Goal: Task Accomplishment & Management: Manage account settings

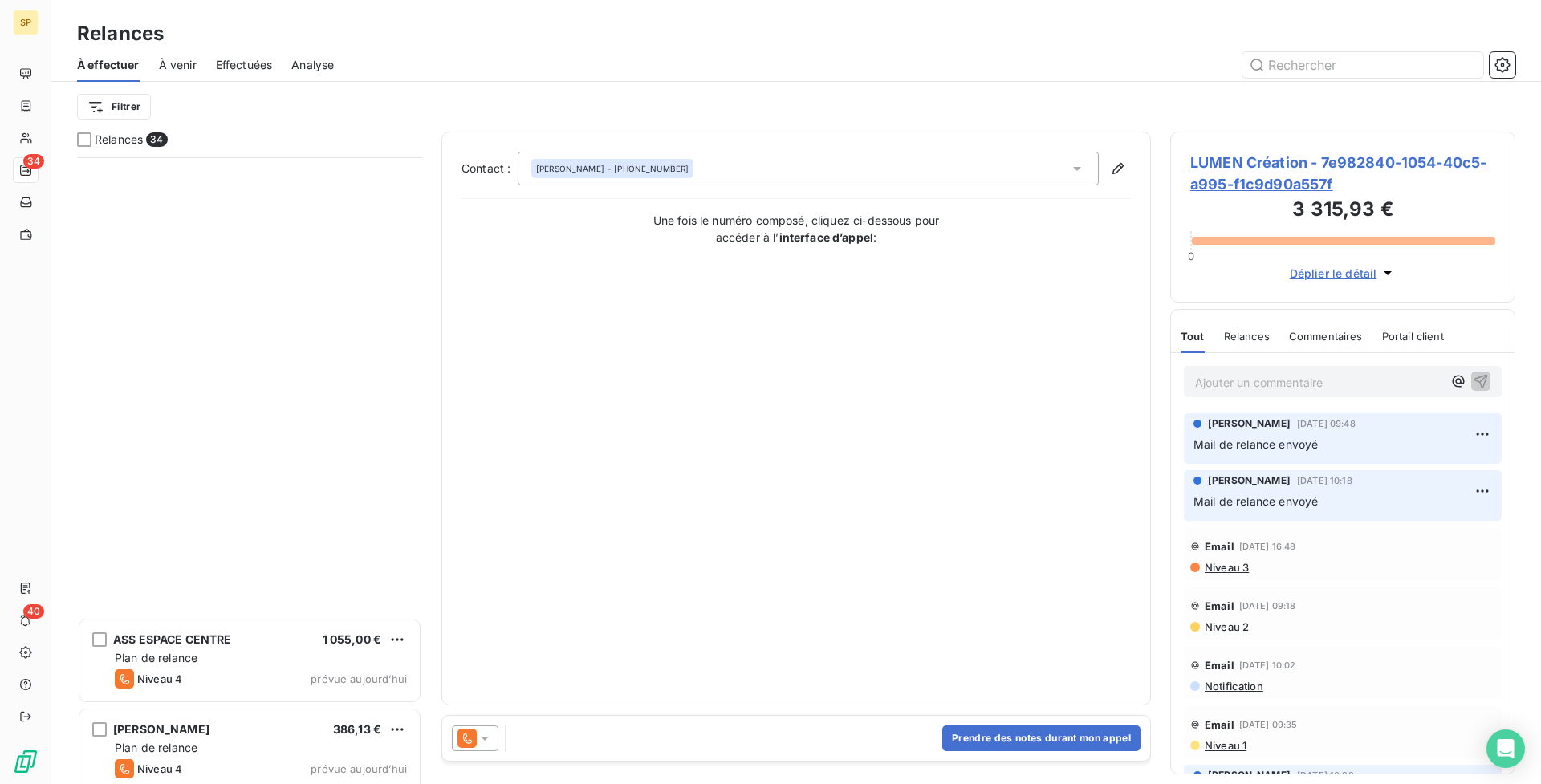
scroll to position [2429, 0]
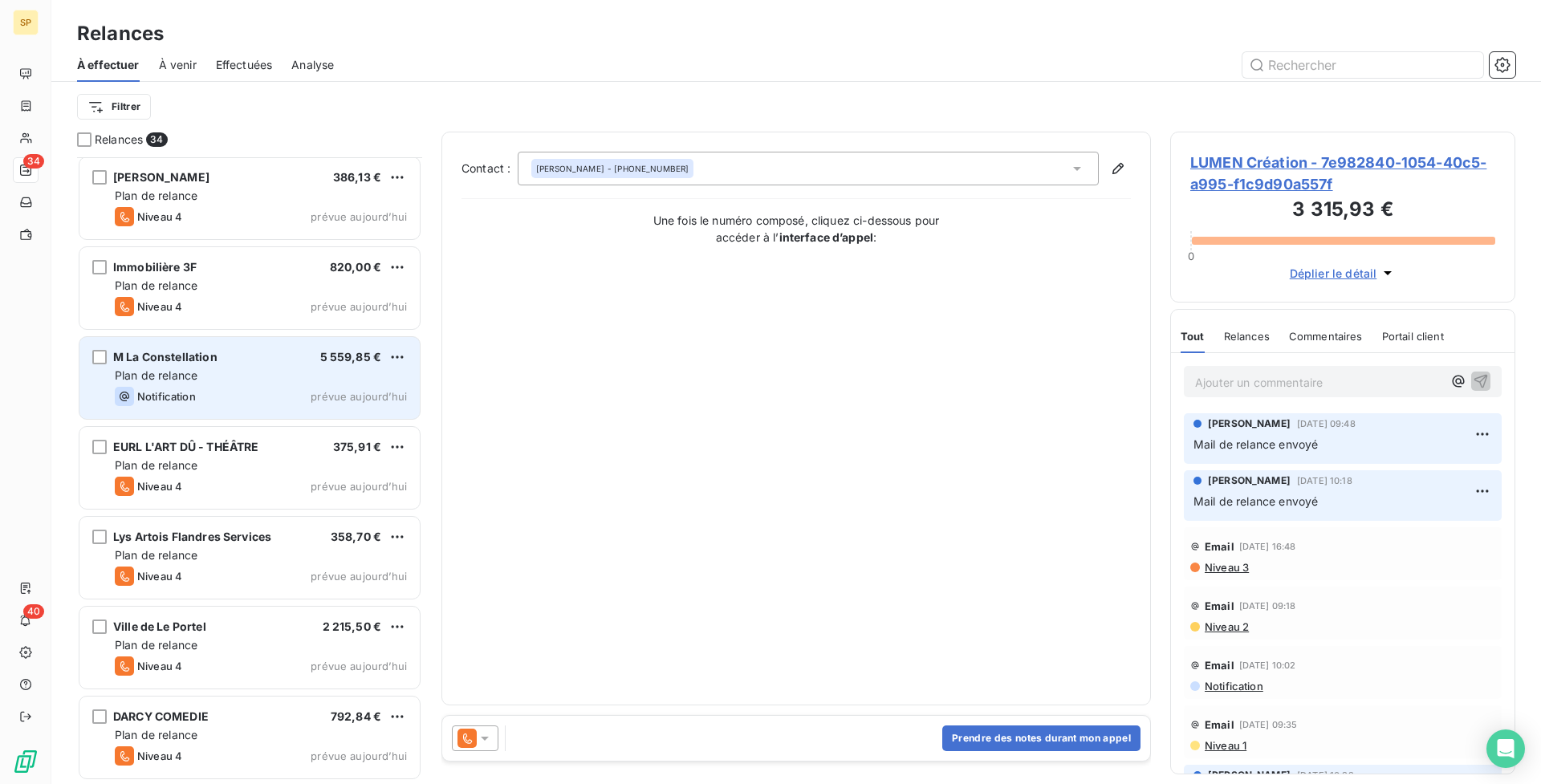
click at [287, 385] on div "M La Constellation 5 559,85 € Plan de relance Notification prévue [DATE]" at bounding box center [249, 377] width 340 height 82
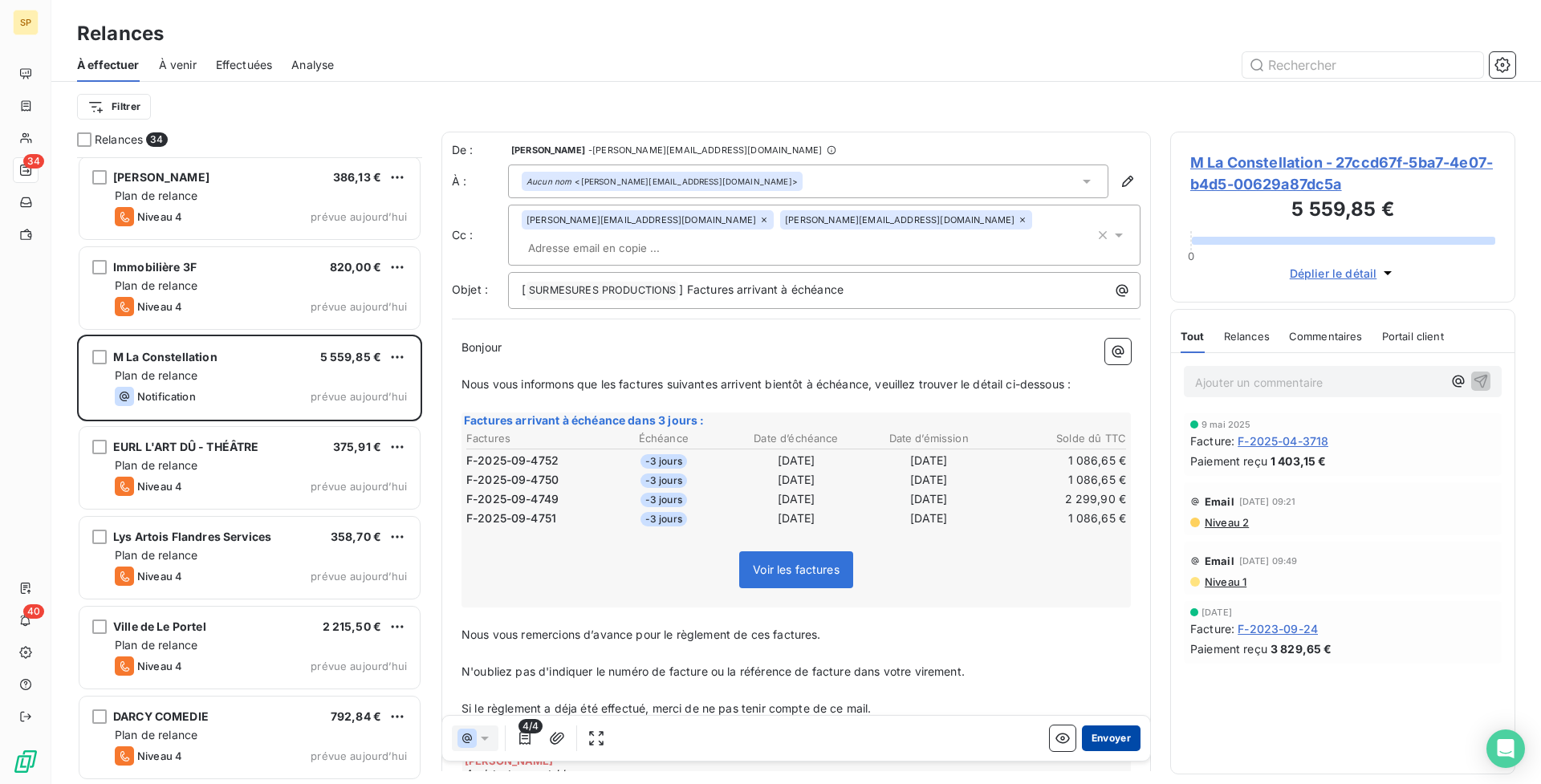
click at [1121, 727] on button "Envoyer" at bounding box center [1110, 738] width 59 height 26
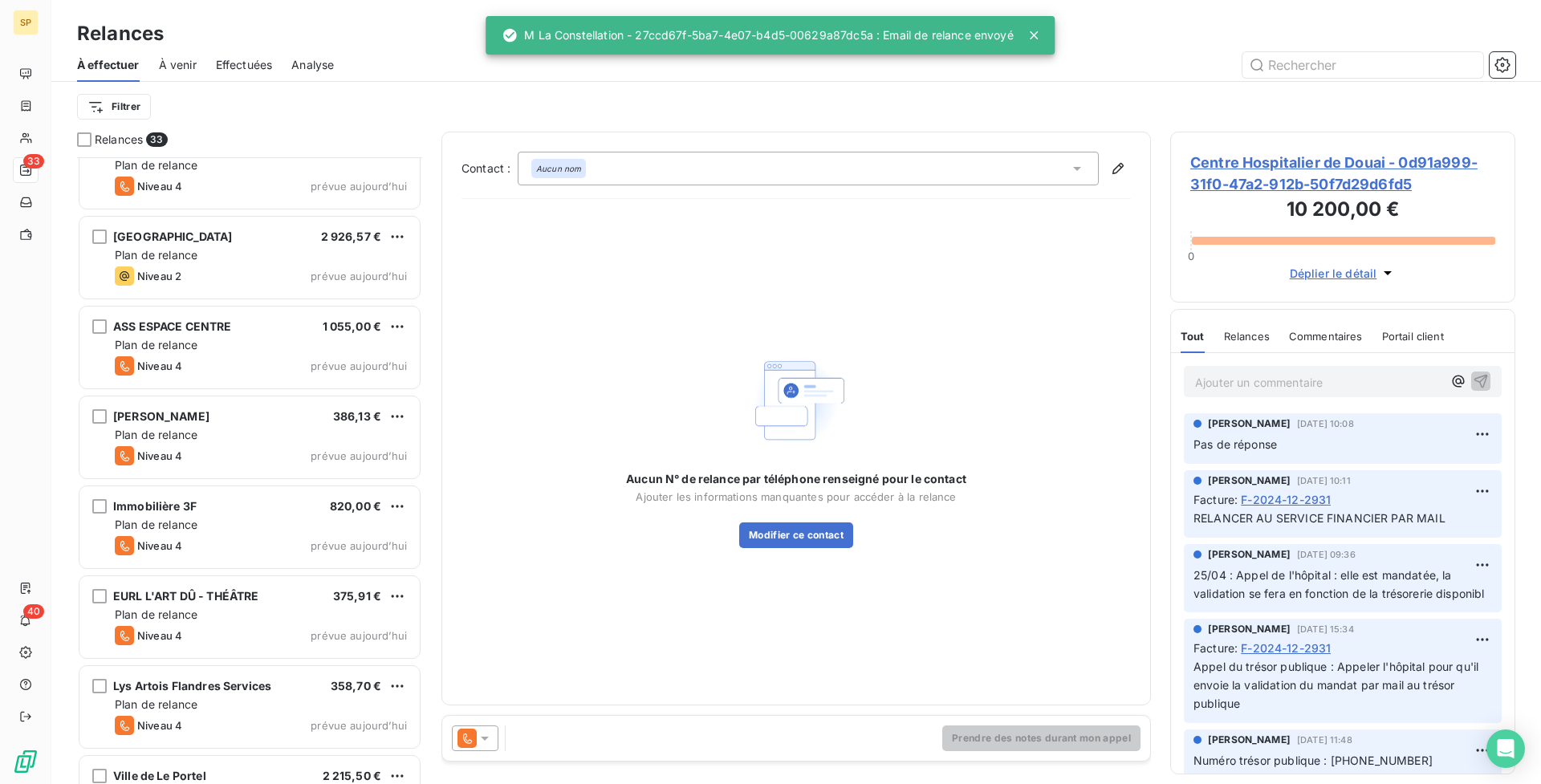
scroll to position [2183, 0]
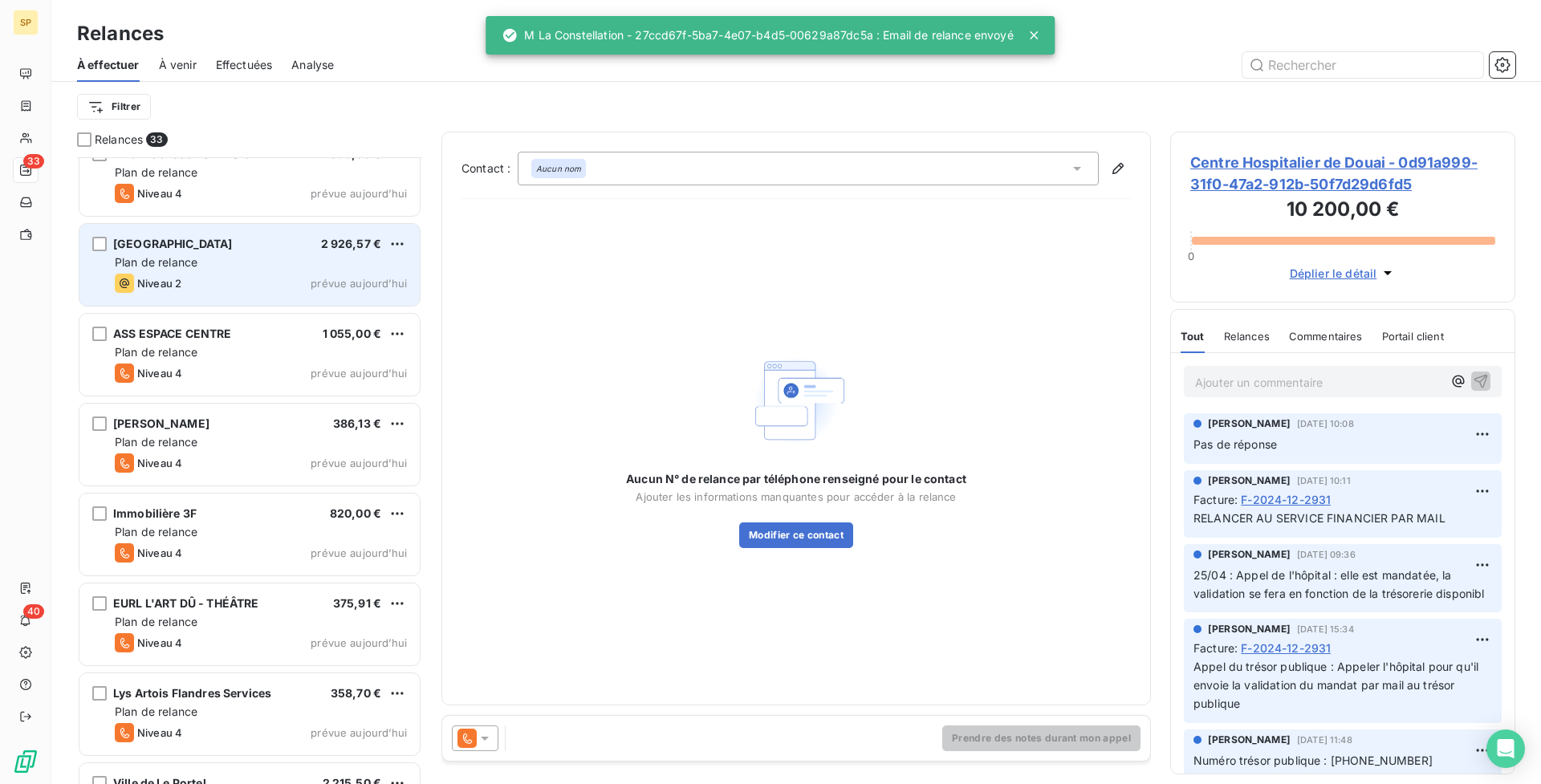
click at [270, 260] on div "Plan de relance" at bounding box center [260, 263] width 292 height 16
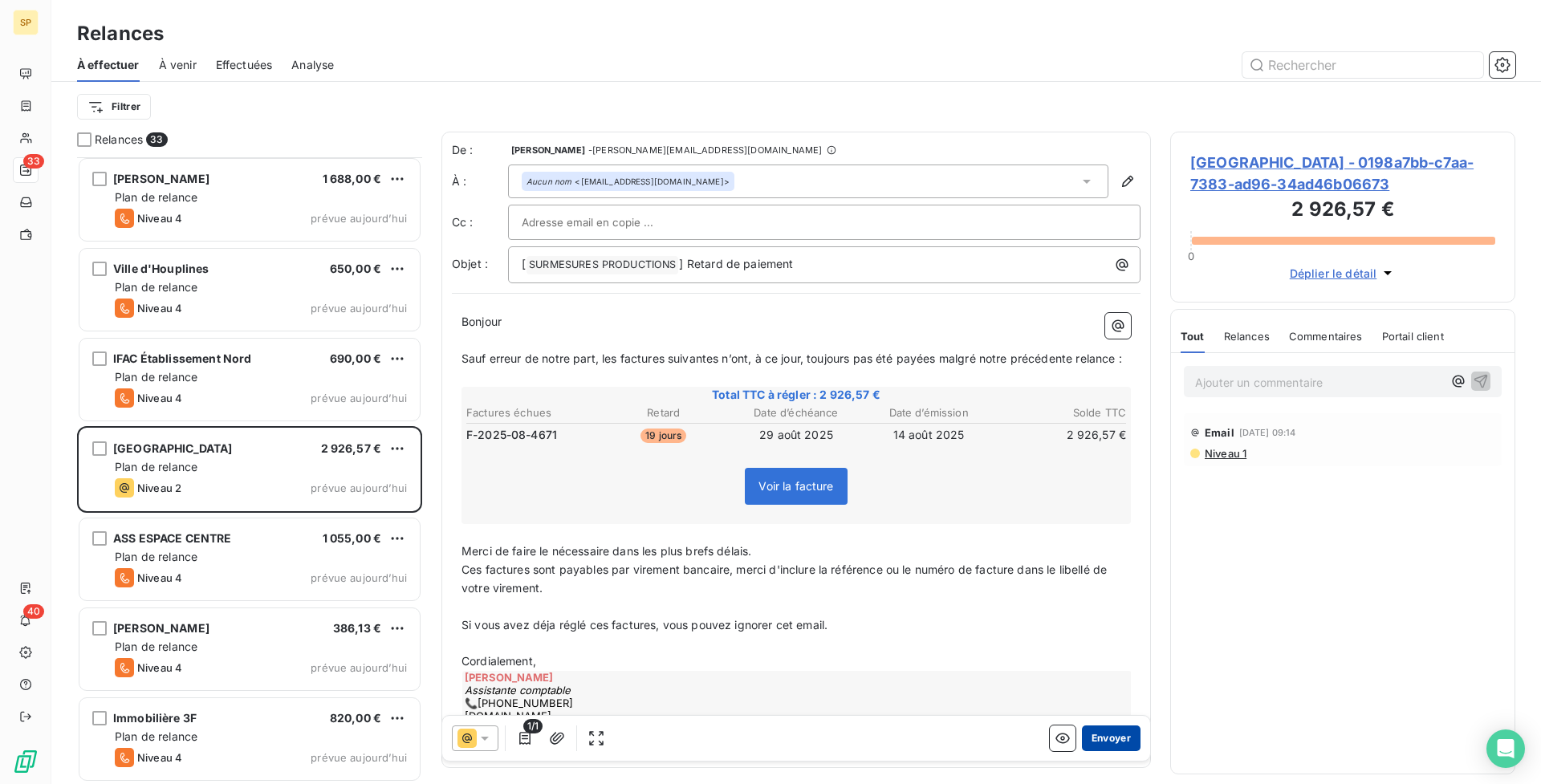
click at [1107, 733] on button "Envoyer" at bounding box center [1110, 738] width 59 height 26
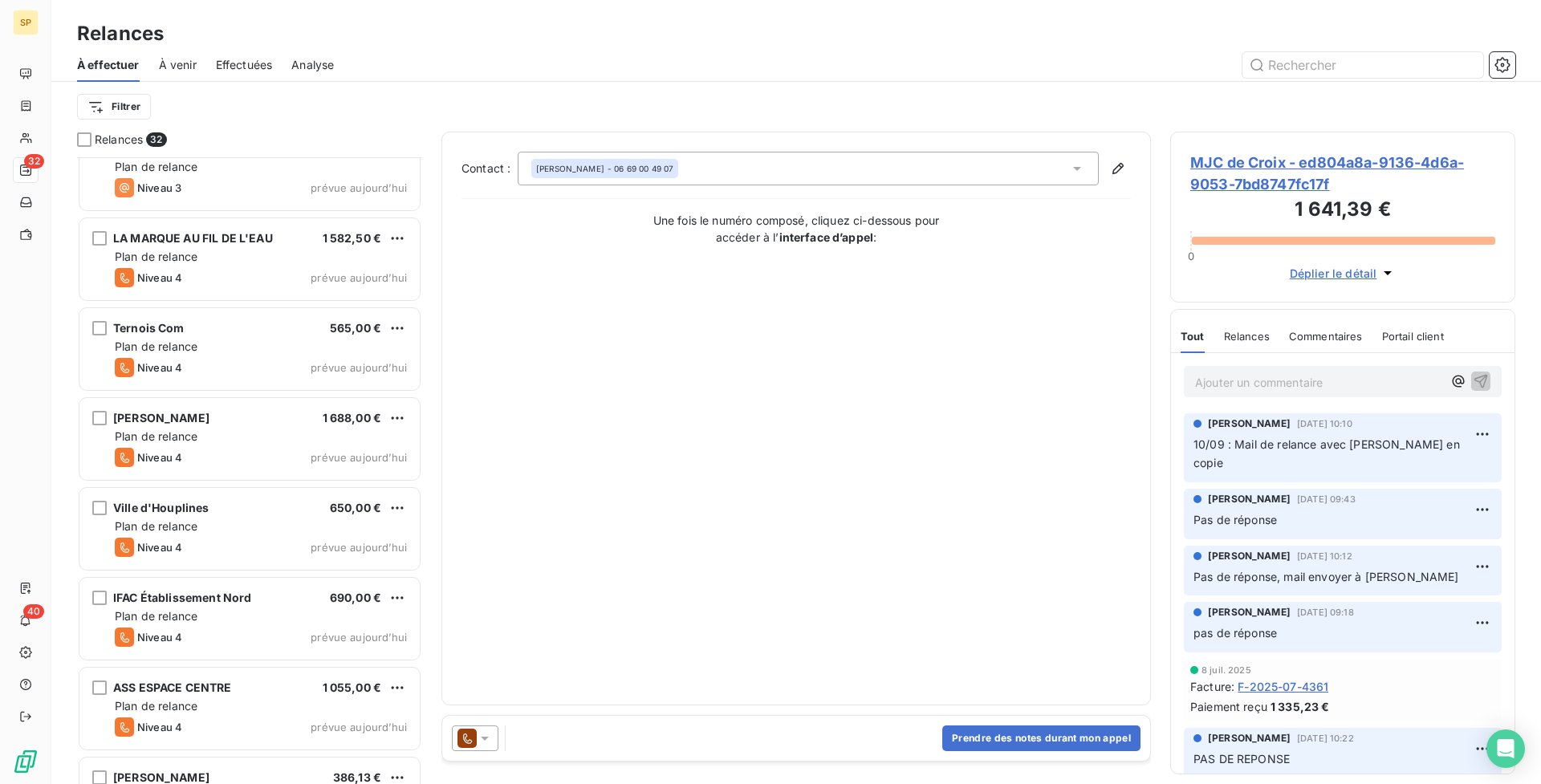
scroll to position [1410, 0]
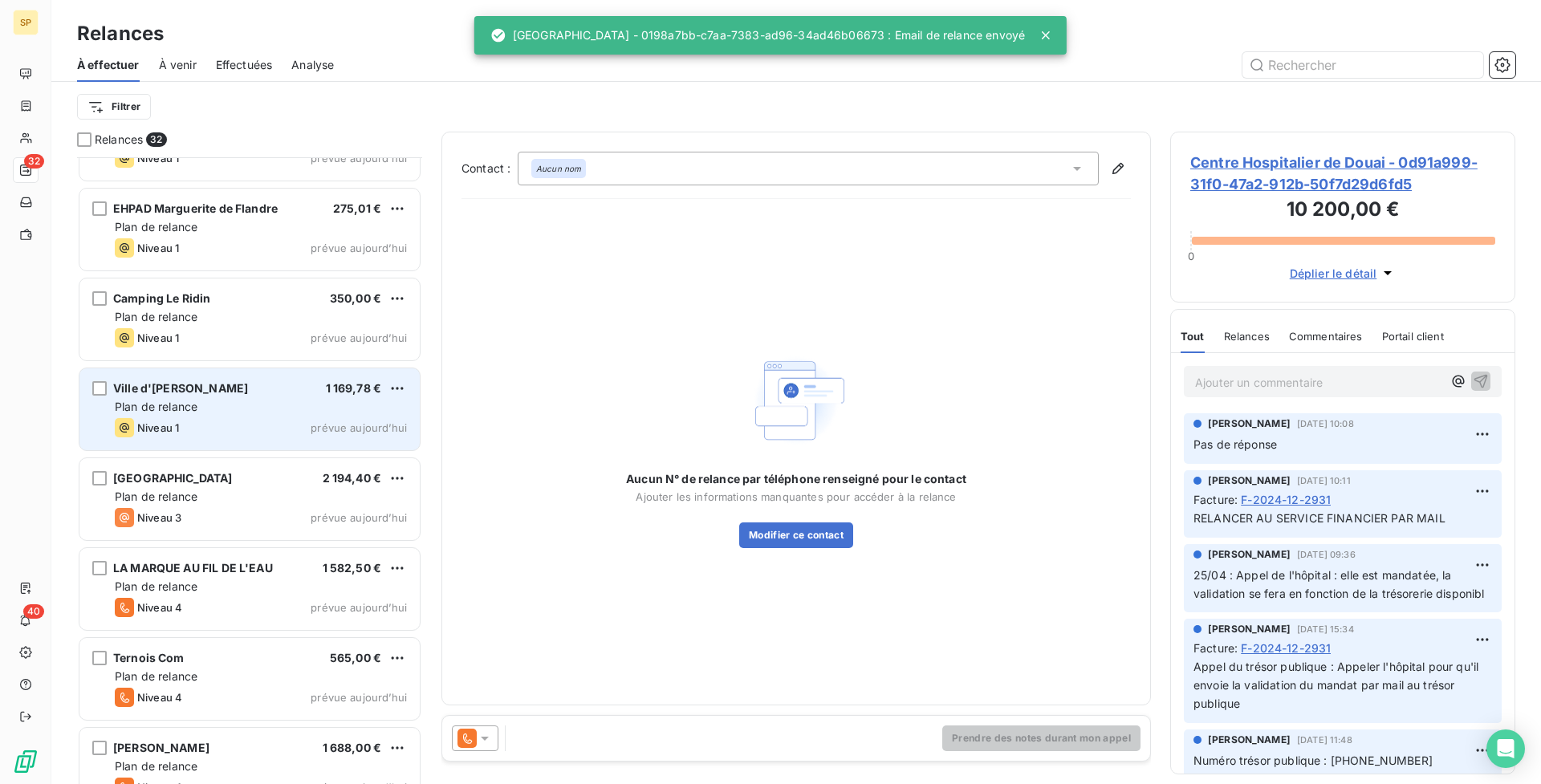
click at [295, 428] on div "Niveau 1 prévue aujourd’hui" at bounding box center [260, 427] width 292 height 19
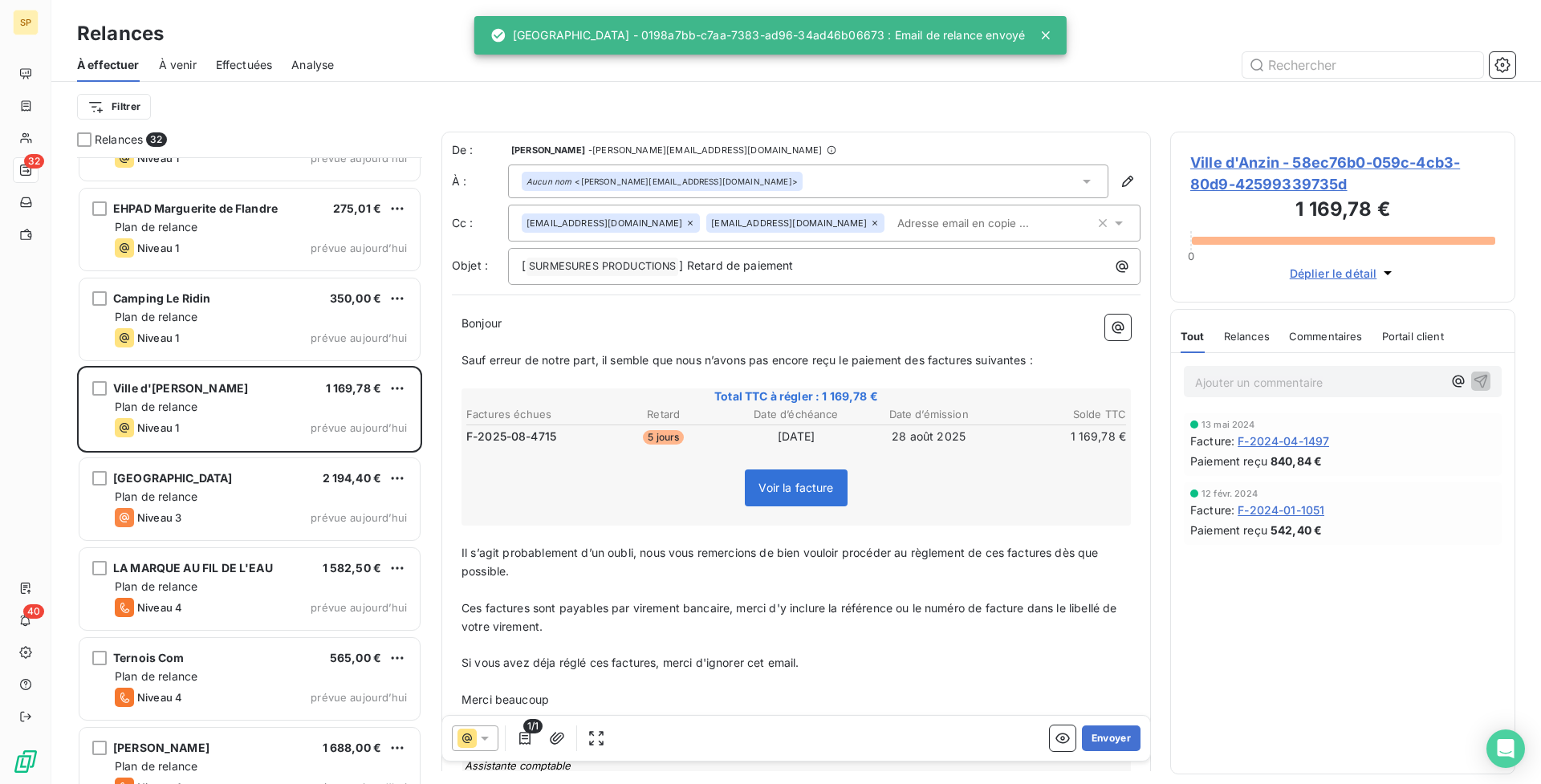
click at [730, 195] on div "Aucun nom <[PERSON_NAME][EMAIL_ADDRESS][DOMAIN_NAME]>" at bounding box center [808, 181] width 601 height 33
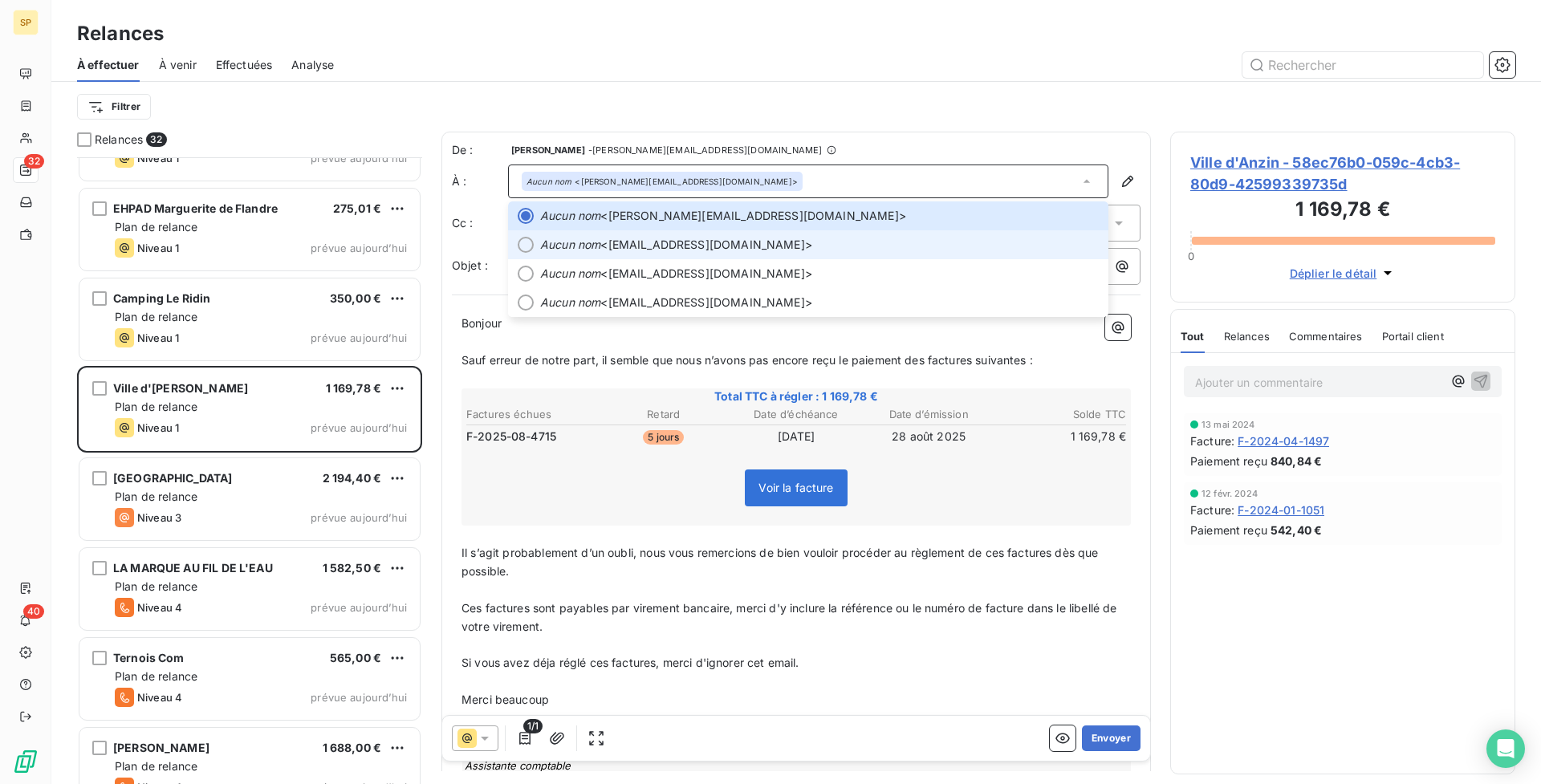
click at [693, 247] on span "Aucun nom <[EMAIL_ADDRESS][DOMAIN_NAME]>" at bounding box center [820, 245] width 558 height 16
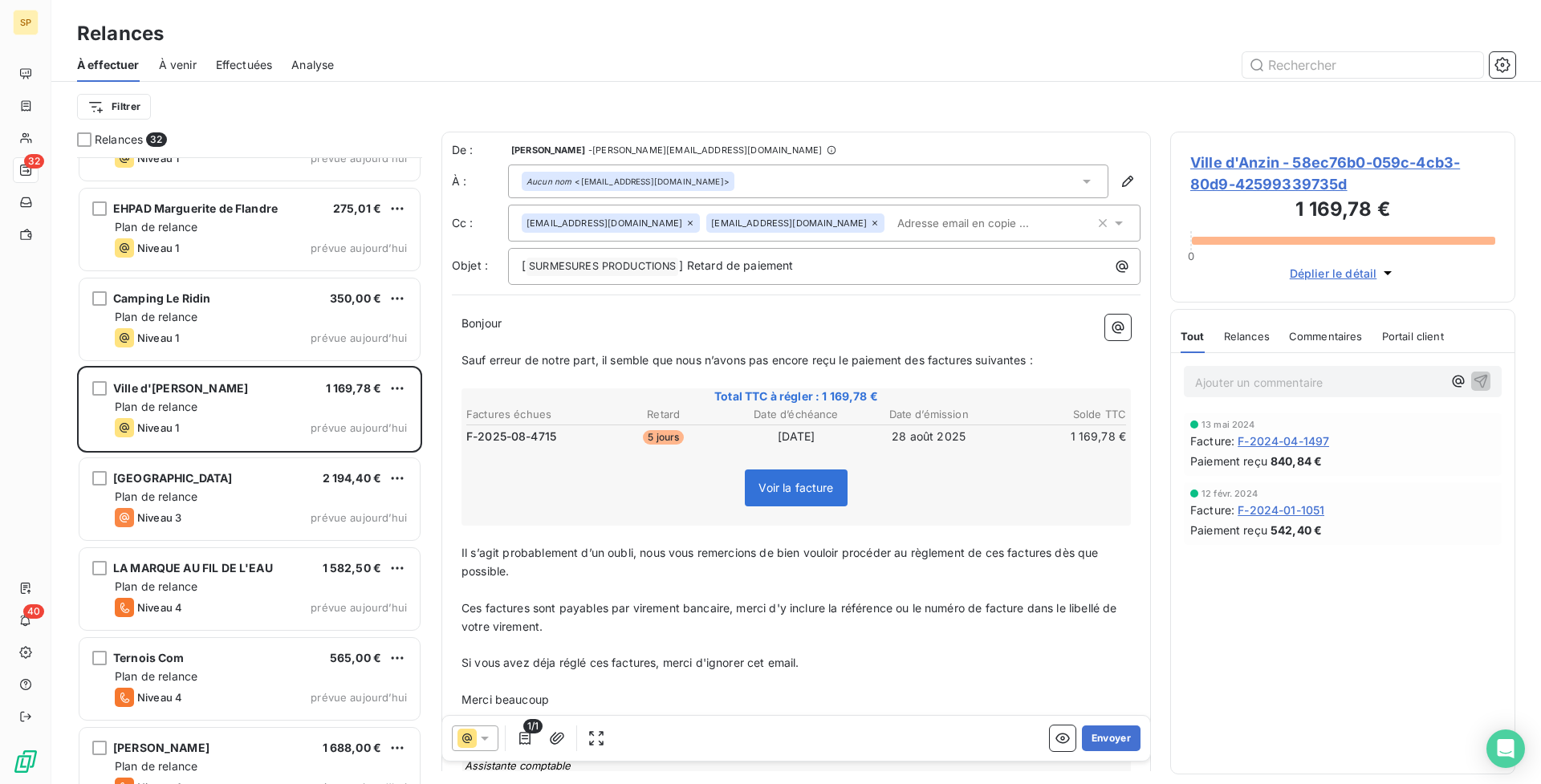
click at [1129, 734] on div "1/1 Envoyer" at bounding box center [796, 738] width 708 height 45
click at [1114, 741] on button "Envoyer" at bounding box center [1110, 738] width 59 height 26
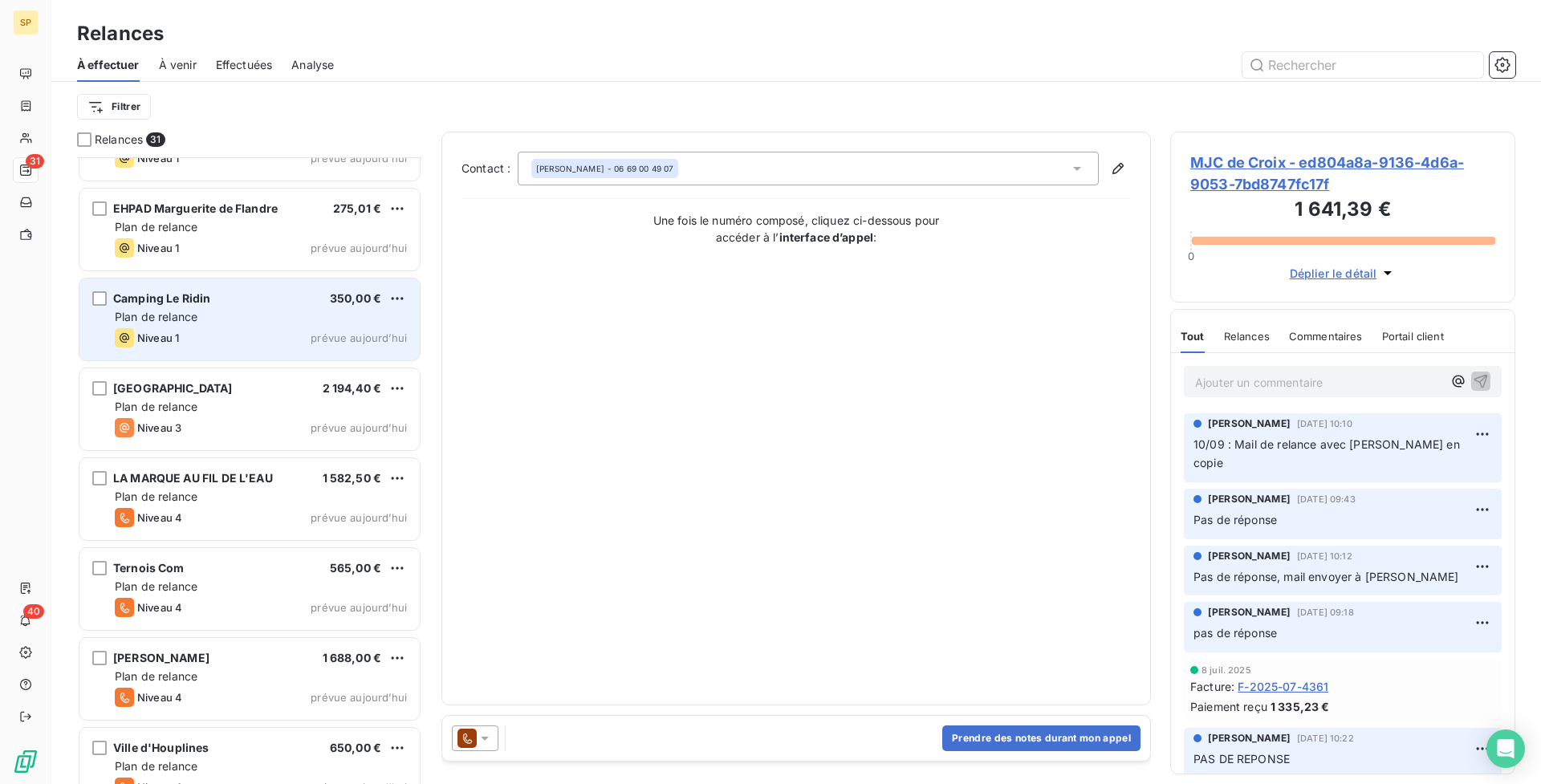
click at [113, 285] on div "Camping Le Ridin 350,00 € Plan de relance Niveau 1 prévue [DATE]" at bounding box center [249, 319] width 340 height 82
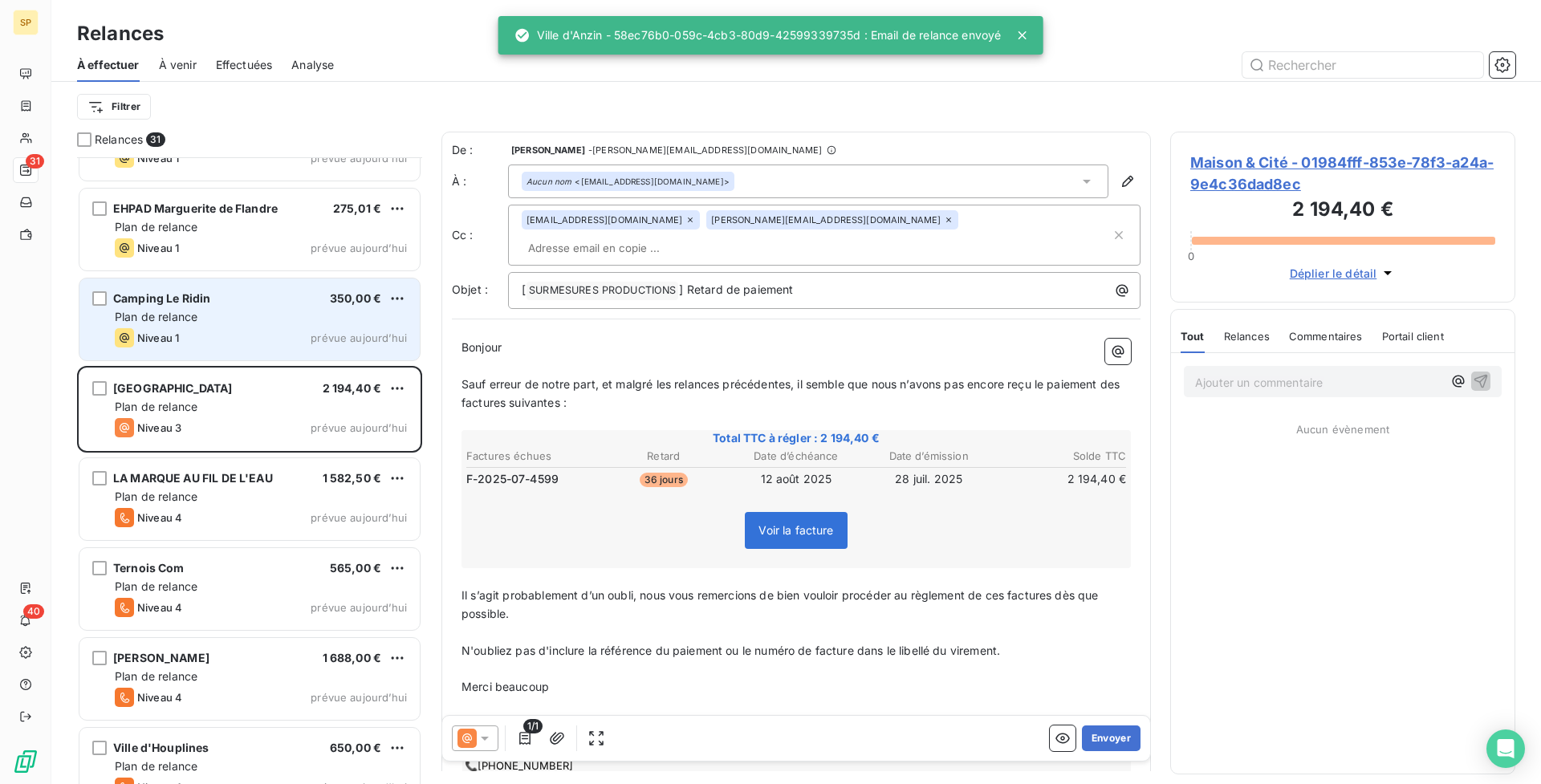
click at [231, 332] on div "Niveau 1 prévue aujourd’hui" at bounding box center [260, 338] width 292 height 19
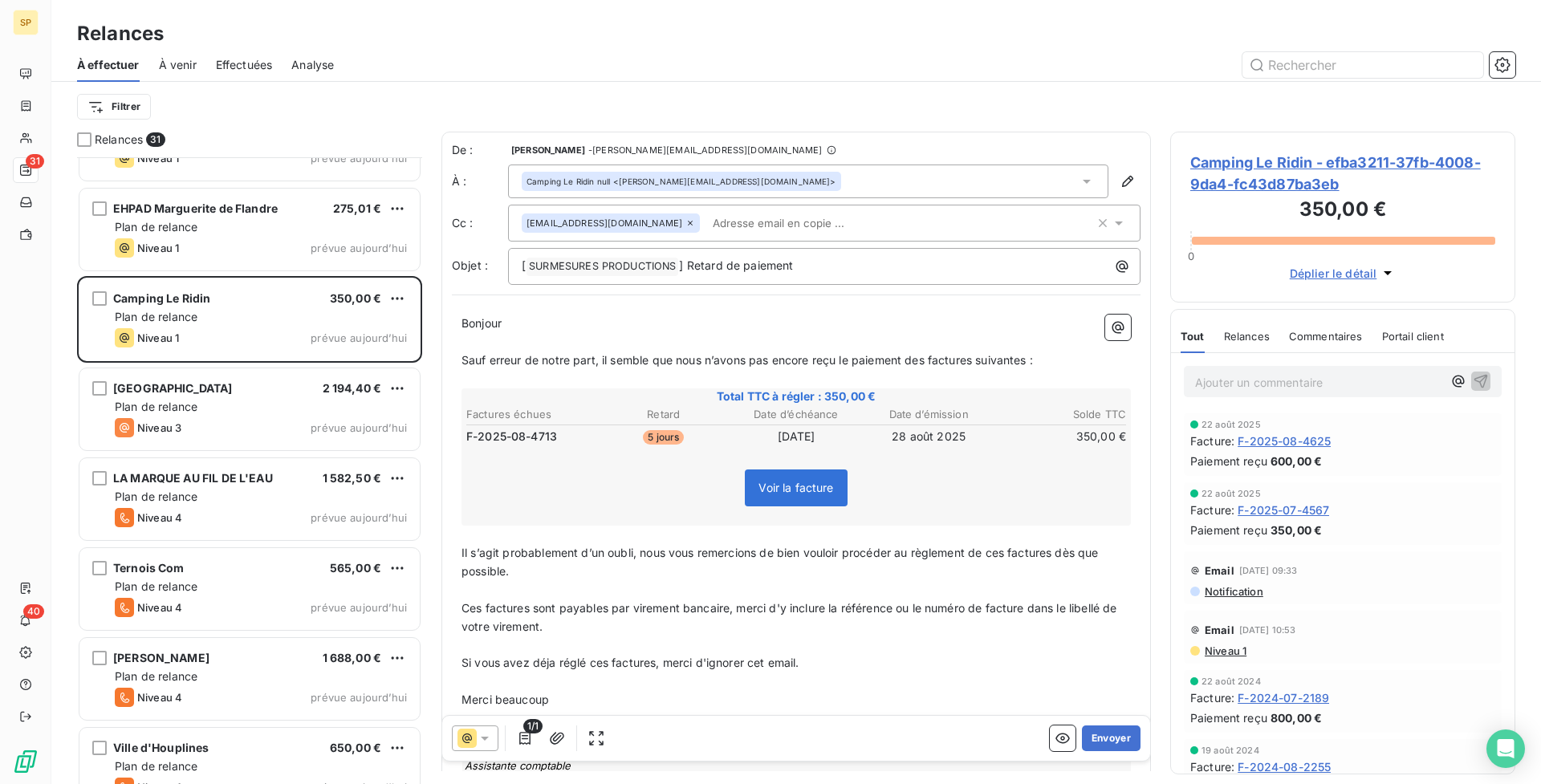
click at [1277, 181] on span "Camping Le Ridin - efba3211-37fb-4008-9da4-fc43d87ba3eb" at bounding box center [1343, 173] width 305 height 43
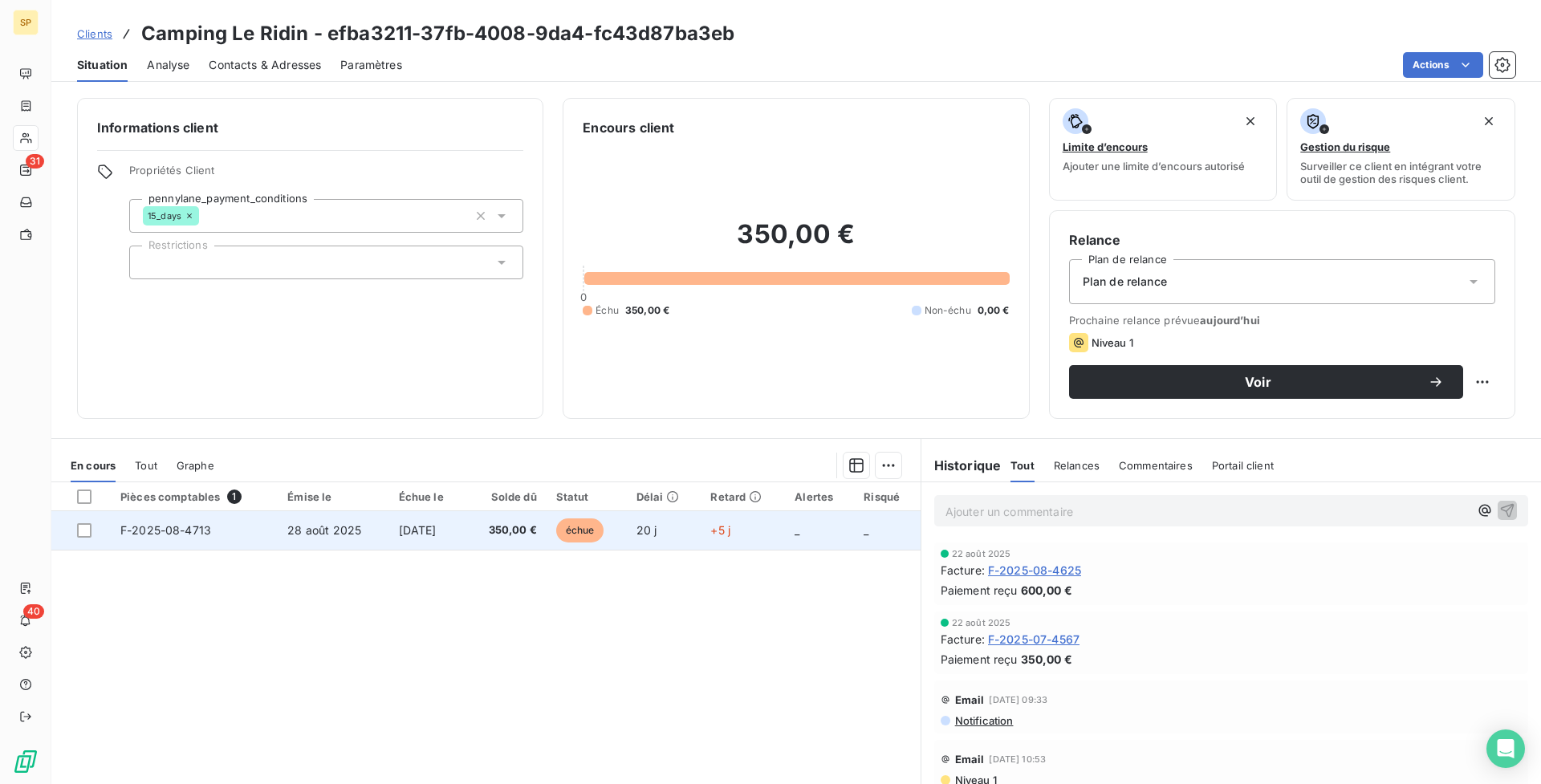
click at [389, 517] on td "[DATE]" at bounding box center [428, 530] width 77 height 39
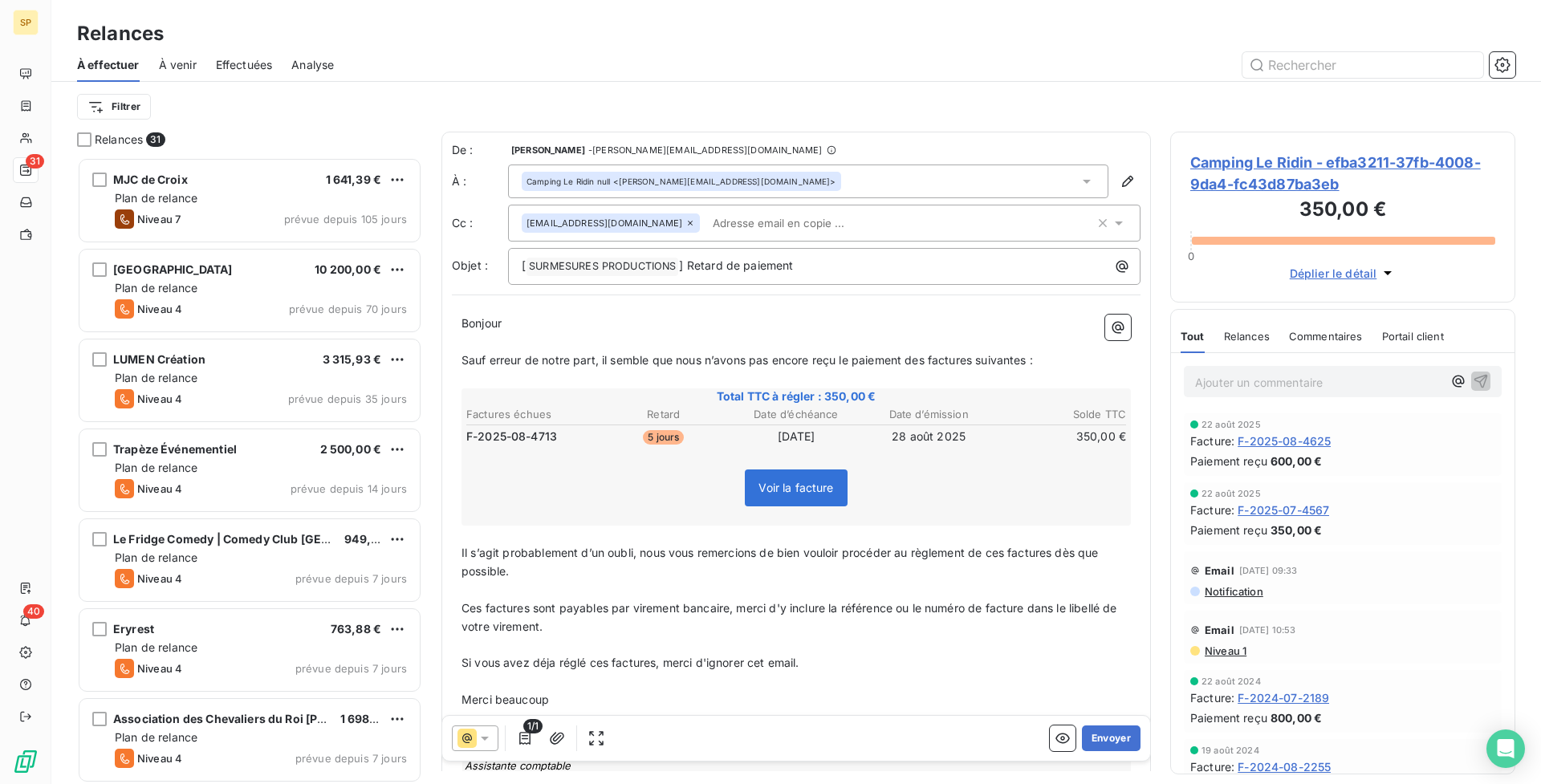
scroll to position [615, 333]
click at [723, 180] on div "Camping Le Ridin null <[PERSON_NAME][EMAIL_ADDRESS][DOMAIN_NAME]>" at bounding box center [681, 181] width 320 height 19
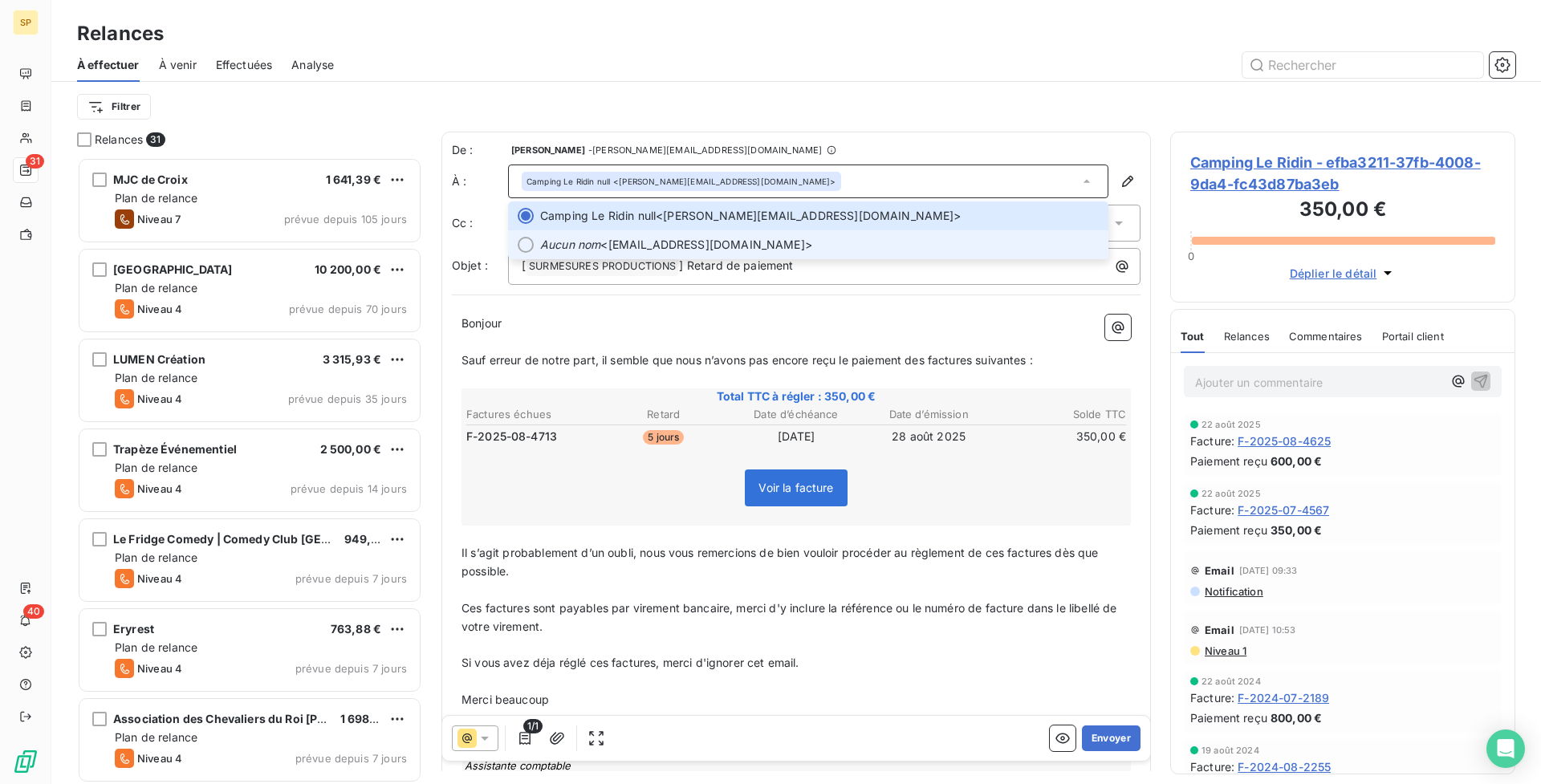
click at [709, 247] on span "Aucun nom <[EMAIL_ADDRESS][DOMAIN_NAME]>" at bounding box center [820, 245] width 558 height 16
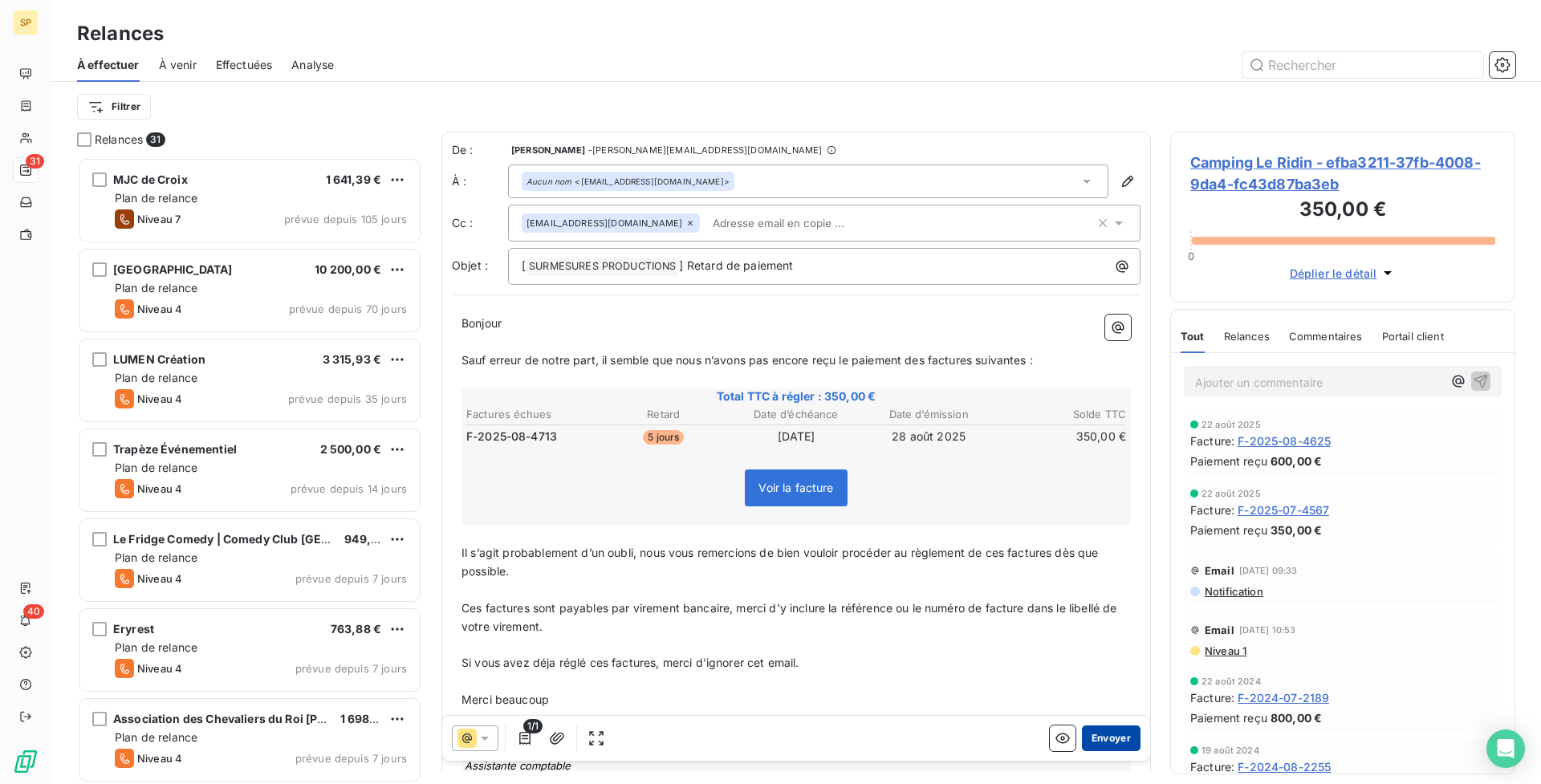
click at [1121, 739] on button "Envoyer" at bounding box center [1110, 738] width 59 height 26
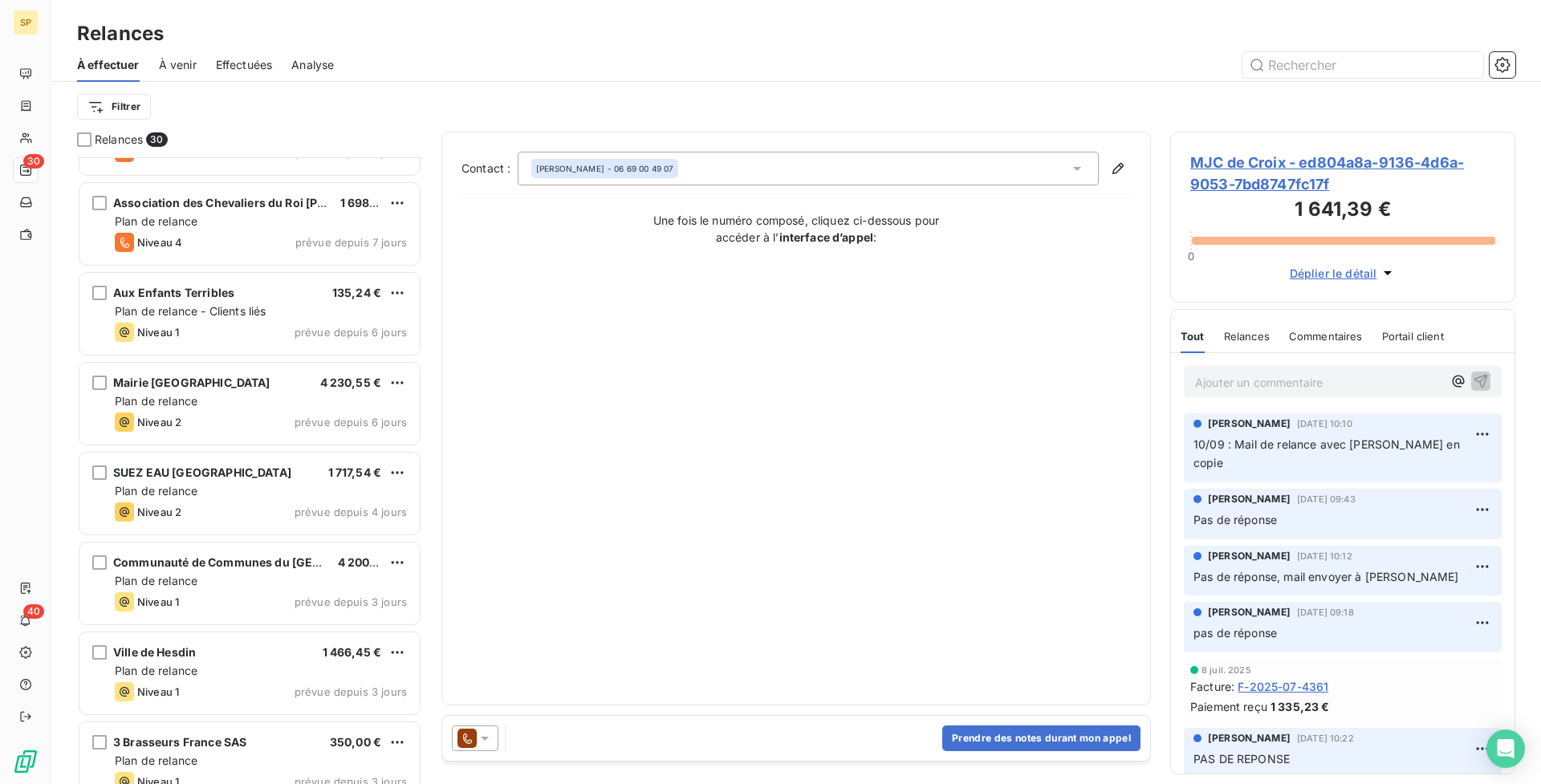
scroll to position [517, 0]
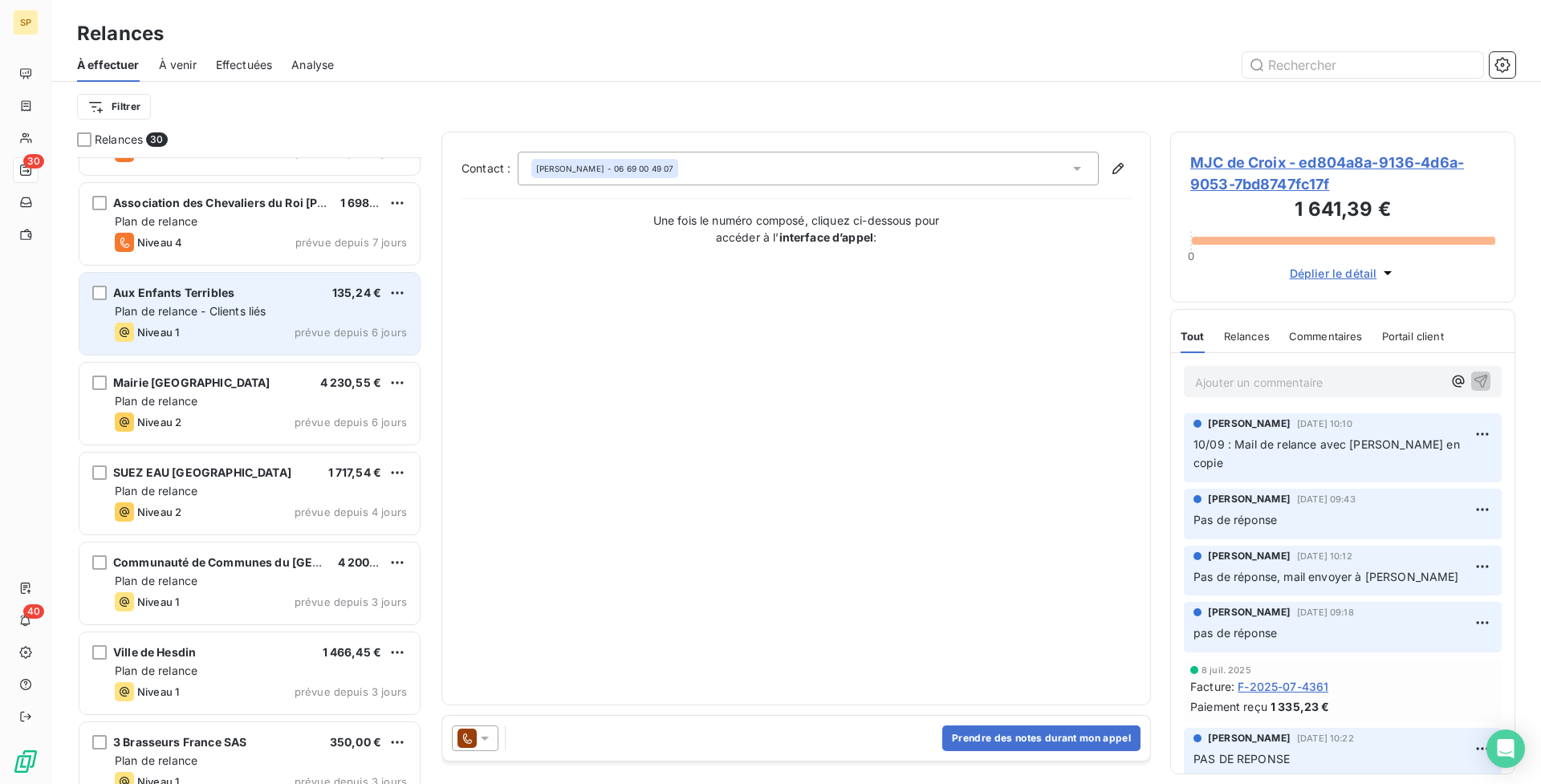
click at [289, 317] on div "Plan de relance - Clients liés" at bounding box center [260, 311] width 292 height 16
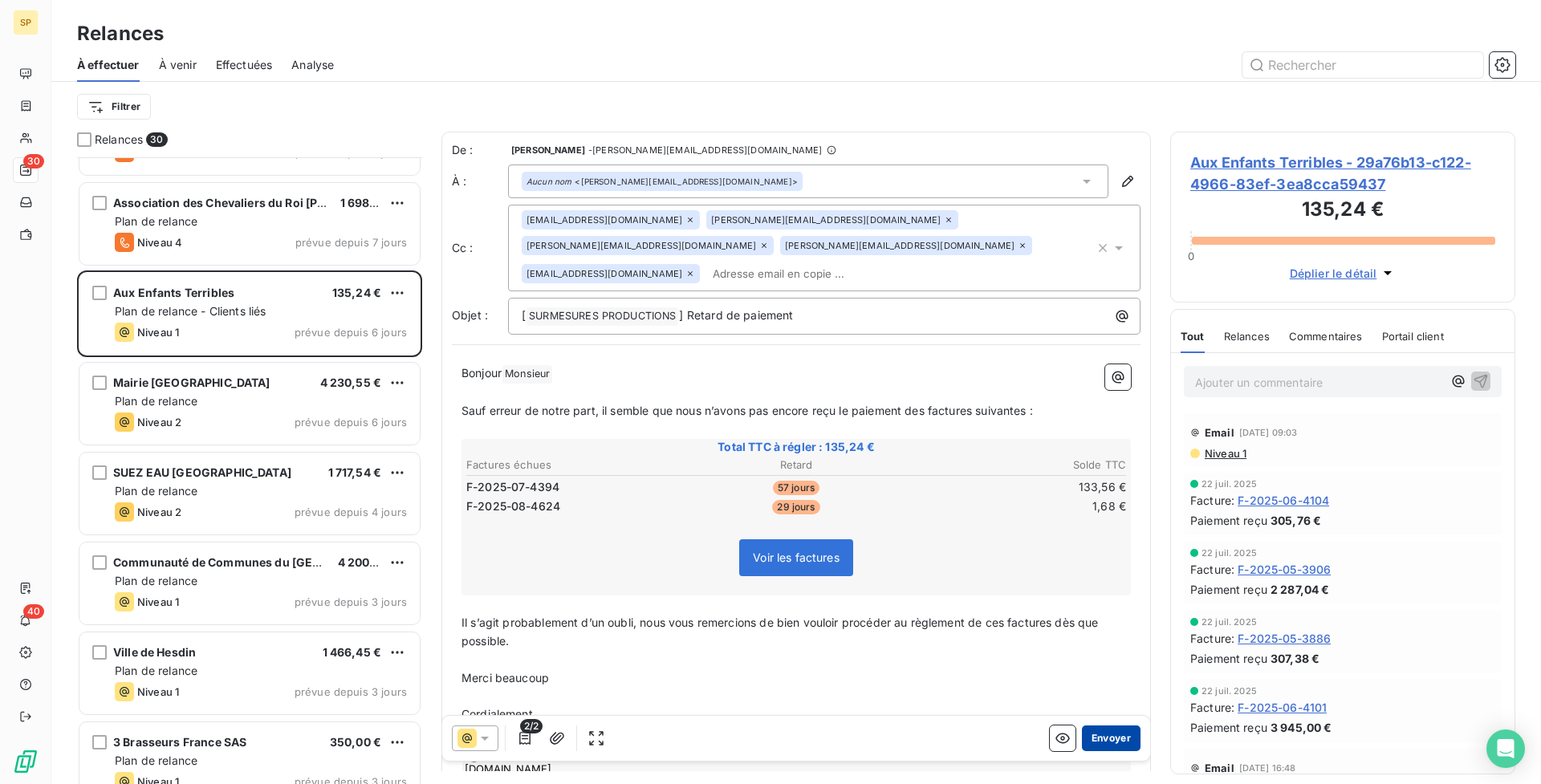
click at [1111, 739] on button "Envoyer" at bounding box center [1110, 738] width 59 height 26
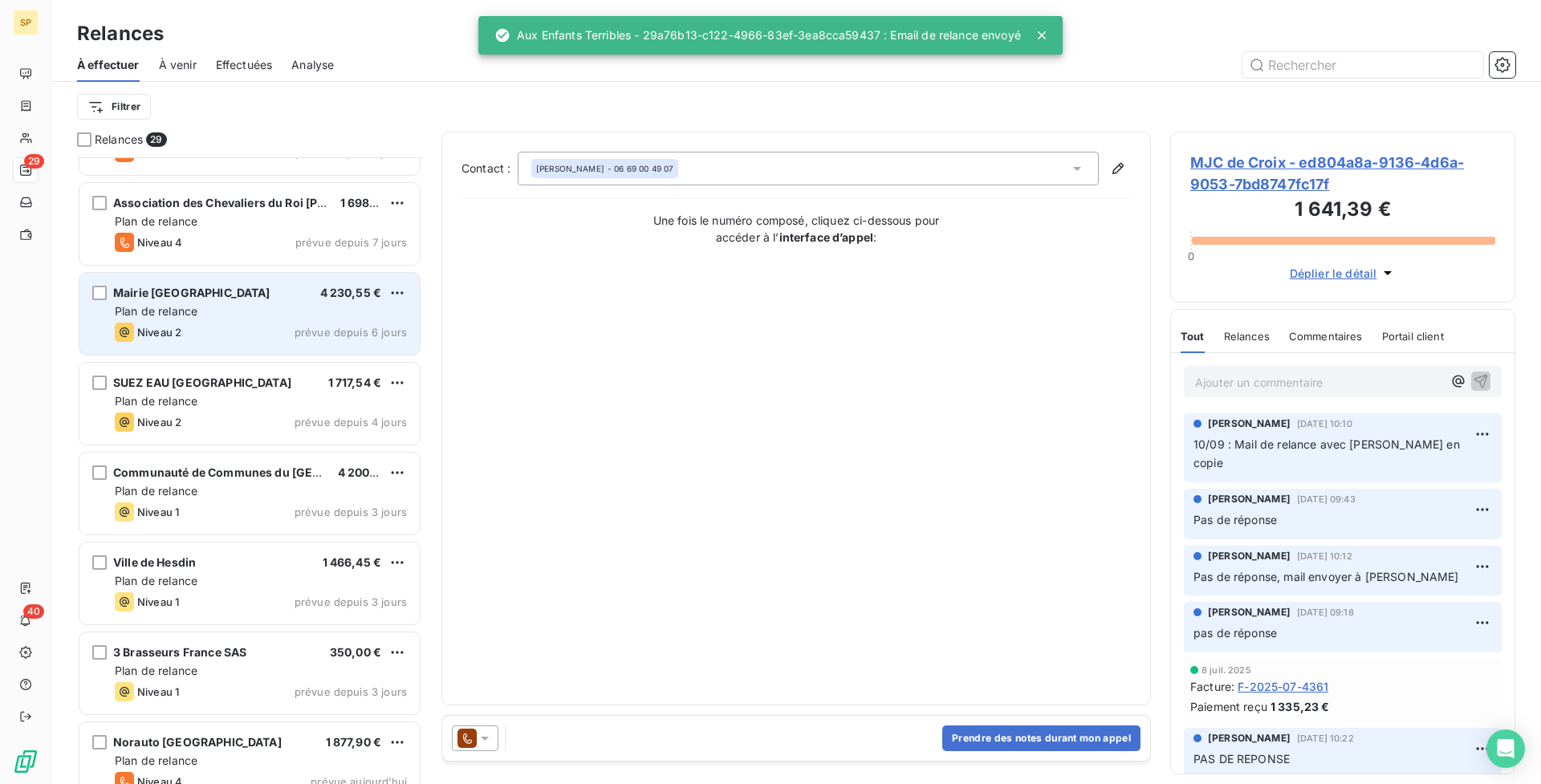
click at [226, 347] on div "Mairie Le Portel 4 230,55 € Plan de relance Niveau 2 prévue depuis 6 jours" at bounding box center [249, 313] width 340 height 82
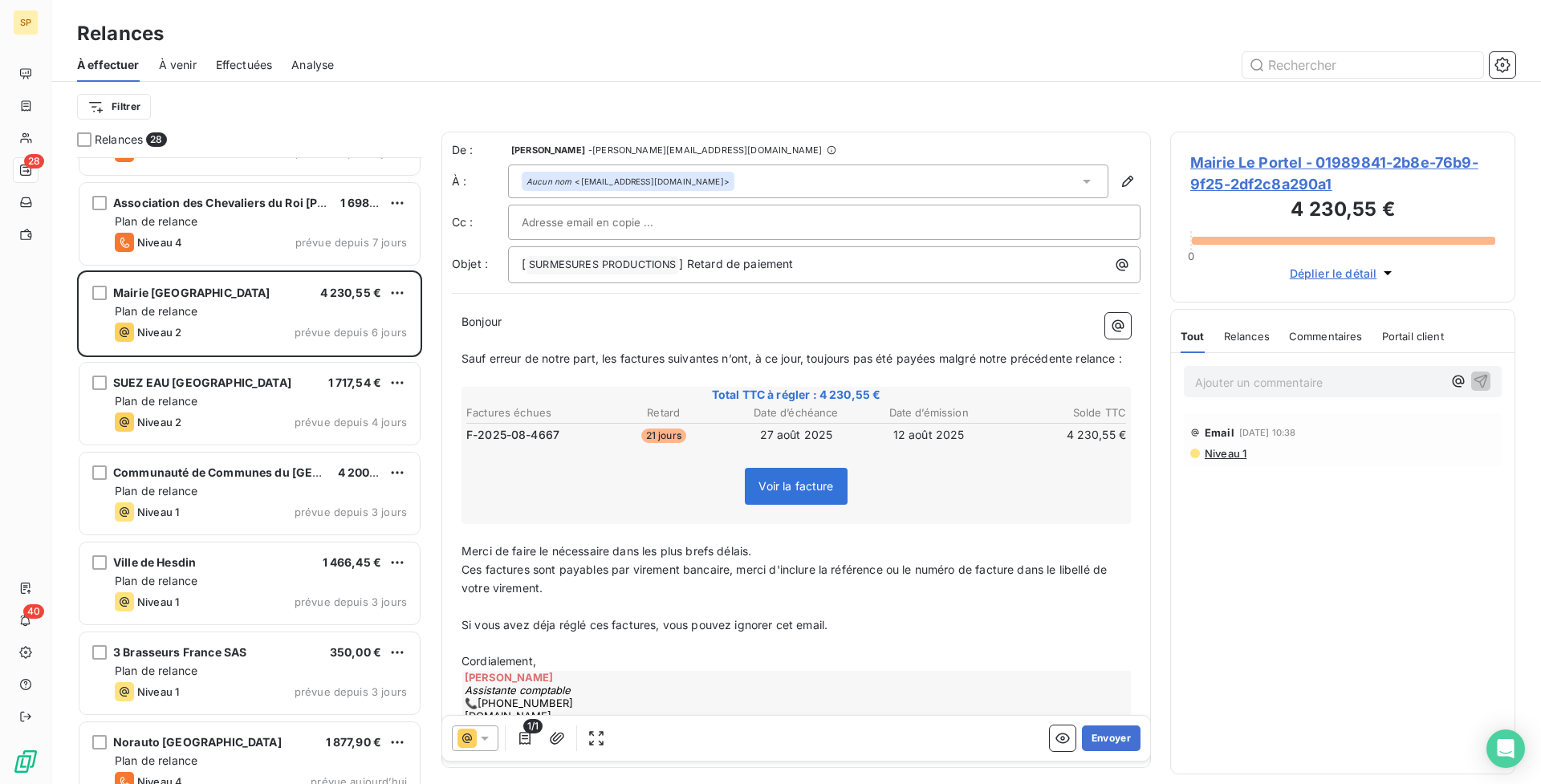
click at [1243, 403] on div "Ajouter un commentaire ﻿" at bounding box center [1342, 381] width 343 height 57
click at [1227, 388] on p "Ajouter un commentaire ﻿" at bounding box center [1319, 383] width 248 height 20
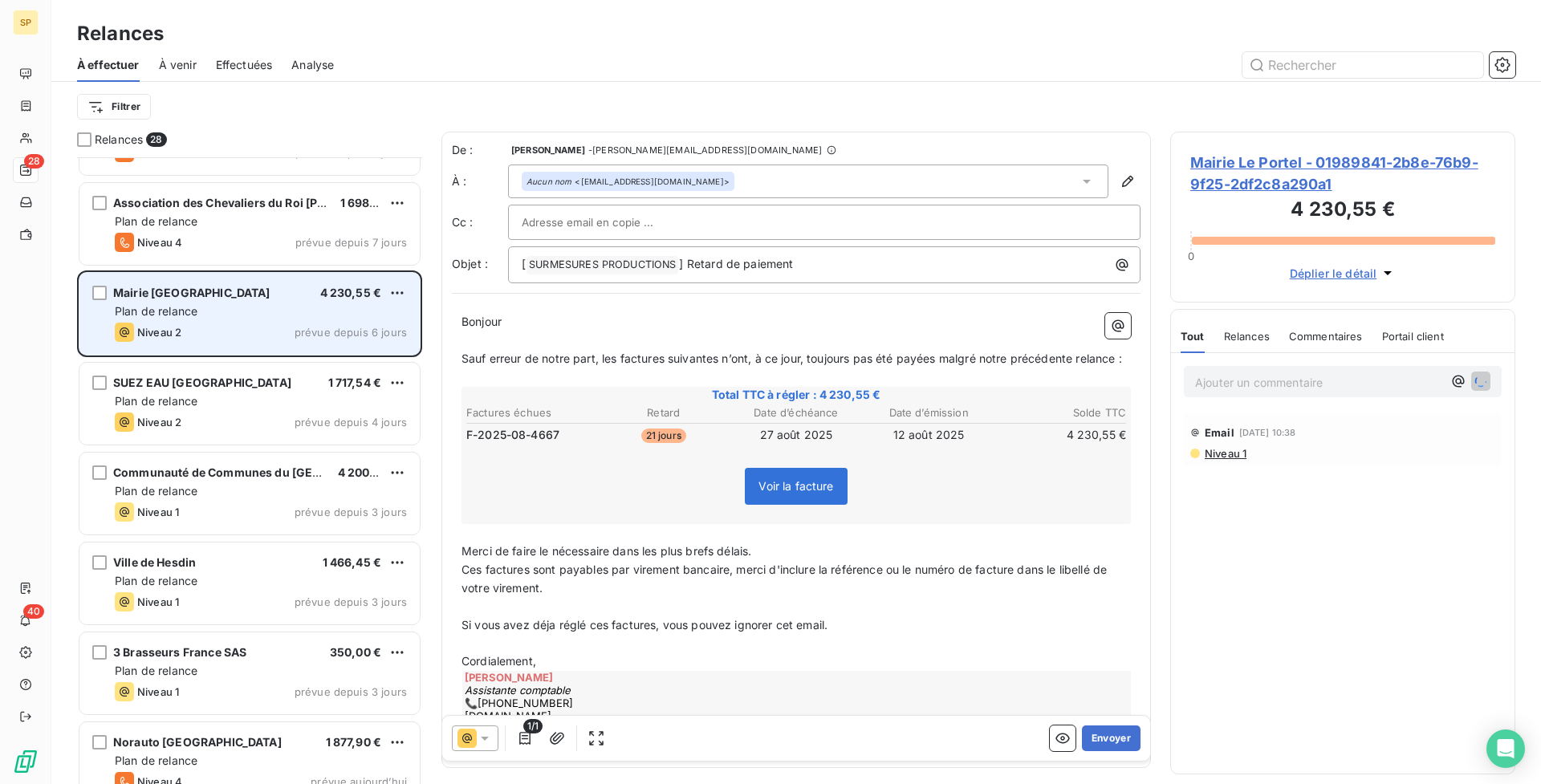
click at [379, 300] on div "4 230,55 €" at bounding box center [351, 293] width 62 height 16
click at [394, 287] on html "SP 28 40 Relances À effectuer À venir Effectuées Analyse Filtrer Relances 28 Le…" at bounding box center [770, 392] width 1541 height 784
click at [348, 333] on div "Replanifier cette action" at bounding box center [328, 325] width 144 height 26
select select "8"
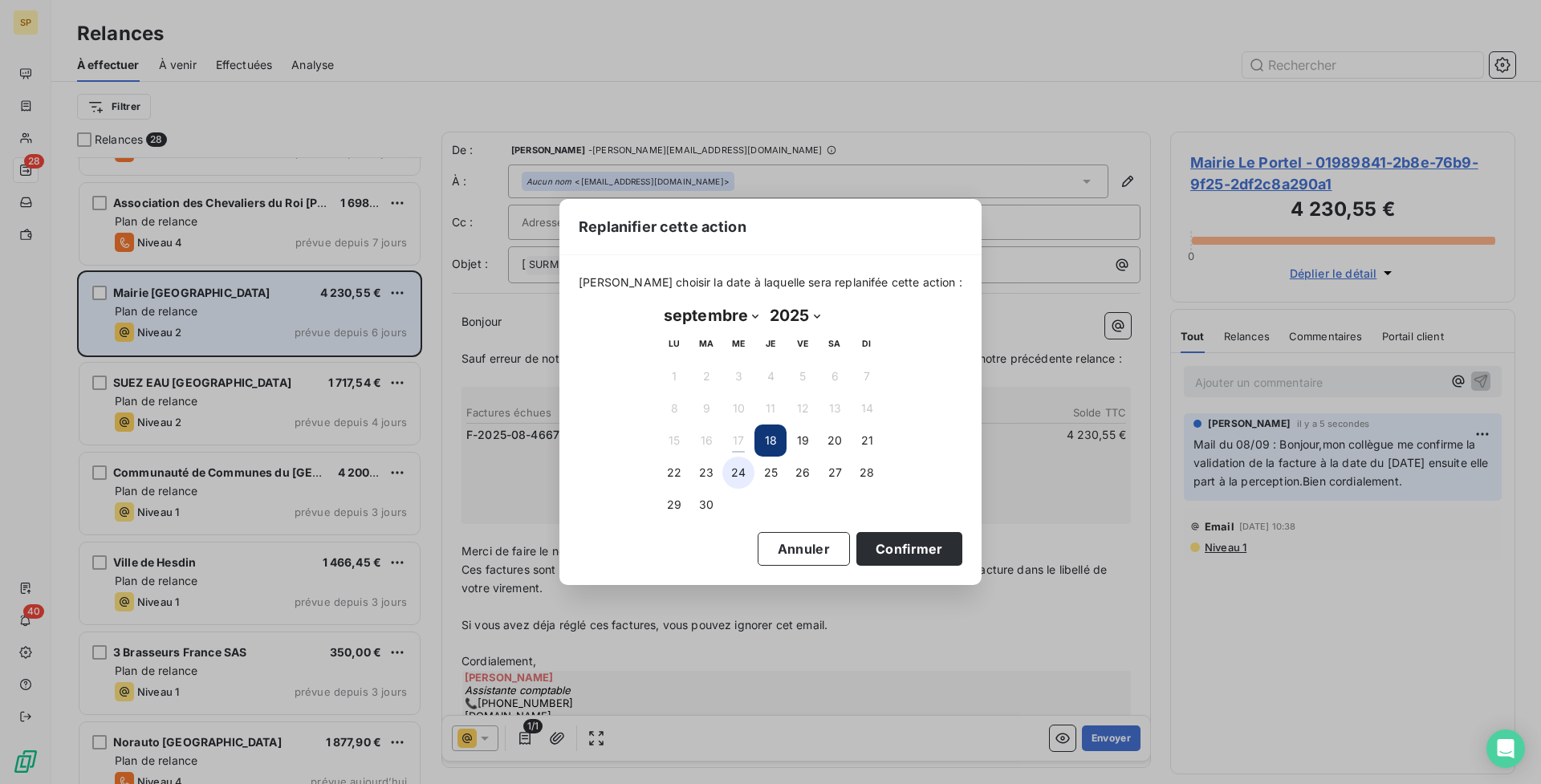
click at [730, 472] on button "24" at bounding box center [739, 473] width 32 height 32
click at [884, 548] on button "Confirmer" at bounding box center [910, 548] width 106 height 33
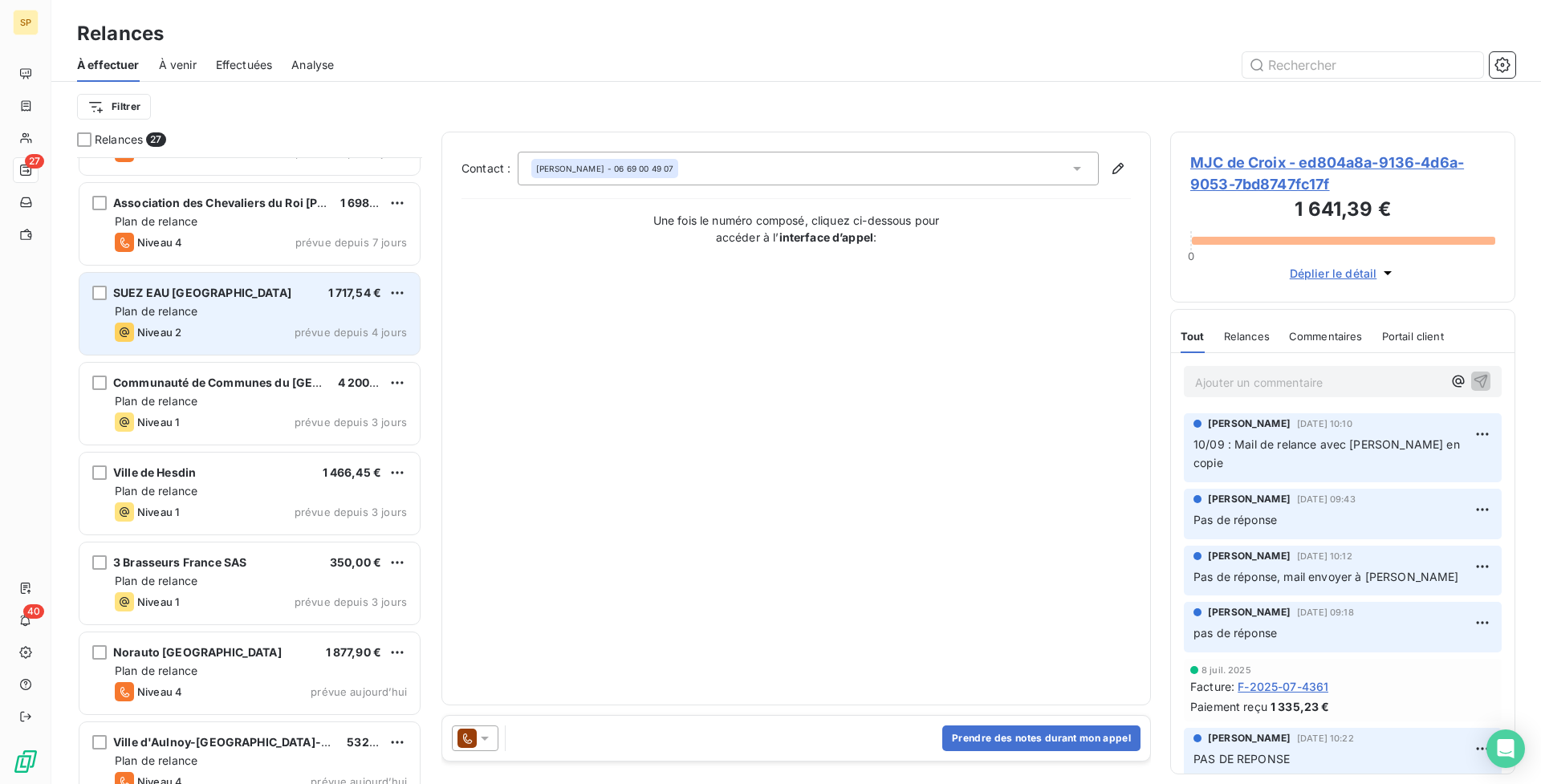
click at [254, 303] on div "Plan de relance" at bounding box center [260, 311] width 292 height 16
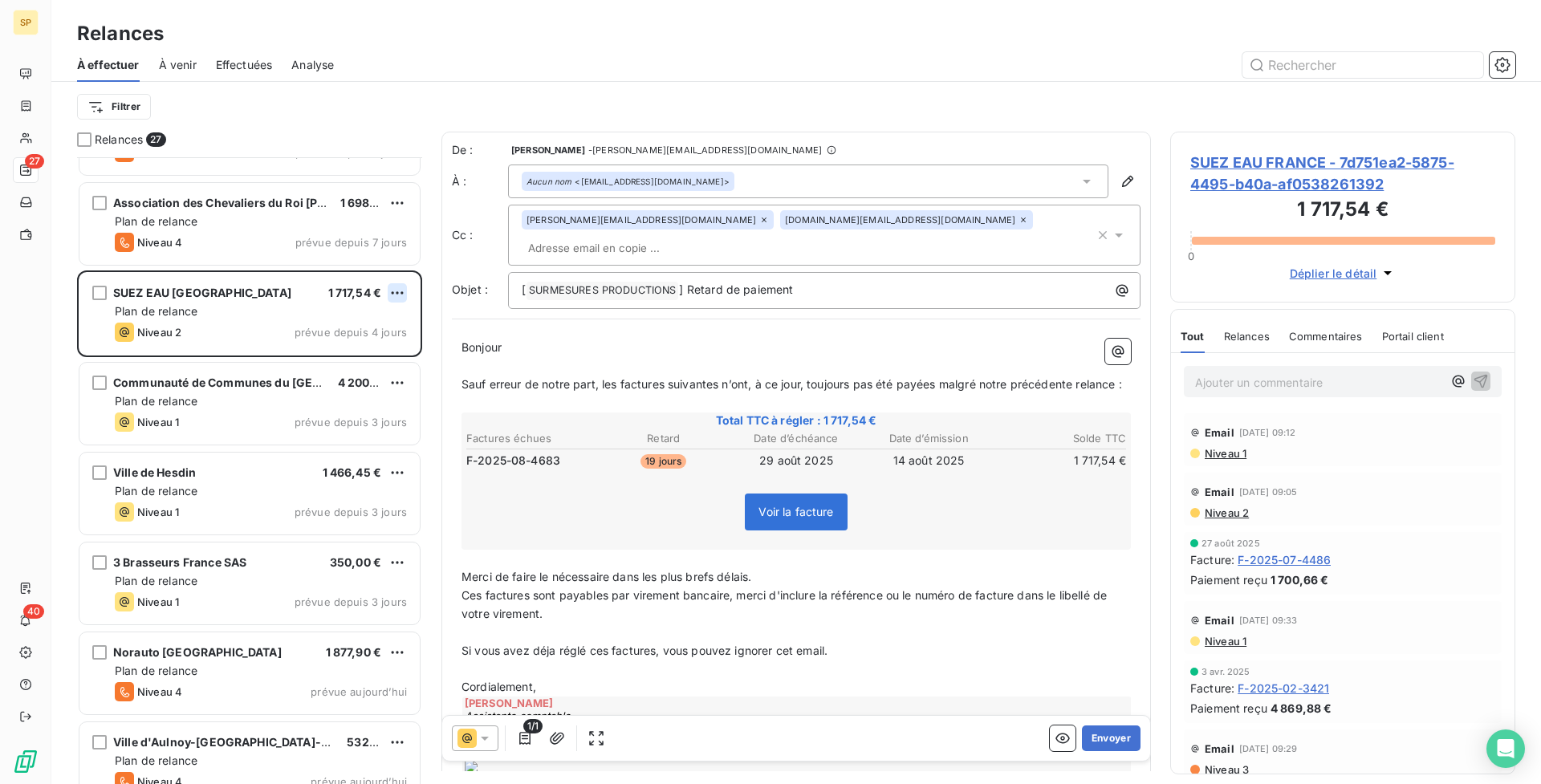
click at [395, 293] on html "SP 27 40 Relances À effectuer À venir Effectuées Analyse Filtrer Relances 27 Le…" at bounding box center [770, 392] width 1541 height 784
click at [380, 319] on div "Replanifier cette action" at bounding box center [328, 325] width 144 height 26
select select "8"
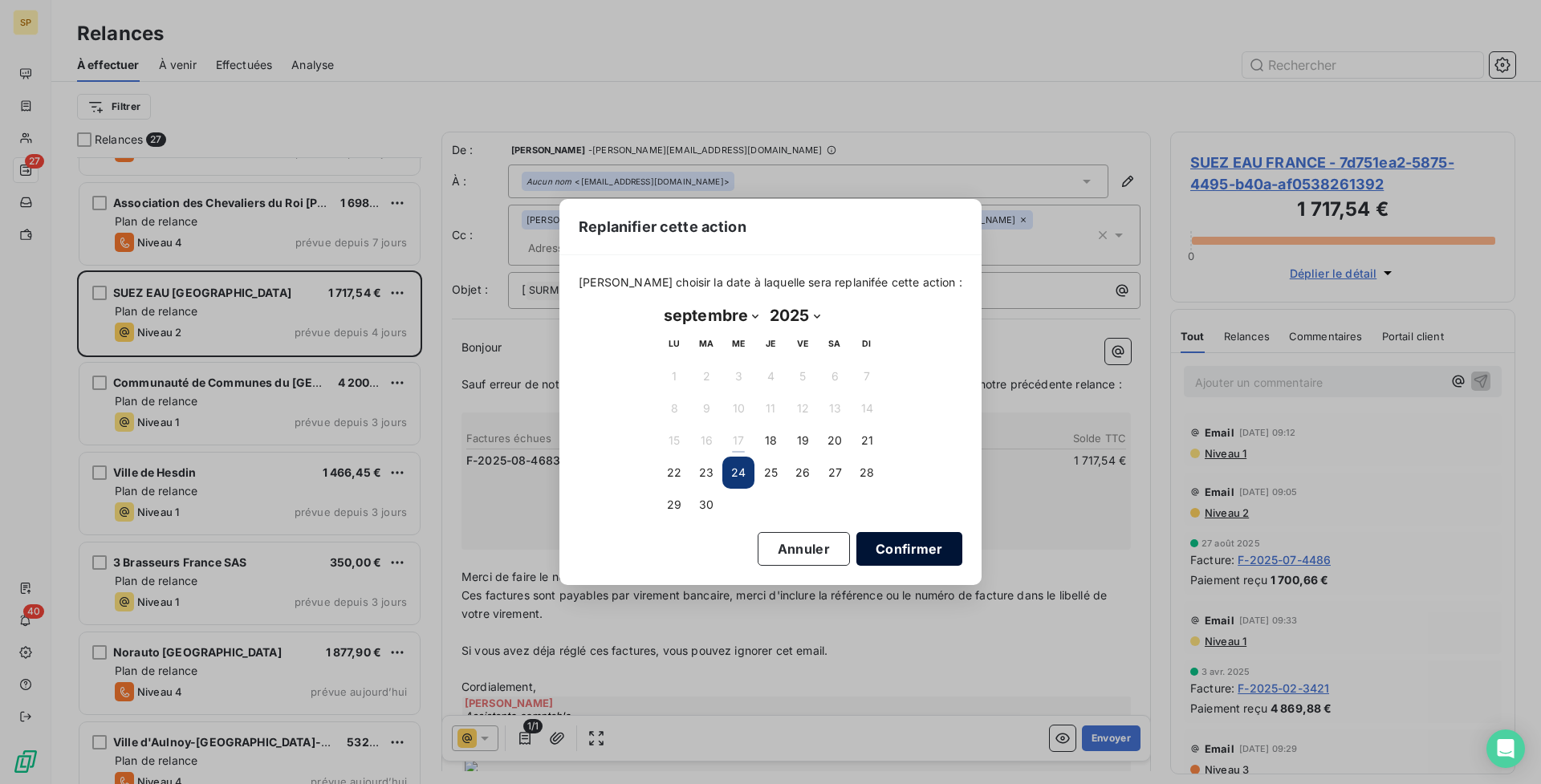
click at [915, 548] on button "Confirmer" at bounding box center [910, 548] width 106 height 33
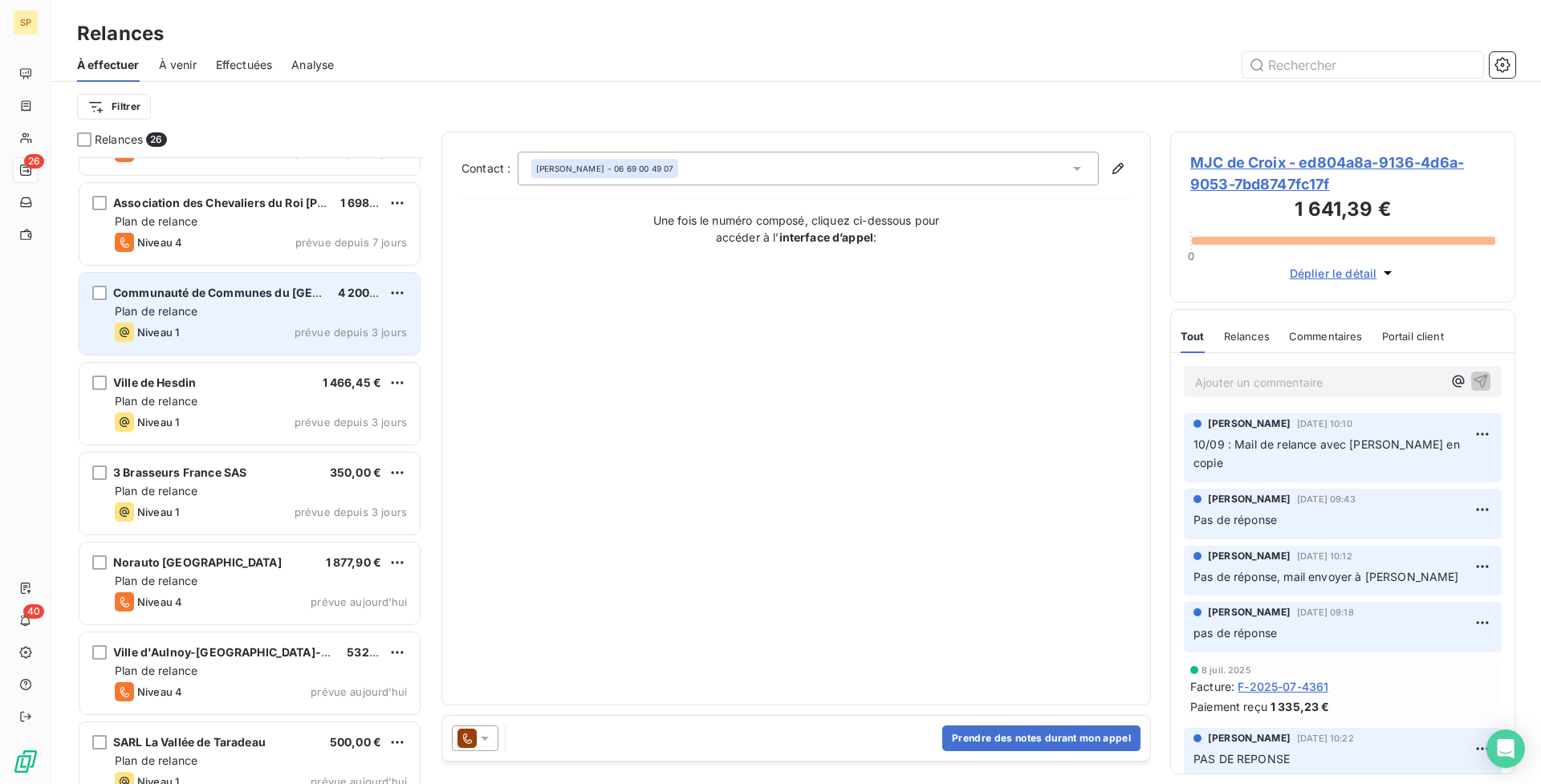
click at [268, 315] on div "Plan de relance" at bounding box center [260, 311] width 292 height 16
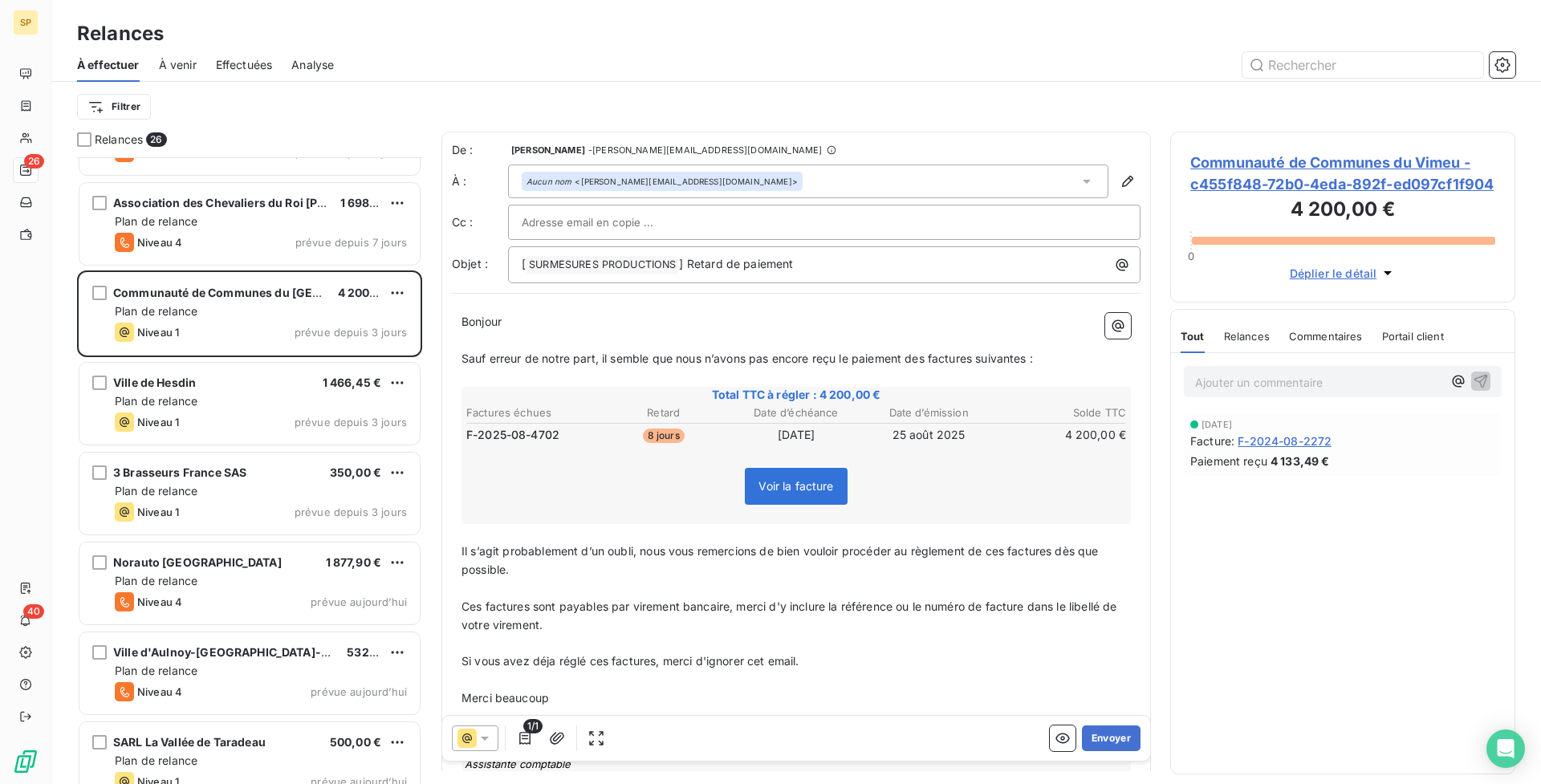
click at [1249, 169] on span "Communauté de Communes du Vimeu - c455f848-72b0-4eda-892f-ed097cf1f904" at bounding box center [1343, 173] width 305 height 43
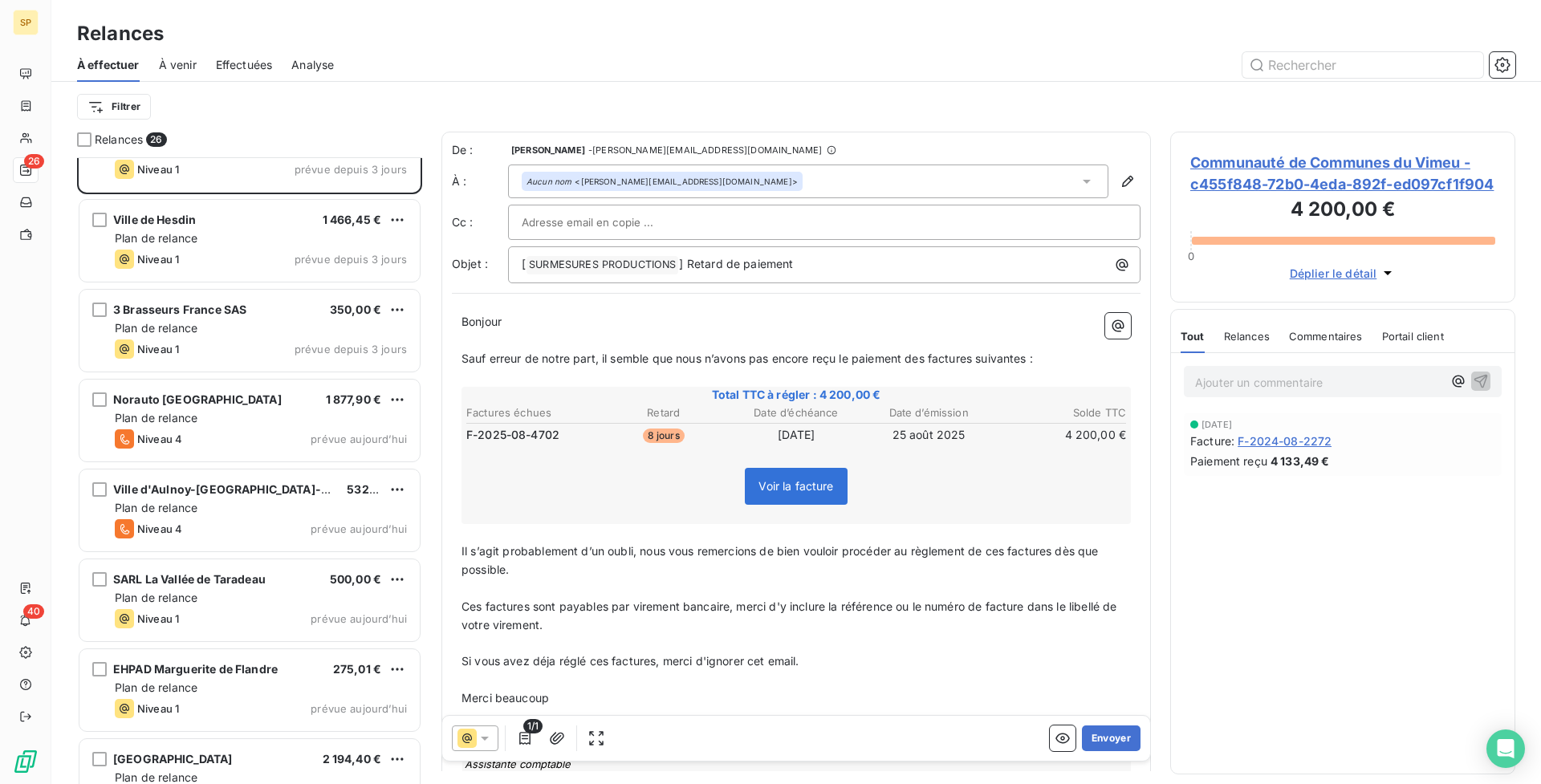
scroll to position [532, 0]
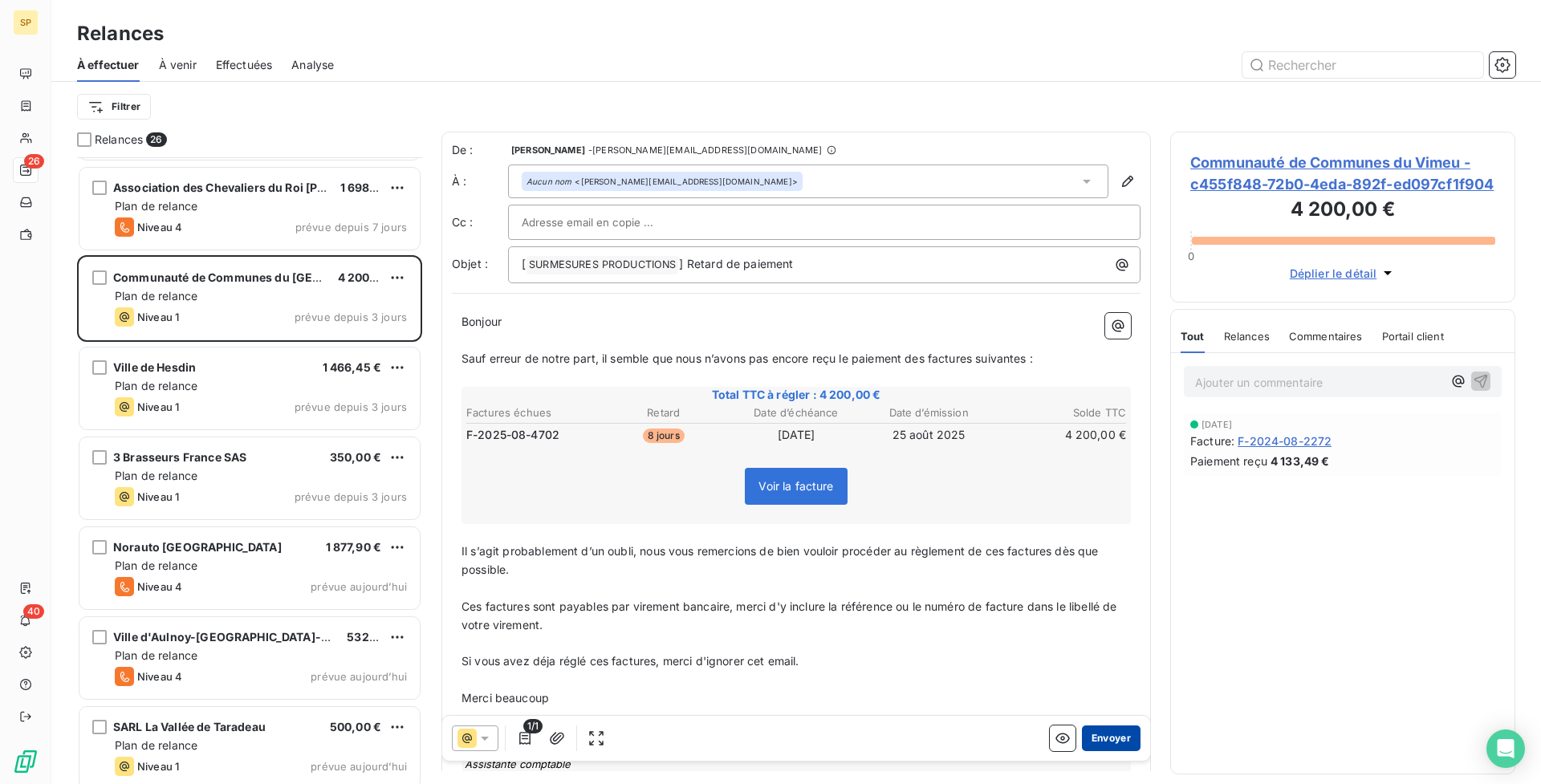
click at [1116, 737] on button "Envoyer" at bounding box center [1110, 738] width 59 height 26
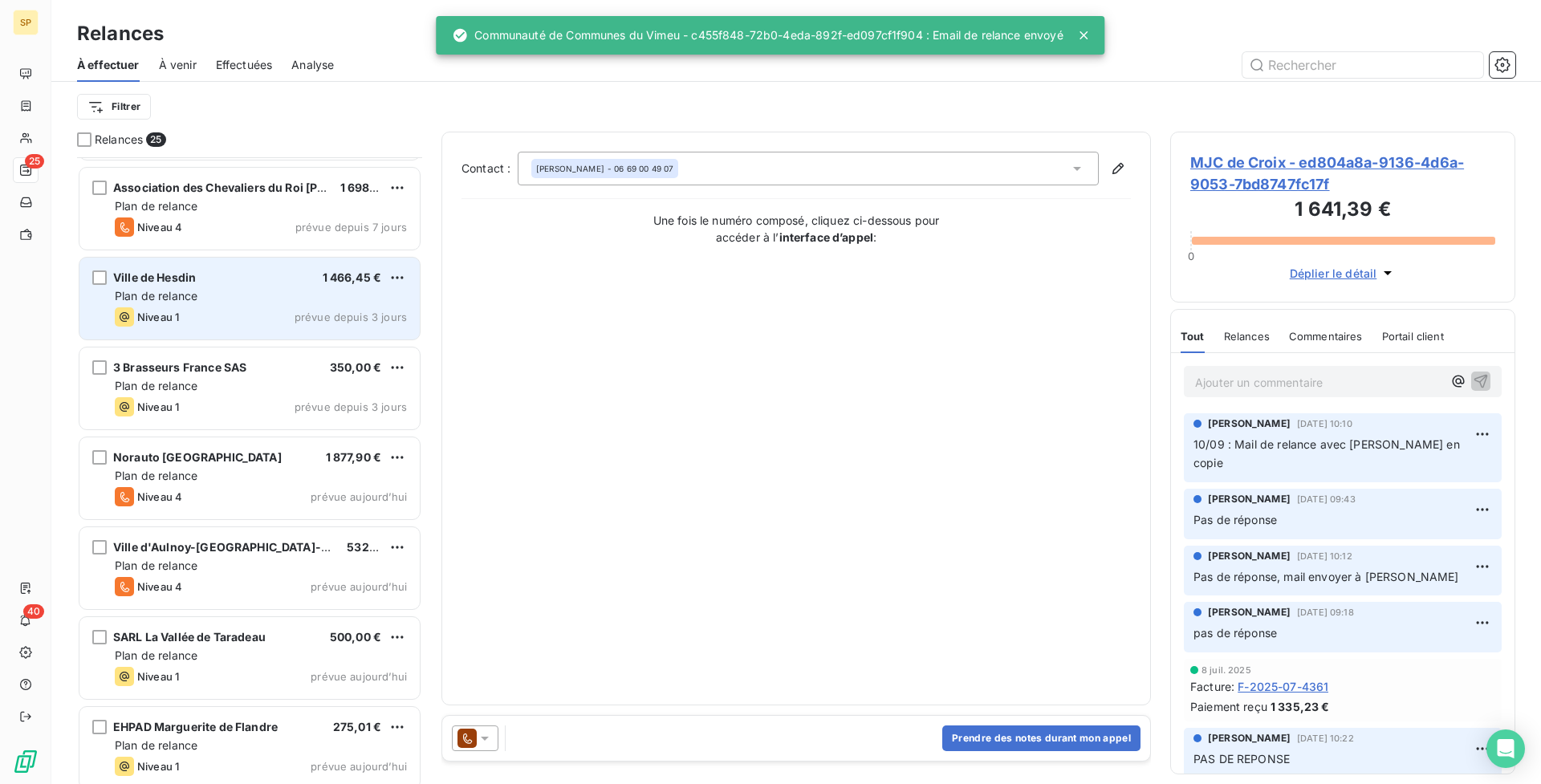
click at [239, 295] on div "Plan de relance" at bounding box center [260, 296] width 292 height 16
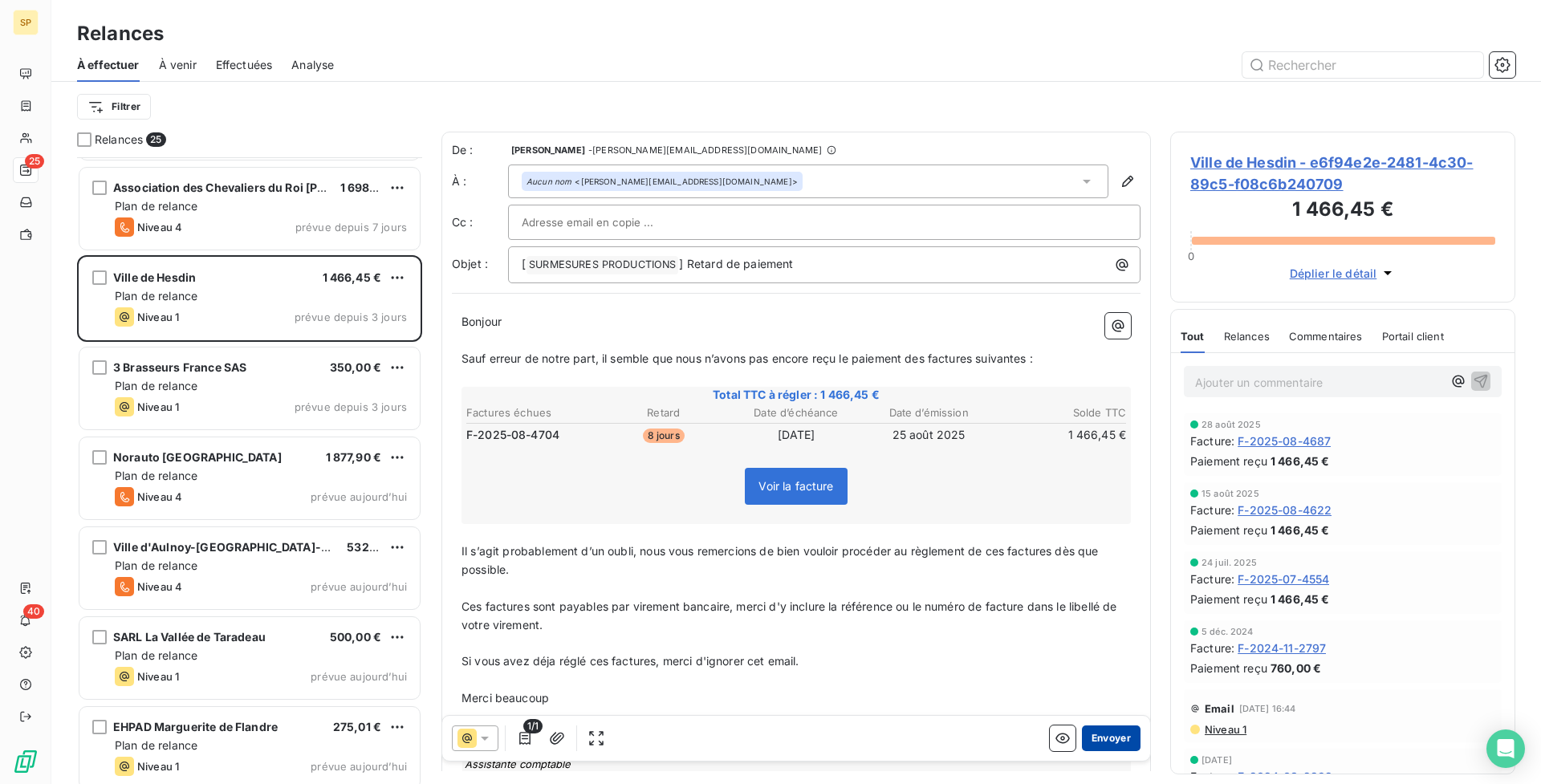
click at [1110, 732] on button "Envoyer" at bounding box center [1110, 738] width 59 height 26
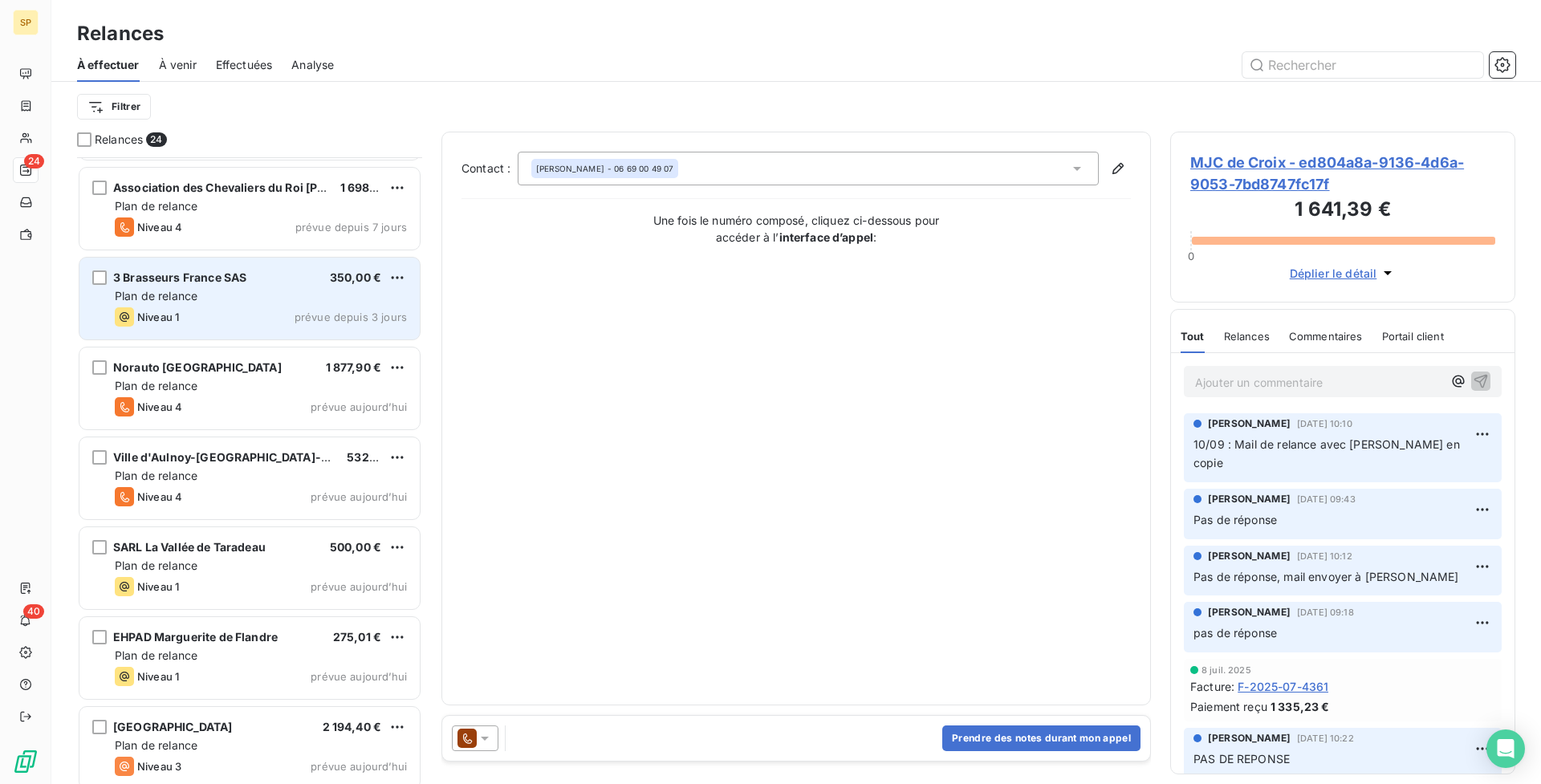
click at [321, 307] on div "Niveau 1 prévue depuis 3 jours" at bounding box center [260, 316] width 292 height 19
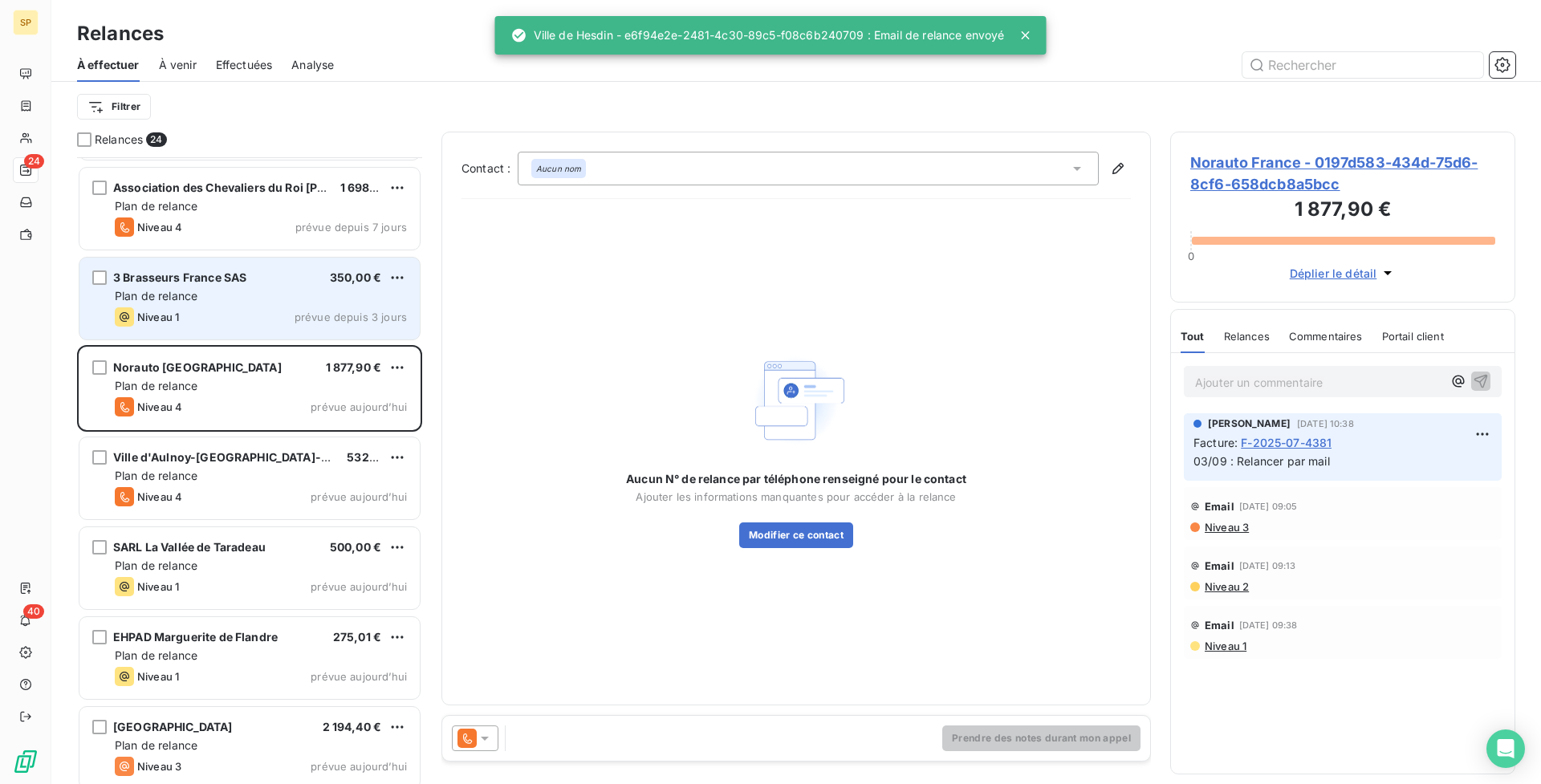
click at [251, 298] on div "Plan de relance" at bounding box center [260, 296] width 292 height 16
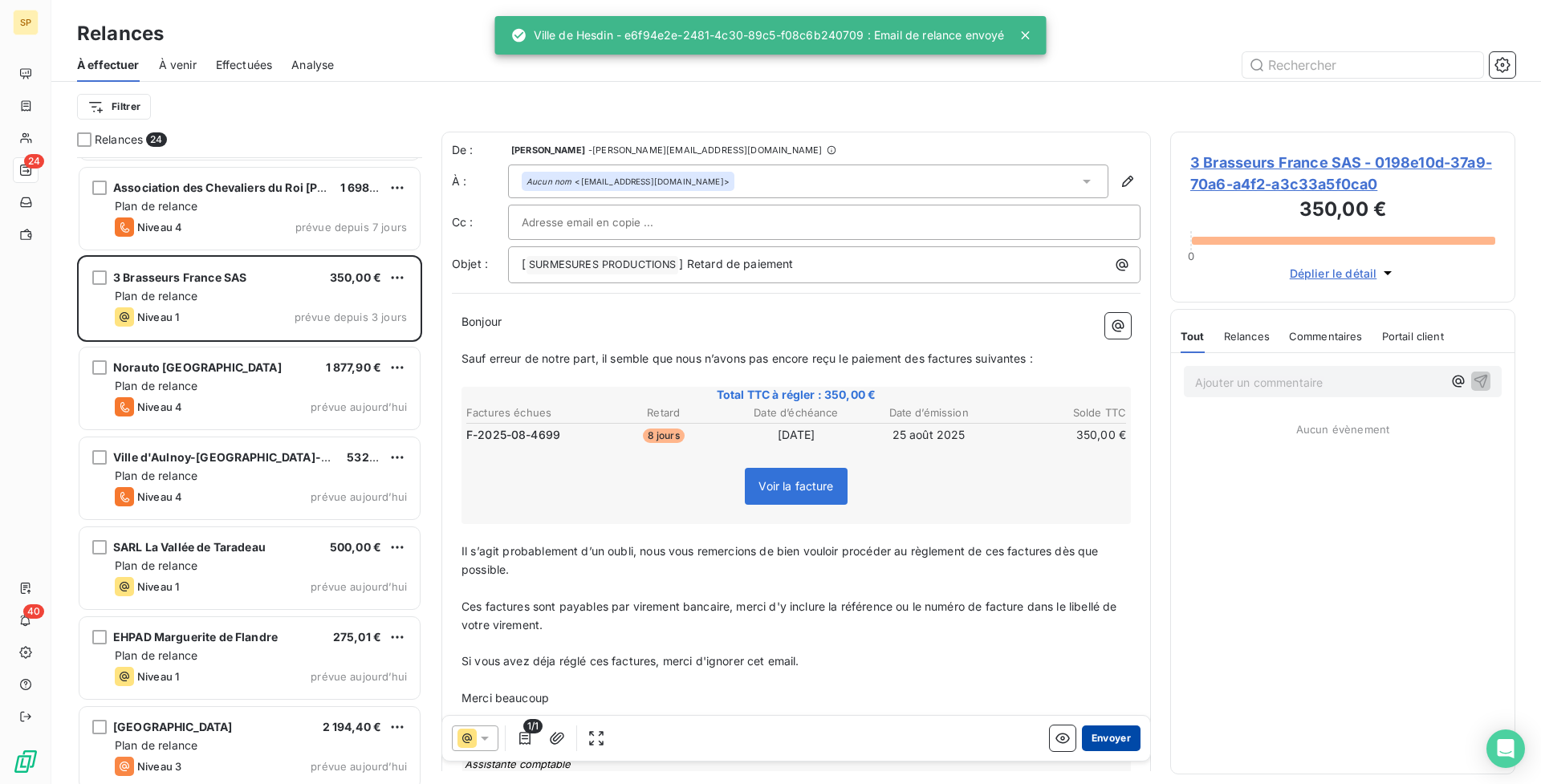
click at [1095, 743] on button "Envoyer" at bounding box center [1110, 738] width 59 height 26
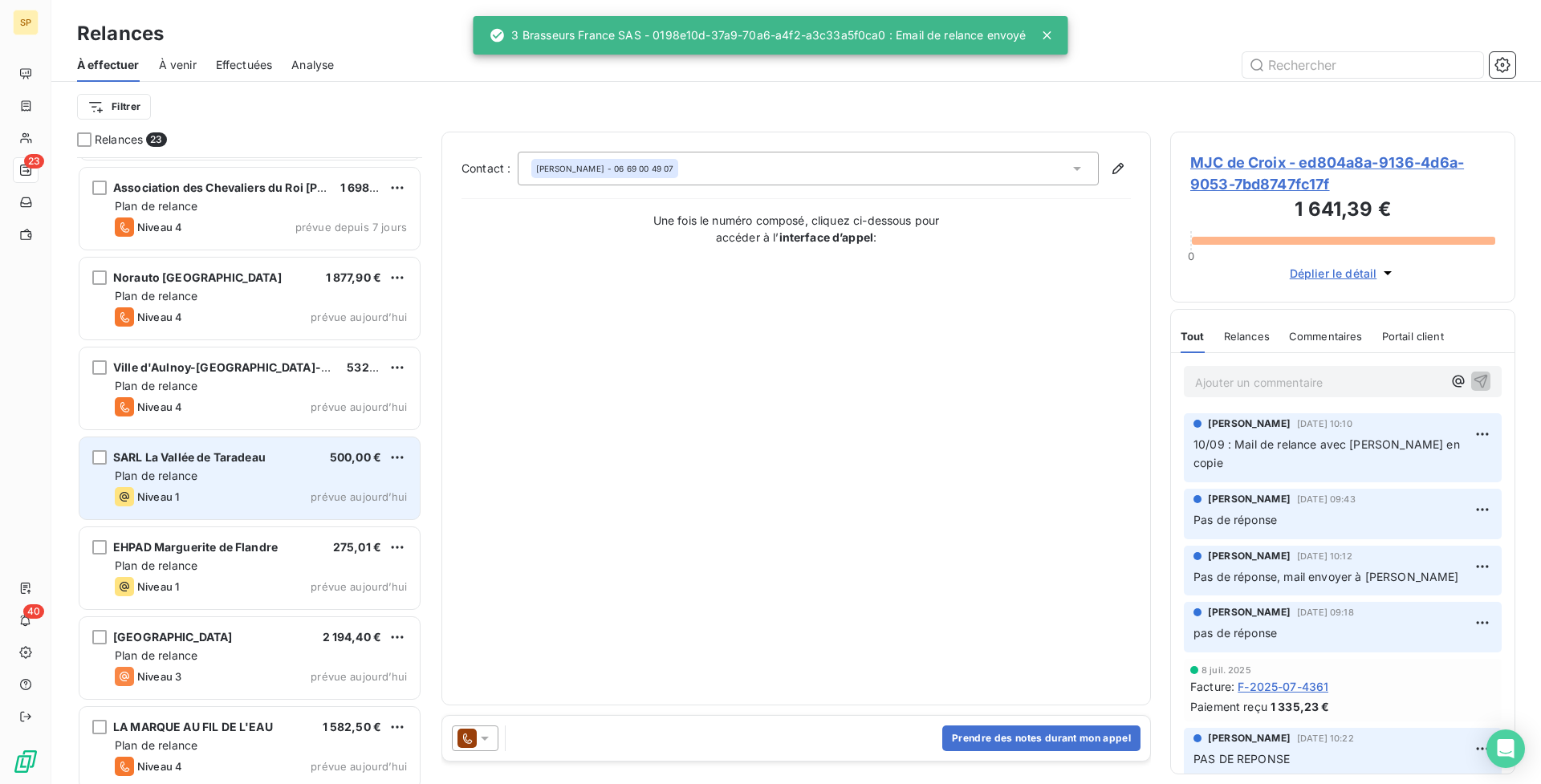
click at [295, 466] on div "SARL La Vallée de Taradeau 500,00 € Plan de relance Niveau 1 prévue [DATE]" at bounding box center [249, 478] width 340 height 82
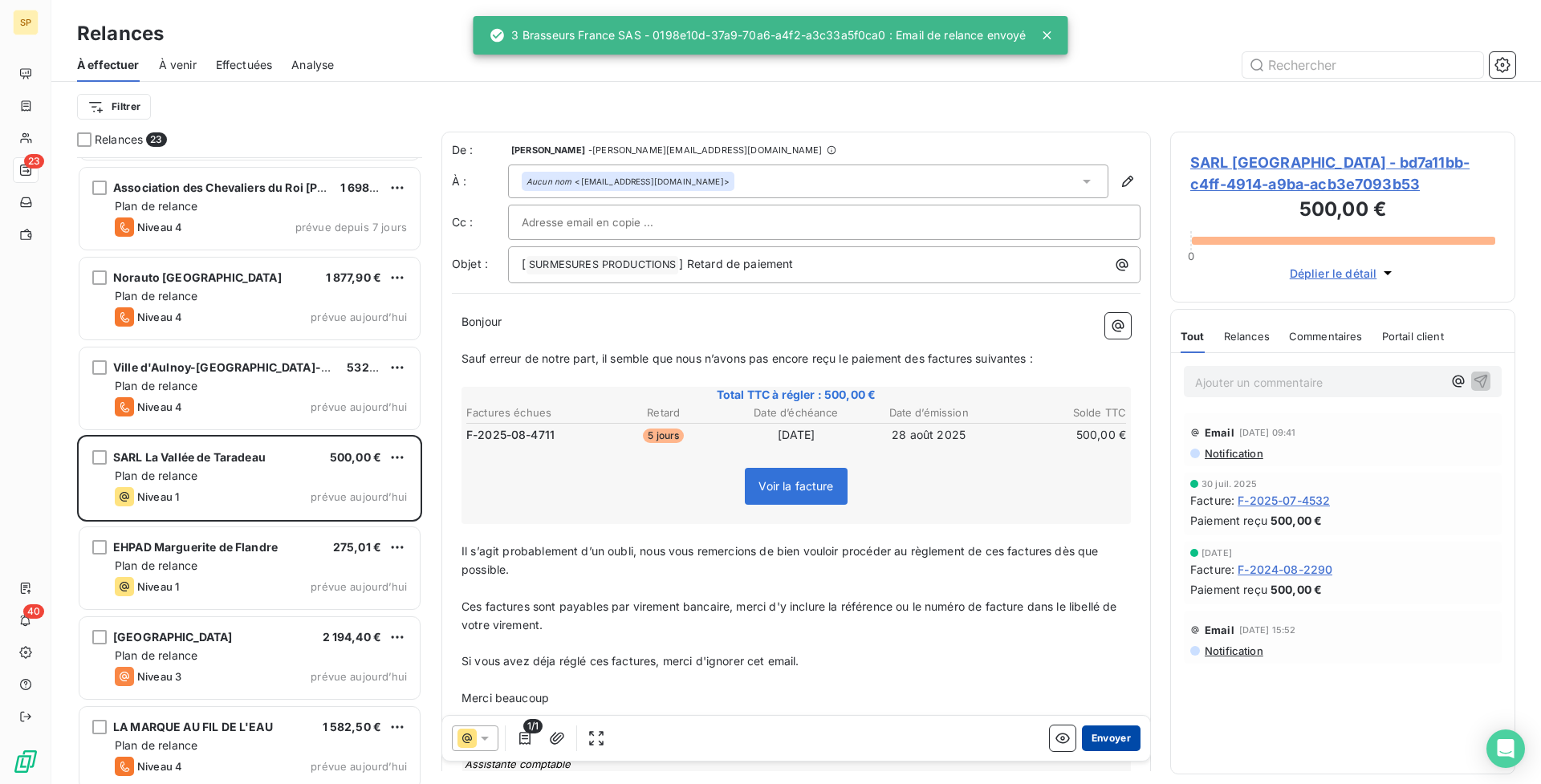
click at [1110, 734] on button "Envoyer" at bounding box center [1110, 738] width 59 height 26
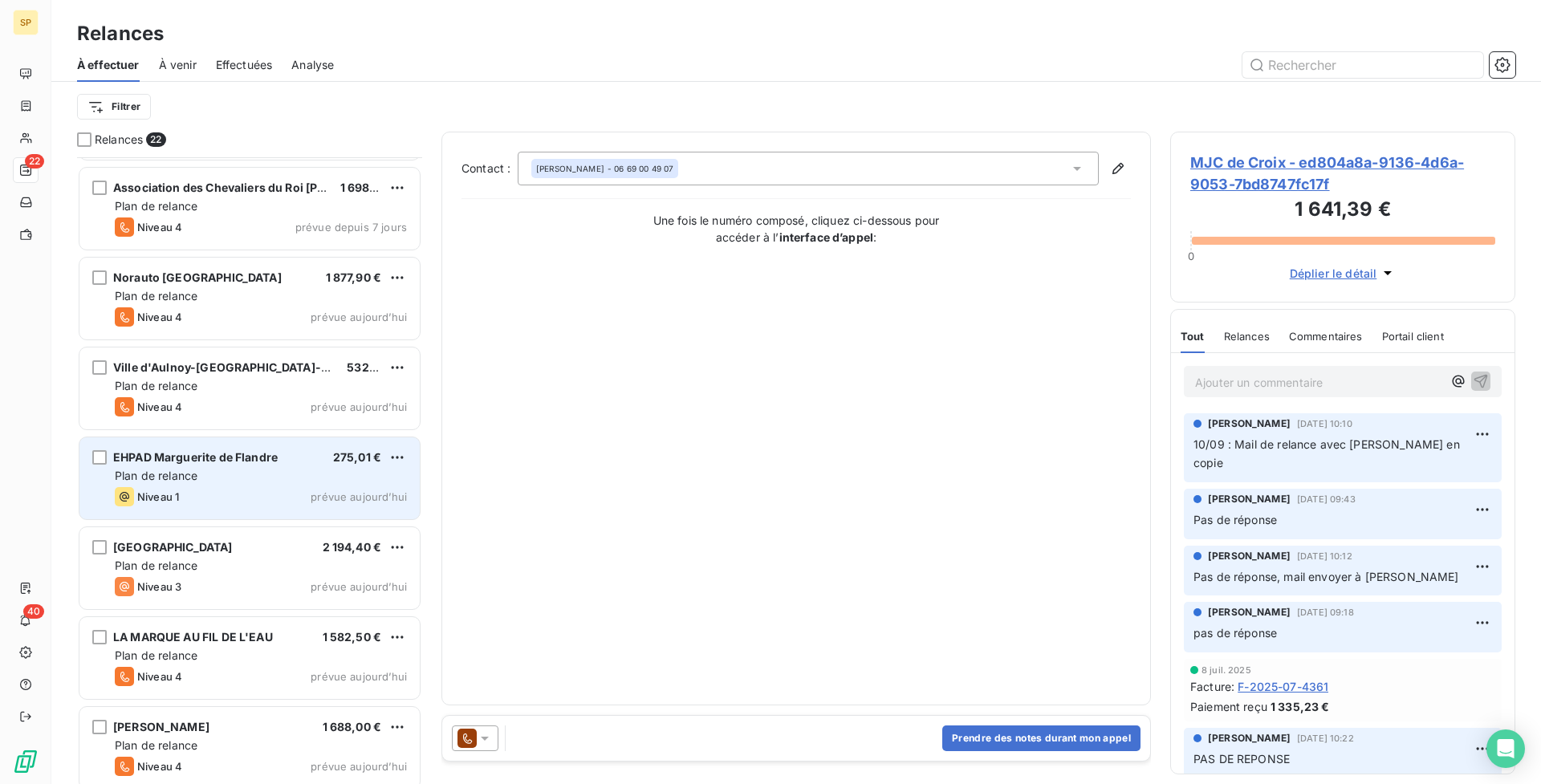
click at [317, 492] on span "prévue aujourd’hui" at bounding box center [358, 497] width 96 height 13
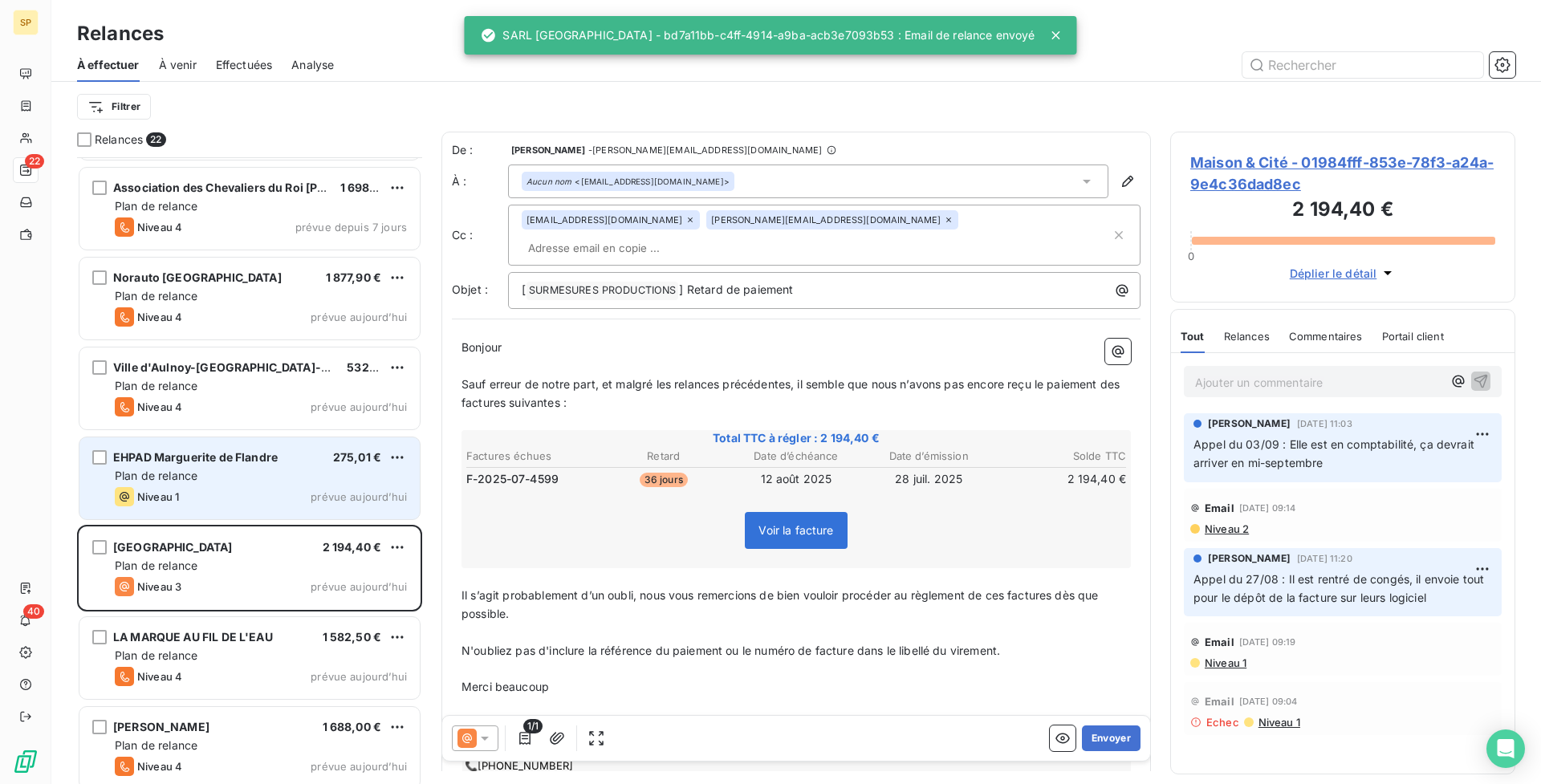
click at [331, 472] on div "Plan de relance" at bounding box center [260, 476] width 292 height 16
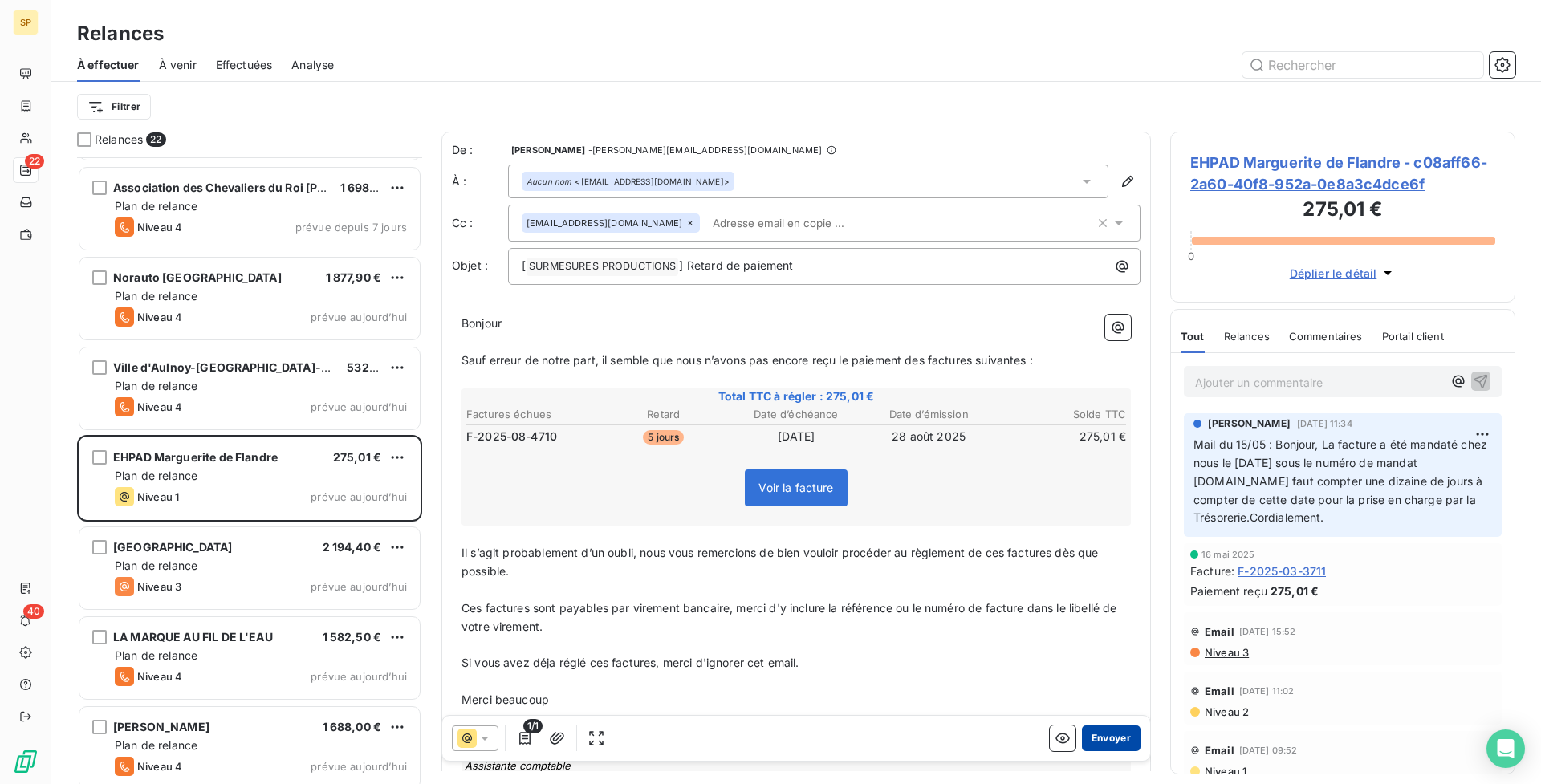
click at [1102, 736] on button "Envoyer" at bounding box center [1110, 738] width 59 height 26
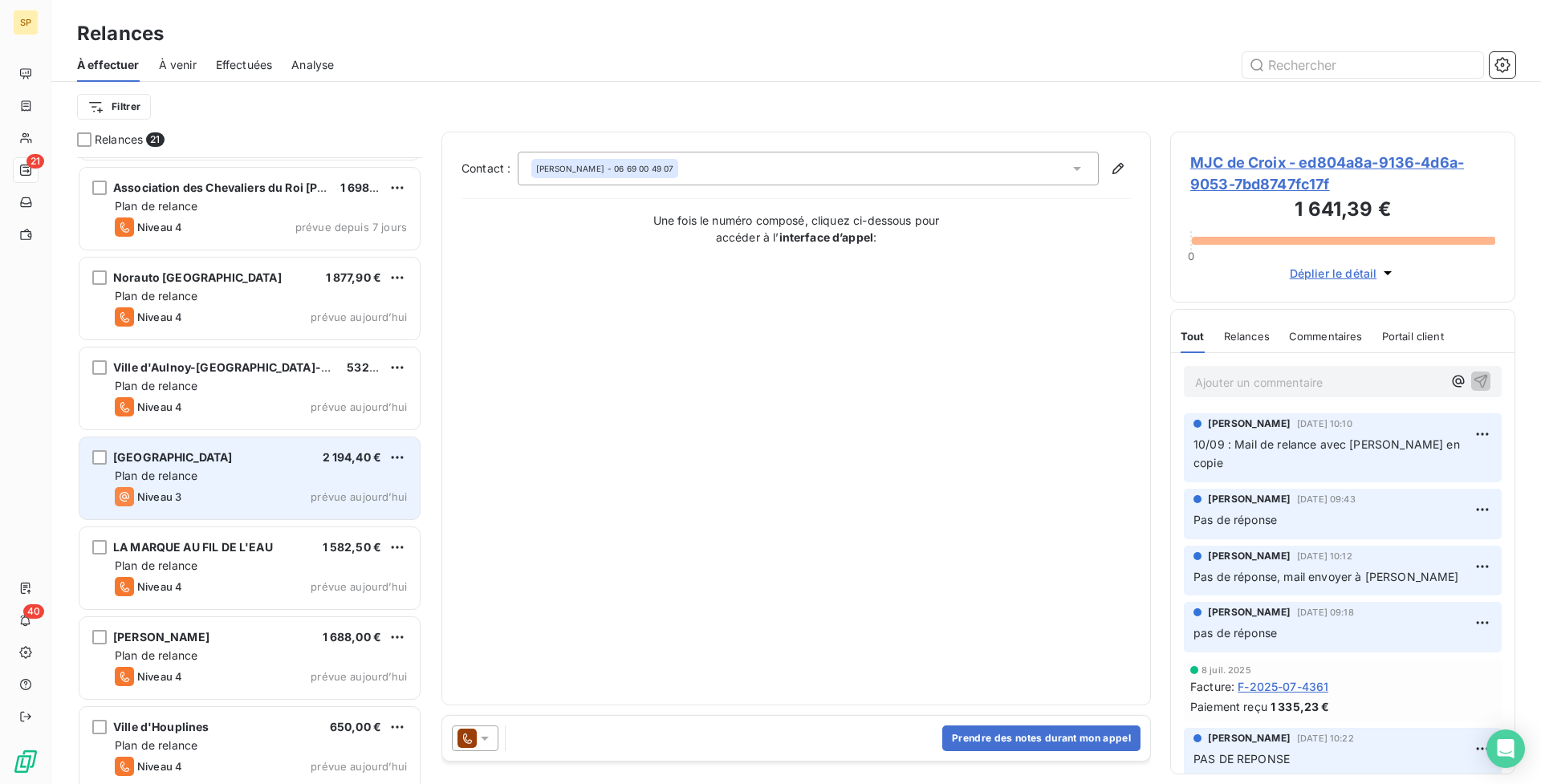
click at [271, 480] on div "Plan de relance" at bounding box center [260, 476] width 292 height 16
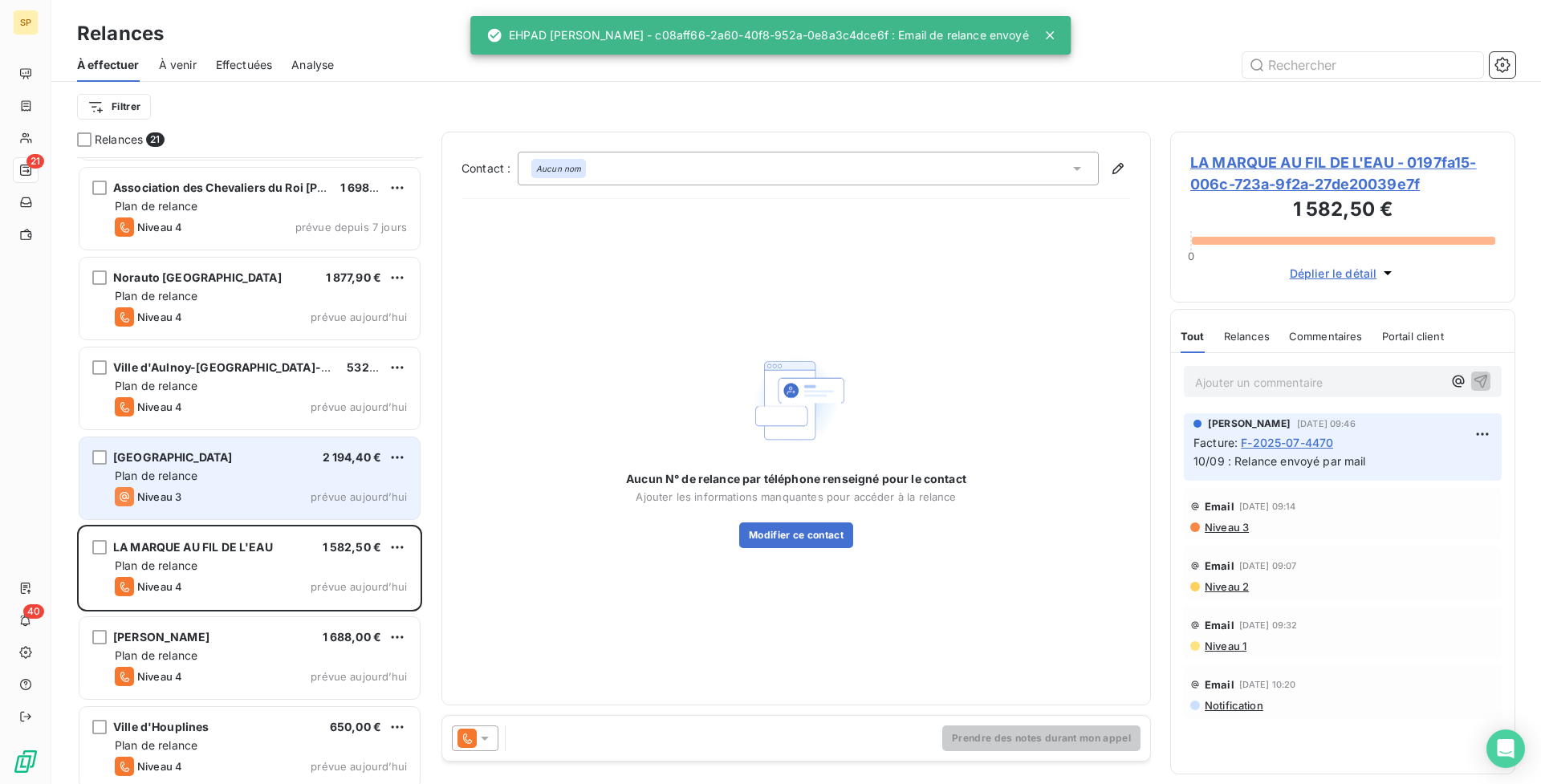
click at [364, 468] on div "Plan de relance" at bounding box center [260, 476] width 292 height 16
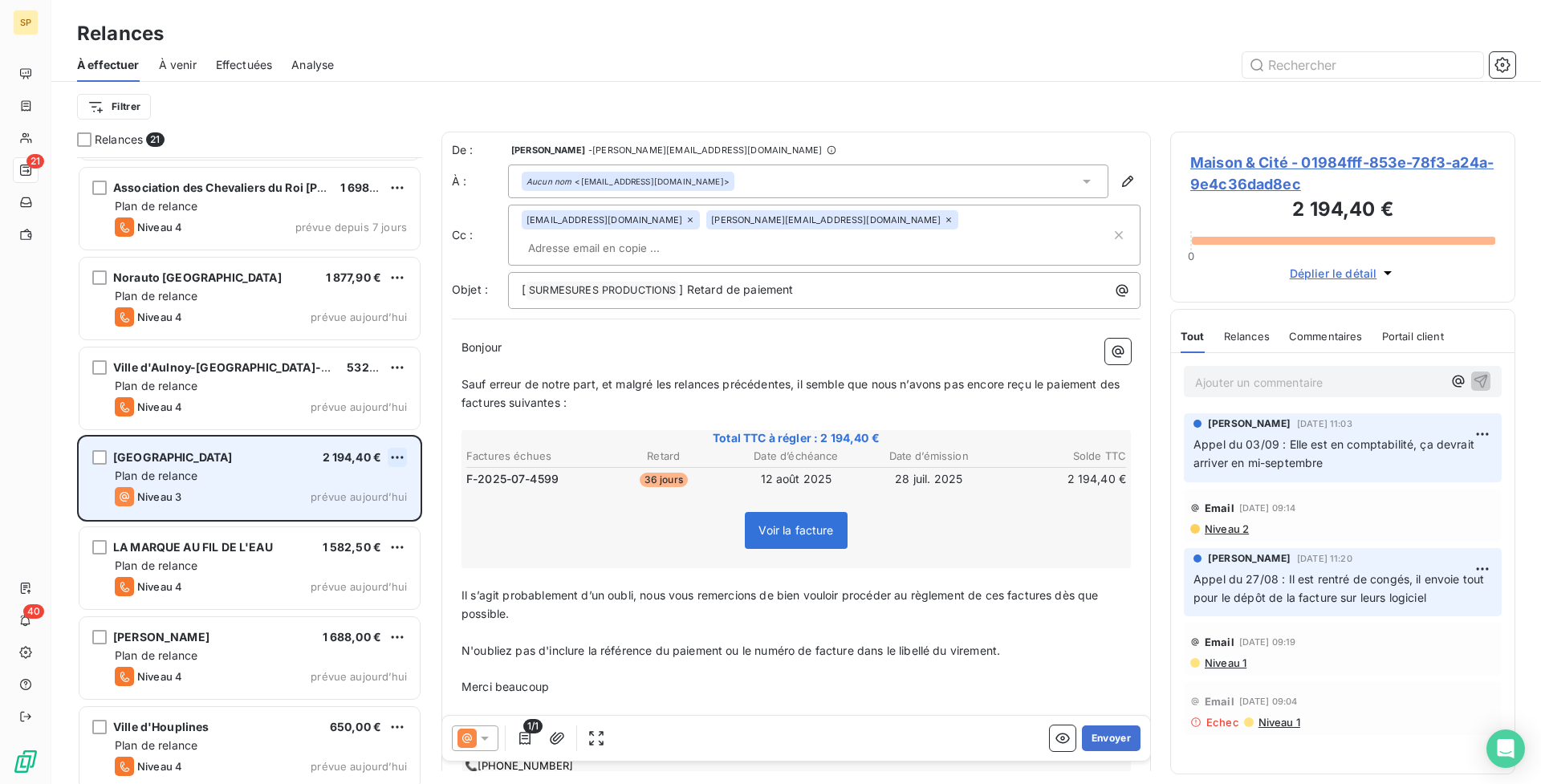
click at [397, 454] on html "SP 21 40 Relances À effectuer À venir Effectuées Analyse Filtrer Relances 21 MJ…" at bounding box center [770, 392] width 1541 height 784
click at [348, 478] on div "Replanifier cette action" at bounding box center [328, 489] width 144 height 26
select select "8"
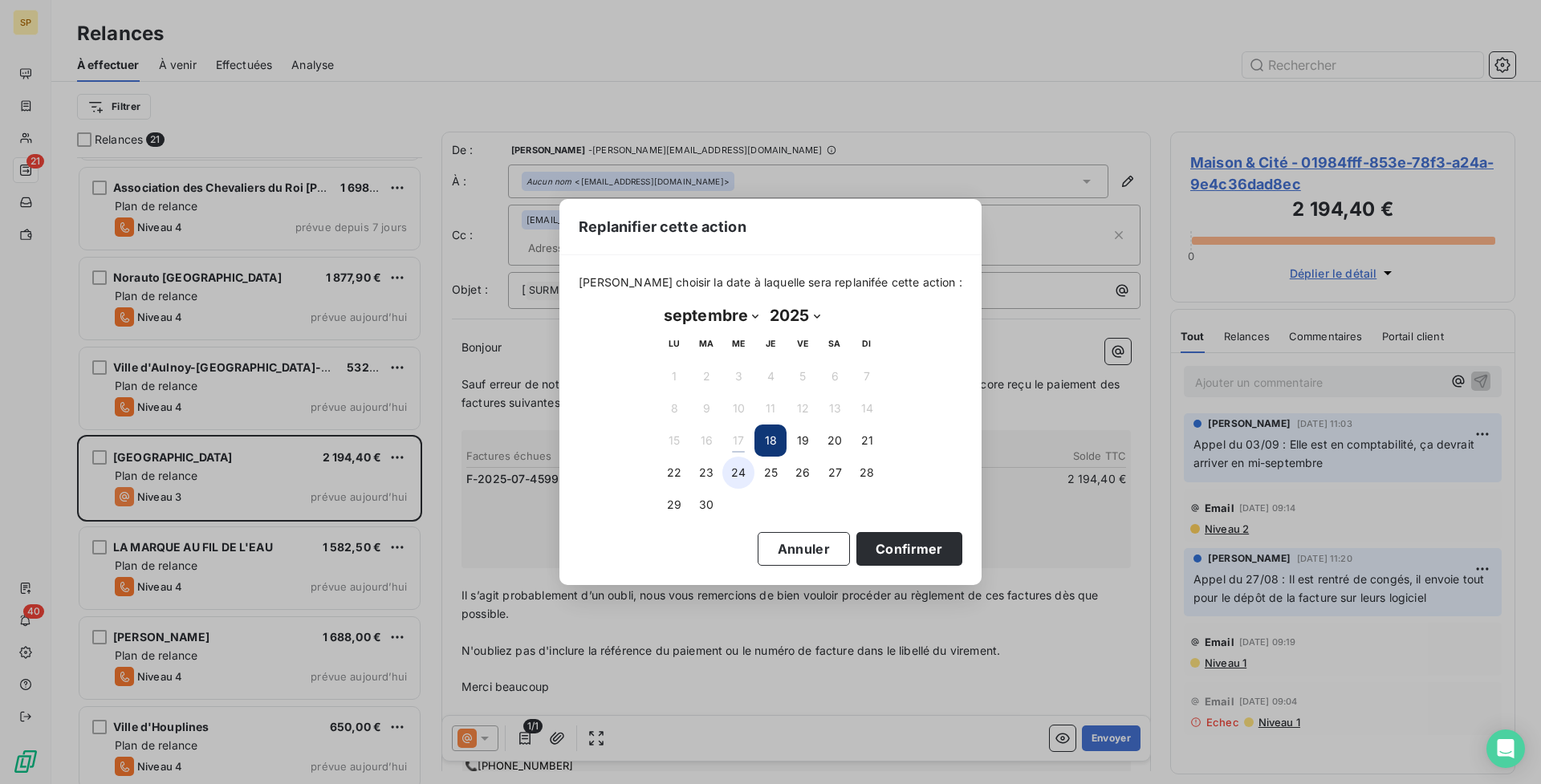
click at [732, 471] on button "24" at bounding box center [739, 473] width 32 height 32
click at [879, 542] on button "Confirmer" at bounding box center [910, 548] width 106 height 33
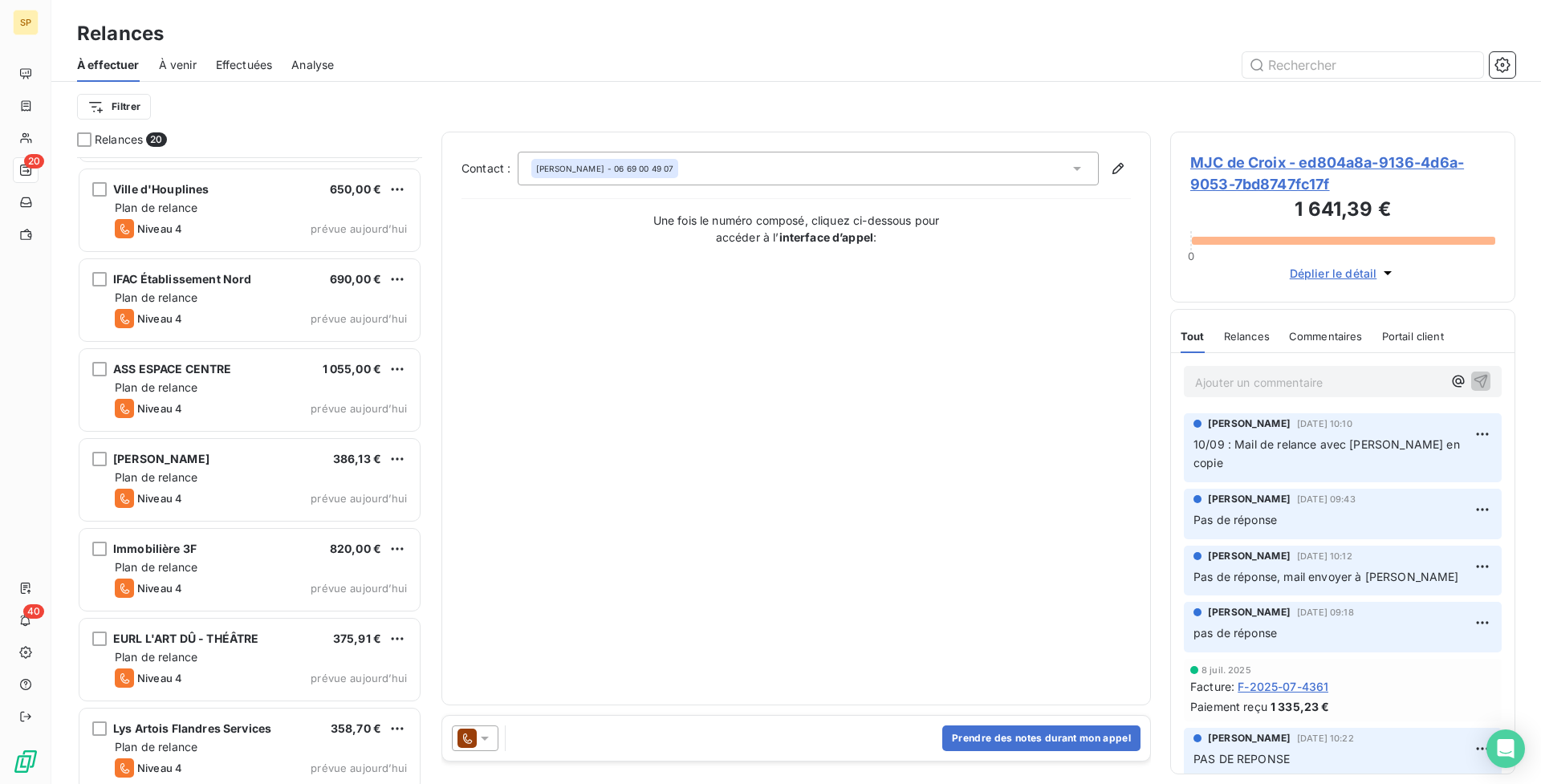
scroll to position [1171, 0]
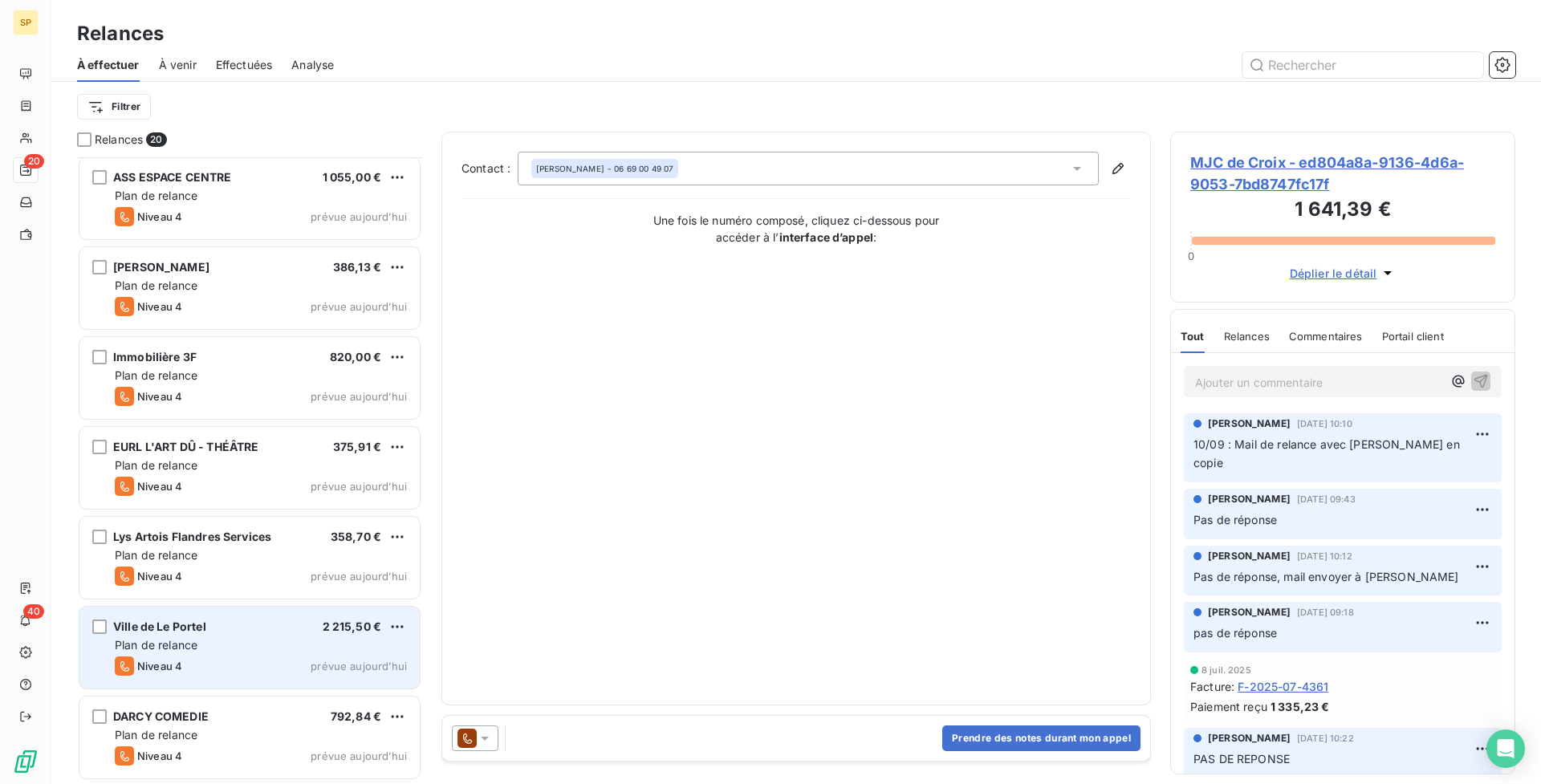
click at [328, 655] on div "Ville de Le Portel 2 215,50 € Plan de relance Niveau 4 prévue [DATE]" at bounding box center [249, 647] width 340 height 82
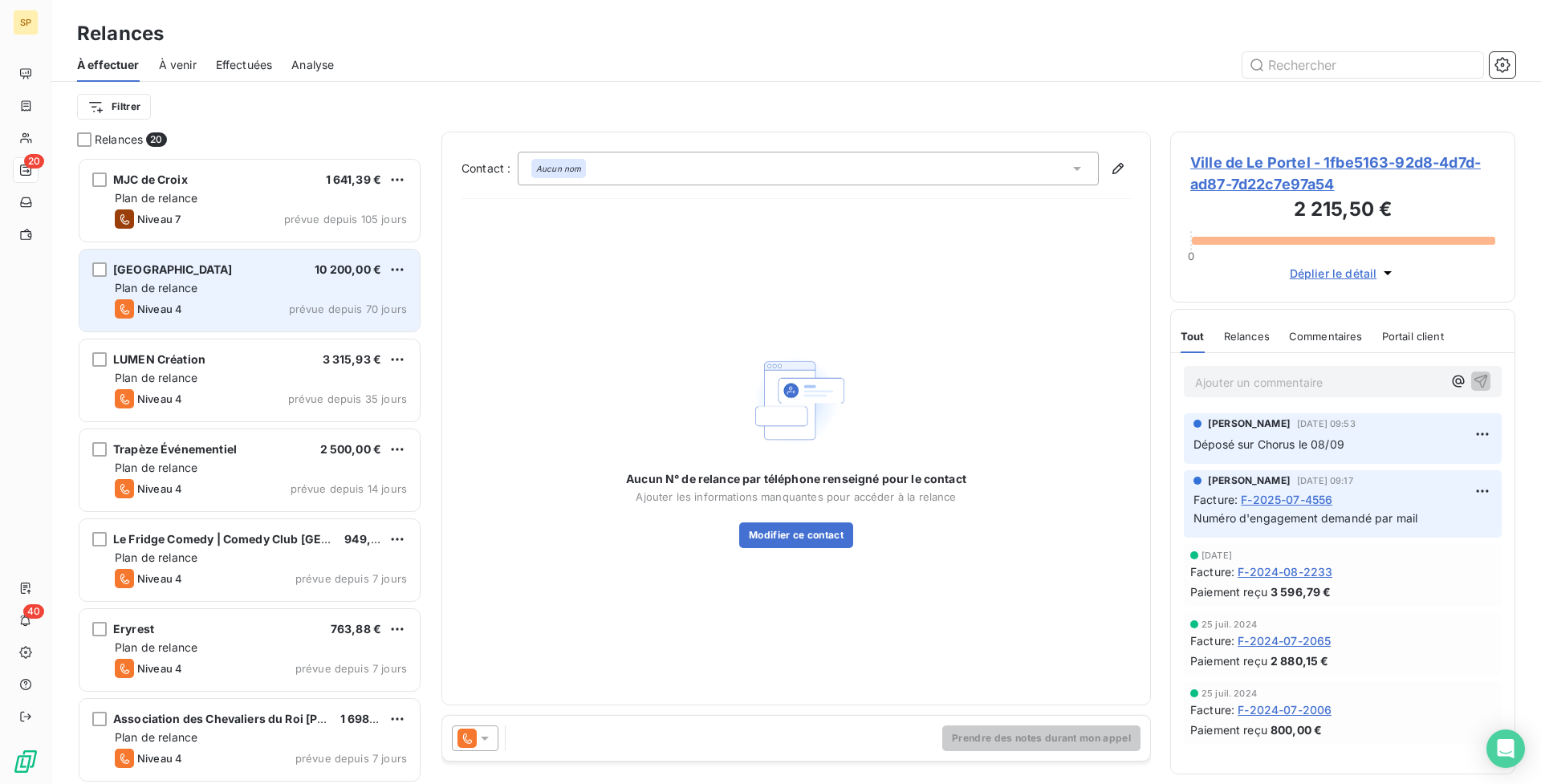
click at [306, 302] on span "prévue depuis 70 jours" at bounding box center [348, 309] width 118 height 13
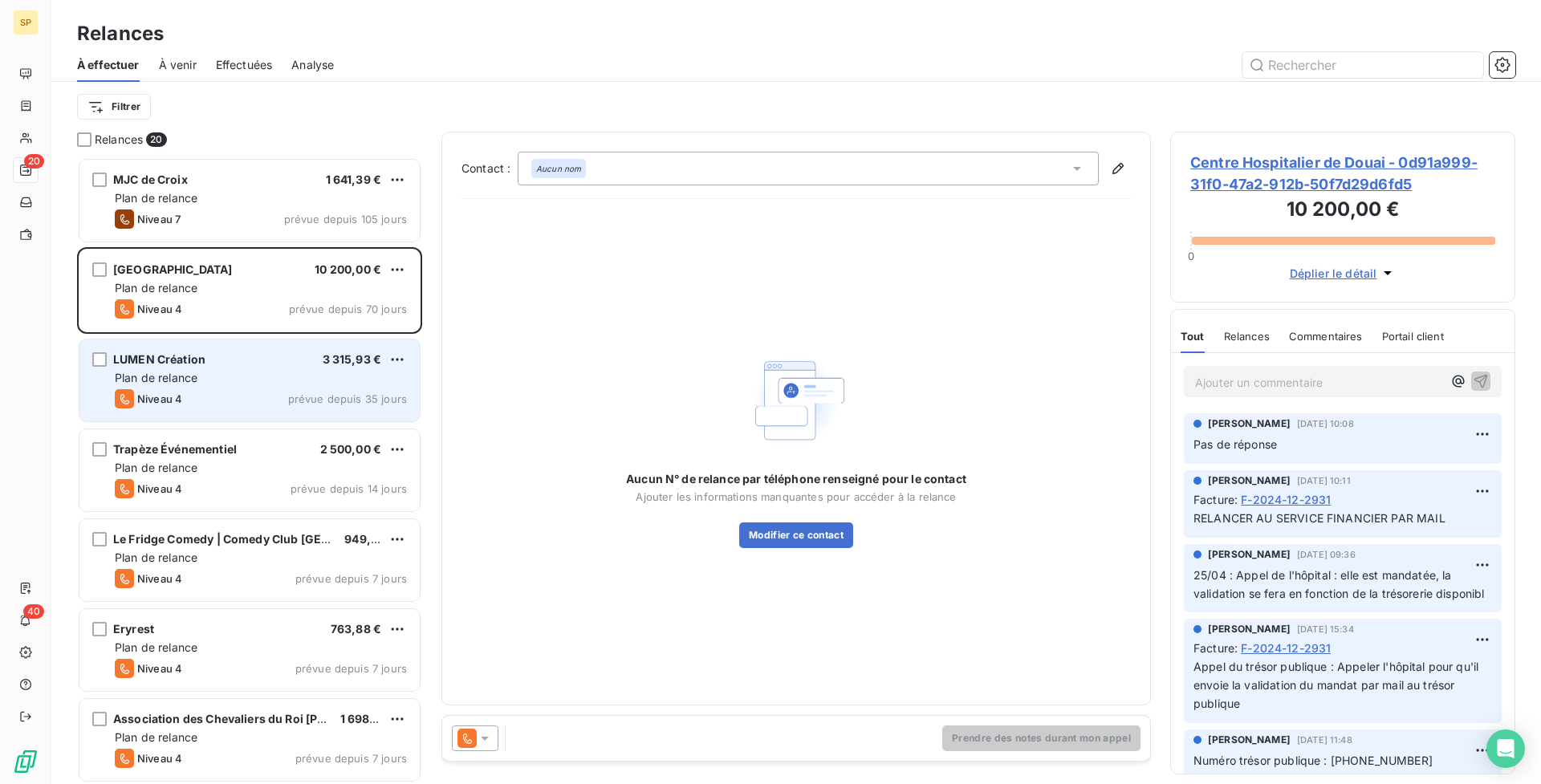
click at [225, 362] on div "LUMEN Création 3 315,93 €" at bounding box center [260, 359] width 292 height 14
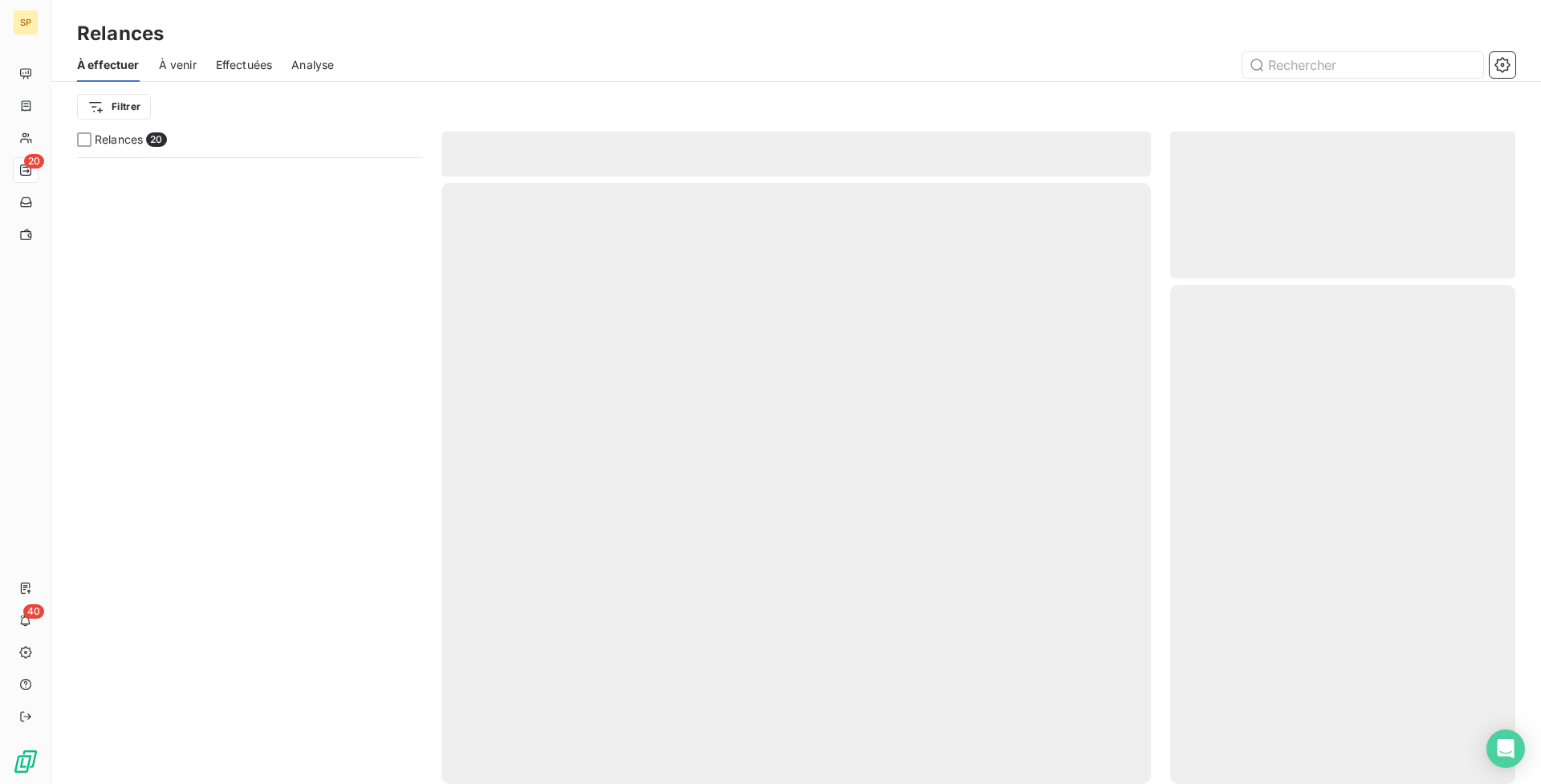
scroll to position [1171, 0]
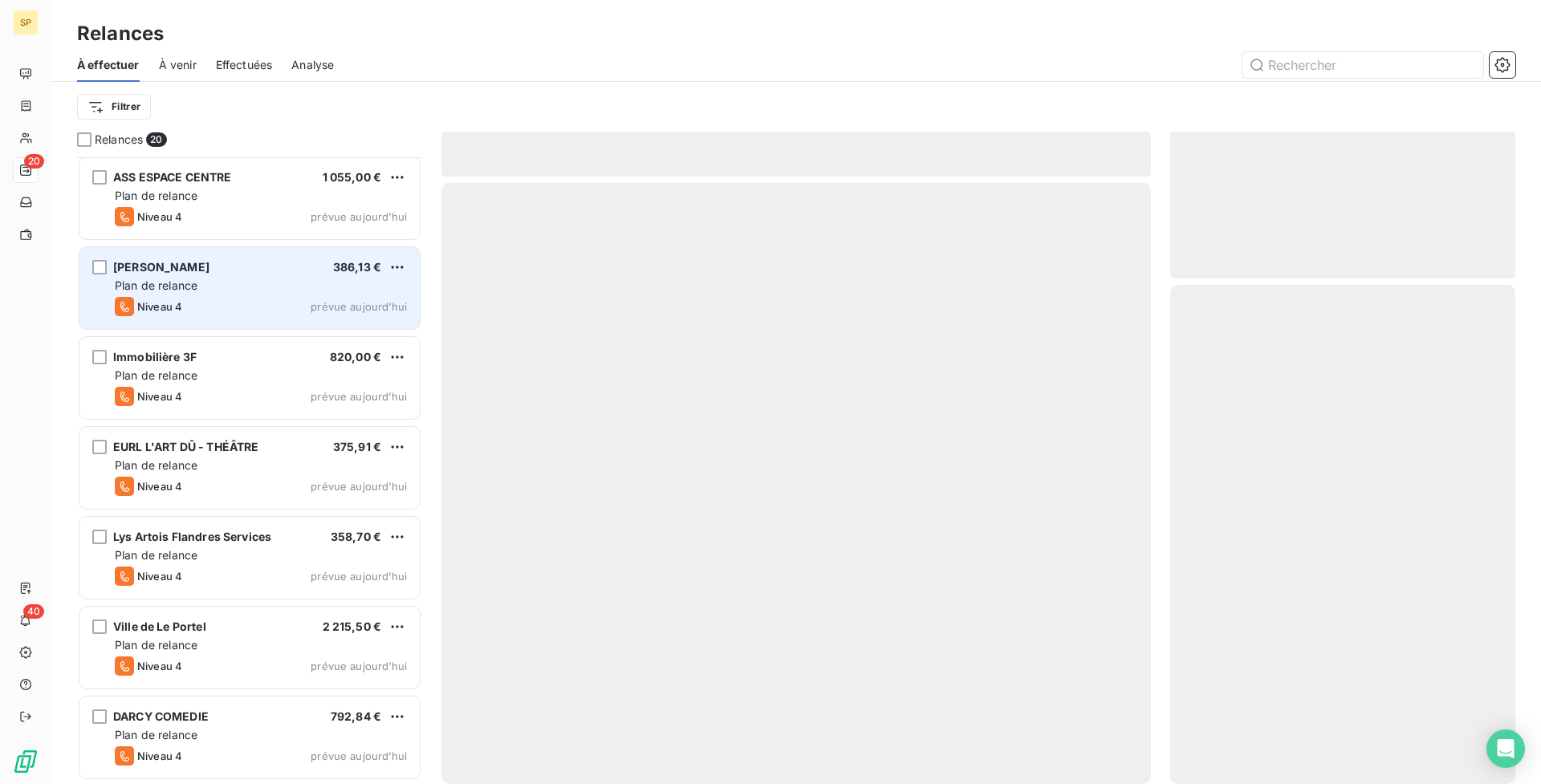
click at [204, 272] on div "[PERSON_NAME] 386,13 €" at bounding box center [260, 267] width 292 height 14
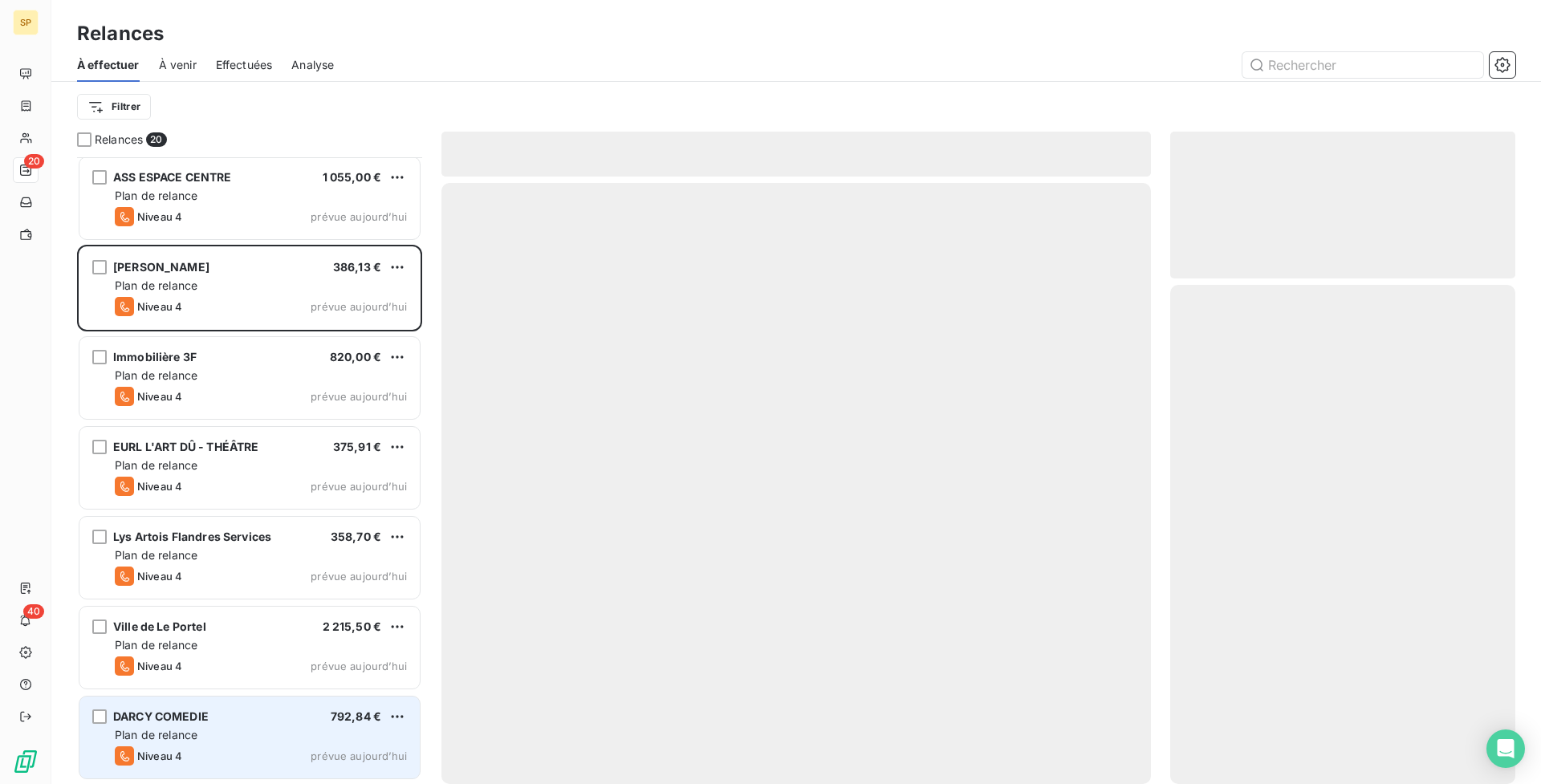
click at [308, 728] on div "Plan de relance" at bounding box center [260, 734] width 292 height 16
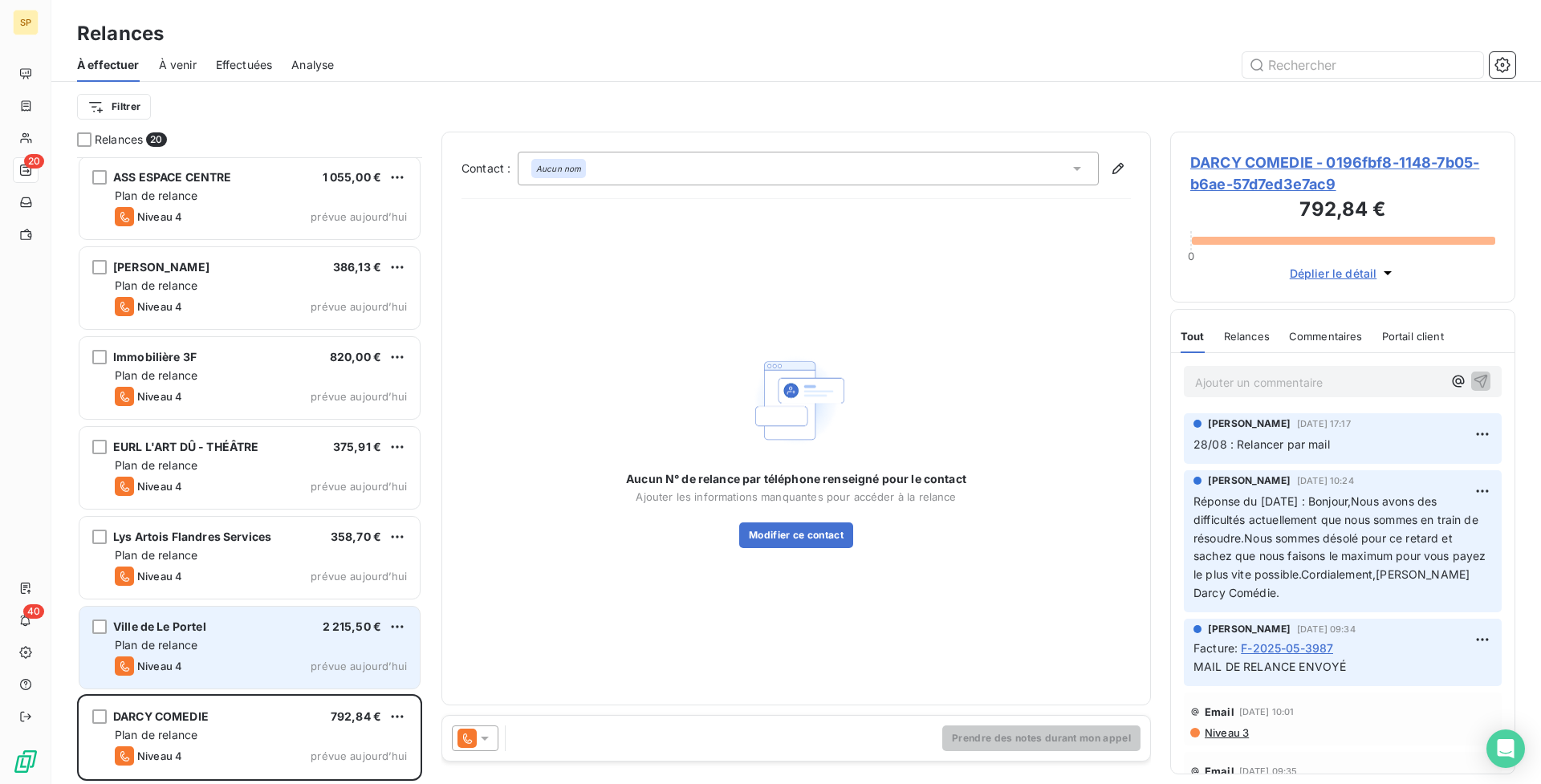
click at [269, 632] on div "Ville de Le Portel 2 215,50 €" at bounding box center [260, 626] width 292 height 14
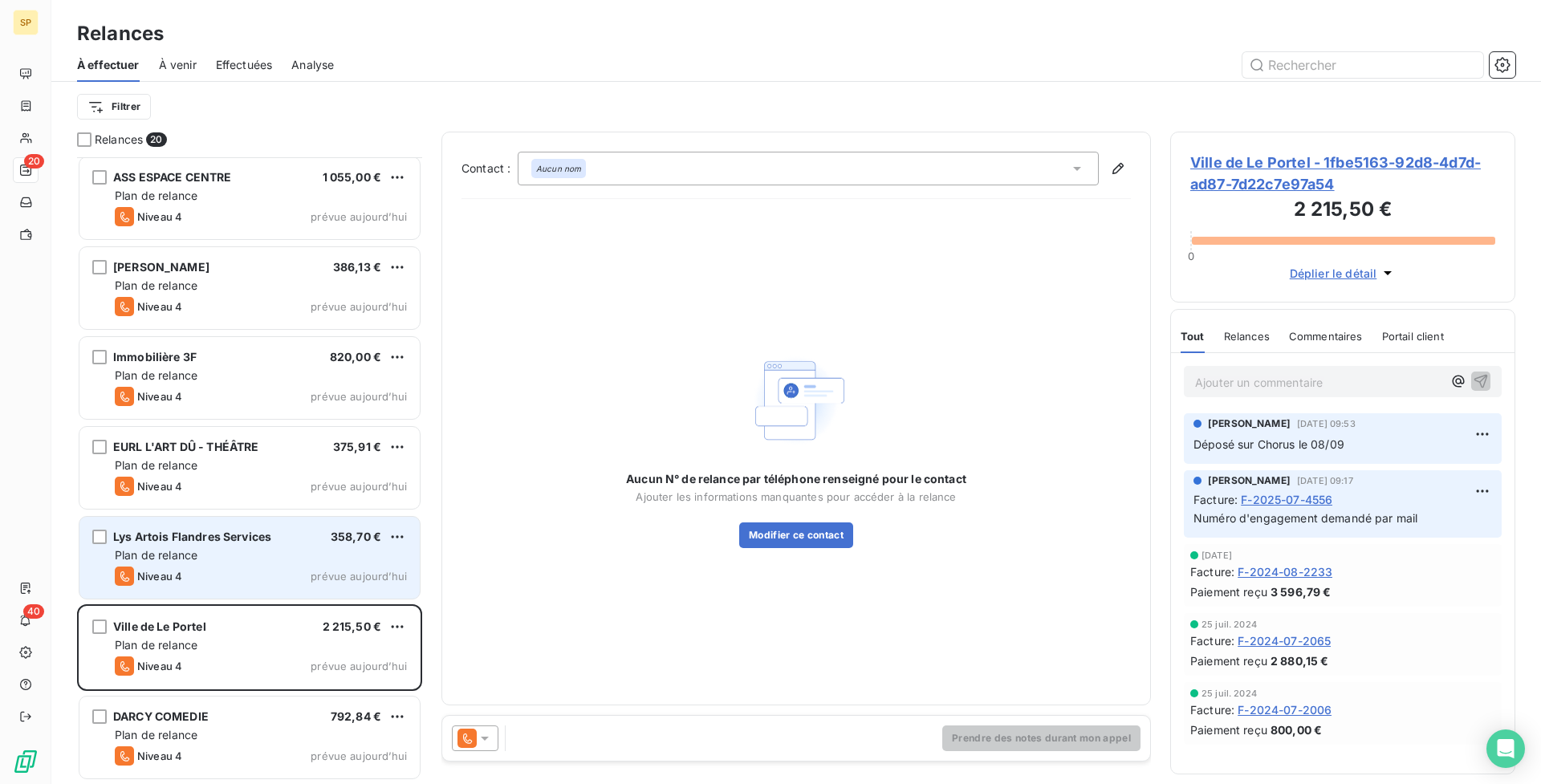
click at [311, 571] on div "Niveau 4 prévue aujourd’hui" at bounding box center [260, 575] width 292 height 19
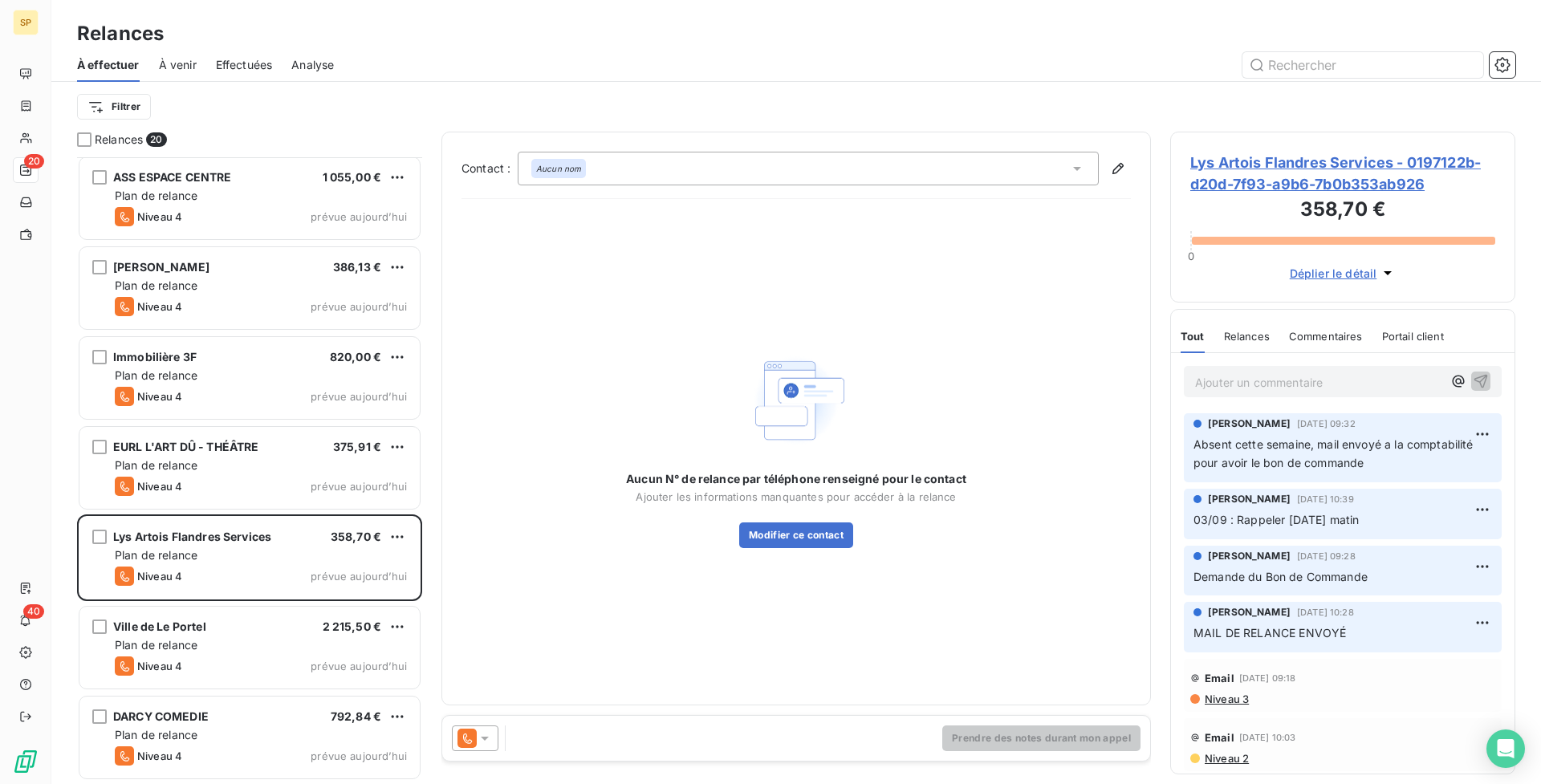
click at [1278, 162] on span "Lys Artois Flandres Services - 0197122b-d20d-7f93-a9b6-7b0b353ab926" at bounding box center [1343, 173] width 305 height 43
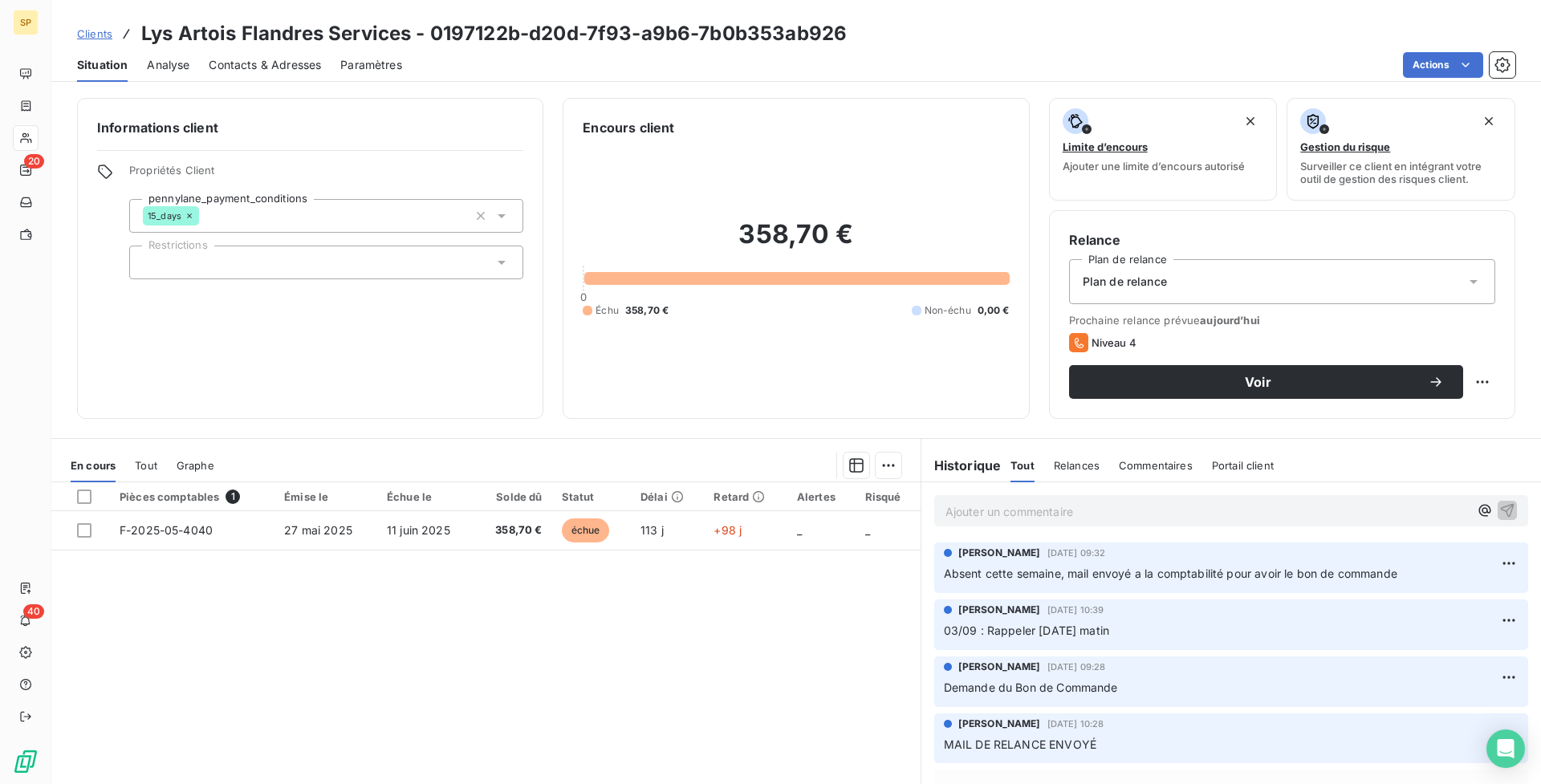
click at [251, 62] on span "Contacts & Adresses" at bounding box center [265, 65] width 113 height 16
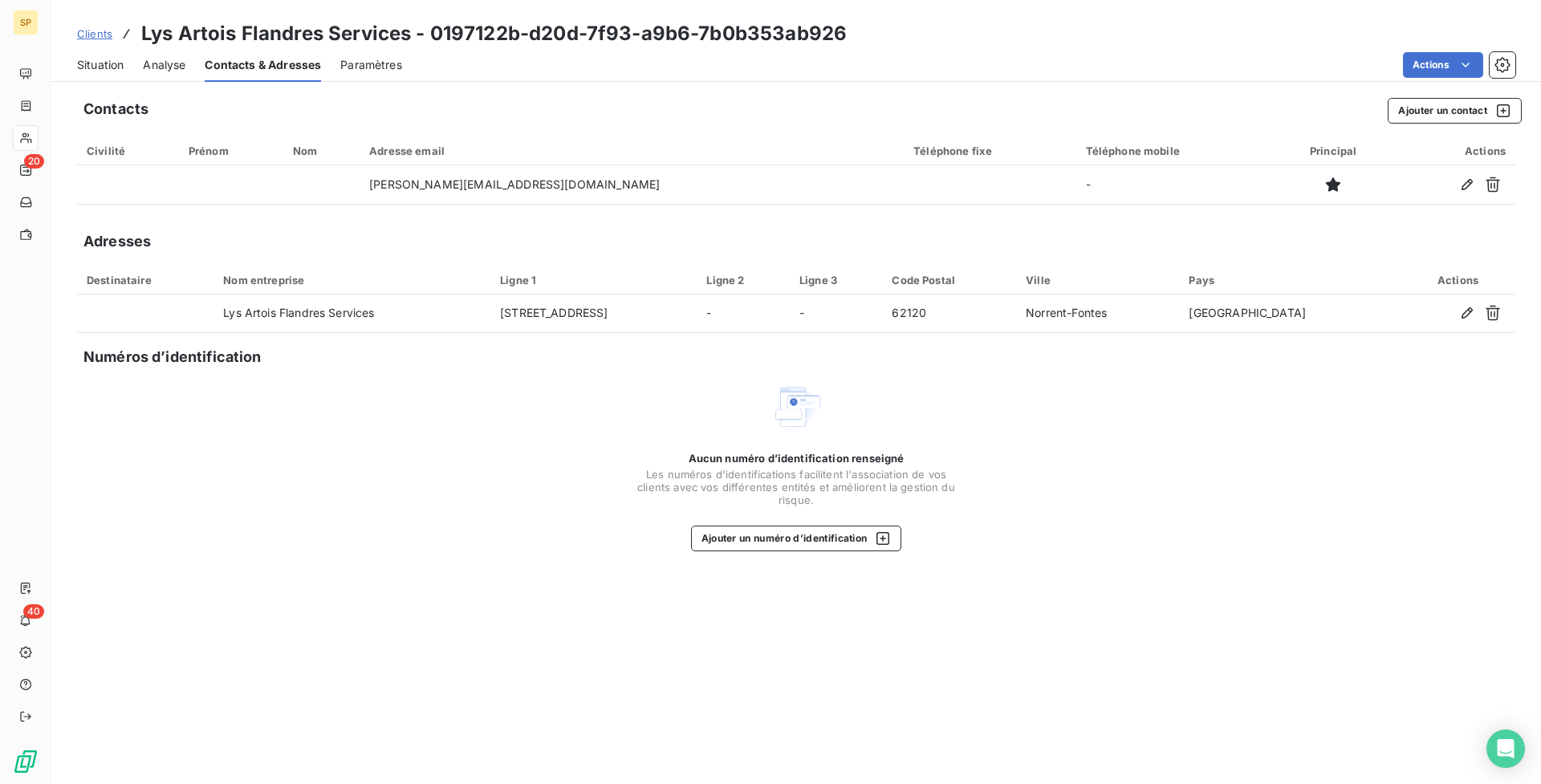
click at [130, 59] on div "Situation Analyse Contacts & Adresses Paramètres Actions" at bounding box center [796, 64] width 1490 height 33
click at [105, 67] on span "Situation" at bounding box center [101, 65] width 47 height 16
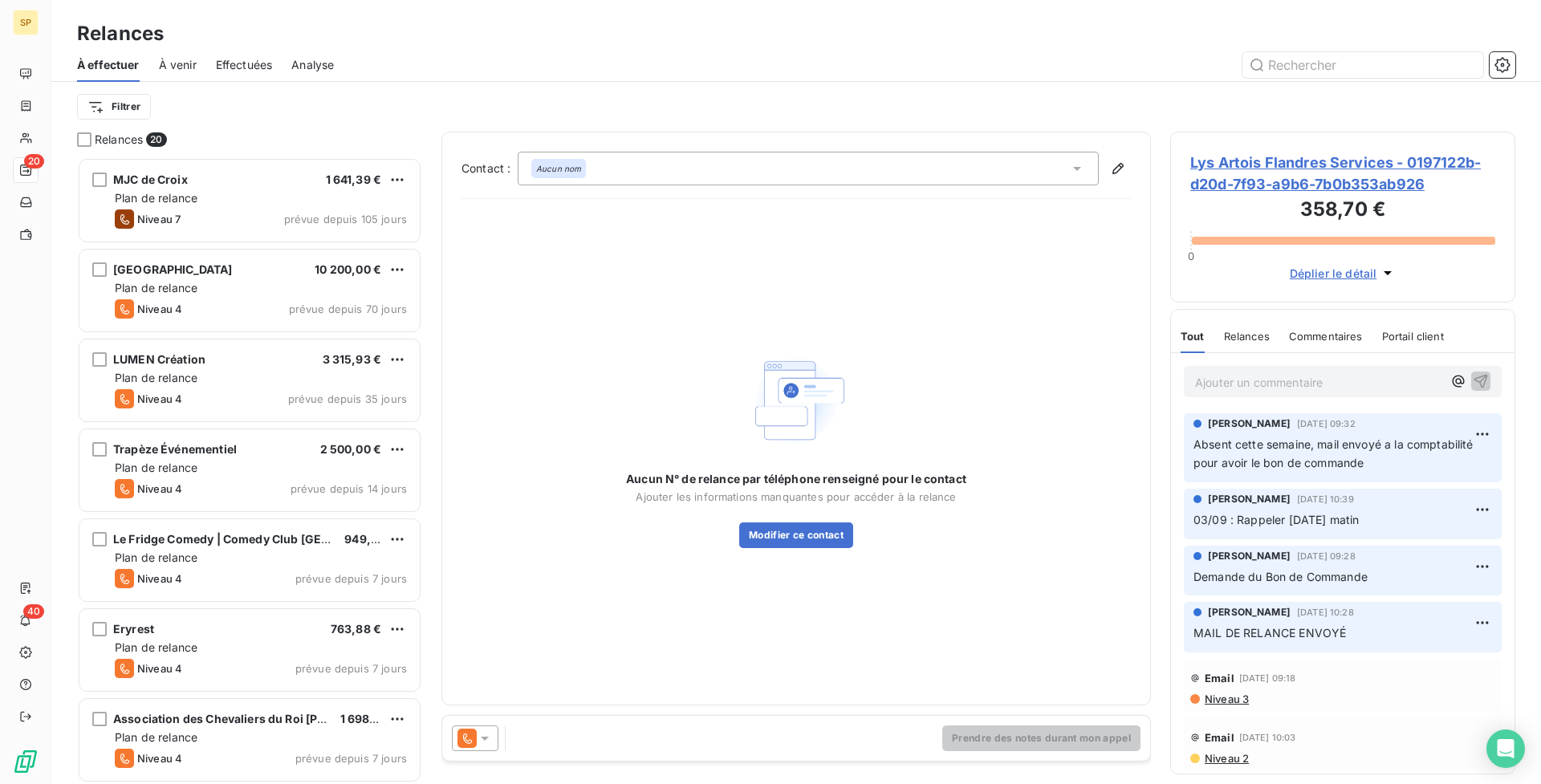
scroll to position [615, 333]
click at [1324, 171] on span "Lys Artois Flandres Services - 0197122b-d20d-7f93-a9b6-7b0b353ab926" at bounding box center [1343, 173] width 305 height 43
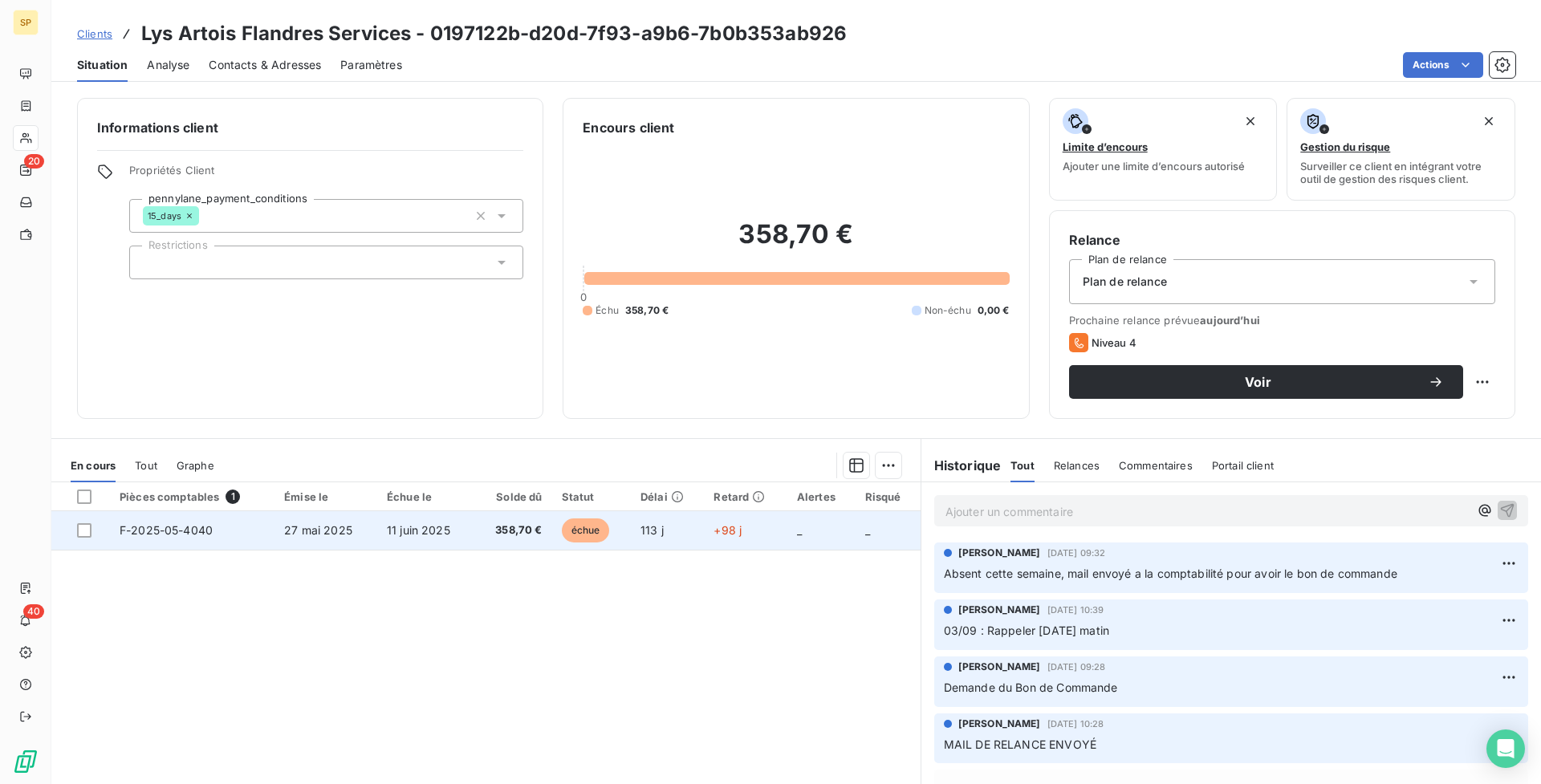
click at [713, 538] on td "+98 j" at bounding box center [746, 530] width 83 height 39
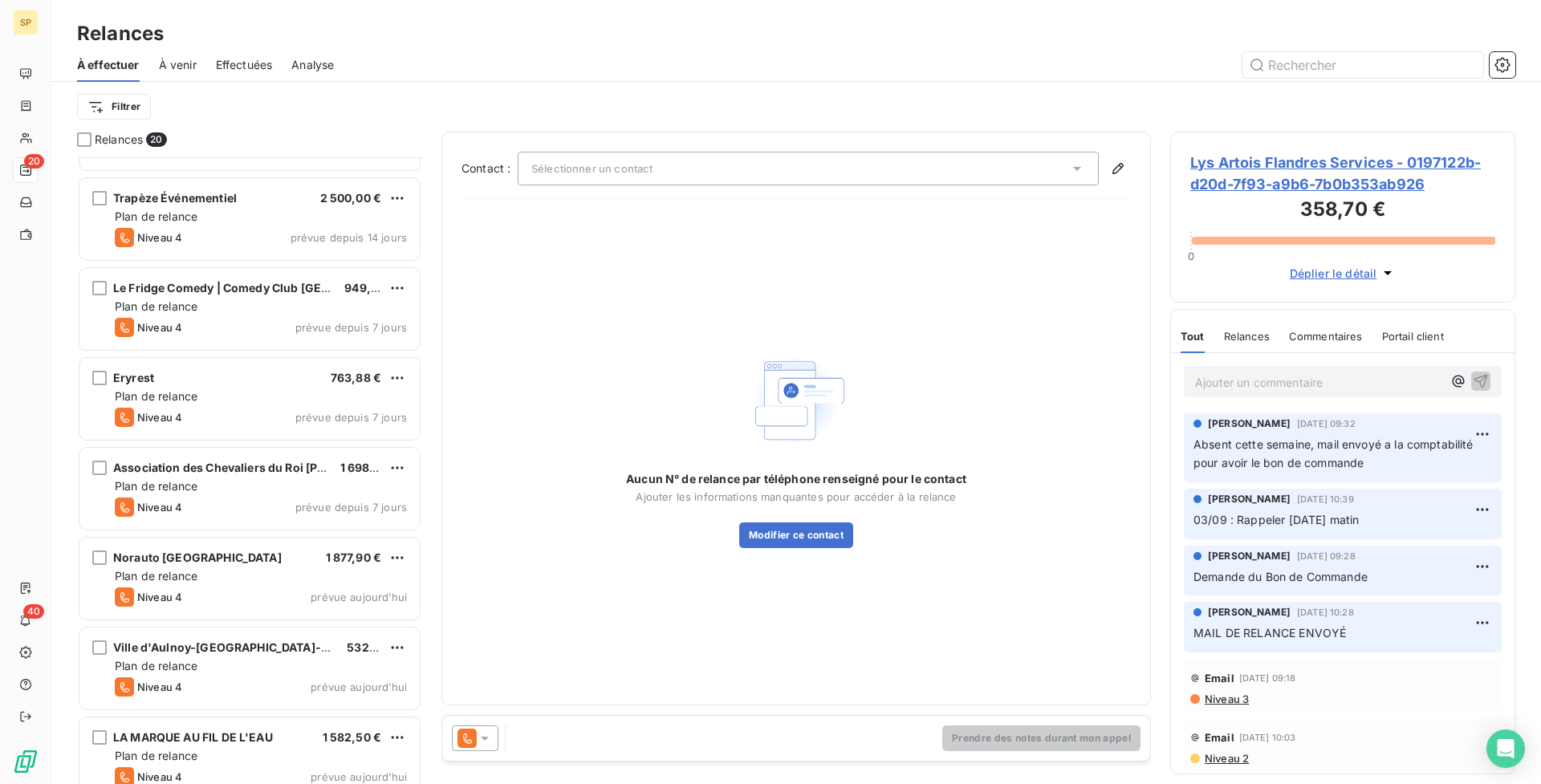
scroll to position [1171, 0]
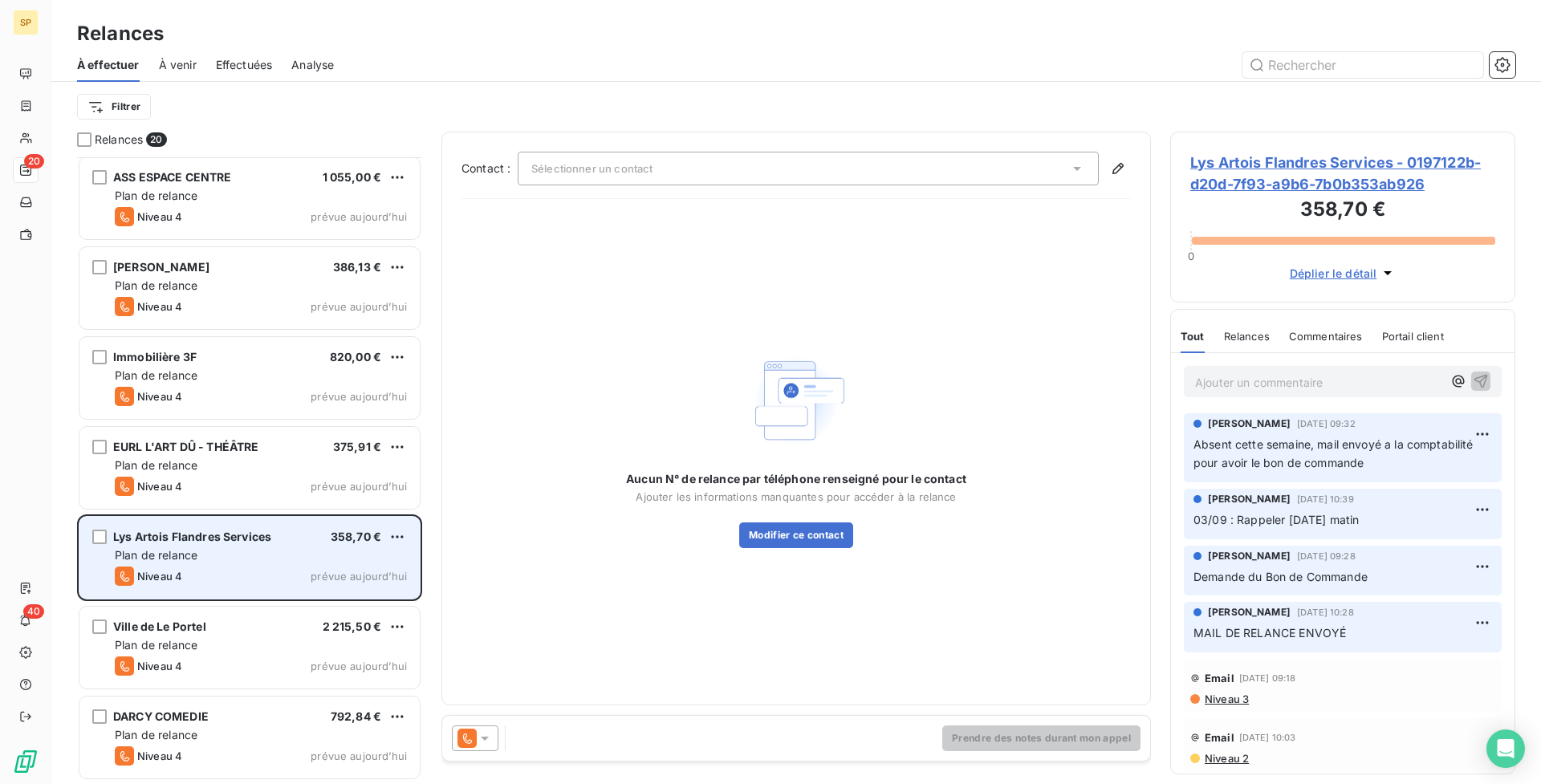
click at [350, 547] on div "Plan de relance" at bounding box center [260, 555] width 292 height 16
click at [402, 544] on html "SP 20 40 Relances À effectuer À venir Effectuées Analyse Filtrer Relances 20 IF…" at bounding box center [770, 392] width 1541 height 784
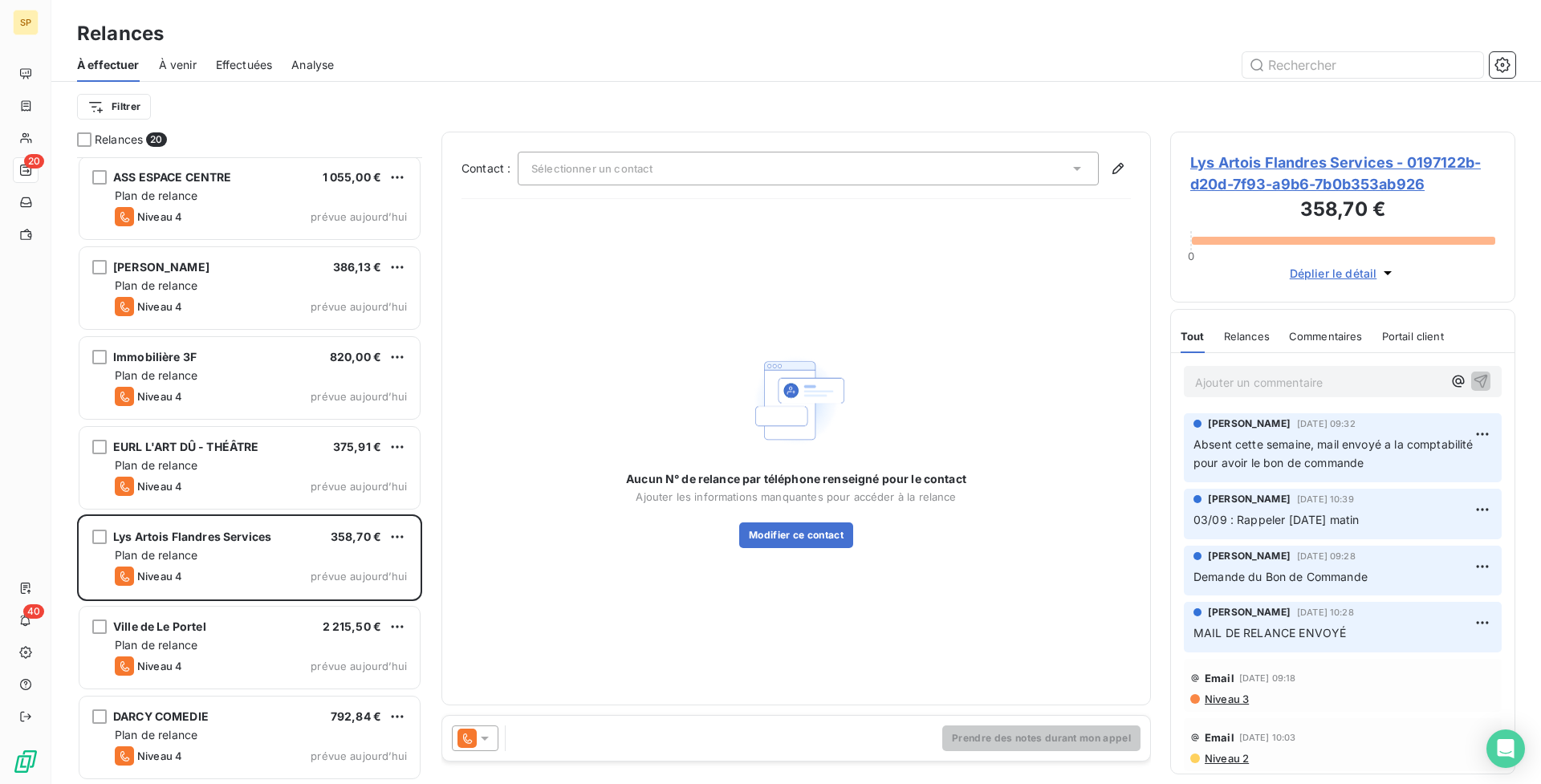
click at [1042, 745] on html "SP 20 40 Relances À effectuer À venir Effectuées Analyse Filtrer Relances 20 IF…" at bounding box center [770, 392] width 1541 height 784
click at [488, 735] on icon at bounding box center [485, 738] width 16 height 16
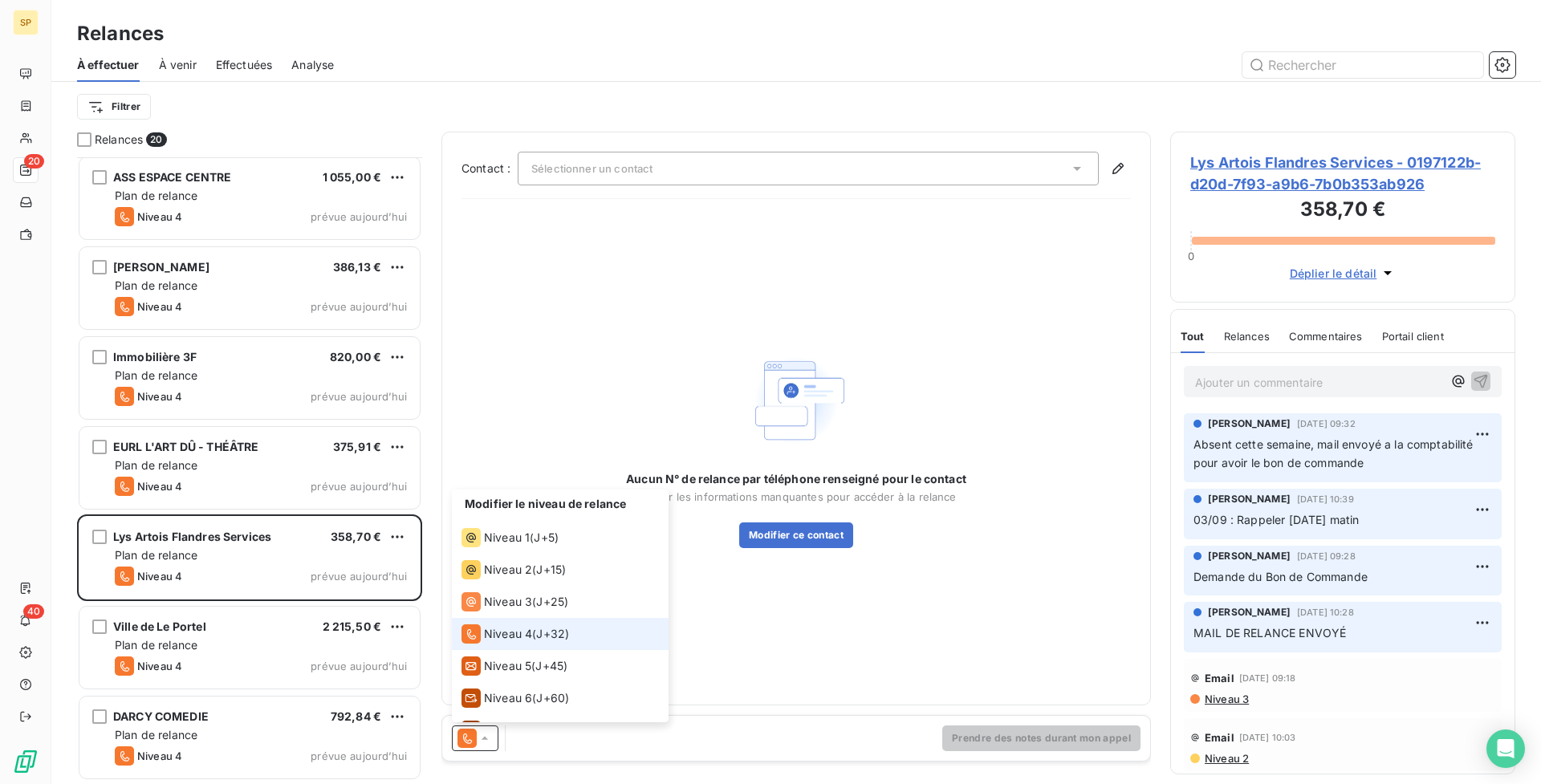
click at [553, 629] on span "J+32 )" at bounding box center [552, 634] width 33 height 16
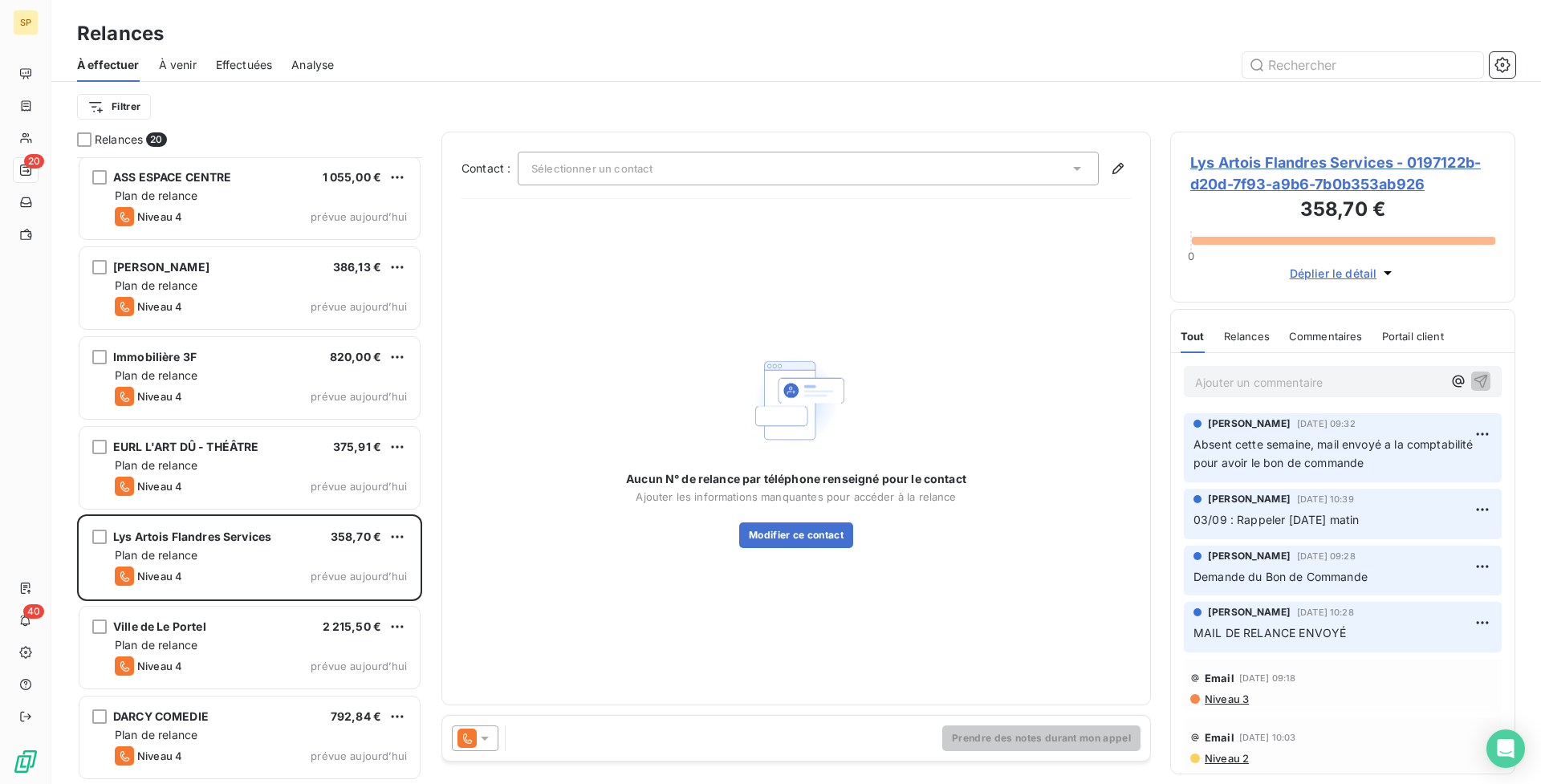
click at [1063, 700] on div "Contact : Sélectionner un contact Aucun N° de relance par téléphone renseigné p…" at bounding box center [796, 418] width 710 height 573
click at [1063, 717] on div "Prendre des notes durant mon appel" at bounding box center [796, 738] width 708 height 45
click at [1074, 756] on div "Prendre des notes durant mon appel" at bounding box center [796, 738] width 708 height 45
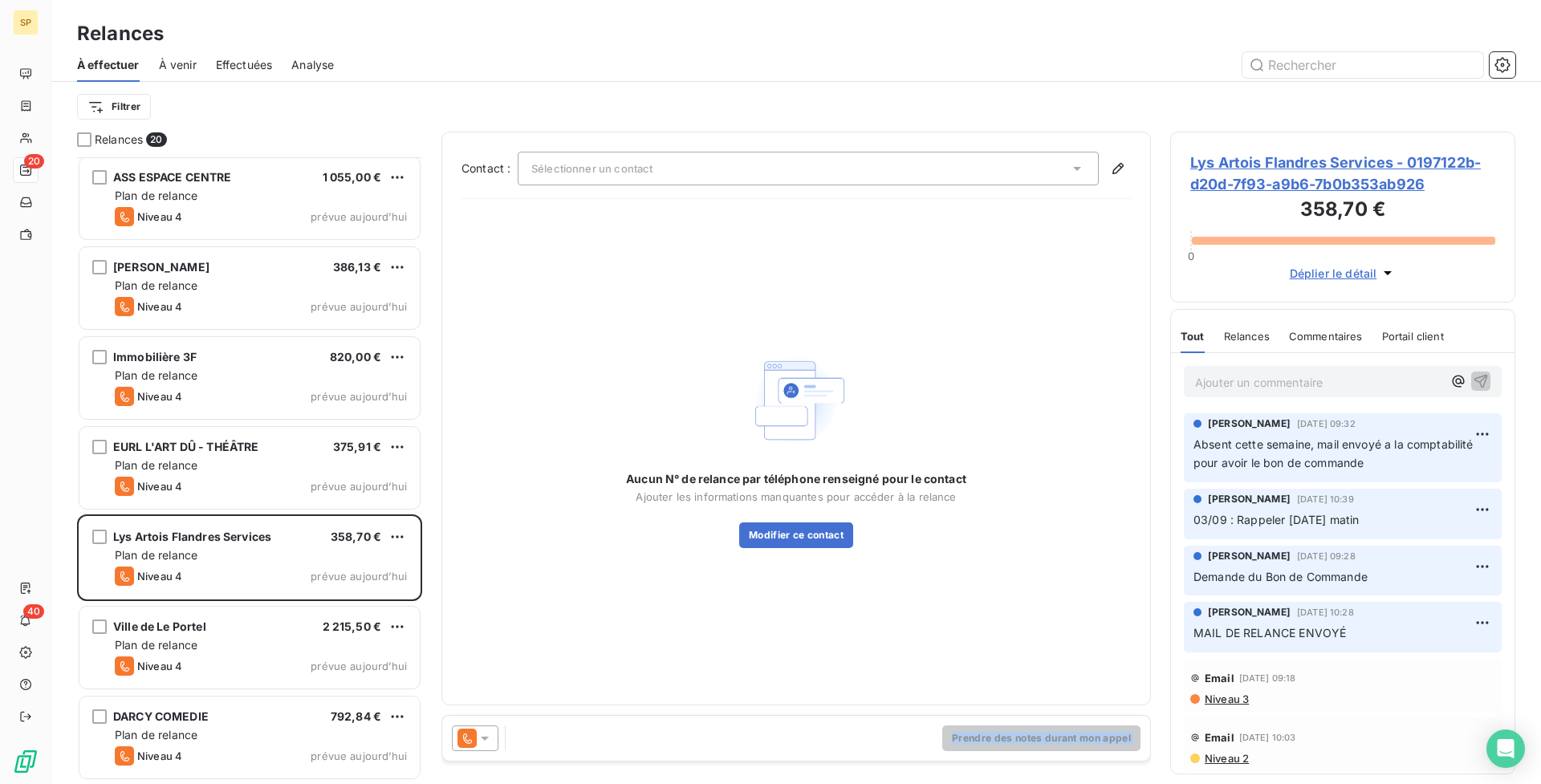
click at [1074, 756] on div "Prendre des notes durant mon appel" at bounding box center [796, 738] width 708 height 45
click at [1074, 755] on div "Prendre des notes durant mon appel" at bounding box center [796, 738] width 708 height 45
click at [1074, 756] on div "Prendre des notes durant mon appel" at bounding box center [796, 738] width 708 height 45
click at [932, 726] on div "Prendre des notes durant mon appel" at bounding box center [796, 738] width 708 height 45
click at [1288, 170] on span "Lys Artois Flandres Services - 0197122b-d20d-7f93-a9b6-7b0b353ab926" at bounding box center [1343, 173] width 305 height 43
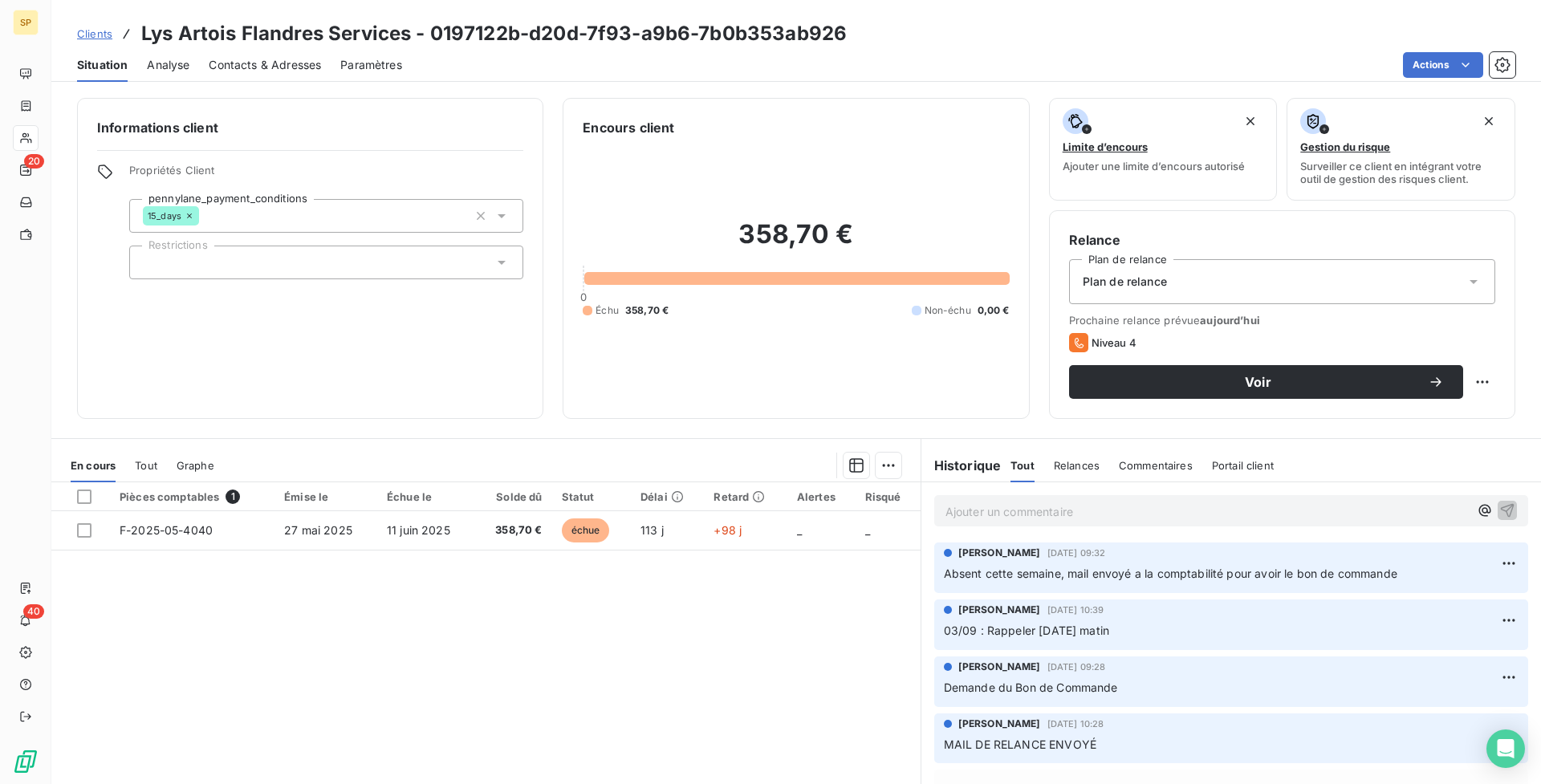
click at [260, 68] on span "Contacts & Adresses" at bounding box center [265, 65] width 113 height 16
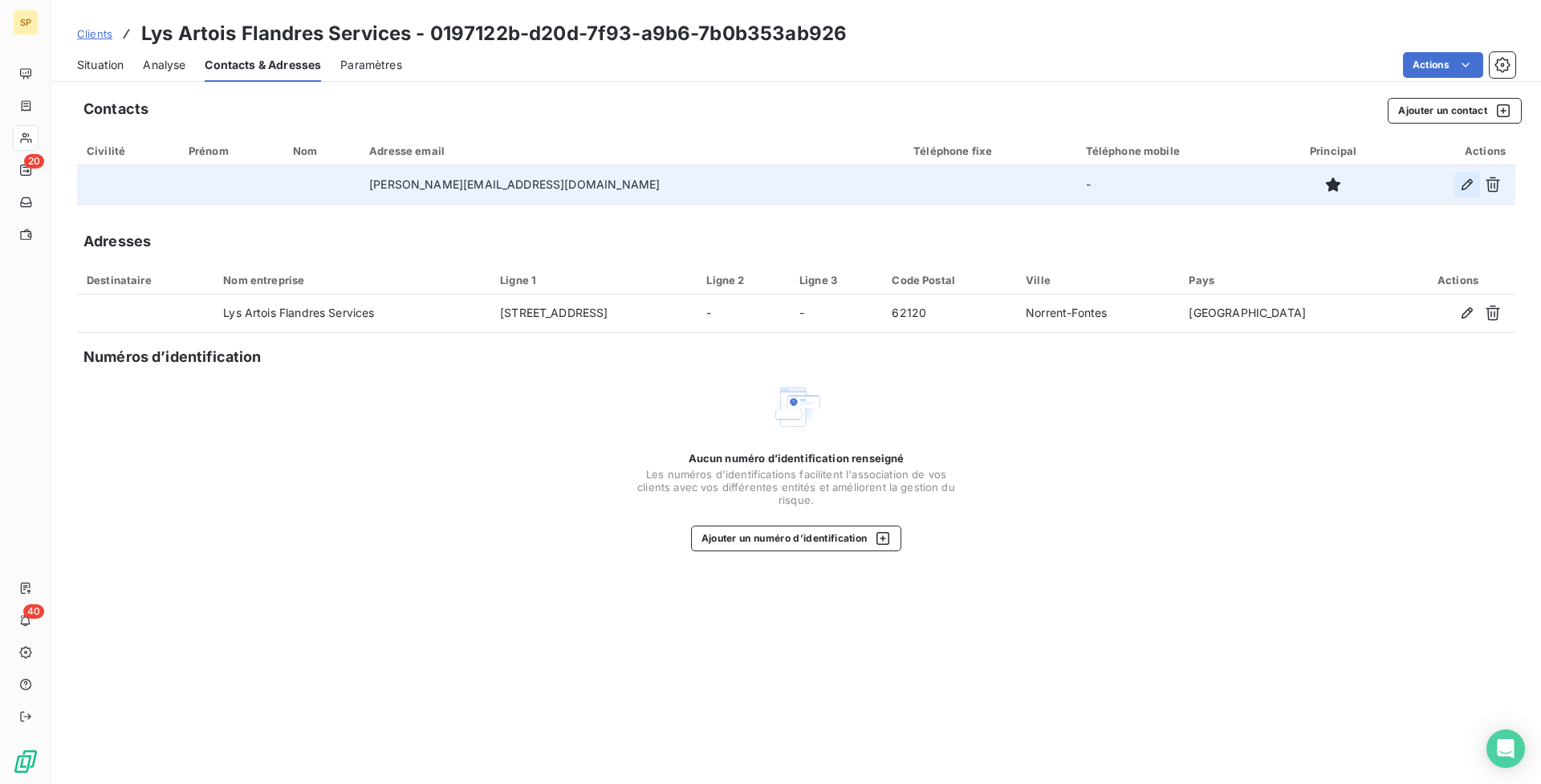
click at [1470, 185] on icon "button" at bounding box center [1467, 185] width 16 height 16
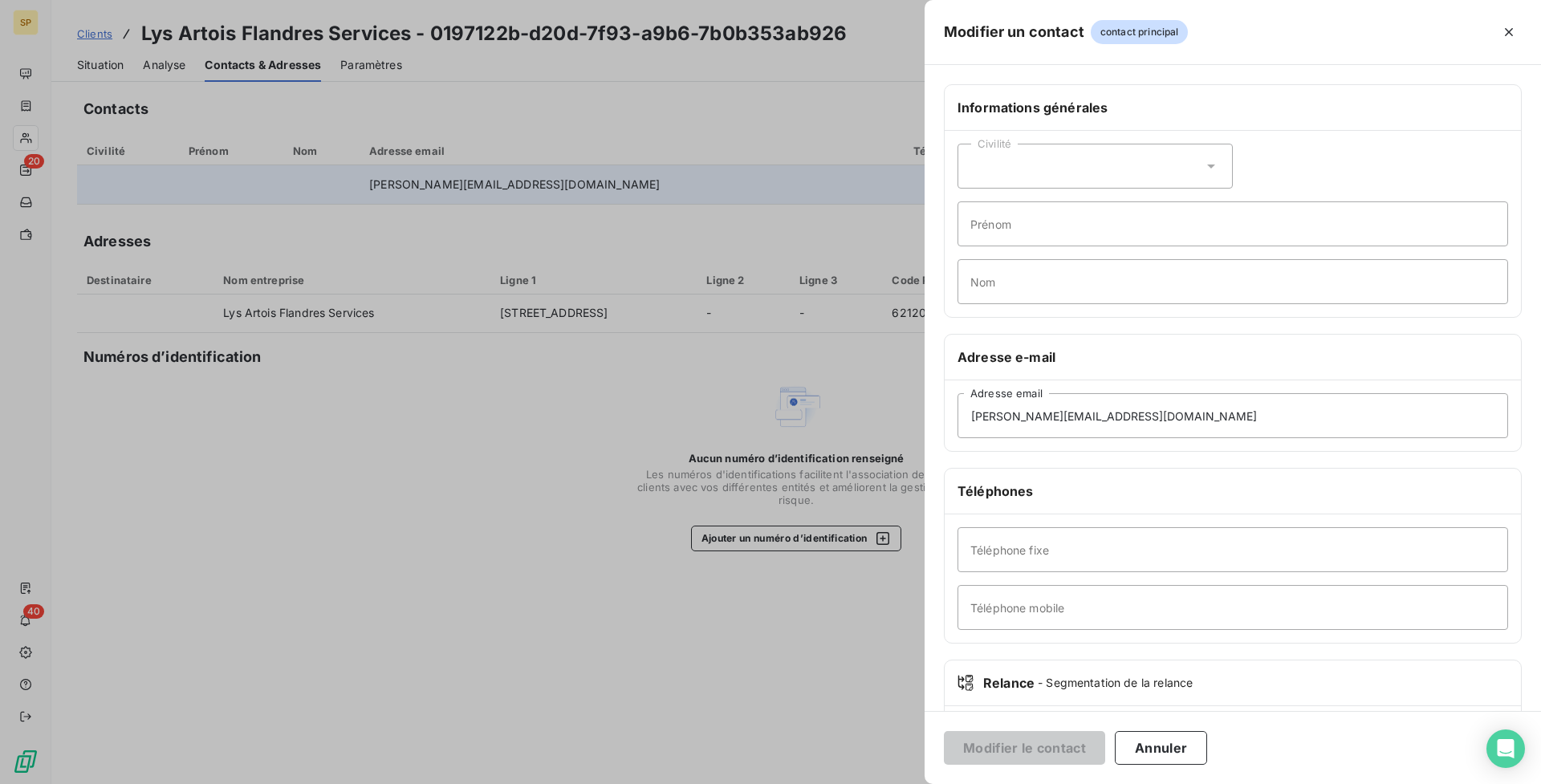
scroll to position [86, 0]
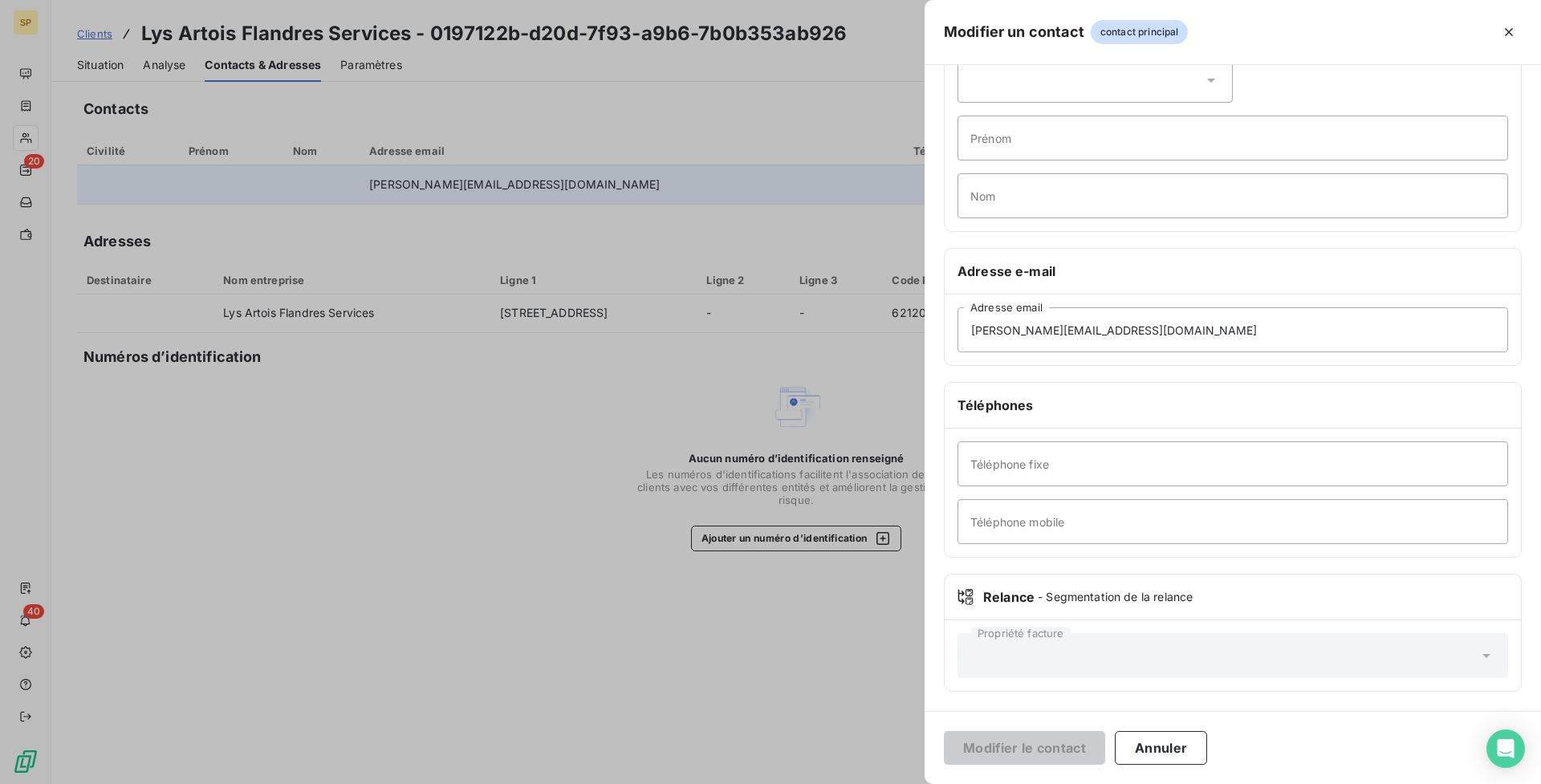
drag, startPoint x: 1520, startPoint y: 33, endPoint x: 1505, endPoint y: 33, distance: 15.0
click at [1518, 33] on button "button" at bounding box center [1509, 32] width 26 height 26
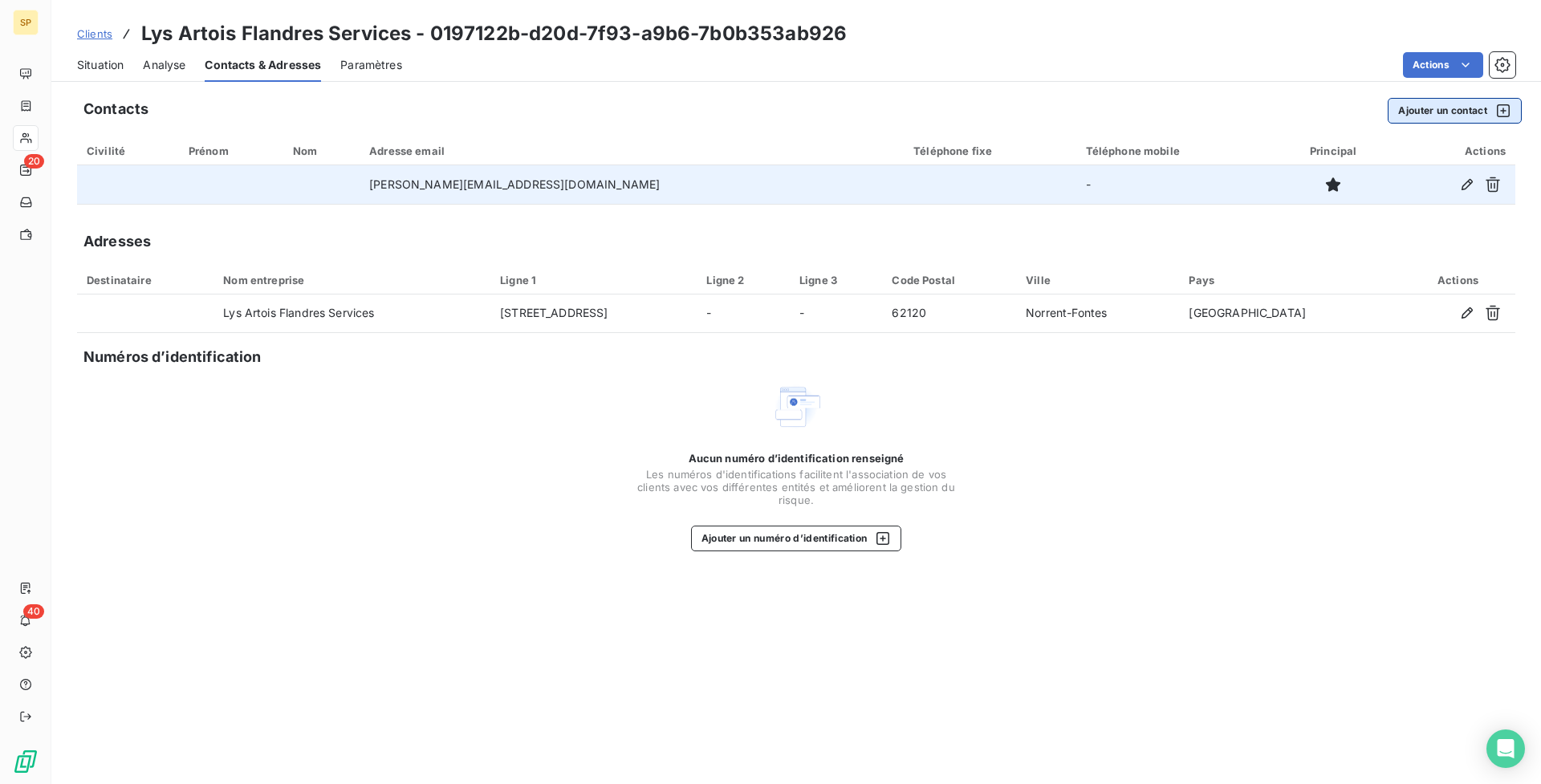
click at [1480, 109] on button "Ajouter un contact" at bounding box center [1455, 111] width 134 height 26
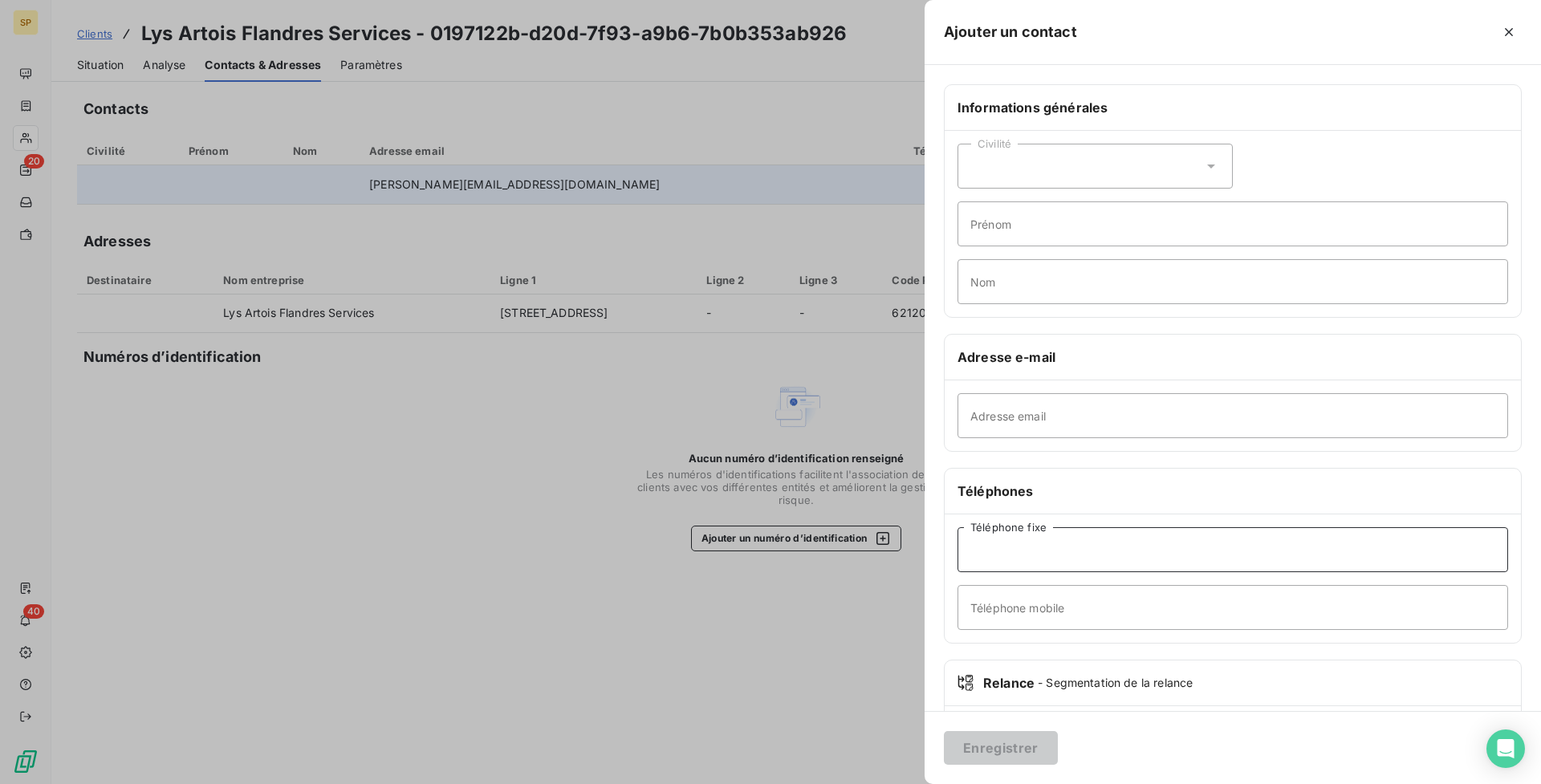
paste input "33321265283"
type input "33321265283"
click at [951, 734] on button "Enregistrer" at bounding box center [1001, 747] width 114 height 33
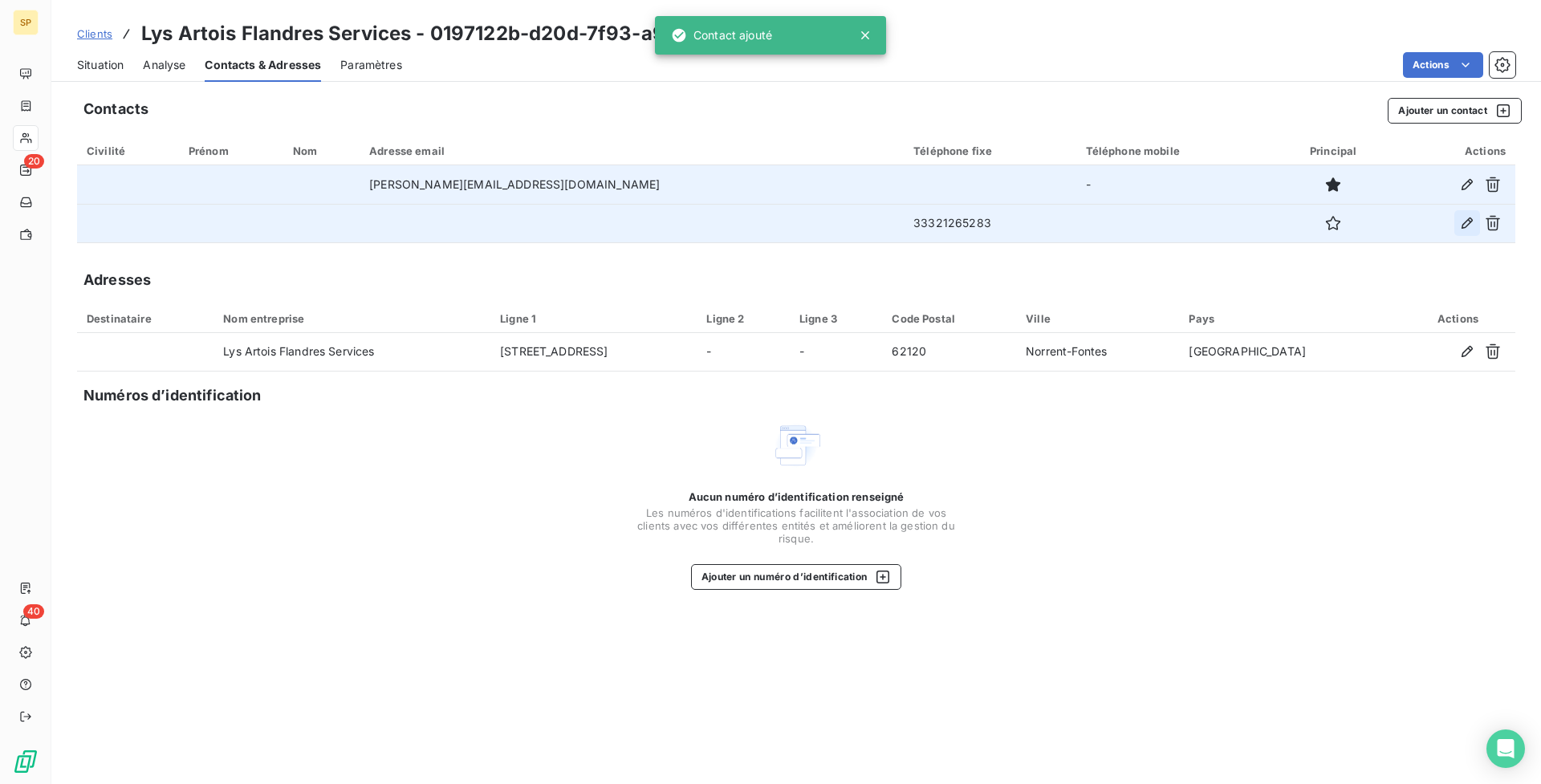
click at [1458, 221] on button "button" at bounding box center [1467, 223] width 26 height 26
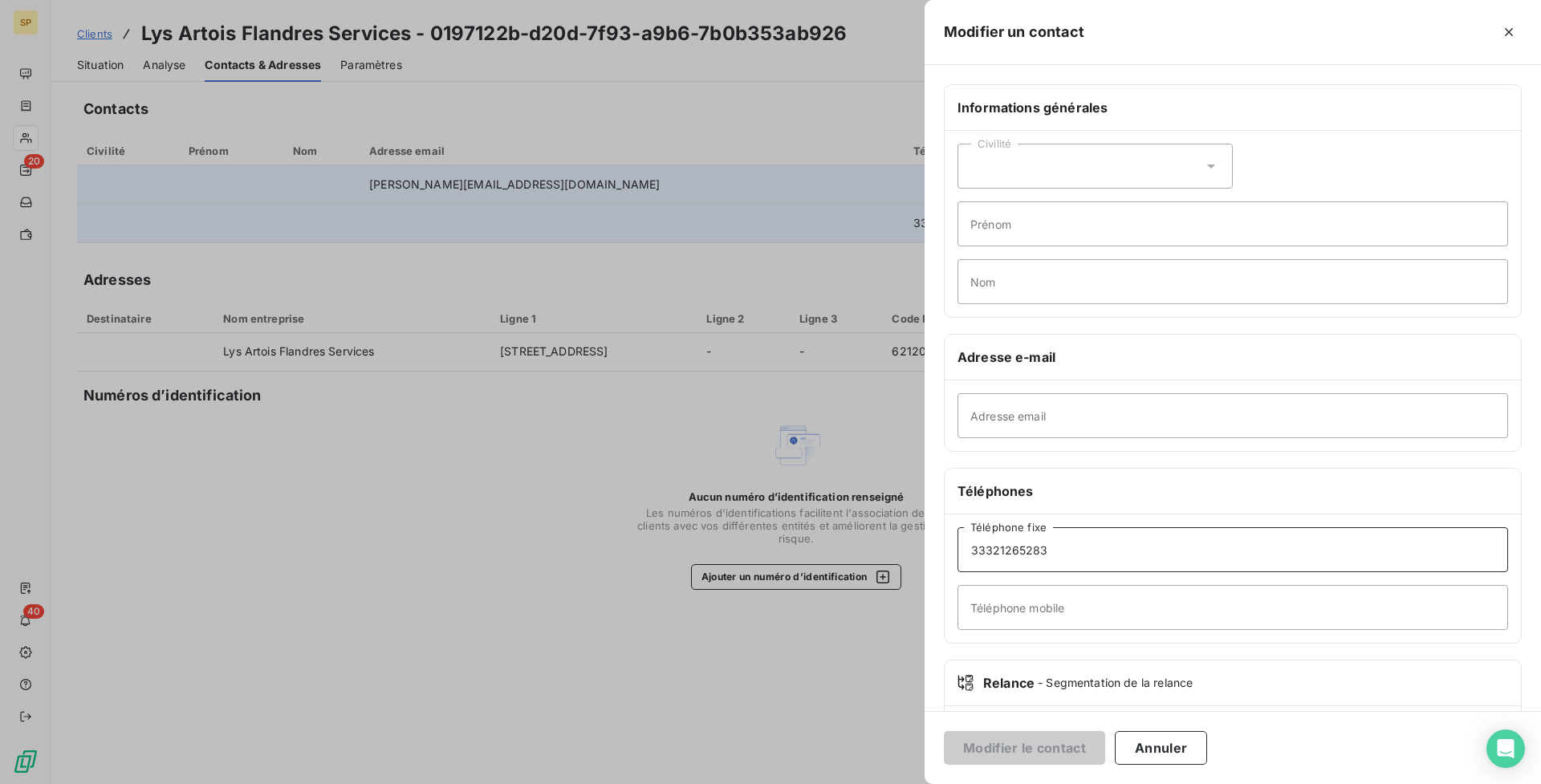
click at [982, 550] on input "33321265283" at bounding box center [1232, 550] width 550 height 45
click at [963, 548] on input "33321265283" at bounding box center [1232, 550] width 550 height 45
type input "0321265283"
click at [1036, 760] on button "Modifier le contact" at bounding box center [1024, 747] width 161 height 33
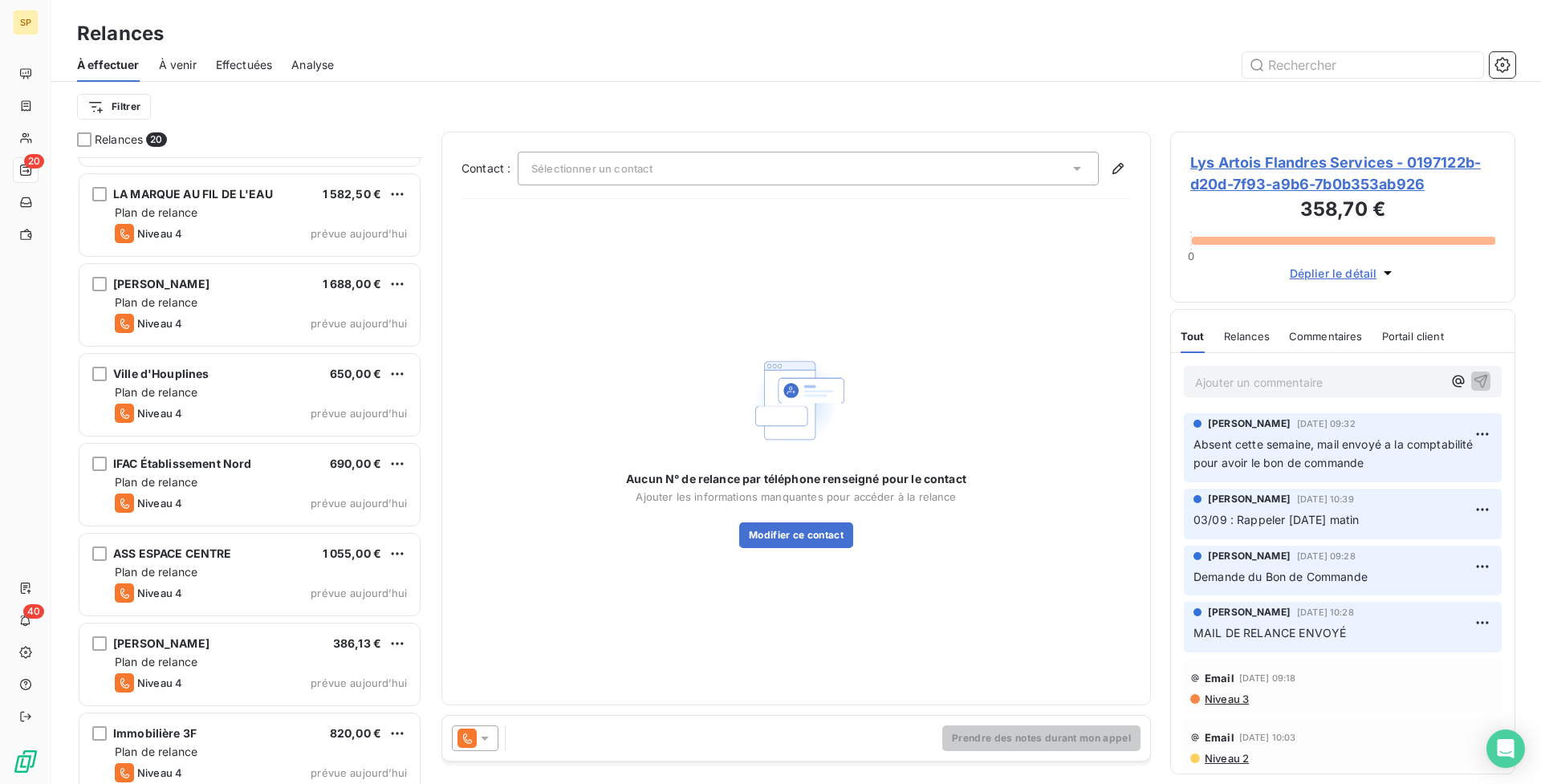
scroll to position [1171, 0]
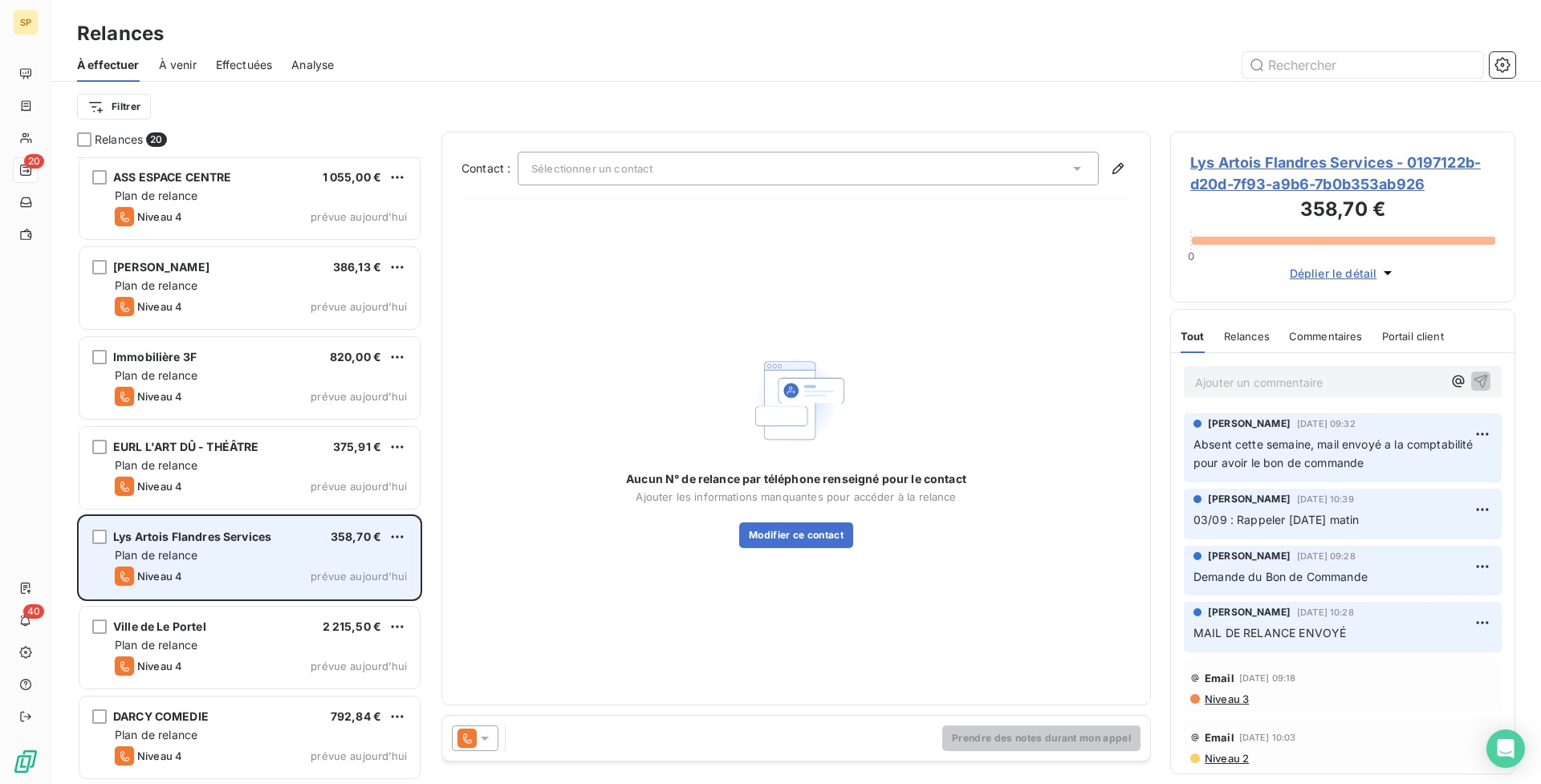
click at [273, 534] on div "Lys Artois Flandres Services 358,70 €" at bounding box center [260, 536] width 292 height 14
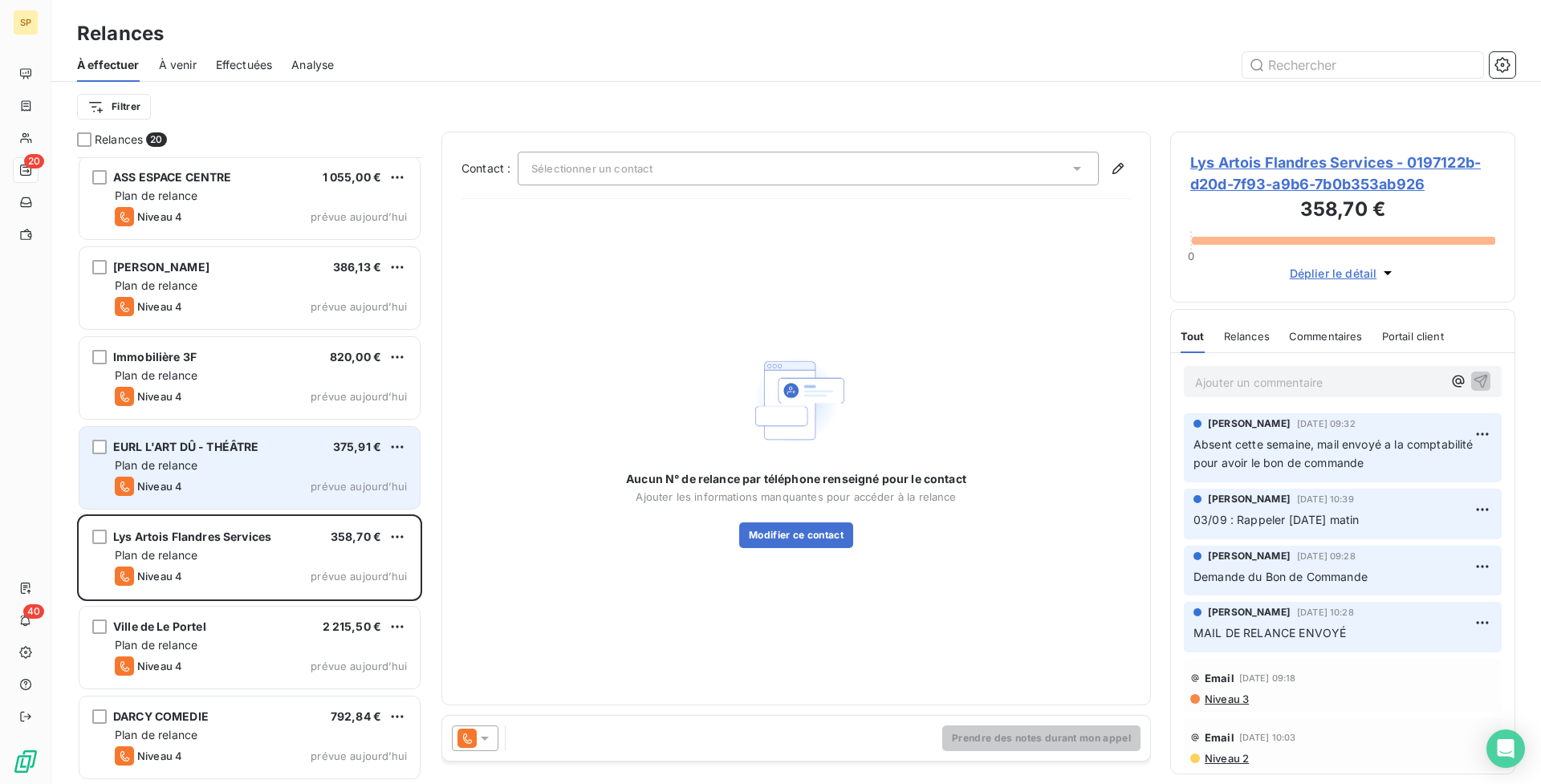
click at [258, 451] on span "EURL L'ART DÛ - THÉÂTRE" at bounding box center [186, 446] width 145 height 14
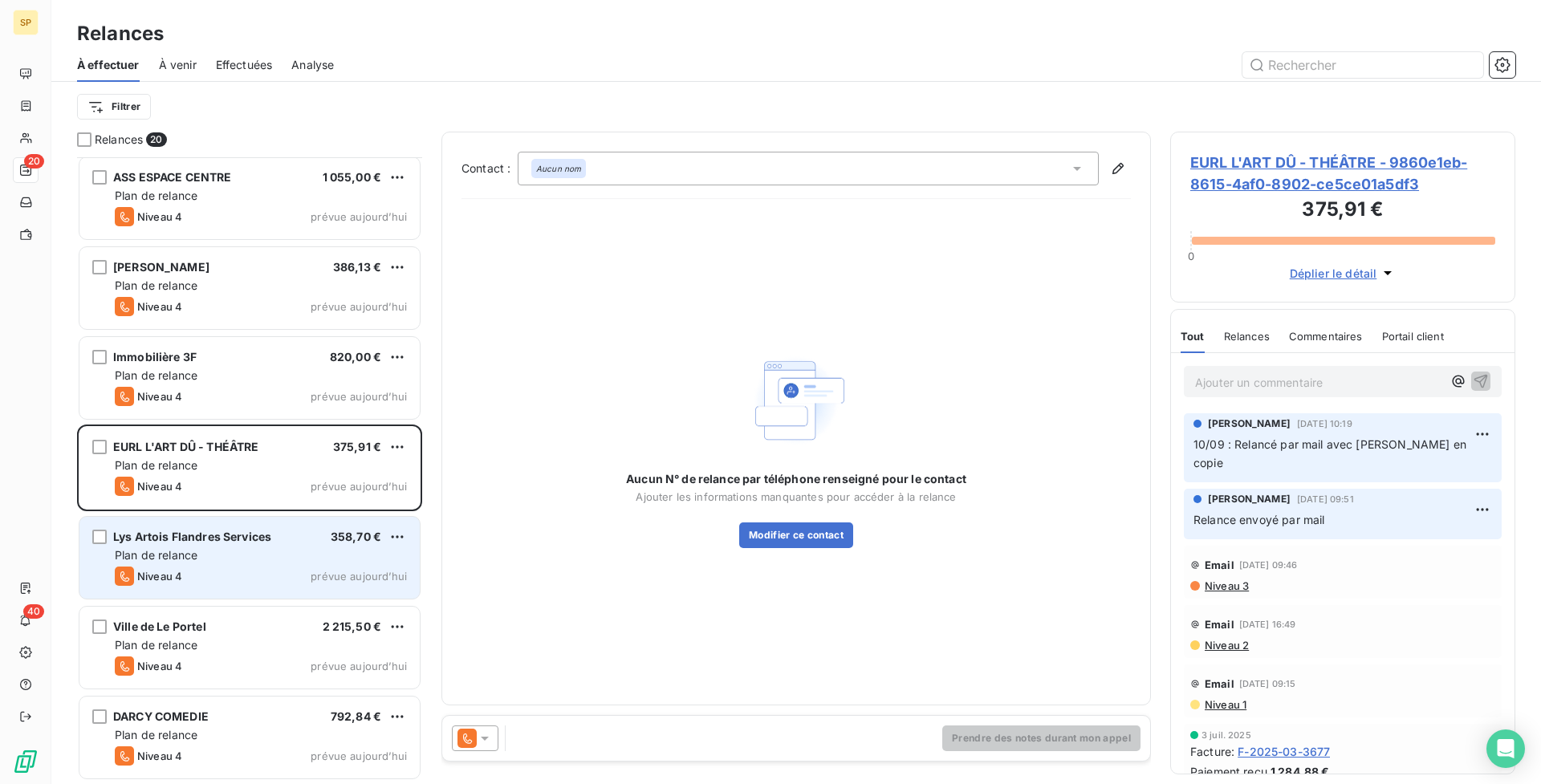
click at [267, 532] on span "Lys Artois Flandres Services" at bounding box center [193, 536] width 159 height 14
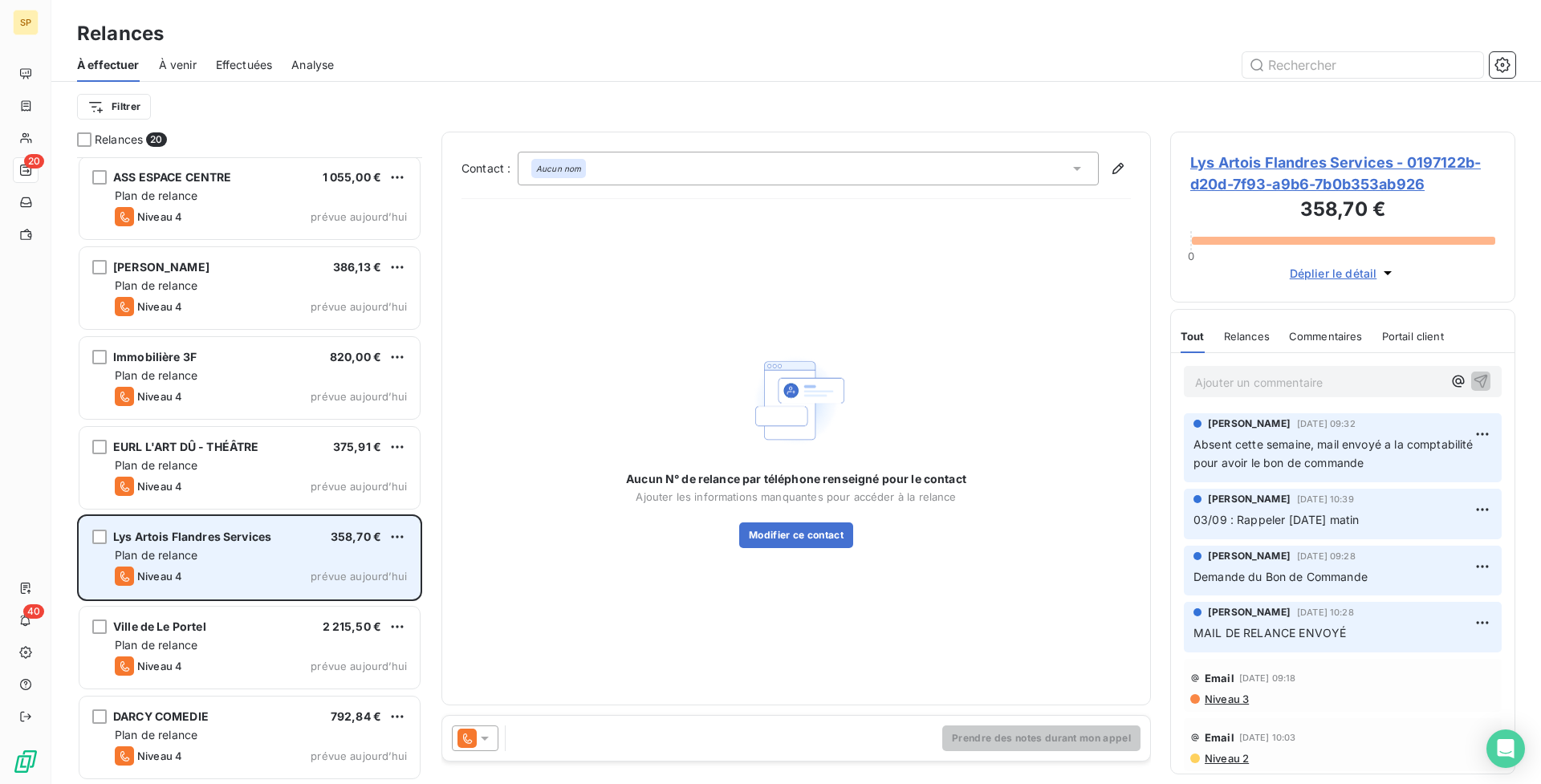
click at [267, 527] on div "Lys Artois Flandres Services 358,70 € Plan de relance Niveau 4 prévue [DATE]" at bounding box center [249, 557] width 340 height 82
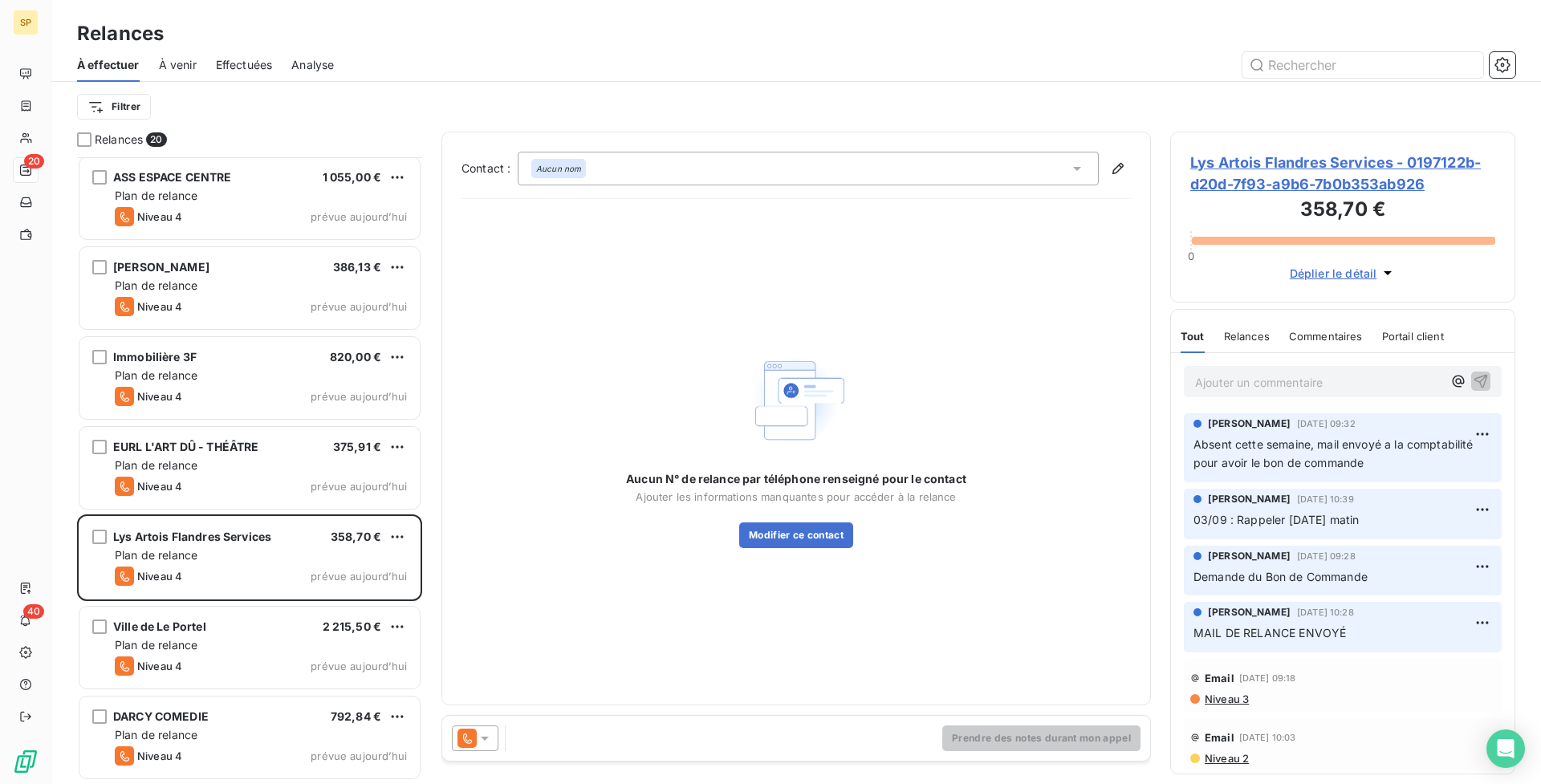
click at [850, 707] on div "Contact : Aucun nom Aucun N° de relance par téléphone renseigné pour le contact…" at bounding box center [796, 451] width 710 height 639
click at [1285, 191] on span "Lys Artois Flandres Services - 0197122b-d20d-7f93-a9b6-7b0b353ab926" at bounding box center [1343, 173] width 305 height 43
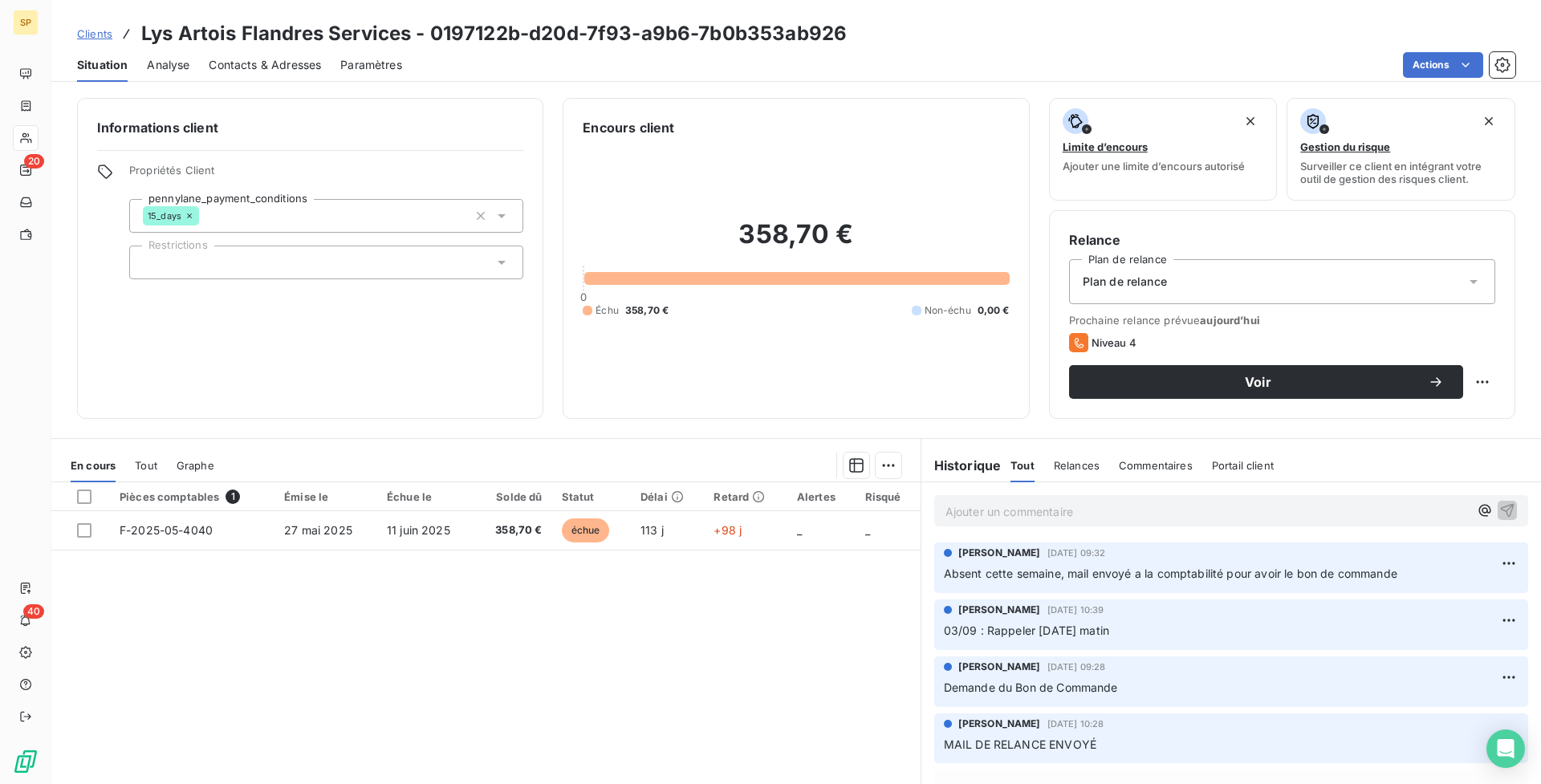
click at [281, 67] on span "Contacts & Adresses" at bounding box center [265, 65] width 113 height 16
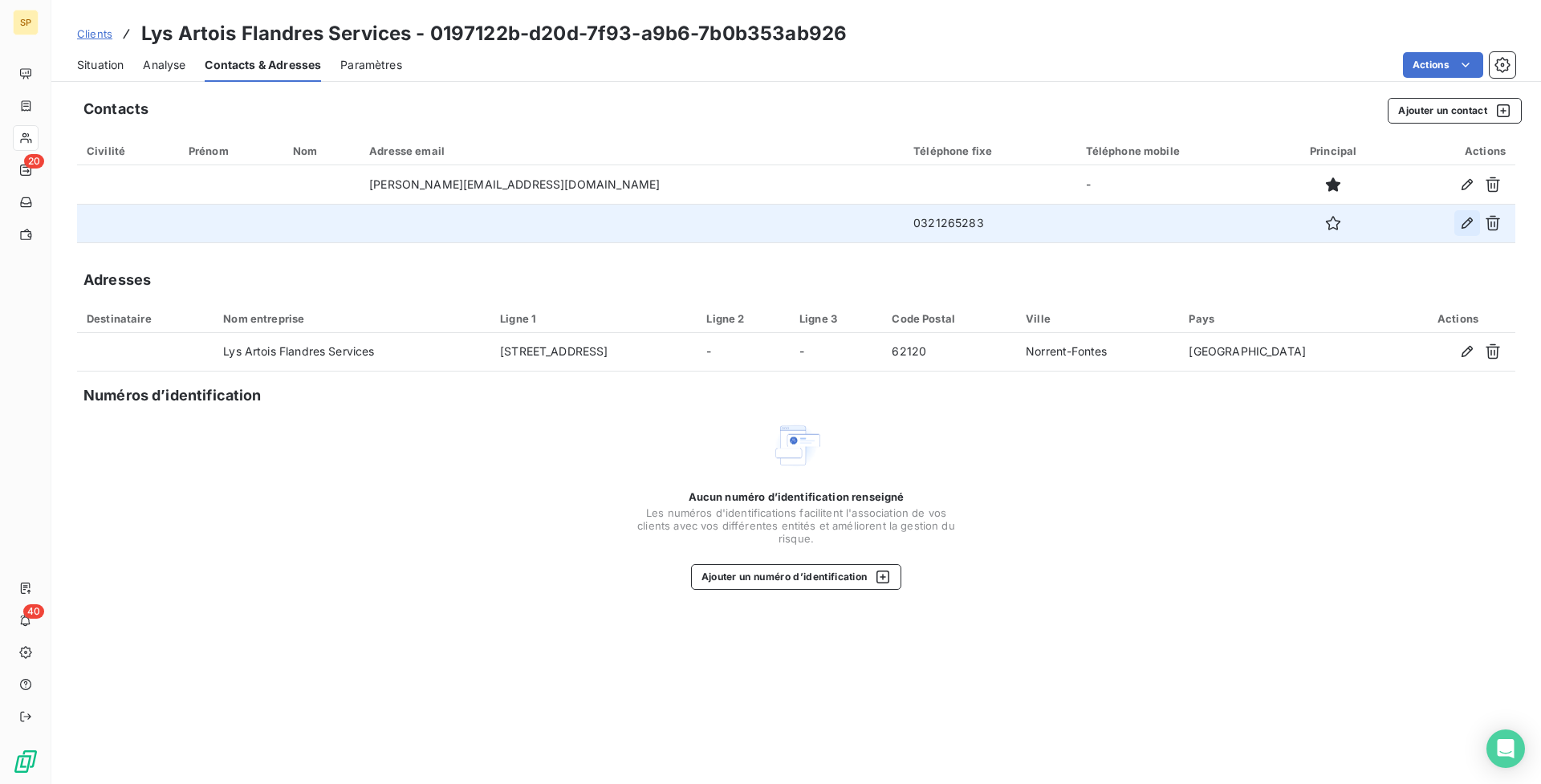
click at [1474, 221] on icon "button" at bounding box center [1467, 223] width 16 height 16
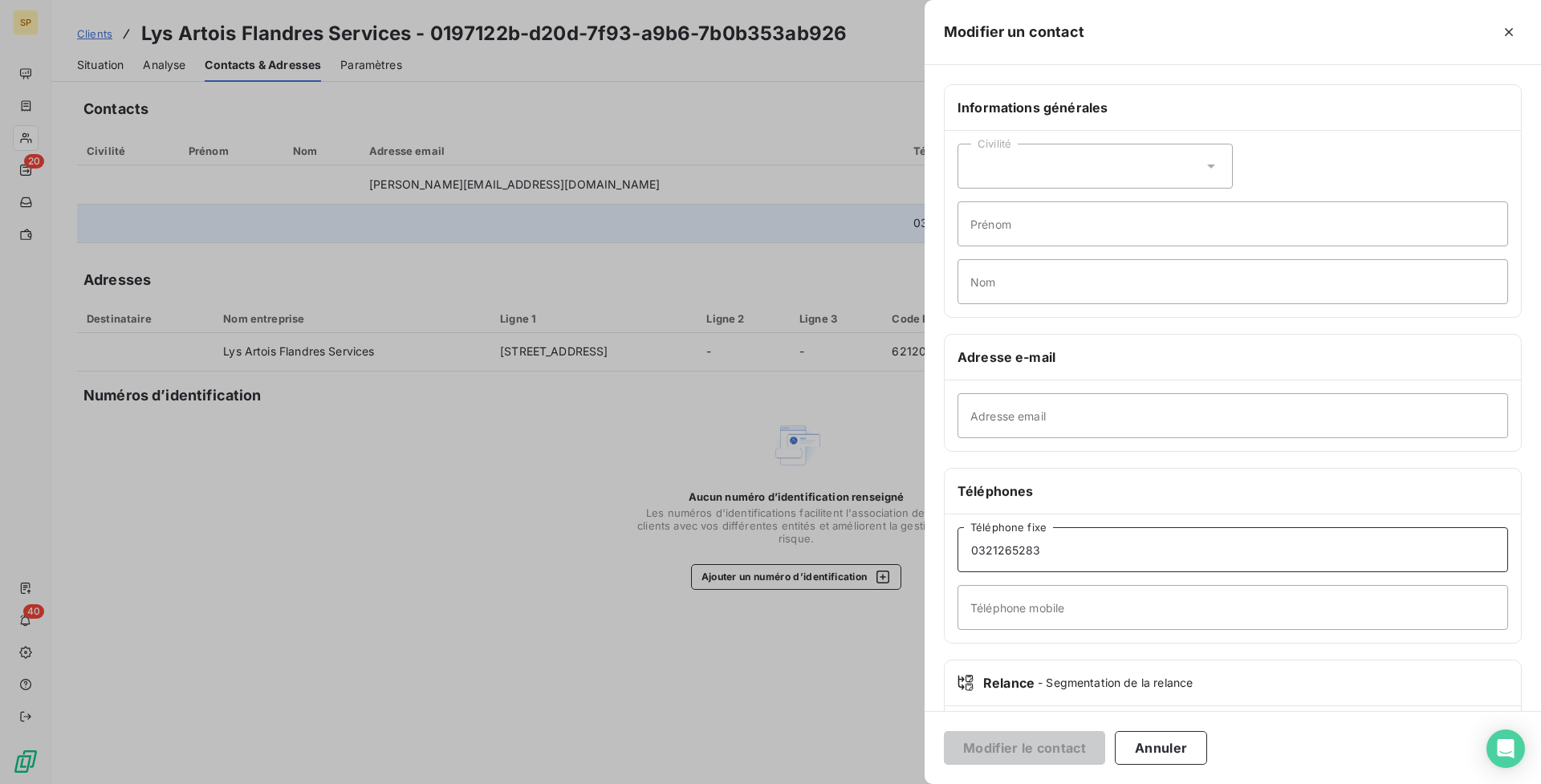
drag, startPoint x: 1036, startPoint y: 560, endPoint x: 920, endPoint y: 548, distance: 116.6
click at [1185, 750] on button "Annuler" at bounding box center [1161, 747] width 92 height 33
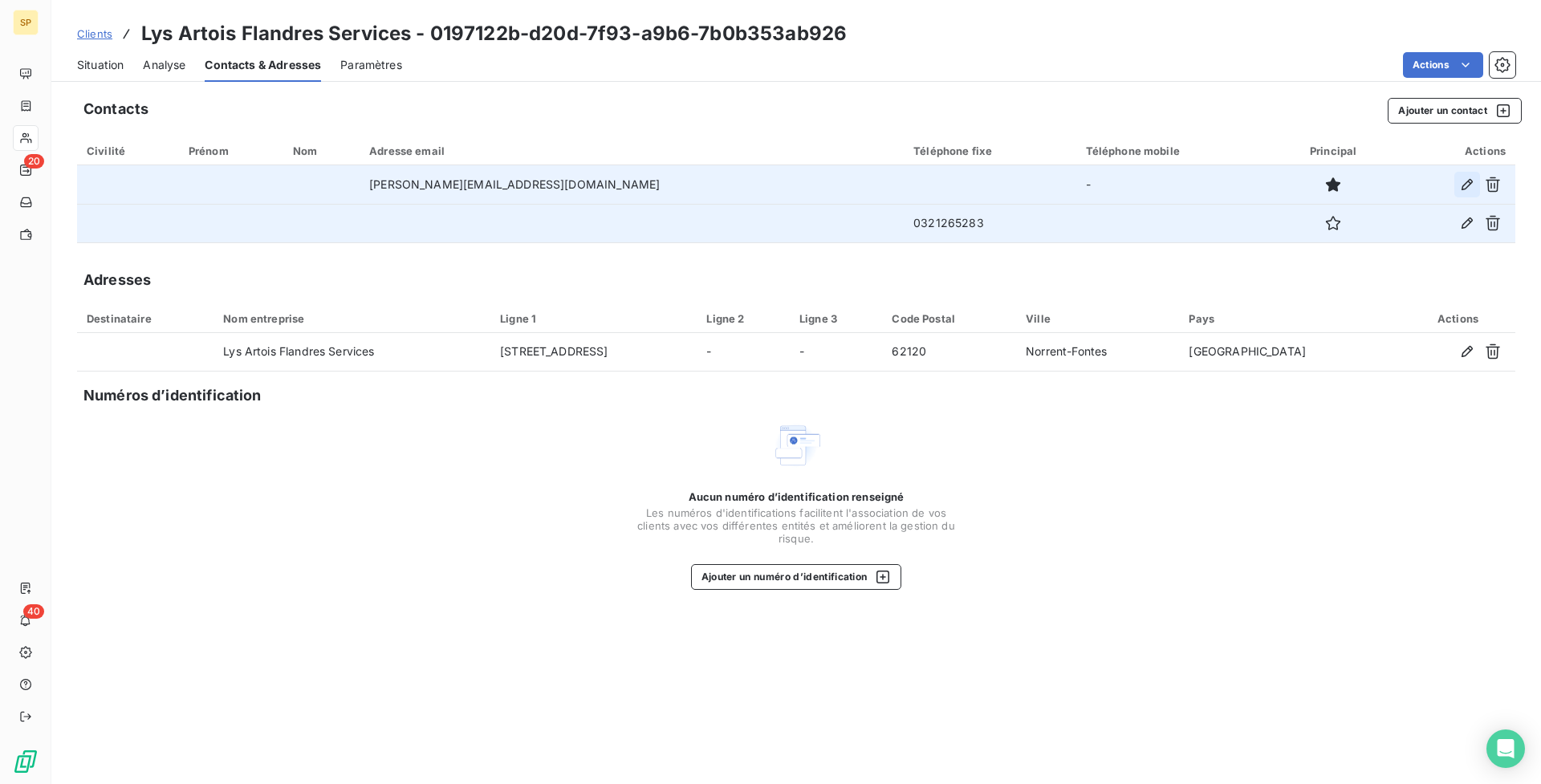
click at [1466, 183] on icon "button" at bounding box center [1467, 185] width 16 height 16
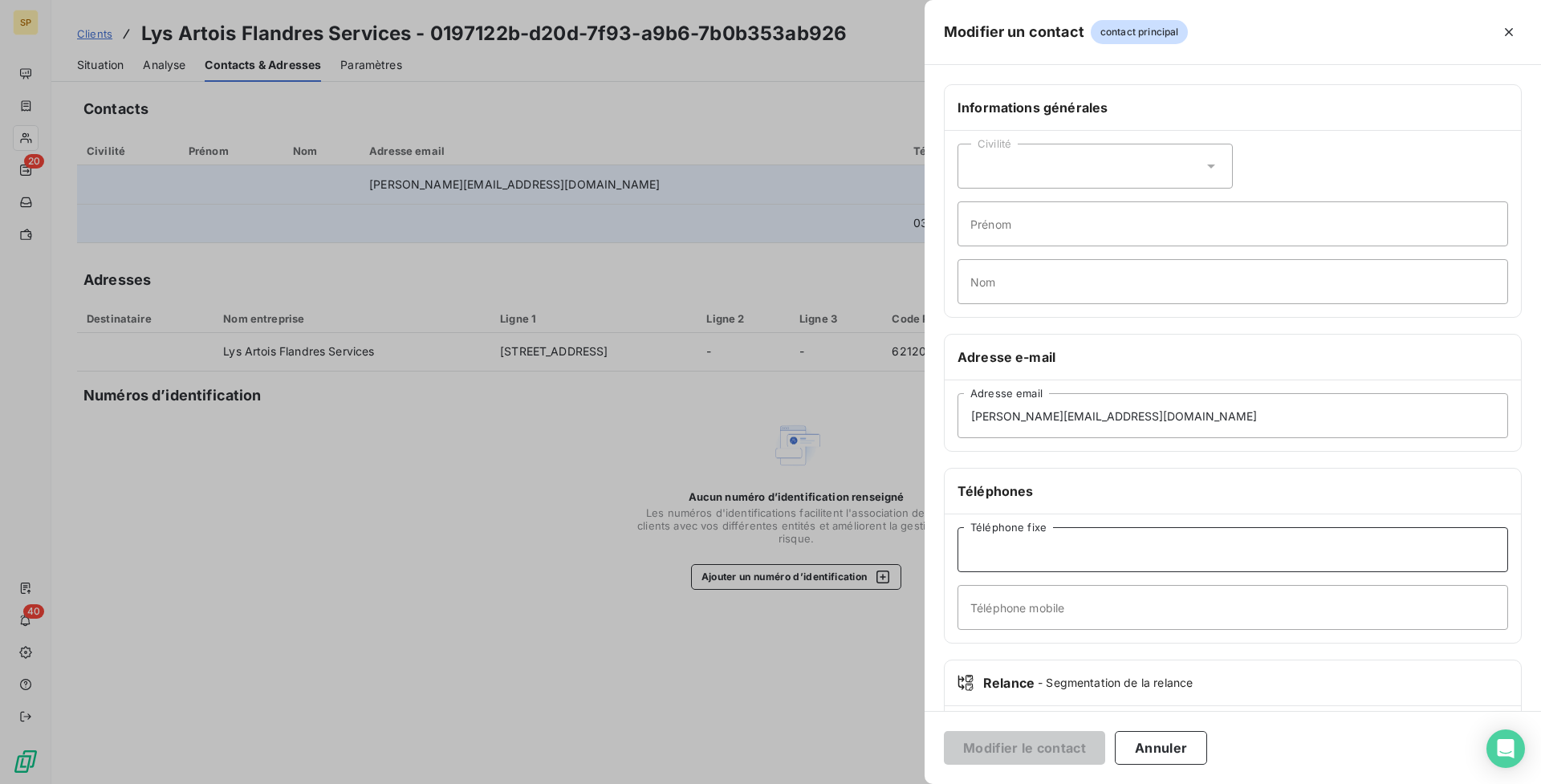
paste input "0321265283"
type input "0321265283"
click at [1062, 762] on button "Modifier le contact" at bounding box center [1024, 747] width 161 height 33
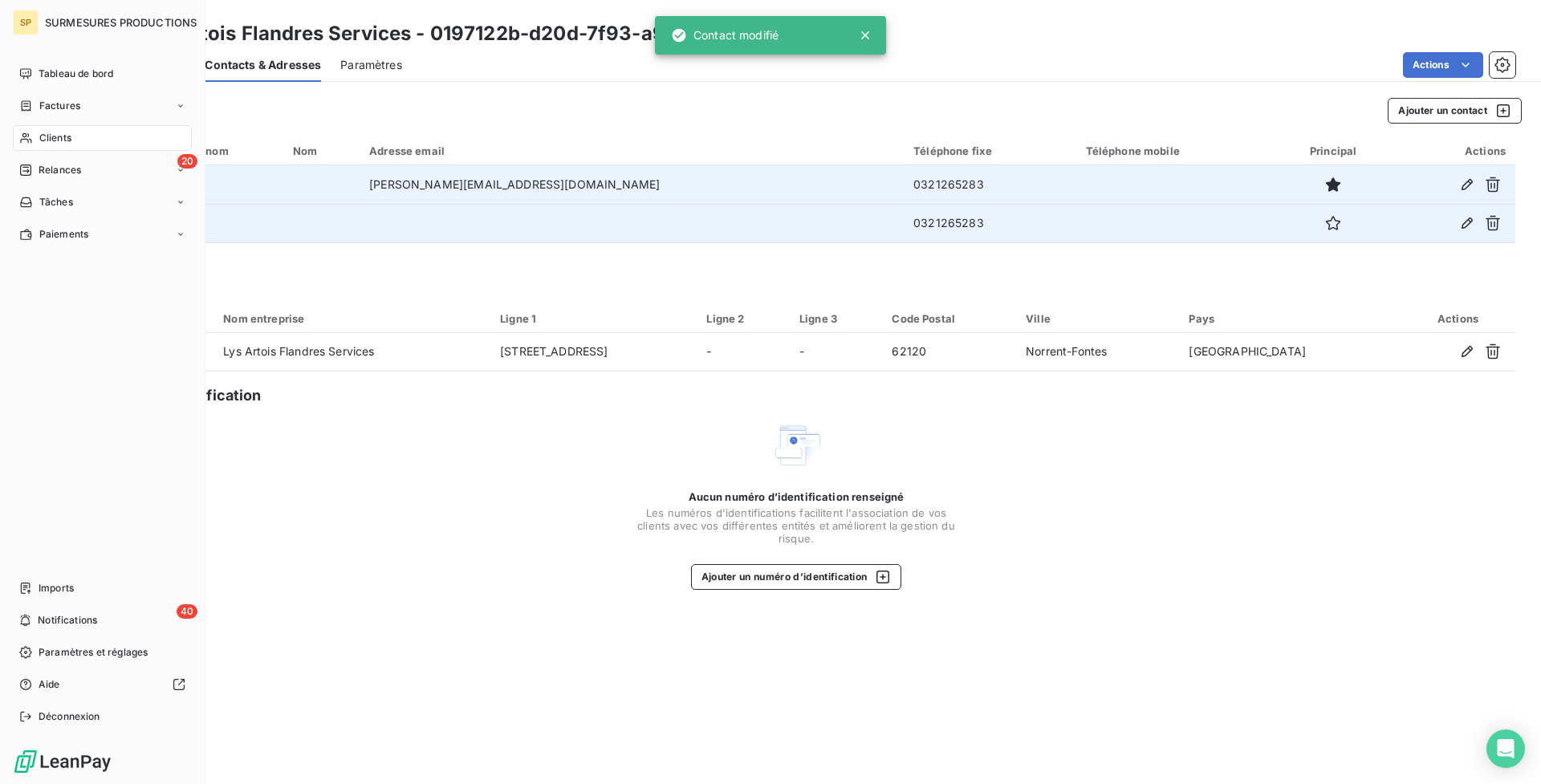
drag, startPoint x: 49, startPoint y: 142, endPoint x: 47, endPoint y: 151, distance: 9.2
click at [43, 146] on div "Clients" at bounding box center [102, 138] width 179 height 26
click at [57, 161] on div "20 Relances" at bounding box center [102, 170] width 179 height 26
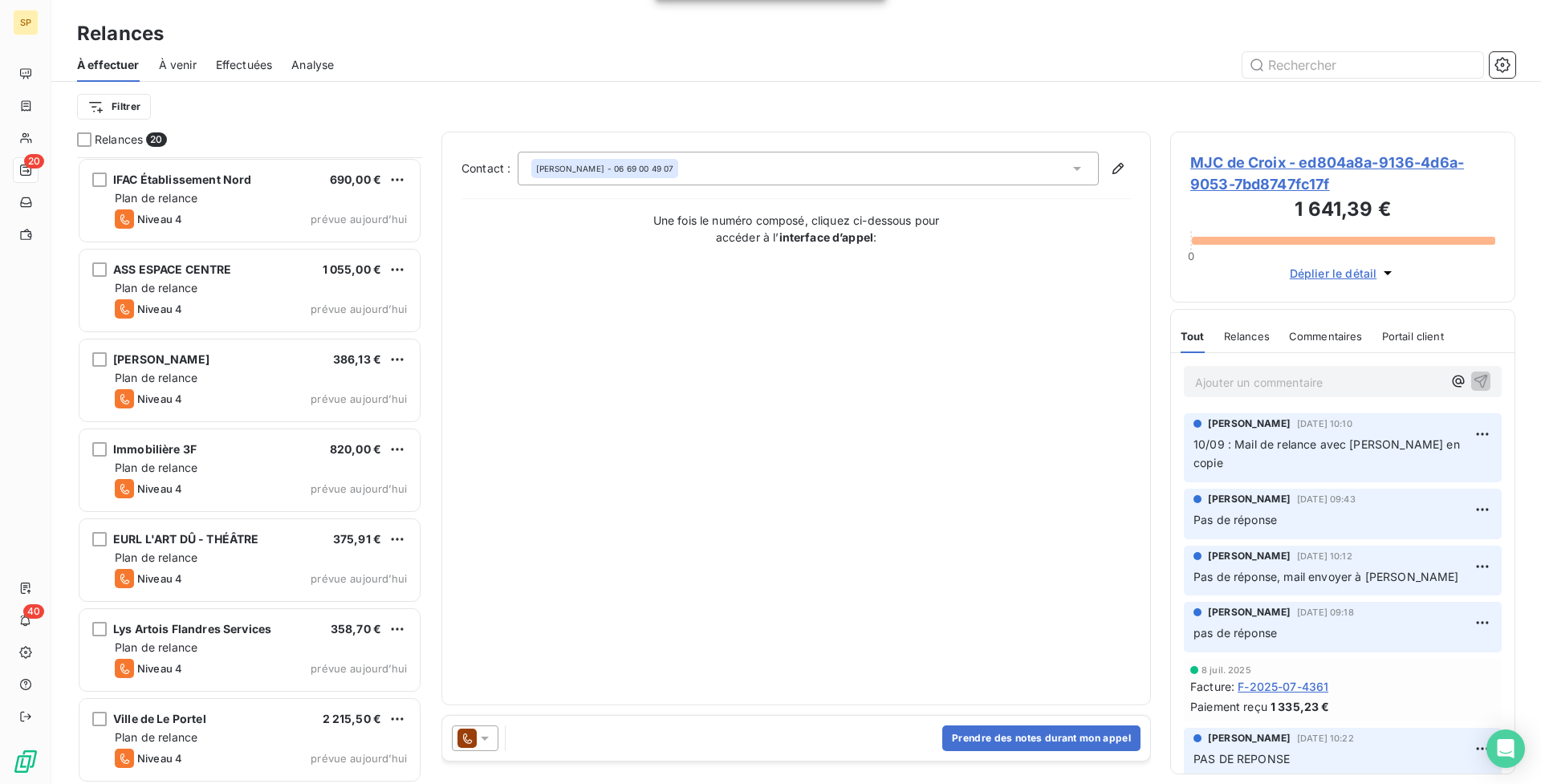
scroll to position [1171, 0]
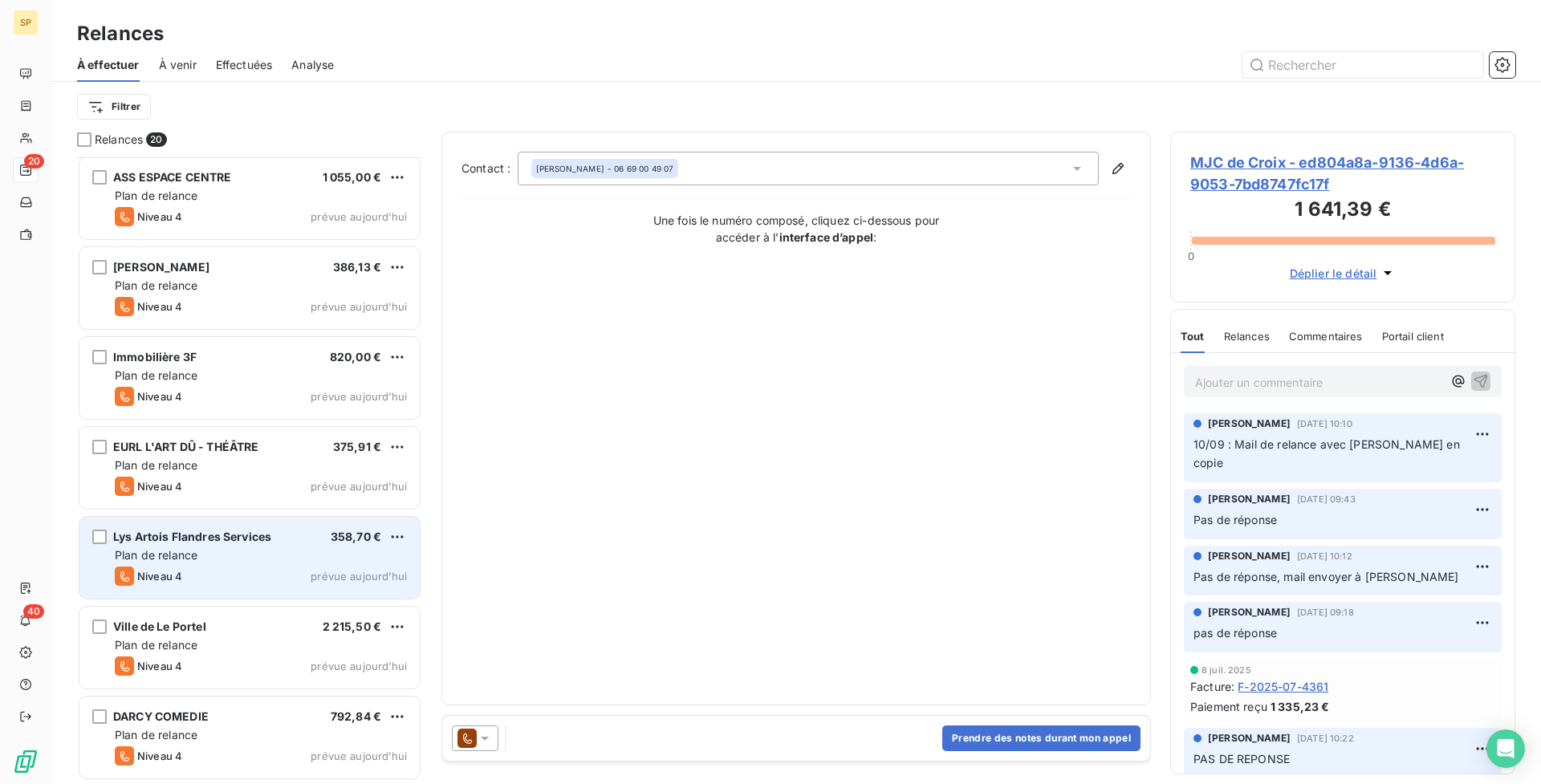
click at [302, 561] on div "Plan de relance" at bounding box center [260, 555] width 292 height 16
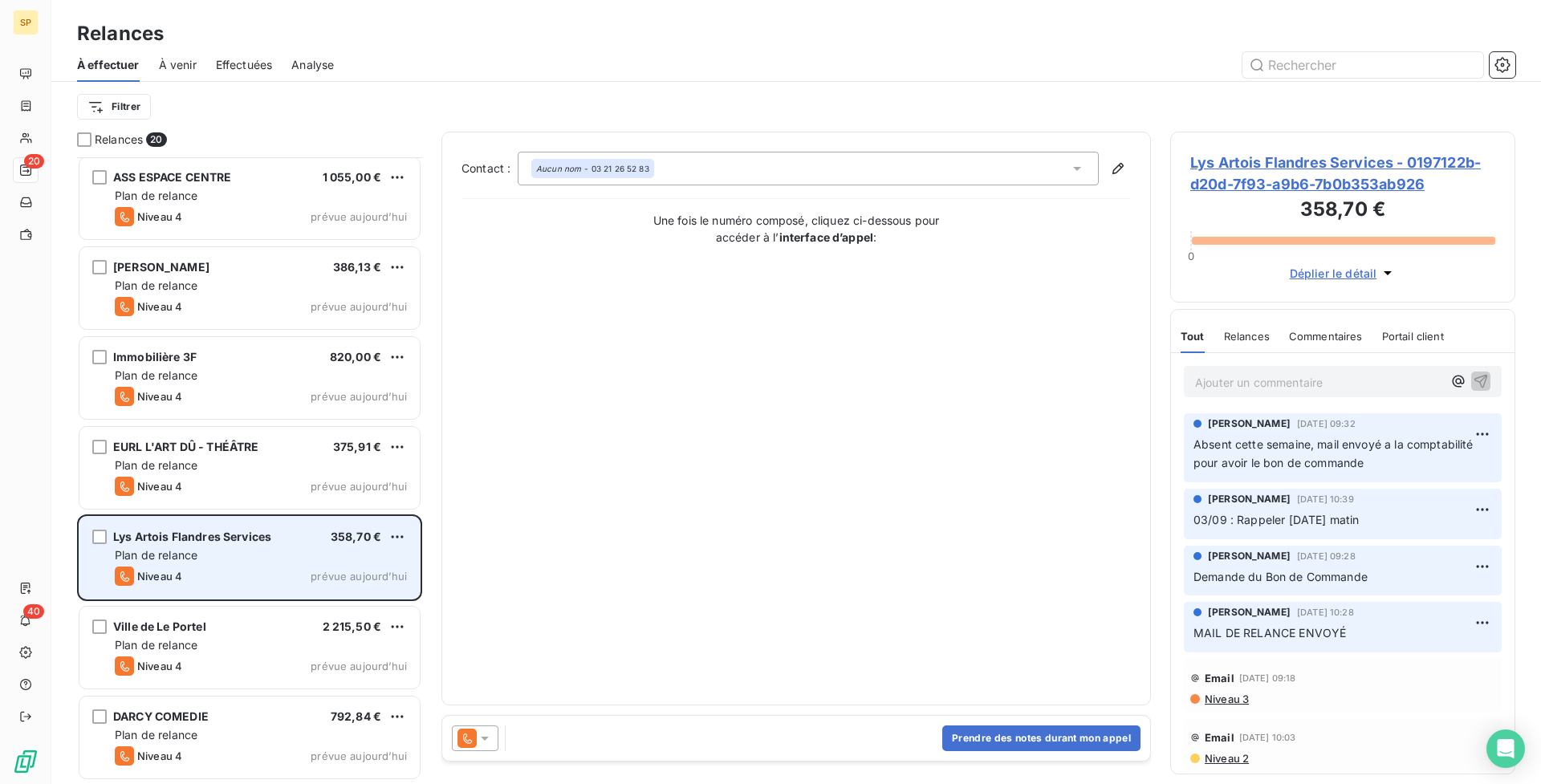
click at [302, 561] on div "Plan de relance" at bounding box center [260, 555] width 292 height 16
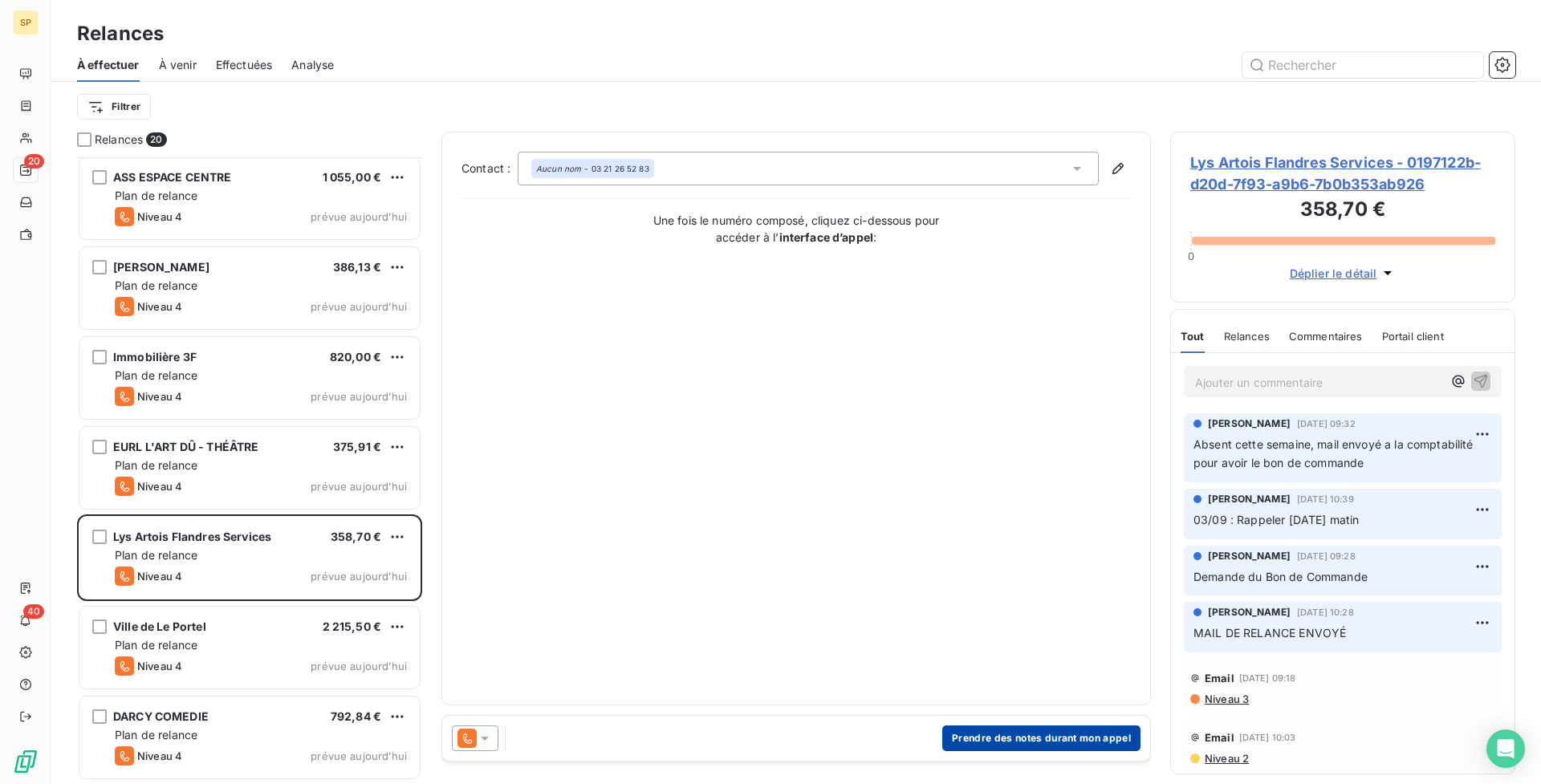
click at [1038, 737] on button "Prendre des notes durant mon appel" at bounding box center [1041, 738] width 198 height 26
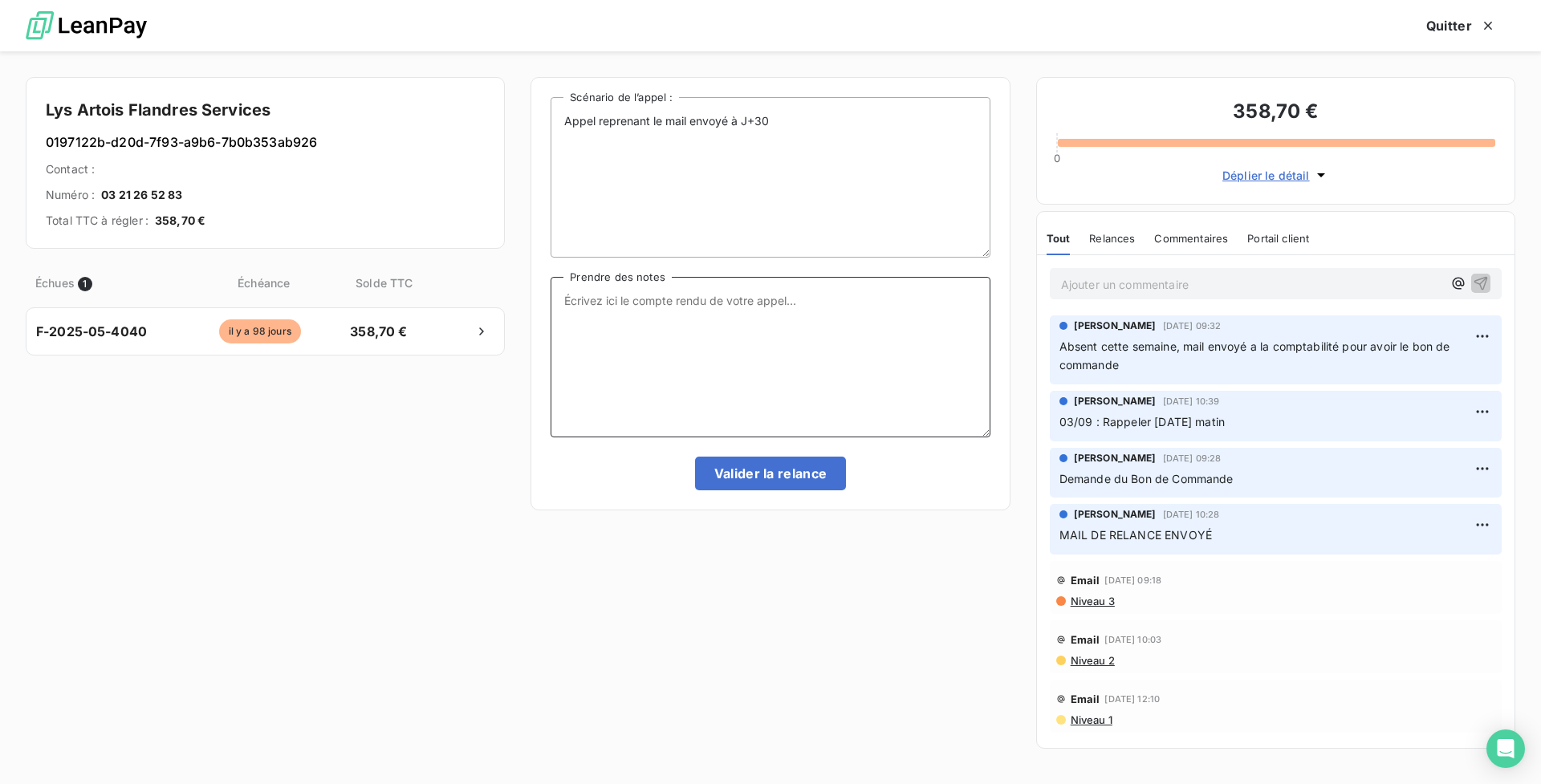
click at [653, 331] on textarea "Prendre des notes" at bounding box center [770, 356] width 440 height 160
drag, startPoint x: 832, startPoint y: 329, endPoint x: 973, endPoint y: 406, distance: 160.7
click at [654, 365] on textarea "Ils ont réaliser un chèque qui était en attenter de signature depuis le mois de…" at bounding box center [770, 356] width 440 height 160
click at [822, 317] on textarea "Ils ont réaliser un chèque qui était en attenter de signature depuis le mois de…" at bounding box center [770, 356] width 440 height 160
drag, startPoint x: 857, startPoint y: 313, endPoint x: 557, endPoint y: 299, distance: 300.3
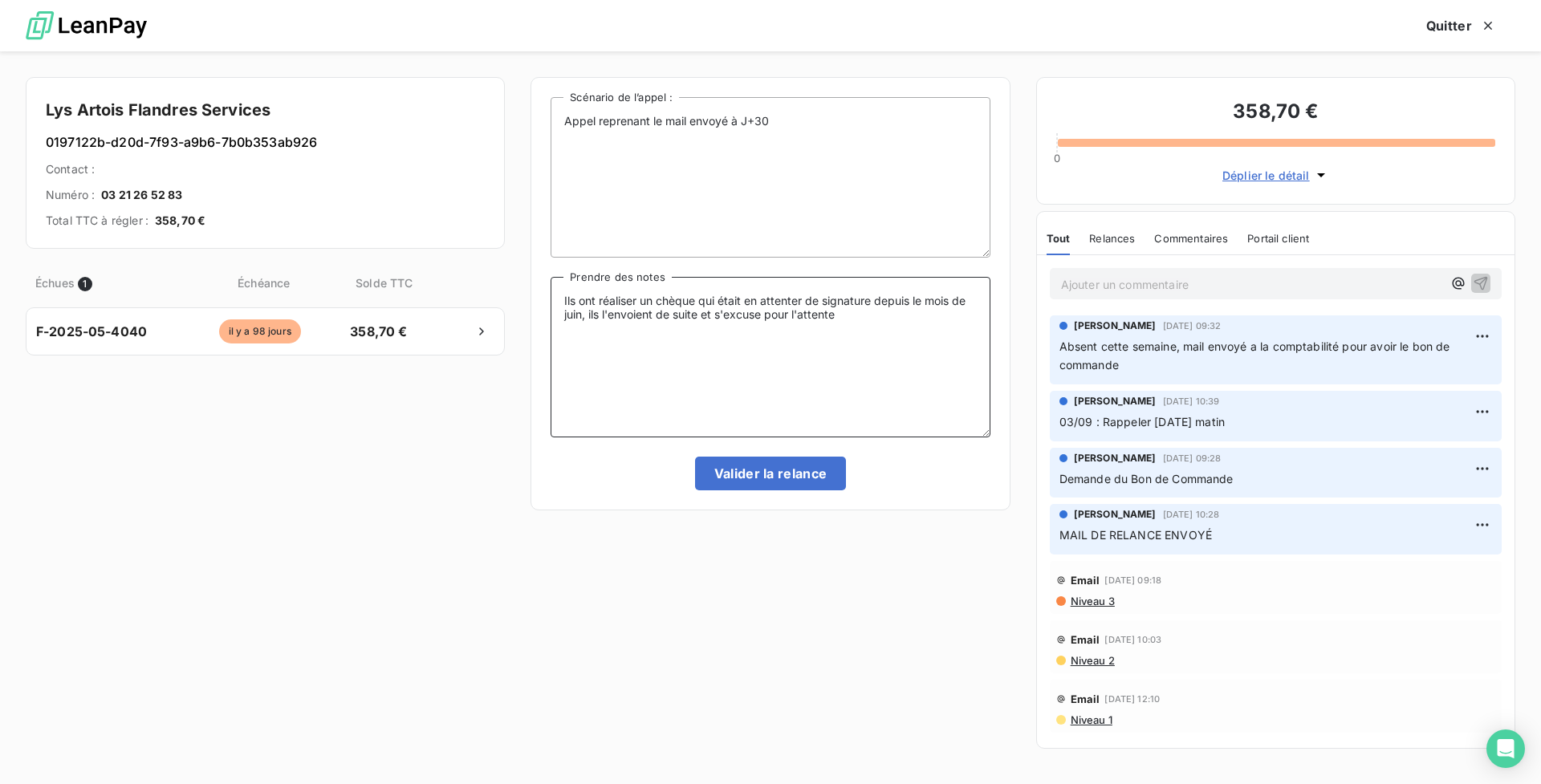
click at [557, 299] on textarea "Ils ont réaliser un chèque qui était en attenter de signature depuis le mois de…" at bounding box center [770, 356] width 440 height 160
paste textarea "é un chèque qui était en attente de signature depuis le mois de juin, ils l'env…"
type textarea "Ils ont réalisé un chèque qui était en attente de signature depuis le mois de j…"
click at [808, 477] on button "Valider la relance" at bounding box center [771, 473] width 151 height 33
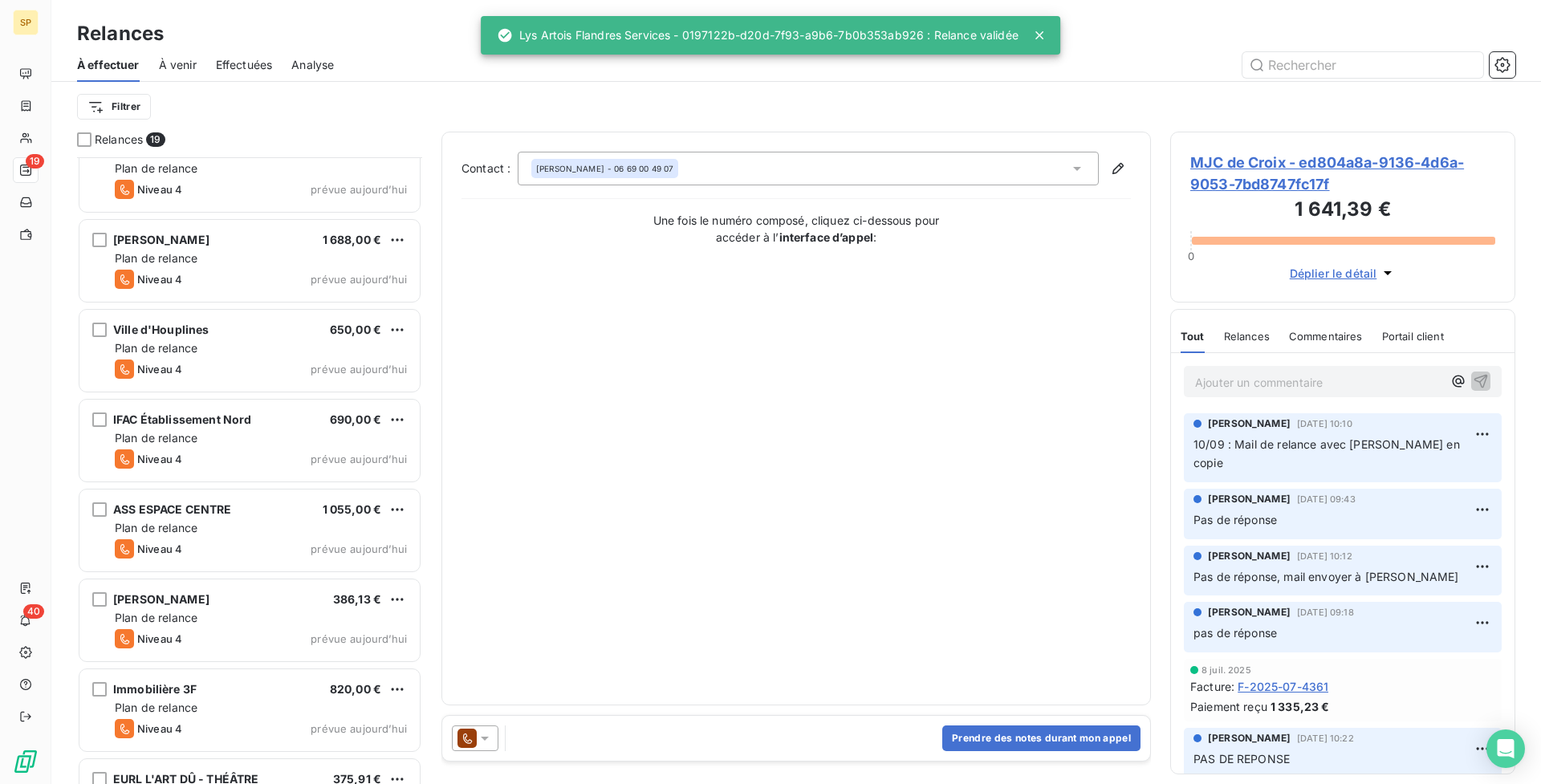
scroll to position [1081, 0]
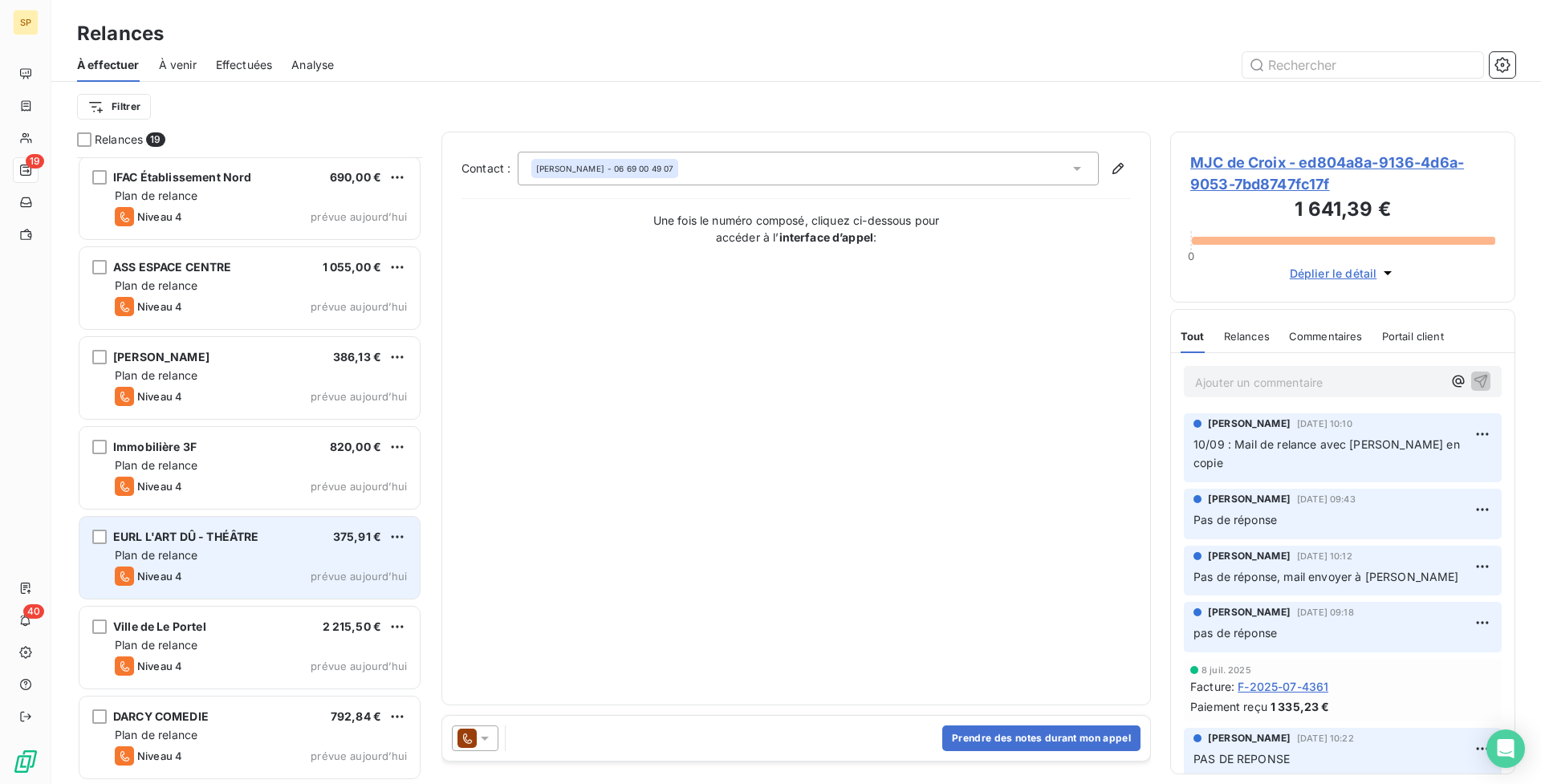
click at [278, 567] on div "Niveau 4 prévue aujourd’hui" at bounding box center [260, 575] width 292 height 19
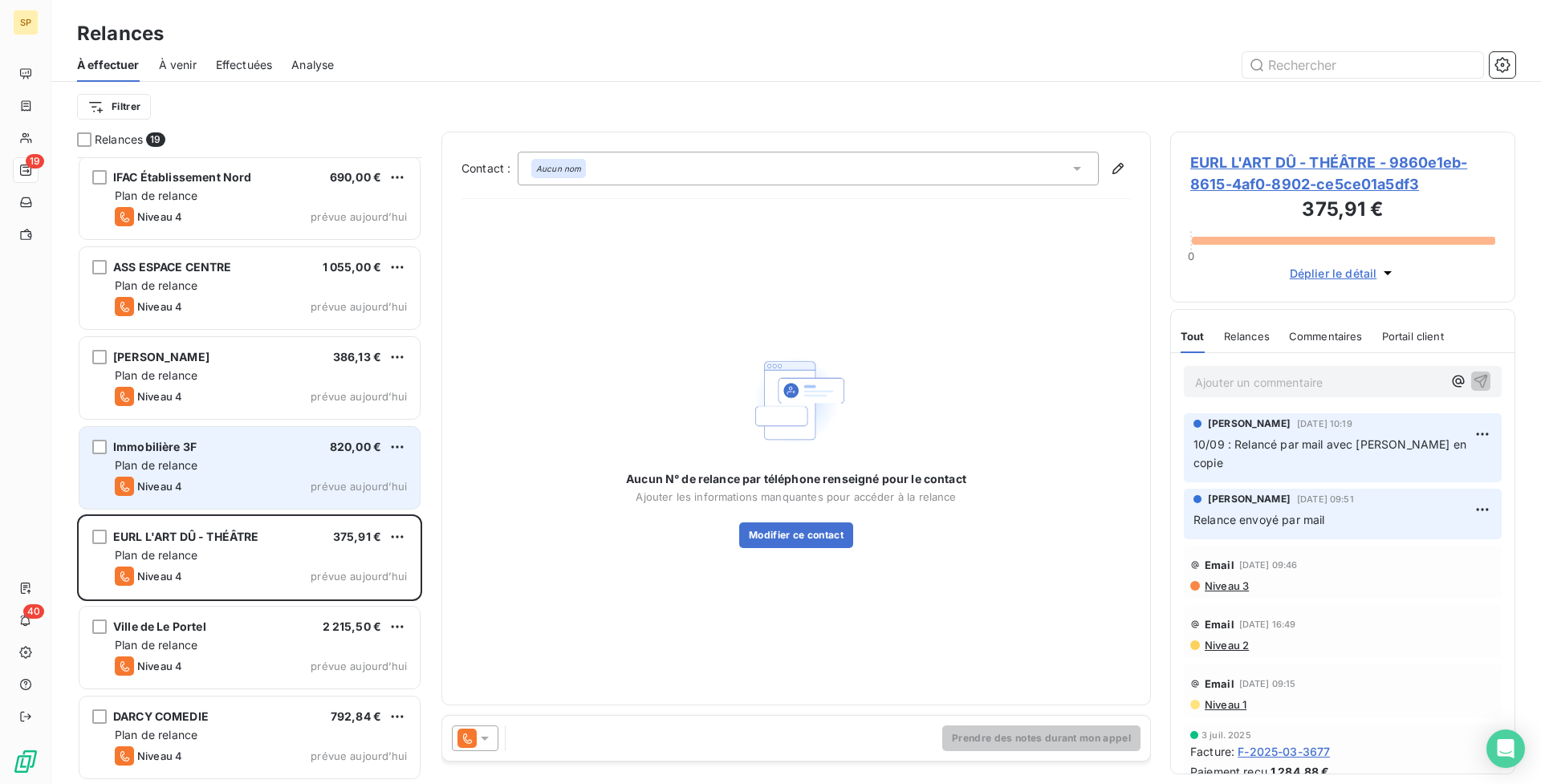
click at [257, 463] on div "Plan de relance" at bounding box center [260, 465] width 292 height 16
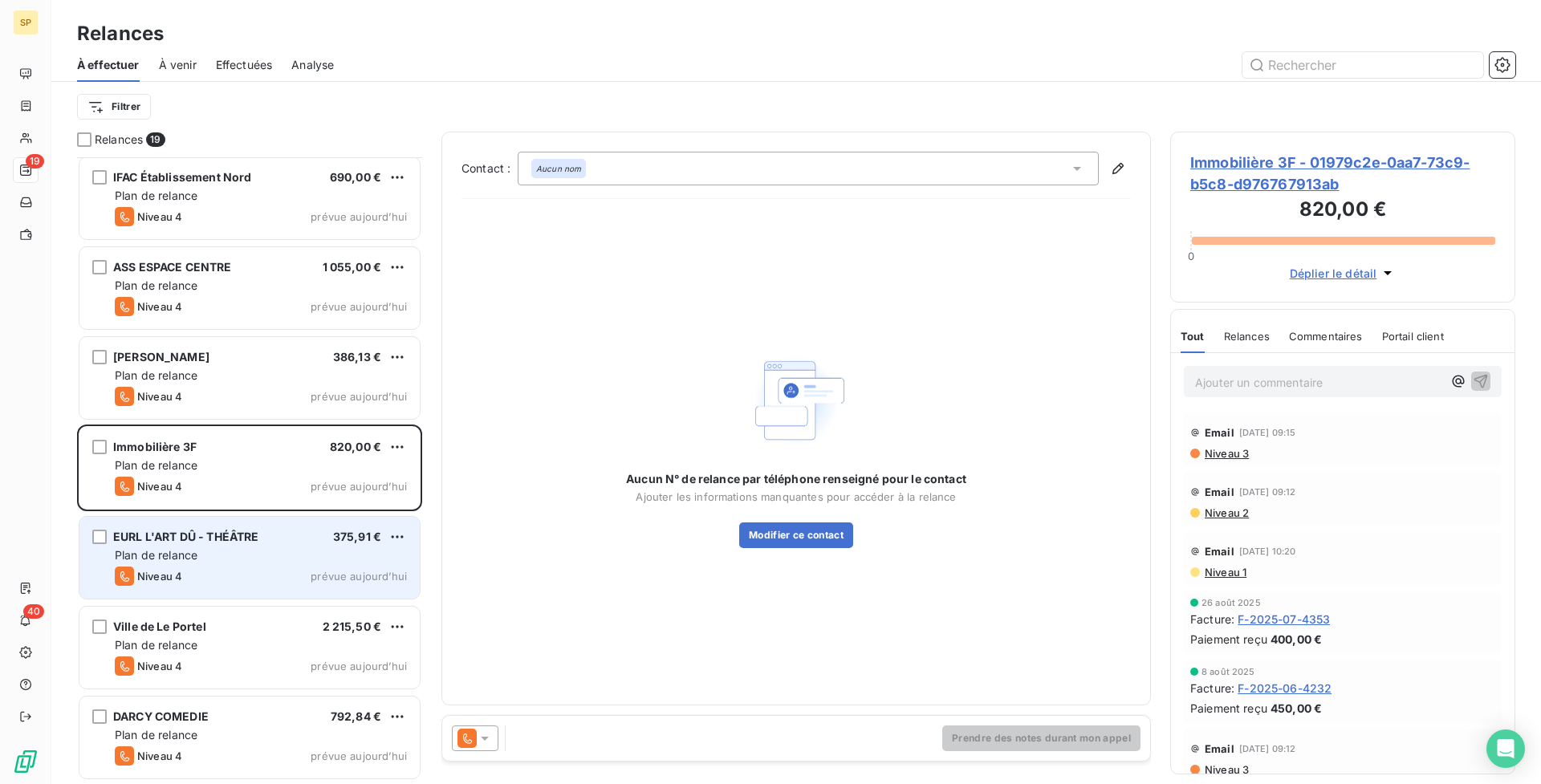
click at [313, 545] on div "EURL L'ART DÛ - THÉÂTRE 375,91 € Plan de relance Niveau 4 prévue [DATE]" at bounding box center [249, 557] width 340 height 82
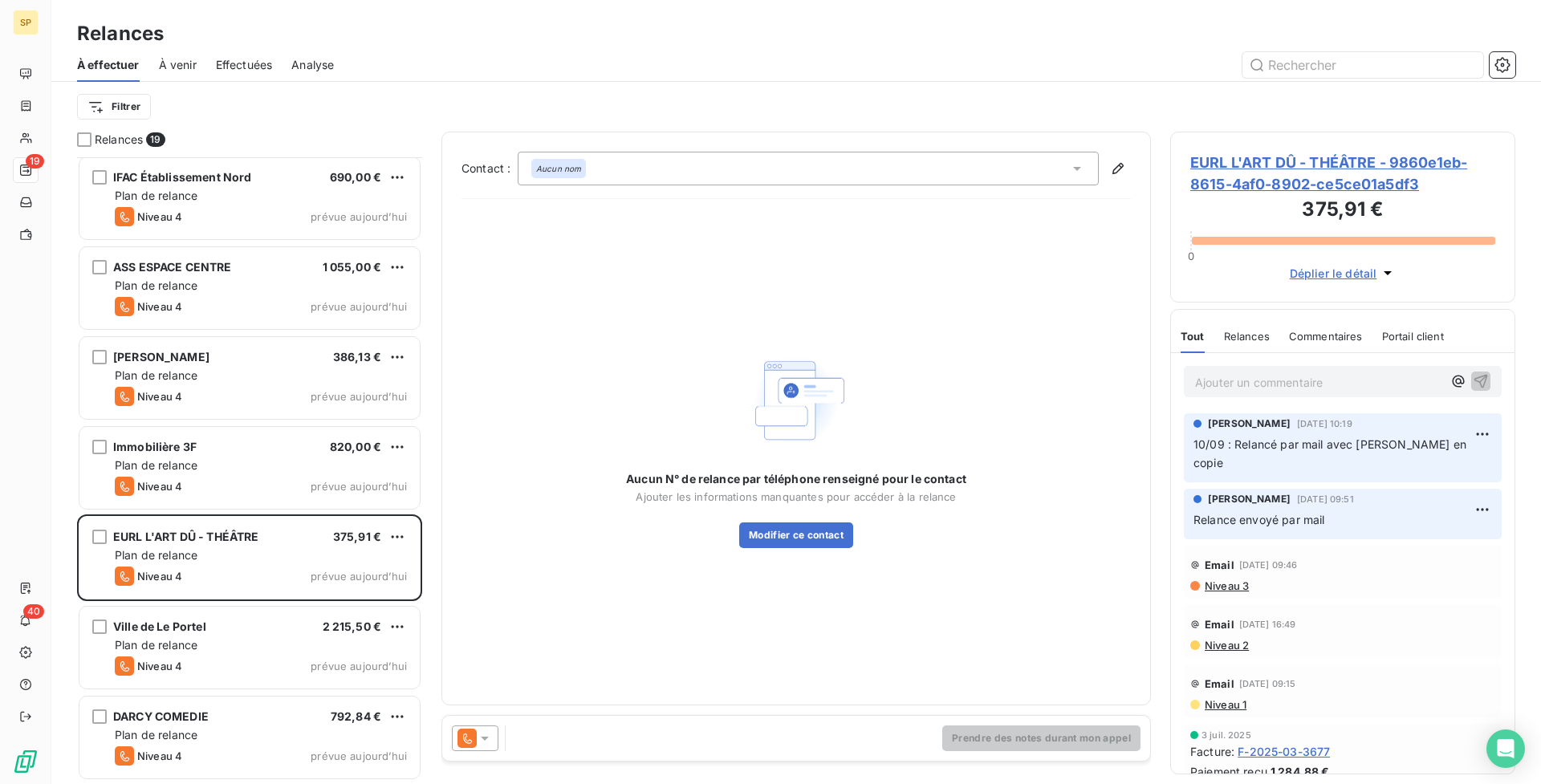
click at [1305, 182] on span "EURL L'ART DÛ - THÉÂTRE - 9860e1eb-8615-4af0-8902-ce5ce01a5df3" at bounding box center [1343, 173] width 305 height 43
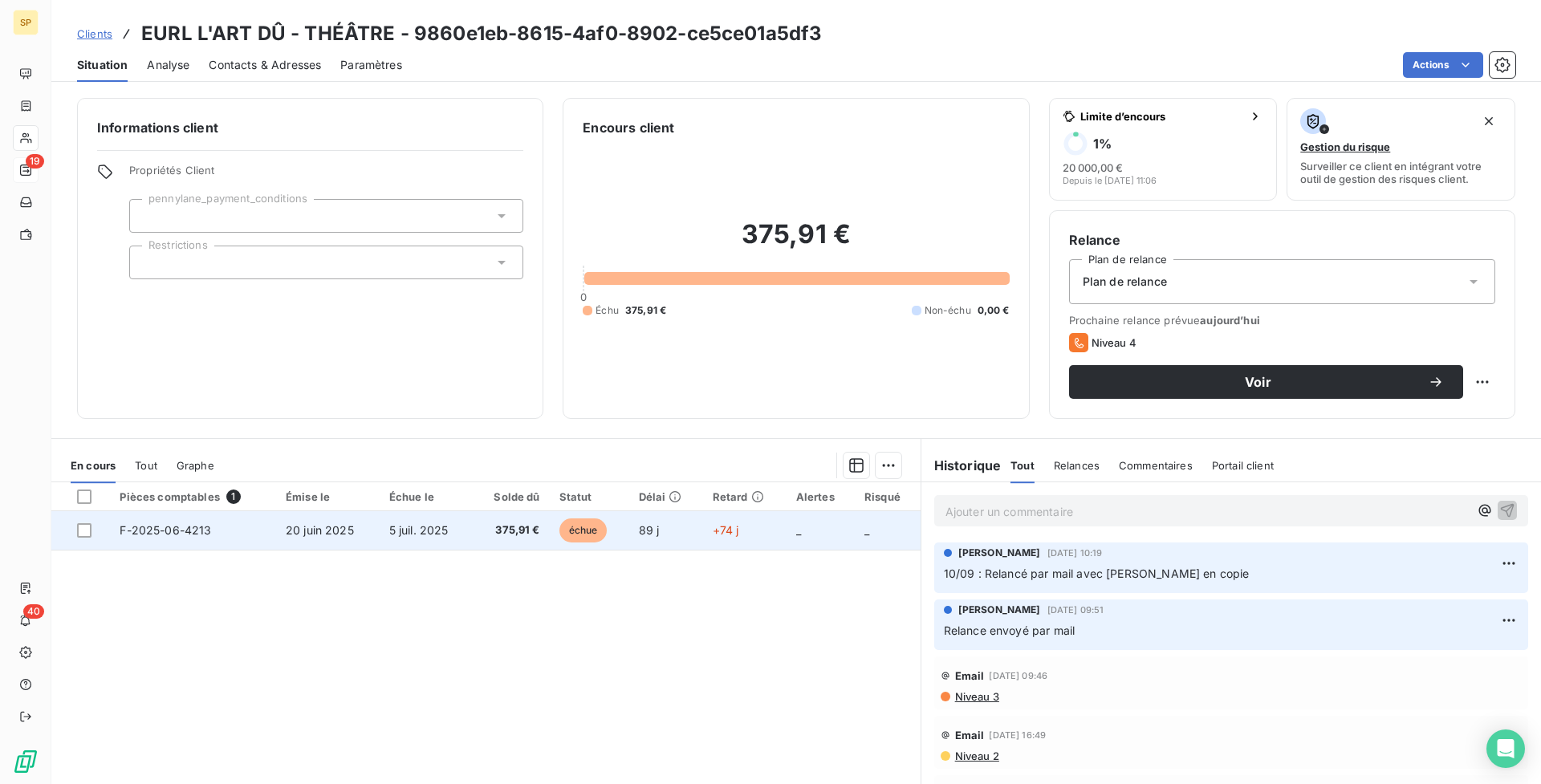
click at [745, 535] on td "+74 j" at bounding box center [745, 530] width 84 height 39
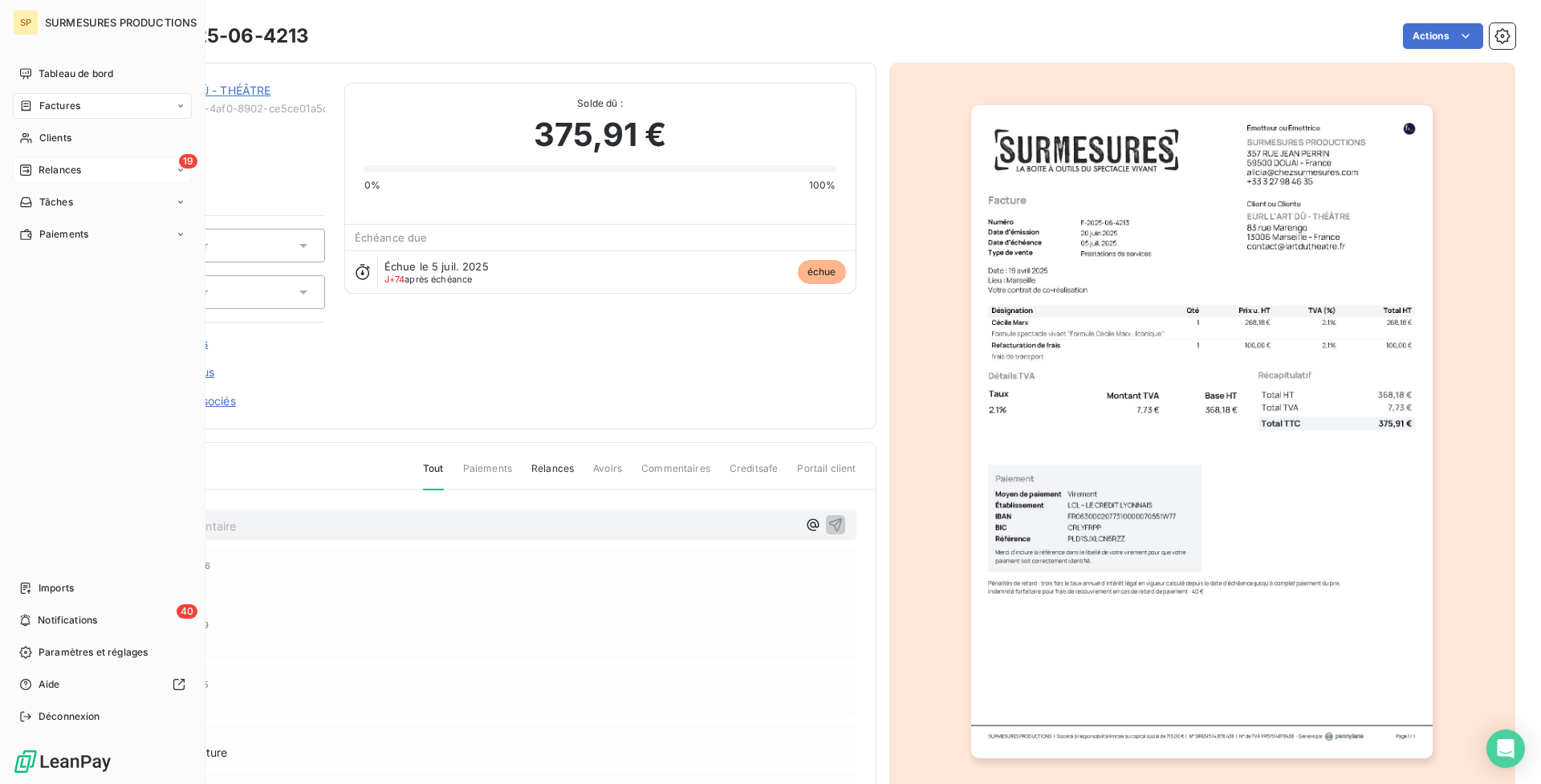
click at [43, 160] on div "19 Relances" at bounding box center [102, 170] width 179 height 26
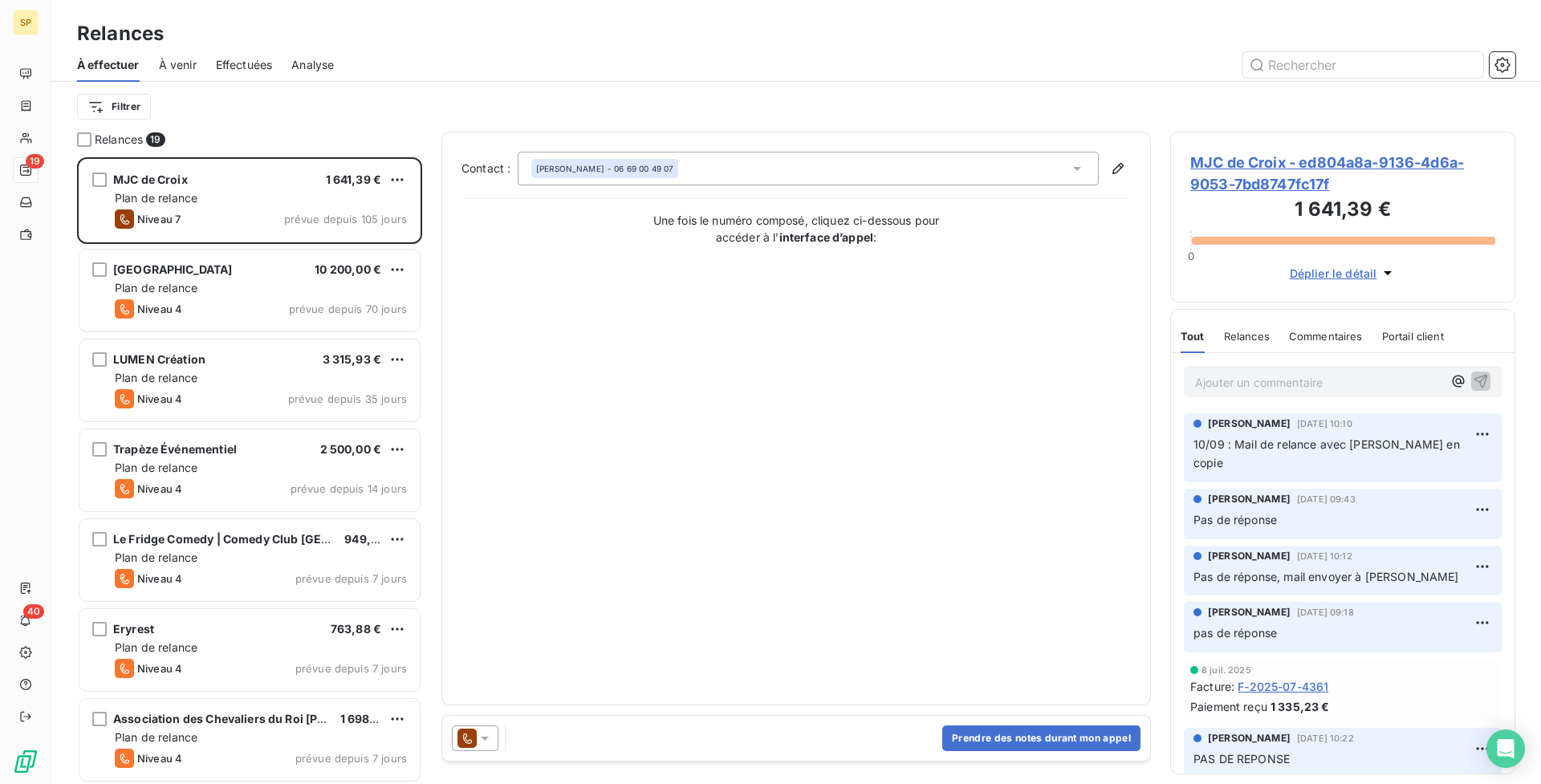
scroll to position [1081, 0]
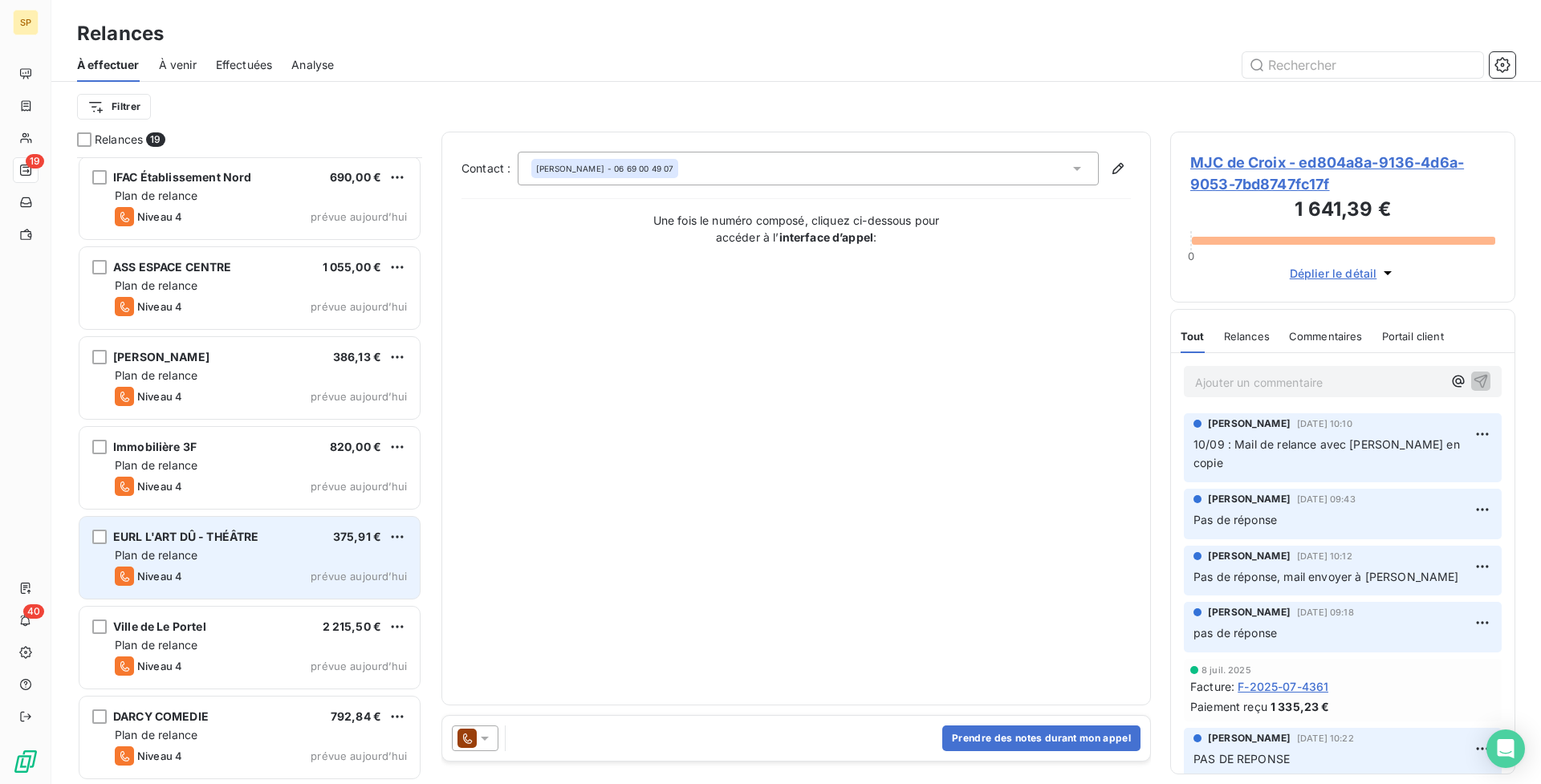
click at [313, 541] on div "EURL L'ART DÛ - THÉÂTRE 375,91 €" at bounding box center [260, 536] width 292 height 14
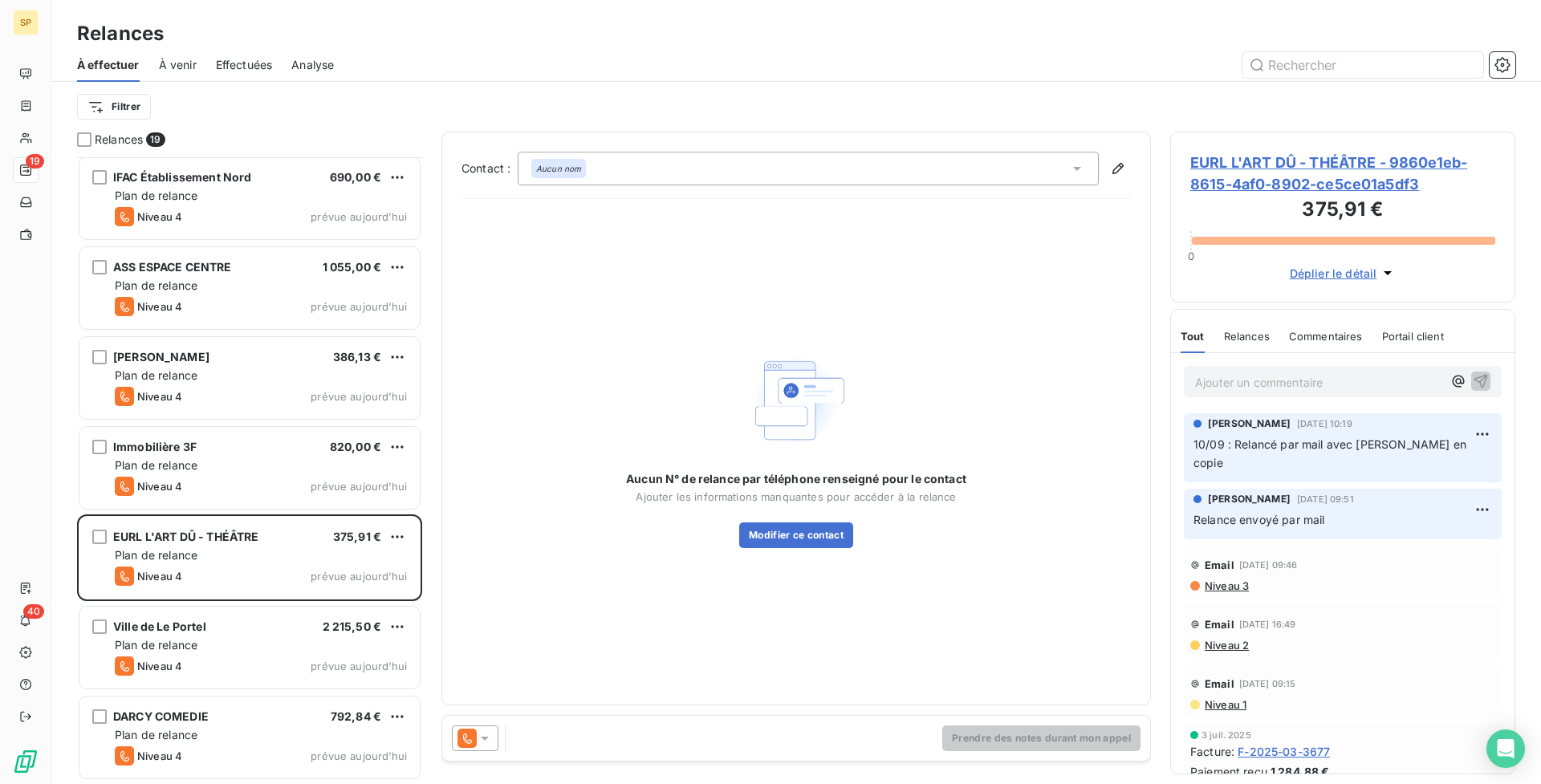
click at [1264, 381] on p "Ajouter un commentaire ﻿" at bounding box center [1319, 383] width 248 height 20
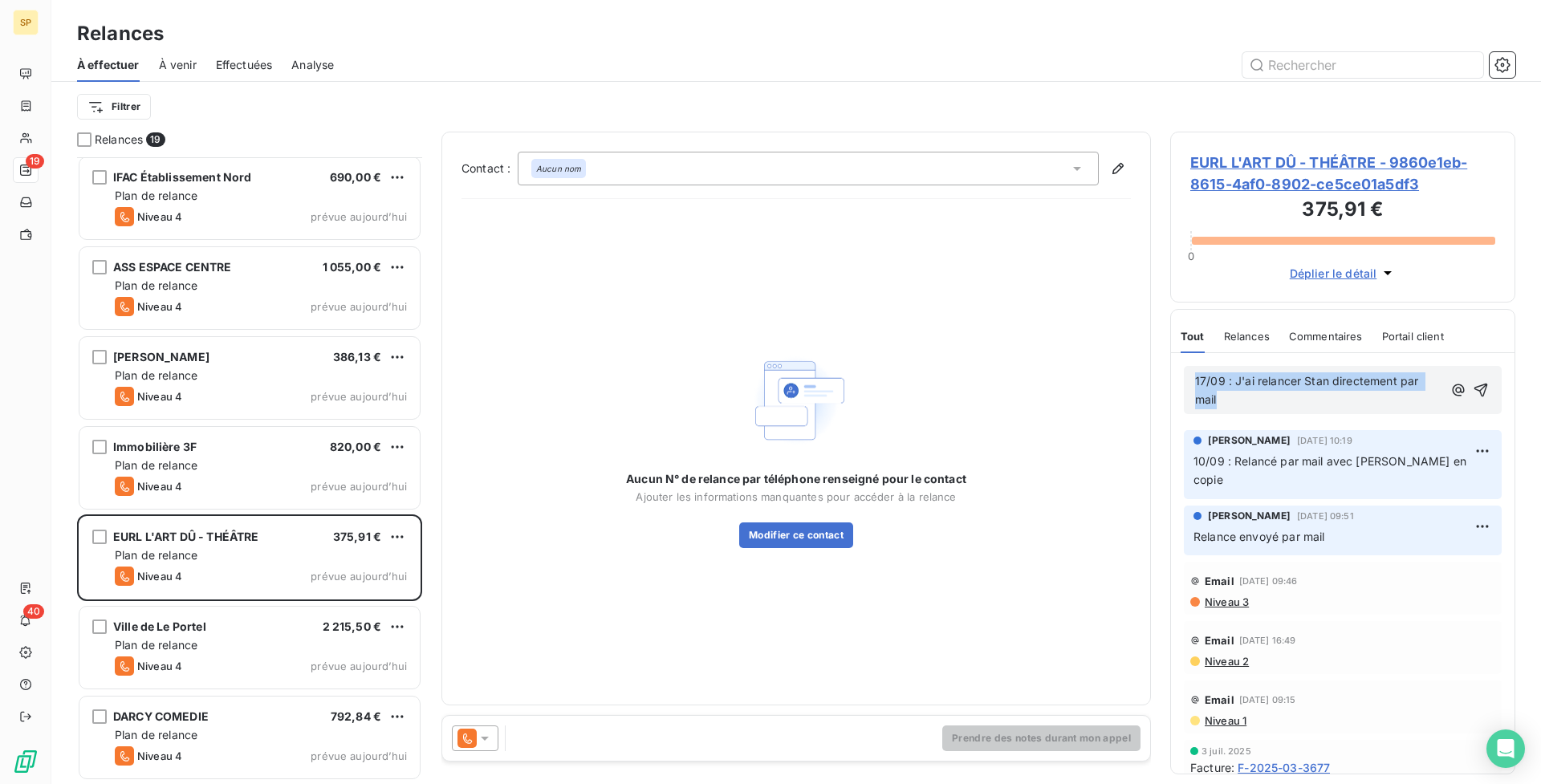
drag, startPoint x: 1241, startPoint y: 401, endPoint x: 1202, endPoint y: 371, distance: 49.2
click at [1202, 371] on div "17/09 : J'ai relancer Stan directement par mail" at bounding box center [1343, 389] width 318 height 48
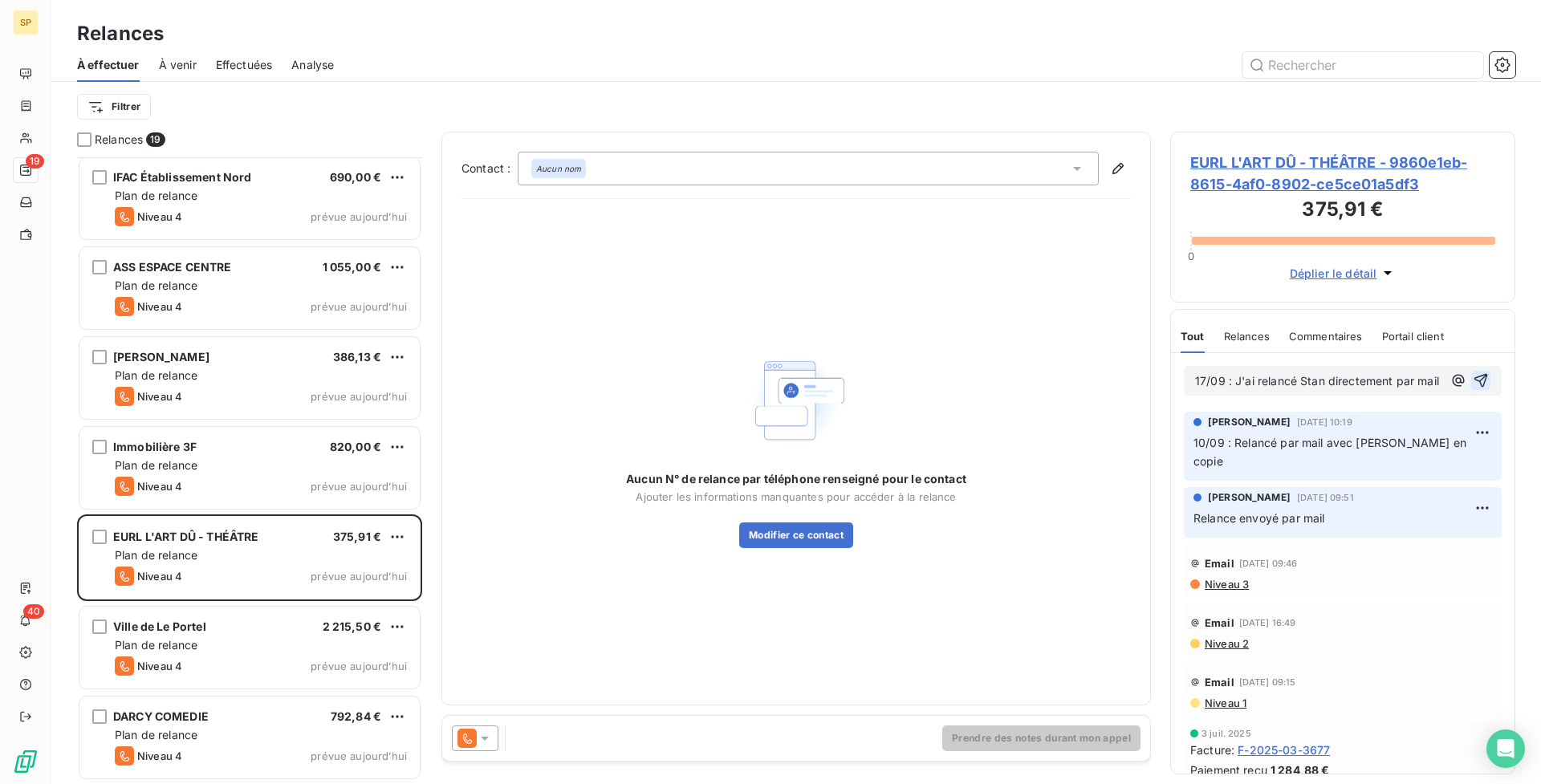
click at [1478, 387] on button "button" at bounding box center [1481, 380] width 19 height 19
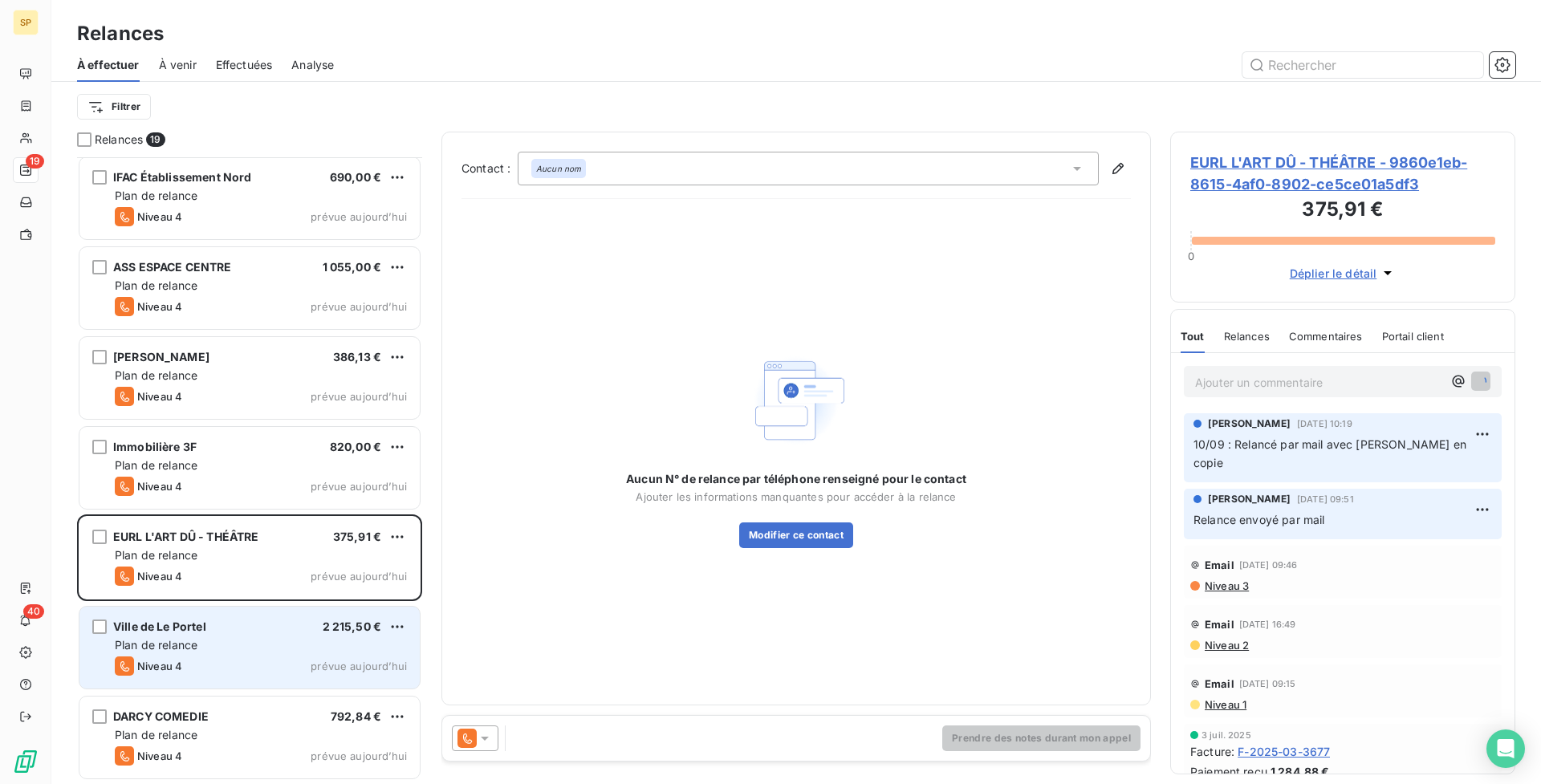
click at [269, 627] on div "Ville de Le Portel 2 215,50 €" at bounding box center [260, 626] width 292 height 14
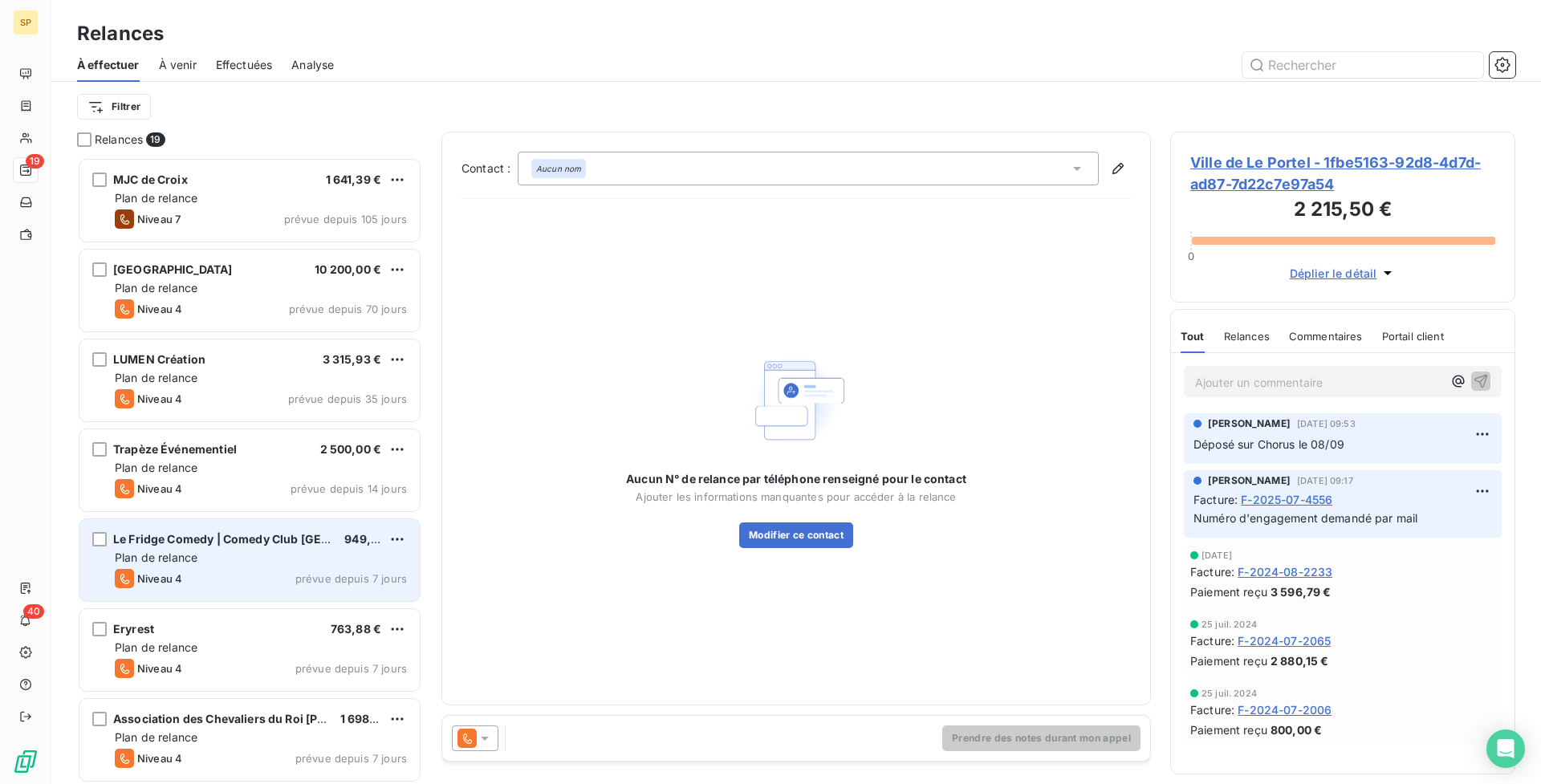
click at [319, 532] on div "Le Fridge Comedy | Comedy Club [GEOGRAPHIC_DATA]" at bounding box center [222, 539] width 218 height 16
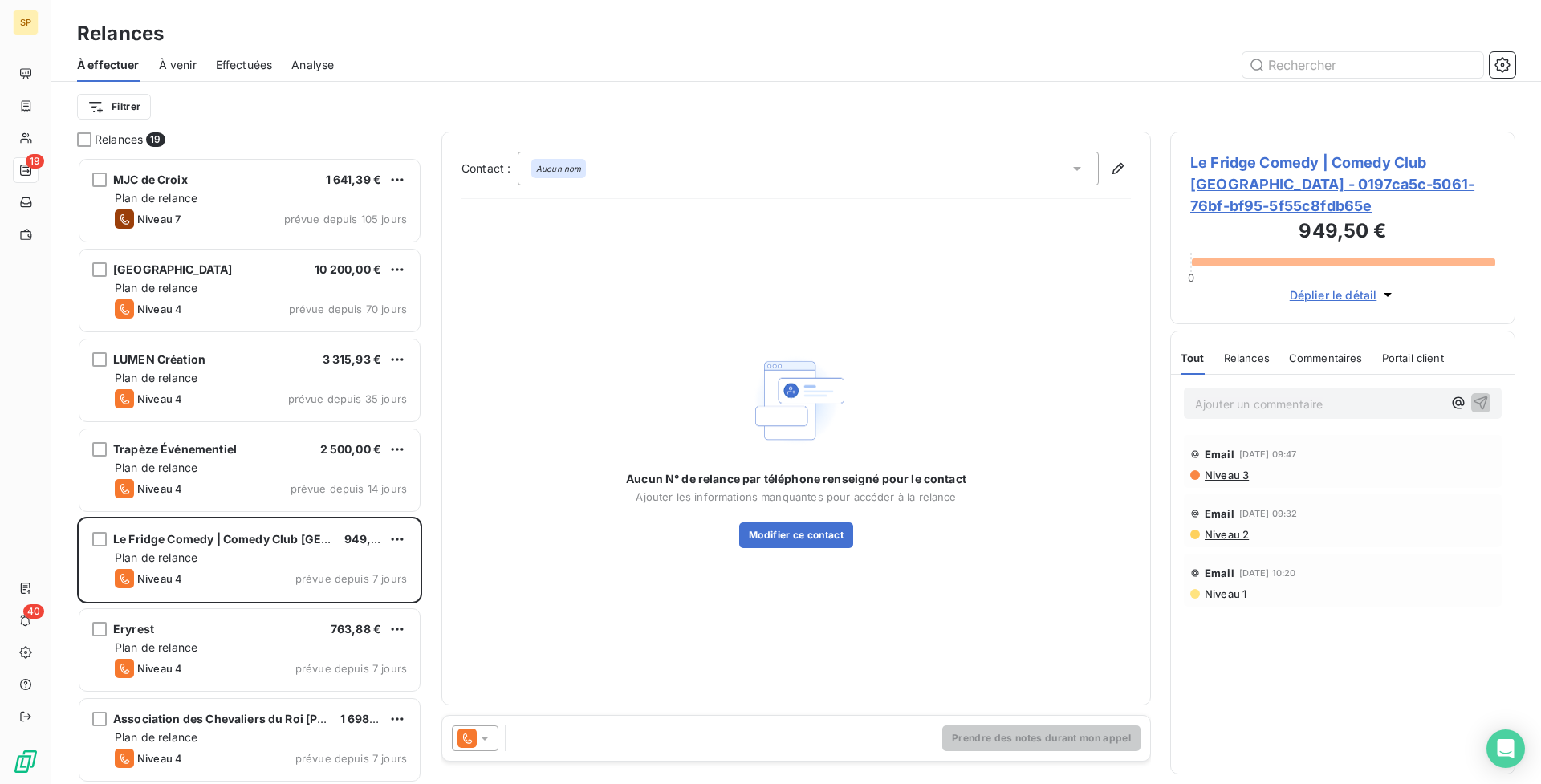
click at [1318, 179] on span "Le Fridge Comedy | Comedy Club [GEOGRAPHIC_DATA] - 0197ca5c-5061-76bf-bf95-5f55…" at bounding box center [1343, 184] width 305 height 65
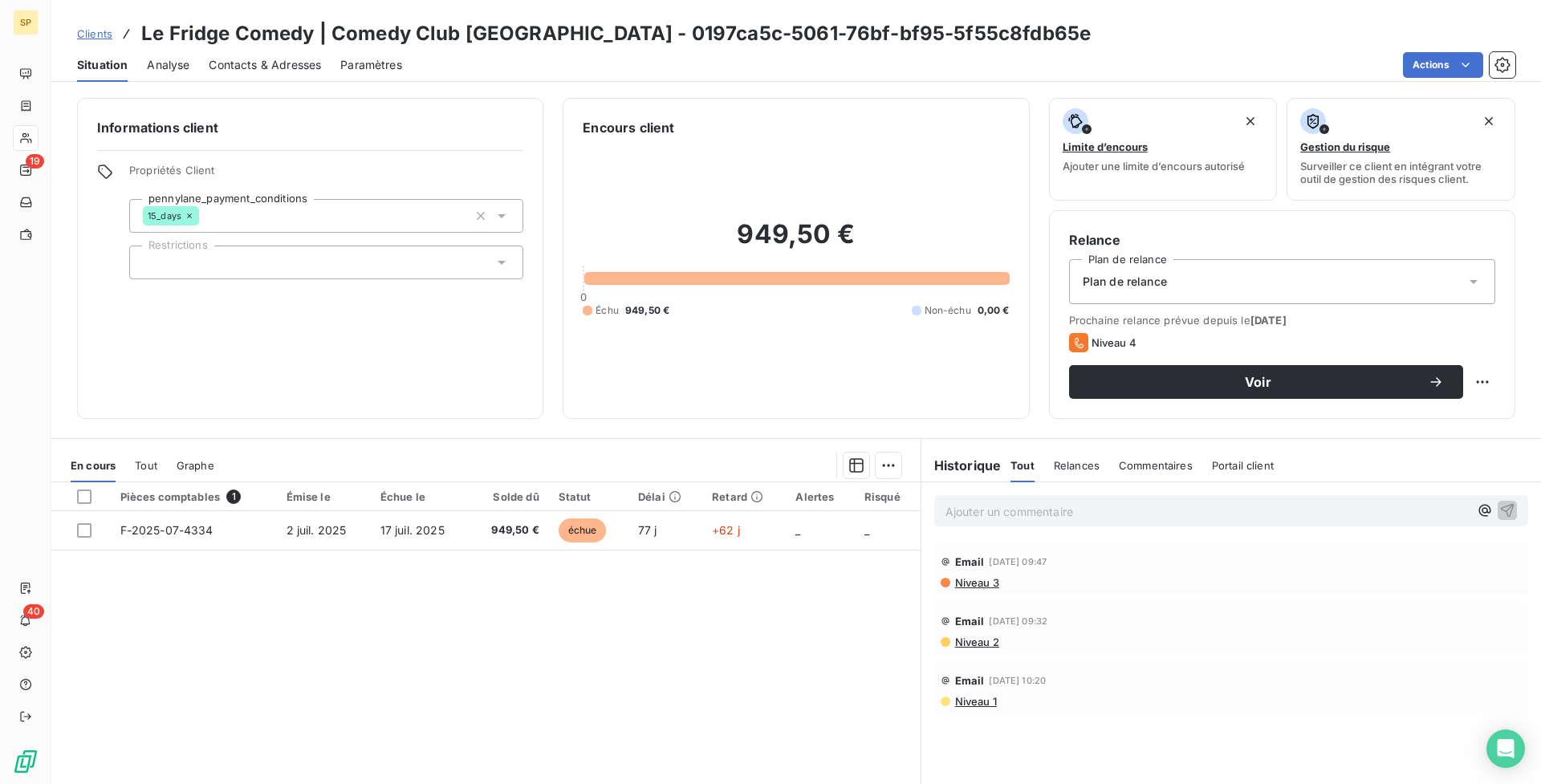
click at [291, 77] on div "Contacts & Adresses" at bounding box center [265, 64] width 113 height 33
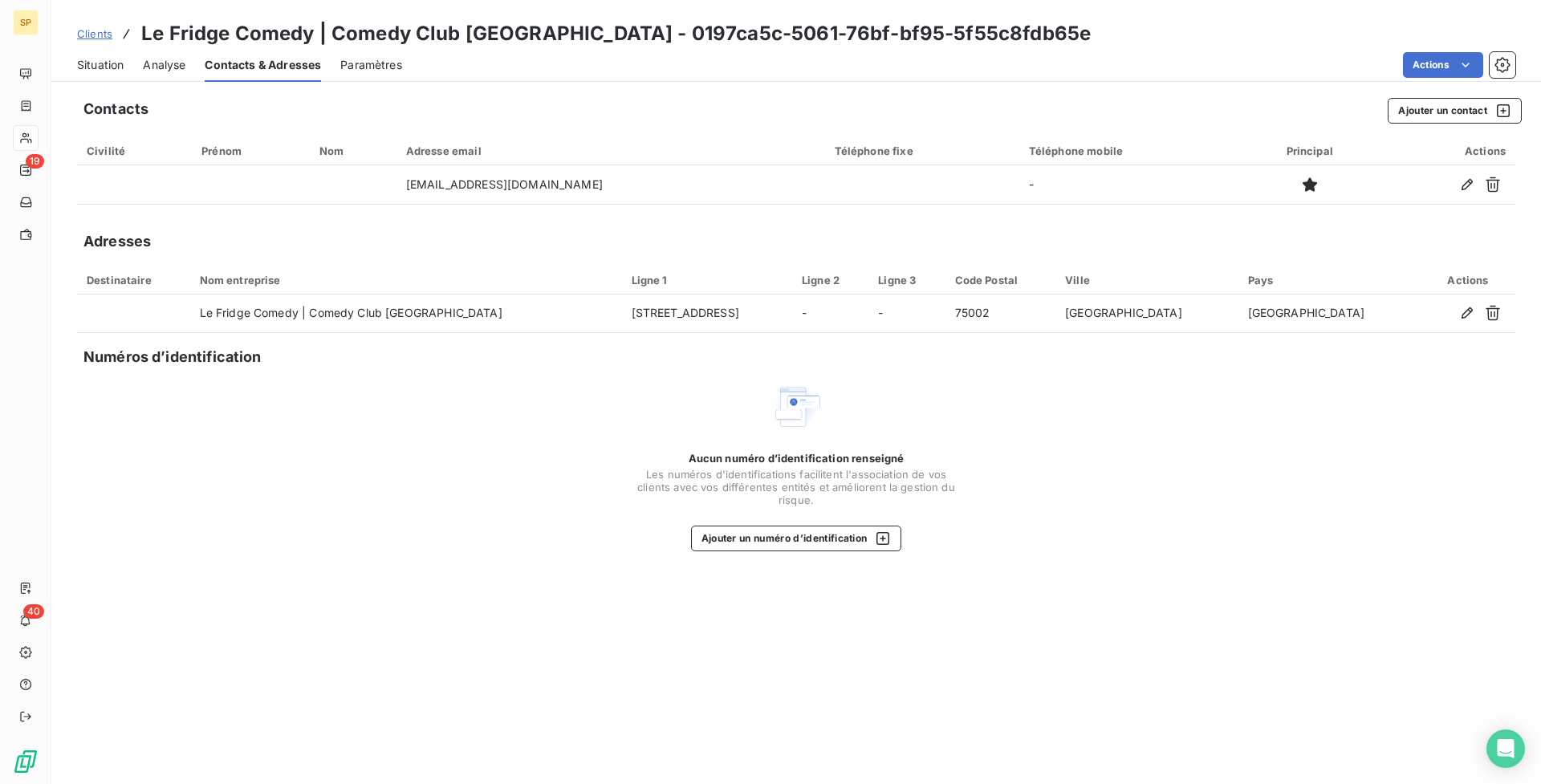
click at [122, 53] on div "Situation" at bounding box center [101, 64] width 47 height 33
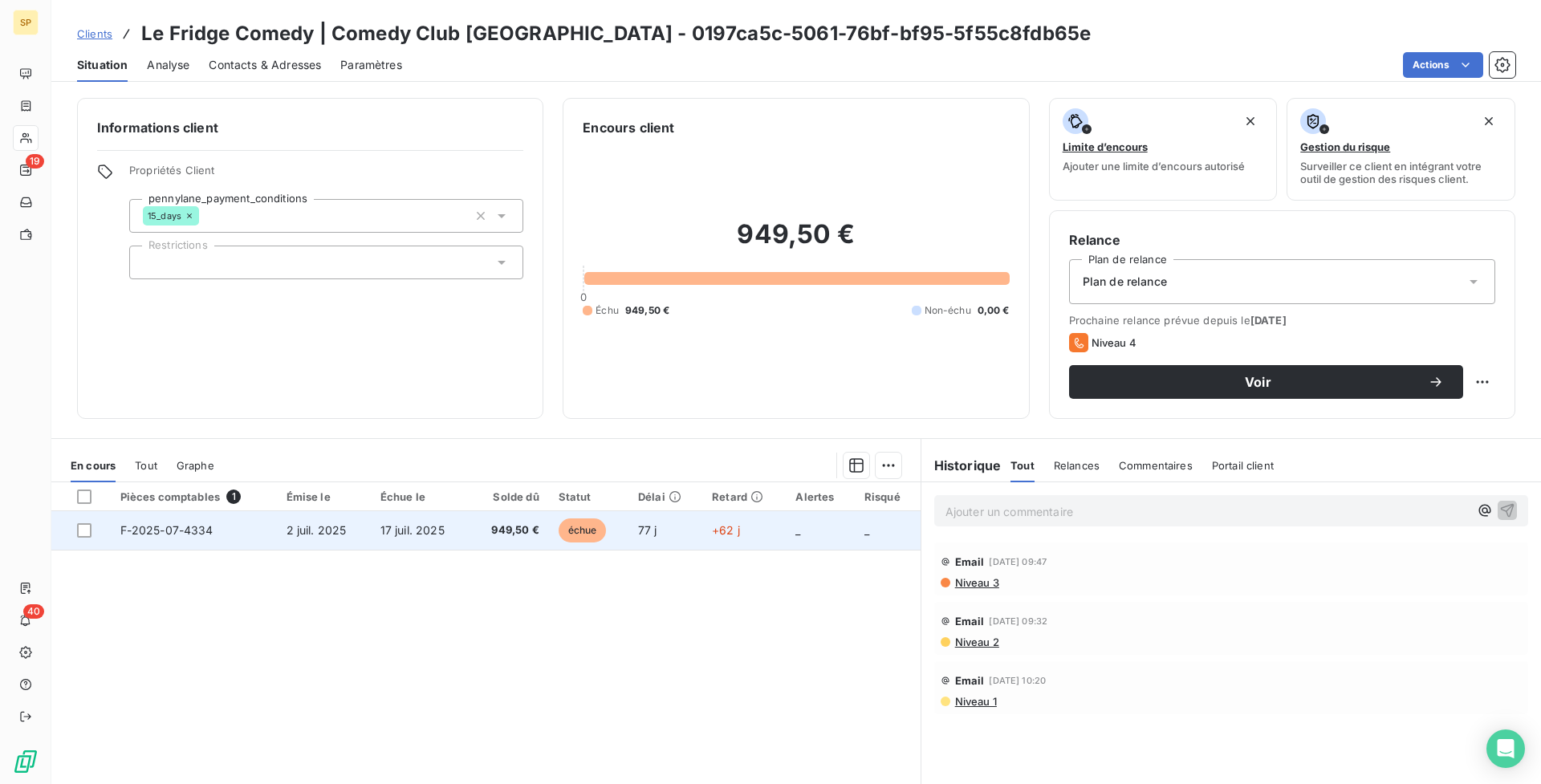
click at [675, 537] on td "77 j" at bounding box center [666, 530] width 74 height 39
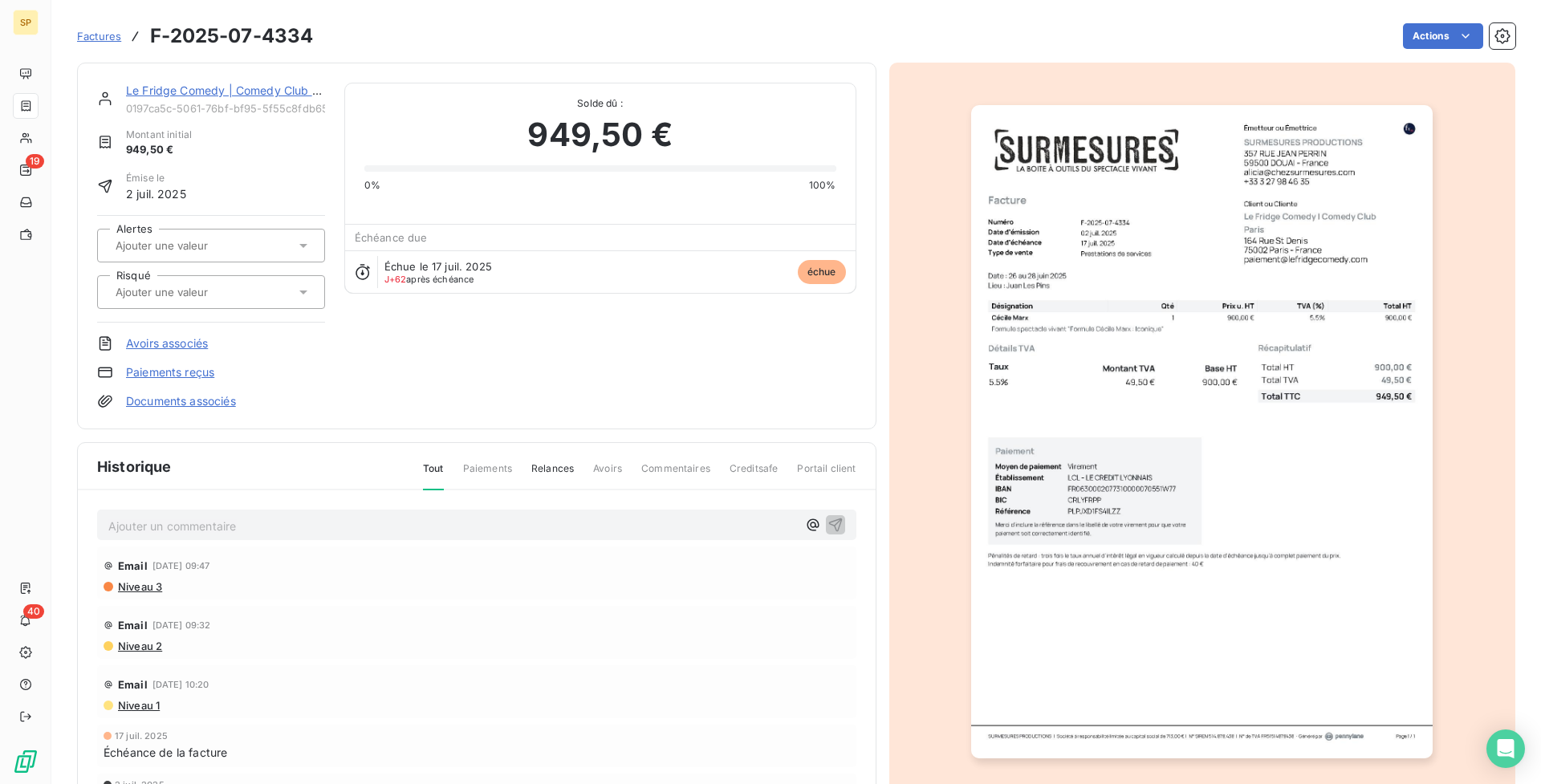
click at [1239, 688] on img "button" at bounding box center [1201, 431] width 461 height 653
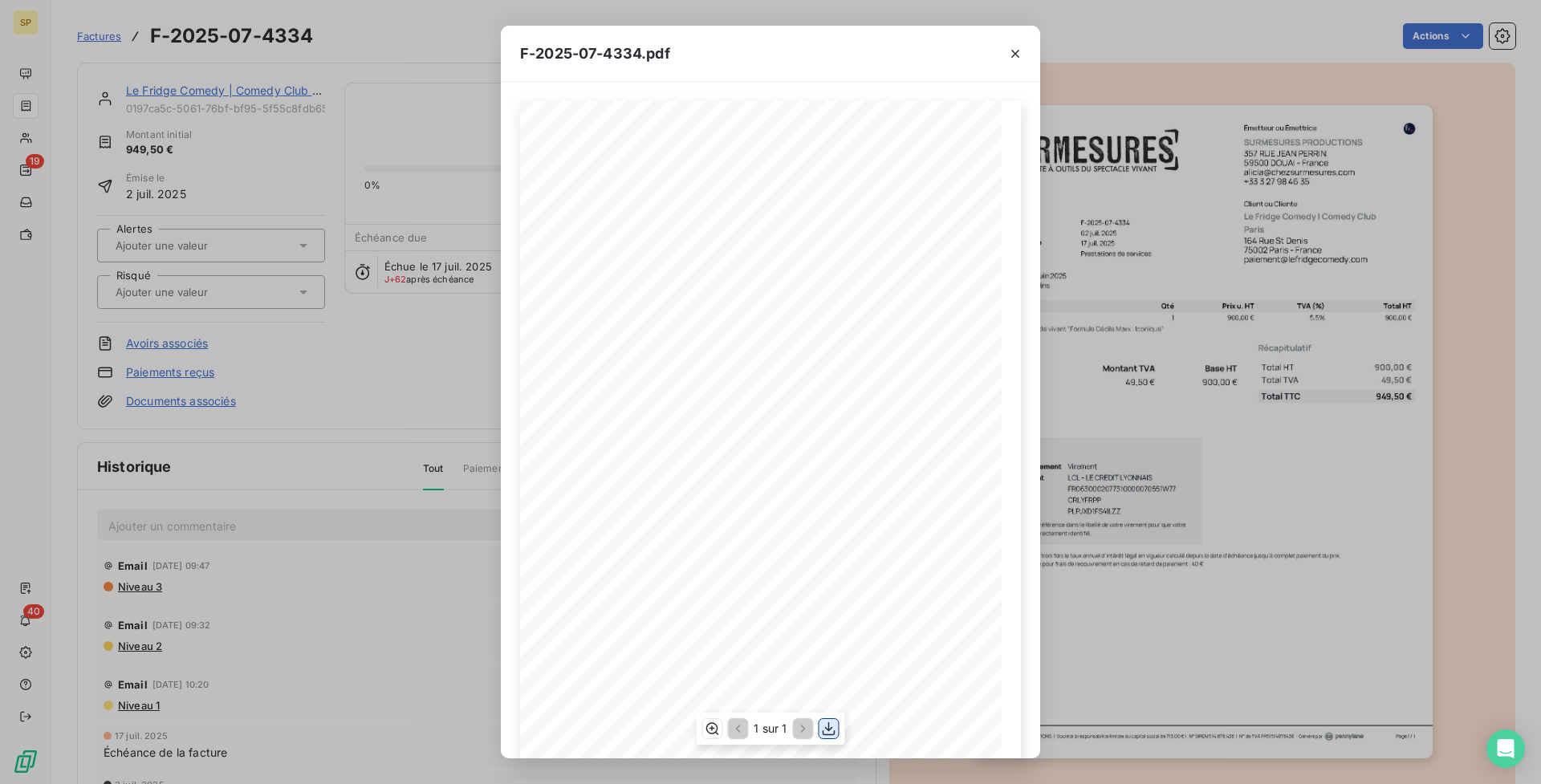
click at [823, 723] on icon "button" at bounding box center [829, 728] width 16 height 16
click at [1014, 52] on icon "button" at bounding box center [1015, 53] width 8 height 8
click at [1015, 52] on icon "button" at bounding box center [1015, 53] width 8 height 8
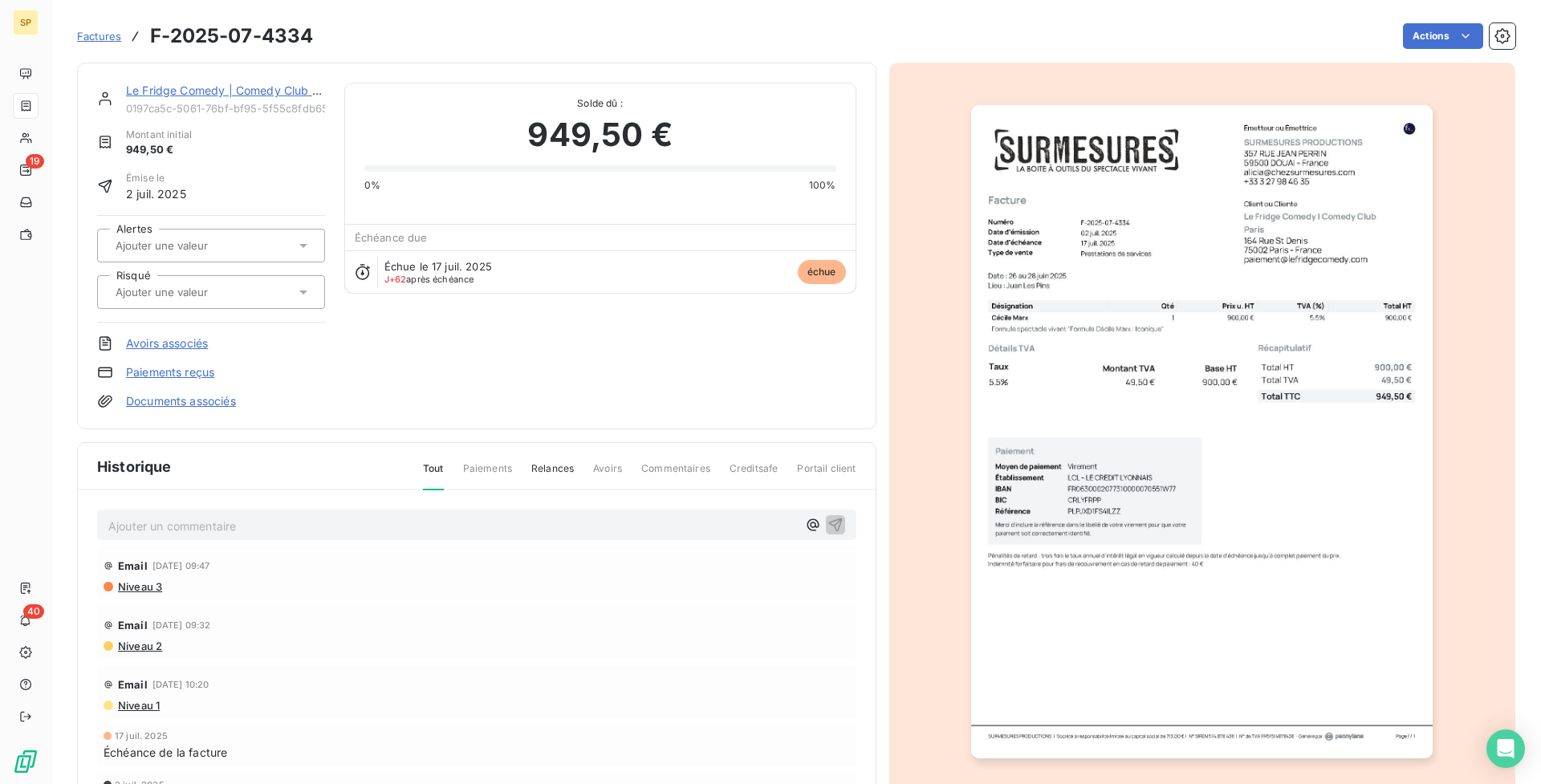
click at [348, 520] on p "Ajouter un commentaire ﻿" at bounding box center [452, 526] width 689 height 20
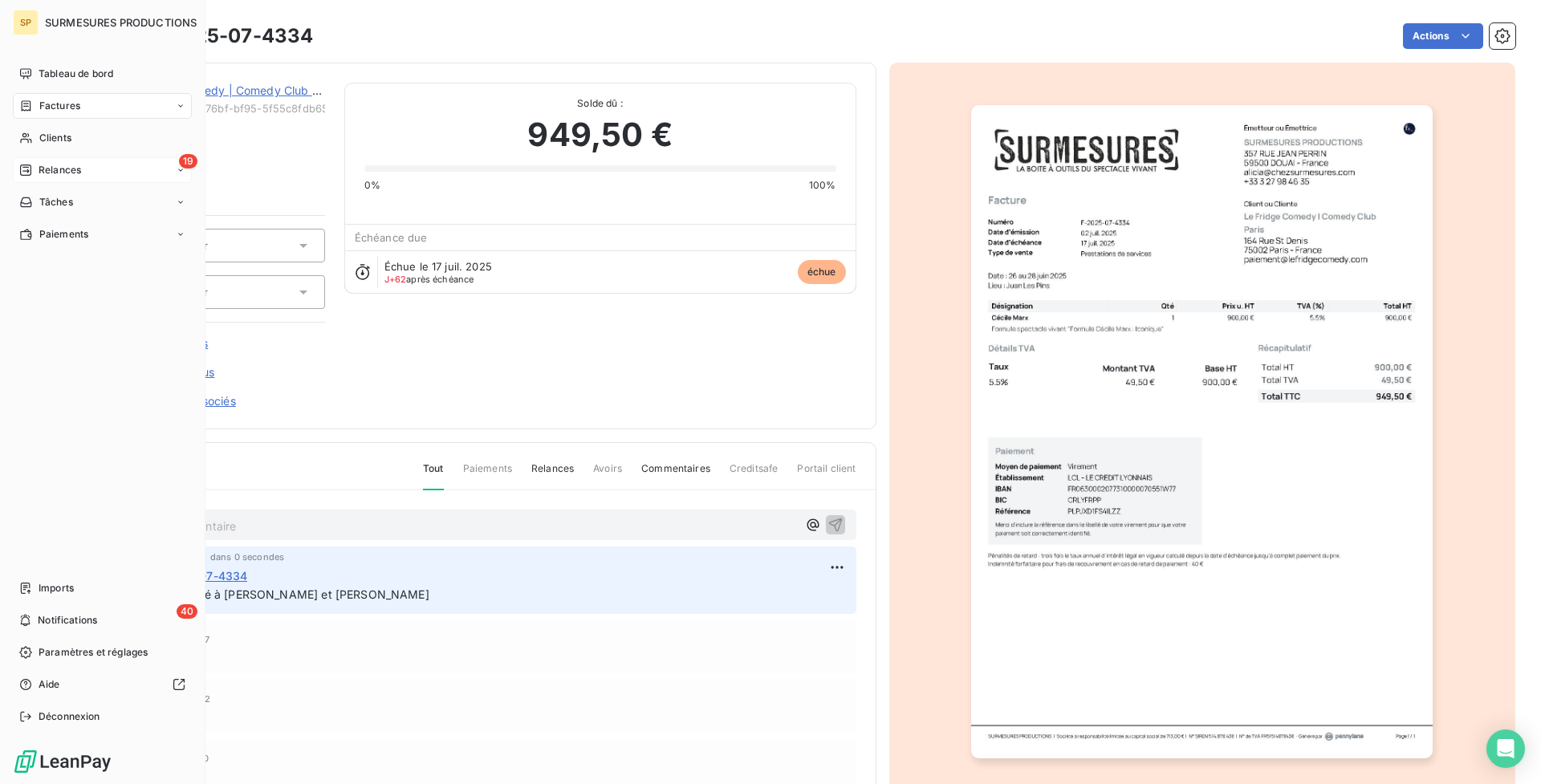
click at [85, 163] on div "19 Relances" at bounding box center [102, 170] width 179 height 26
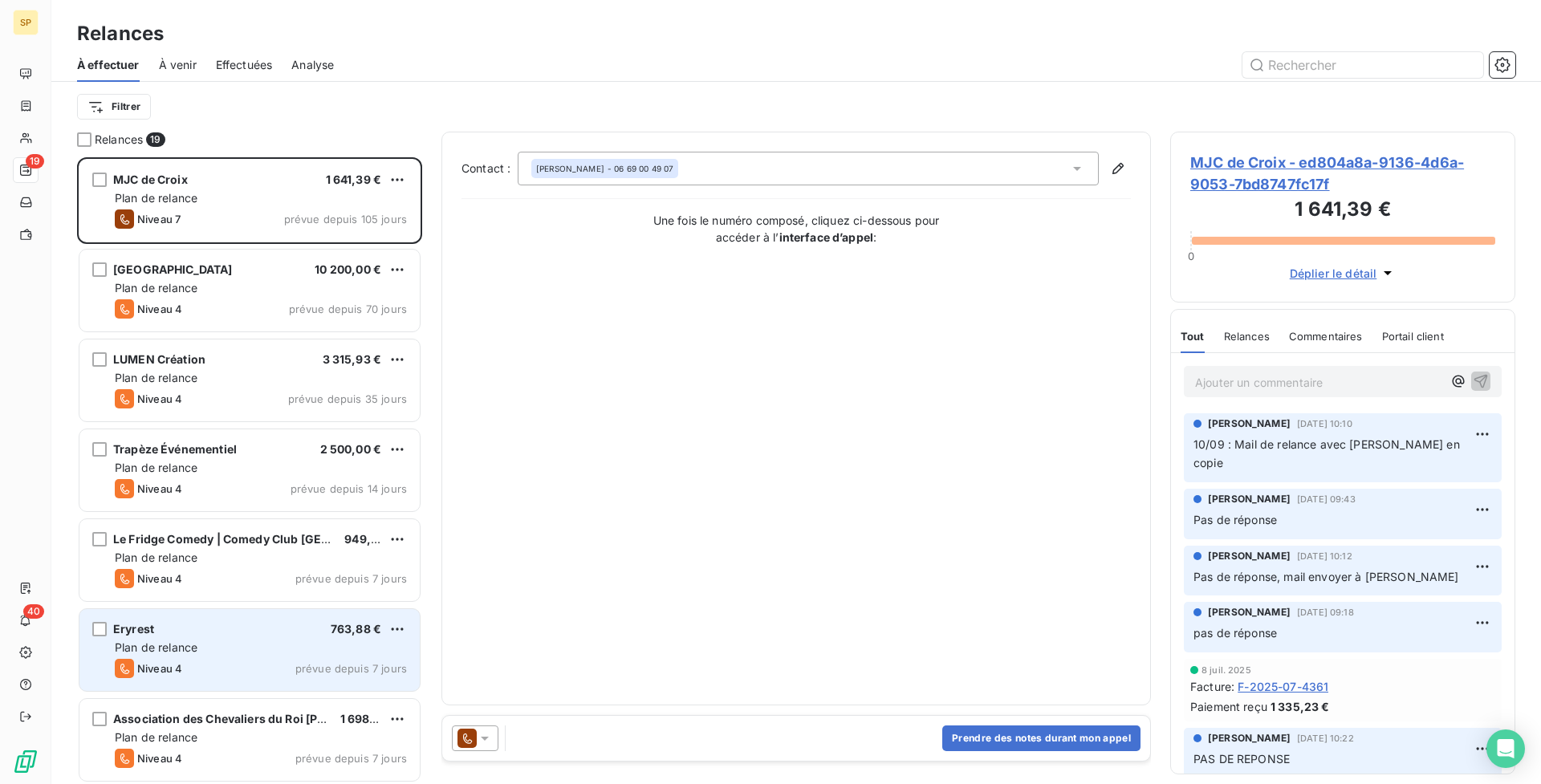
click at [300, 645] on div "Plan de relance" at bounding box center [260, 647] width 292 height 16
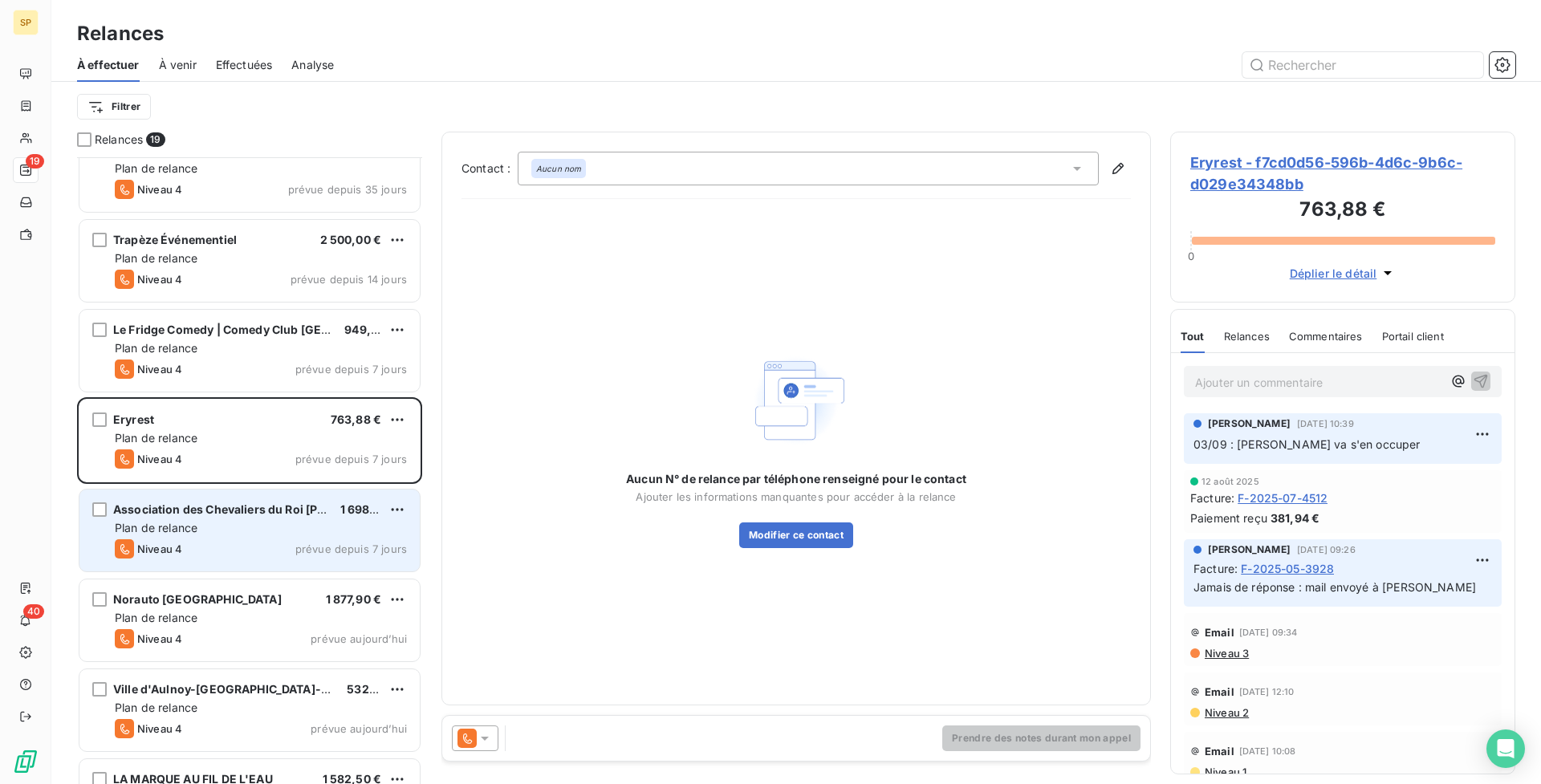
scroll to position [261, 0]
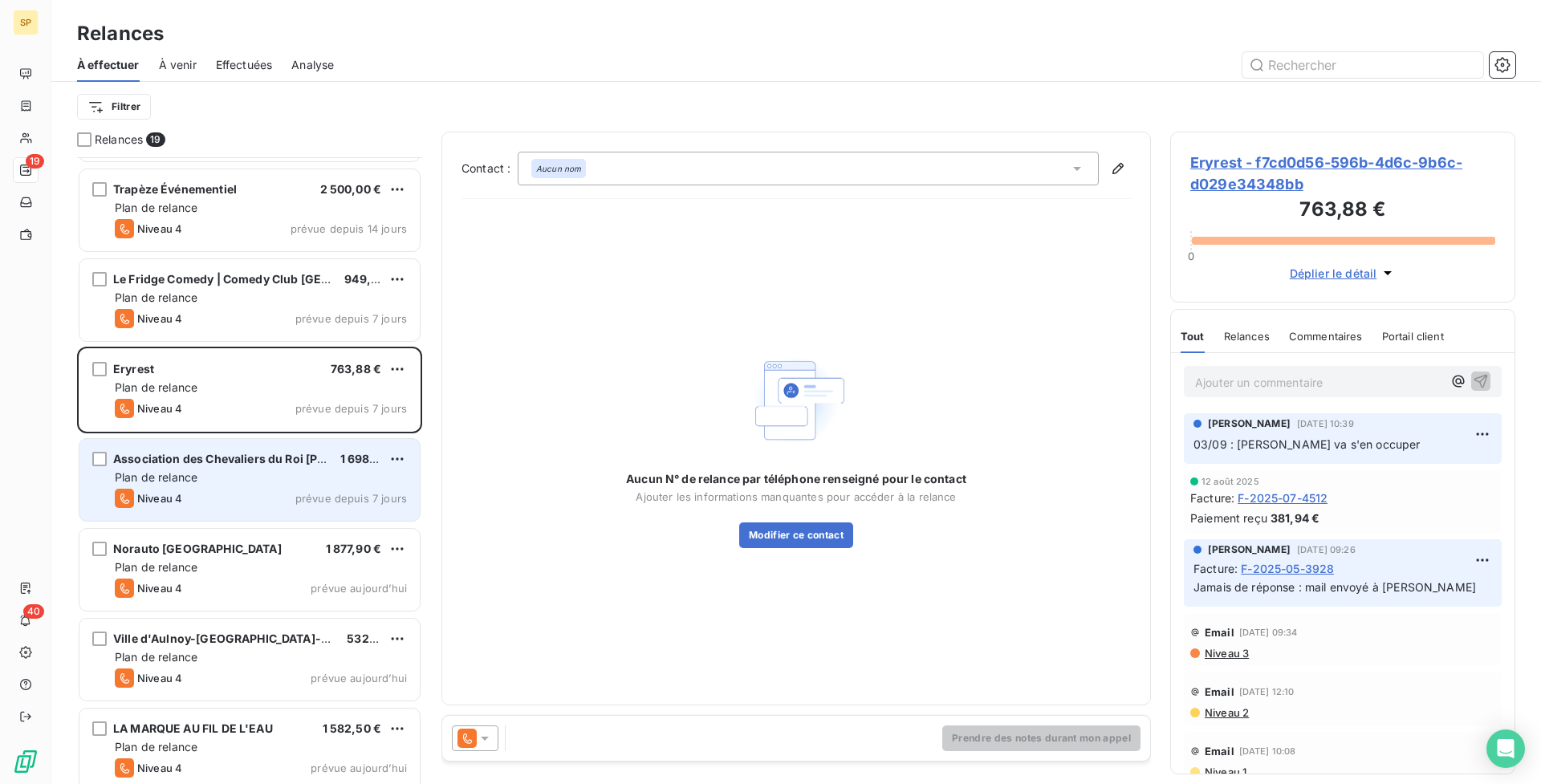
click at [188, 455] on span "Association des Chevaliers du Roi [PERSON_NAME]" at bounding box center [258, 458] width 289 height 14
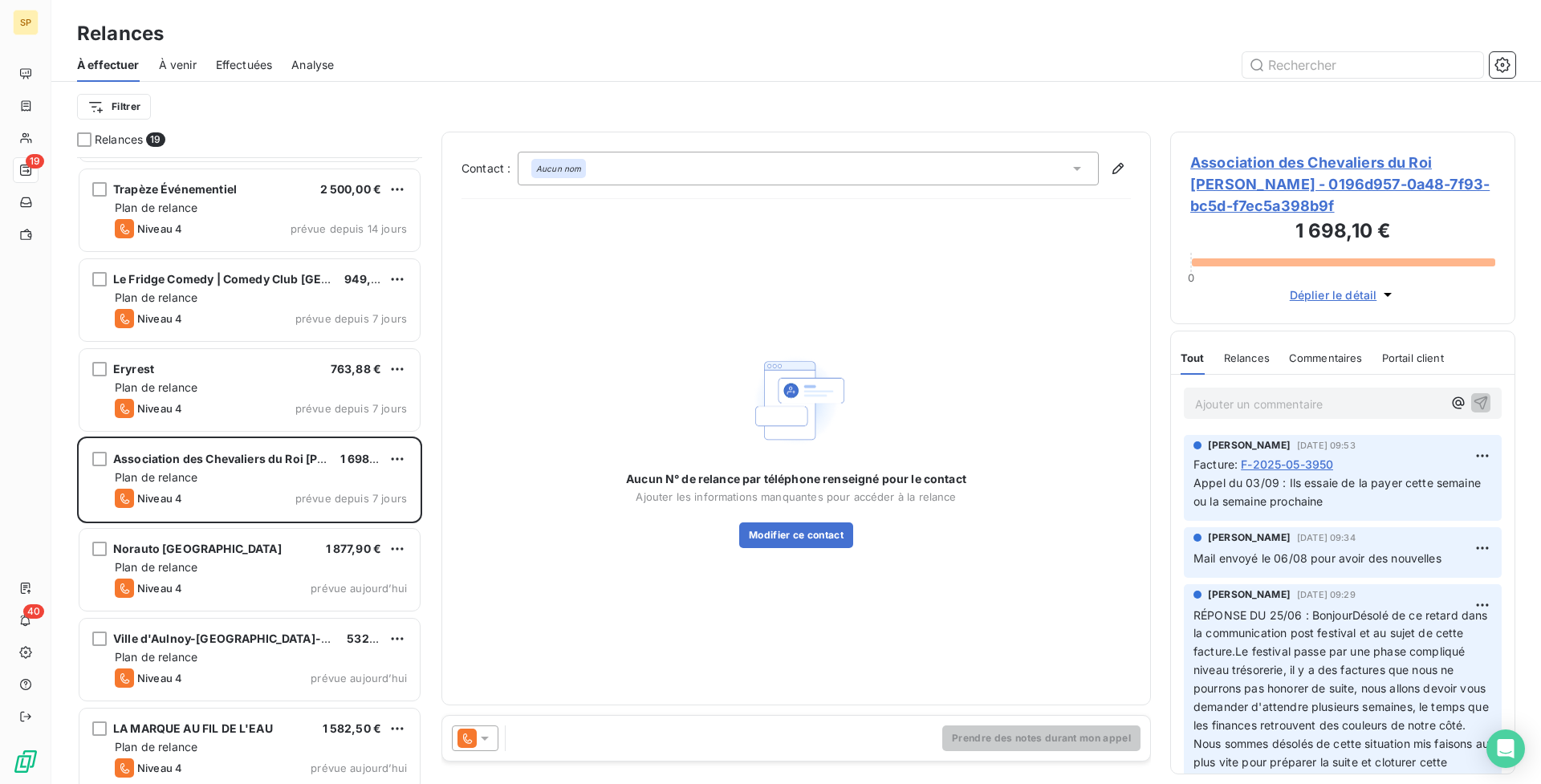
click at [1290, 159] on span "Association des Chevaliers du Roi [PERSON_NAME] - 0196d957-0a48-7f93-bc5d-f7ec5…" at bounding box center [1343, 184] width 305 height 65
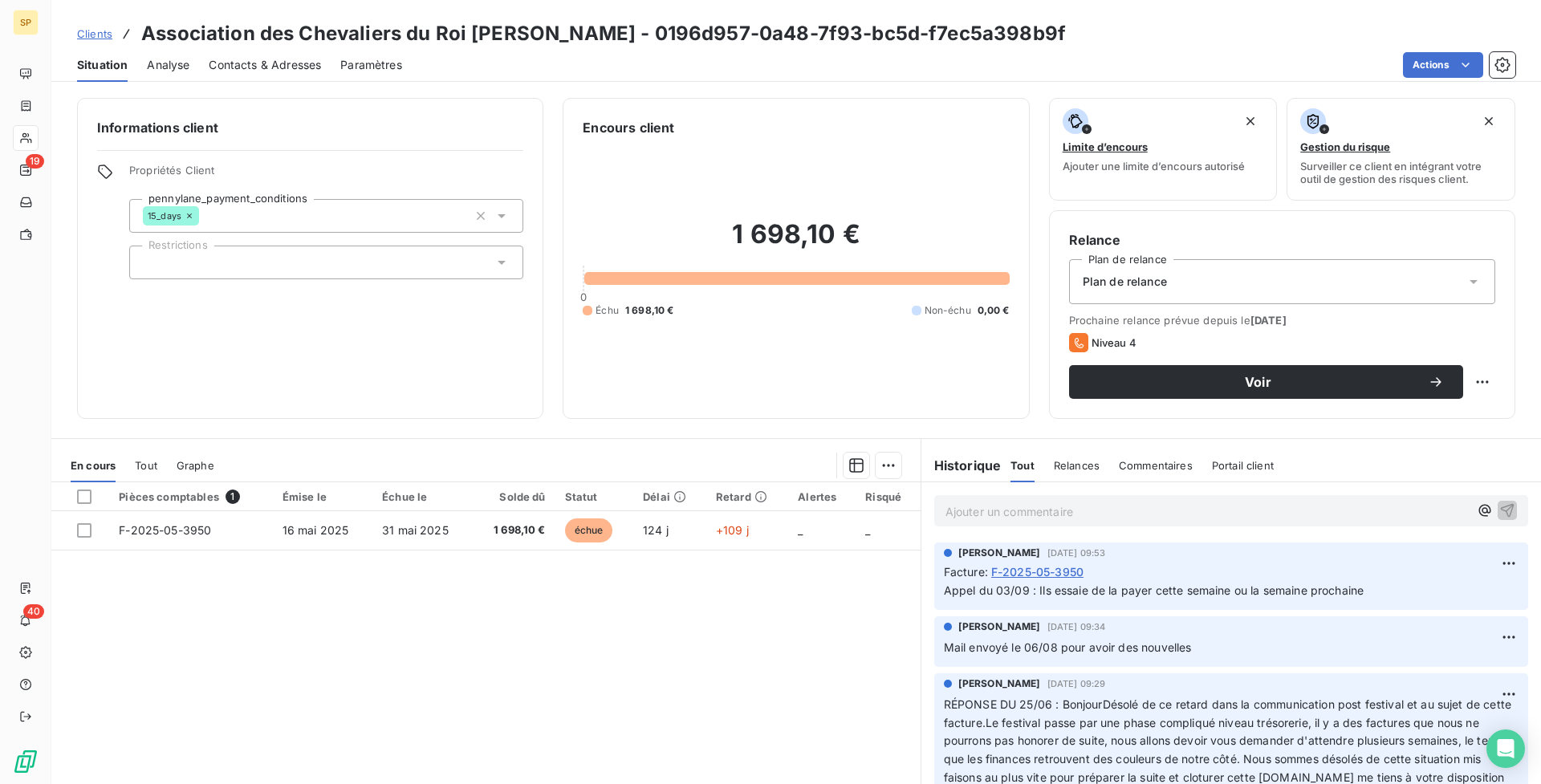
click at [307, 77] on div "Contacts & Adresses" at bounding box center [265, 64] width 113 height 33
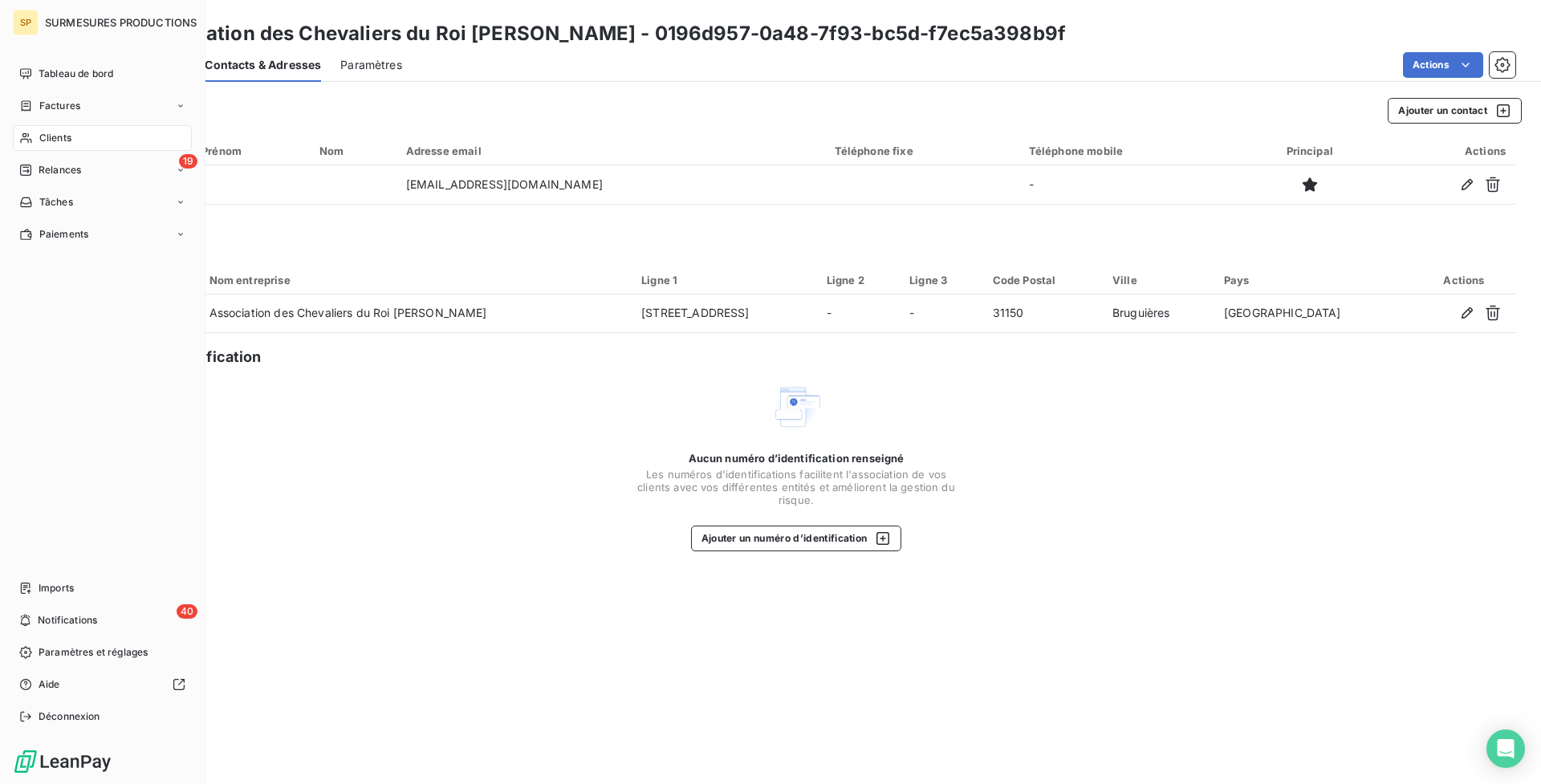
click at [27, 169] on icon at bounding box center [25, 170] width 11 height 11
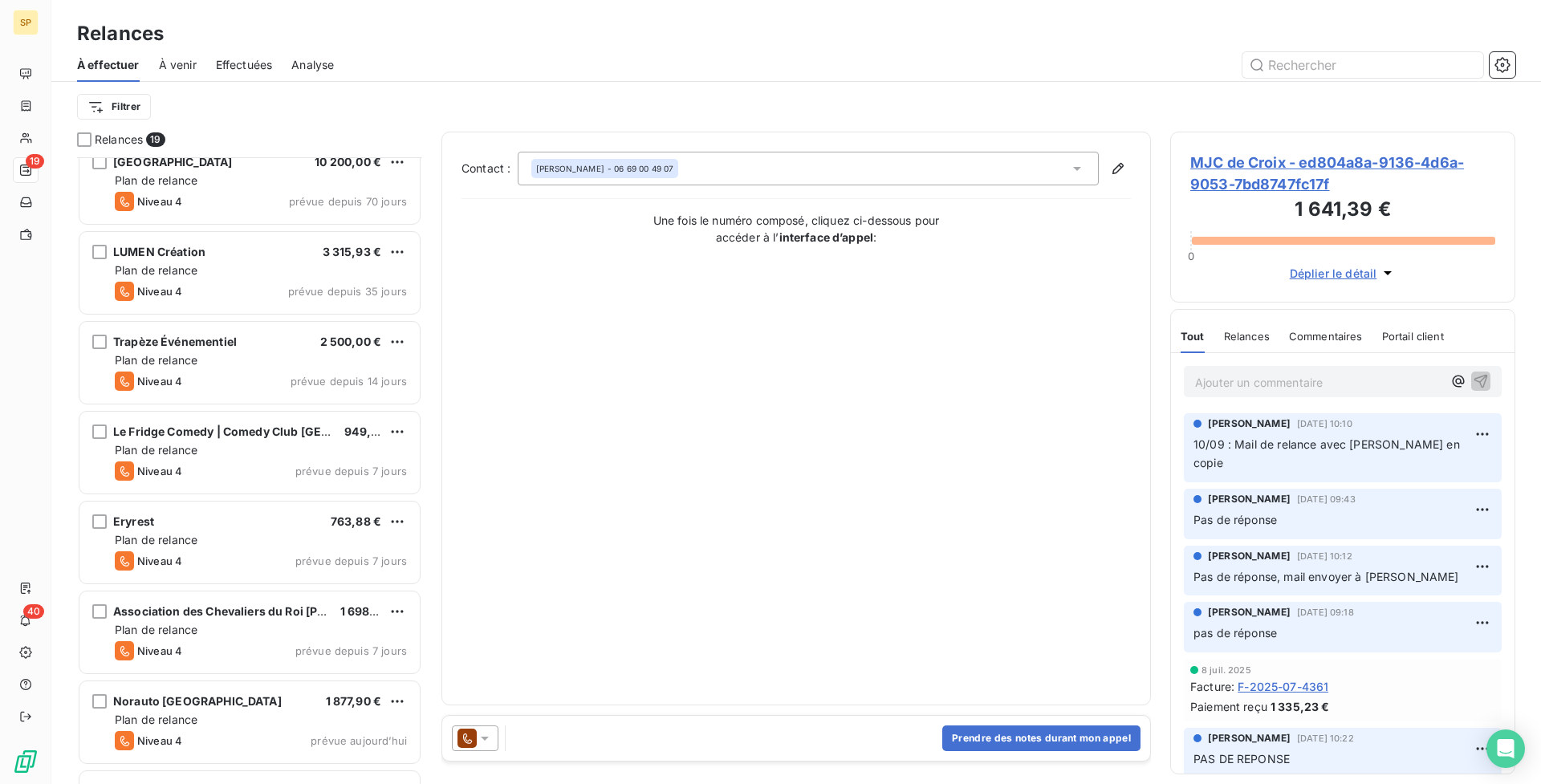
scroll to position [172, 0]
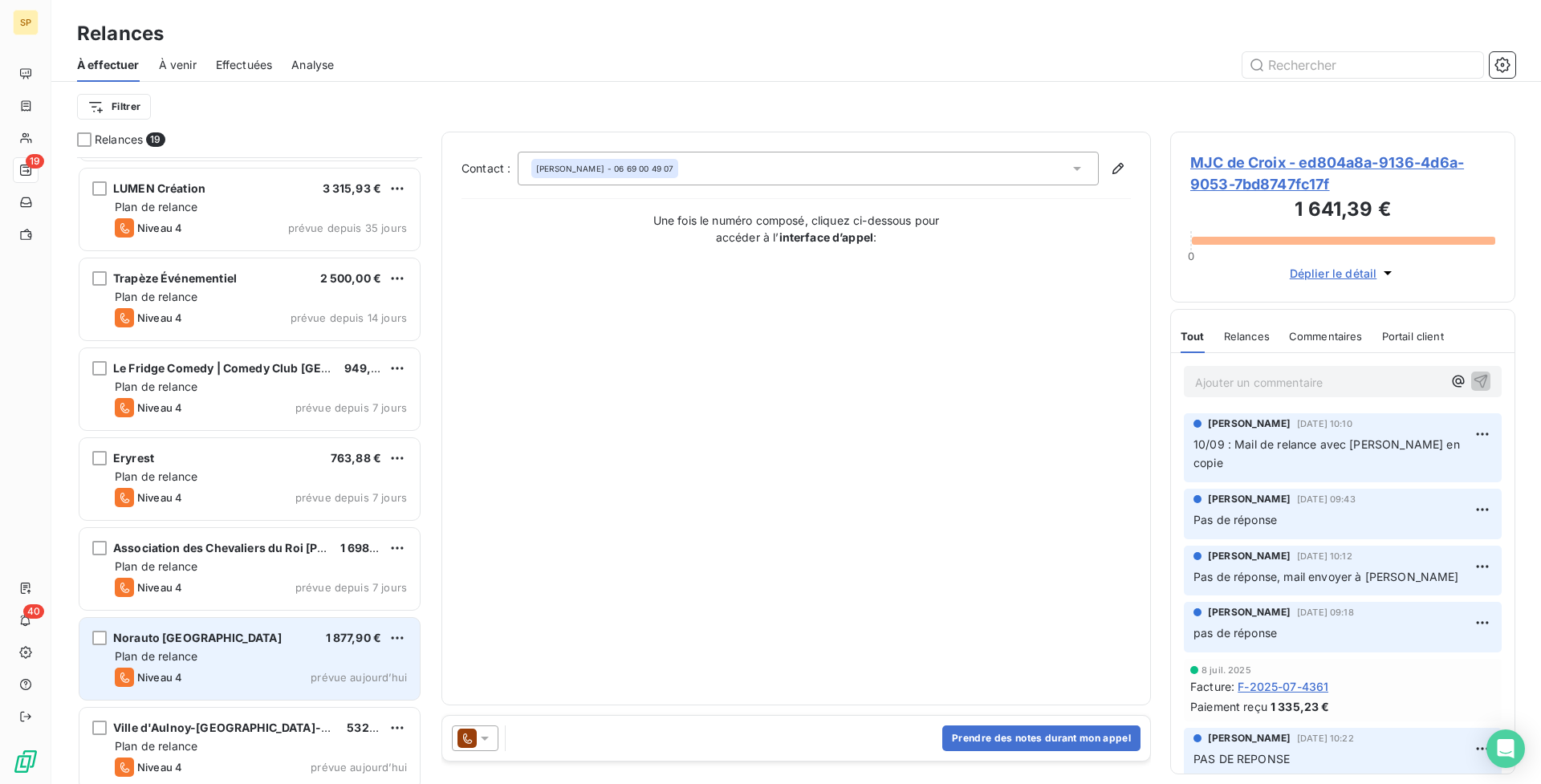
click at [262, 653] on div "Plan de relance" at bounding box center [260, 656] width 292 height 16
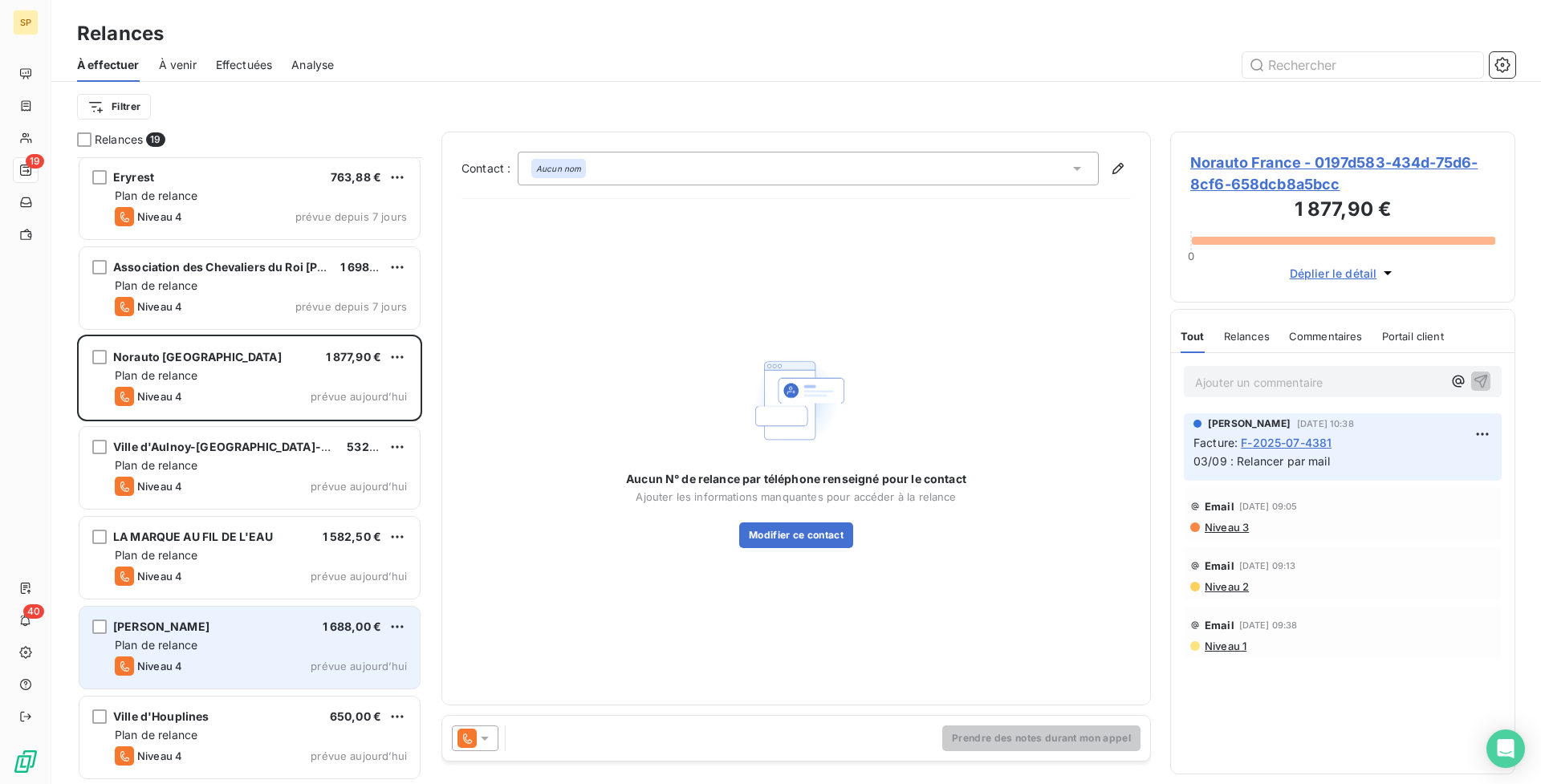
scroll to position [455, 0]
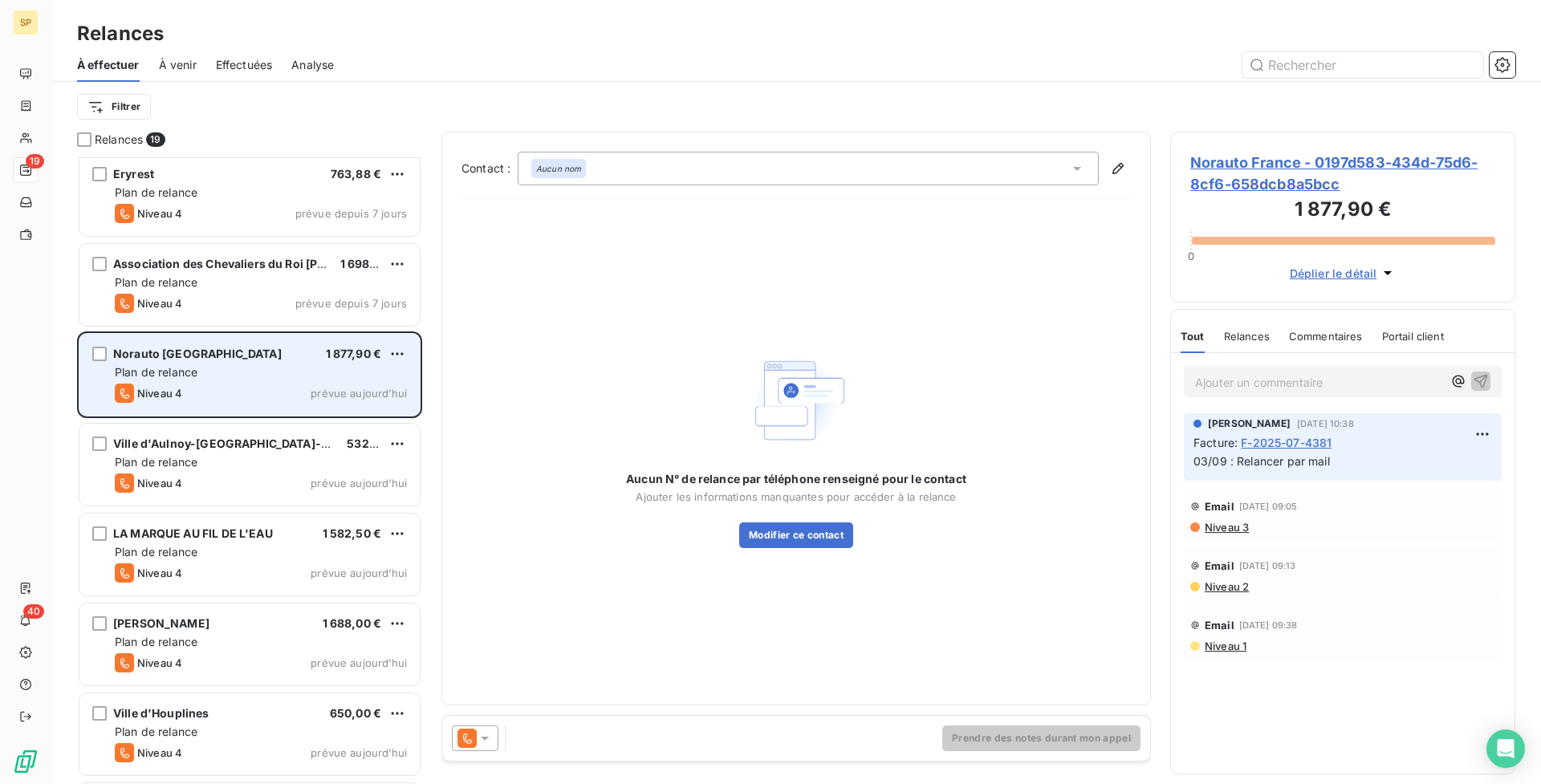
click at [252, 392] on div "Niveau 4 prévue aujourd’hui" at bounding box center [260, 392] width 292 height 19
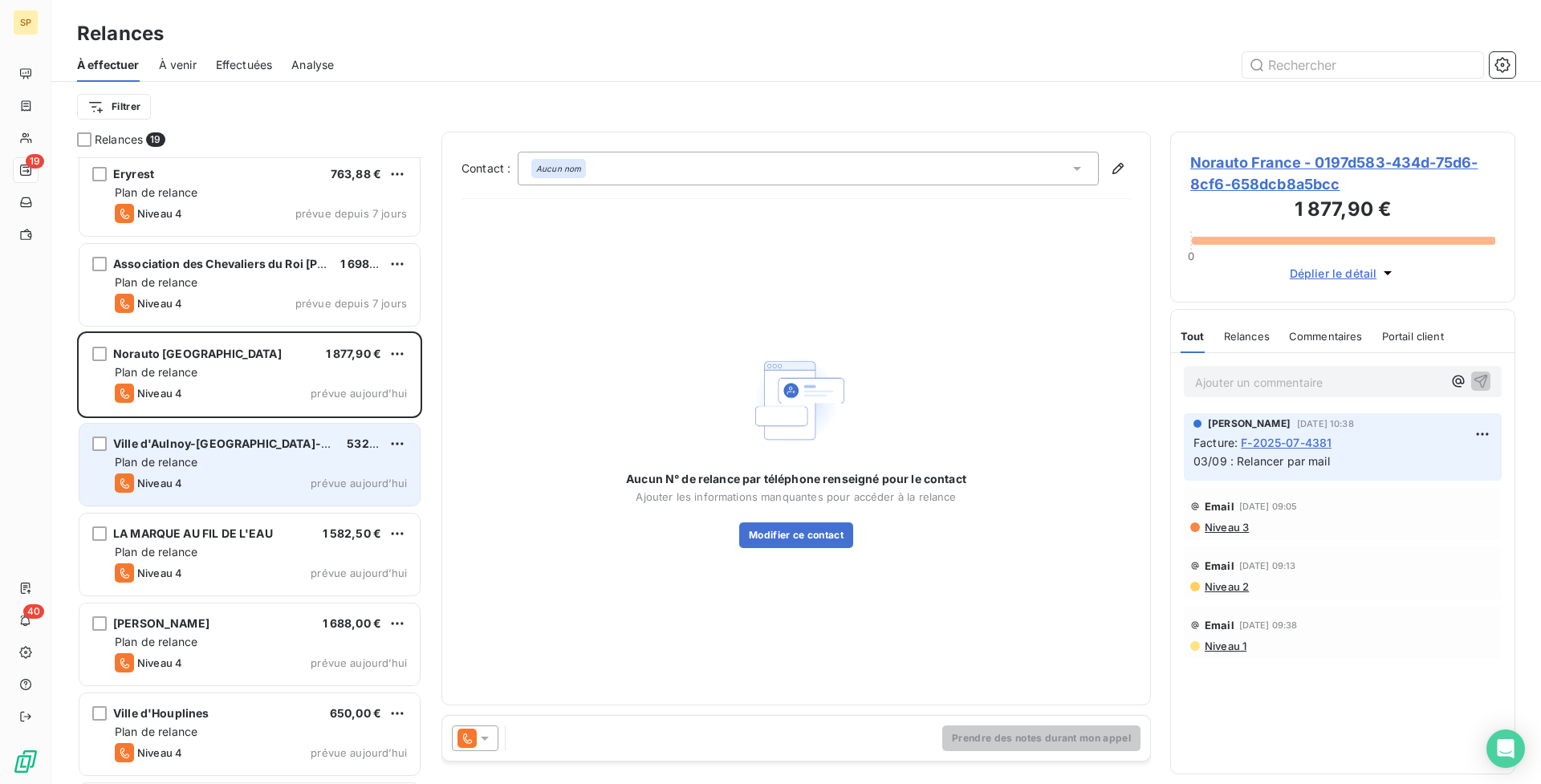
click at [262, 473] on div "Niveau 4 prévue aujourd’hui" at bounding box center [260, 482] width 292 height 19
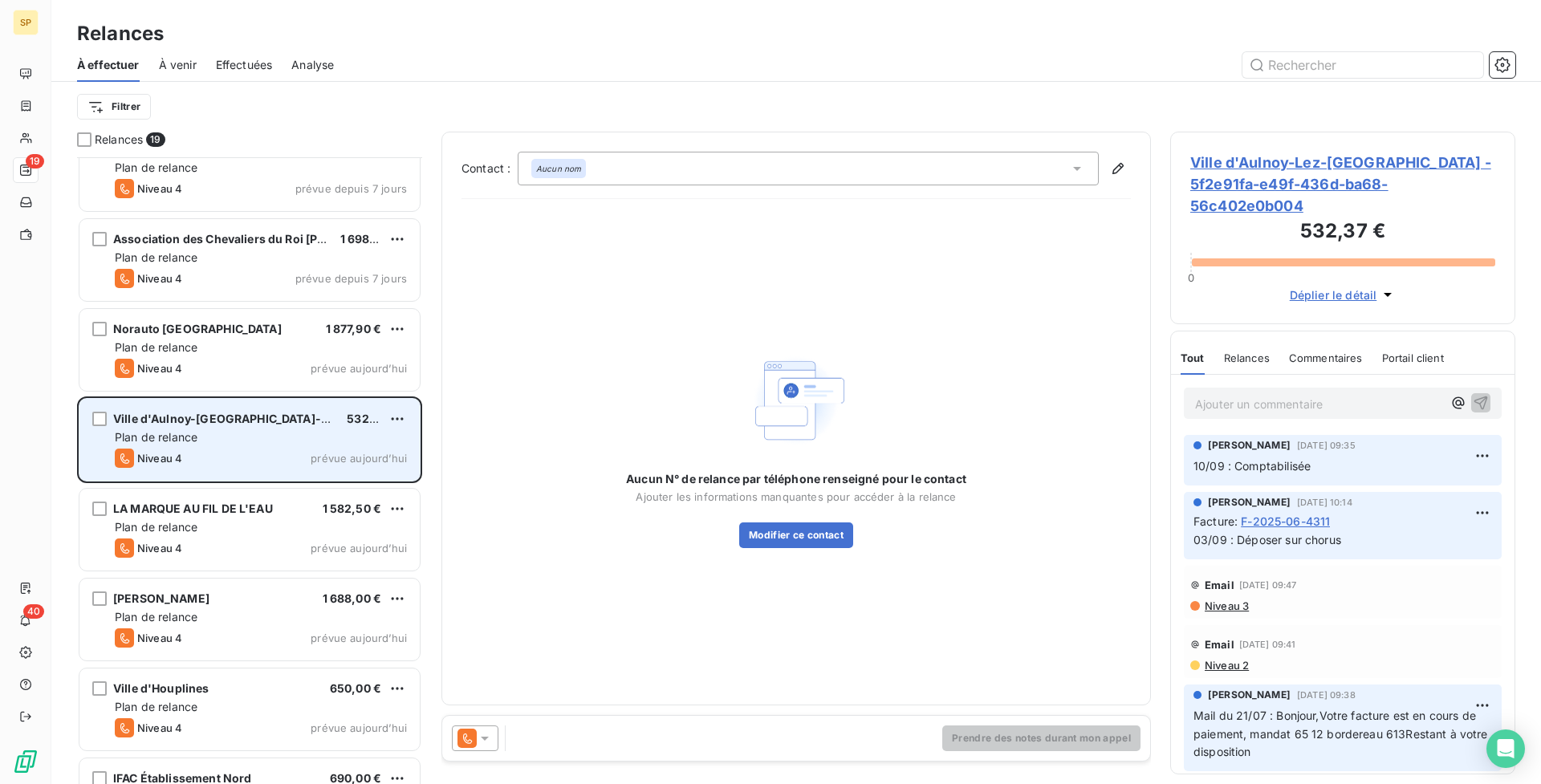
scroll to position [505, 0]
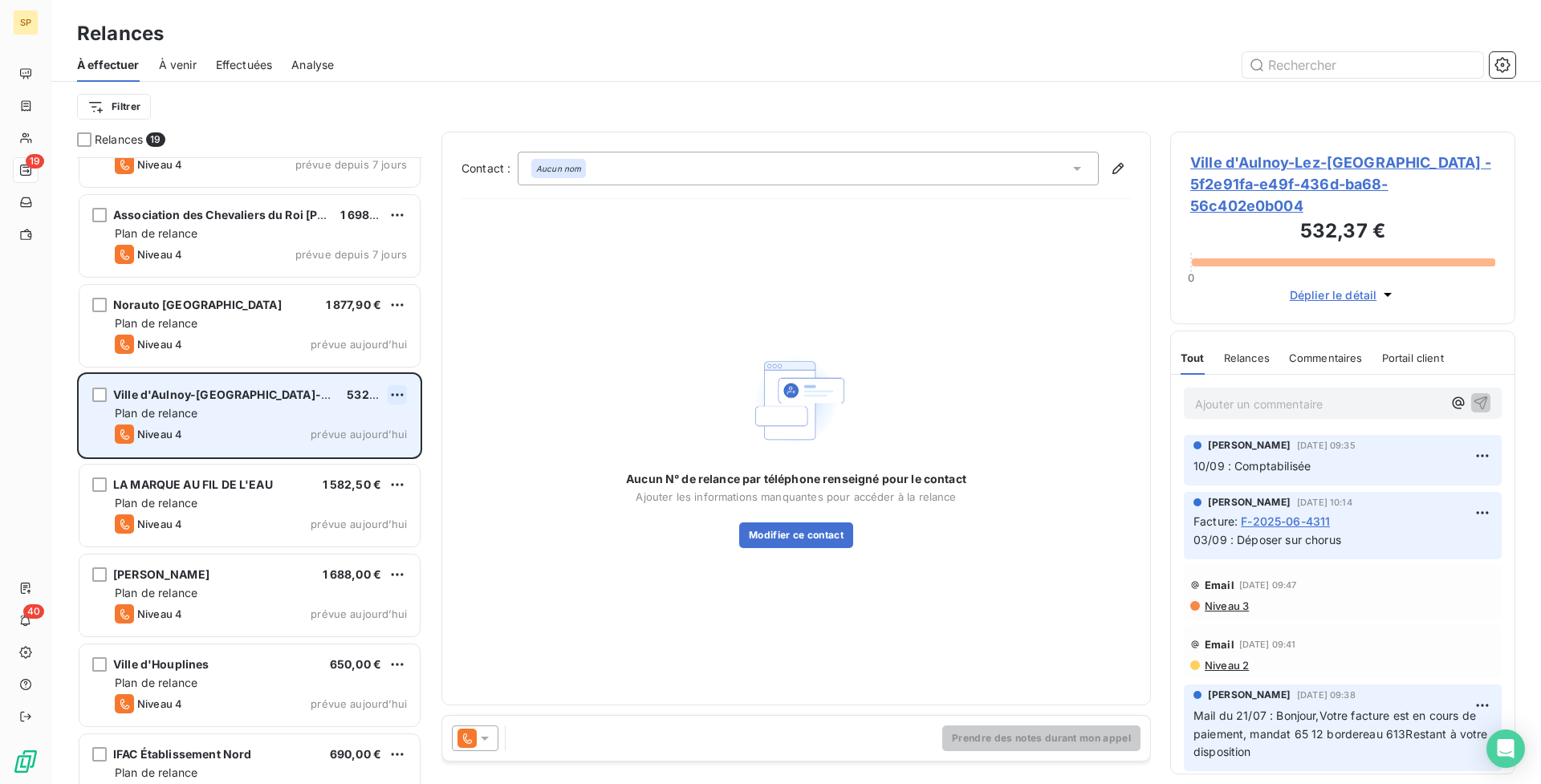
click at [394, 392] on html "SP 19 40 Relances À effectuer À venir Effectuées Analyse Filtrer Relances 19 Le…" at bounding box center [770, 392] width 1541 height 784
click at [378, 422] on div "Replanifier cette action" at bounding box center [328, 427] width 144 height 26
select select "8"
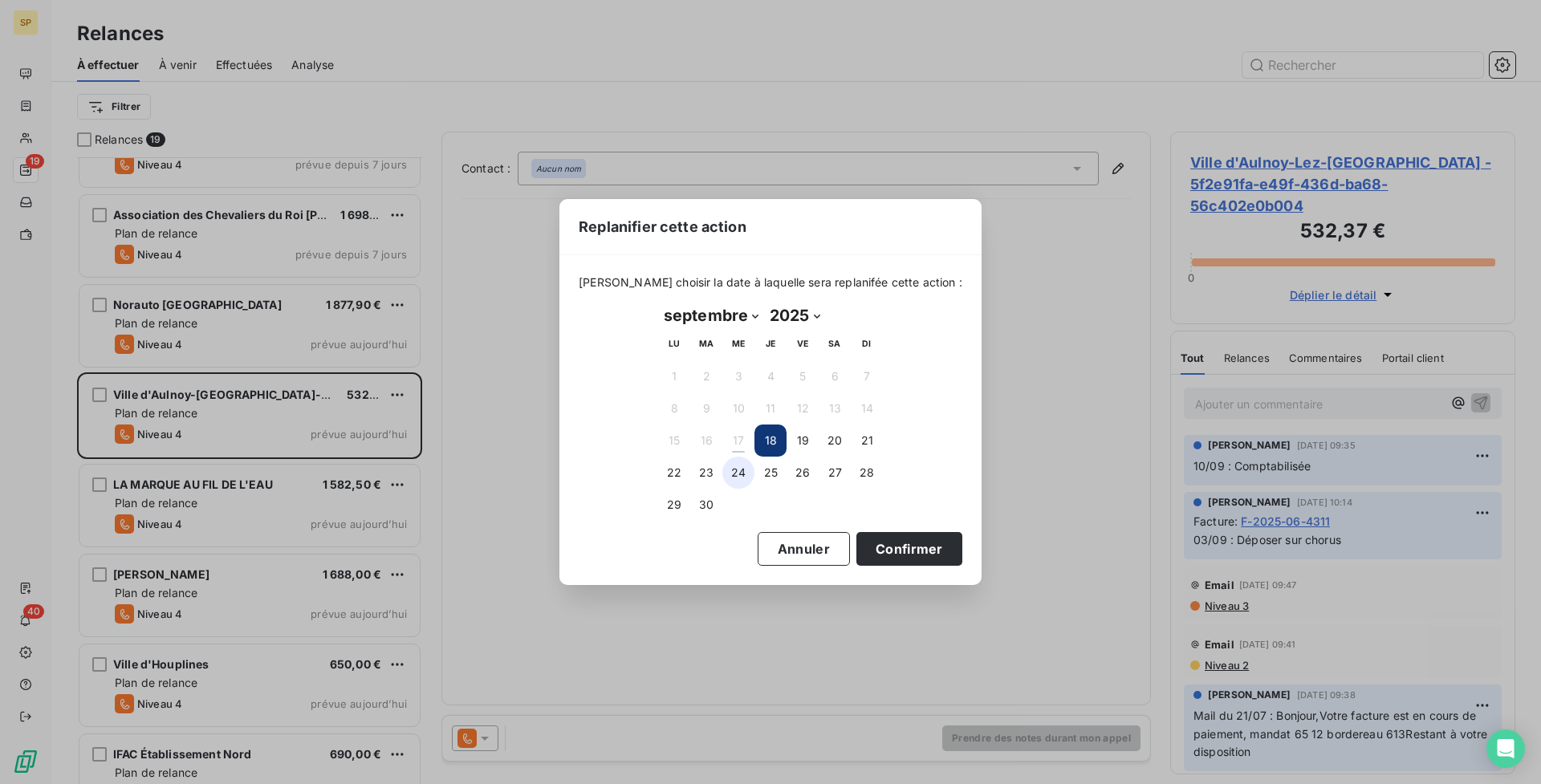
click at [732, 466] on button "24" at bounding box center [739, 473] width 32 height 32
click at [888, 549] on button "Confirmer" at bounding box center [910, 548] width 106 height 33
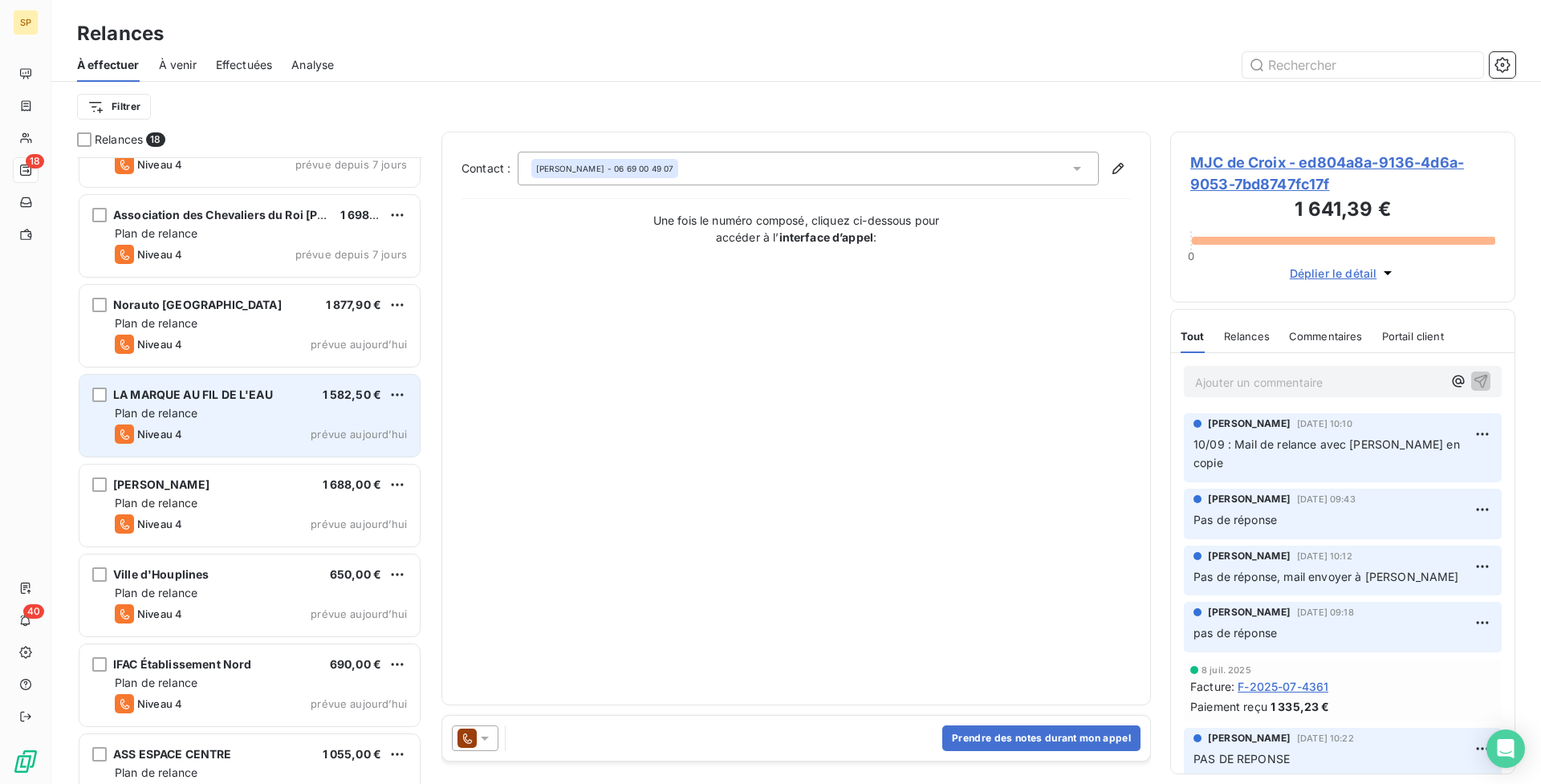
click at [263, 428] on div "Niveau 4 prévue aujourd’hui" at bounding box center [260, 433] width 292 height 19
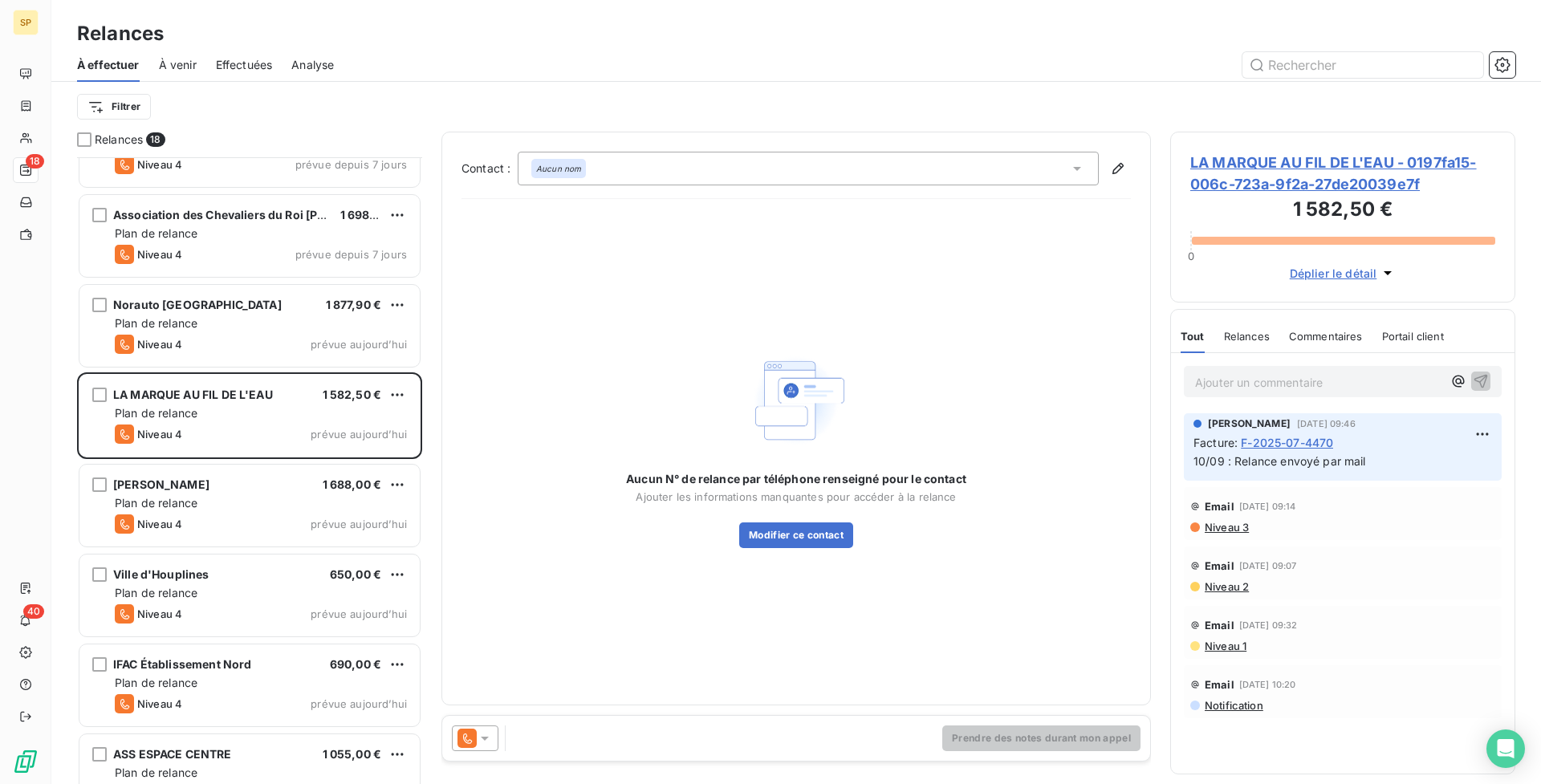
click at [1274, 147] on div "LA MARQUE AU FIL DE L'EAU - 0197fa15-006c-723a-9f2a-27de20039e7f 1 582,50 € 0 D…" at bounding box center [1342, 217] width 345 height 171
click at [1281, 161] on span "LA MARQUE AU FIL DE L'EAU - 0197fa15-006c-723a-9f2a-27de20039e7f" at bounding box center [1343, 173] width 305 height 43
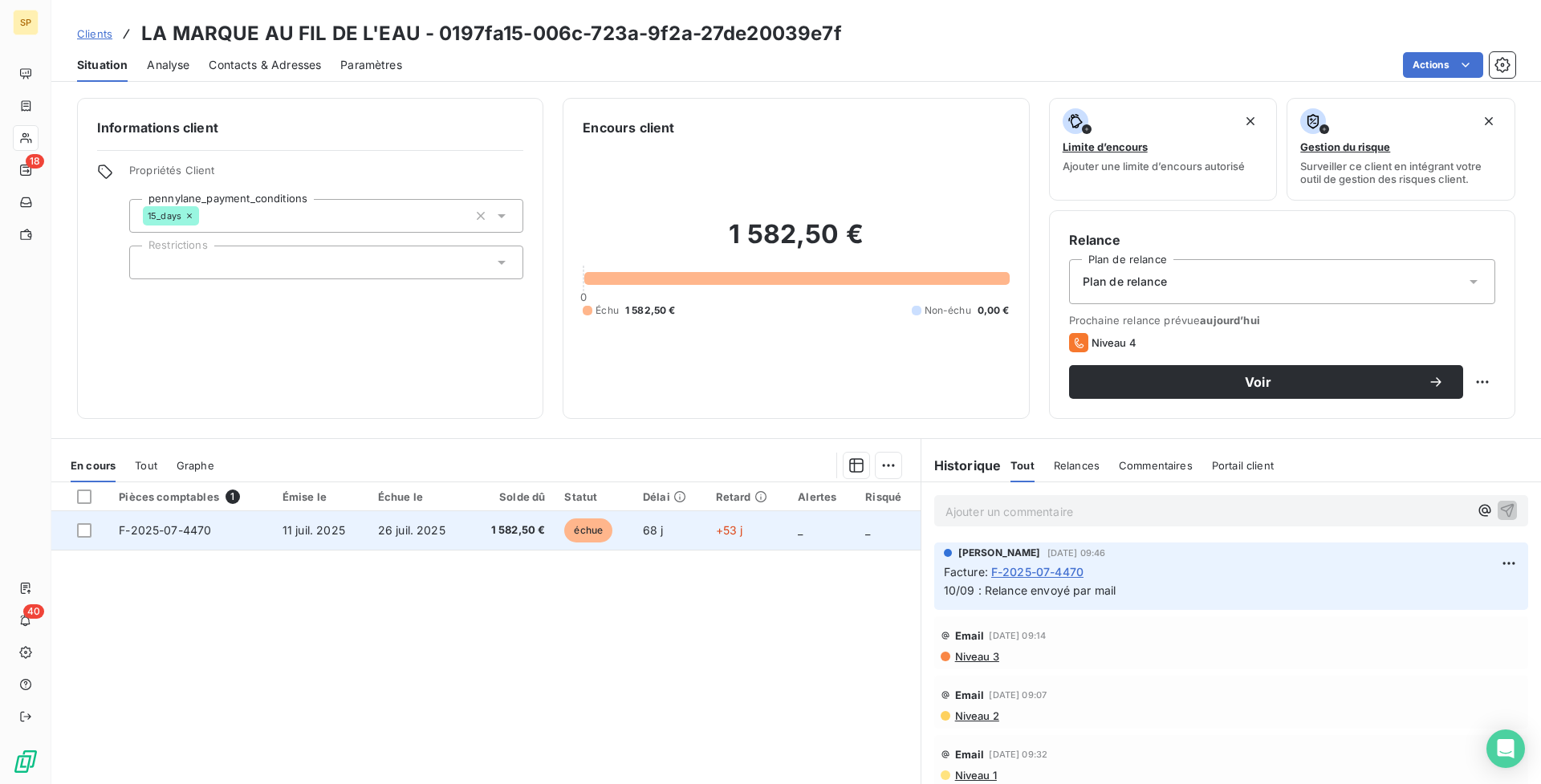
click at [399, 538] on td "26 juil. 2025" at bounding box center [419, 530] width 101 height 39
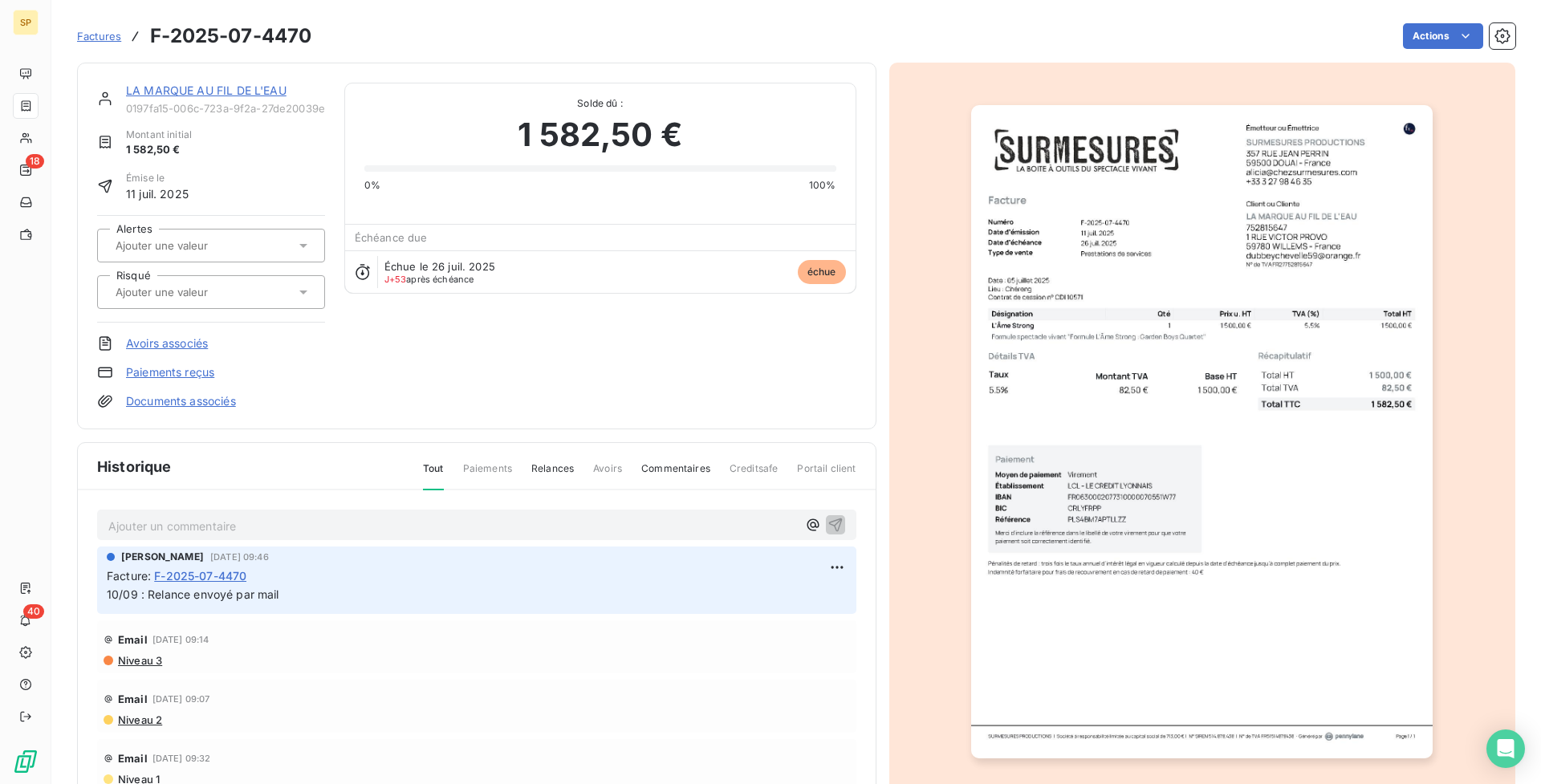
scroll to position [4, 0]
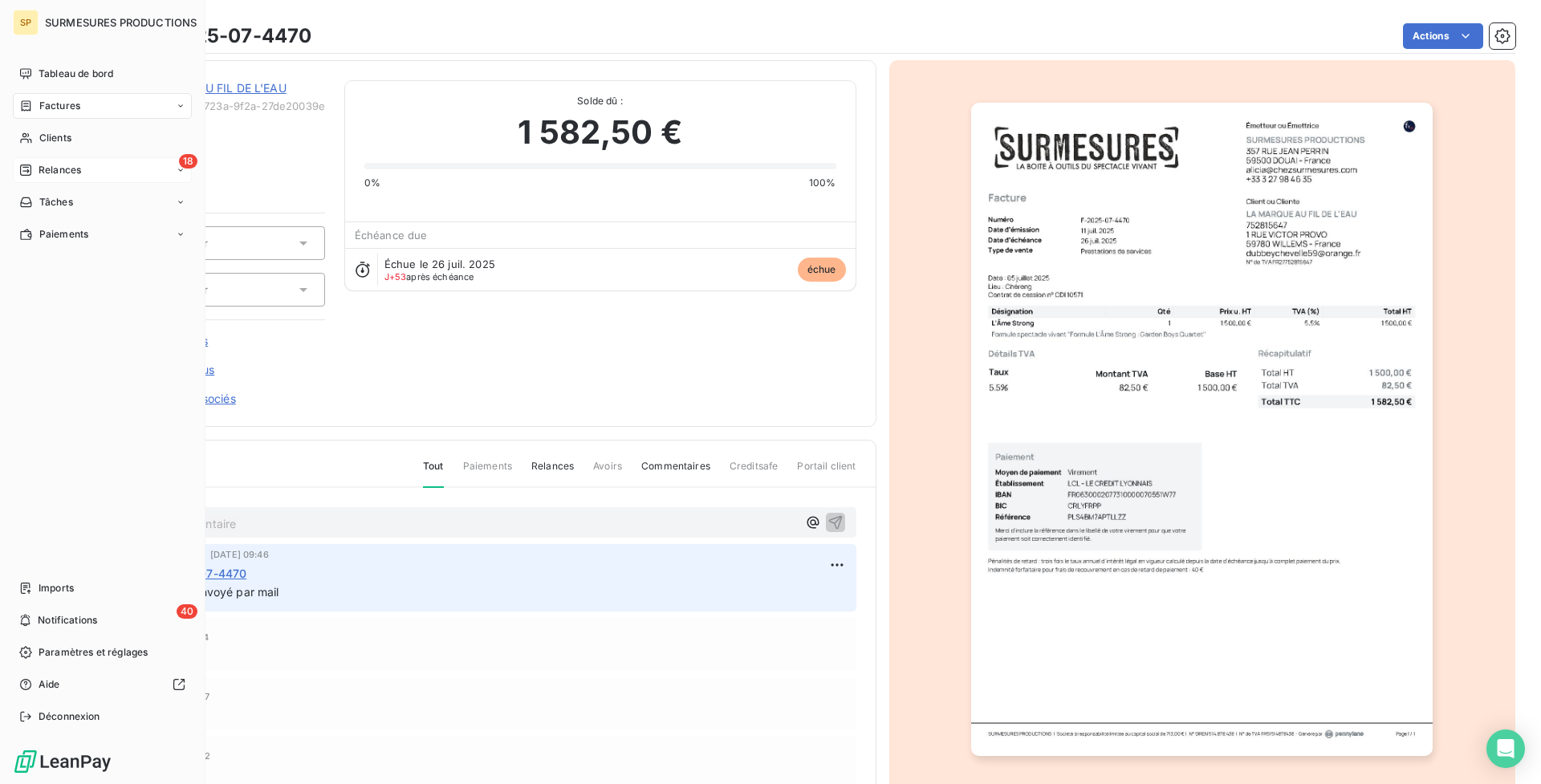
click at [61, 174] on span "Relances" at bounding box center [59, 170] width 42 height 14
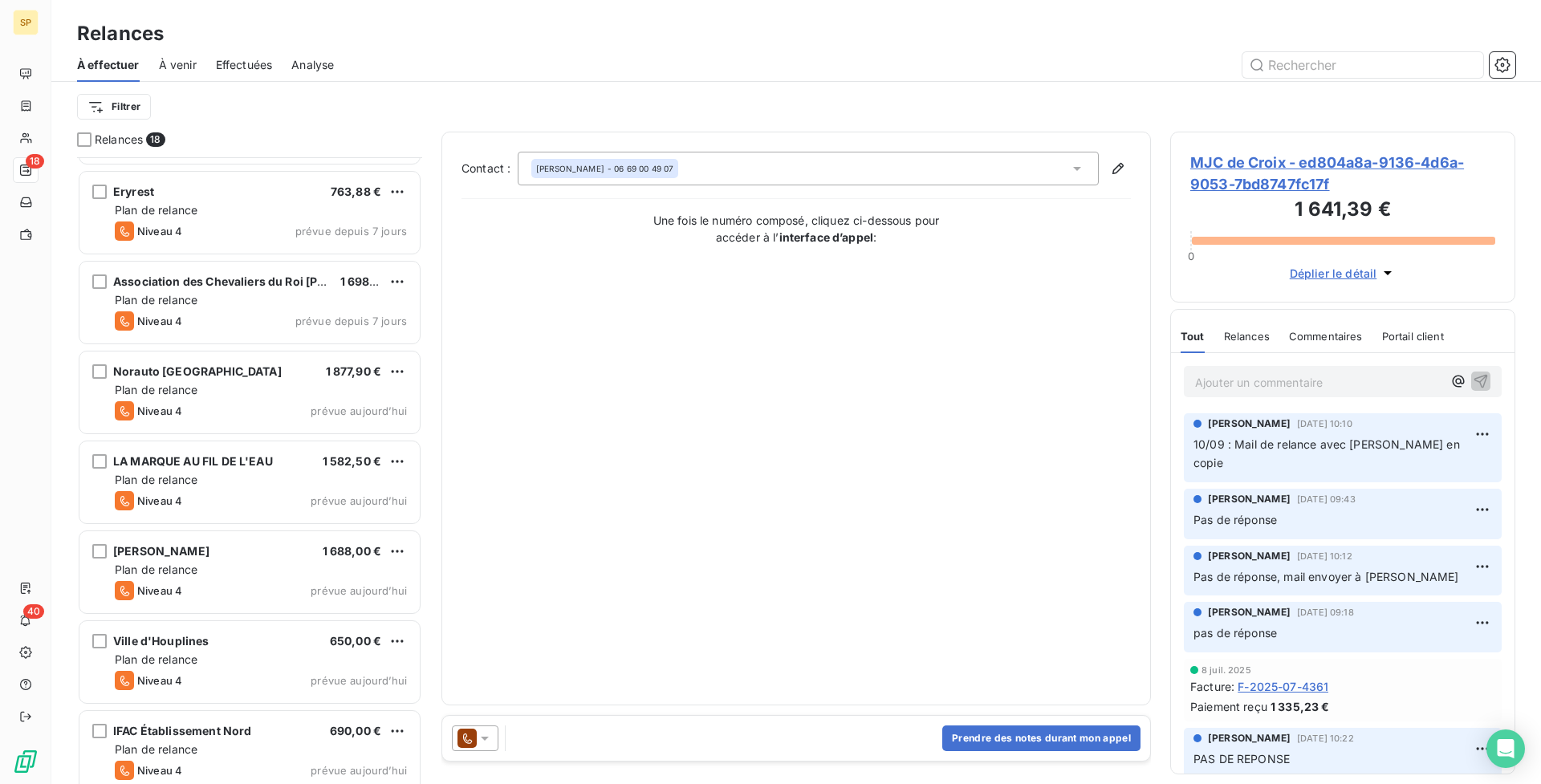
scroll to position [441, 0]
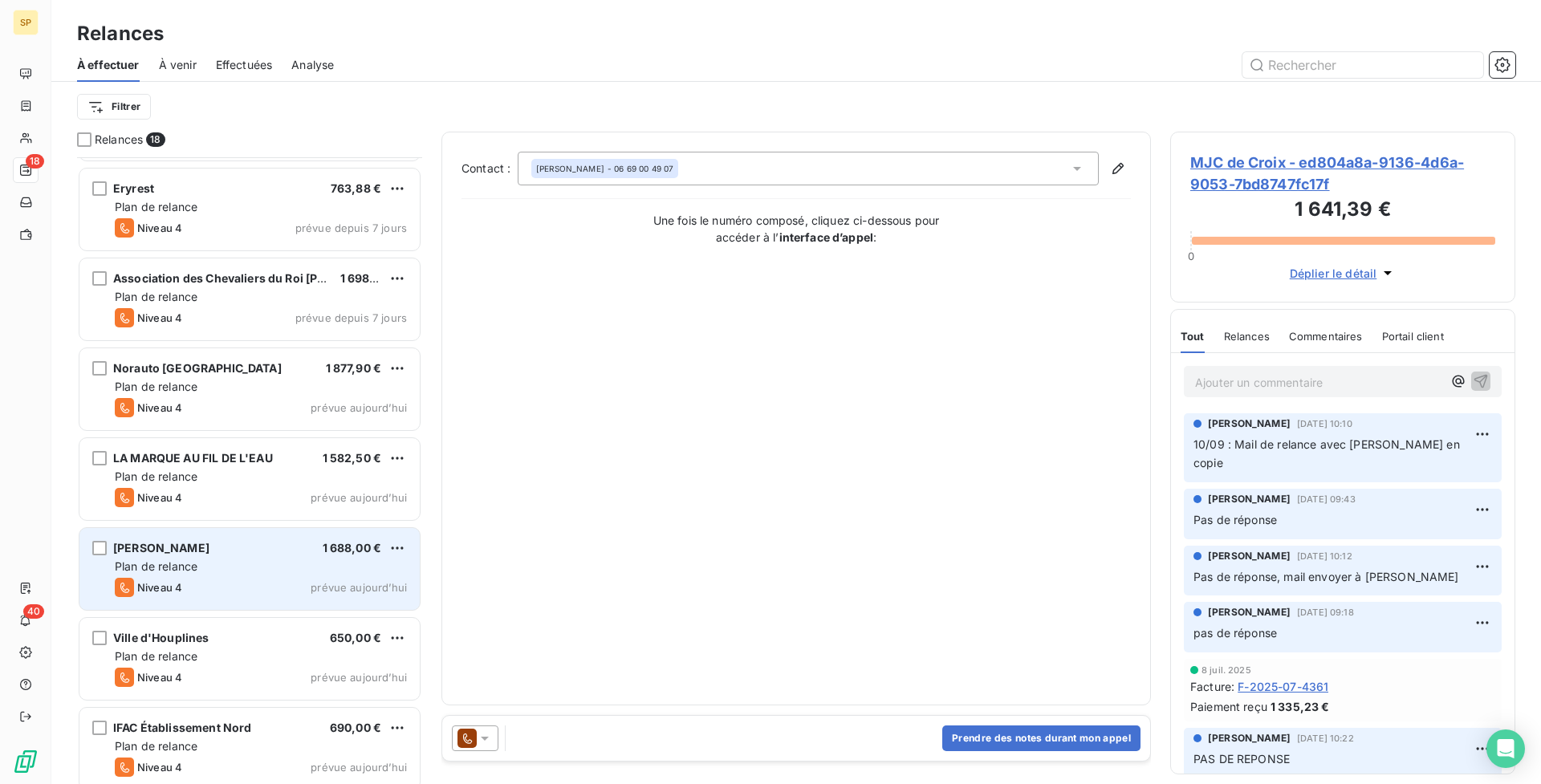
click at [320, 542] on div "[PERSON_NAME] 1 688,00 €" at bounding box center [260, 548] width 292 height 14
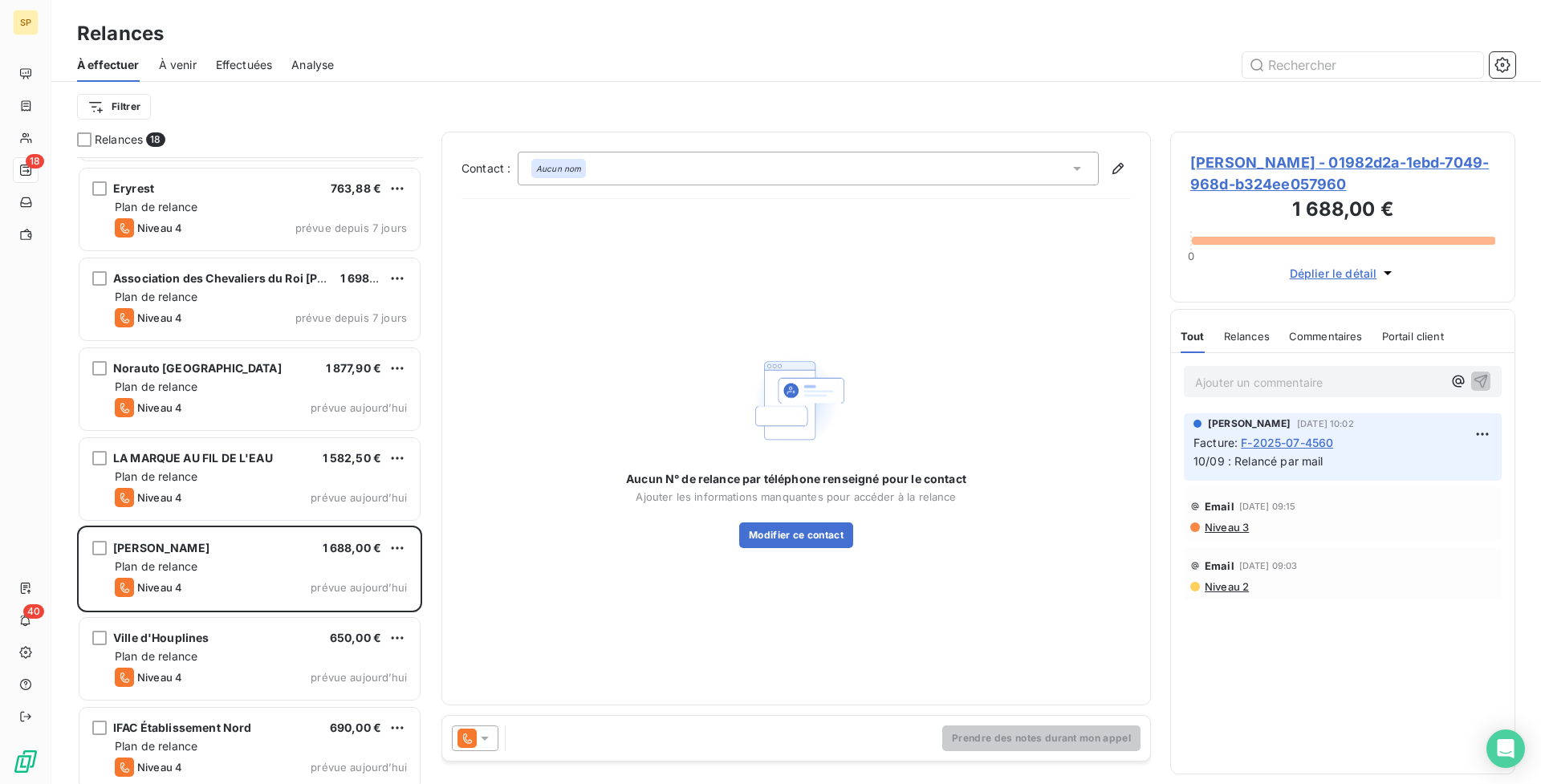
click at [1299, 387] on p "Ajouter un commentaire ﻿" at bounding box center [1319, 383] width 248 height 20
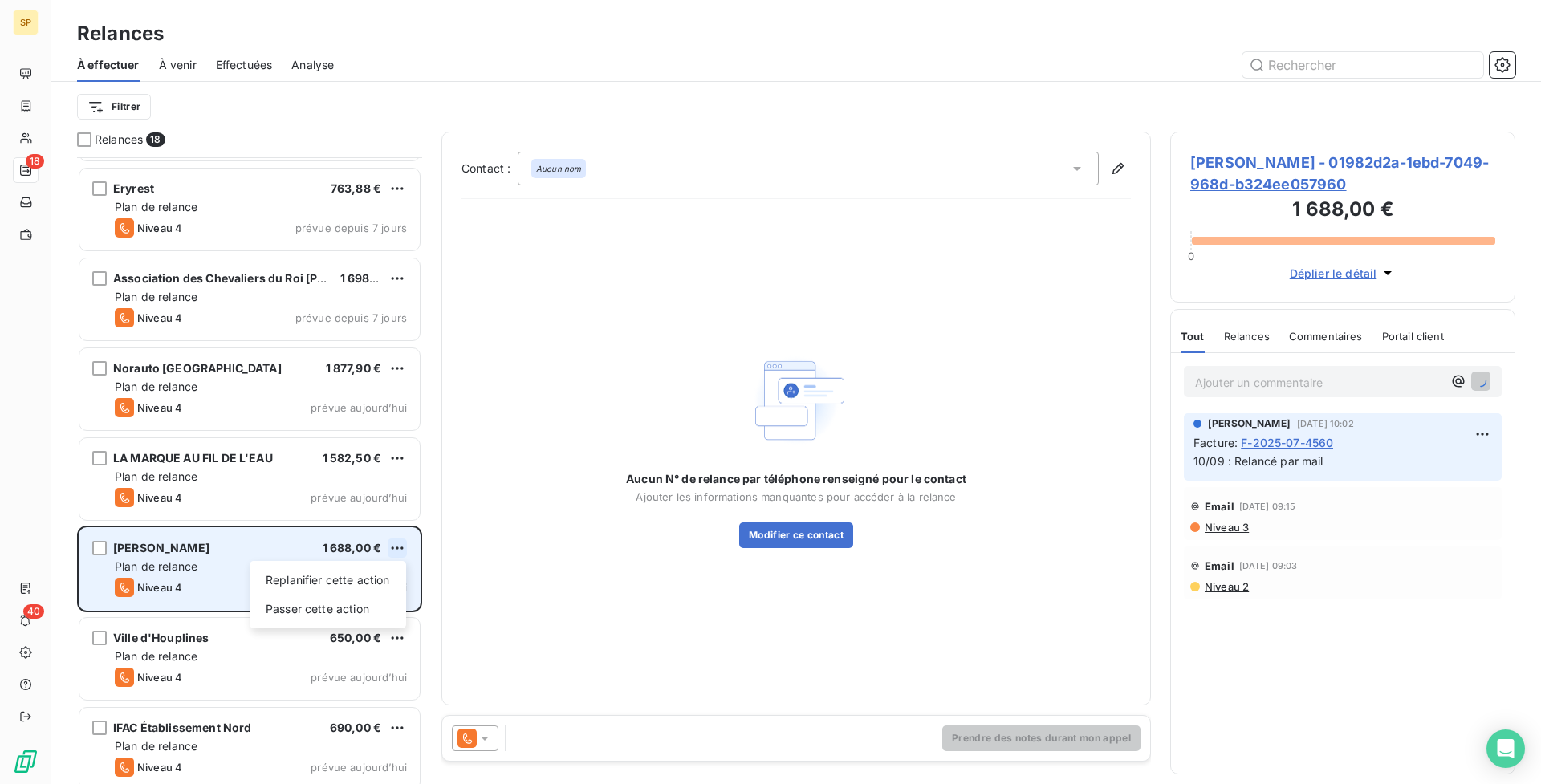
click at [394, 551] on html "SP 18 40 Relances À effectuer À venir Effectuées Analyse Filtrer Relances 18 Tr…" at bounding box center [770, 392] width 1541 height 784
click at [381, 574] on div "Replanifier cette action" at bounding box center [328, 580] width 144 height 26
select select "8"
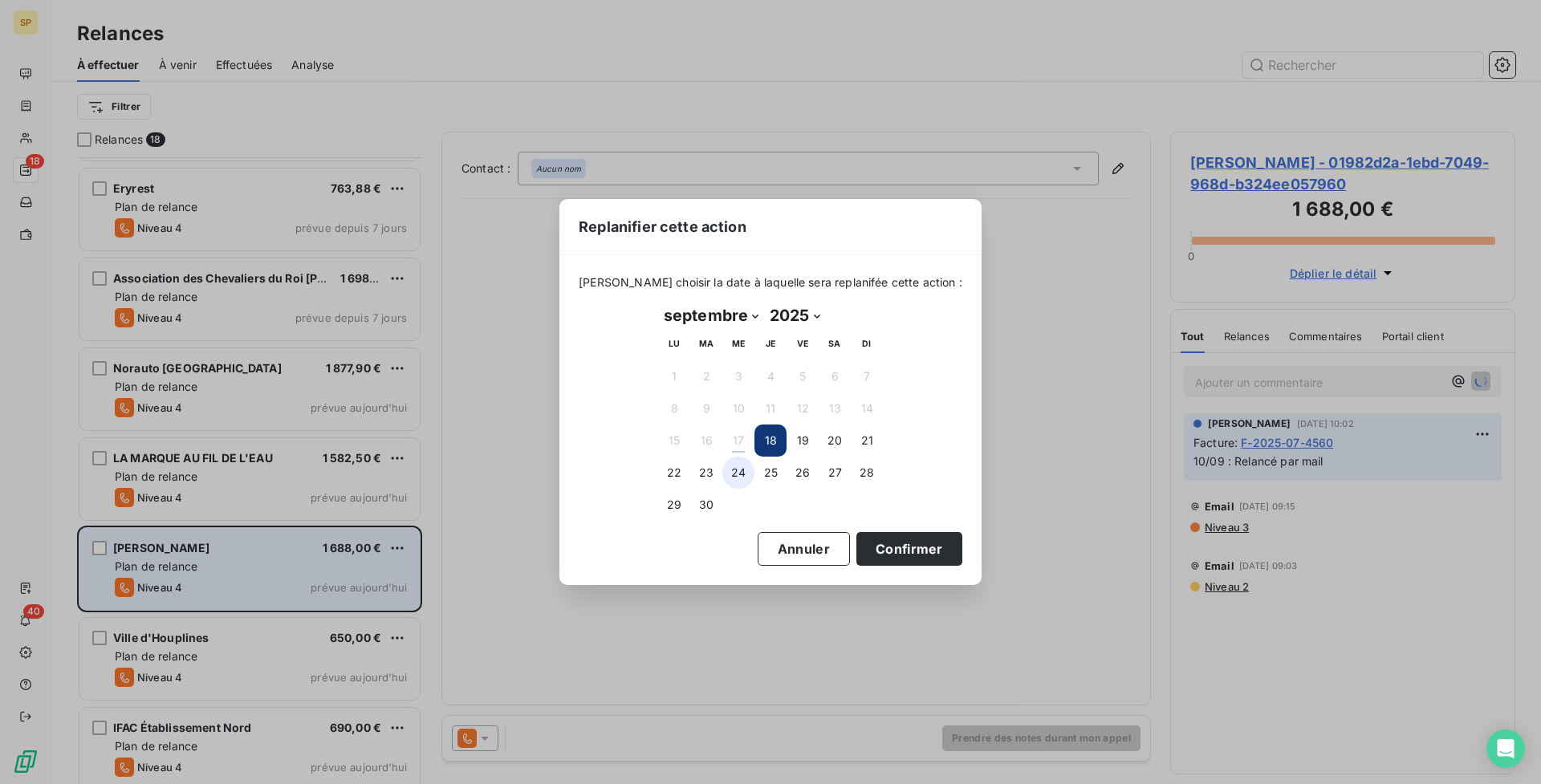
click at [744, 475] on button "24" at bounding box center [739, 473] width 32 height 32
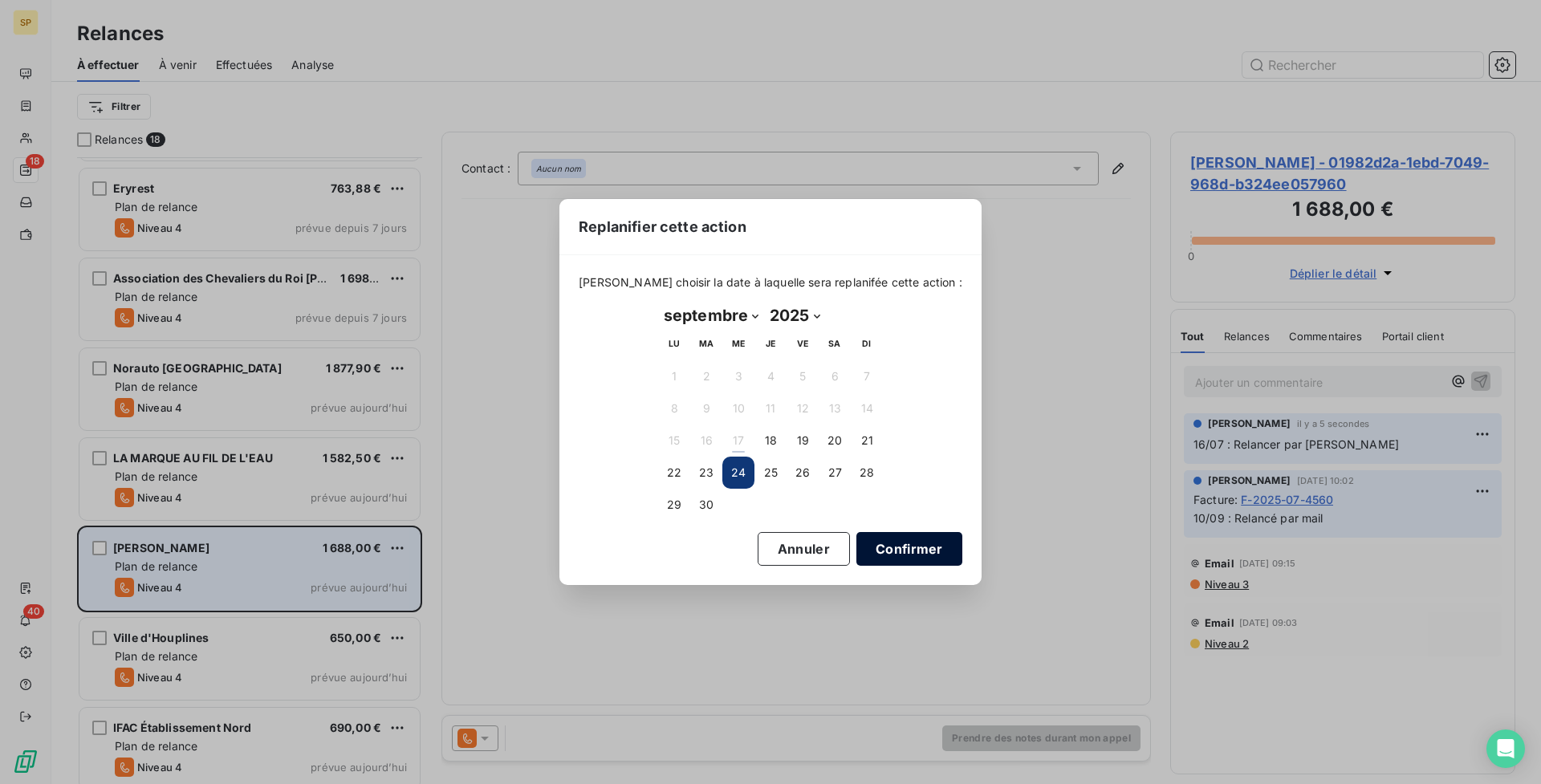
click at [883, 543] on button "Confirmer" at bounding box center [910, 548] width 106 height 33
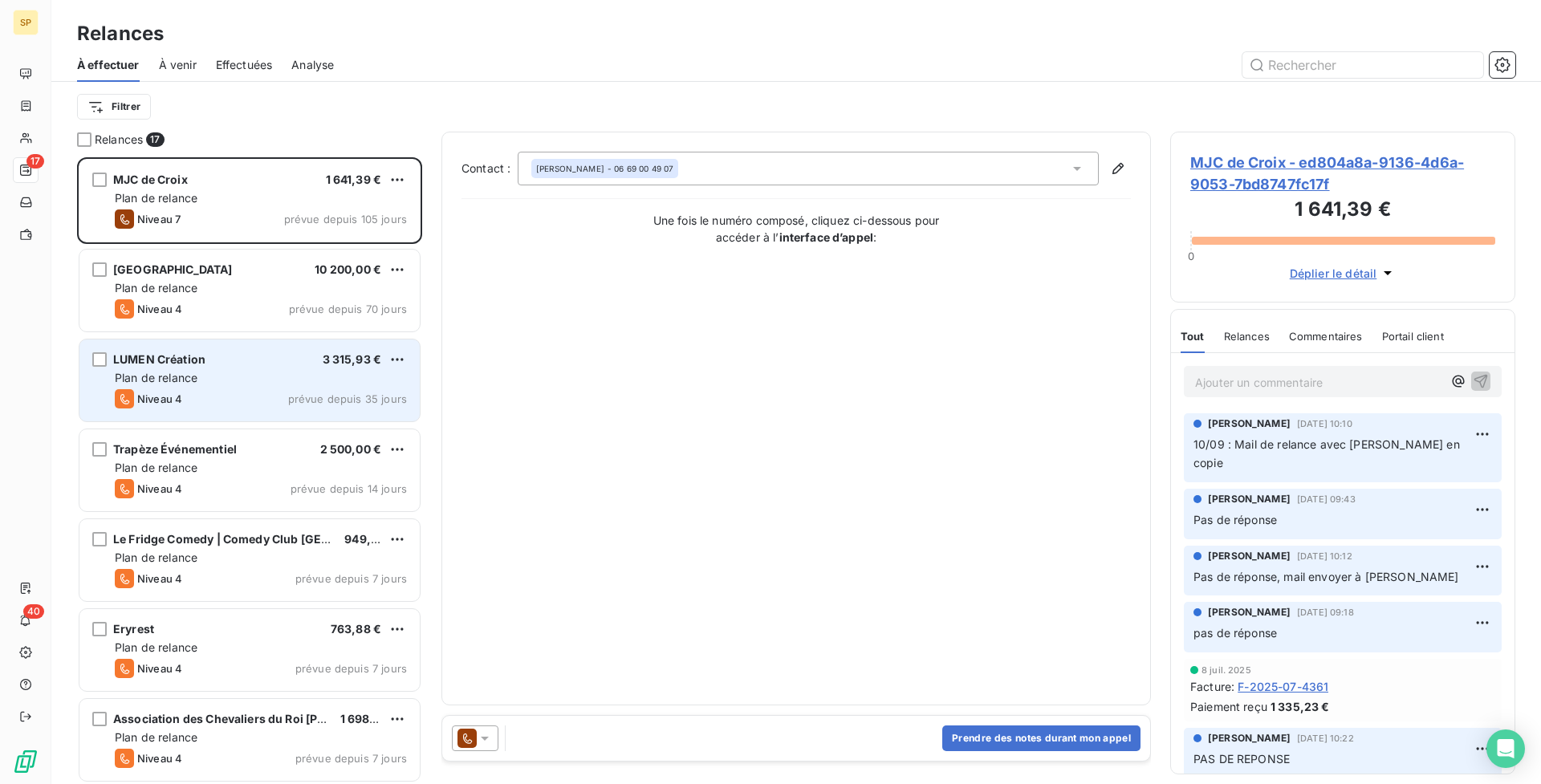
click at [268, 380] on div "Plan de relance" at bounding box center [260, 378] width 292 height 16
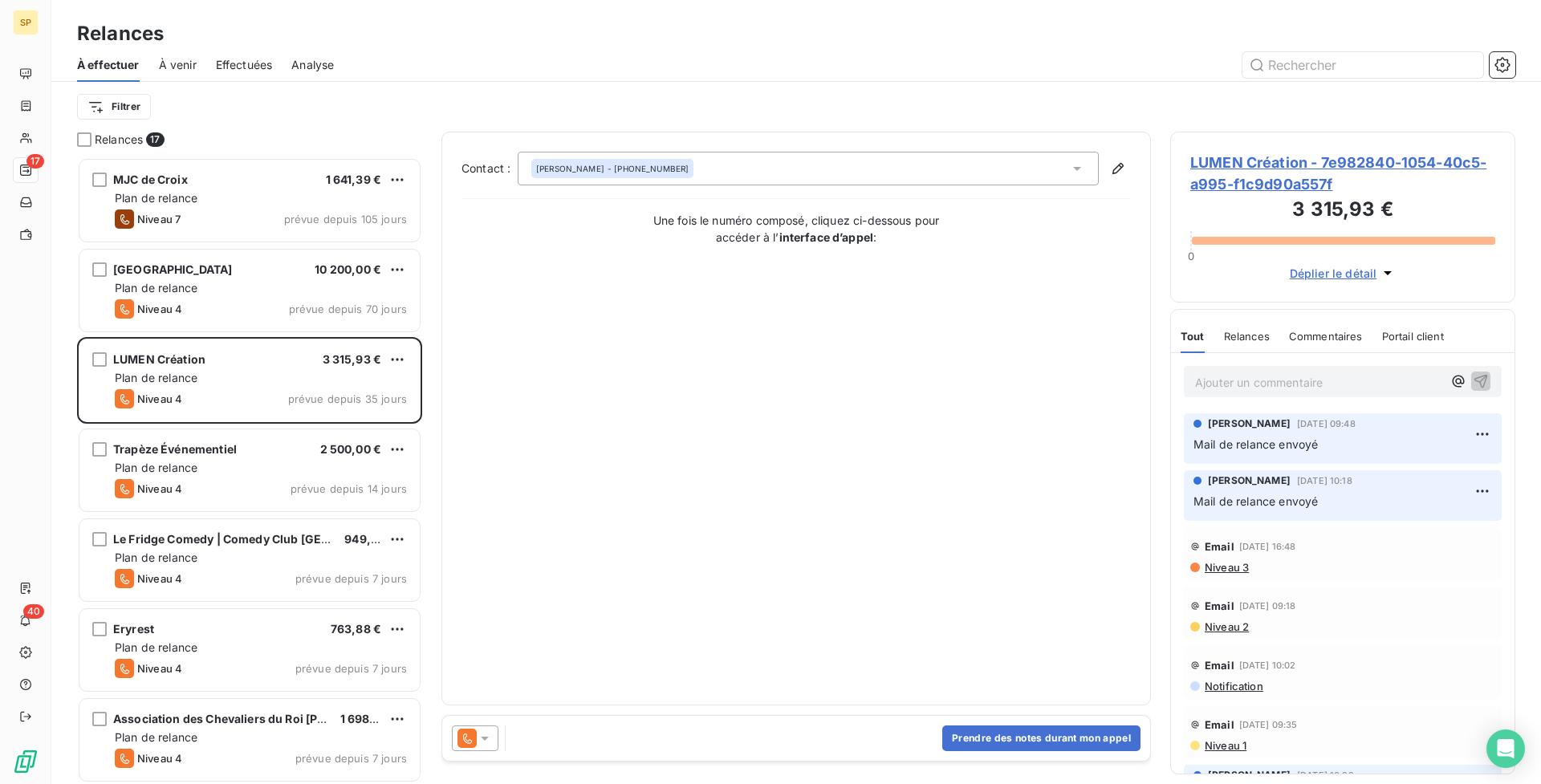
click at [1259, 381] on p "Ajouter un commentaire ﻿" at bounding box center [1319, 383] width 248 height 20
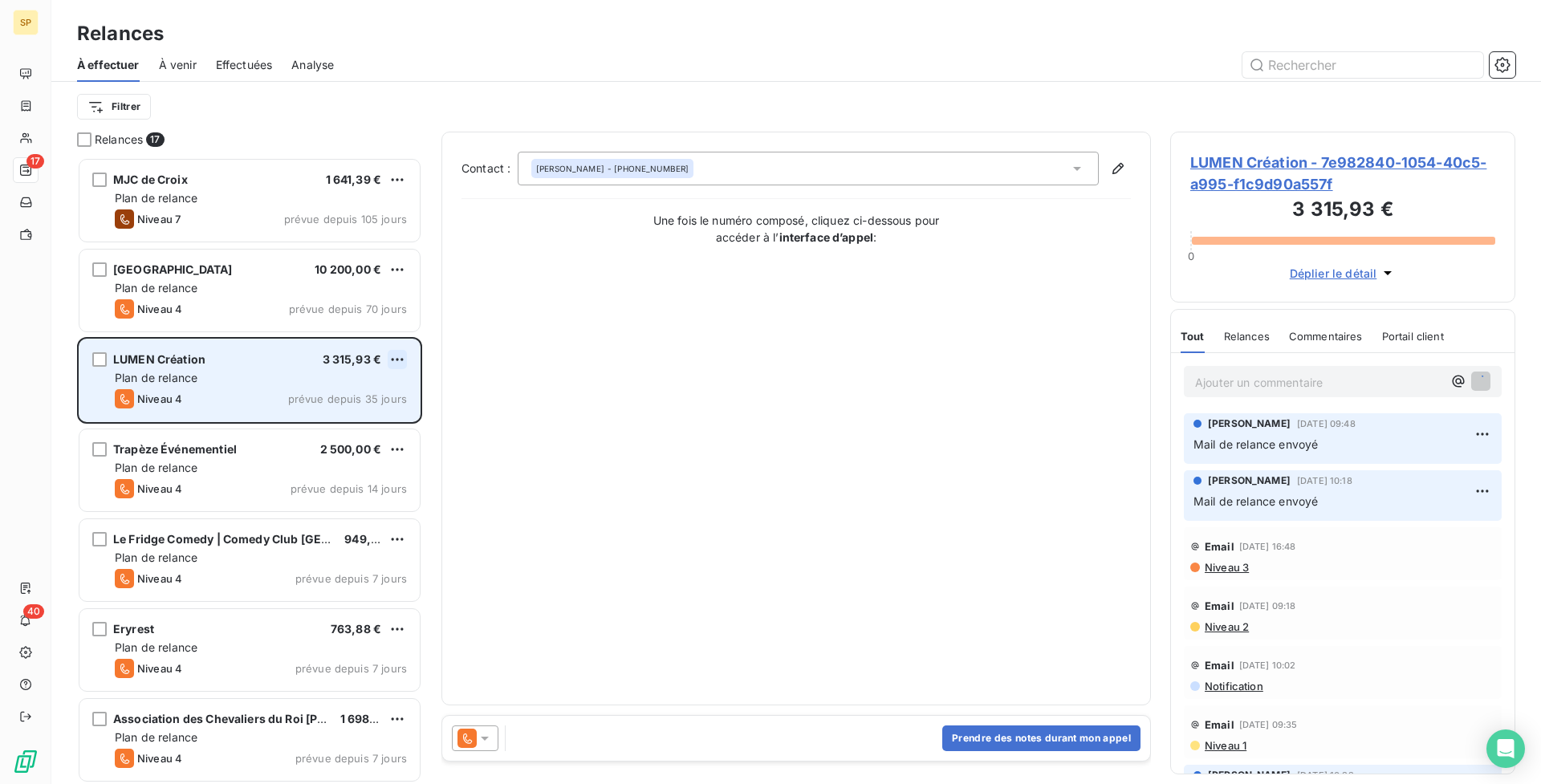
click at [392, 359] on html "SP 17 40 Relances À effectuer À venir Effectuées Analyse Filtrer Relances 17 MJ…" at bounding box center [770, 392] width 1541 height 784
click at [371, 385] on div "Replanifier cette action" at bounding box center [328, 392] width 144 height 26
select select "8"
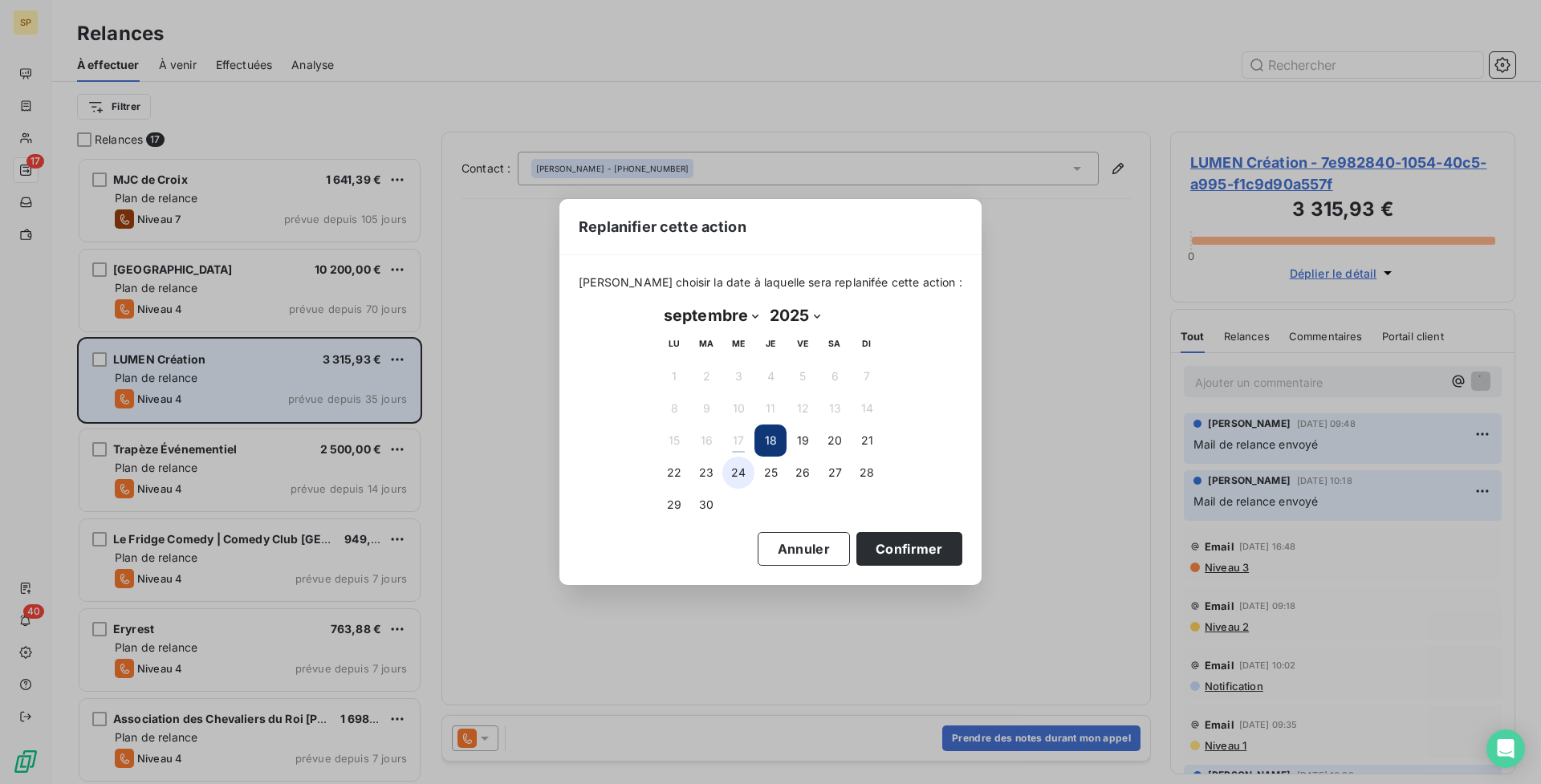
click at [745, 478] on button "24" at bounding box center [739, 473] width 32 height 32
click at [882, 535] on button "Confirmer" at bounding box center [910, 548] width 106 height 33
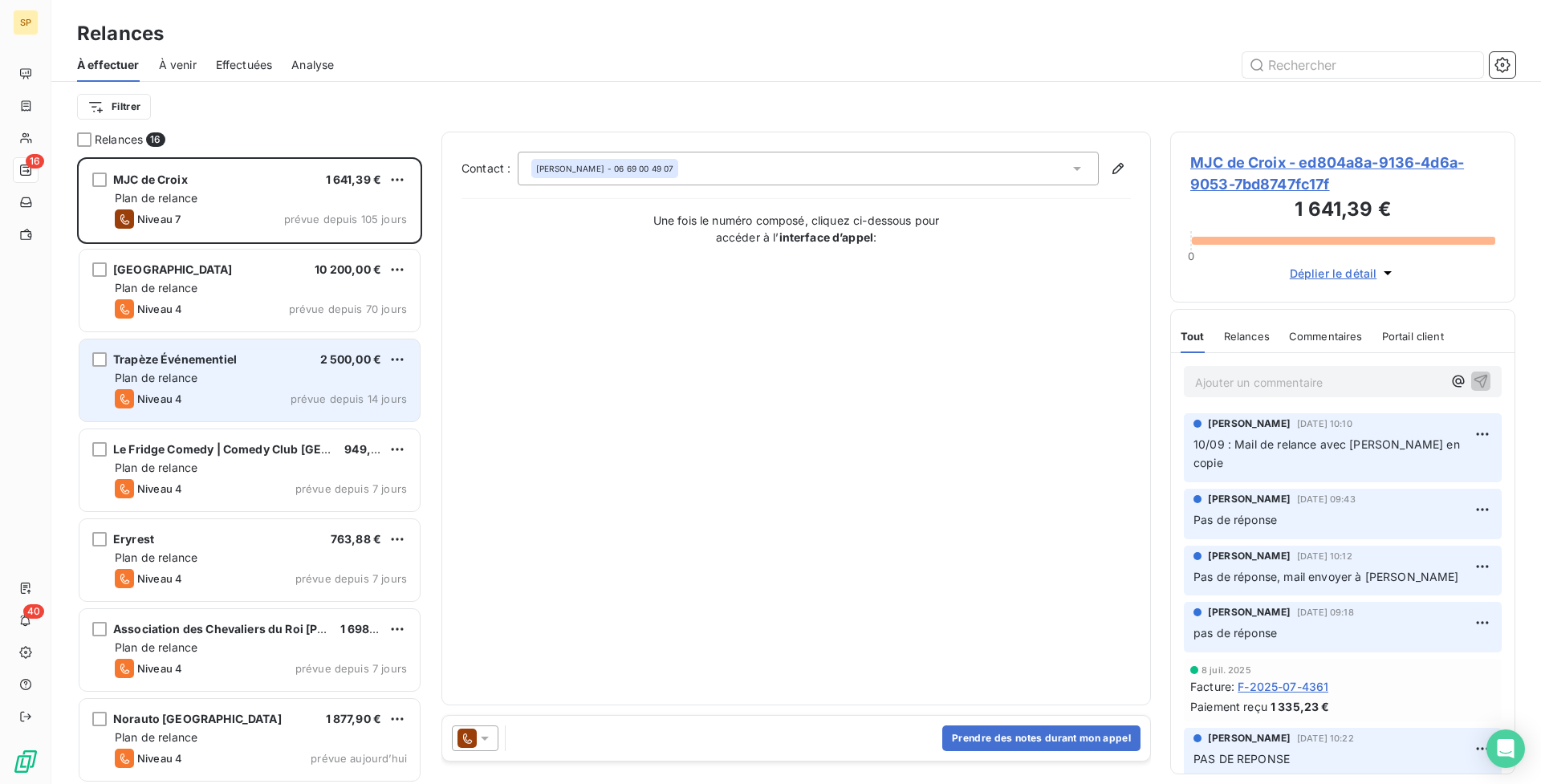
click at [306, 403] on span "prévue depuis 14 jours" at bounding box center [349, 399] width 116 height 13
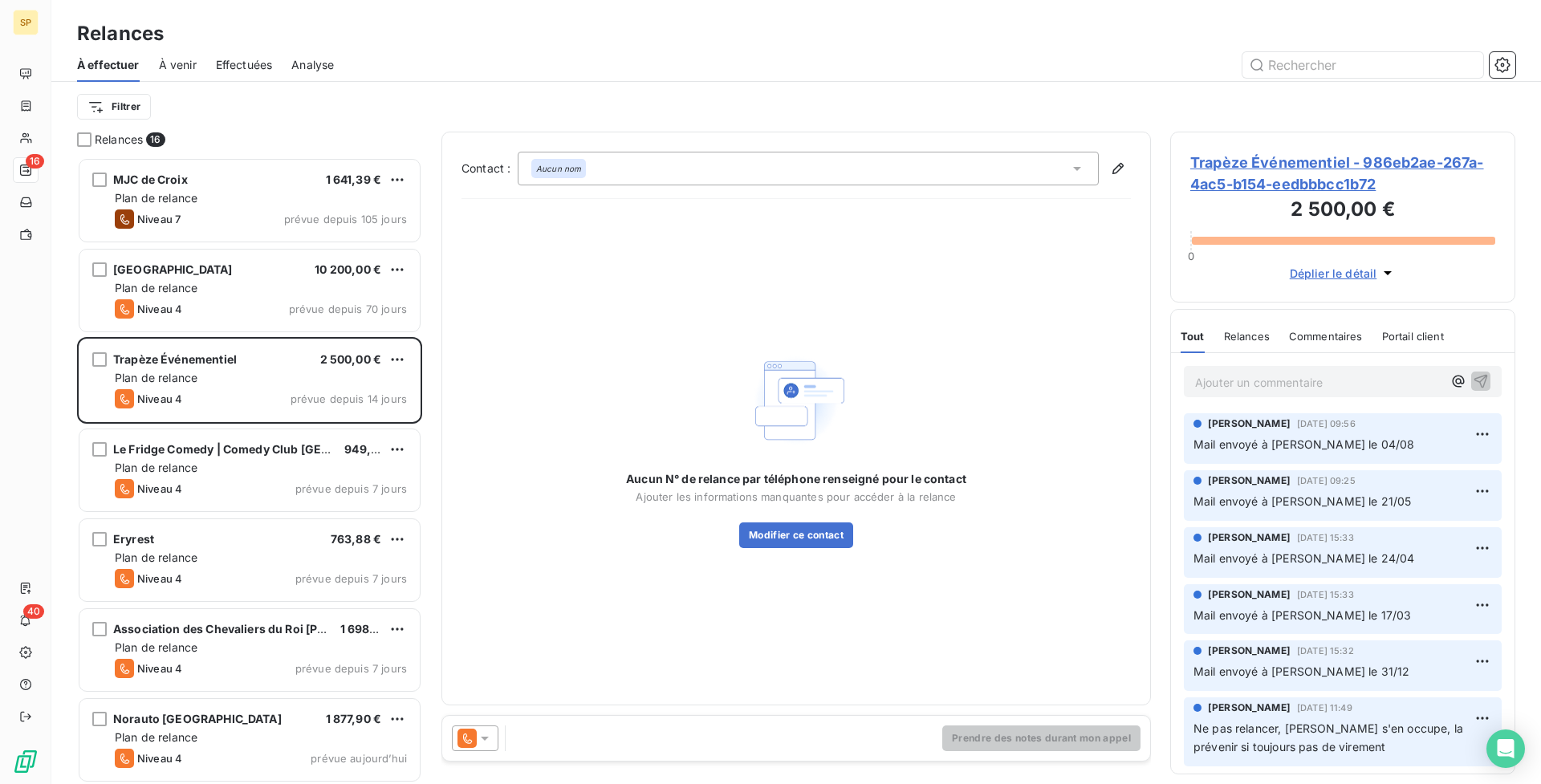
click at [1310, 385] on p "Ajouter un commentaire ﻿" at bounding box center [1319, 383] width 248 height 20
click at [1317, 380] on span "Mail envoyé à [GEOGRAPHIC_DATA] 17/09" at bounding box center [1310, 380] width 229 height 14
click at [1473, 381] on icon "button" at bounding box center [1481, 381] width 16 height 16
click at [395, 357] on html "SP 16 40 Relances À effectuer À venir Effectuées Analyse Filtrer Relances 16 MJ…" at bounding box center [770, 392] width 1541 height 784
click at [376, 383] on div "Replanifier cette action" at bounding box center [328, 392] width 144 height 26
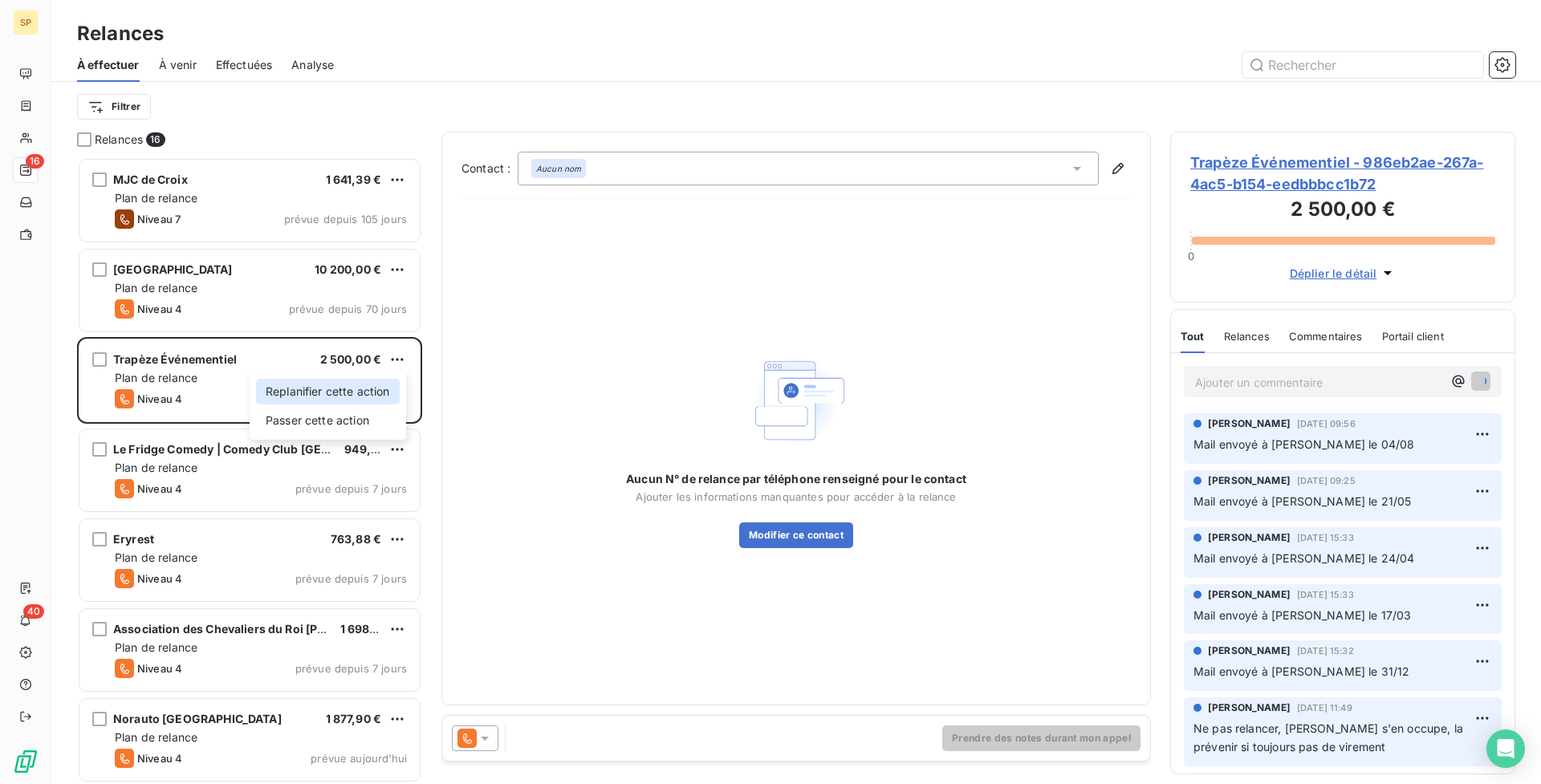
select select "8"
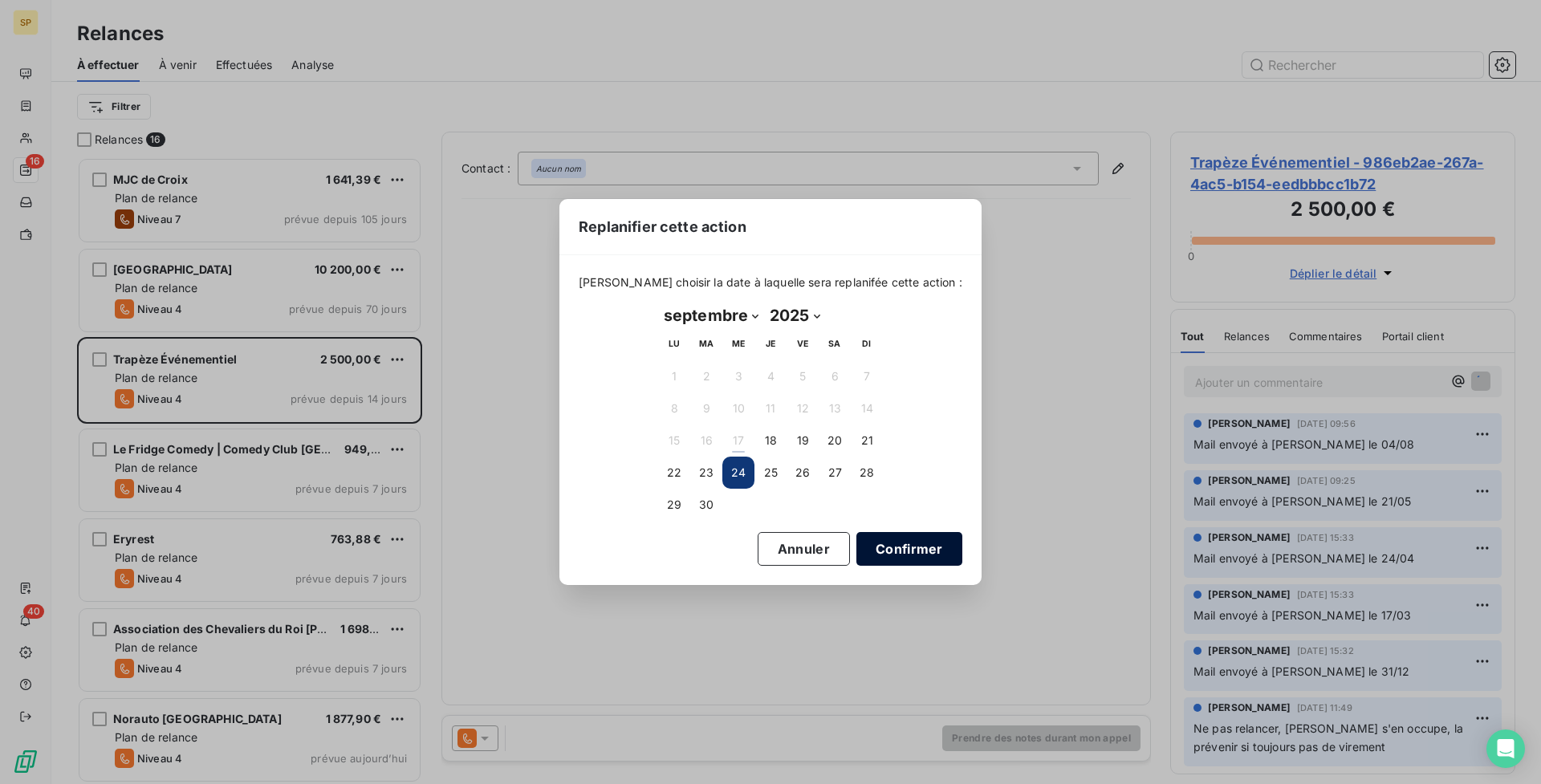
click at [916, 546] on button "Confirmer" at bounding box center [910, 548] width 106 height 33
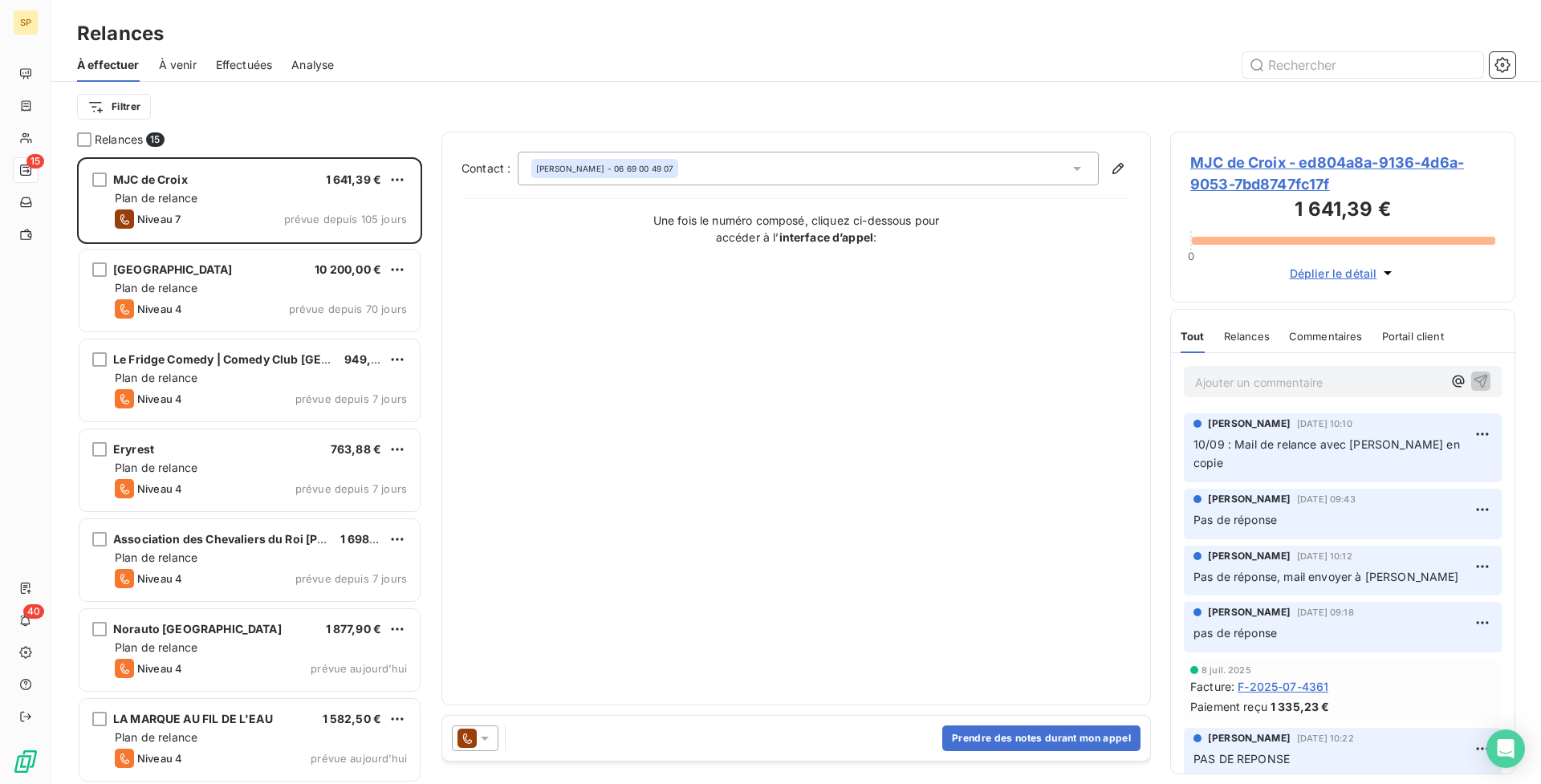
scroll to position [331, 0]
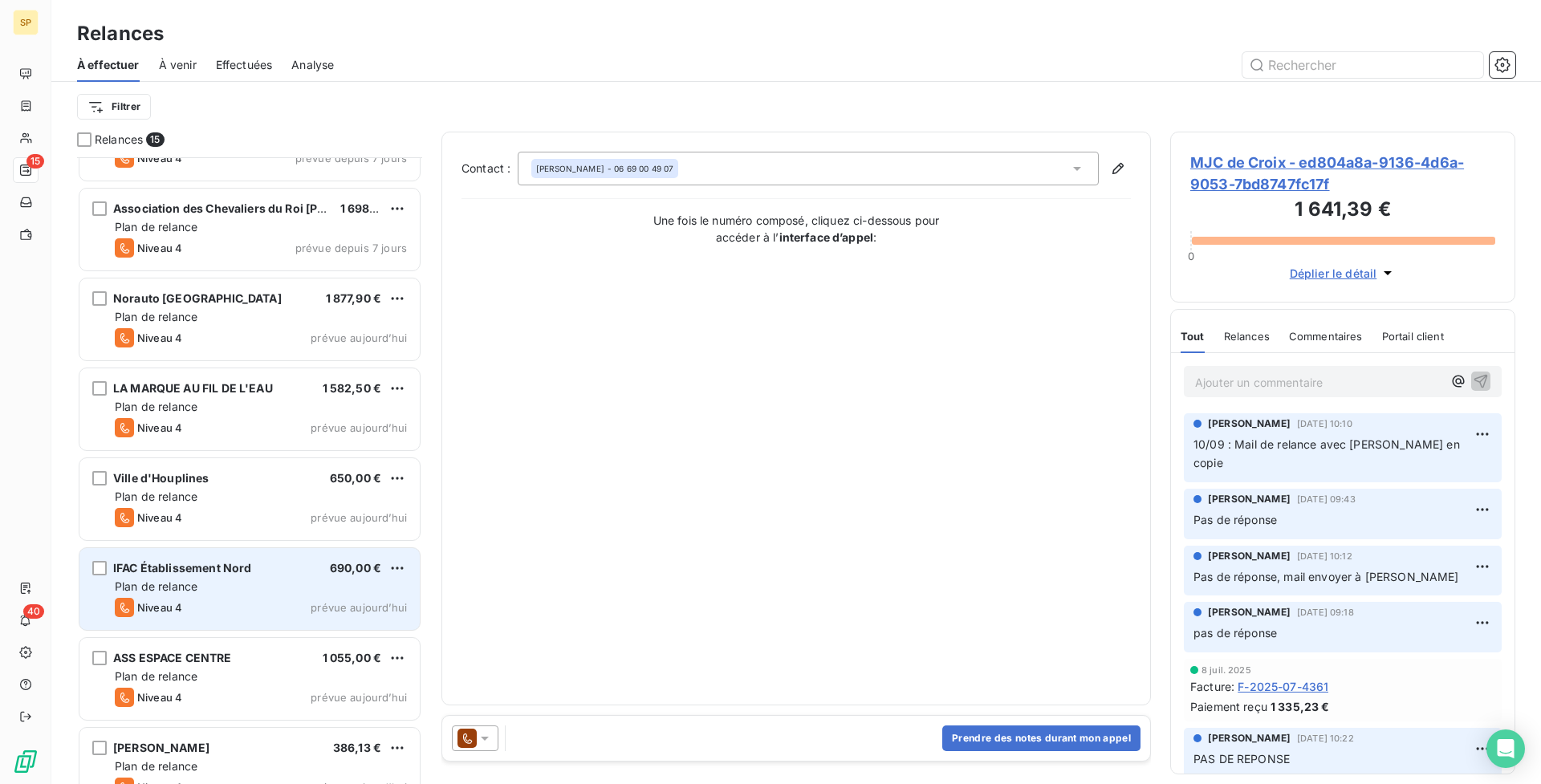
click at [306, 591] on div "Plan de relance" at bounding box center [260, 587] width 292 height 16
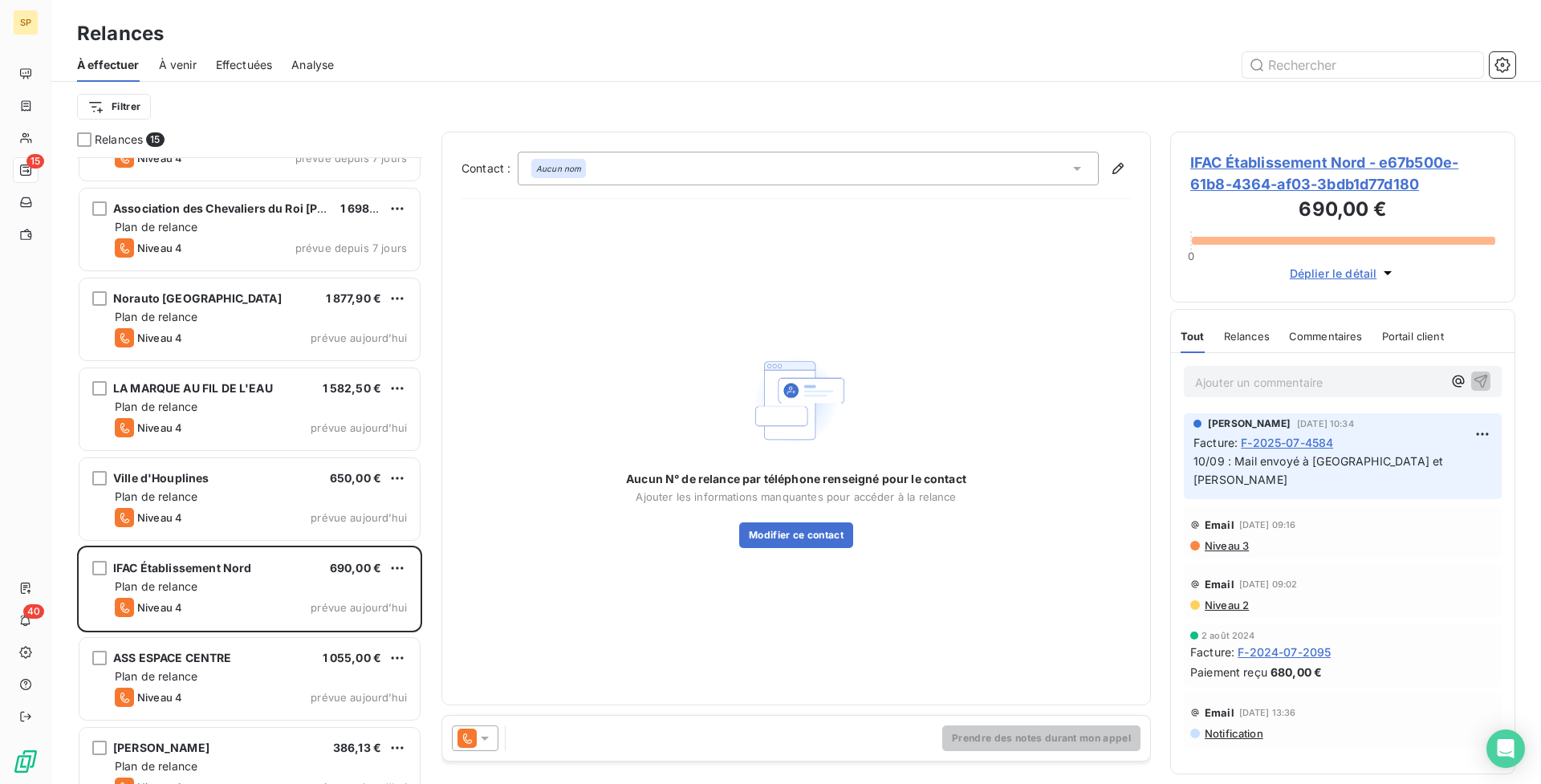
click at [1289, 386] on p "Ajouter un commentaire ﻿" at bounding box center [1319, 383] width 248 height 20
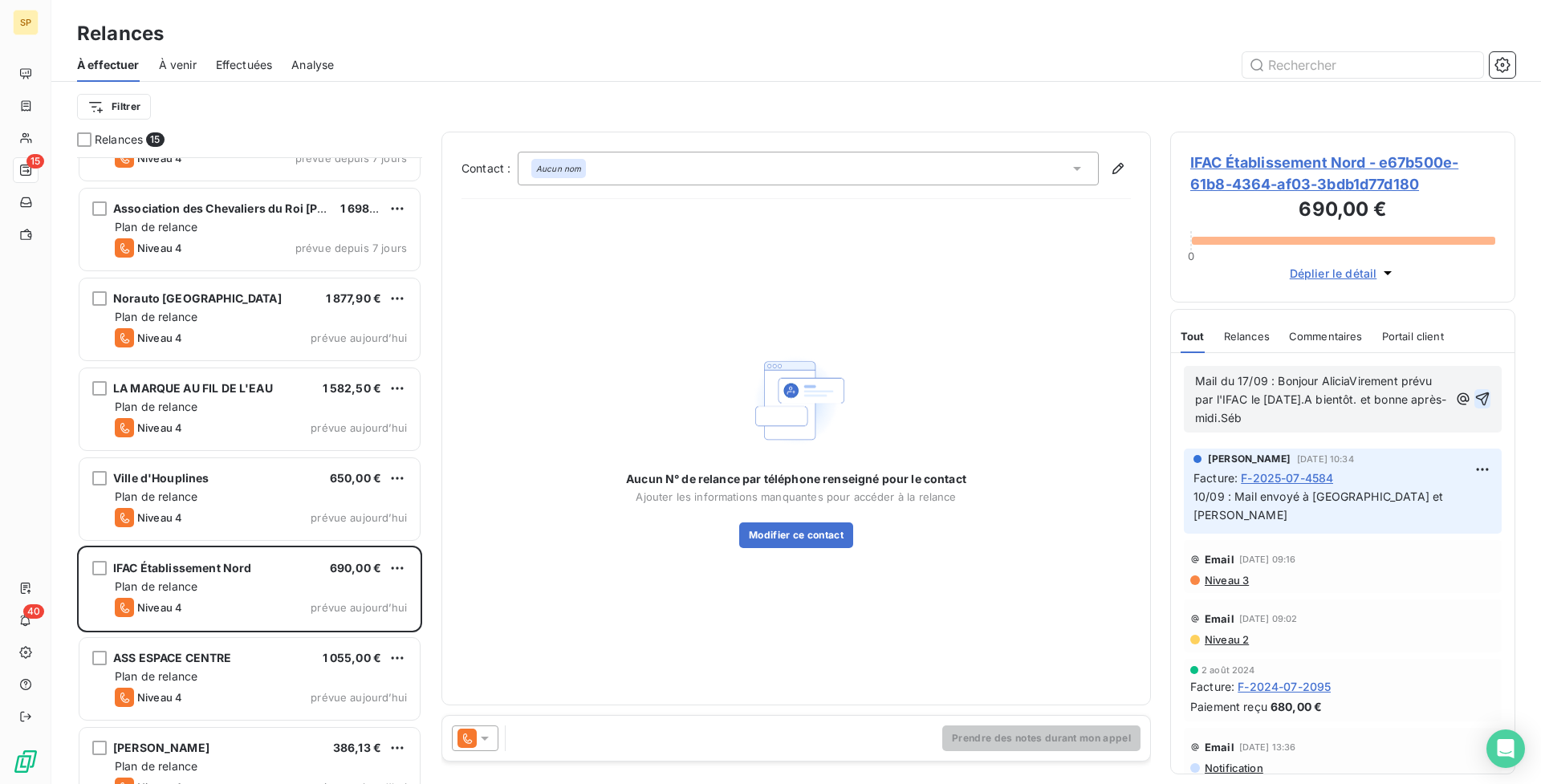
click at [1478, 400] on icon "button" at bounding box center [1482, 399] width 14 height 14
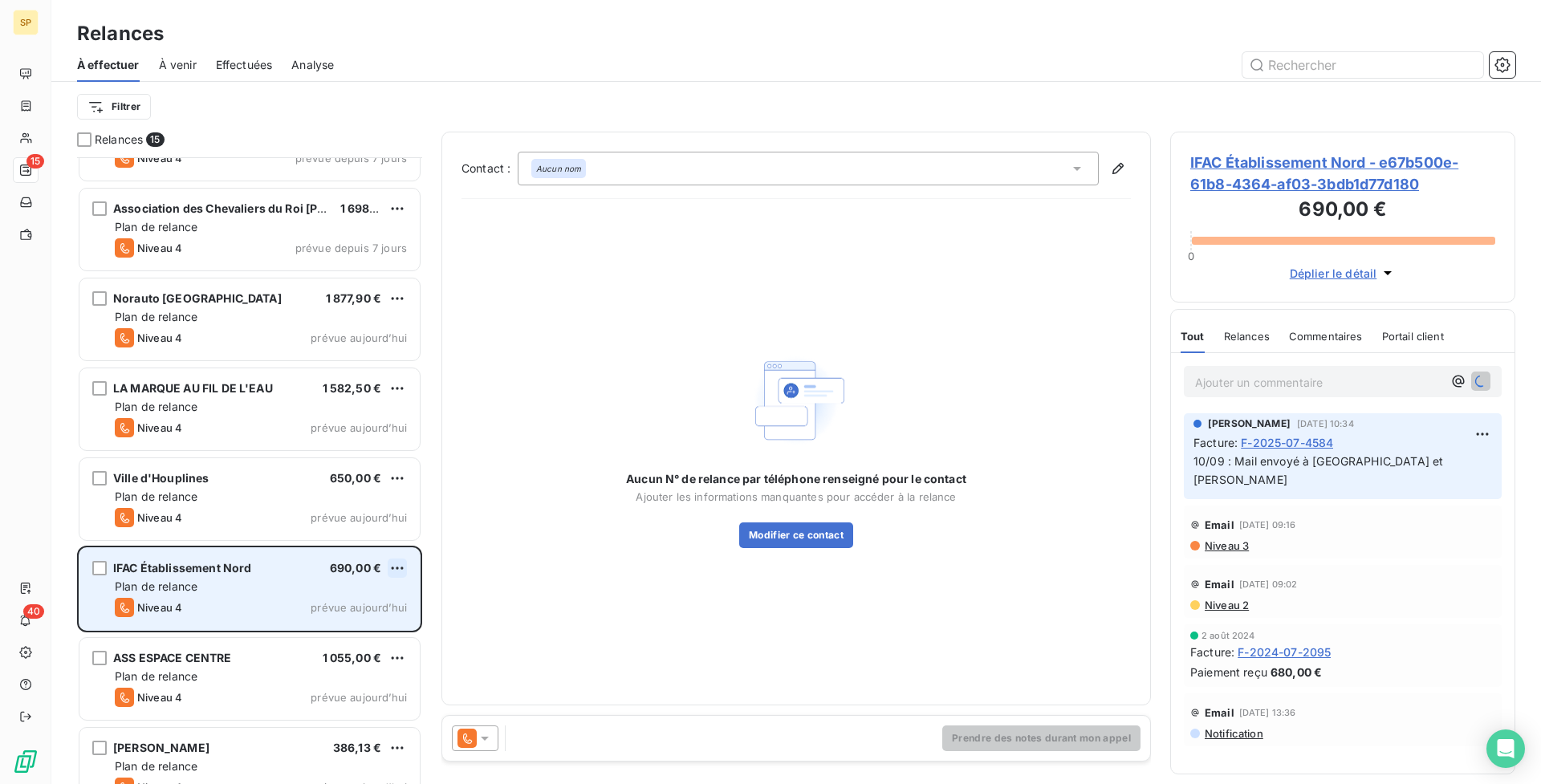
click at [394, 572] on html "SP 15 40 Relances À effectuer À venir Effectuées Analyse Filtrer Relances 15 Le…" at bounding box center [770, 392] width 1541 height 784
click at [367, 607] on div "Replanifier cette action" at bounding box center [328, 599] width 144 height 26
select select "8"
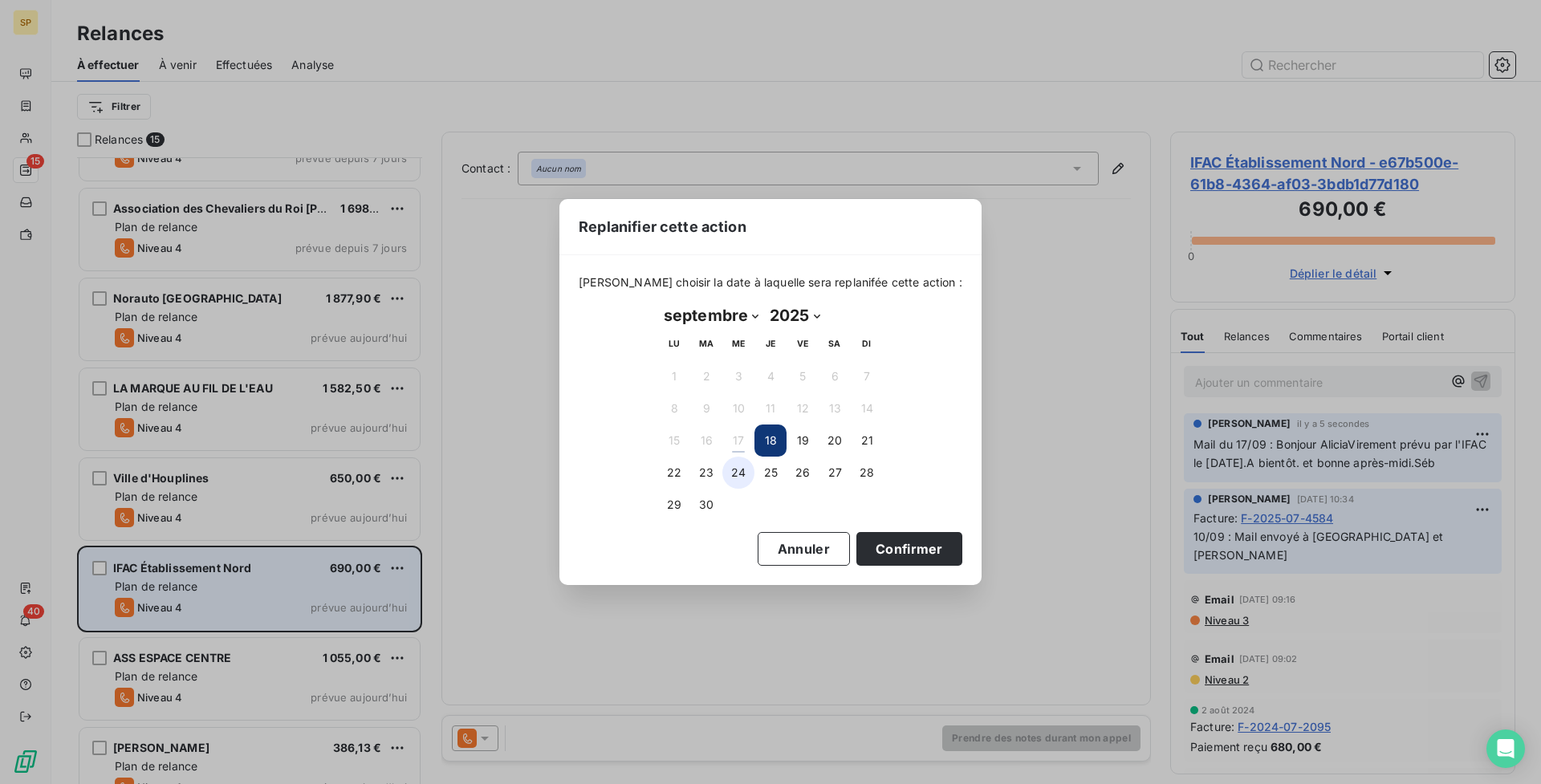
click at [739, 469] on button "24" at bounding box center [739, 473] width 32 height 32
click at [906, 548] on button "Confirmer" at bounding box center [910, 548] width 106 height 33
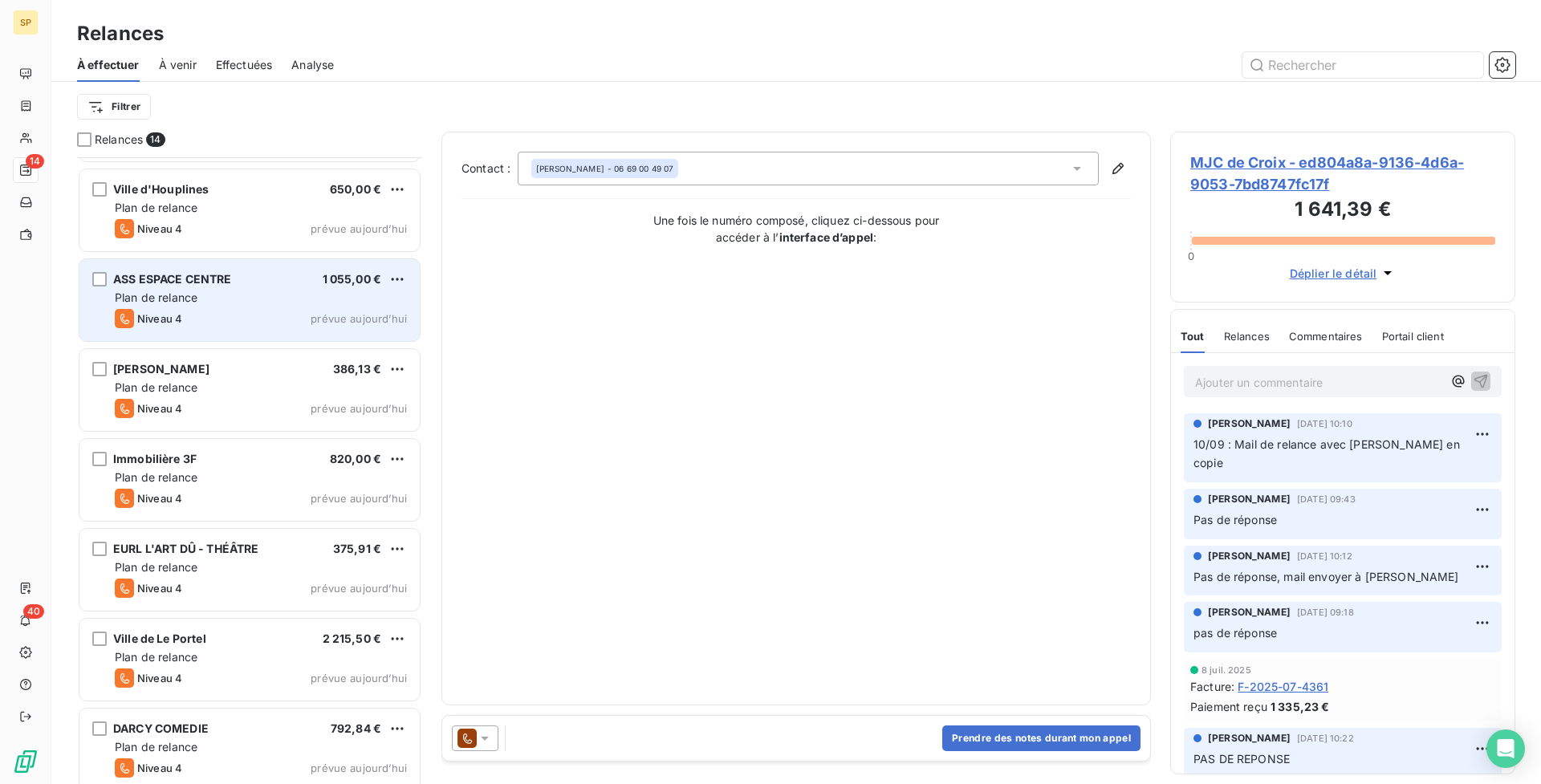
scroll to position [632, 0]
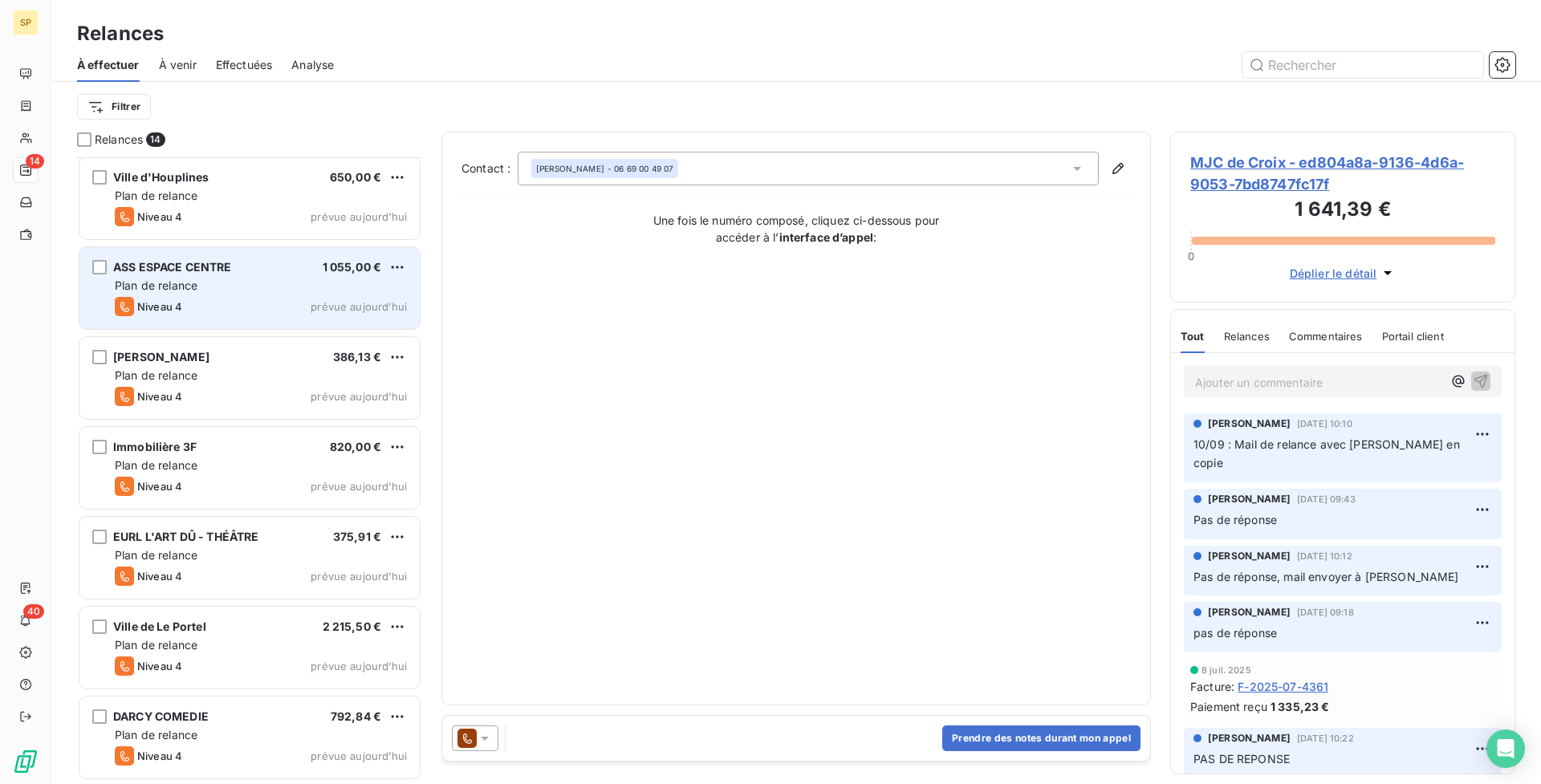
click at [269, 277] on div "Plan de relance" at bounding box center [260, 285] width 292 height 16
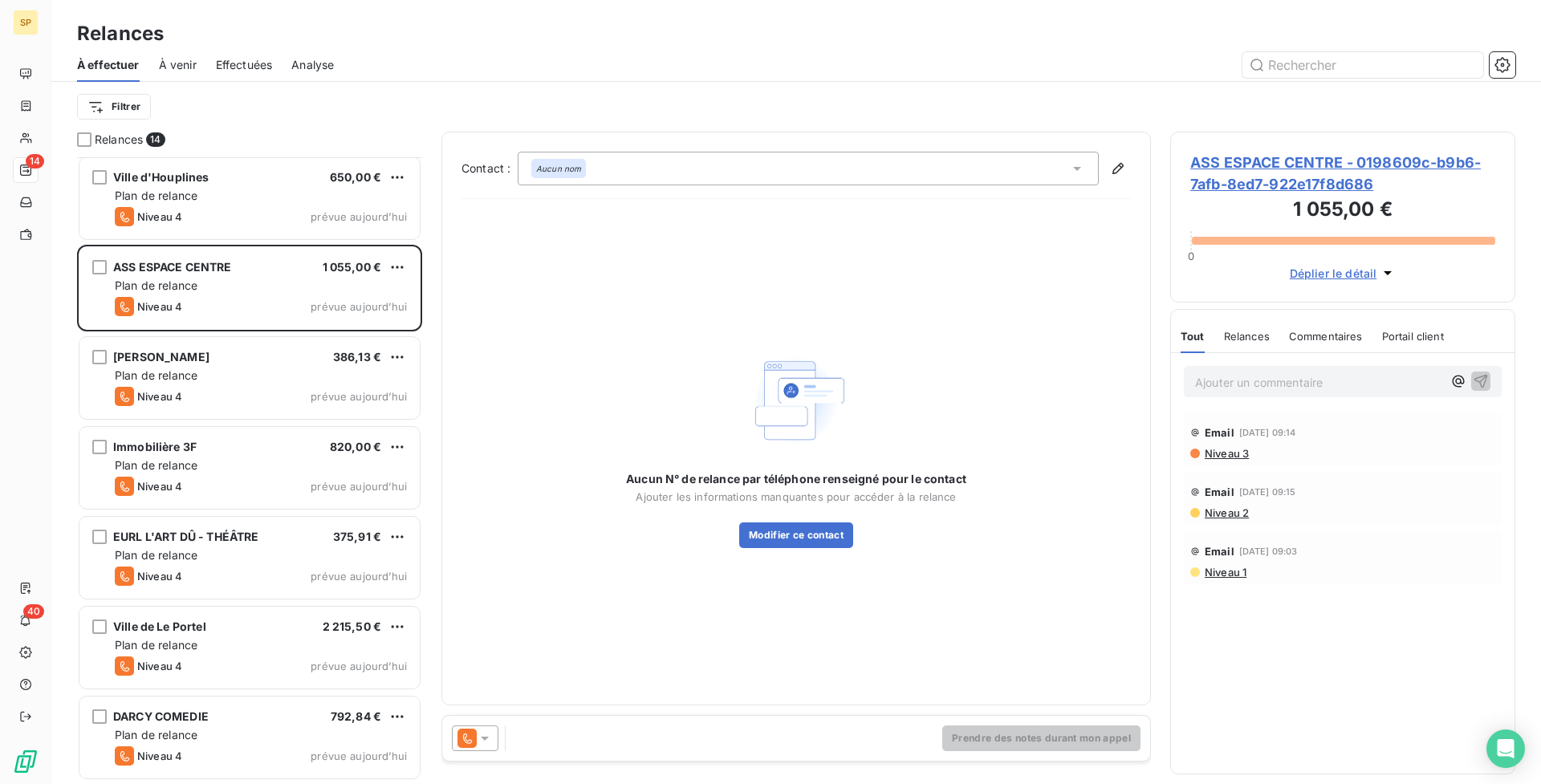
click at [1285, 174] on span "ASS ESPACE CENTRE - 0198609c-b9b6-7afb-8ed7-922e17f8d686" at bounding box center [1343, 173] width 305 height 43
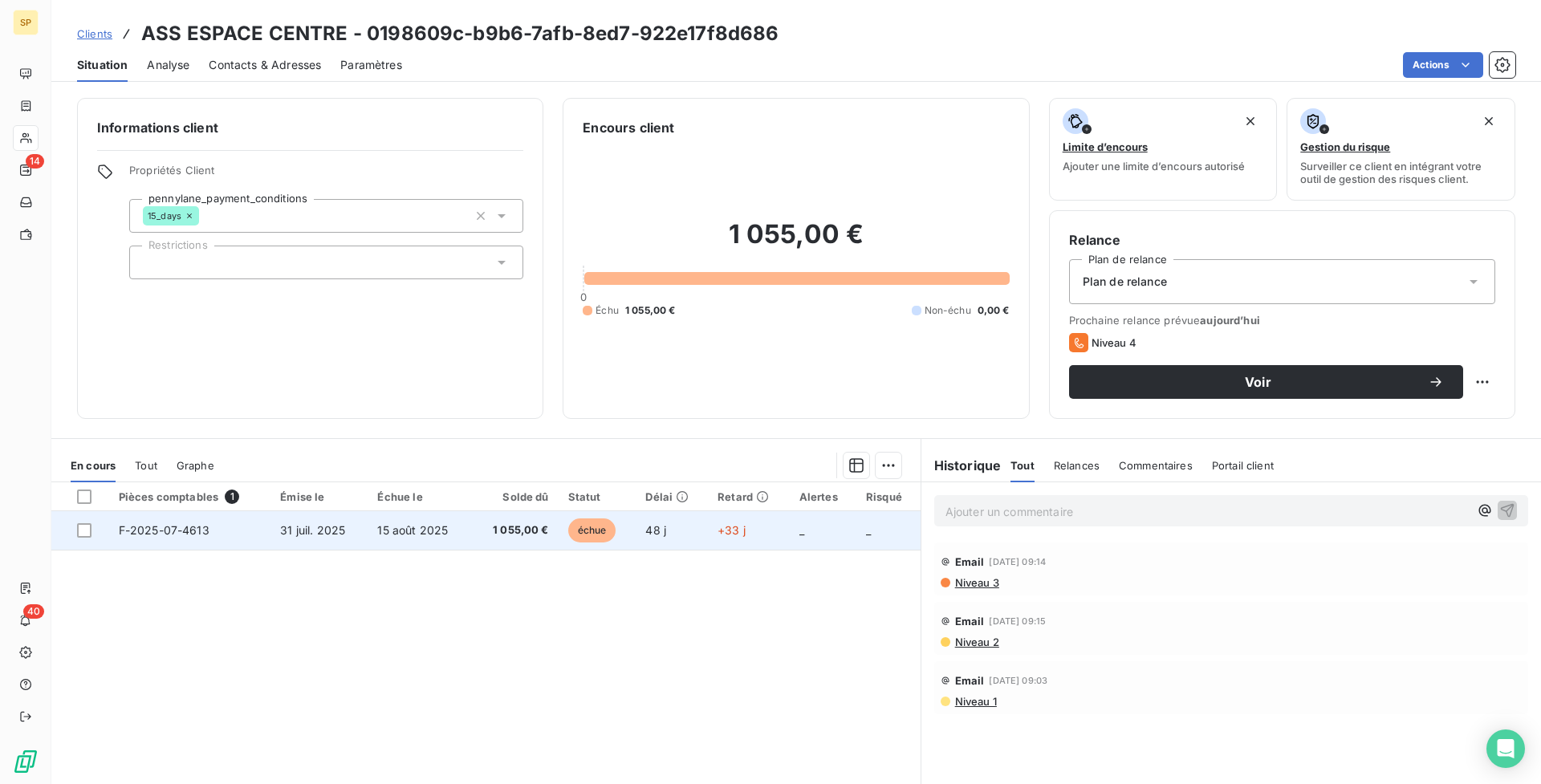
click at [638, 547] on td "48 j" at bounding box center [672, 530] width 72 height 39
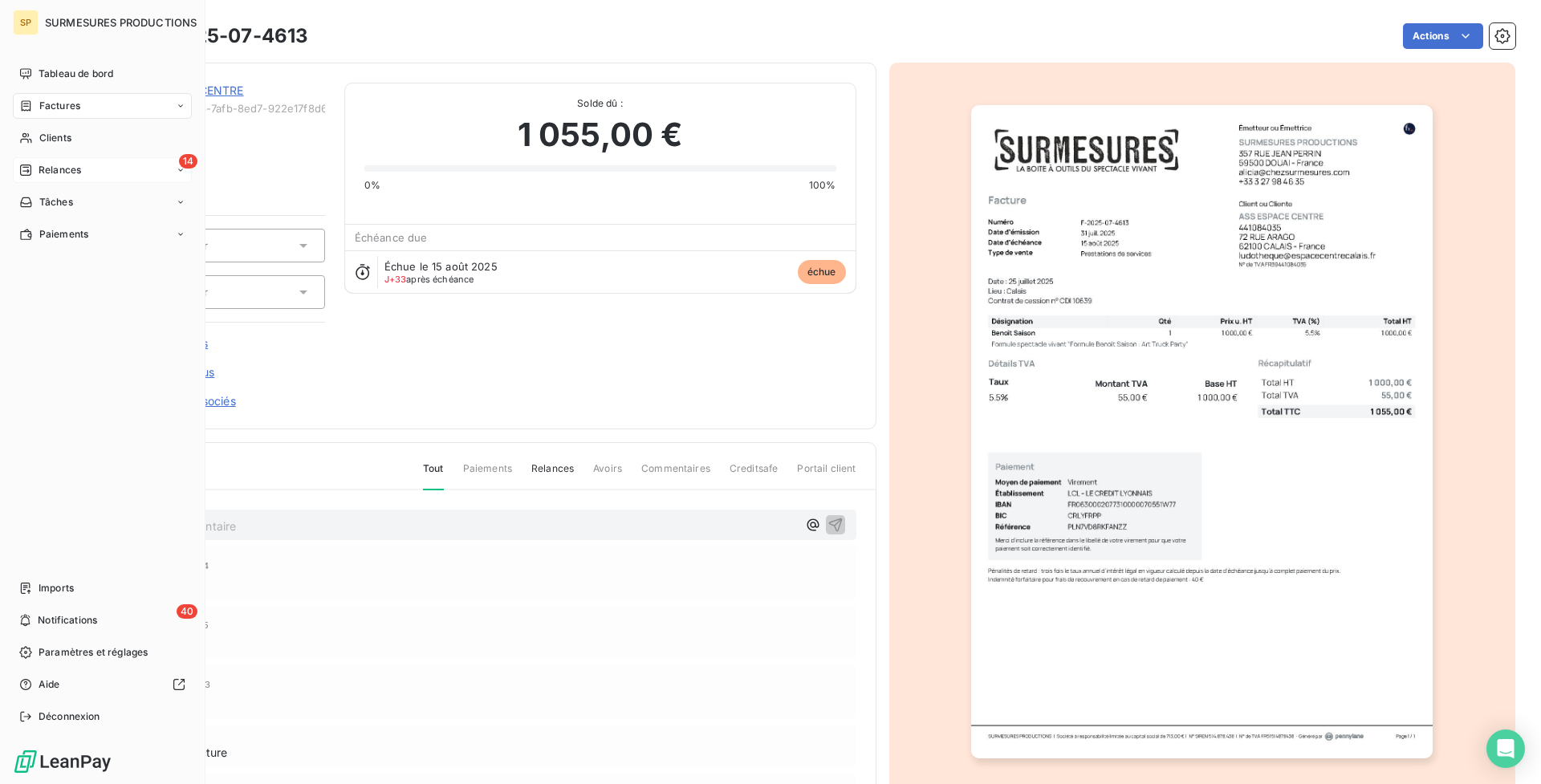
click at [41, 160] on div "14 Relances" at bounding box center [102, 170] width 179 height 26
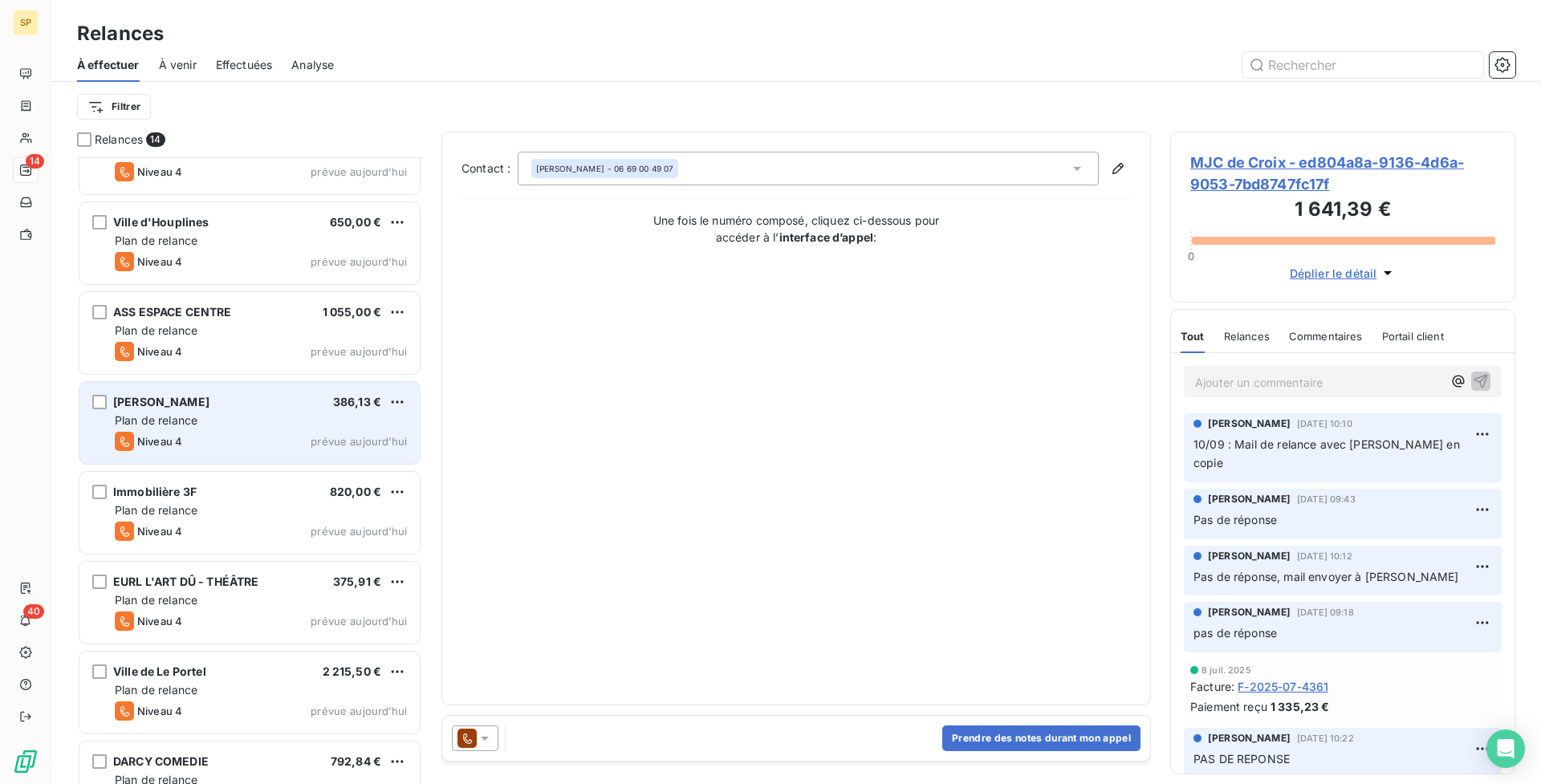
scroll to position [558, 0]
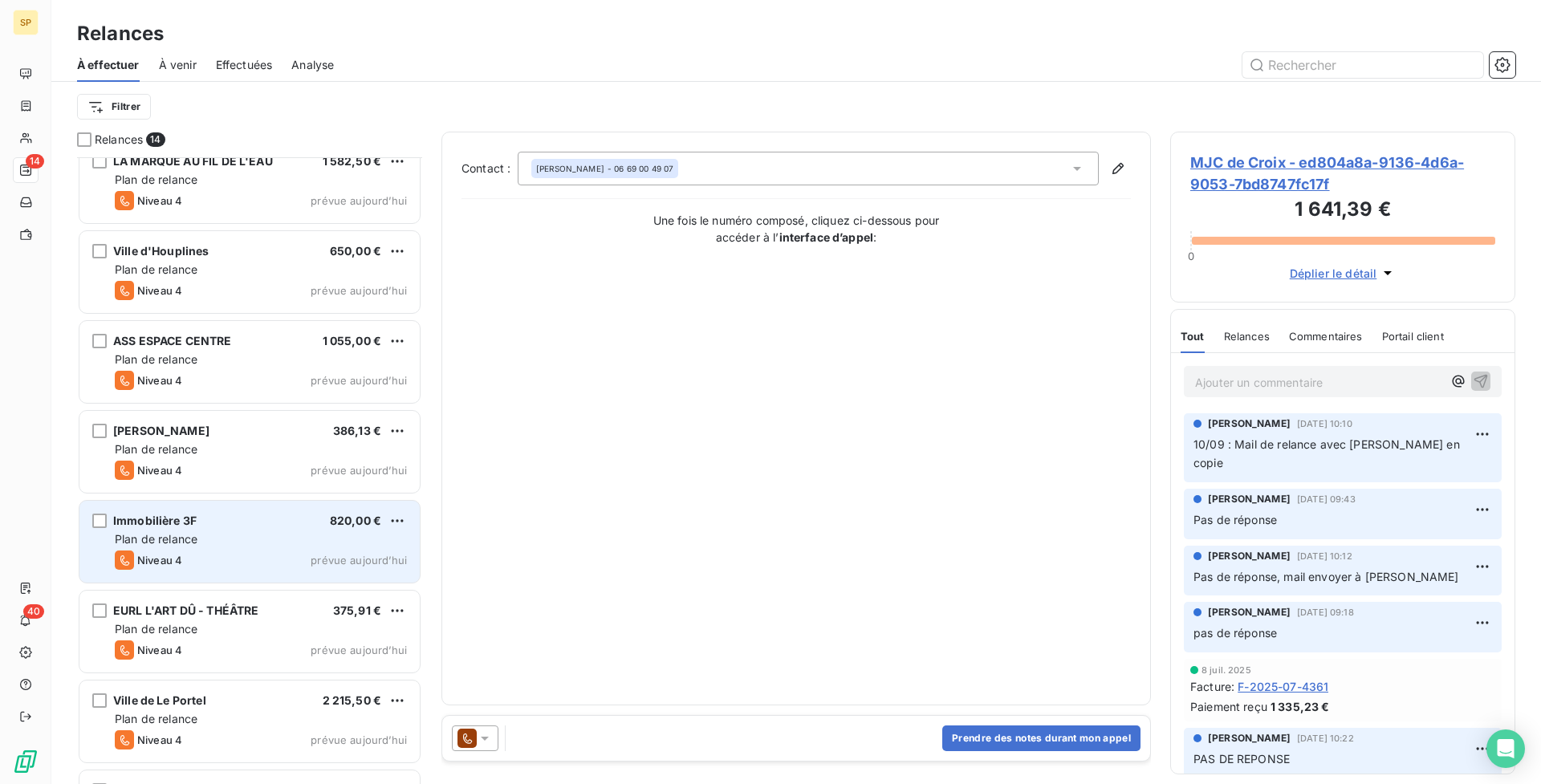
click at [313, 527] on div "Immobilière 3F 820,00 € Plan de relance Niveau 4 prévue [DATE]" at bounding box center [249, 541] width 340 height 82
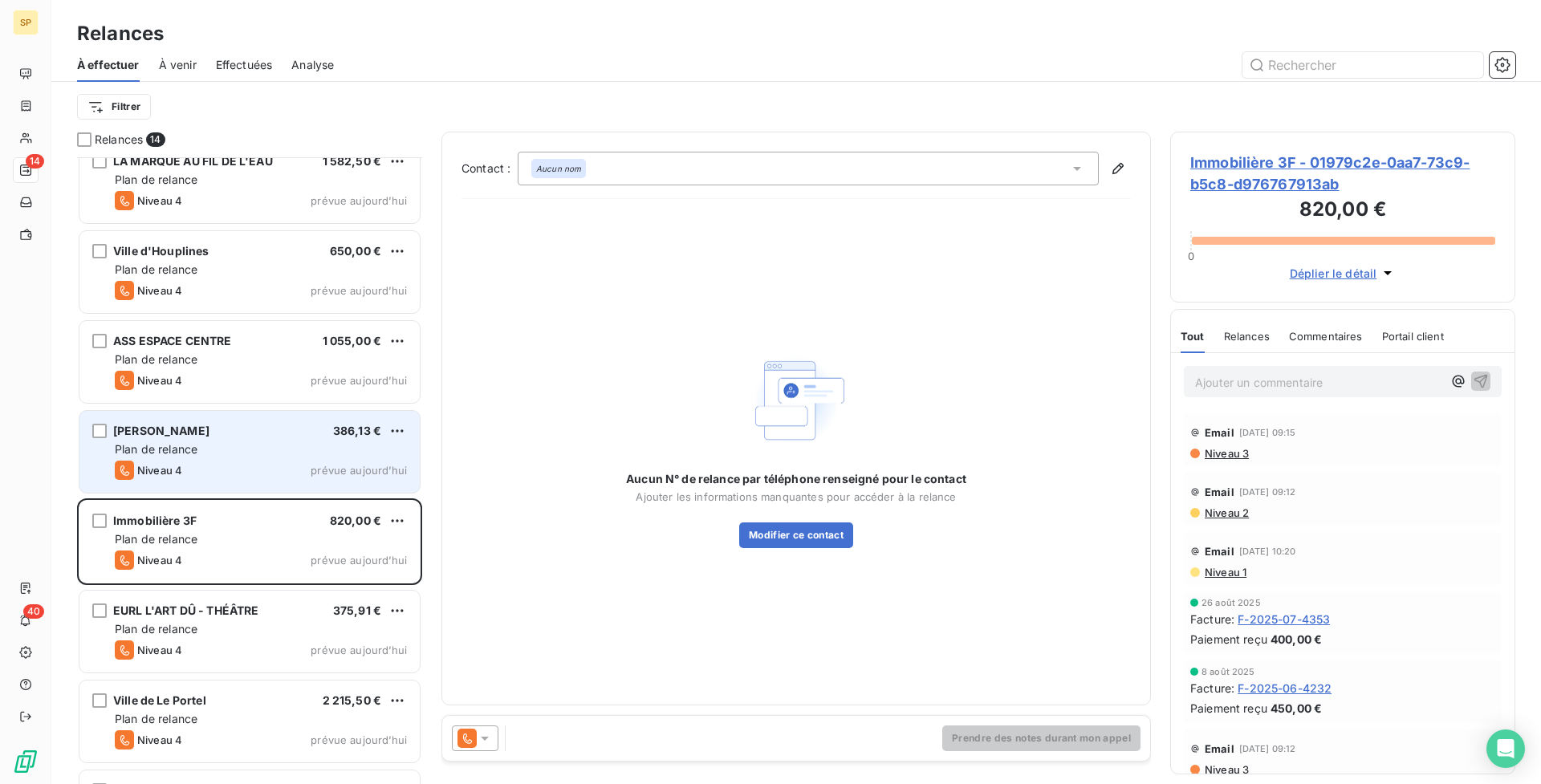
scroll to position [632, 0]
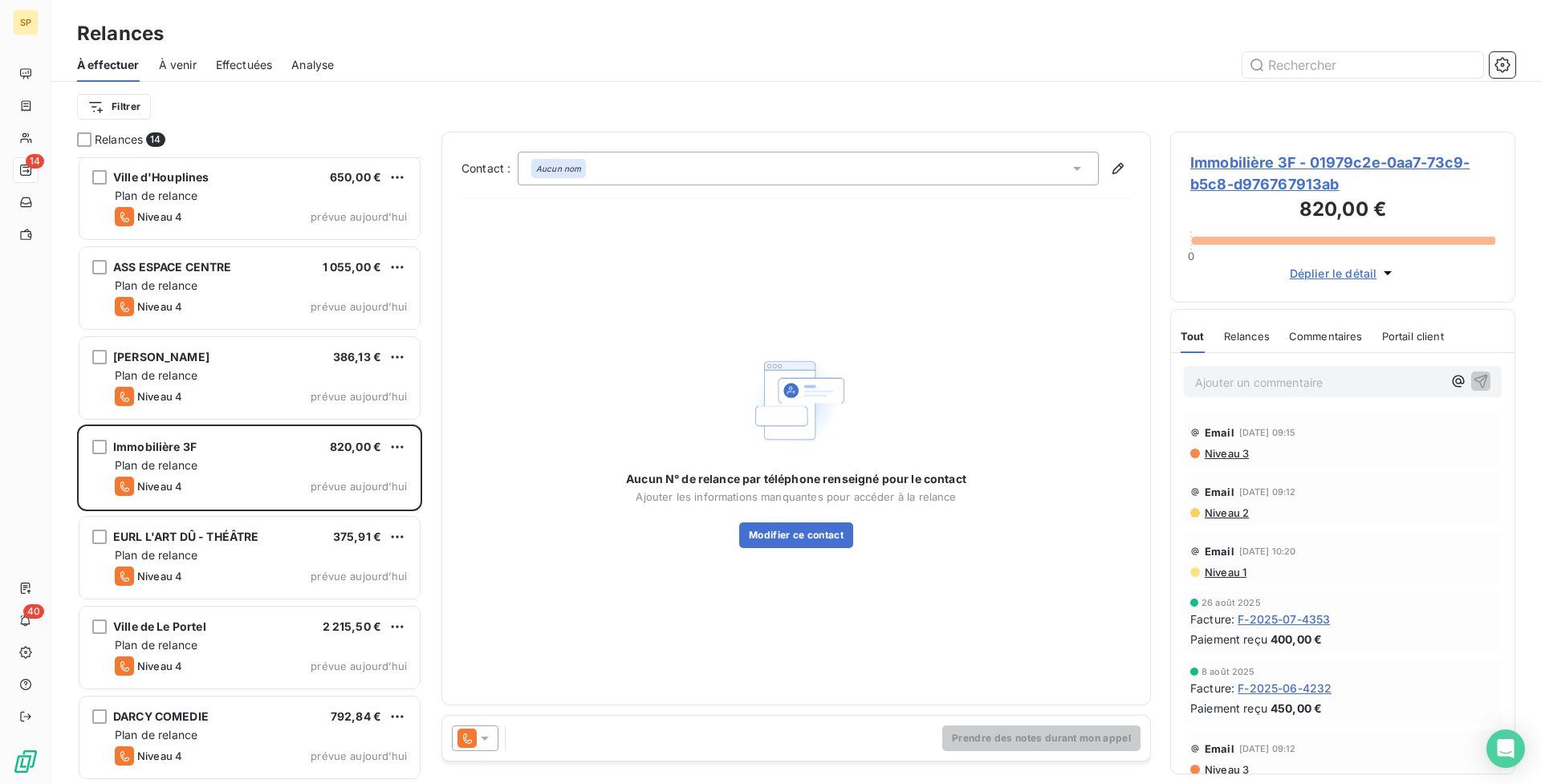
click at [1242, 396] on div "Ajouter un commentaire ﻿" at bounding box center [1343, 381] width 318 height 32
click at [1225, 380] on p "Ajouter un commentaire ﻿" at bounding box center [1319, 383] width 248 height 20
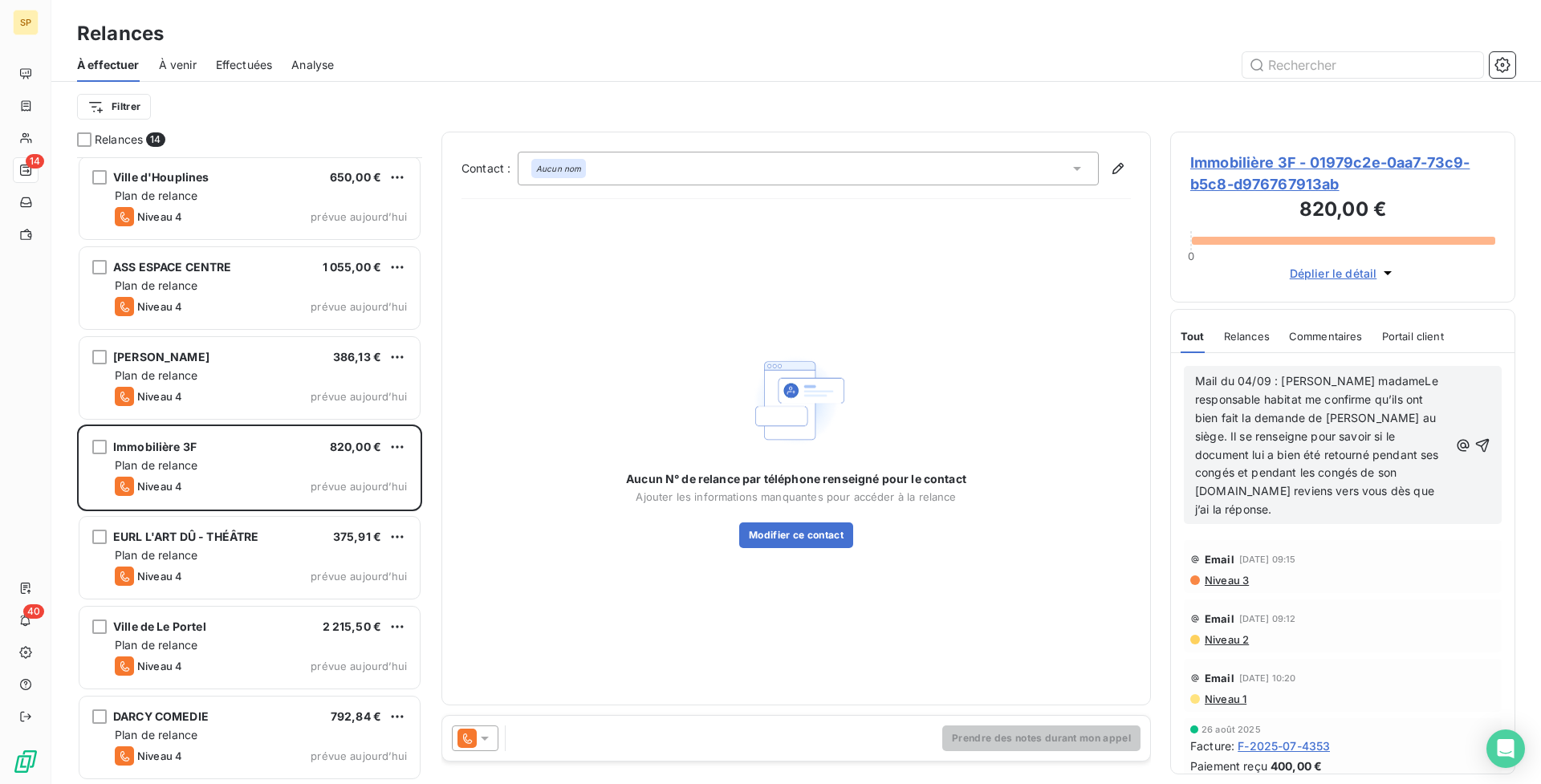
drag, startPoint x: 1471, startPoint y: 436, endPoint x: 1420, endPoint y: 384, distance: 72.8
click at [1420, 384] on div "Mail du 04/09 : [PERSON_NAME] madameLe responsable habitat me confirme qu’ils o…" at bounding box center [1343, 445] width 295 height 149
click at [1373, 379] on span "Mail du 04/09 : [PERSON_NAME] madameLe responsable habitat me confirme qu’ils o…" at bounding box center [1319, 445] width 248 height 142
click at [1476, 438] on icon "button" at bounding box center [1482, 445] width 14 height 14
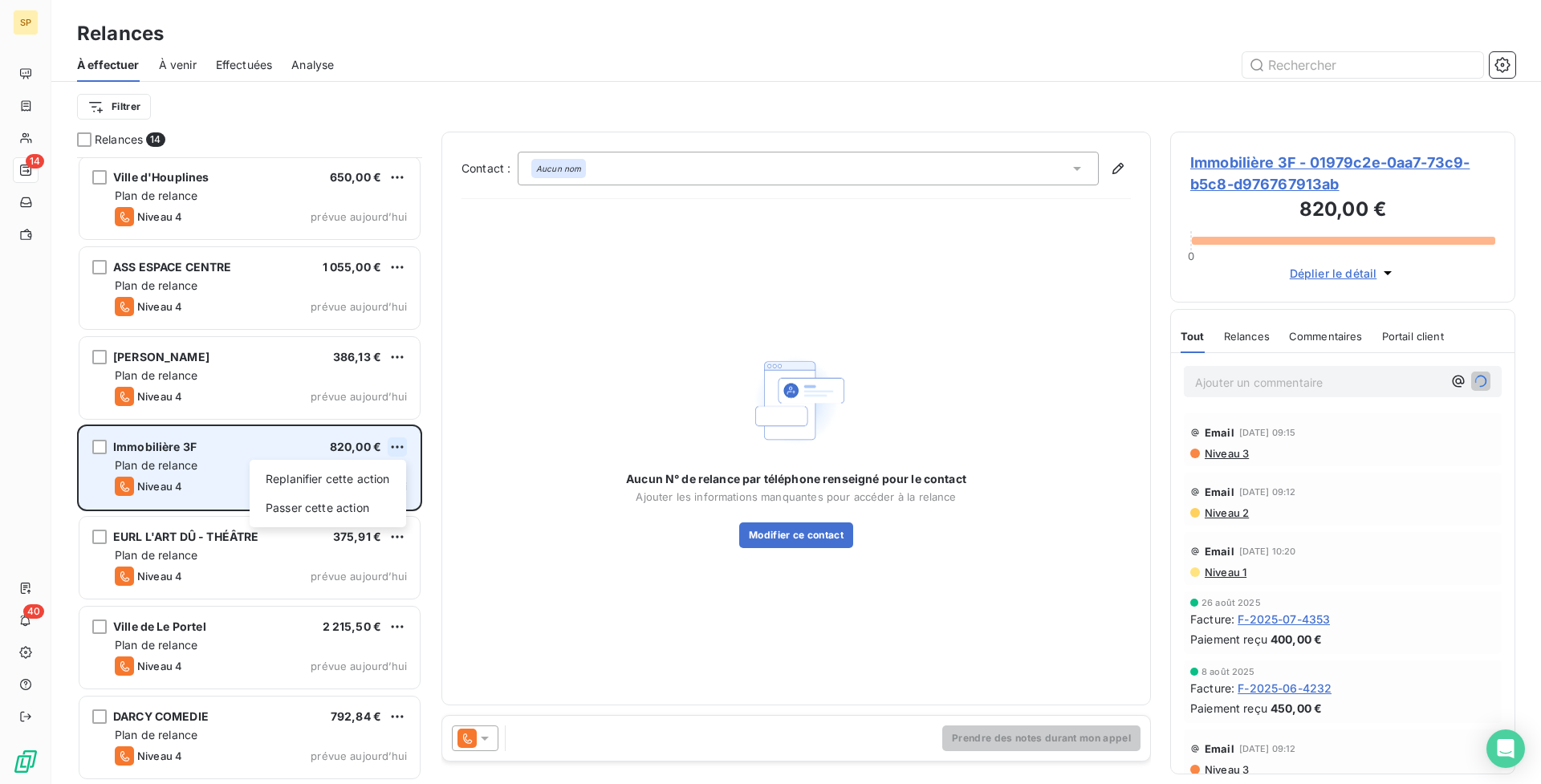
click at [403, 446] on html "SP 14 40 Relances À effectuer À venir Effectuées Analyse Filtrer Relances 14 LA…" at bounding box center [770, 392] width 1541 height 784
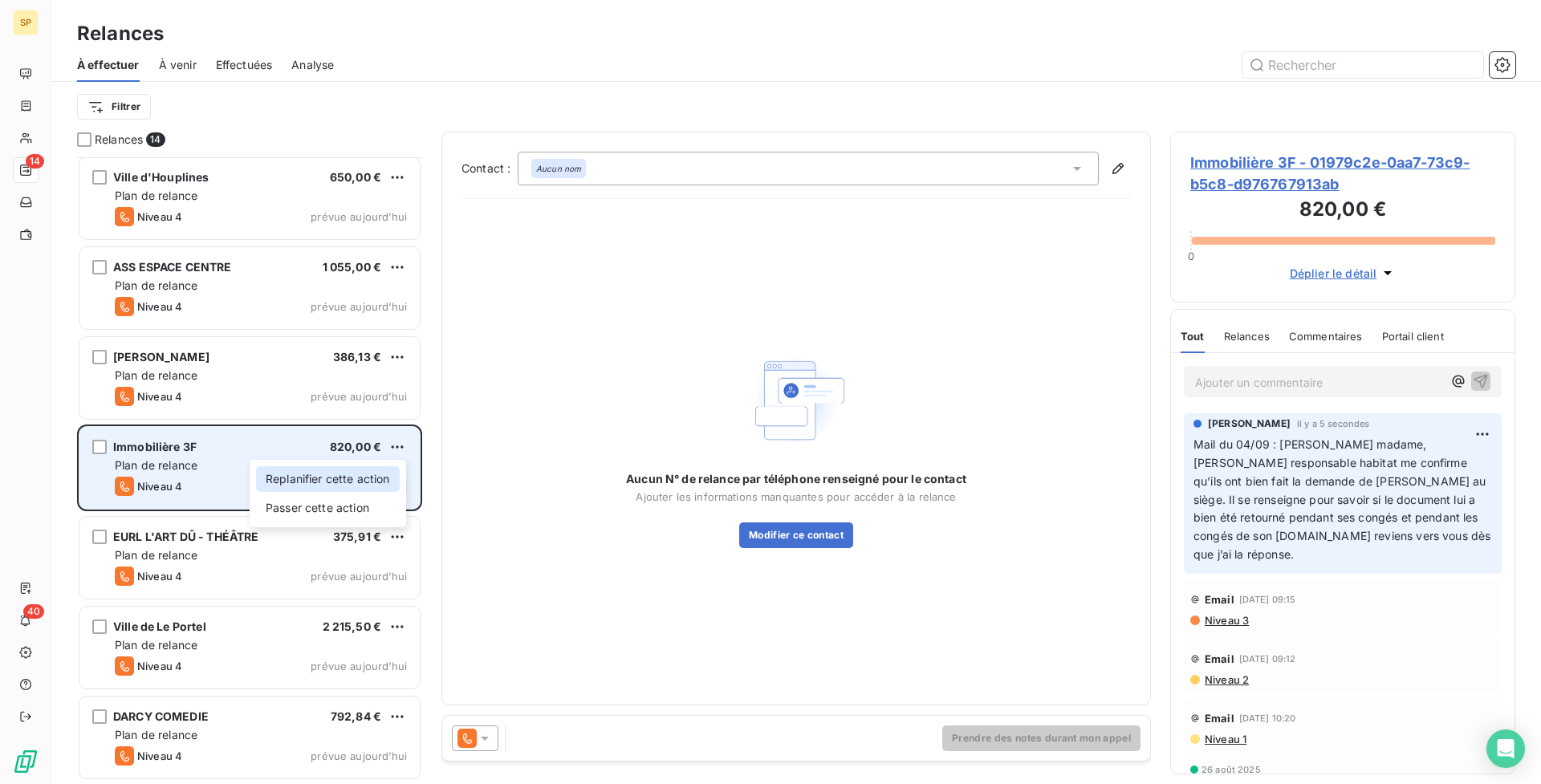
click at [383, 489] on div "Replanifier cette action" at bounding box center [328, 479] width 144 height 26
select select "8"
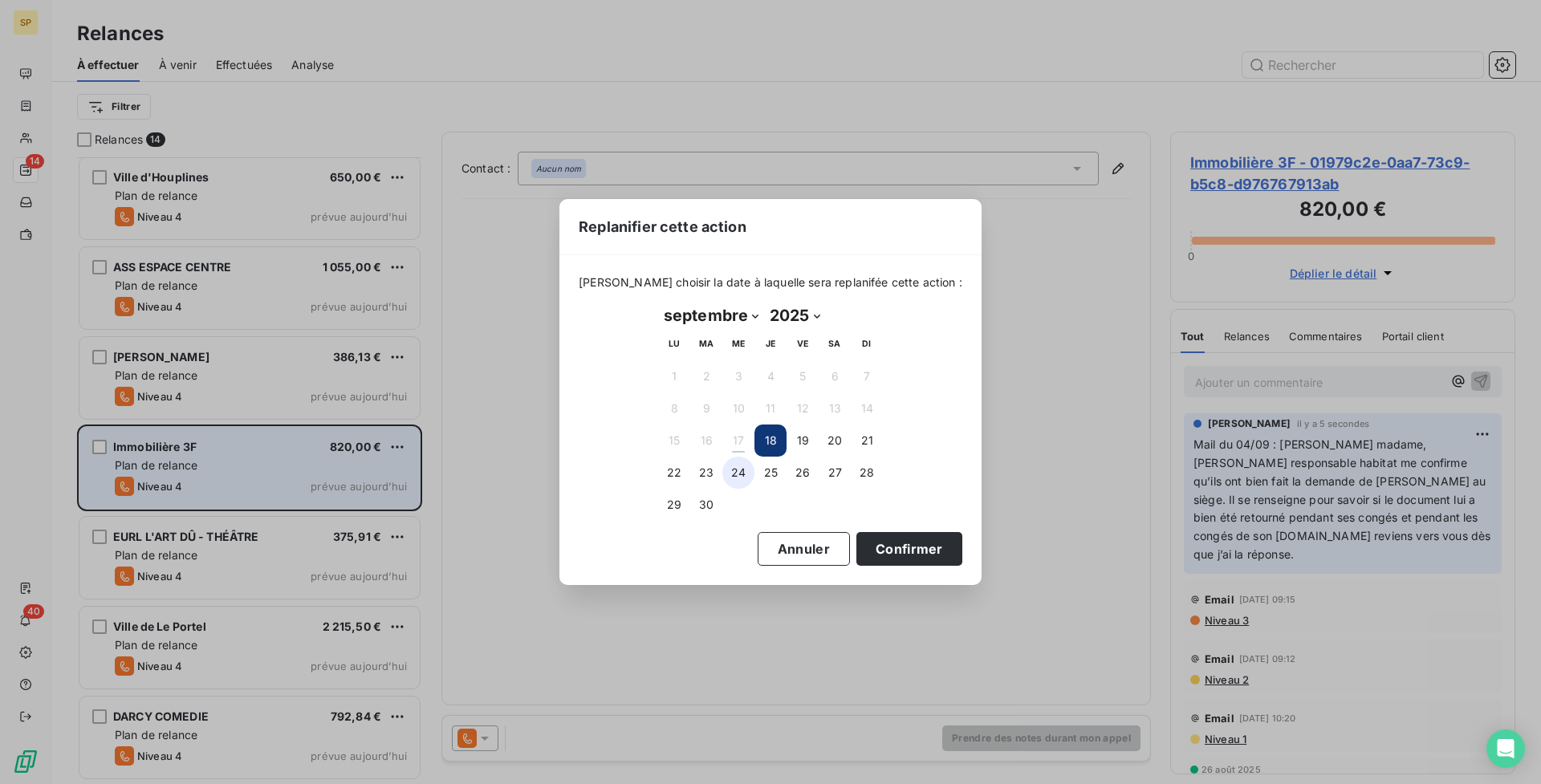
click at [742, 473] on button "24" at bounding box center [739, 473] width 32 height 32
click at [884, 549] on button "Confirmer" at bounding box center [910, 548] width 106 height 33
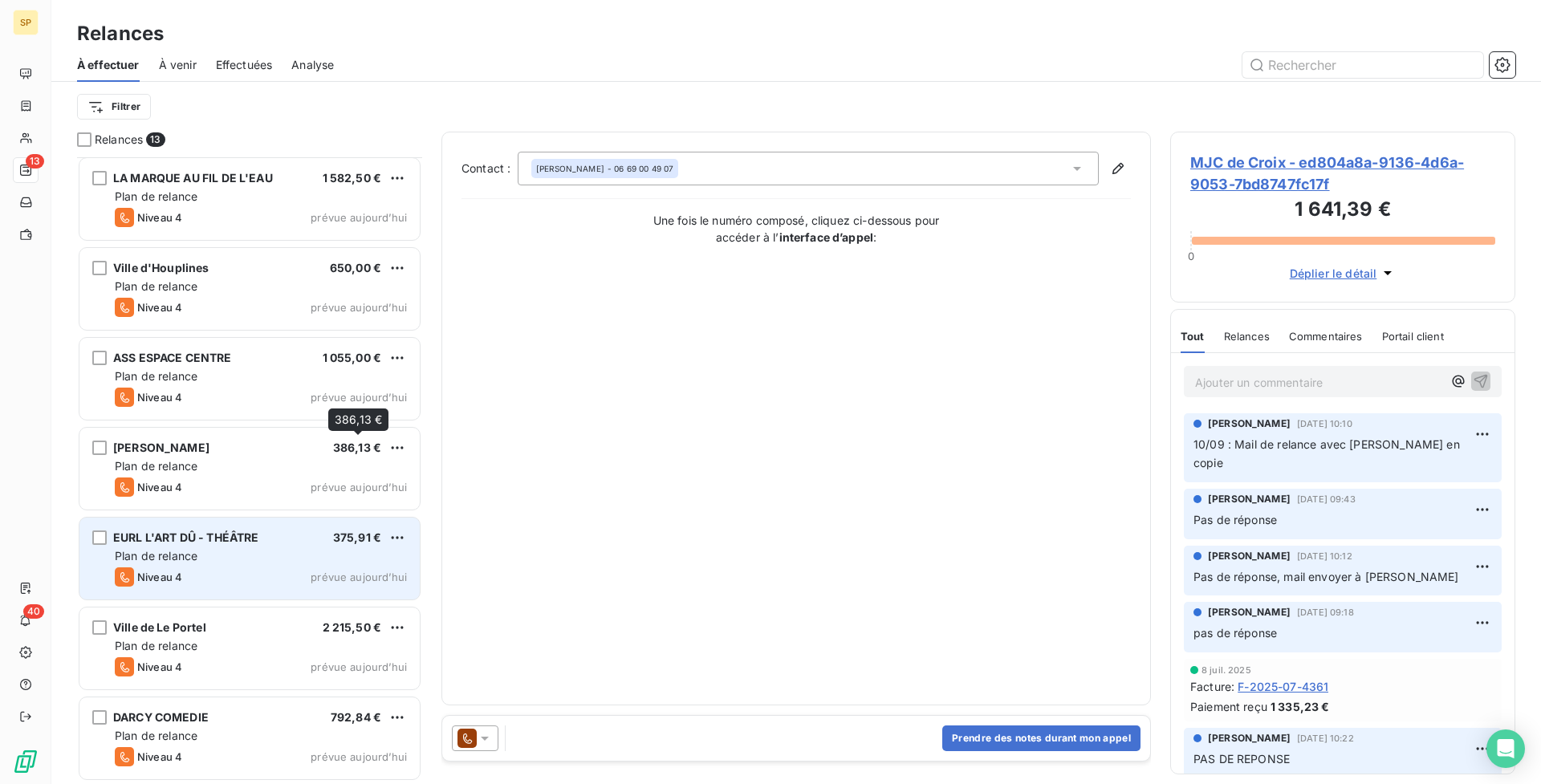
scroll to position [542, 0]
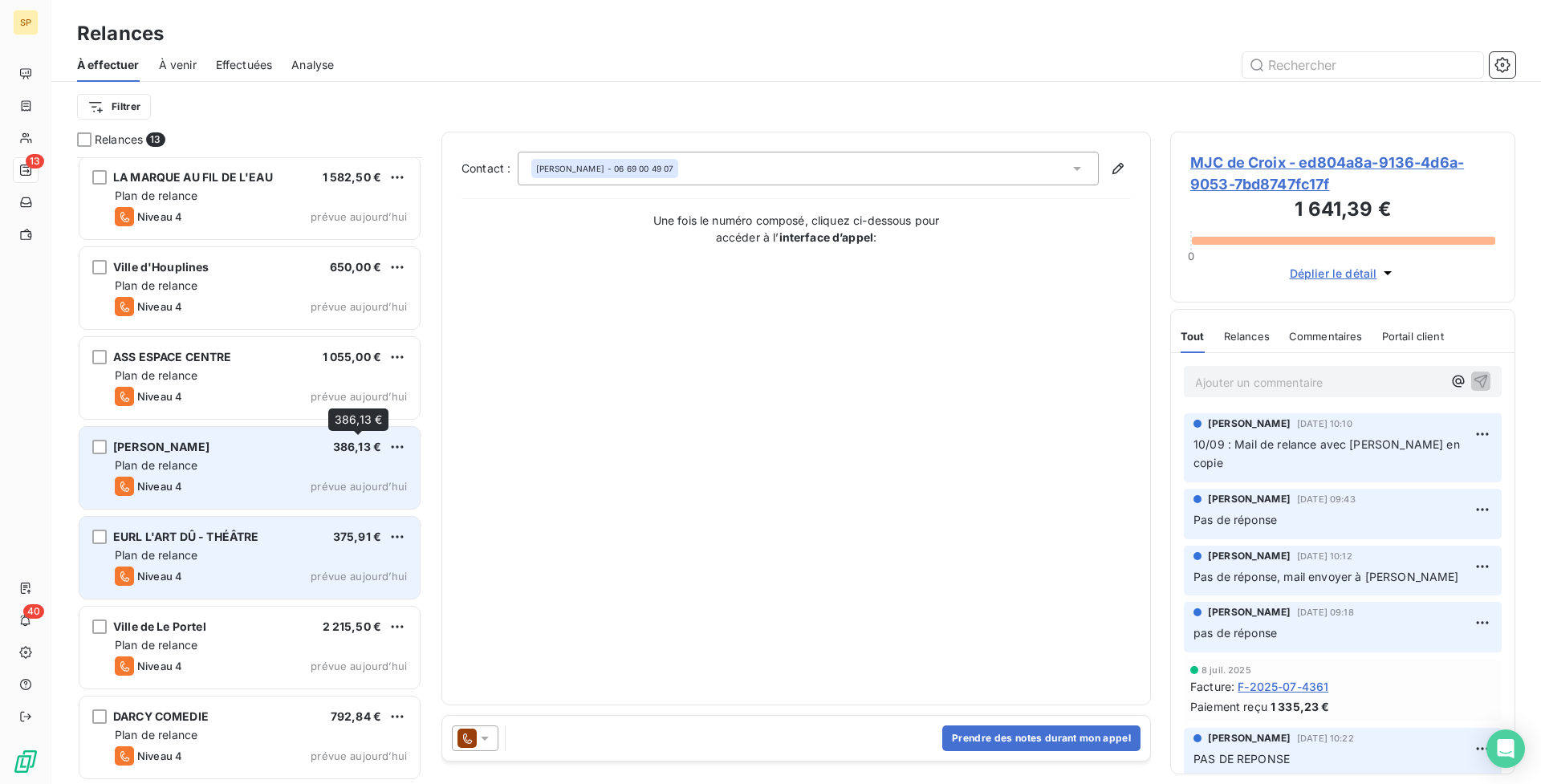
click at [333, 452] on span "386,13 €" at bounding box center [357, 446] width 48 height 14
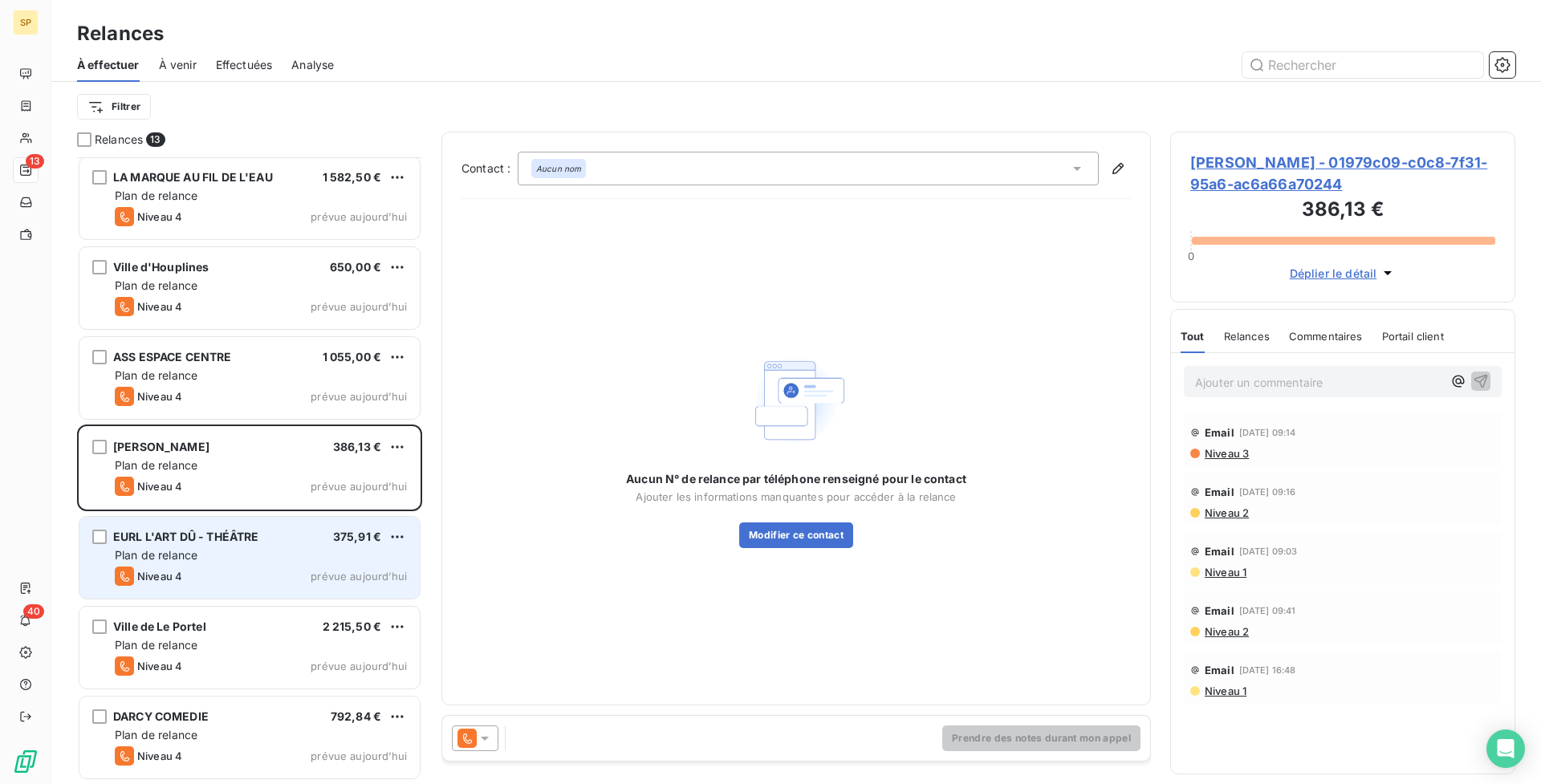
click at [1322, 187] on span "[PERSON_NAME] - 01979c09-c0c8-7f31-95a6-ac6a66a70244" at bounding box center [1343, 173] width 305 height 43
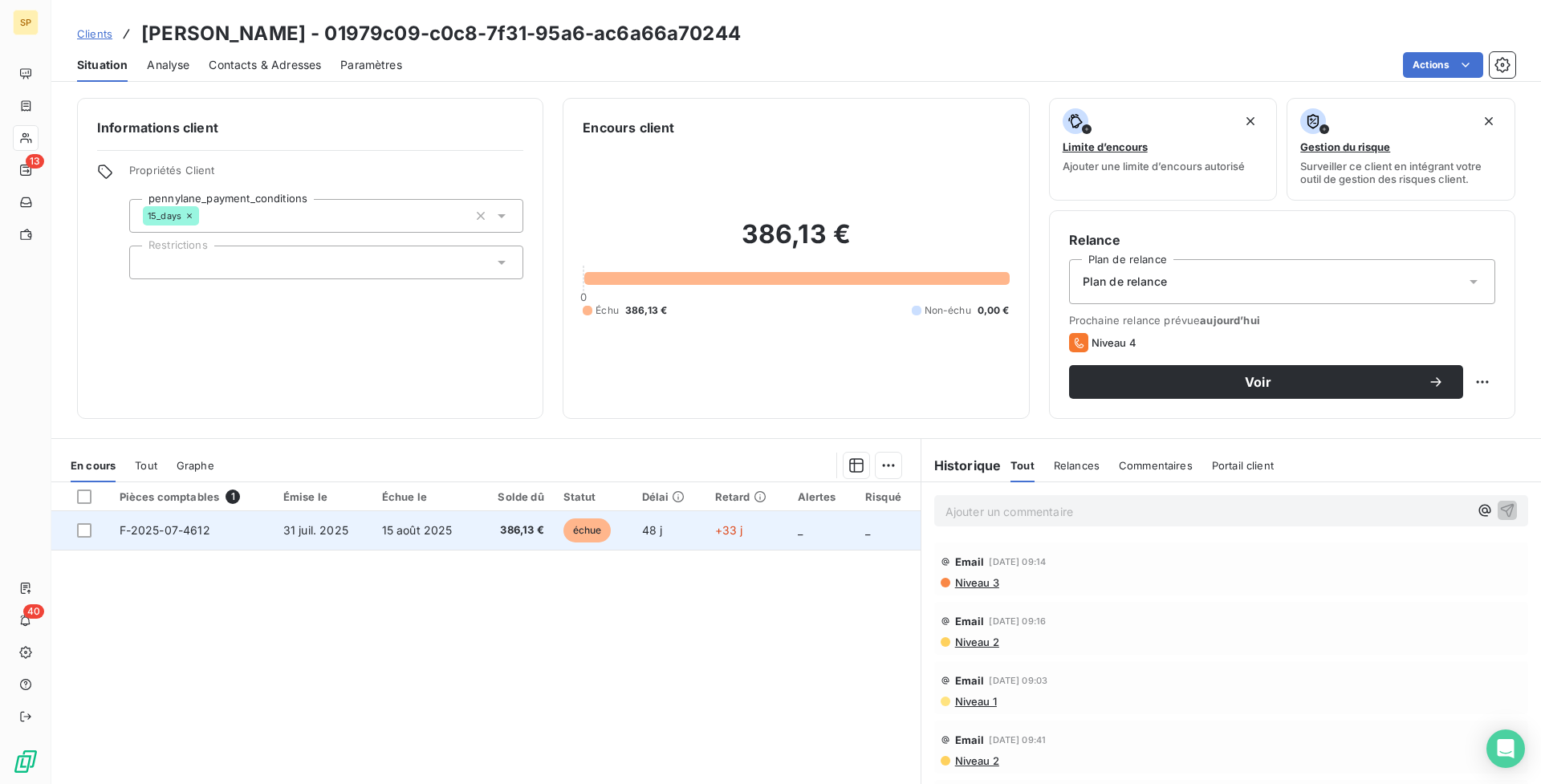
click at [716, 540] on td "+33 j" at bounding box center [747, 530] width 83 height 39
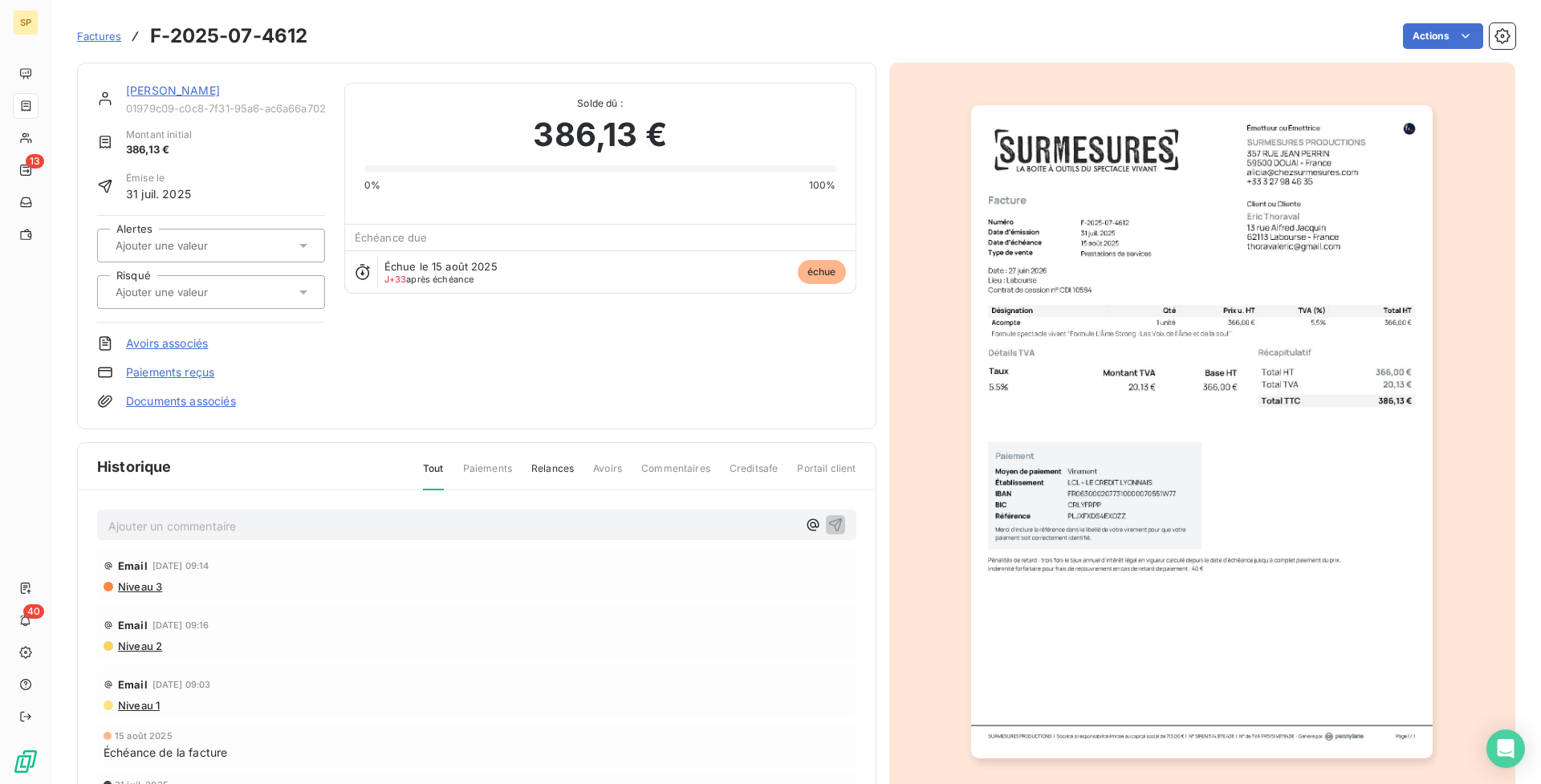
click at [1183, 491] on img "button" at bounding box center [1201, 431] width 461 height 653
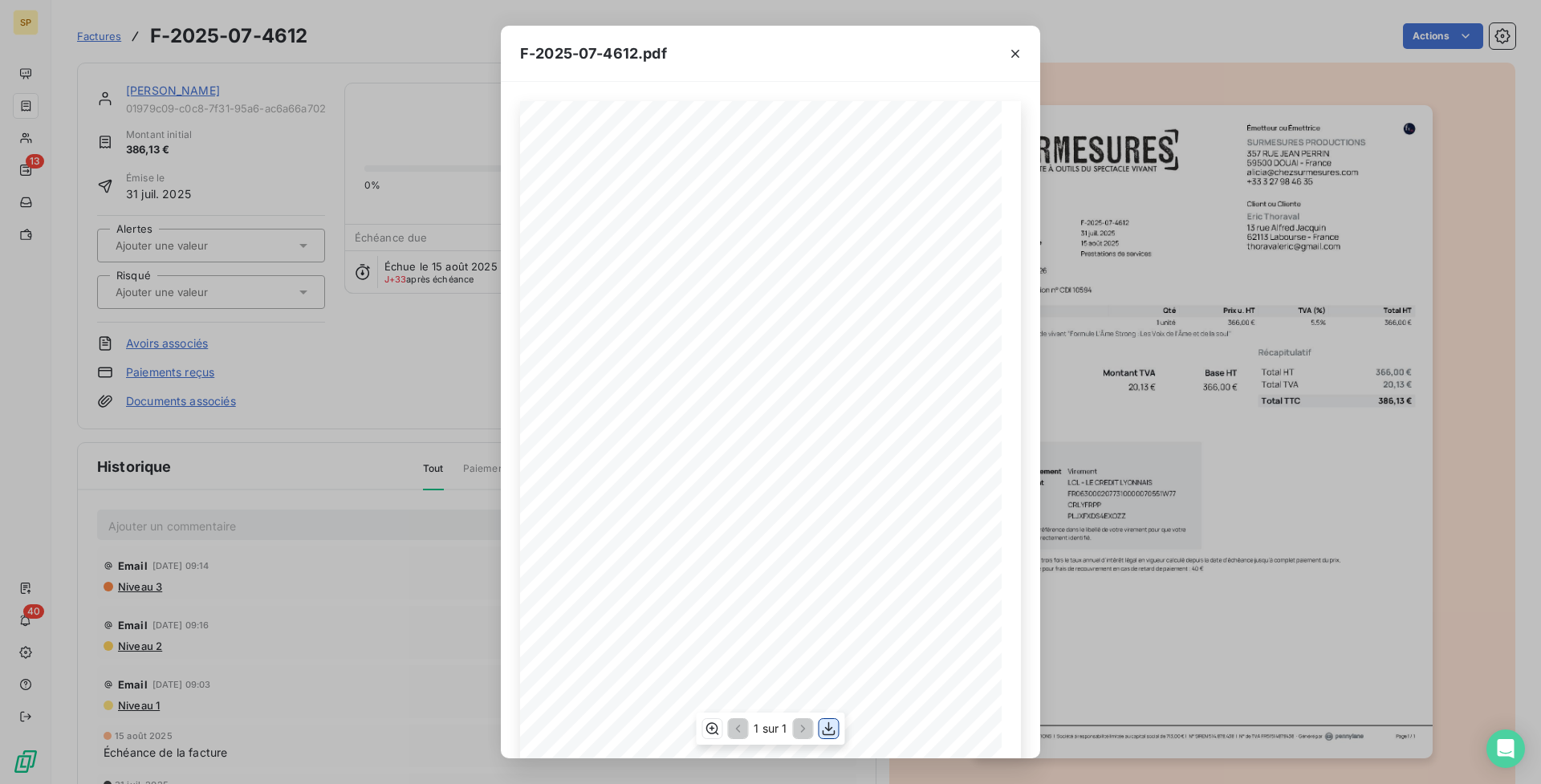
click at [834, 724] on icon "button" at bounding box center [829, 728] width 16 height 16
click at [1022, 50] on icon "button" at bounding box center [1016, 54] width 16 height 16
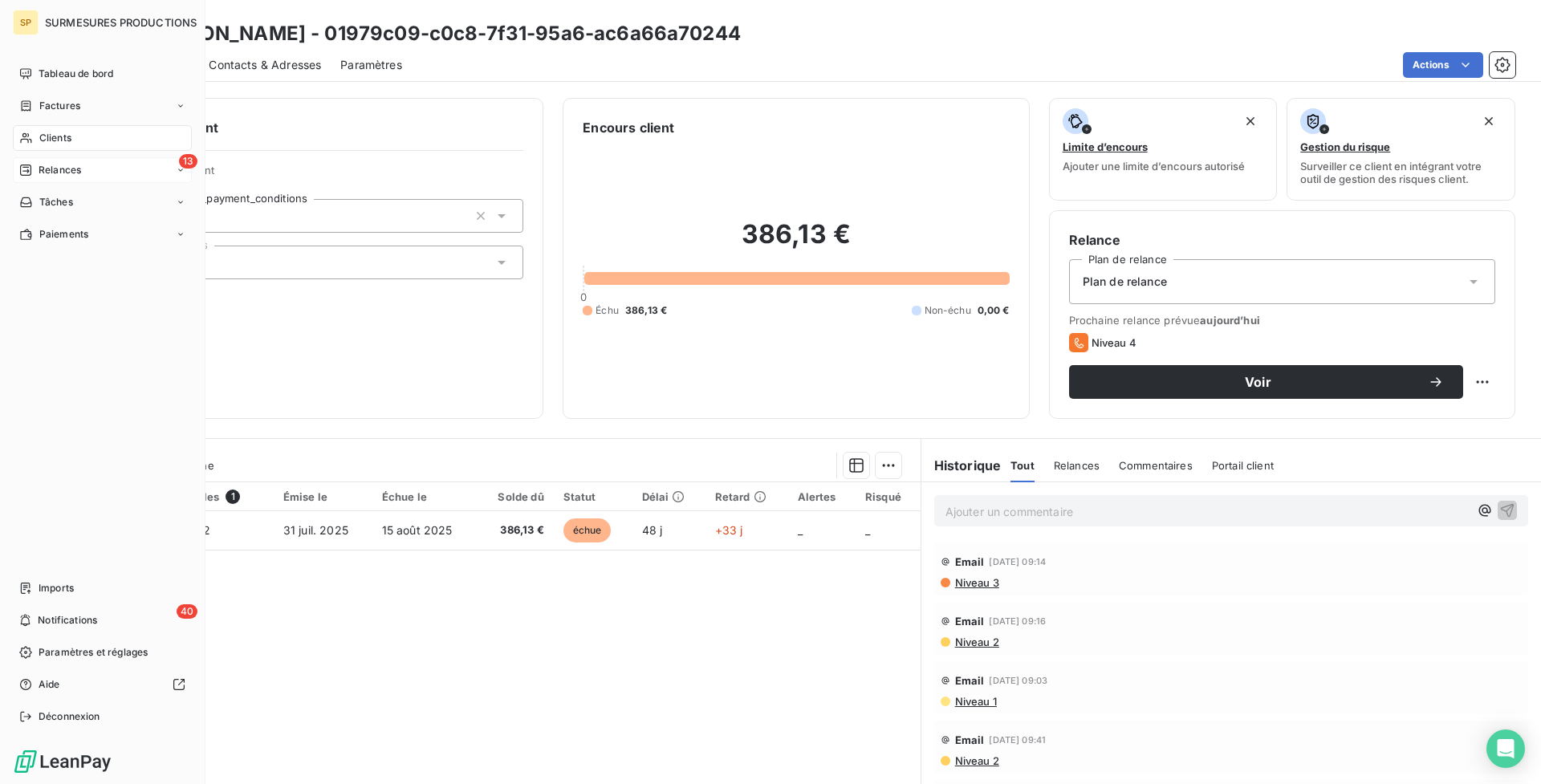
click at [32, 176] on div "Relances" at bounding box center [50, 170] width 62 height 14
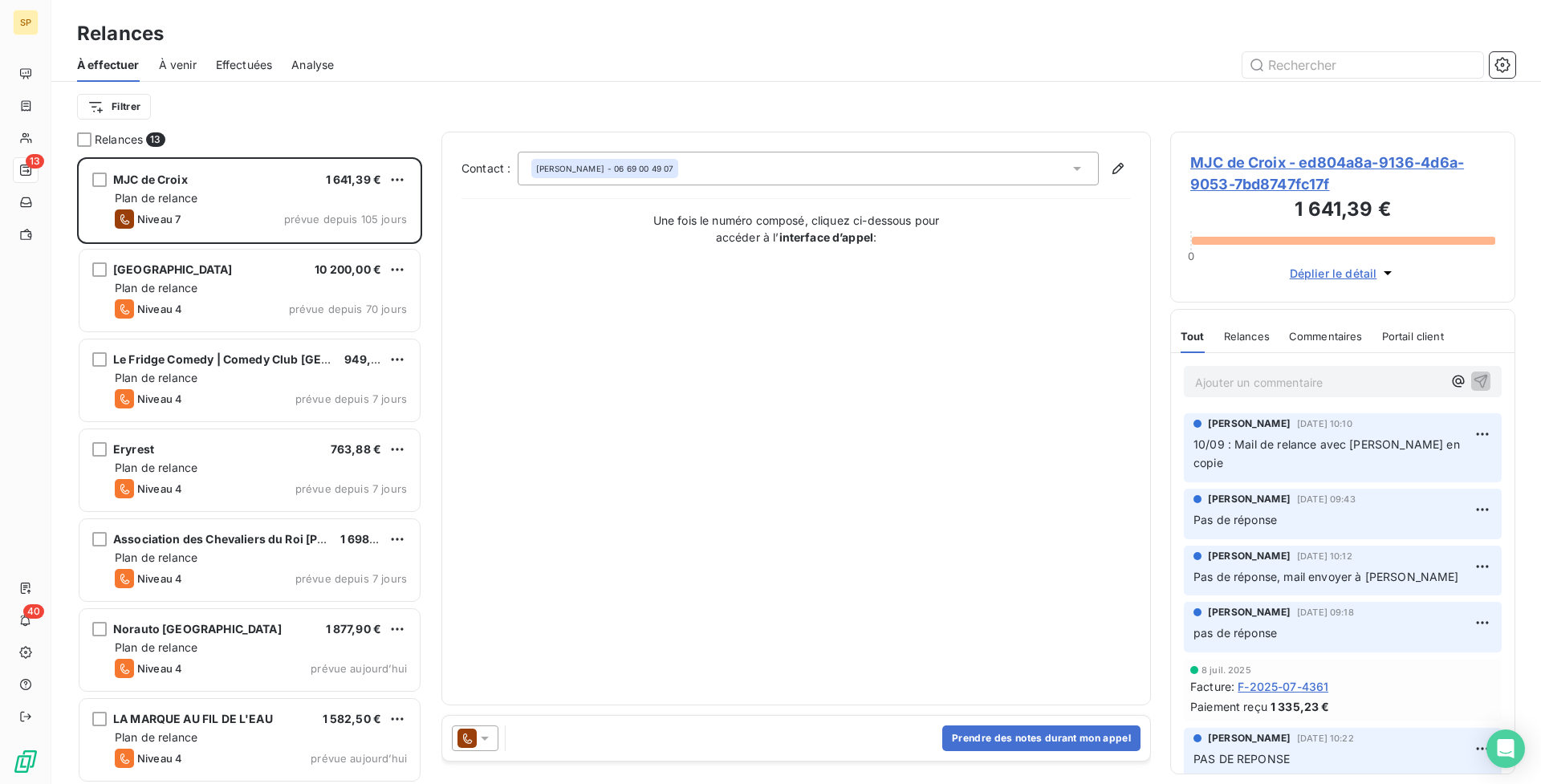
scroll to position [542, 0]
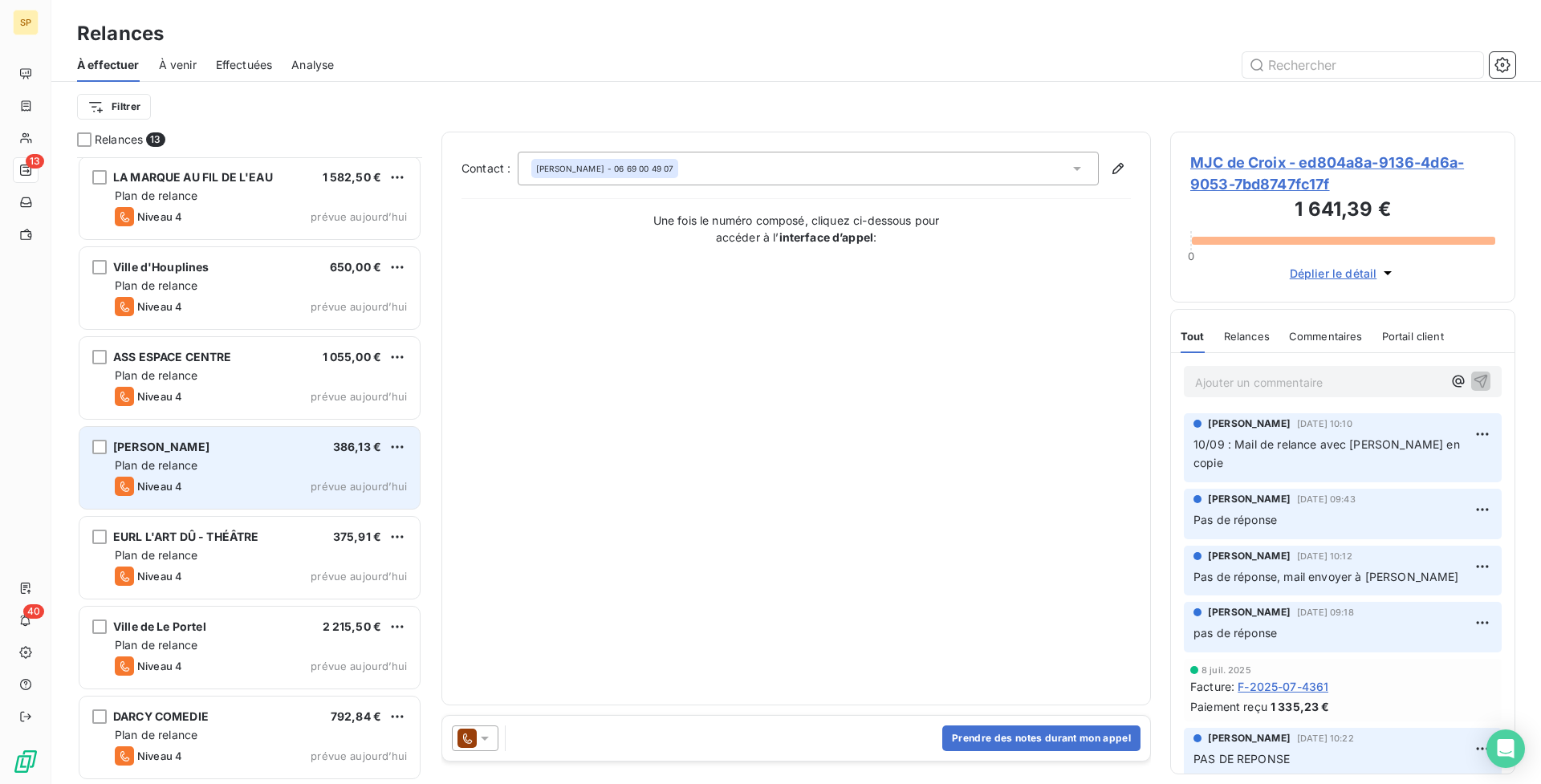
click at [321, 448] on div "[PERSON_NAME] 386,13 €" at bounding box center [260, 446] width 292 height 14
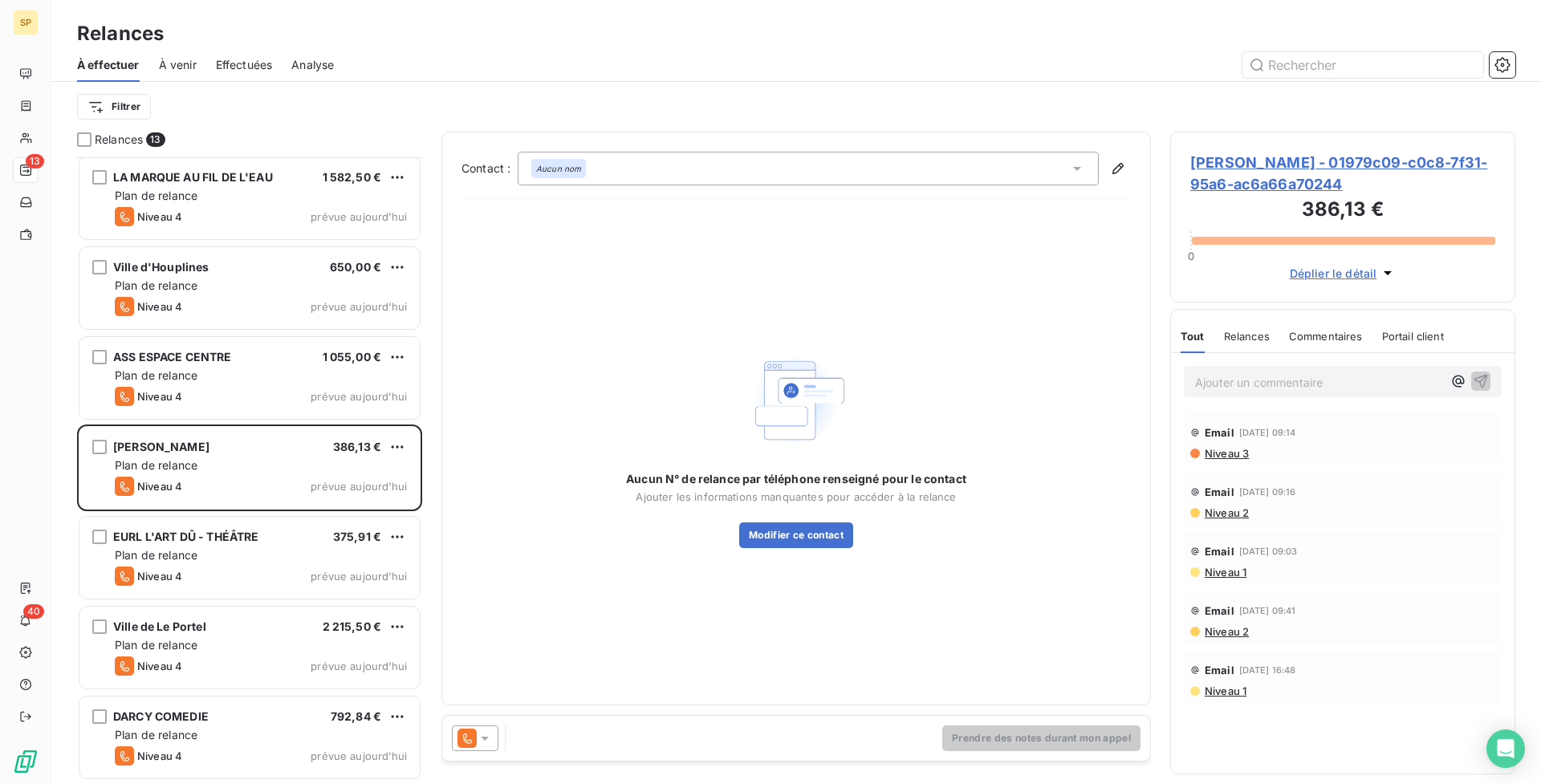
click at [1364, 388] on p "Ajouter un commentaire ﻿" at bounding box center [1319, 383] width 248 height 20
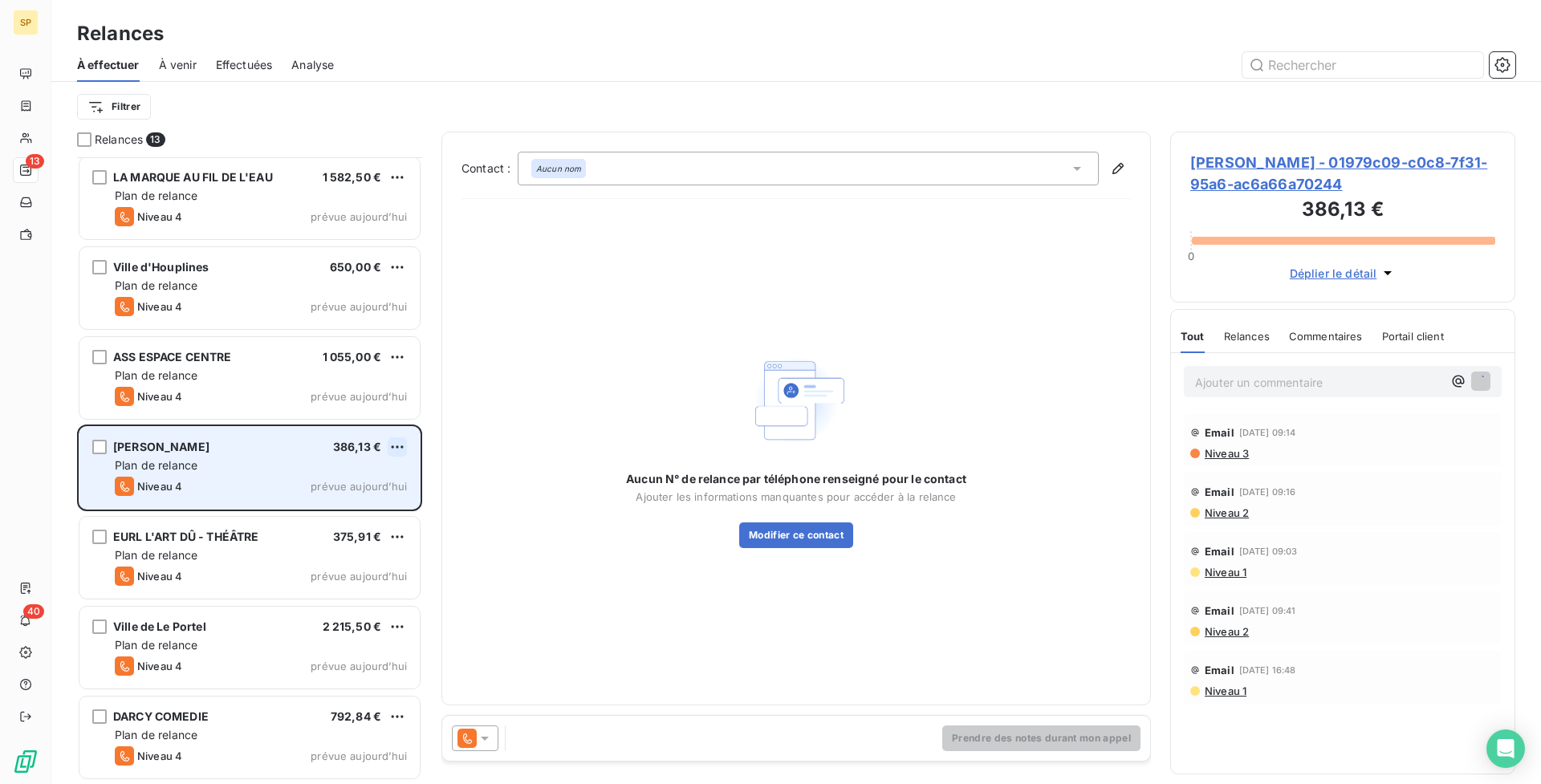
click at [401, 446] on html "SP 13 40 Relances À effectuer À venir Effectuées Analyse Filtrer Relances 13 No…" at bounding box center [770, 392] width 1541 height 784
click at [360, 477] on div "Replanifier cette action" at bounding box center [328, 479] width 144 height 26
select select "8"
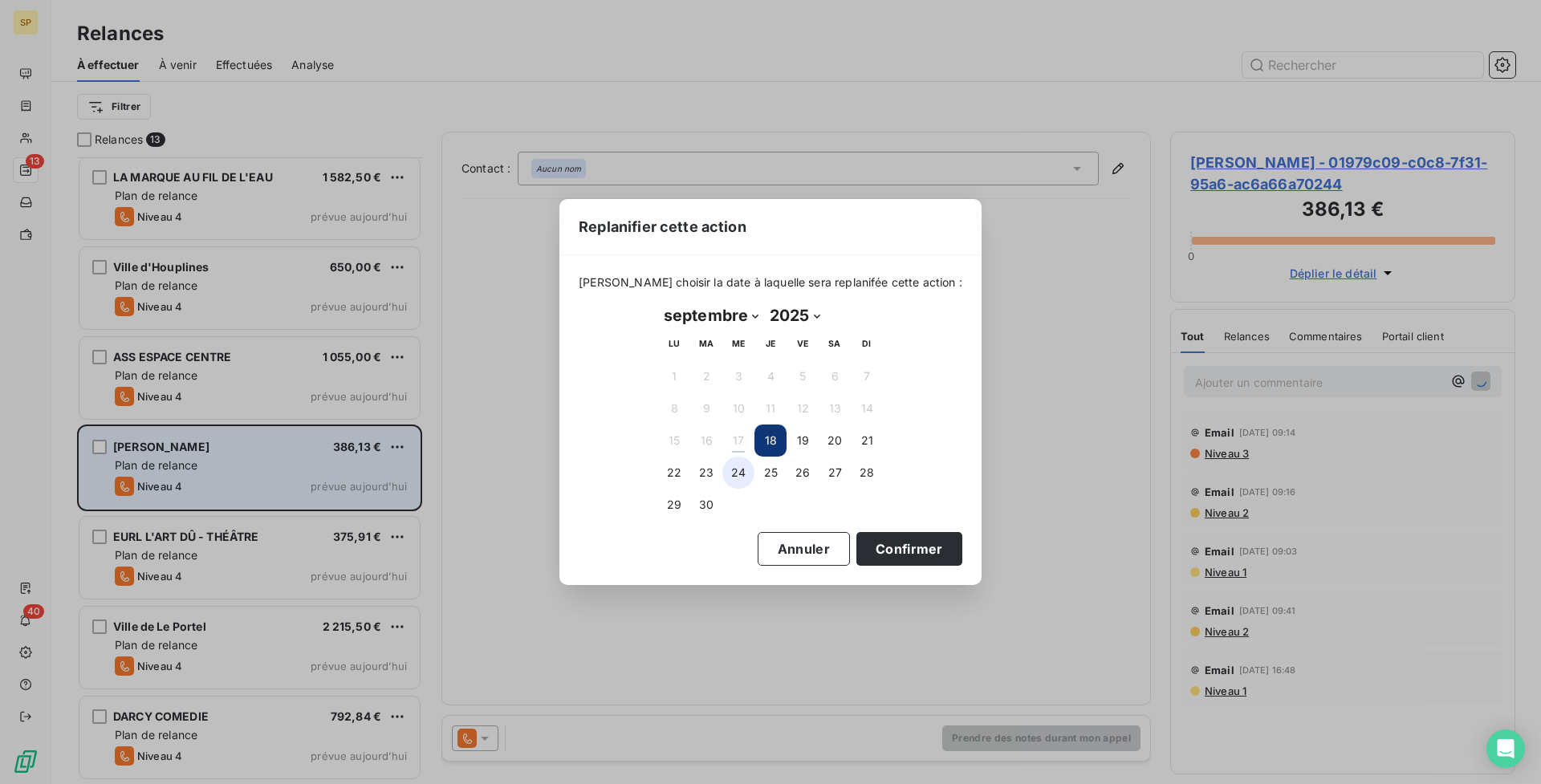
click at [739, 468] on button "24" at bounding box center [739, 473] width 32 height 32
click at [911, 554] on button "Confirmer" at bounding box center [910, 548] width 106 height 33
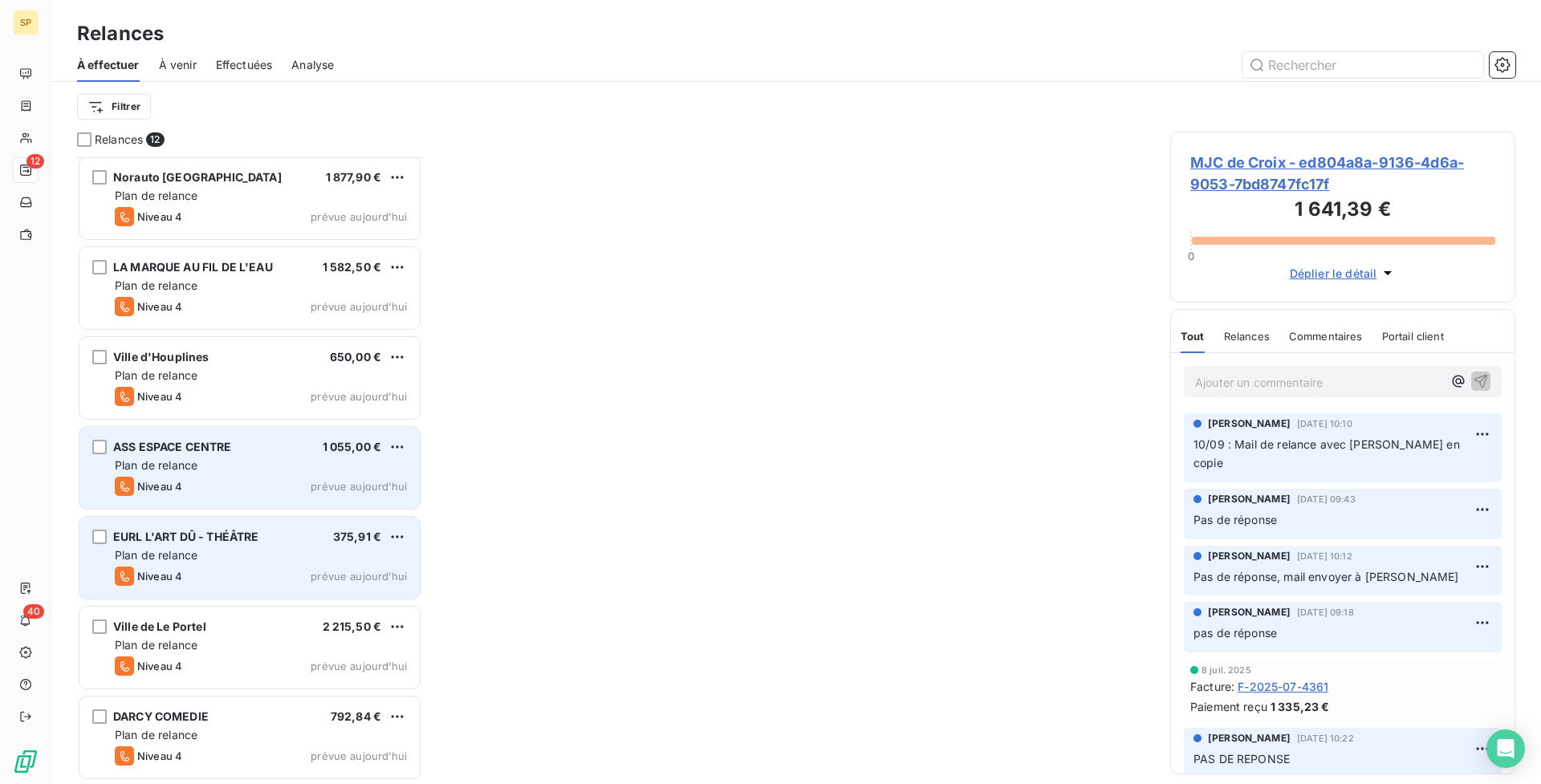
scroll to position [452, 0]
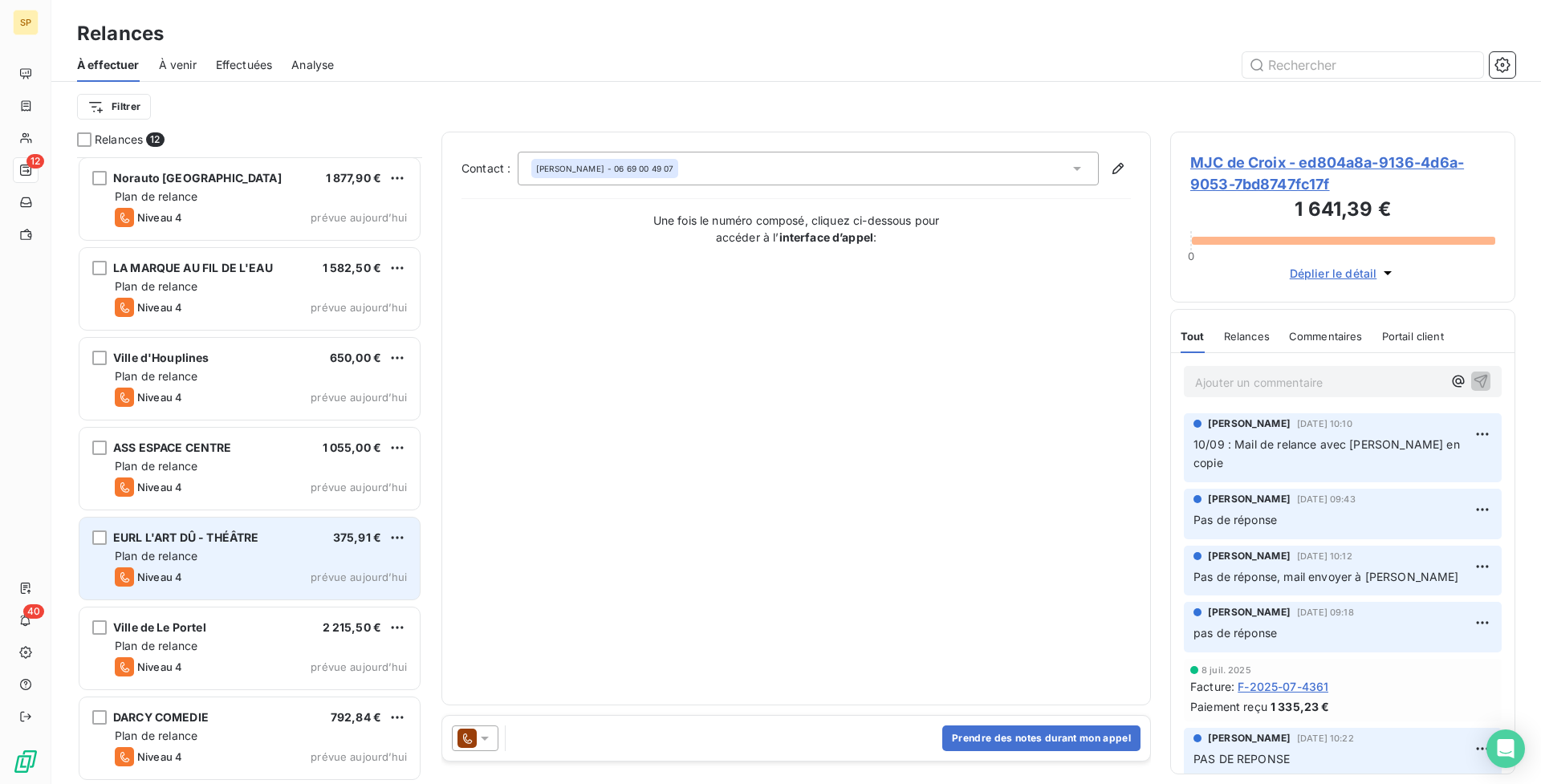
click at [276, 563] on div "Plan de relance" at bounding box center [260, 556] width 292 height 16
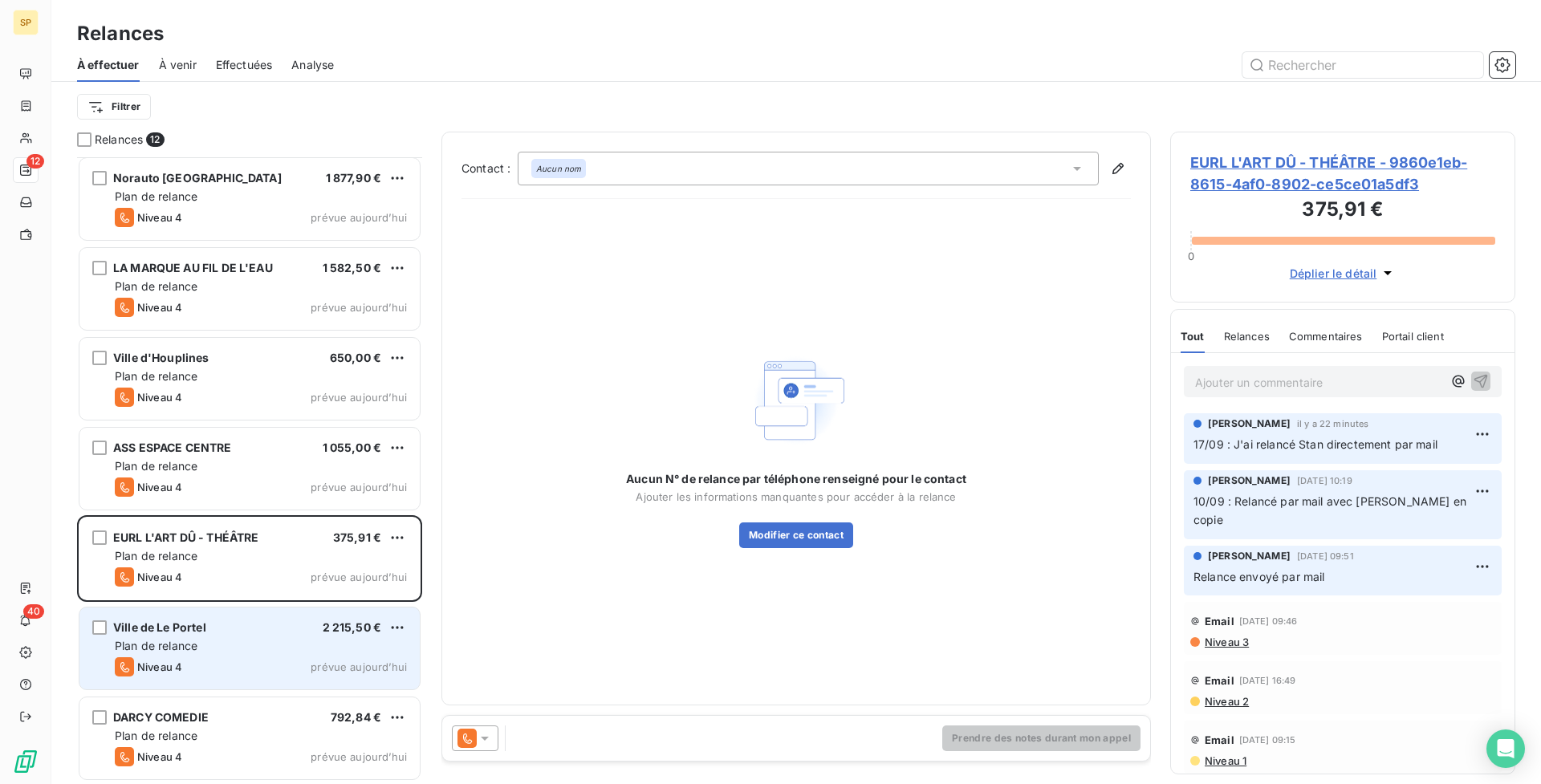
click at [346, 643] on div "Plan de relance" at bounding box center [260, 646] width 292 height 16
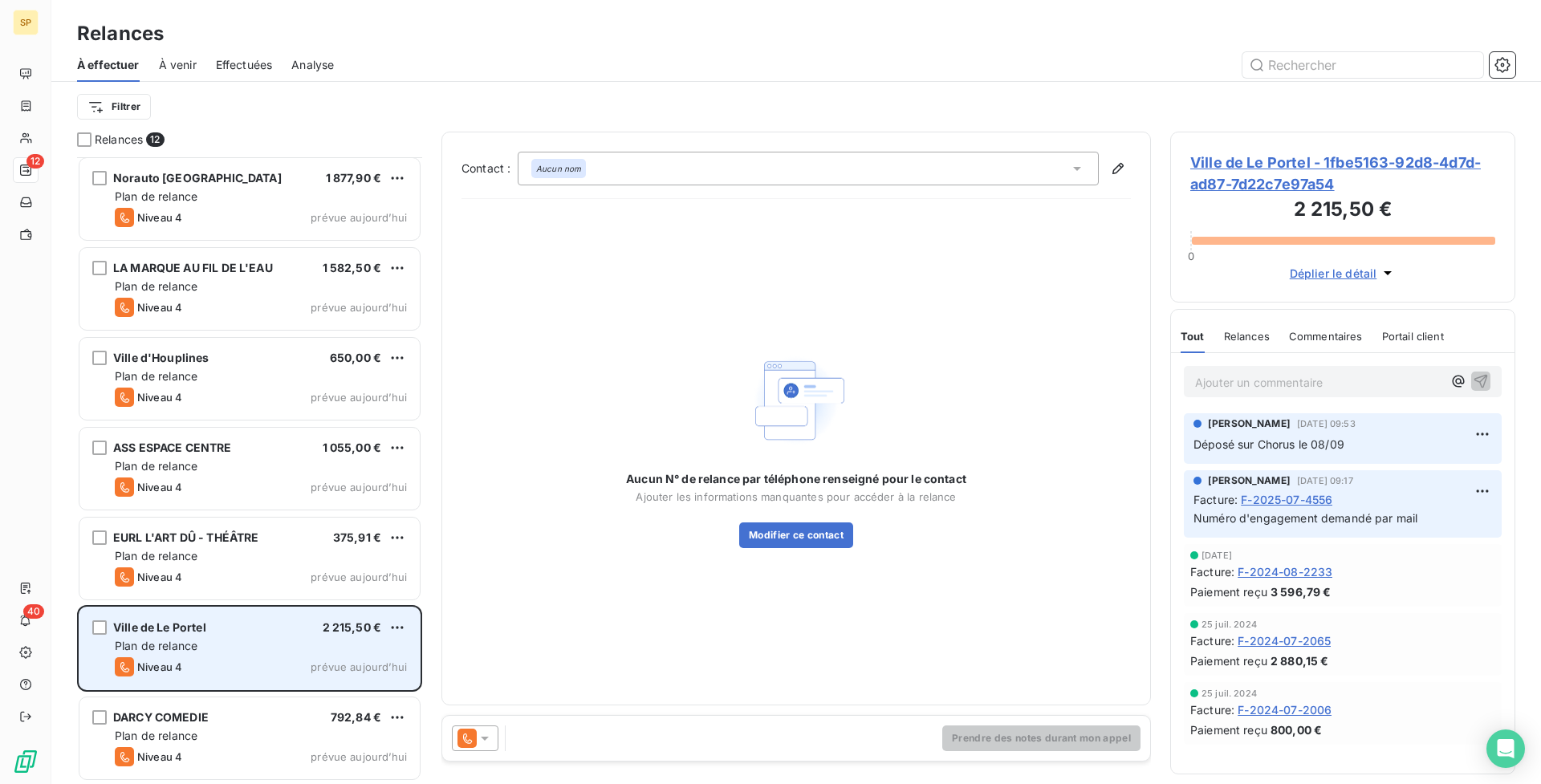
scroll to position [453, 0]
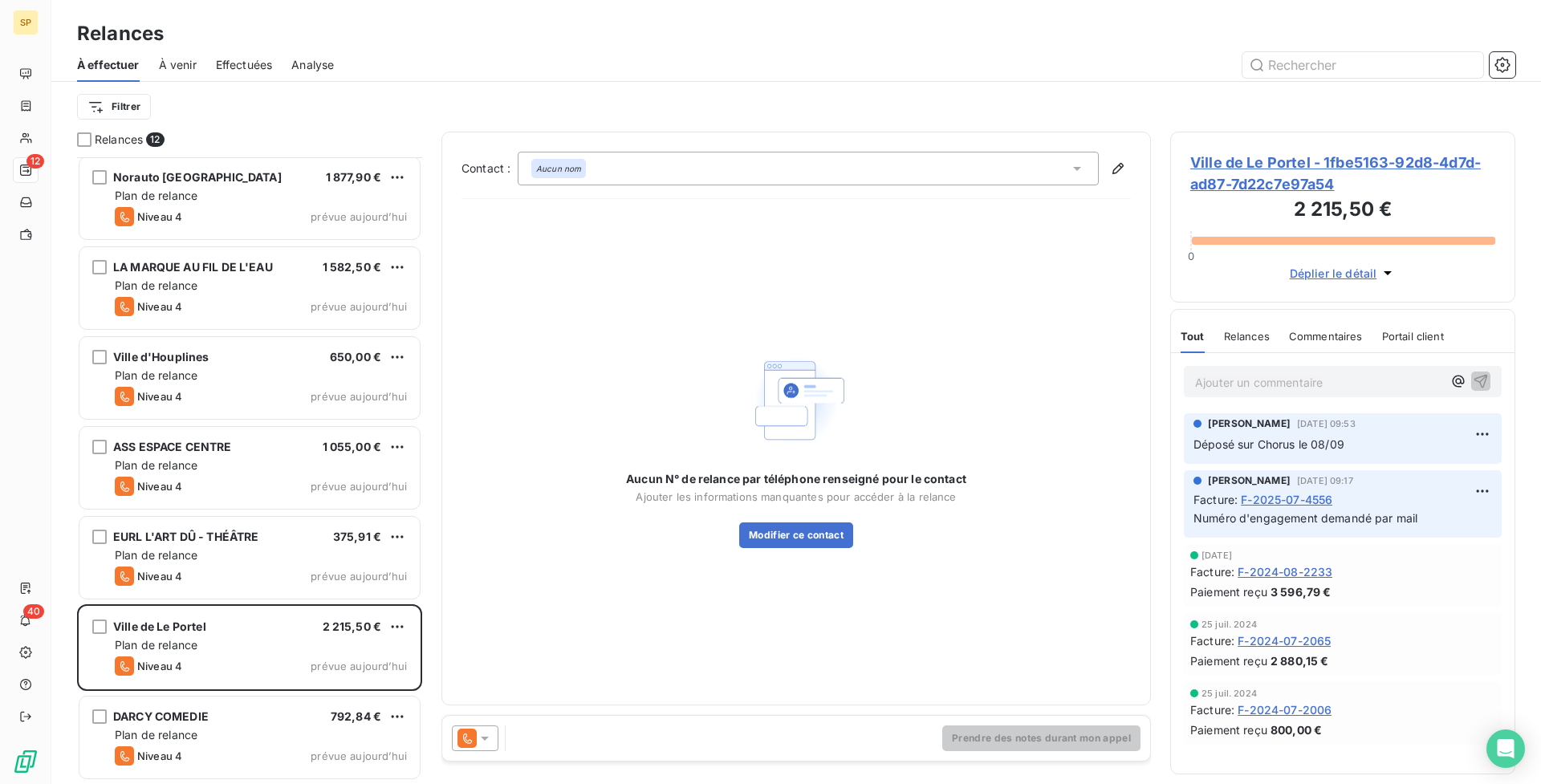
click at [1244, 174] on span "Ville de Le Portel - 1fbe5163-92d8-4d7d-ad87-7d22c7e97a54" at bounding box center [1343, 173] width 305 height 43
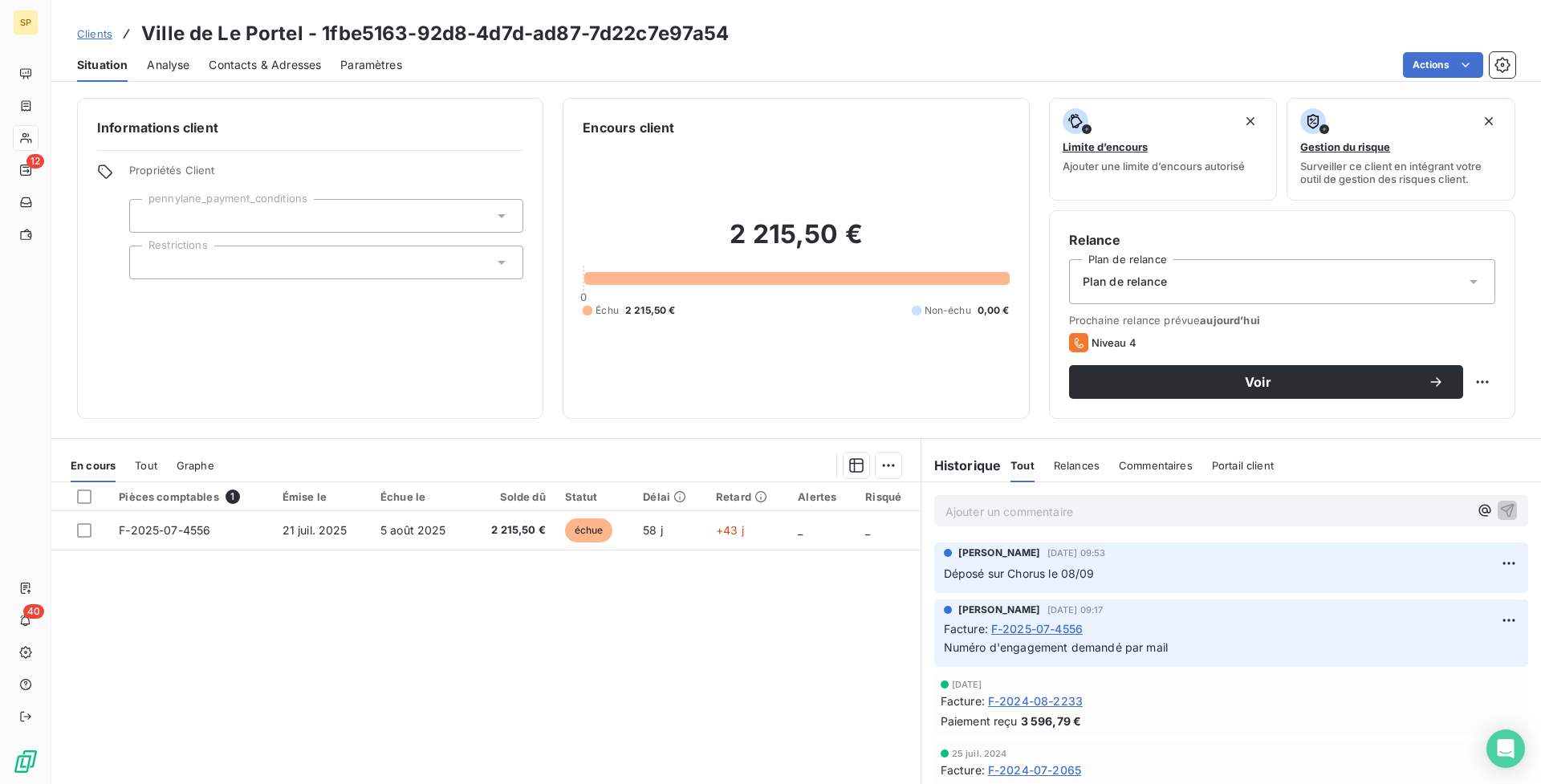
click at [246, 59] on span "Contacts & Adresses" at bounding box center [265, 65] width 113 height 16
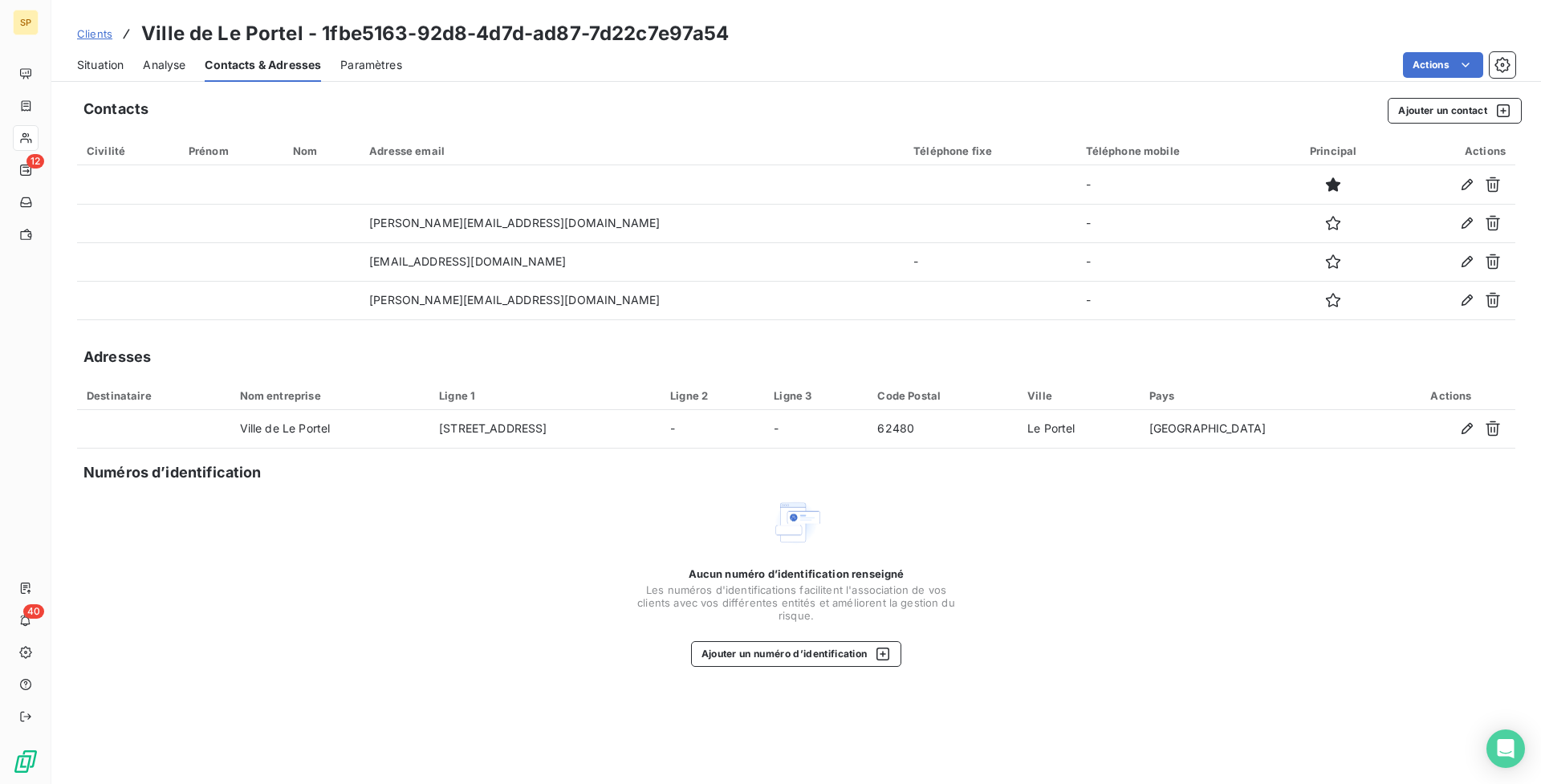
click at [88, 66] on span "Situation" at bounding box center [101, 65] width 47 height 16
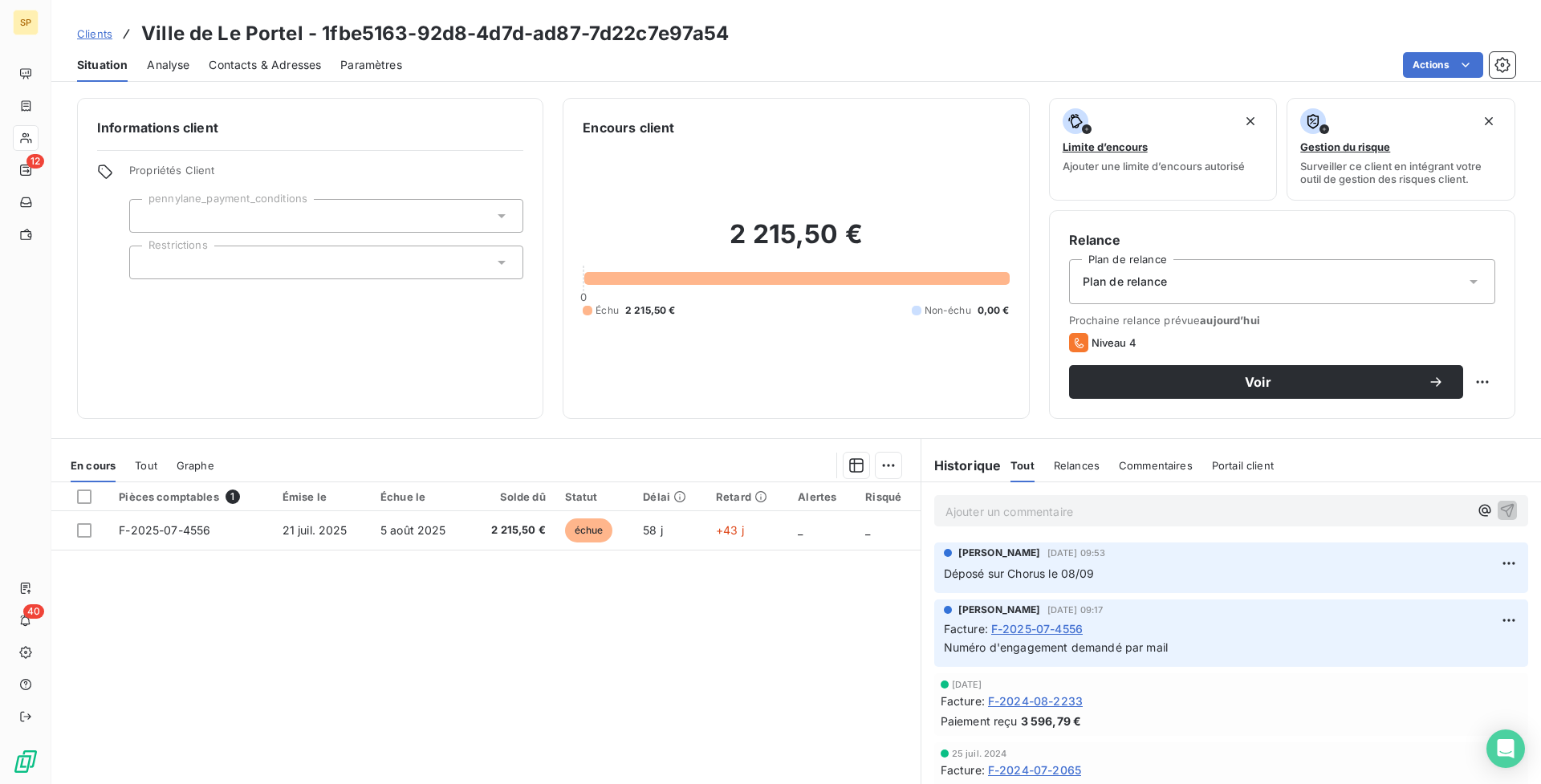
click at [229, 68] on span "Contacts & Adresses" at bounding box center [265, 65] width 113 height 16
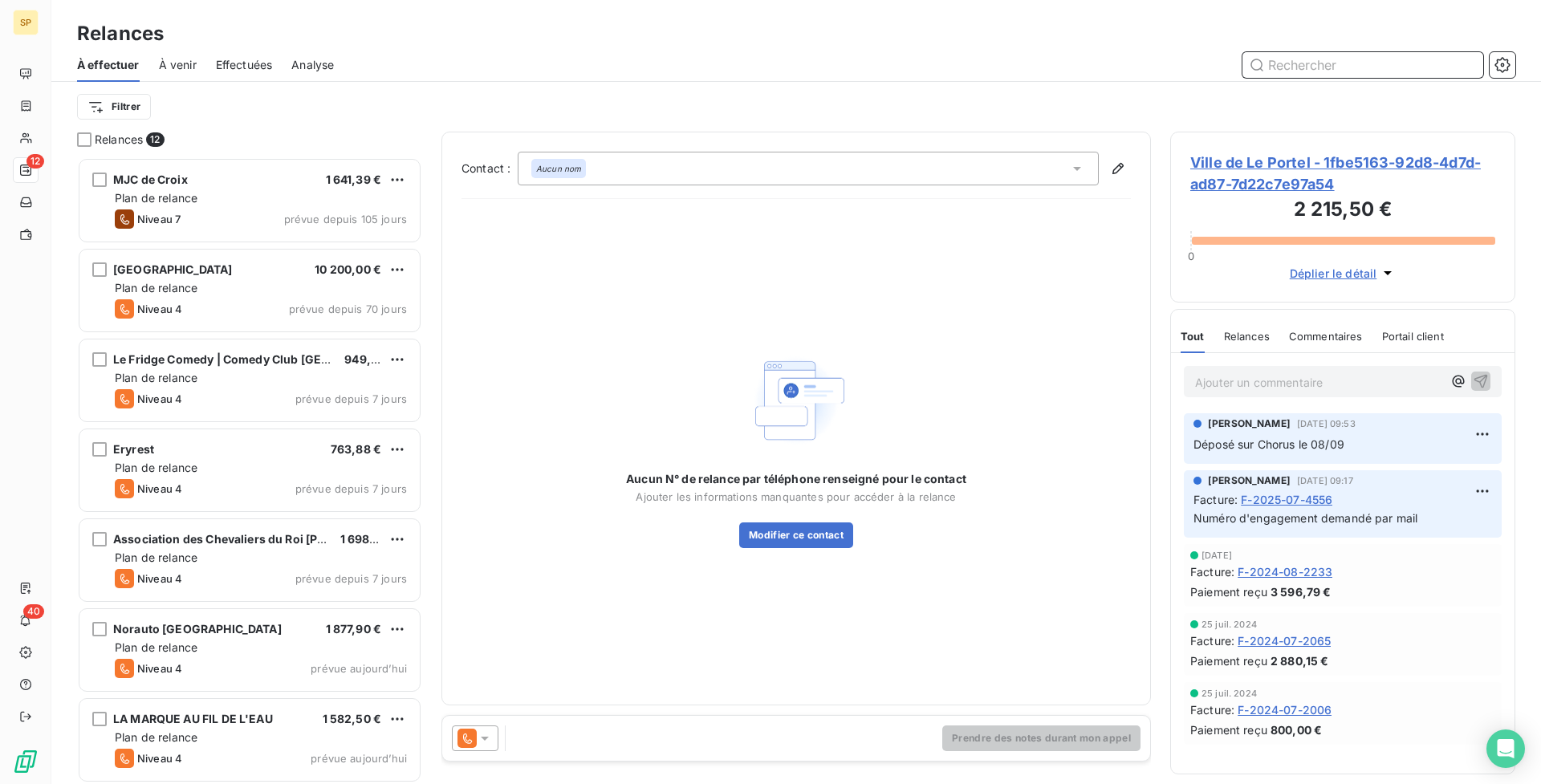
scroll to position [453, 0]
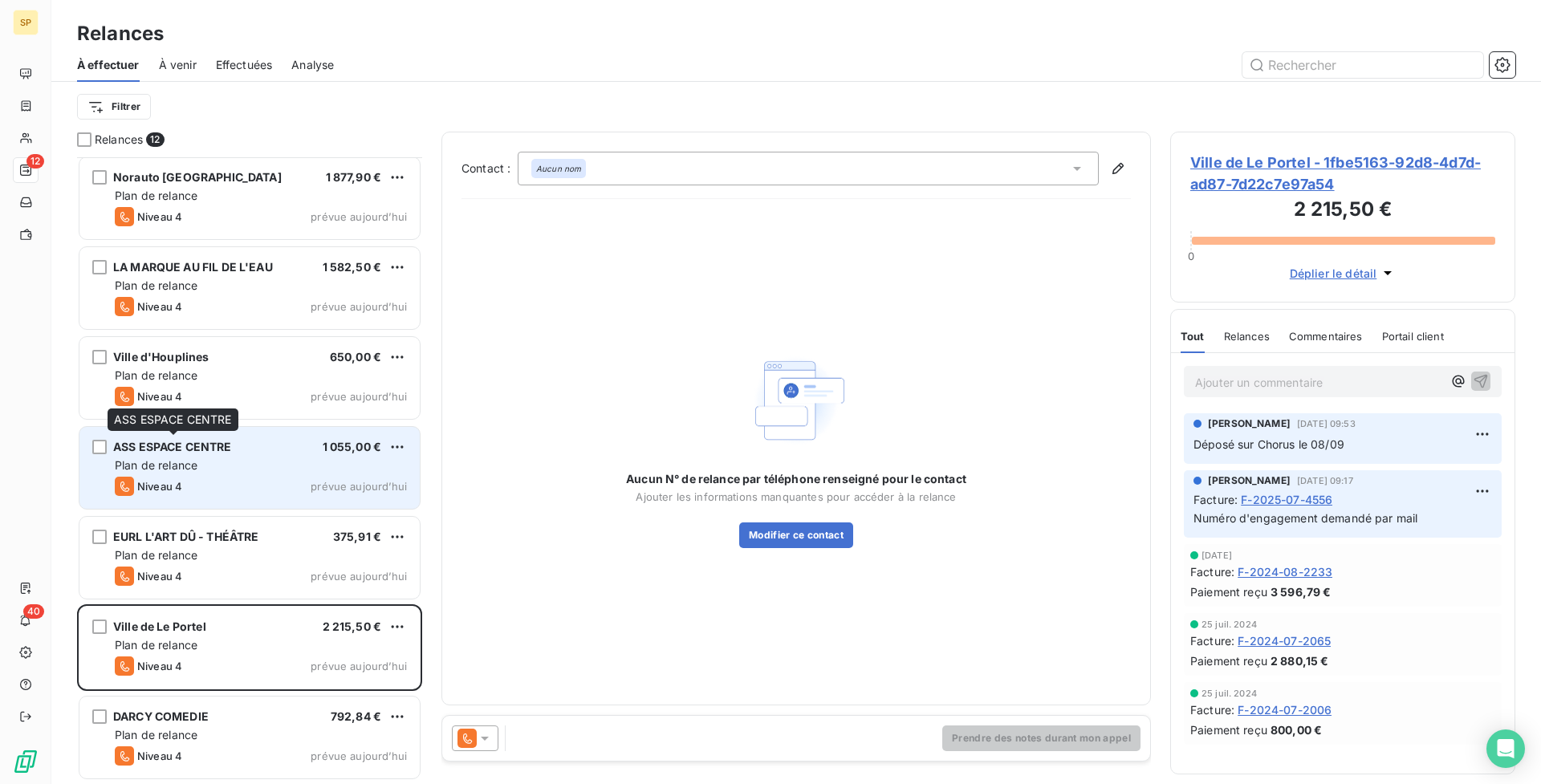
click at [231, 454] on div "ASS ESPACE CENTRE" at bounding box center [173, 447] width 119 height 16
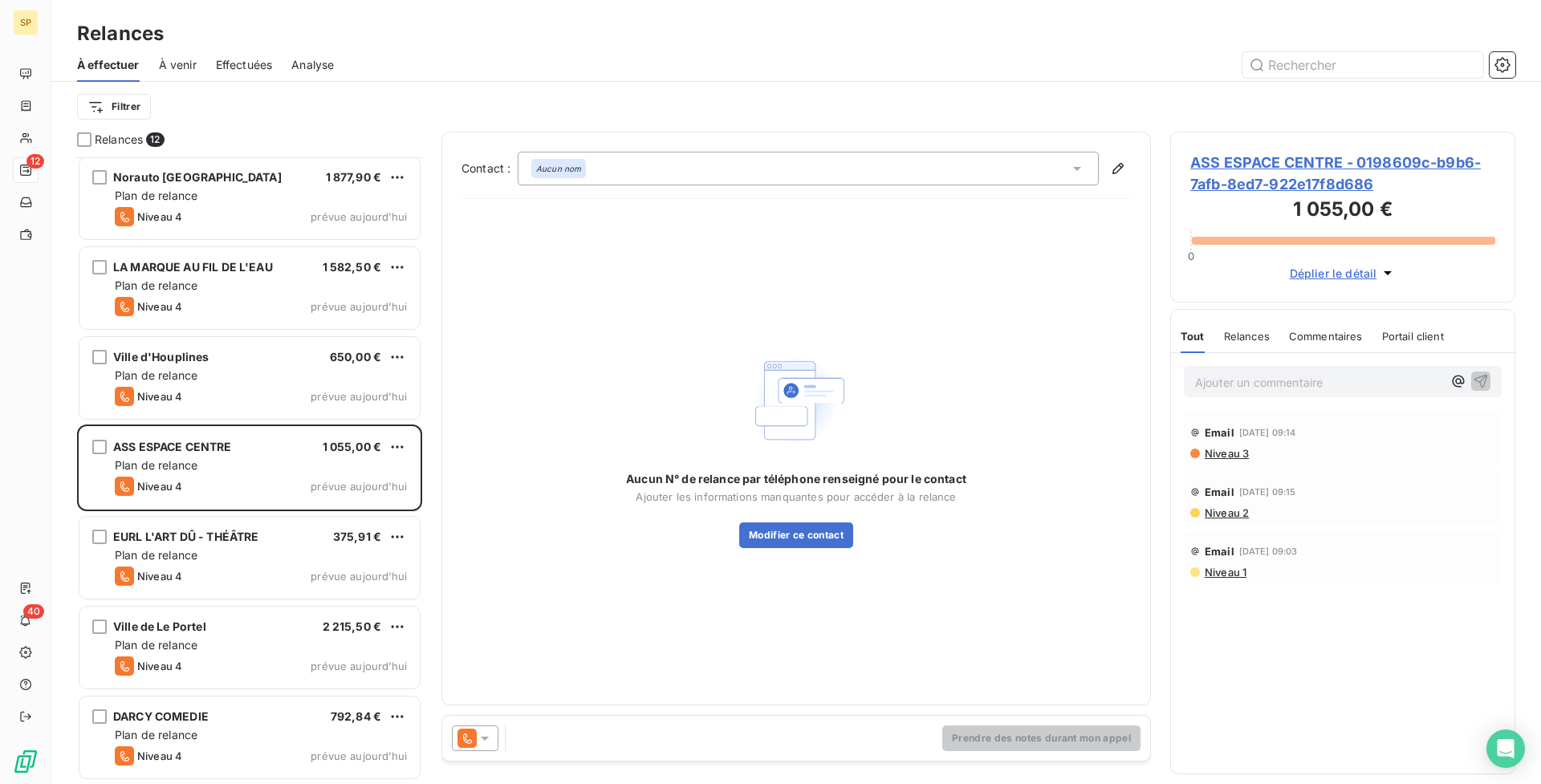
click at [1334, 158] on span "ASS ESPACE CENTRE - 0198609c-b9b6-7afb-8ed7-922e17f8d686" at bounding box center [1343, 173] width 305 height 43
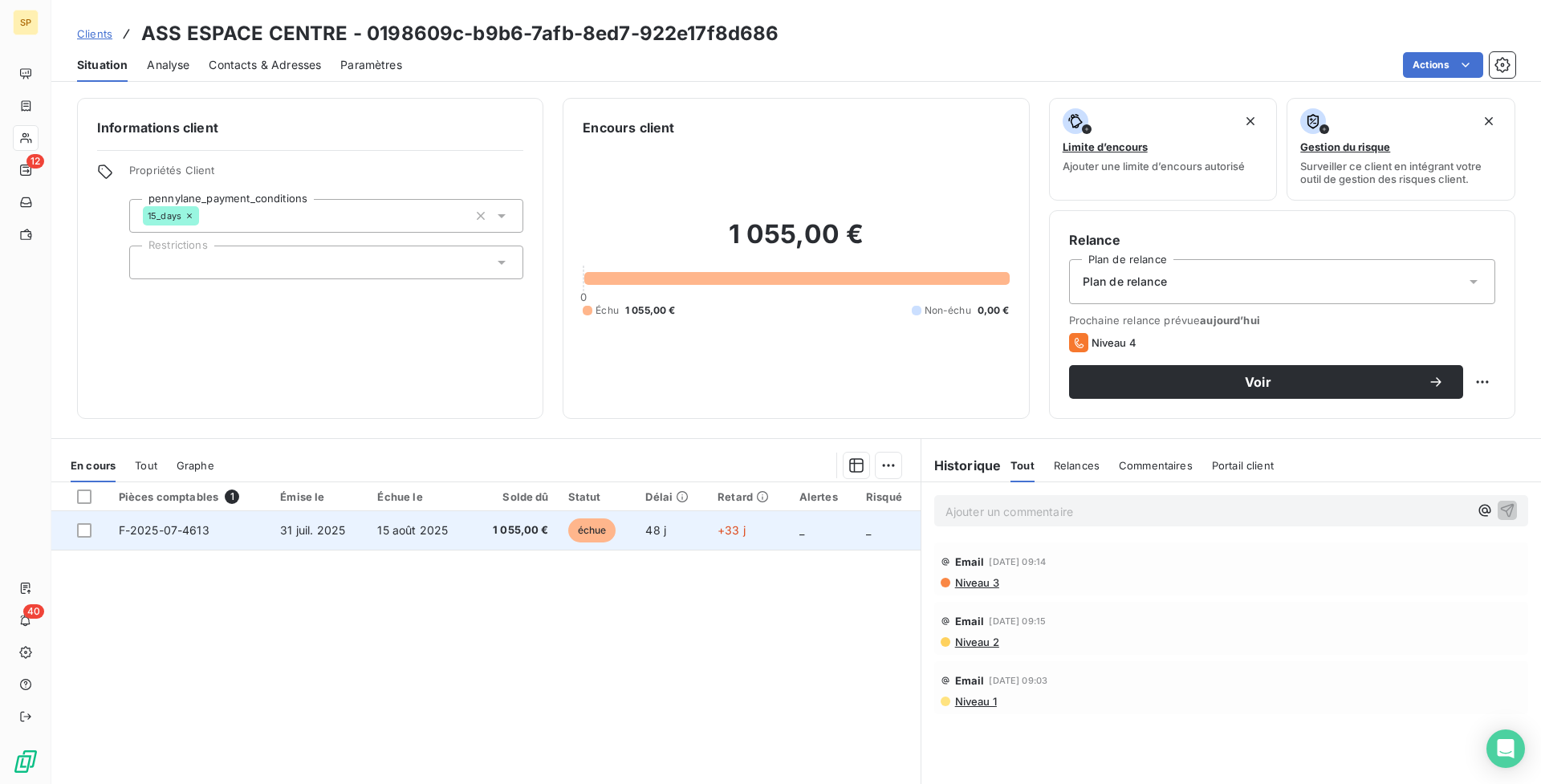
click at [474, 528] on td "1 055,00 €" at bounding box center [515, 530] width 86 height 39
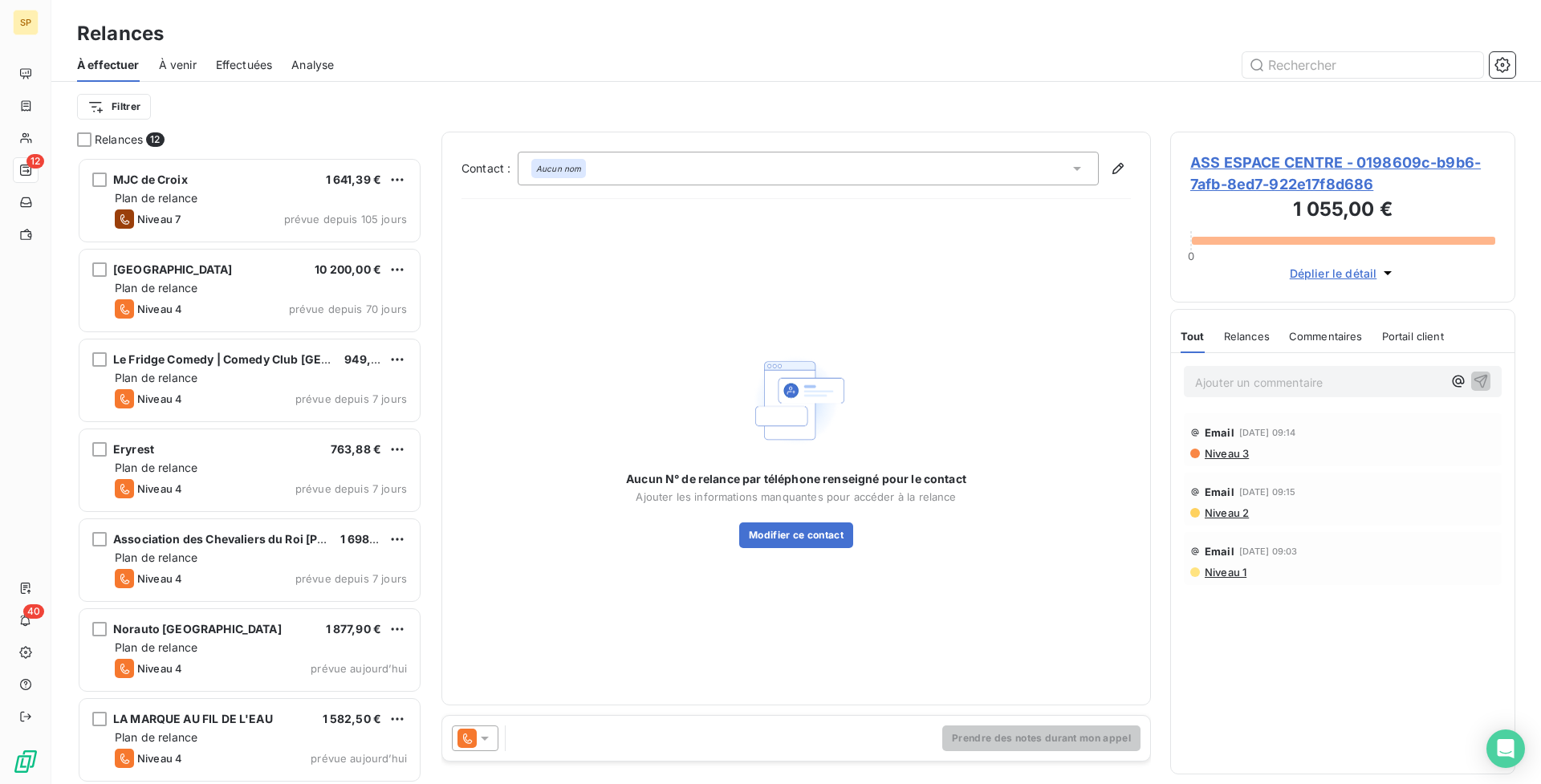
scroll to position [615, 333]
click at [1324, 158] on span "ASS ESPACE CENTRE - 0198609c-b9b6-7afb-8ed7-922e17f8d686" at bounding box center [1343, 173] width 305 height 43
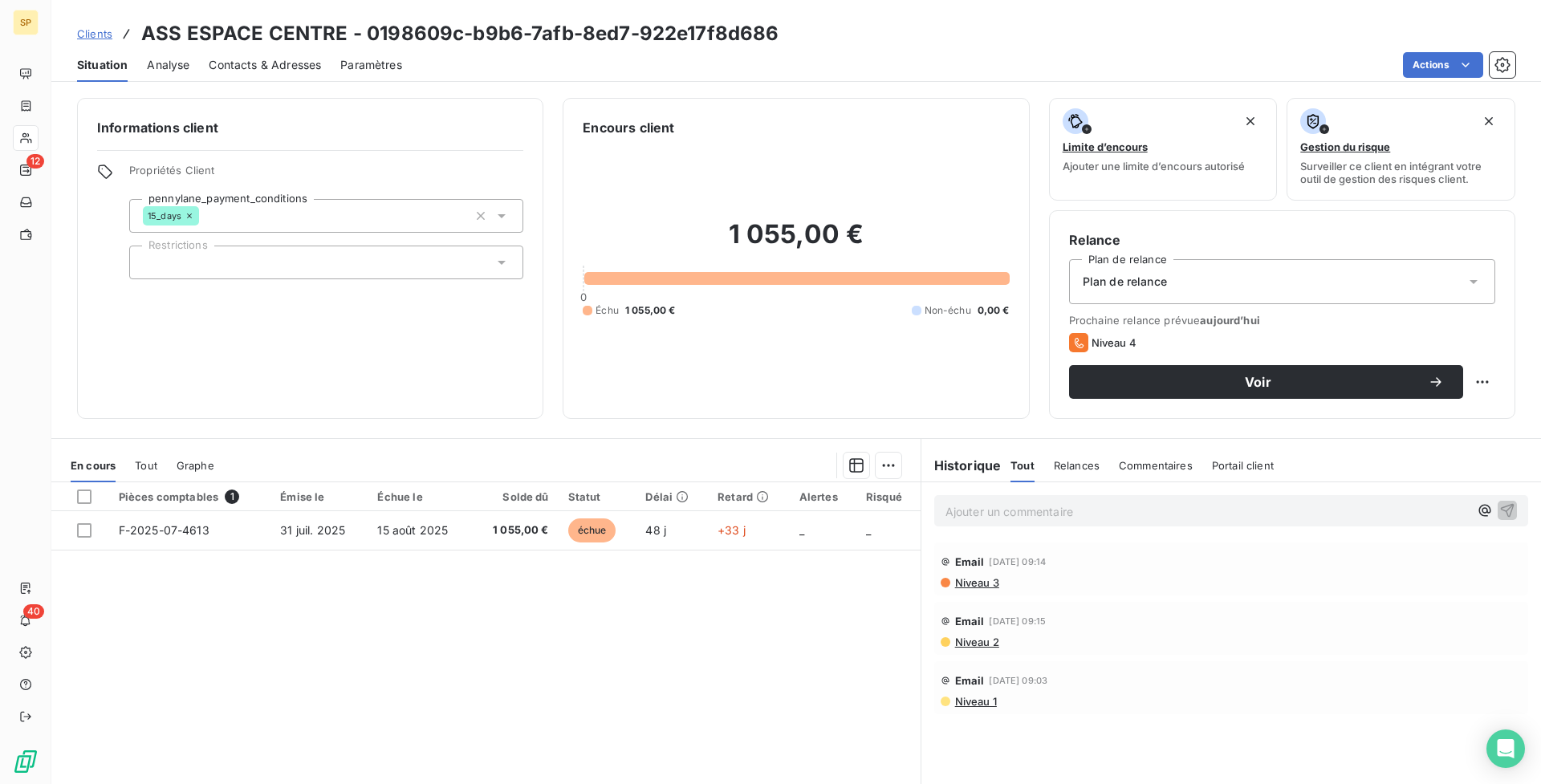
click at [291, 62] on span "Contacts & Adresses" at bounding box center [265, 65] width 113 height 16
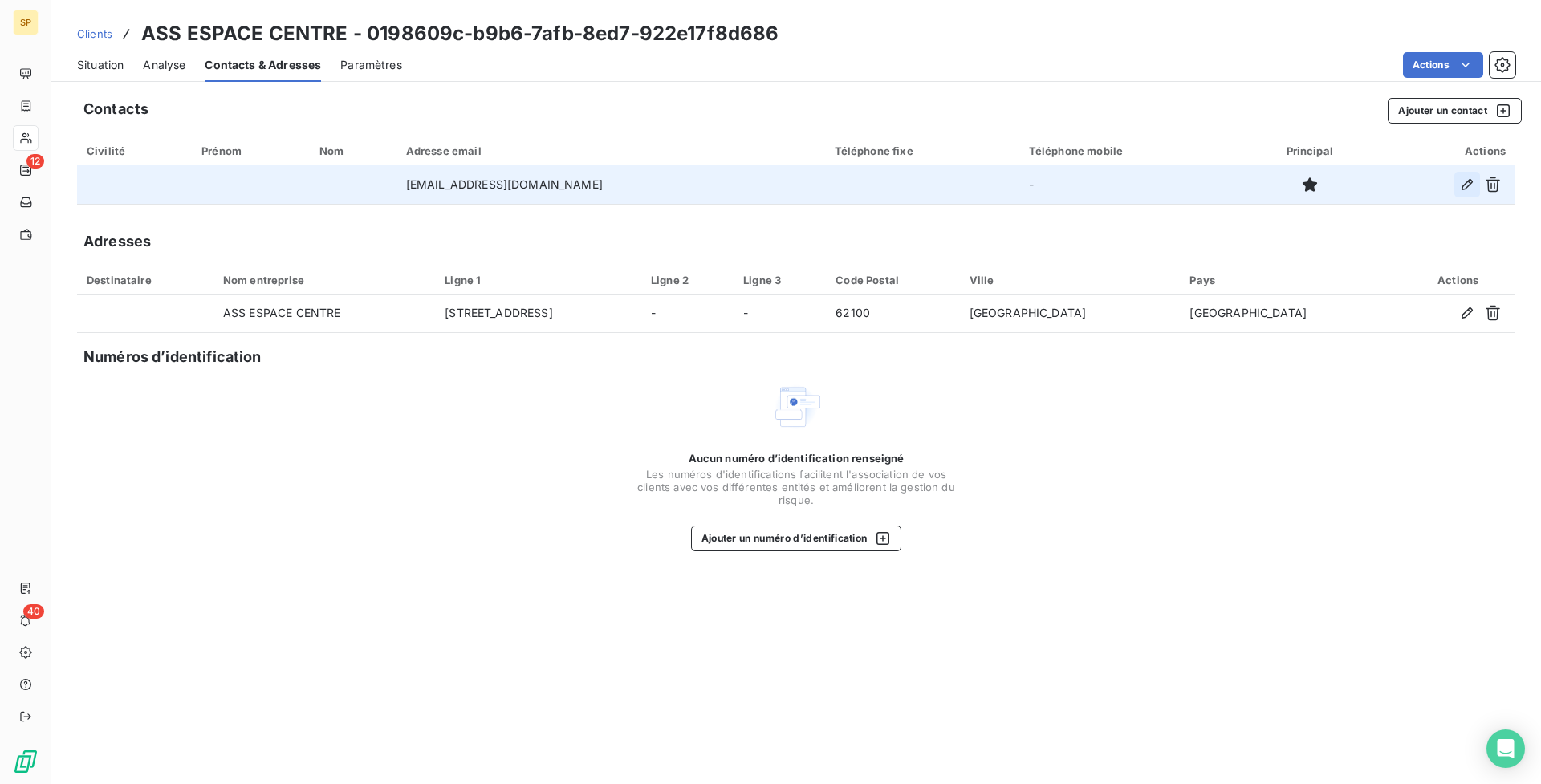
click at [1462, 176] on icon "button" at bounding box center [1467, 185] width 16 height 16
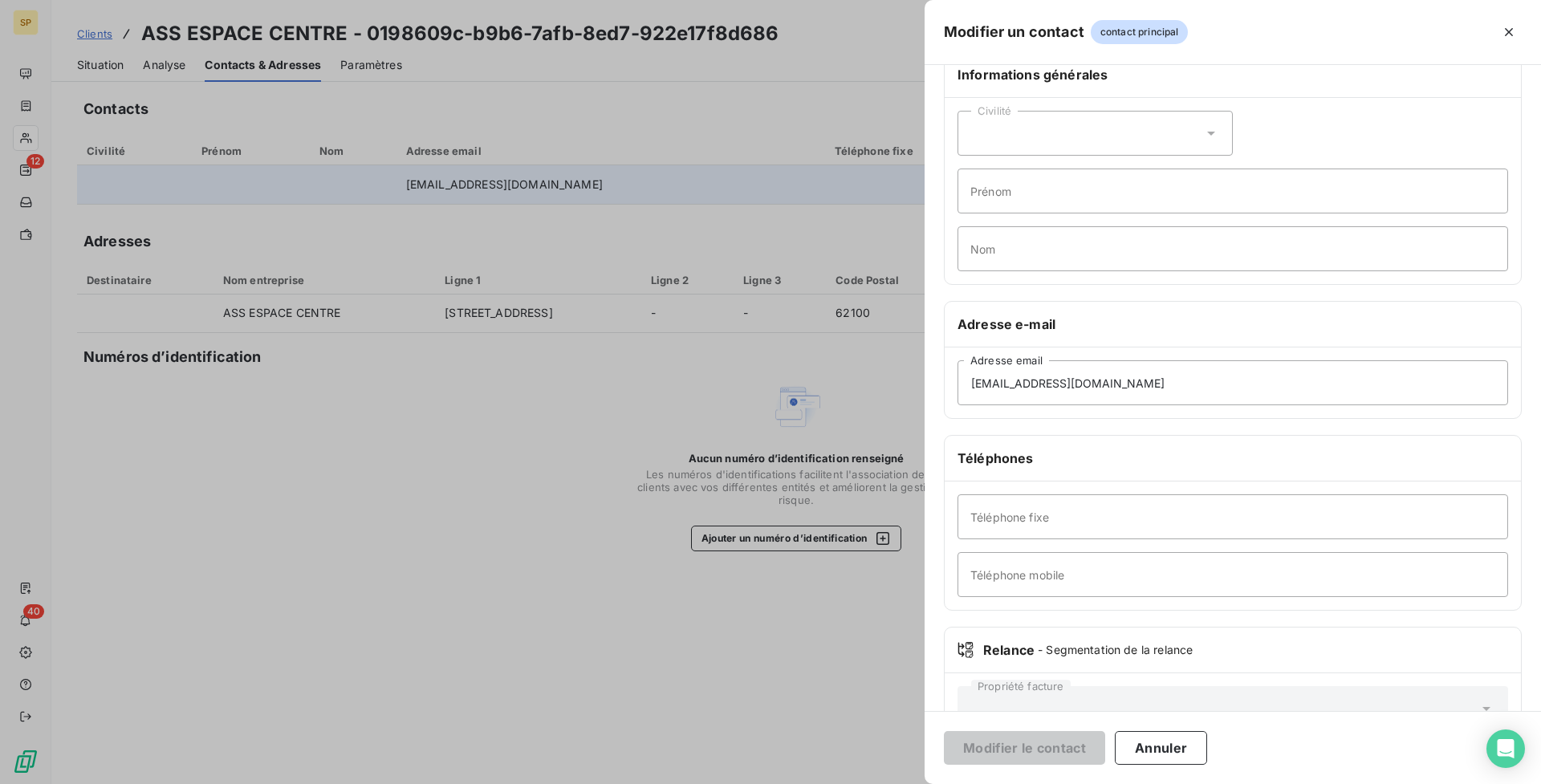
scroll to position [86, 0]
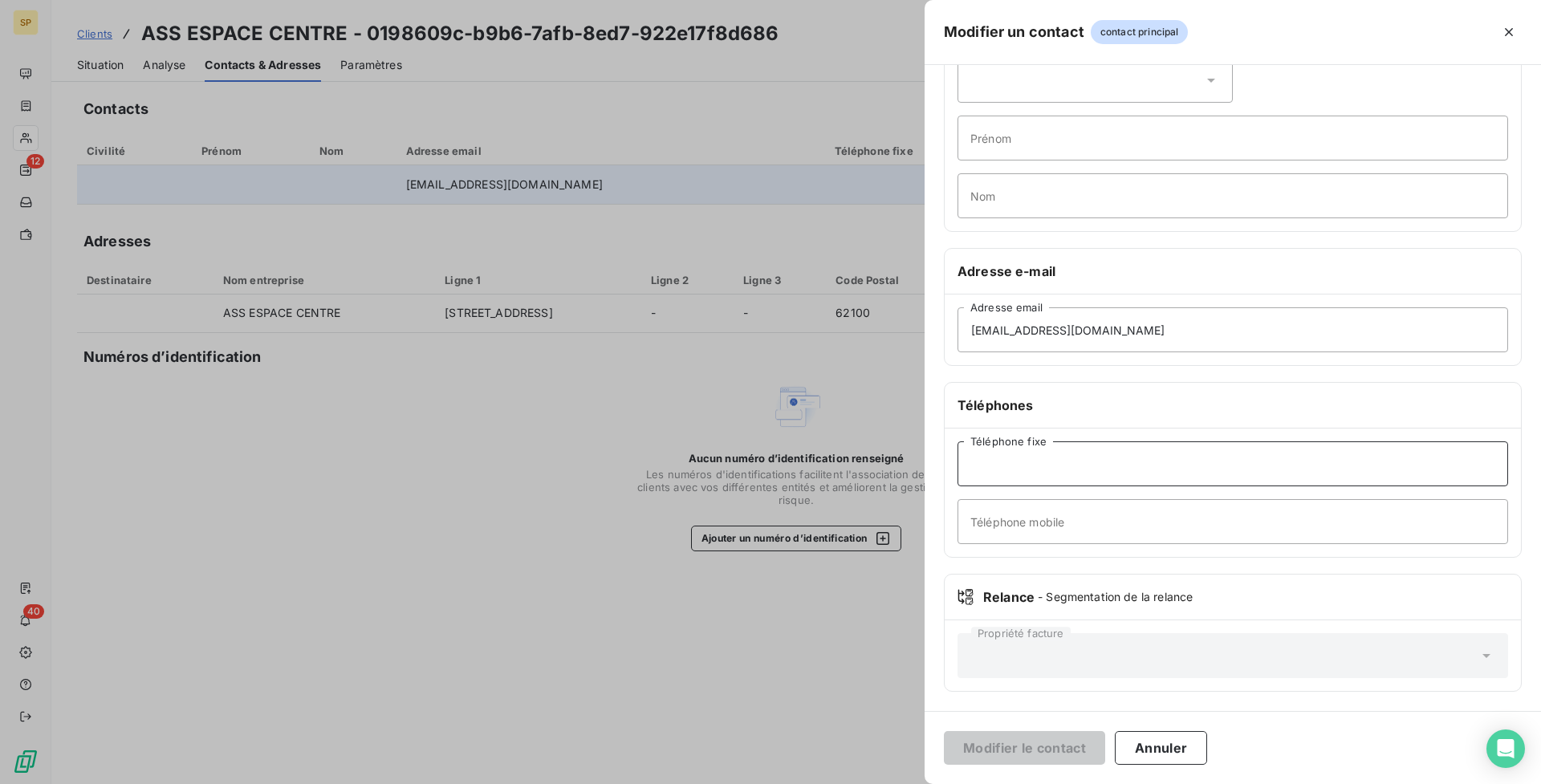
paste input "[PHONE_NUMBER]"
drag, startPoint x: 998, startPoint y: 465, endPoint x: 1156, endPoint y: 497, distance: 161.2
click at [1130, 477] on input "[PHONE_NUMBER]" at bounding box center [1232, 464] width 550 height 45
type input "[PHONE_NUMBER]"
click at [1052, 755] on button "Modifier le contact" at bounding box center [1024, 747] width 161 height 33
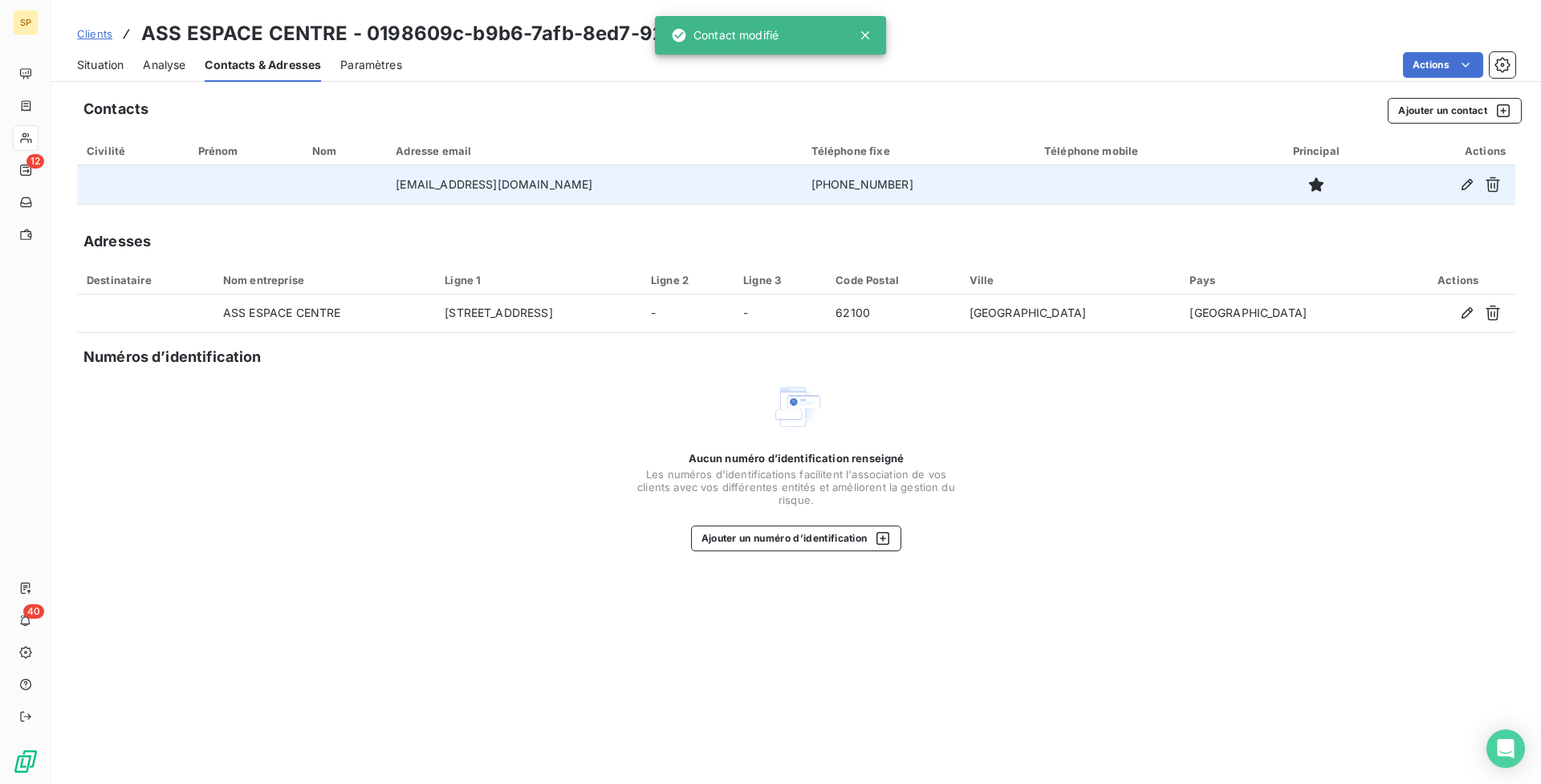
click at [115, 69] on span "Situation" at bounding box center [101, 65] width 47 height 16
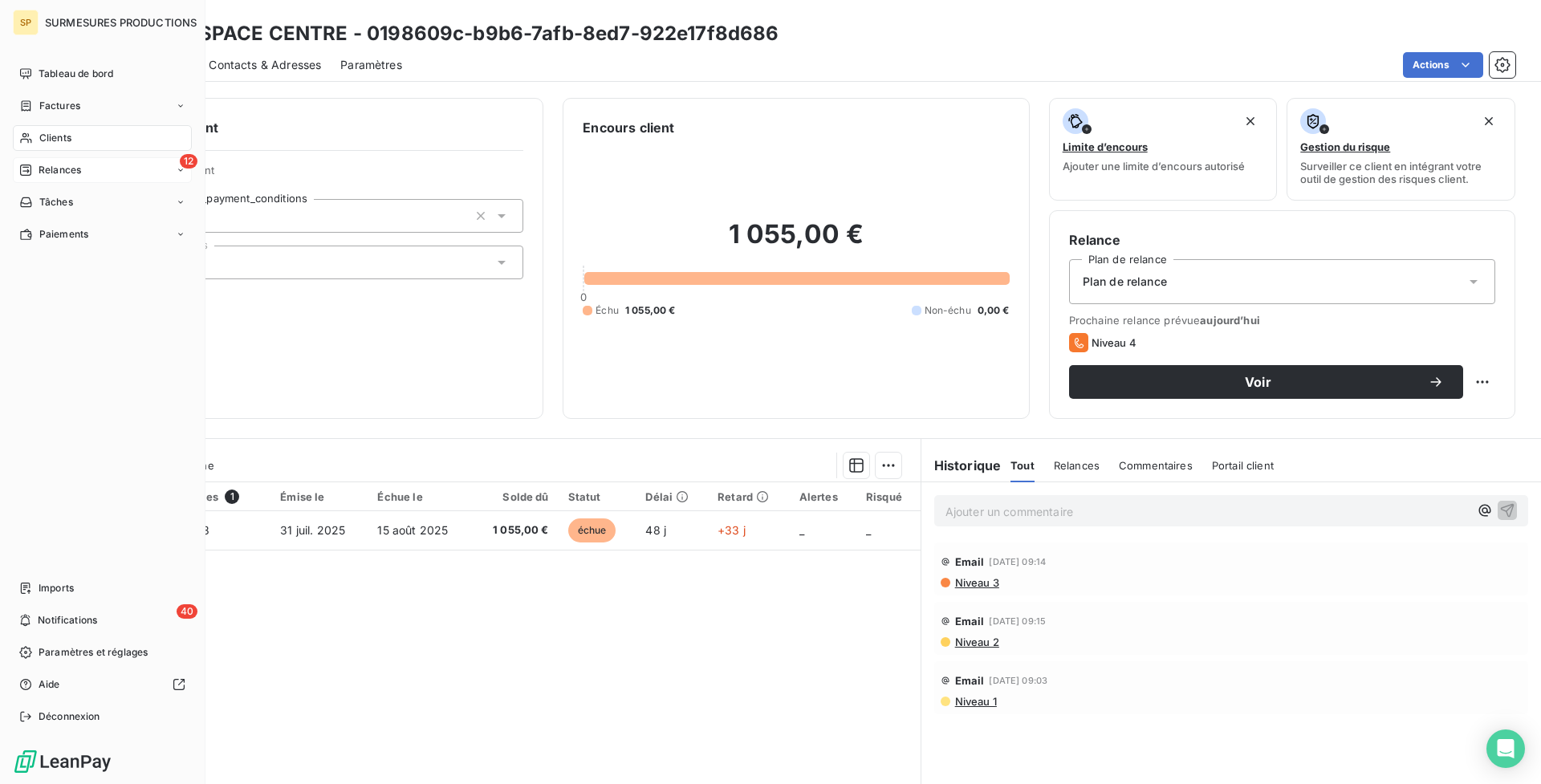
click at [42, 165] on span "Relances" at bounding box center [59, 170] width 42 height 14
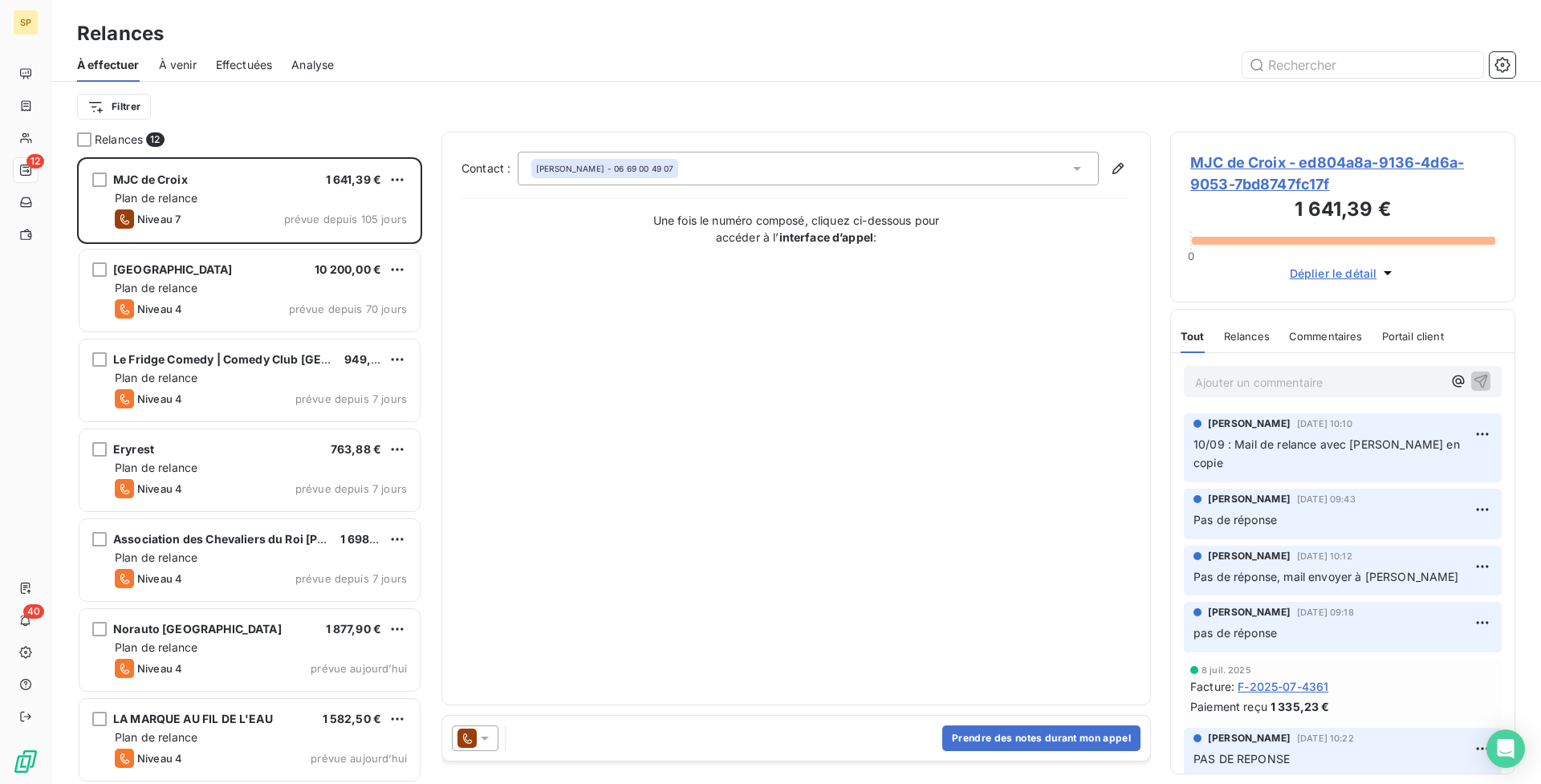
scroll to position [453, 0]
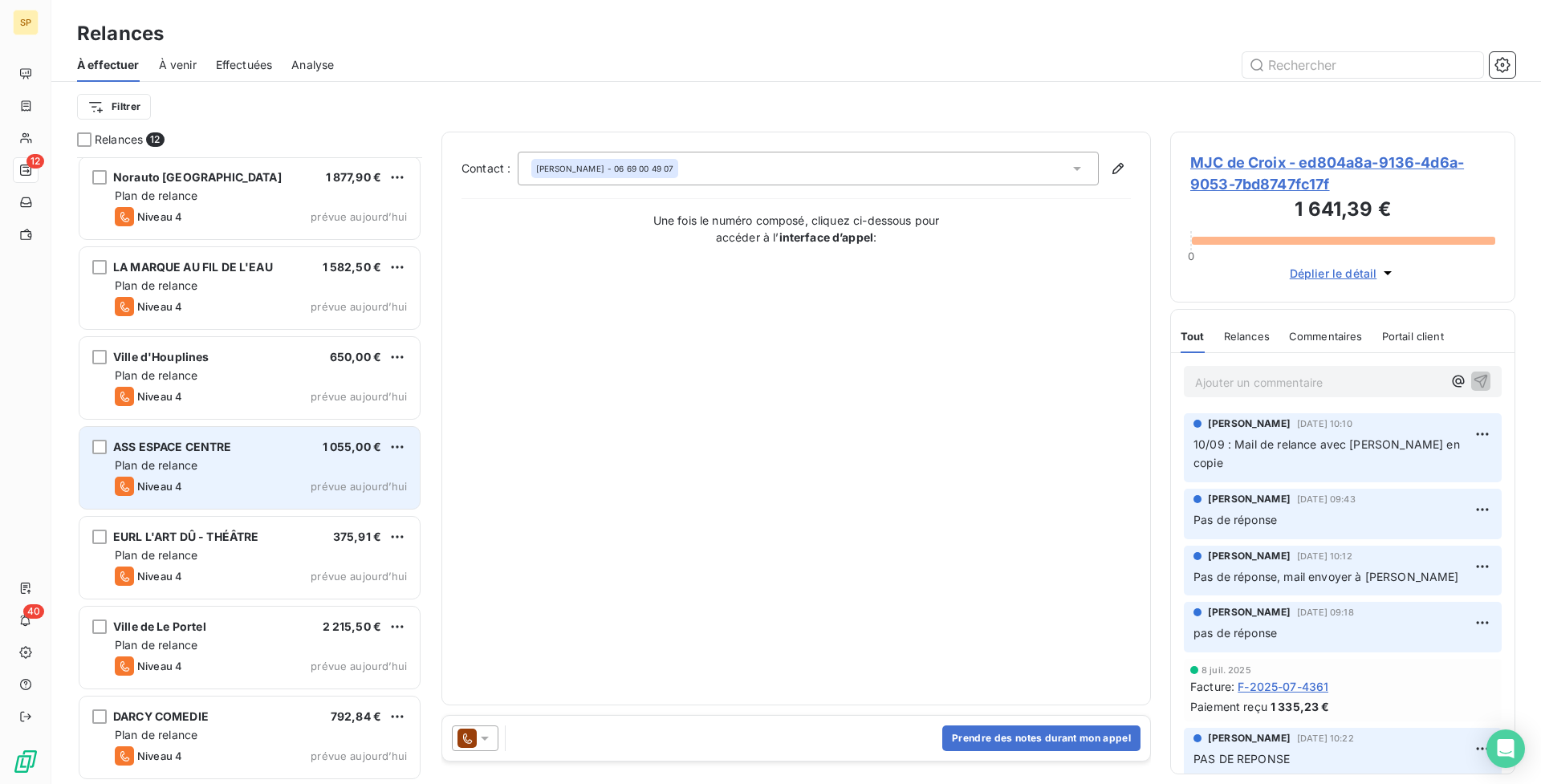
click at [304, 442] on div "ASS ESPACE CENTRE 1 055,00 €" at bounding box center [260, 446] width 292 height 14
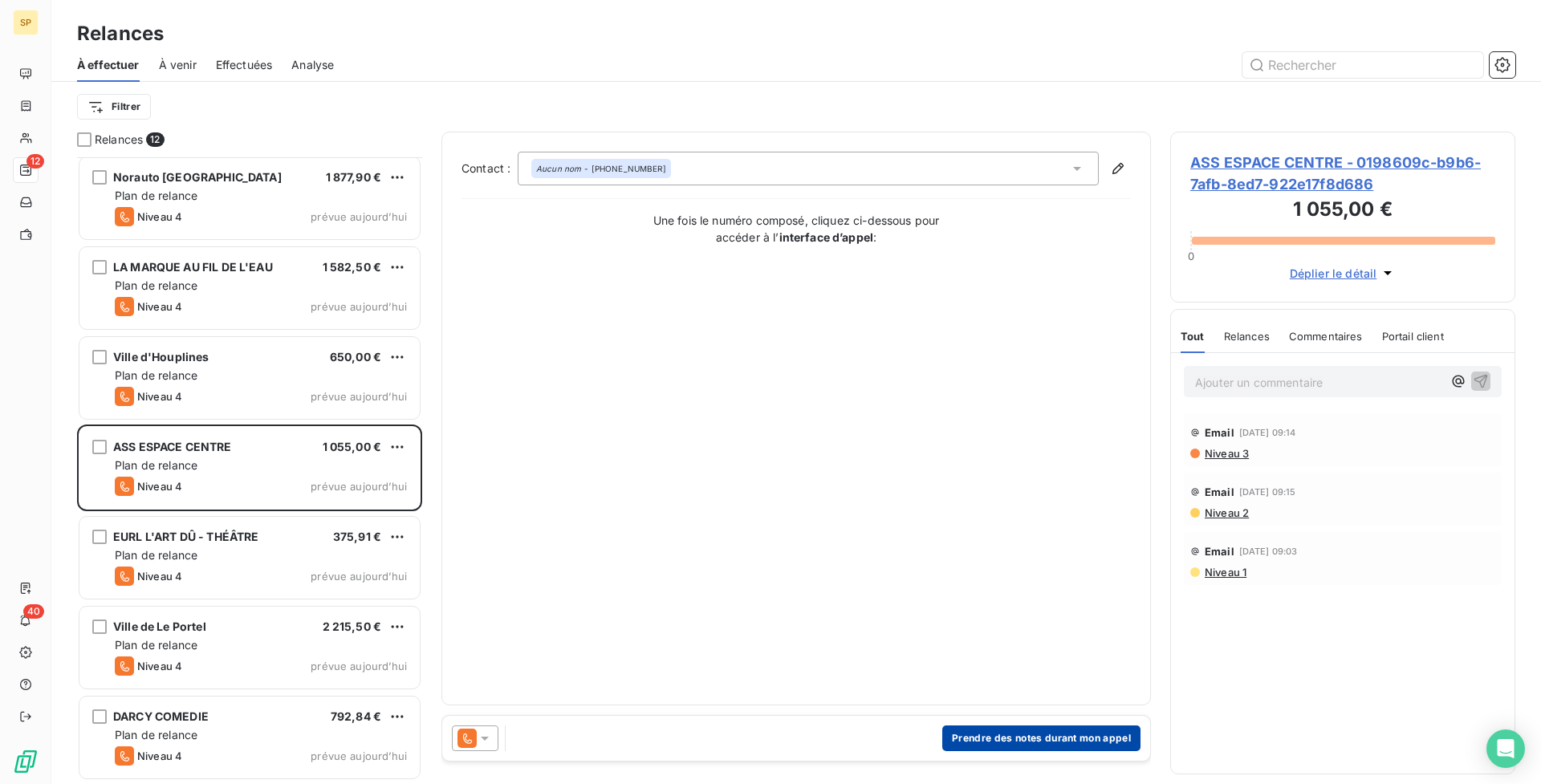
click at [1015, 743] on button "Prendre des notes durant mon appel" at bounding box center [1041, 738] width 198 height 26
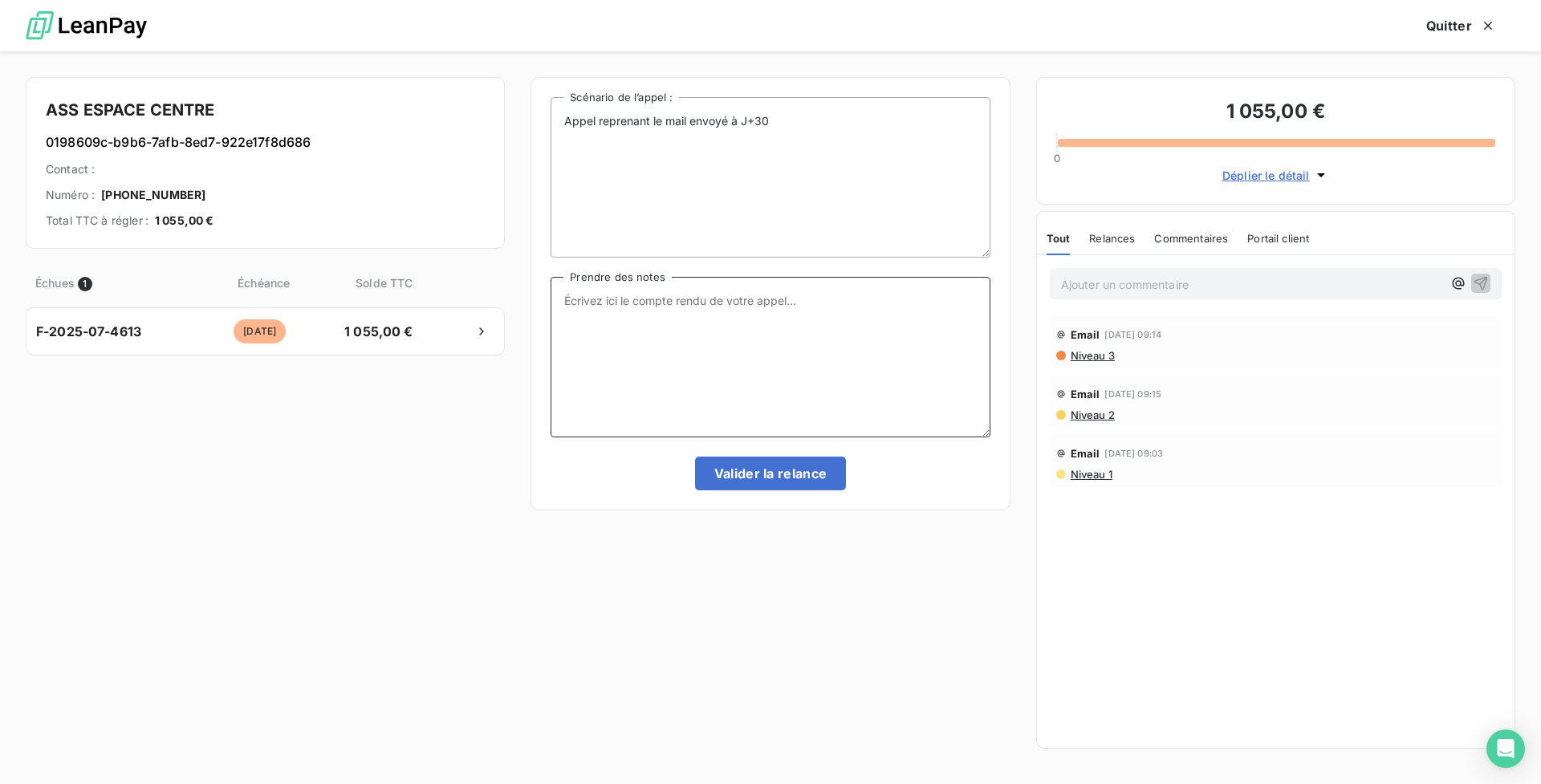
click at [608, 365] on textarea "Prendre des notes" at bounding box center [770, 356] width 440 height 160
drag, startPoint x: 908, startPoint y: 303, endPoint x: 539, endPoint y: 297, distance: 369.0
click at [539, 297] on div "[PERSON_NAME] reprenant le mail envoyé à J+30 Scénario de l’appel : Son collègu…" at bounding box center [770, 293] width 479 height 433
paste textarea "pas transmis la facture, elle s'en occupe"
type textarea "Son collègue ne lui a pas transmis la facture, elle s'en occupe"
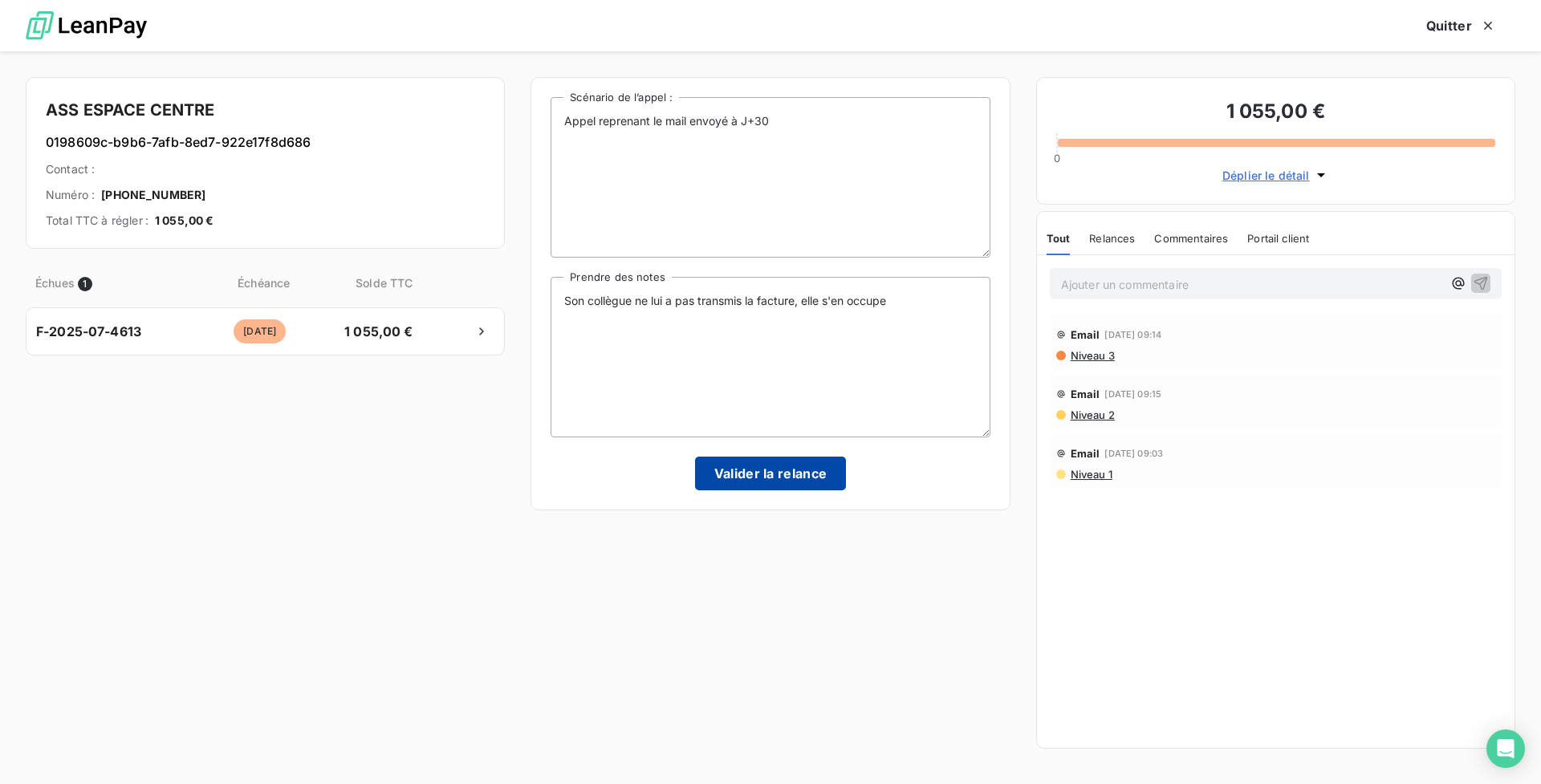
click at [750, 481] on button "Valider la relance" at bounding box center [771, 473] width 151 height 33
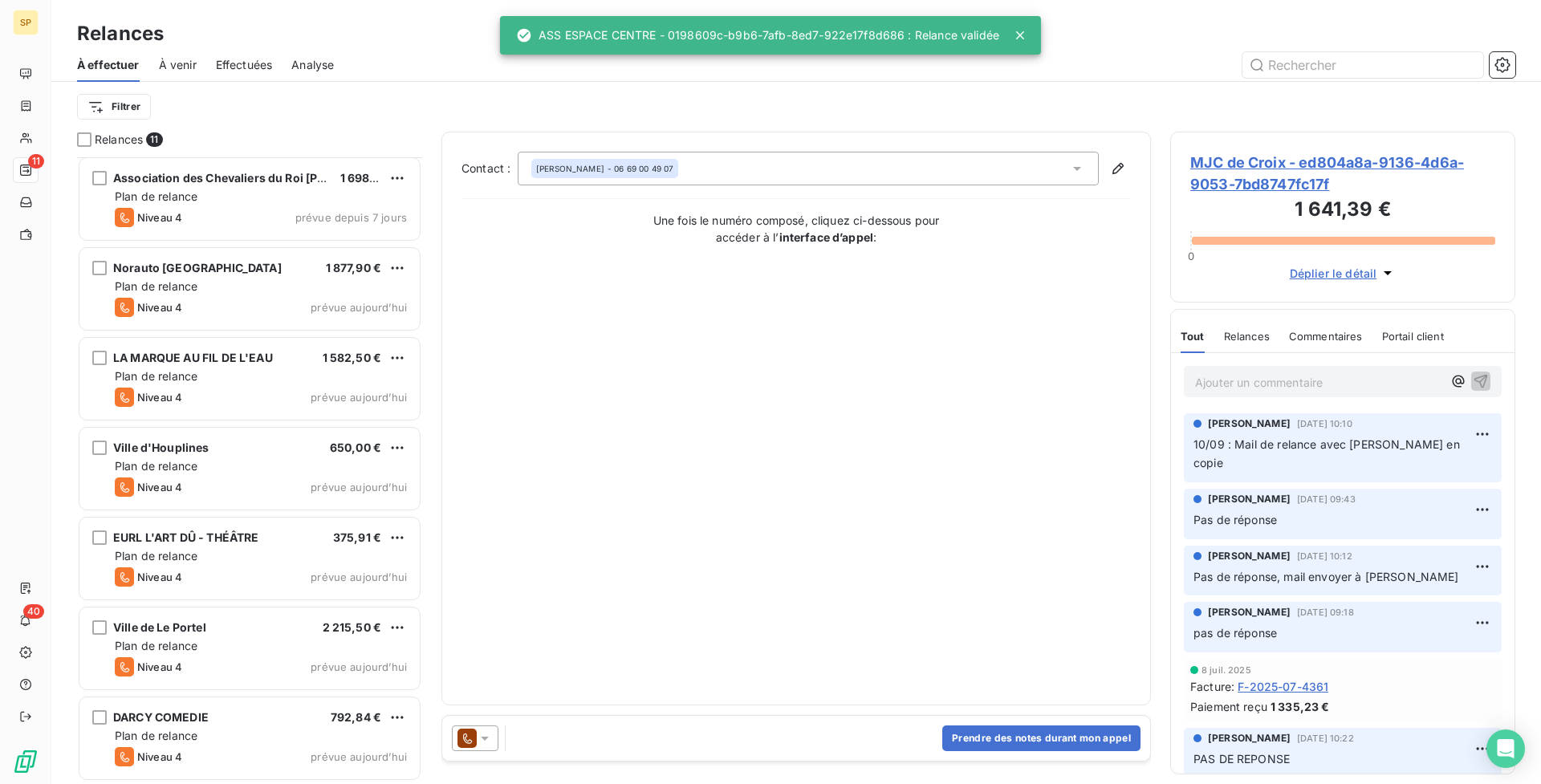
scroll to position [363, 0]
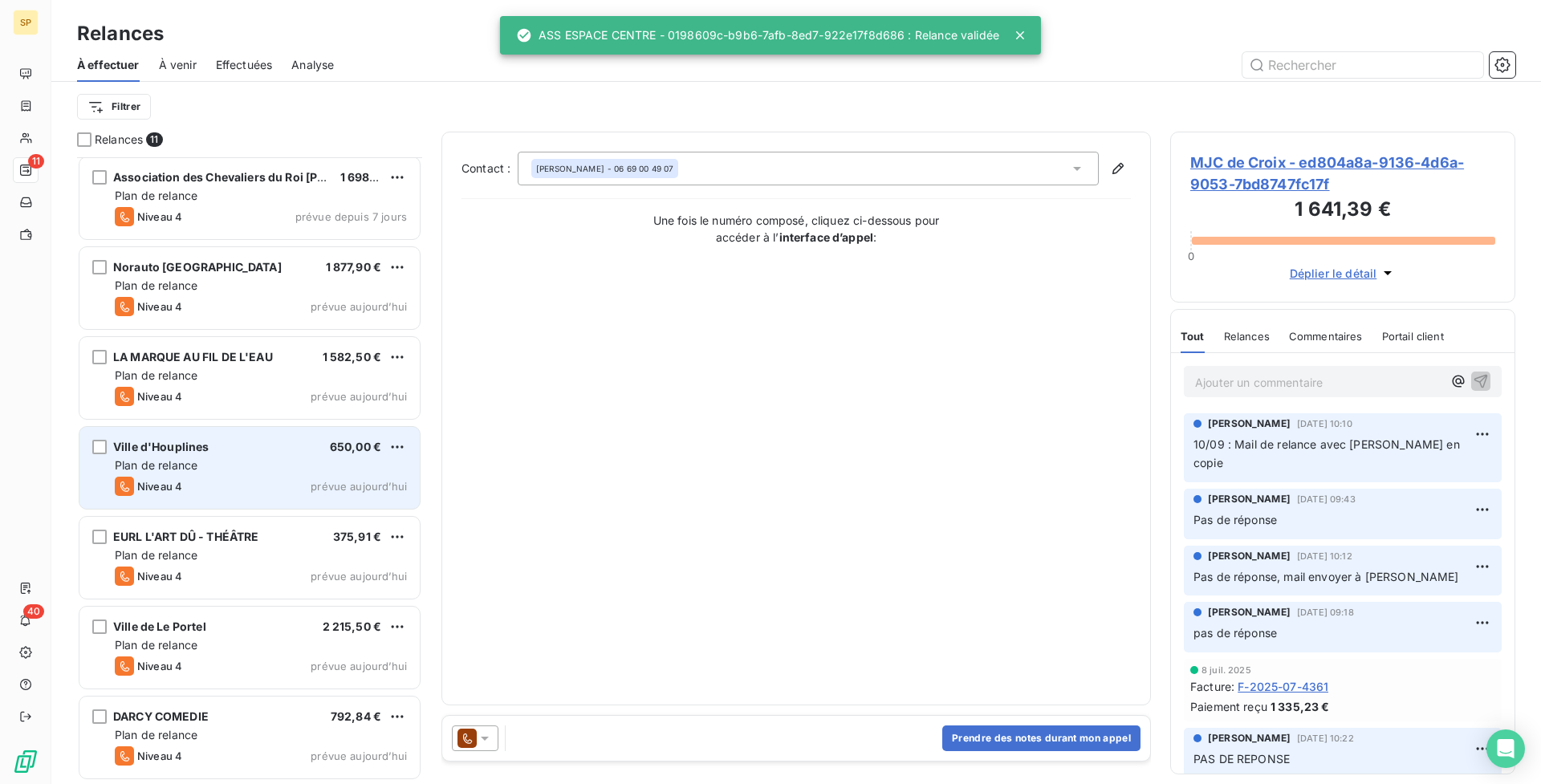
click at [286, 466] on div "Plan de relance" at bounding box center [260, 465] width 292 height 16
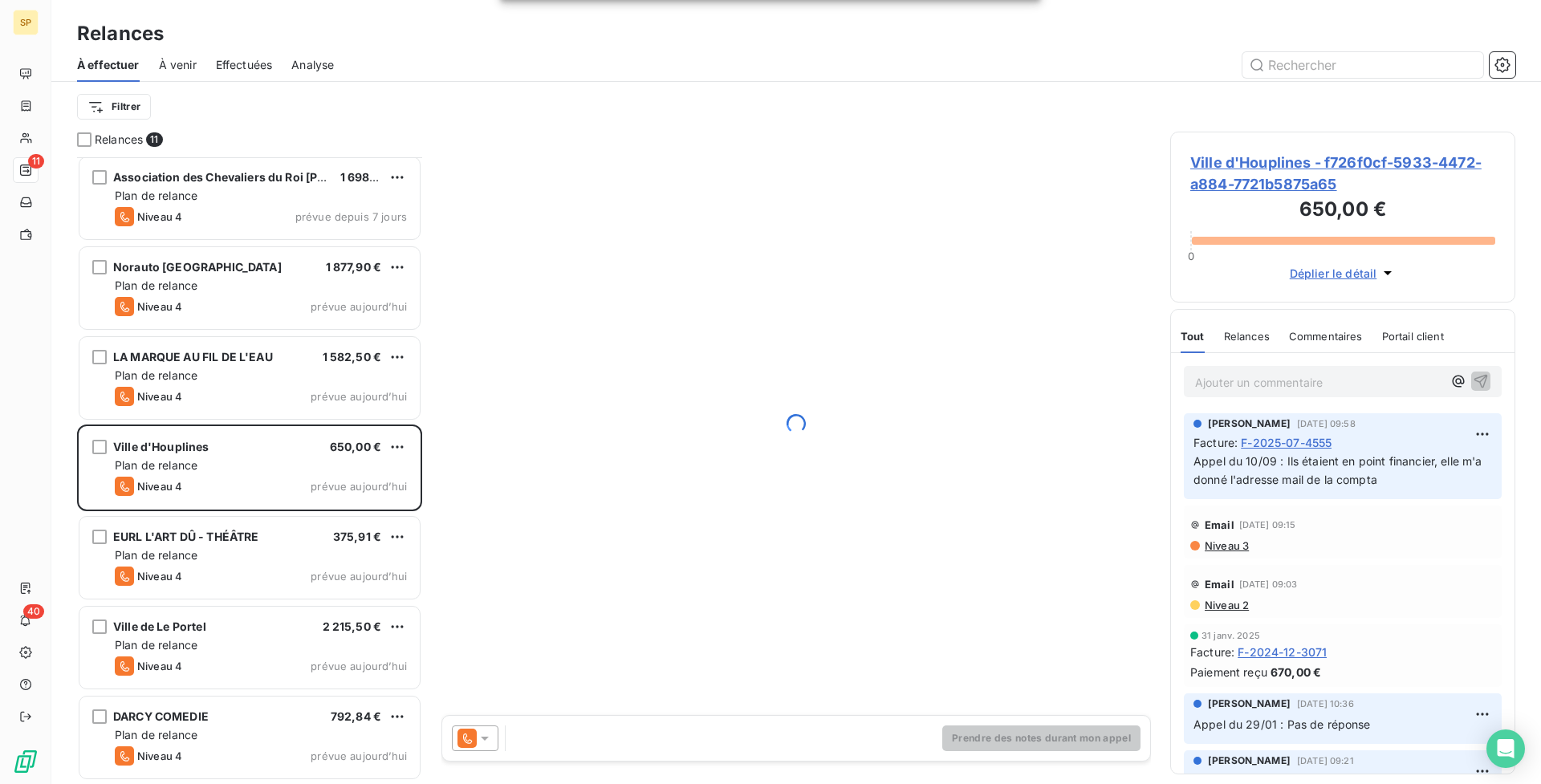
click at [1307, 173] on span "Ville d'Houplines - f726f0cf-5933-4472-a884-7721b5875a65" at bounding box center [1343, 173] width 305 height 43
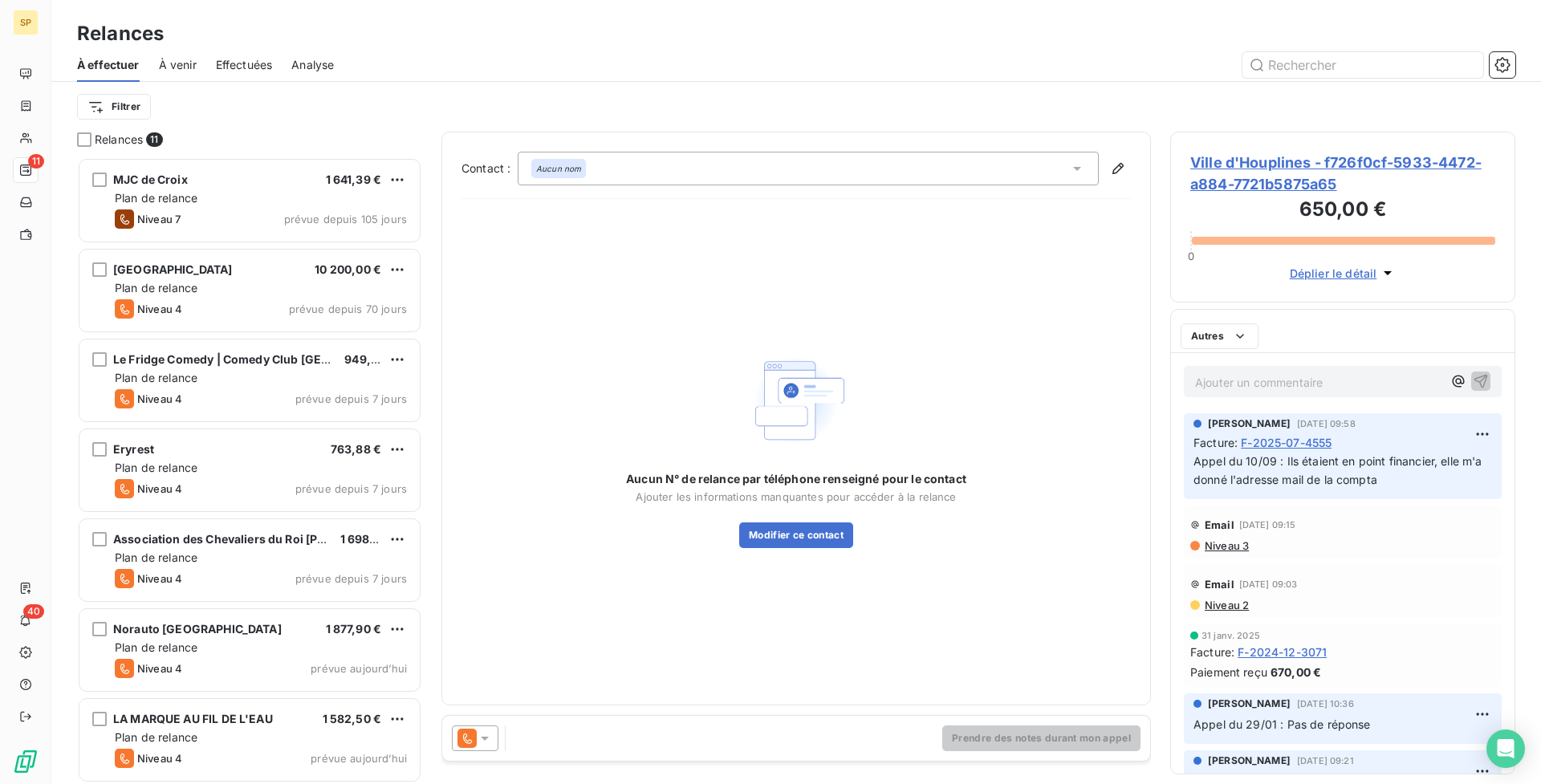
scroll to position [615, 333]
click at [1265, 169] on span "Ville d'Houplines - f726f0cf-5933-4472-a884-7721b5875a65" at bounding box center [1343, 173] width 305 height 43
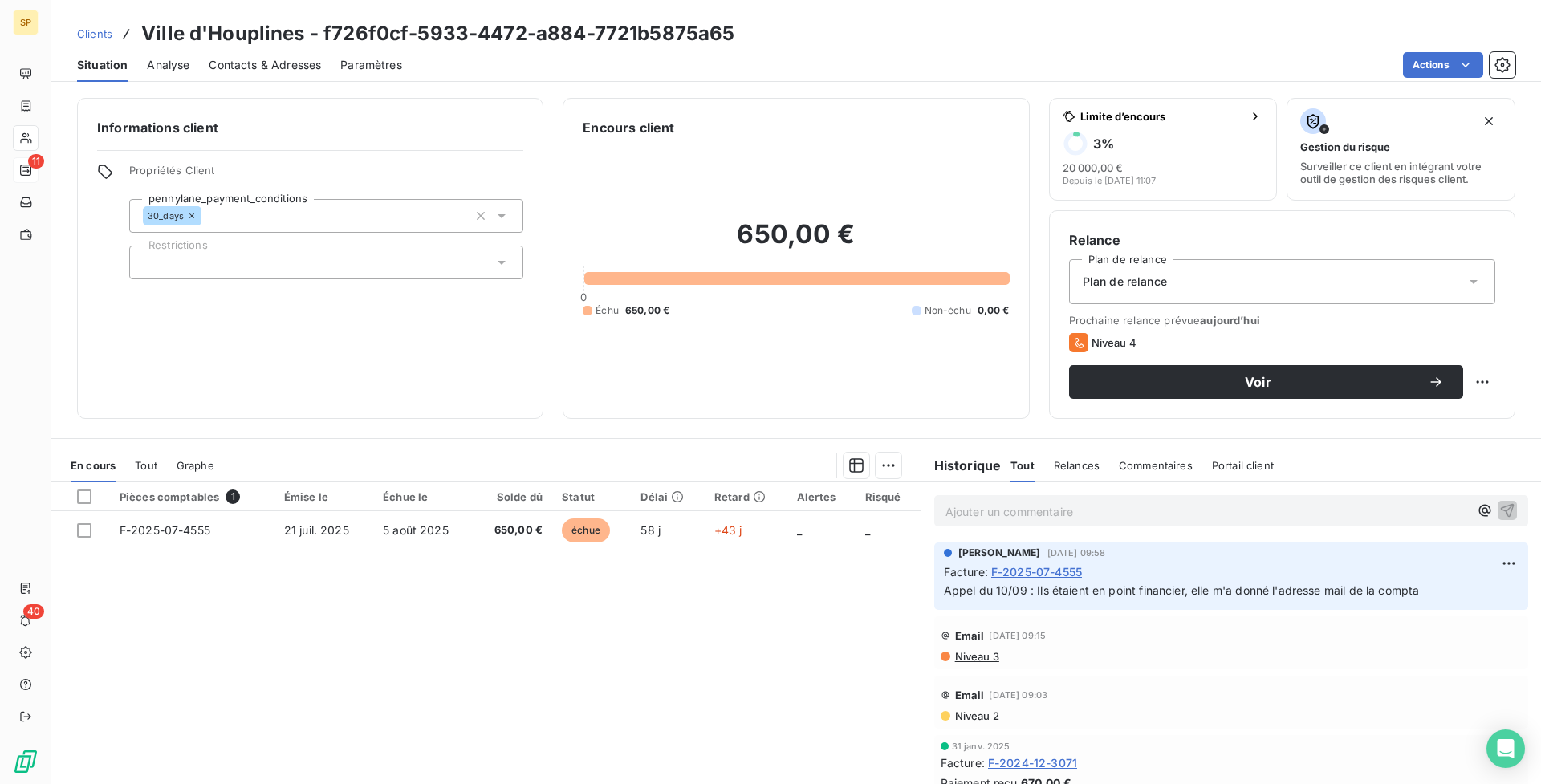
click at [292, 66] on span "Contacts & Adresses" at bounding box center [265, 65] width 113 height 16
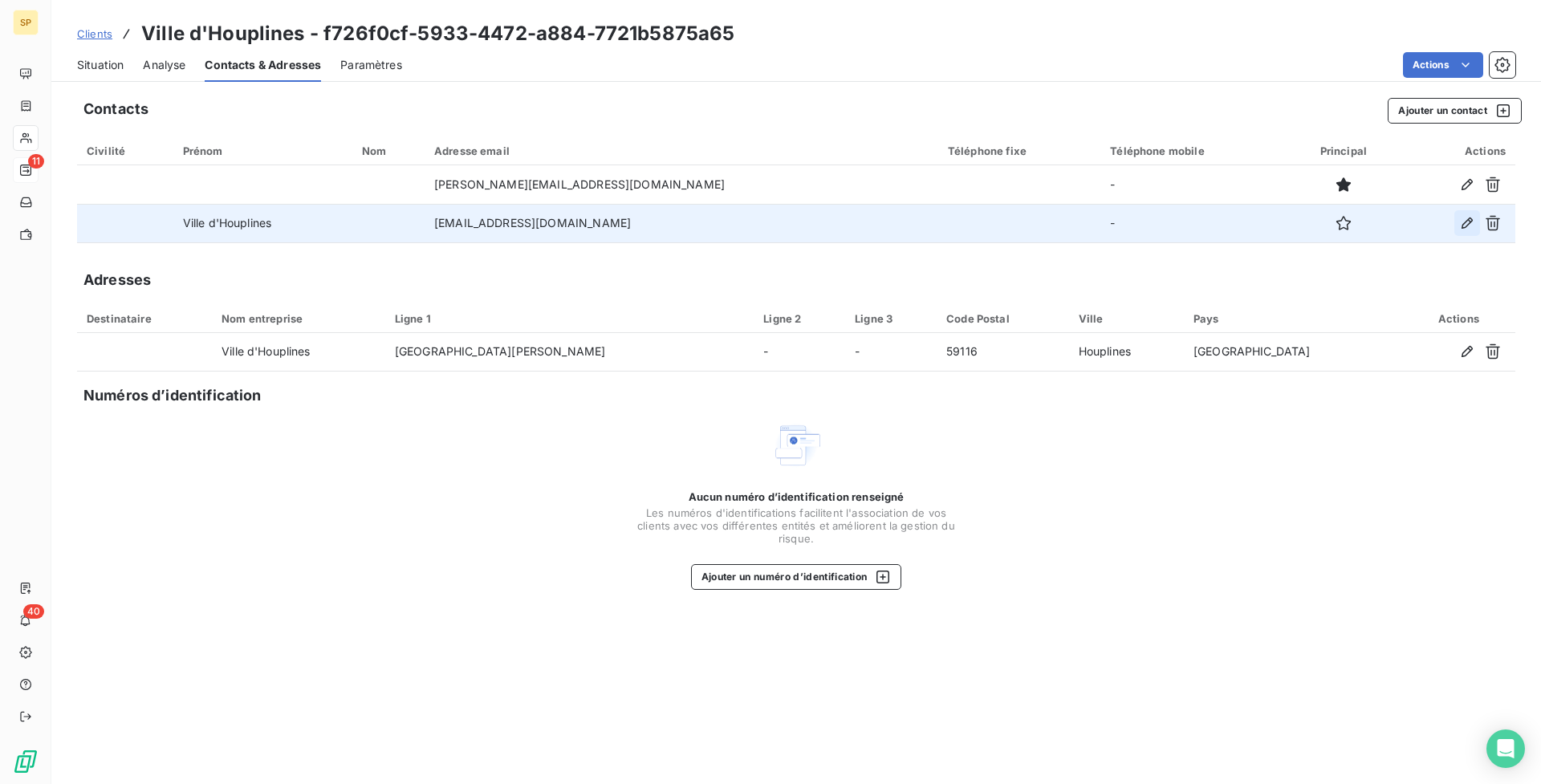
click at [1466, 221] on icon "button" at bounding box center [1467, 223] width 16 height 16
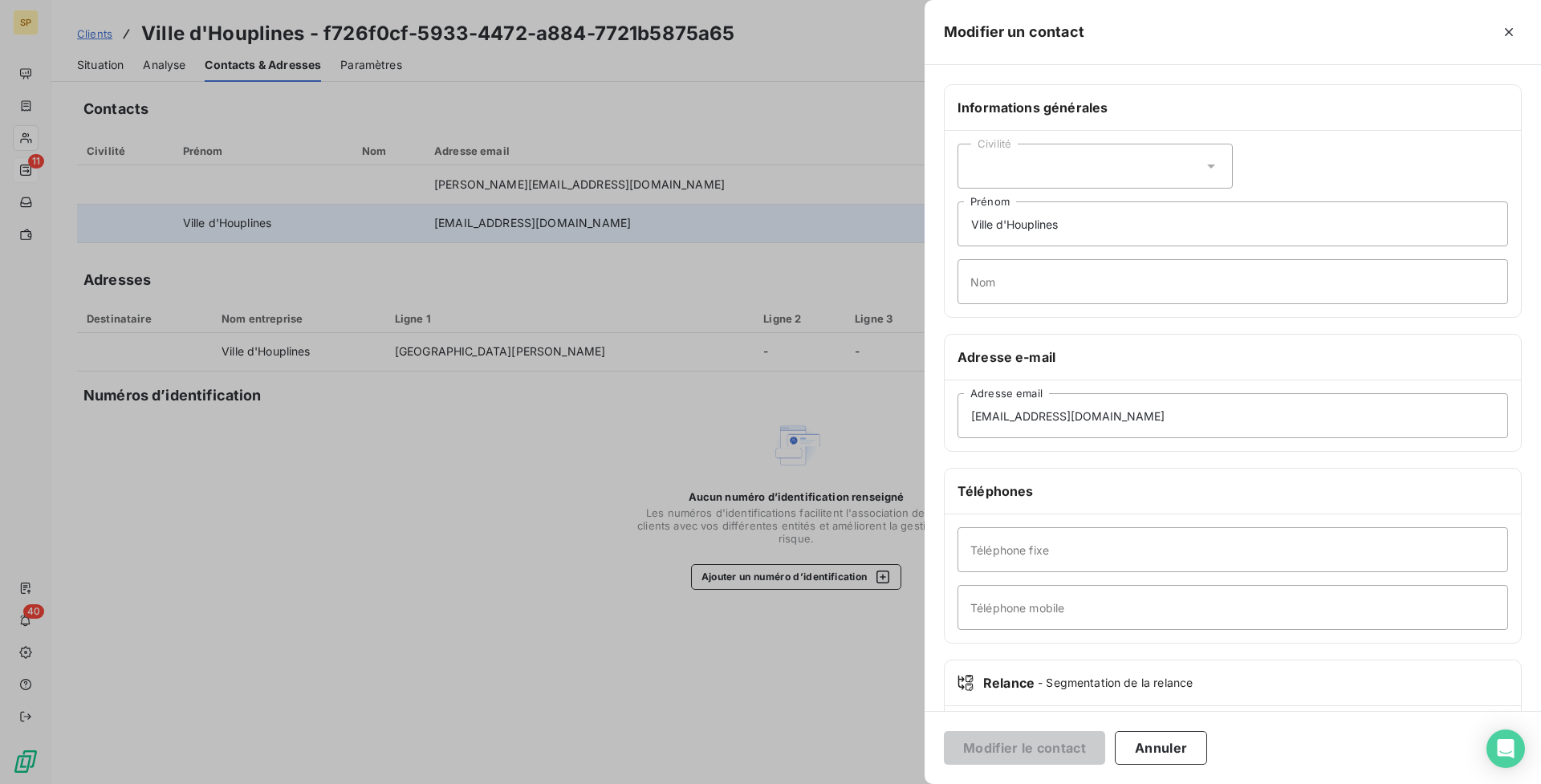
scroll to position [86, 0]
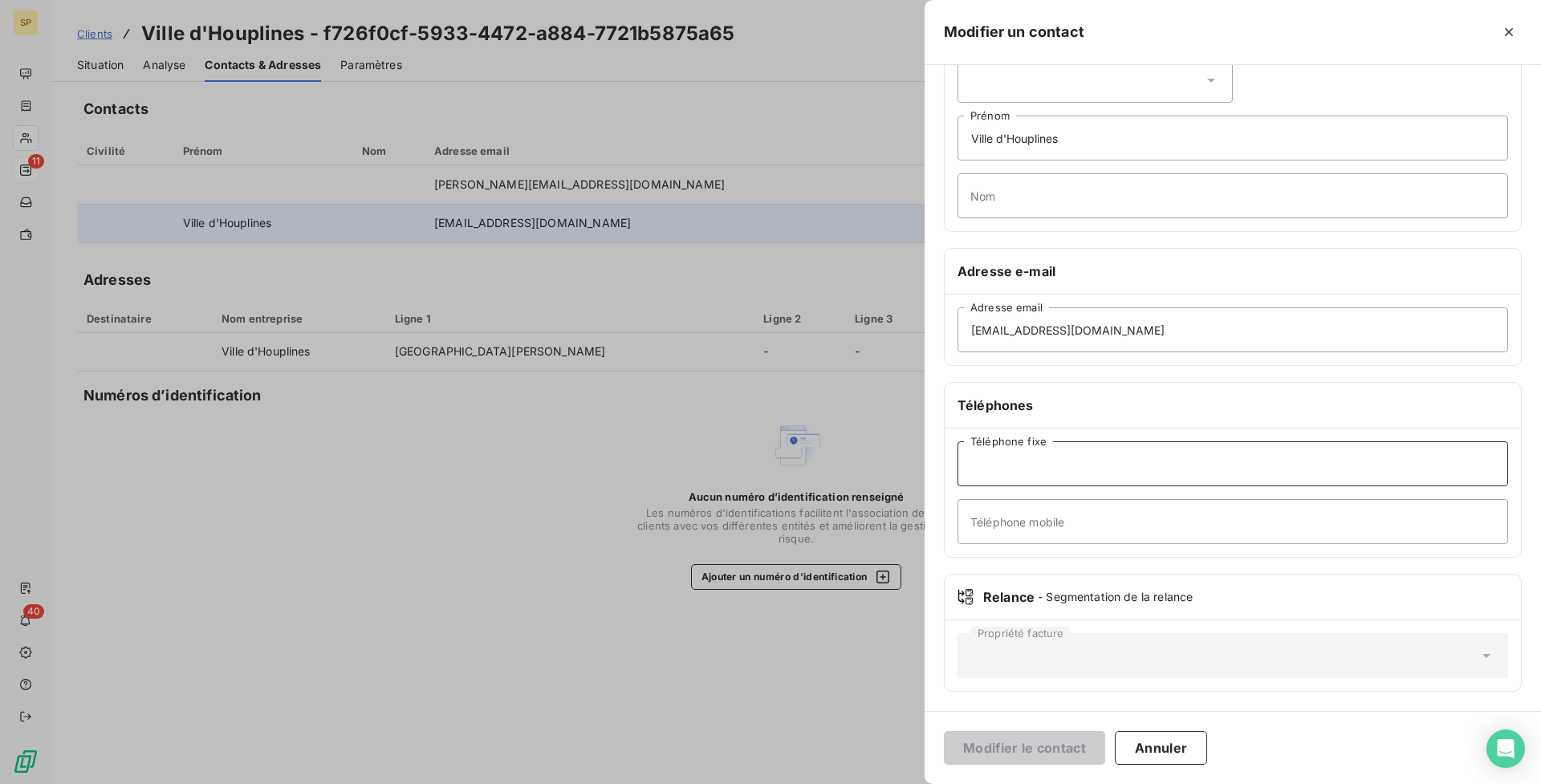
paste input "03 20 10 36 00"
type input "03 20 10 36 00"
click at [1065, 760] on button "Modifier le contact" at bounding box center [1024, 747] width 161 height 33
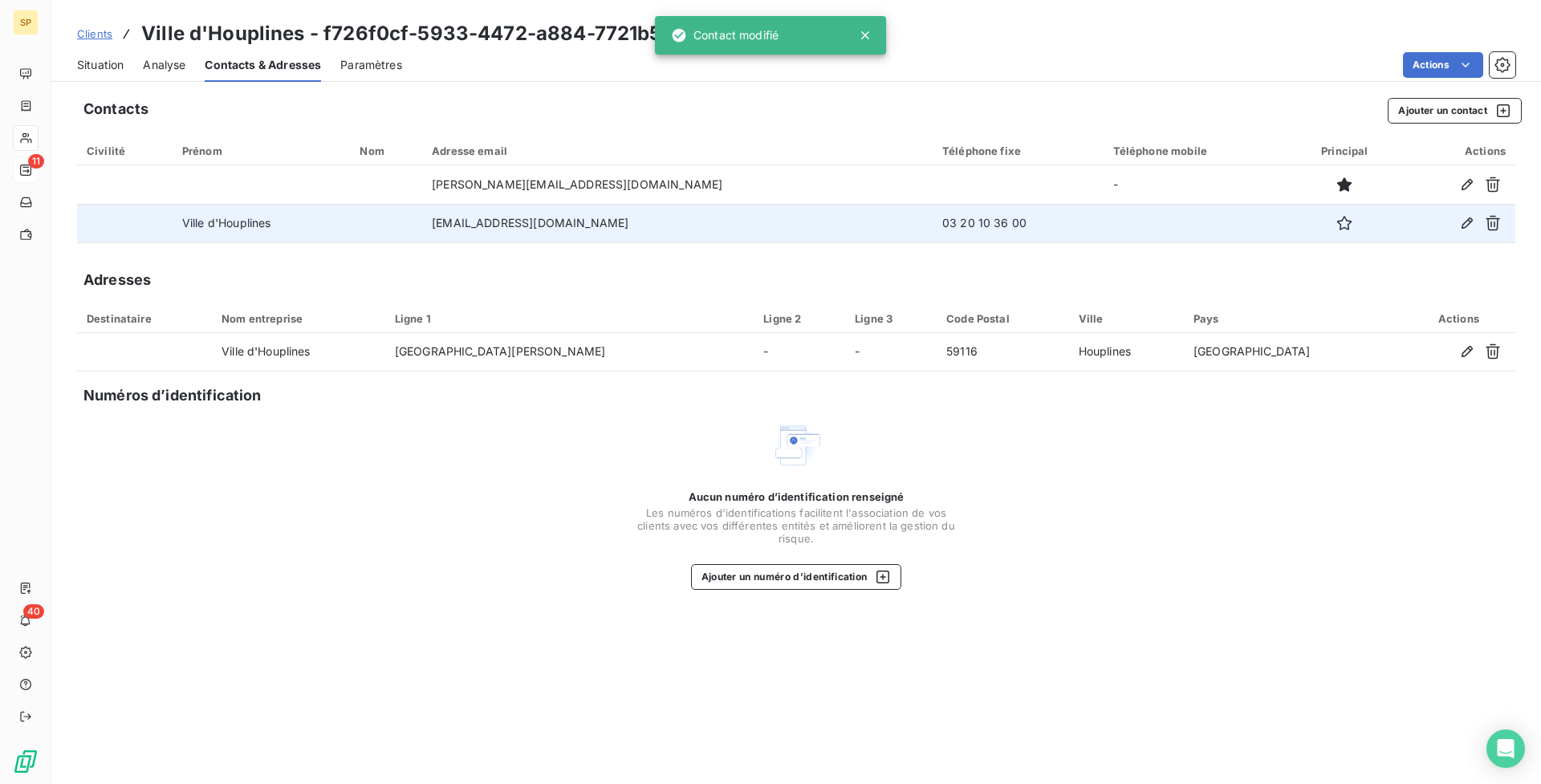
click at [164, 55] on div "Analyse" at bounding box center [164, 64] width 42 height 33
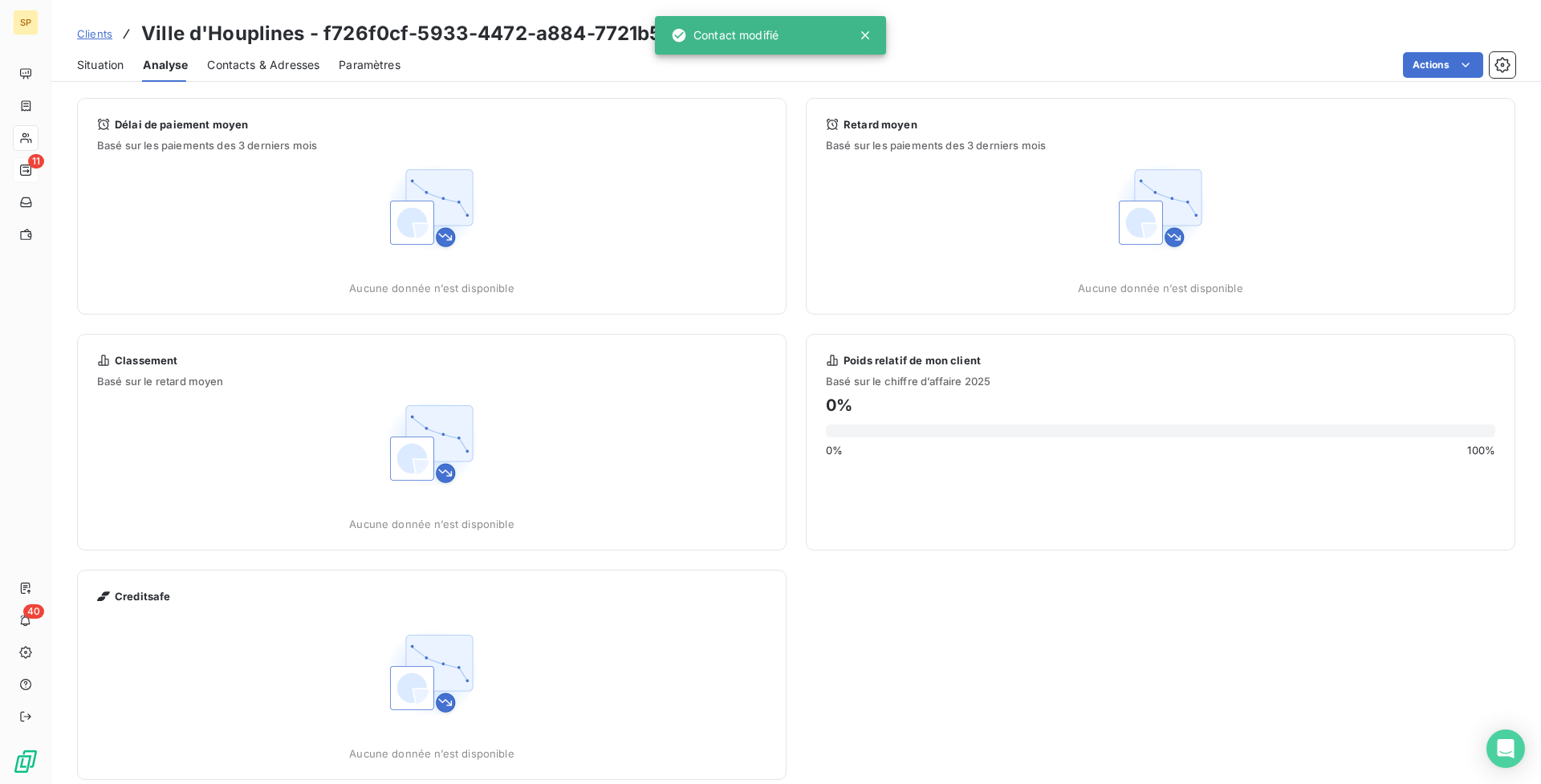
click at [104, 62] on span "Situation" at bounding box center [101, 65] width 47 height 16
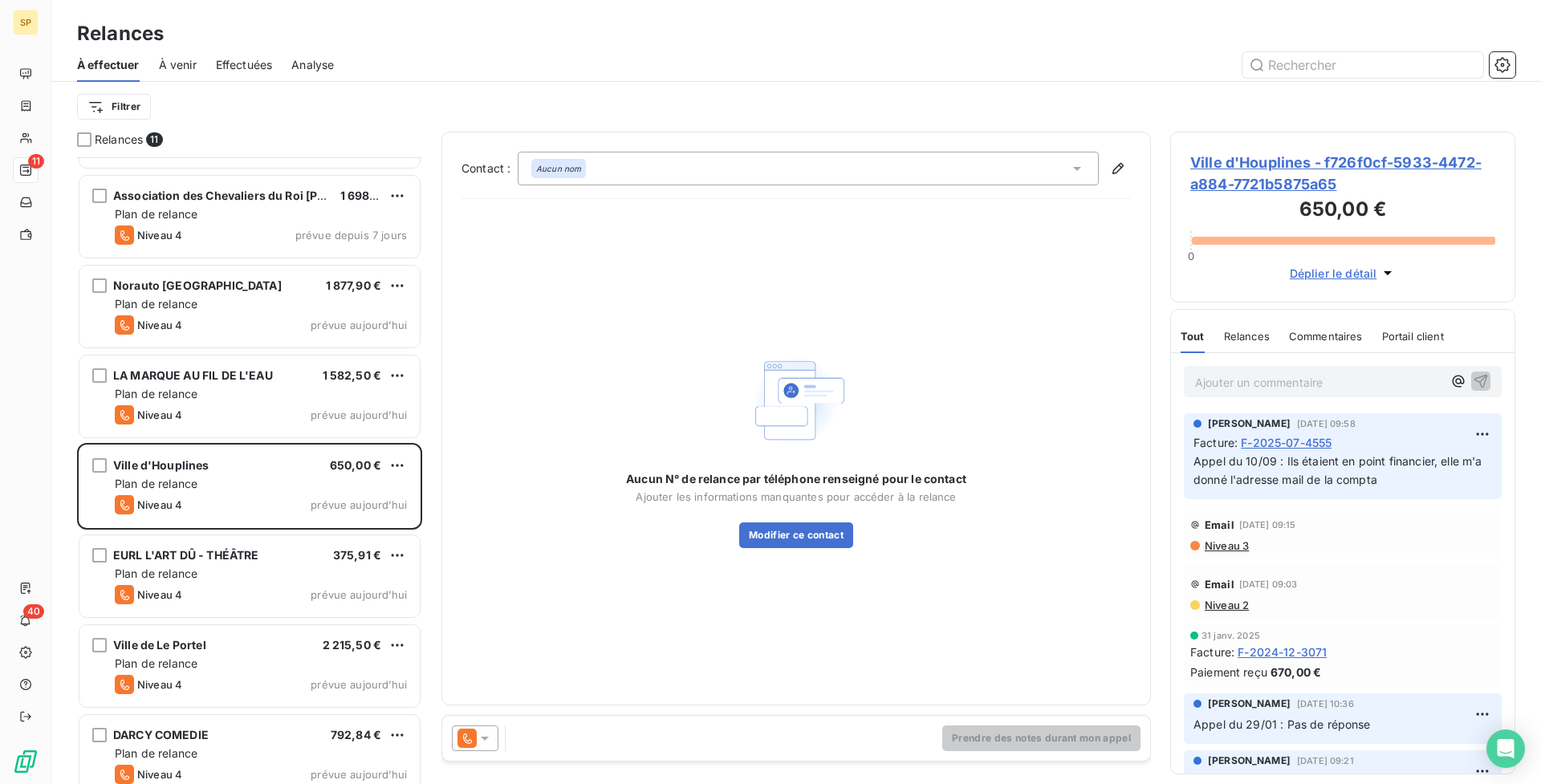
scroll to position [363, 0]
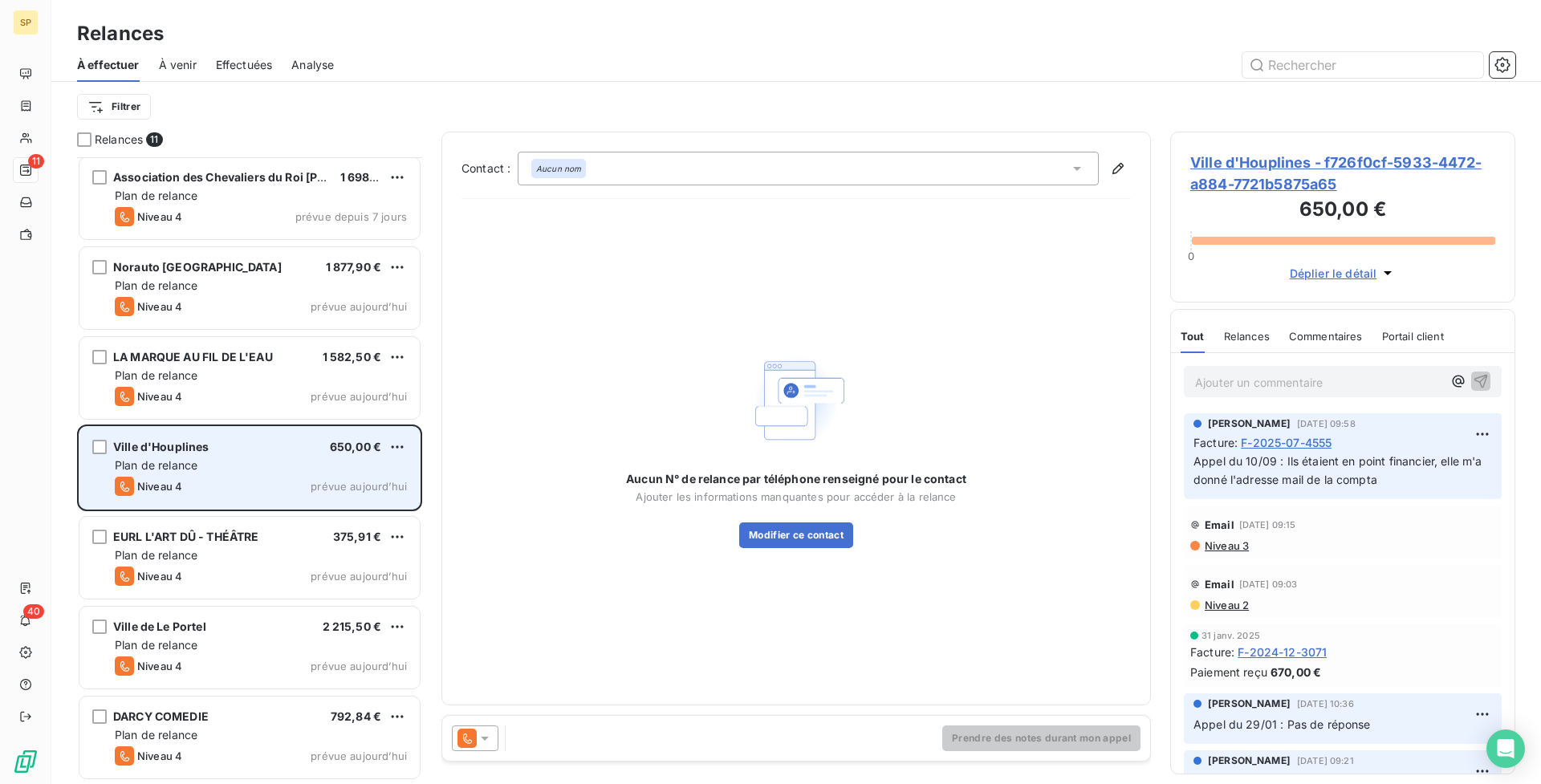
click at [261, 469] on div "Plan de relance" at bounding box center [260, 465] width 292 height 16
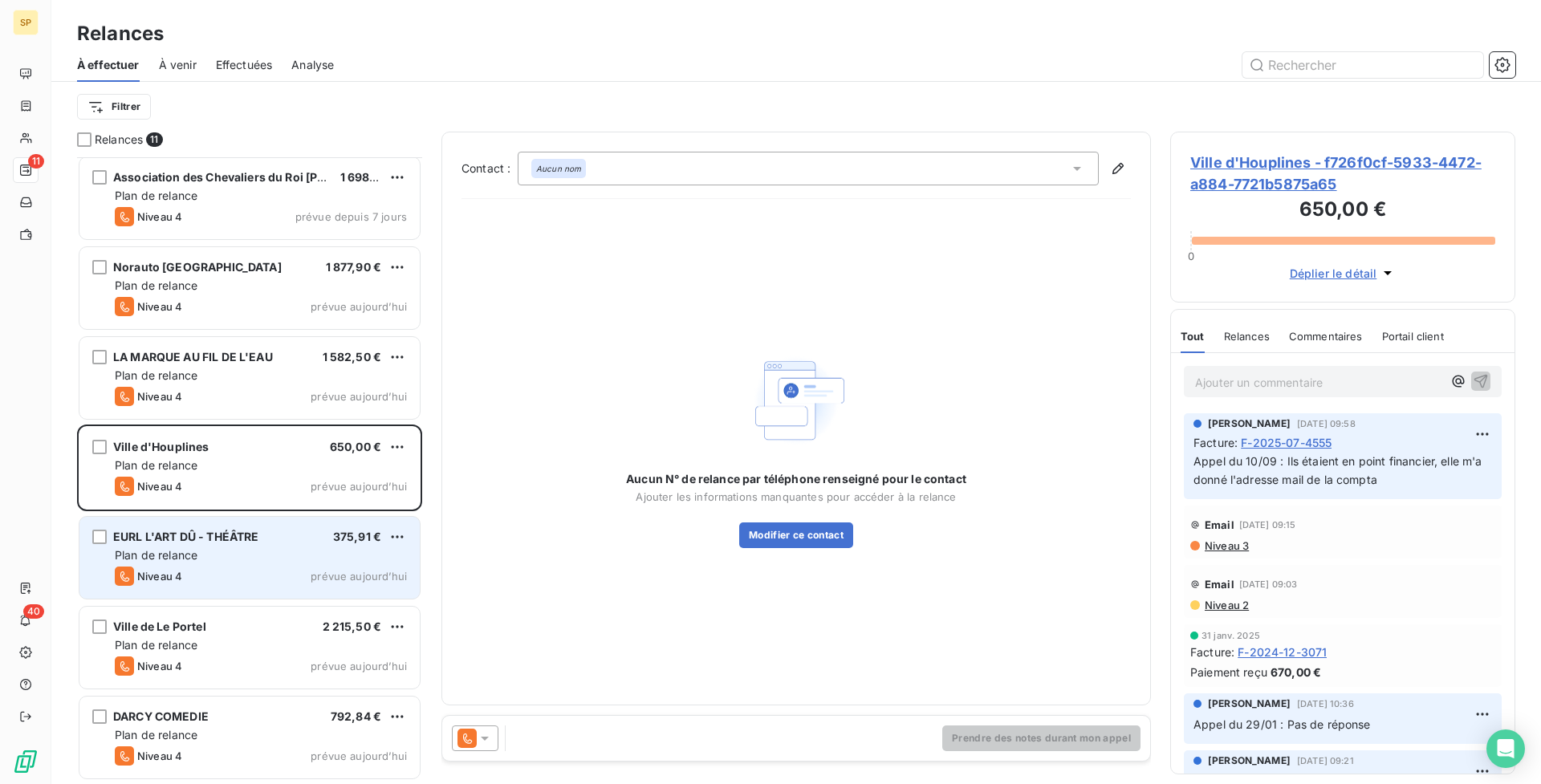
click at [319, 573] on span "prévue aujourd’hui" at bounding box center [358, 576] width 96 height 13
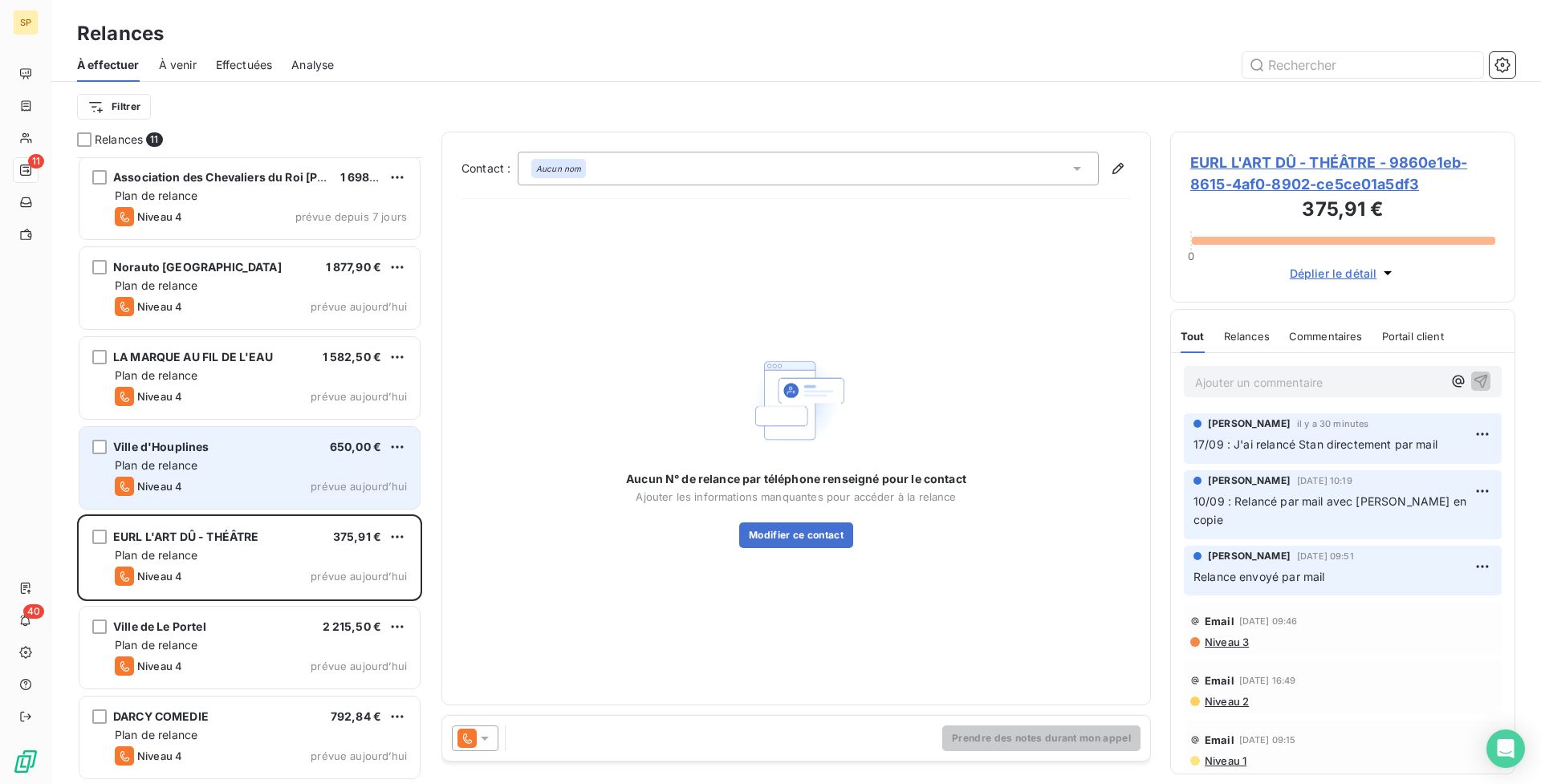
click at [279, 485] on div "Niveau 4 prévue aujourd’hui" at bounding box center [260, 485] width 292 height 19
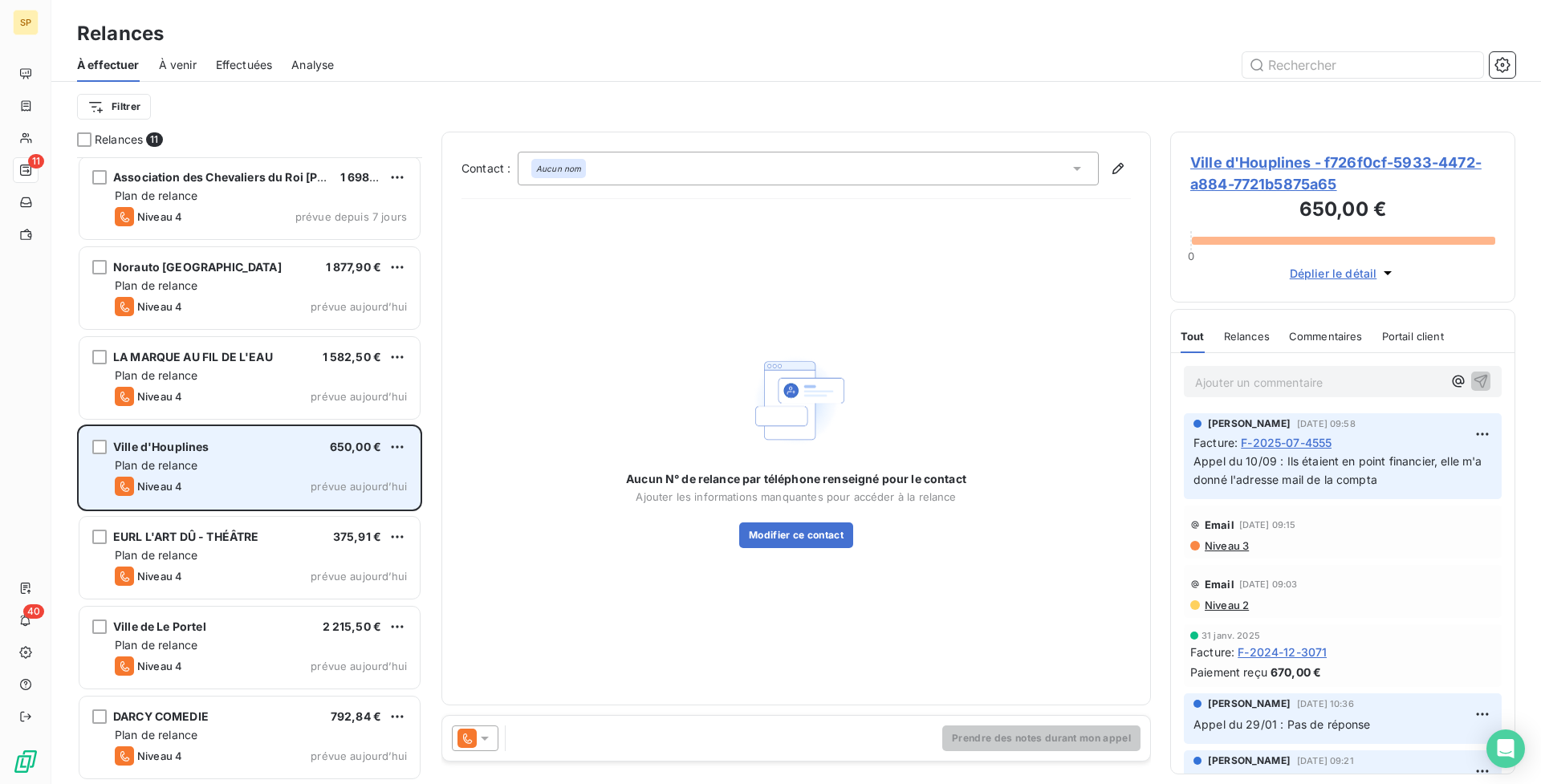
click at [191, 426] on div "Ville d'Houplines 650,00 € Plan de relance Niveau 4 prévue [DATE]" at bounding box center [249, 467] width 342 height 84
click at [272, 469] on div "Plan de relance" at bounding box center [260, 465] width 292 height 16
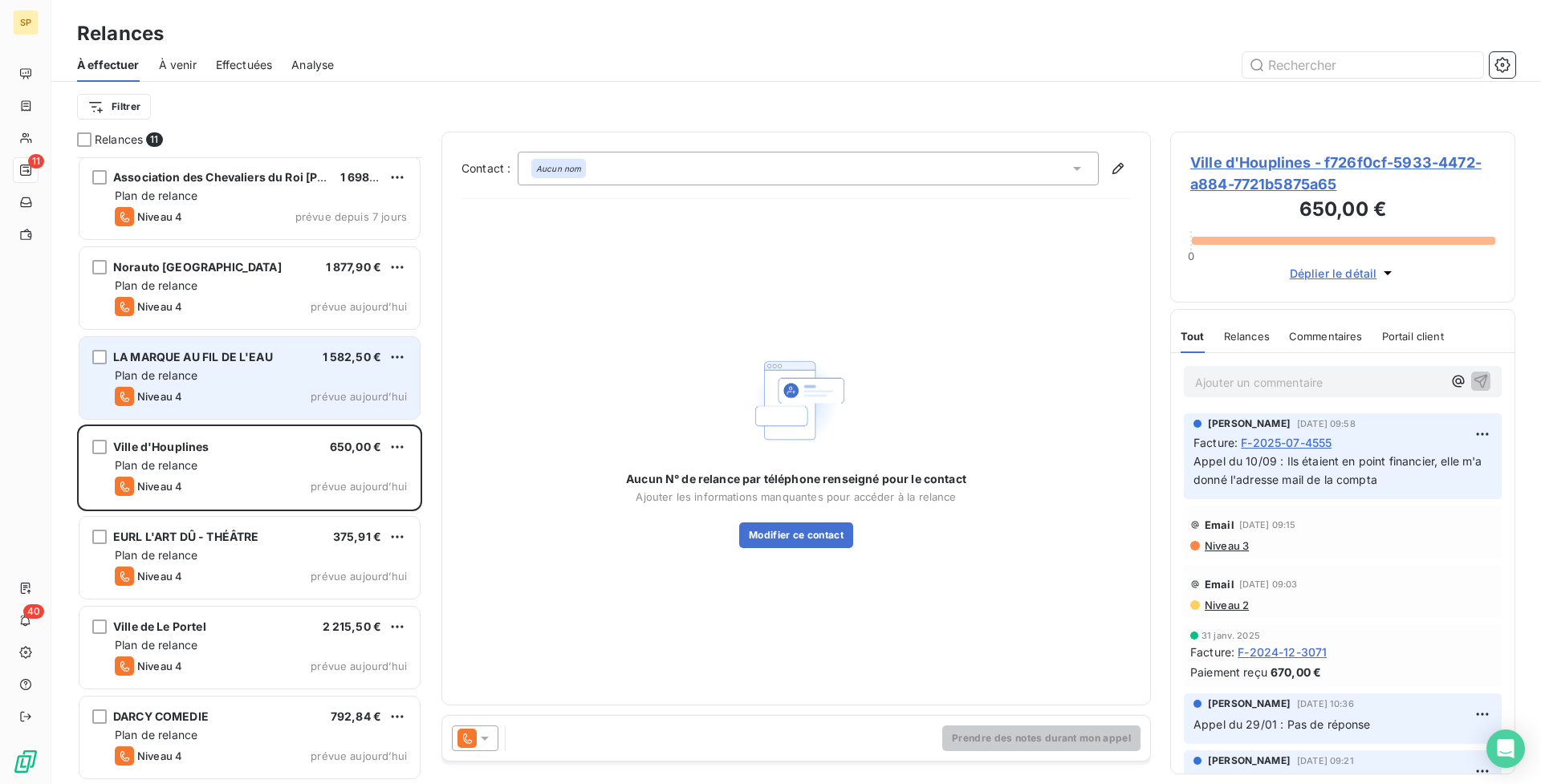
click at [262, 398] on div "Niveau 4 prévue aujourd’hui" at bounding box center [260, 396] width 292 height 19
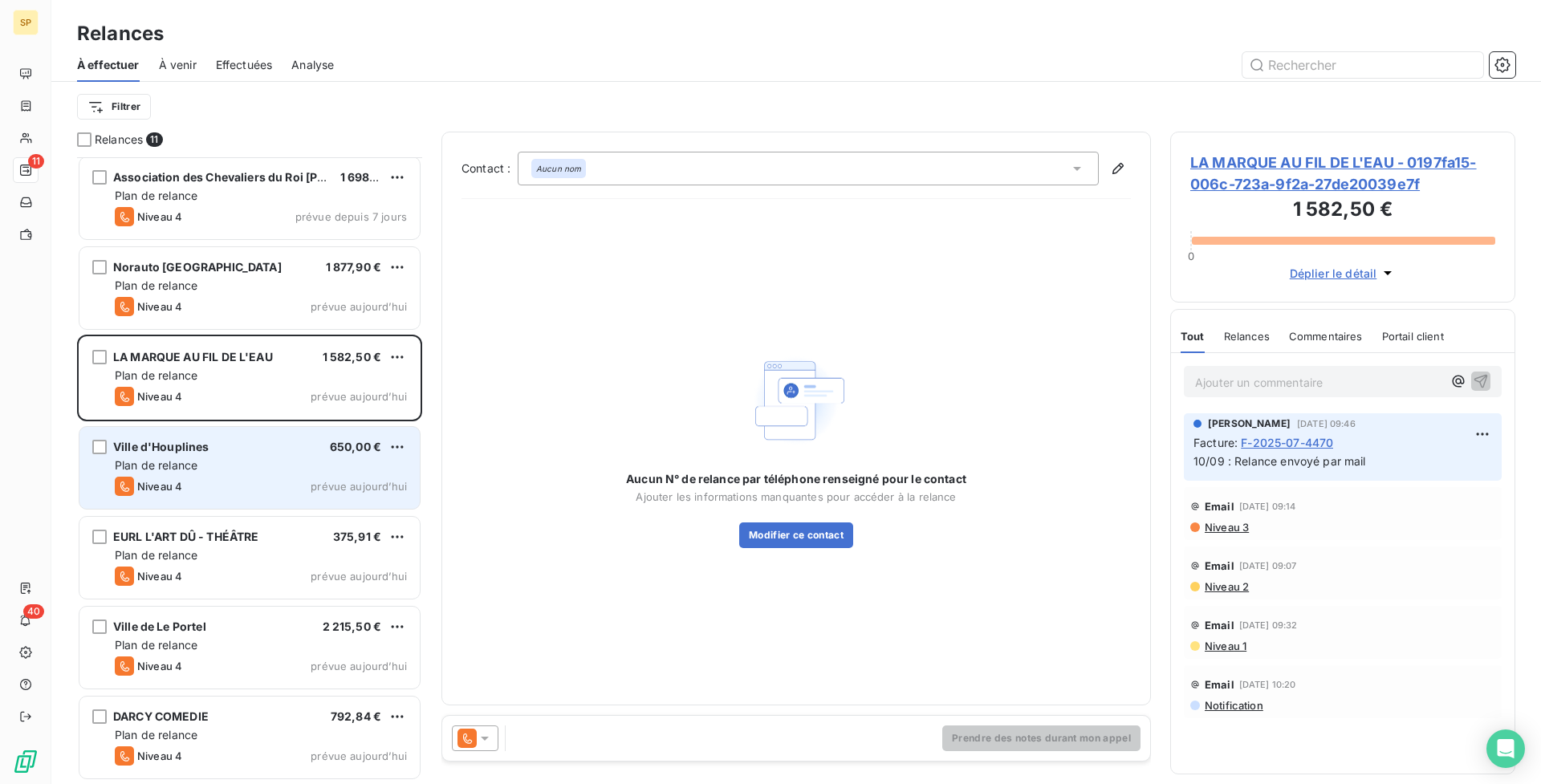
click at [287, 468] on div "Plan de relance" at bounding box center [260, 465] width 292 height 16
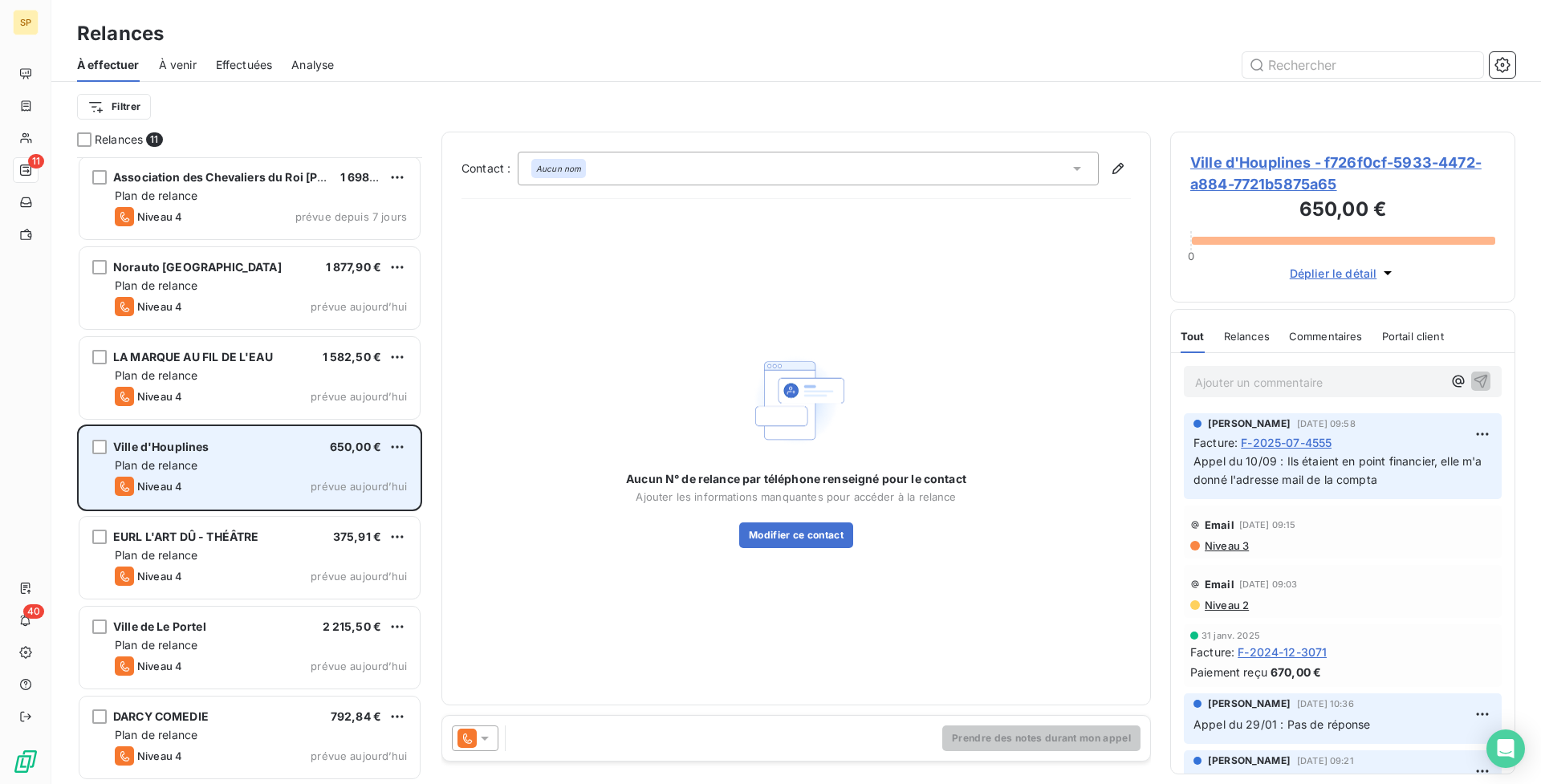
click at [287, 468] on div "Plan de relance" at bounding box center [260, 465] width 292 height 16
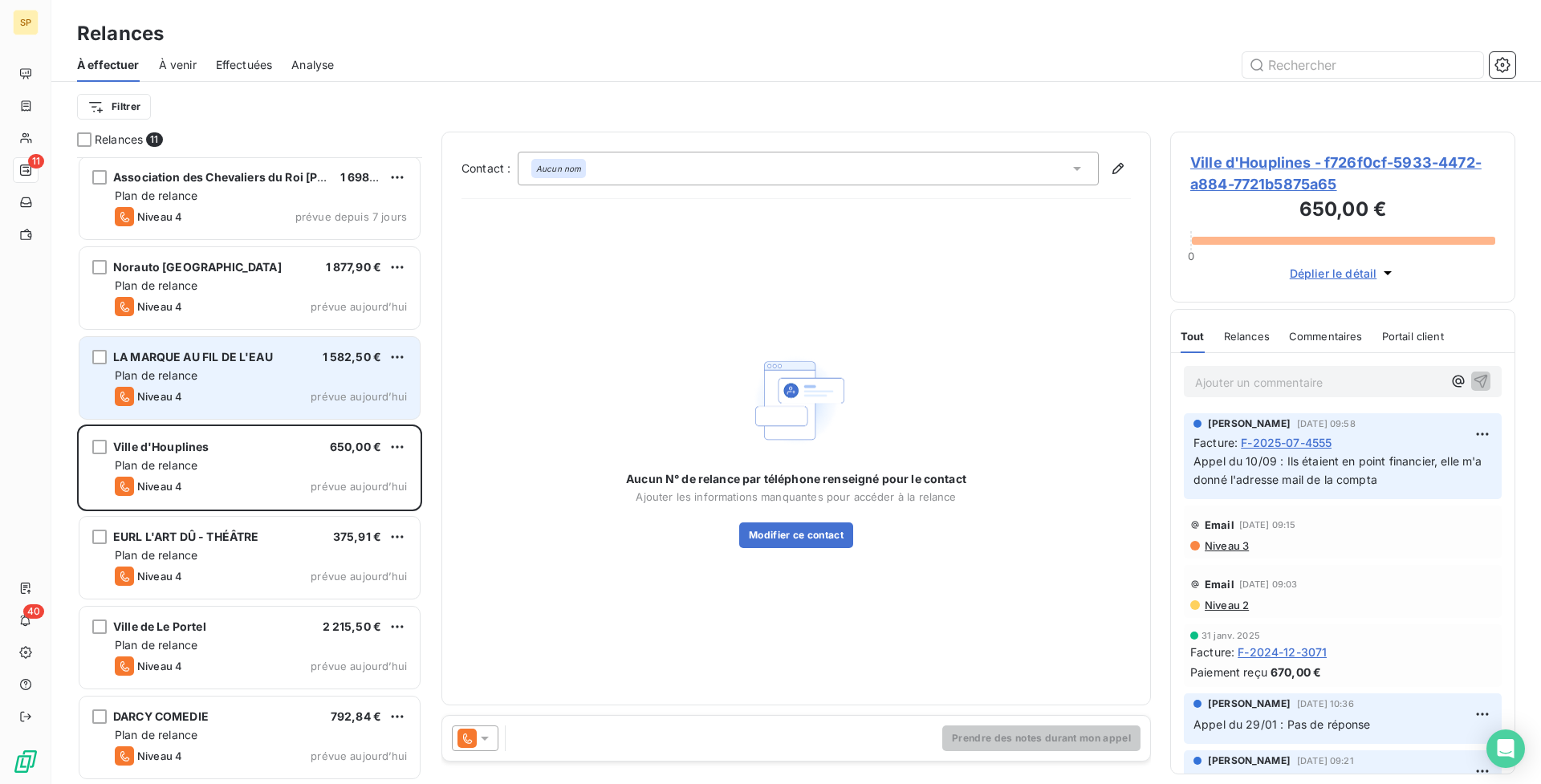
click at [277, 370] on div "Plan de relance" at bounding box center [260, 375] width 292 height 16
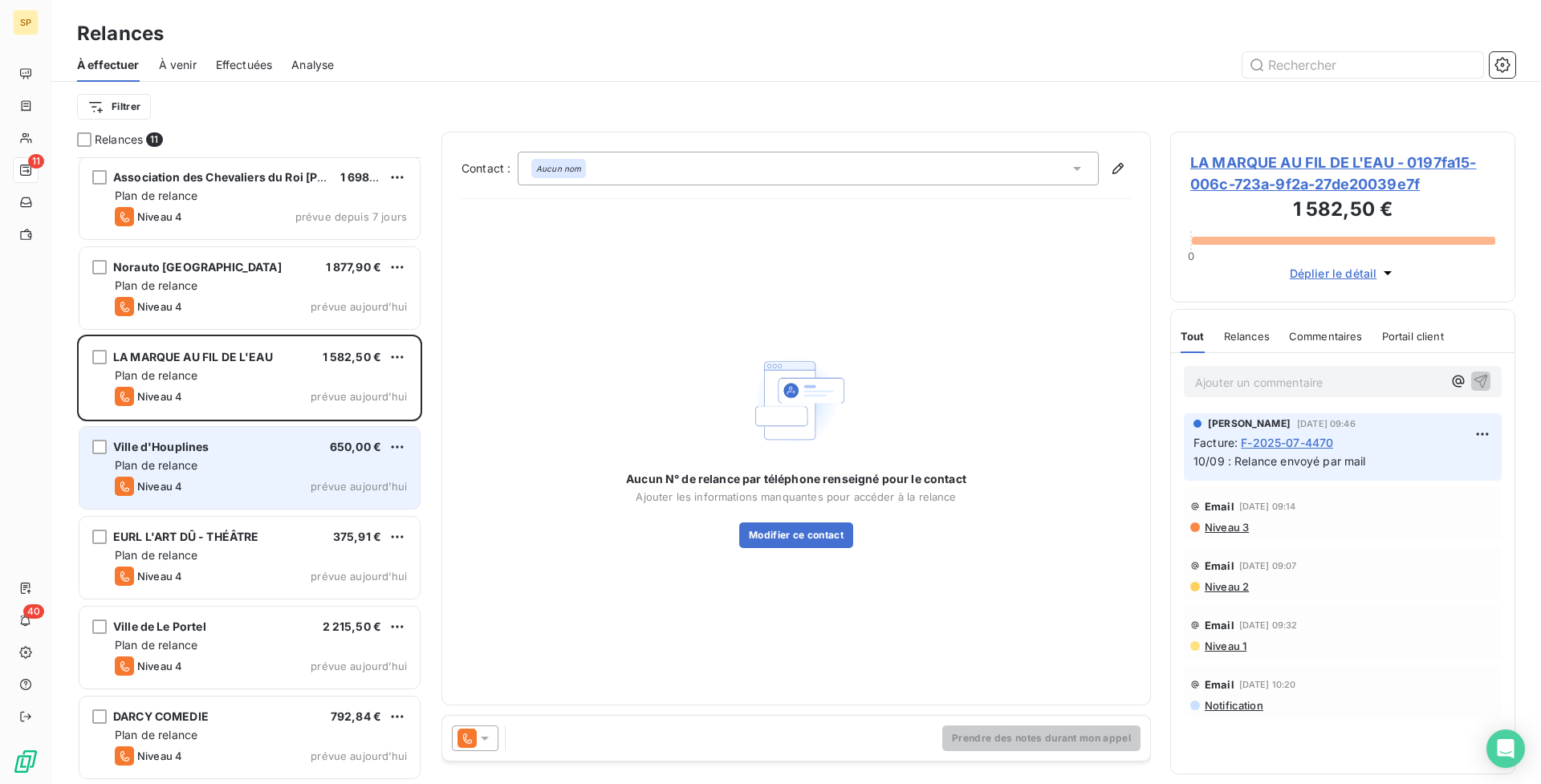
drag, startPoint x: 301, startPoint y: 460, endPoint x: 320, endPoint y: 454, distance: 19.9
click at [302, 461] on div "Plan de relance" at bounding box center [260, 465] width 292 height 16
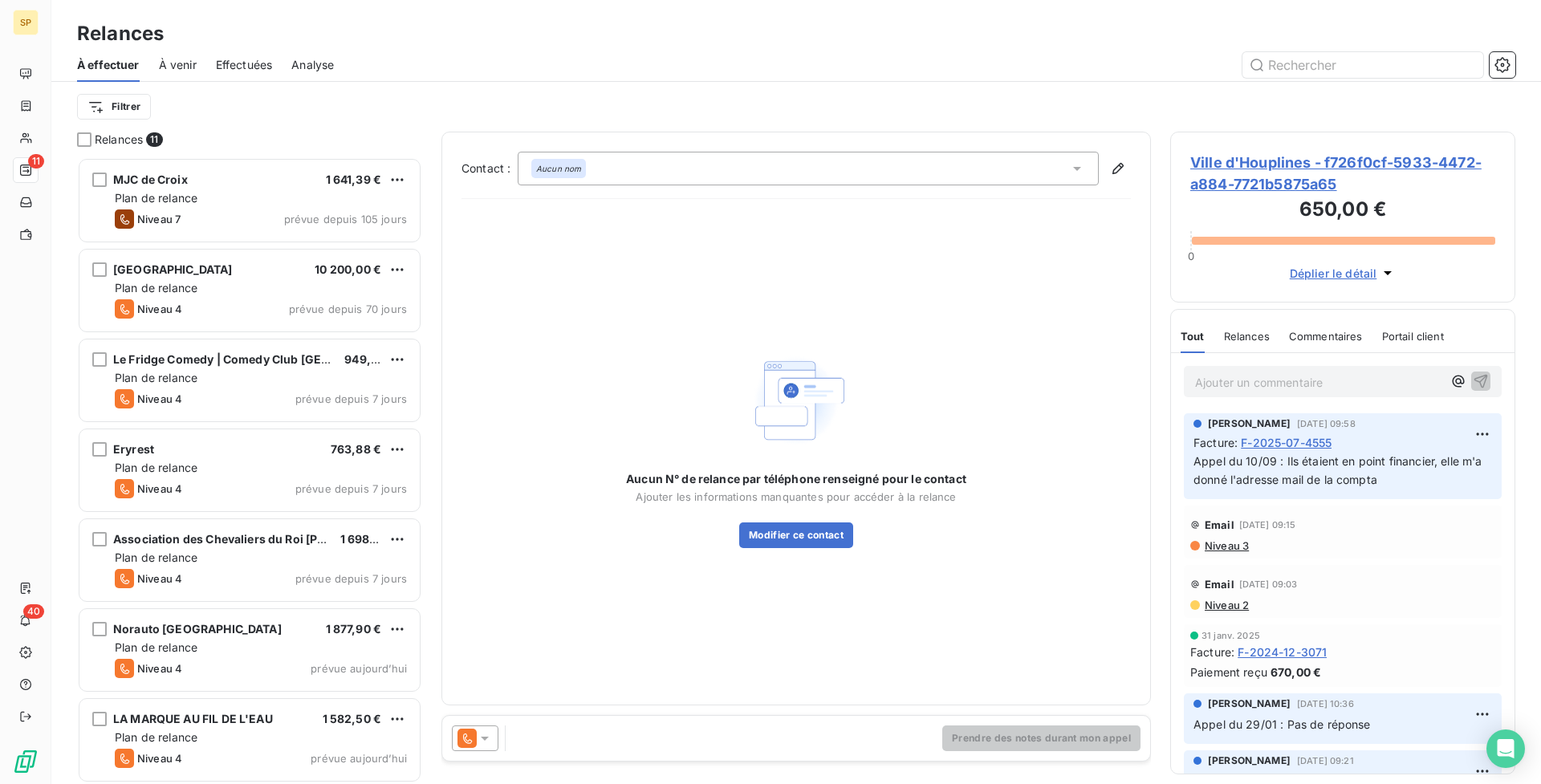
scroll to position [363, 0]
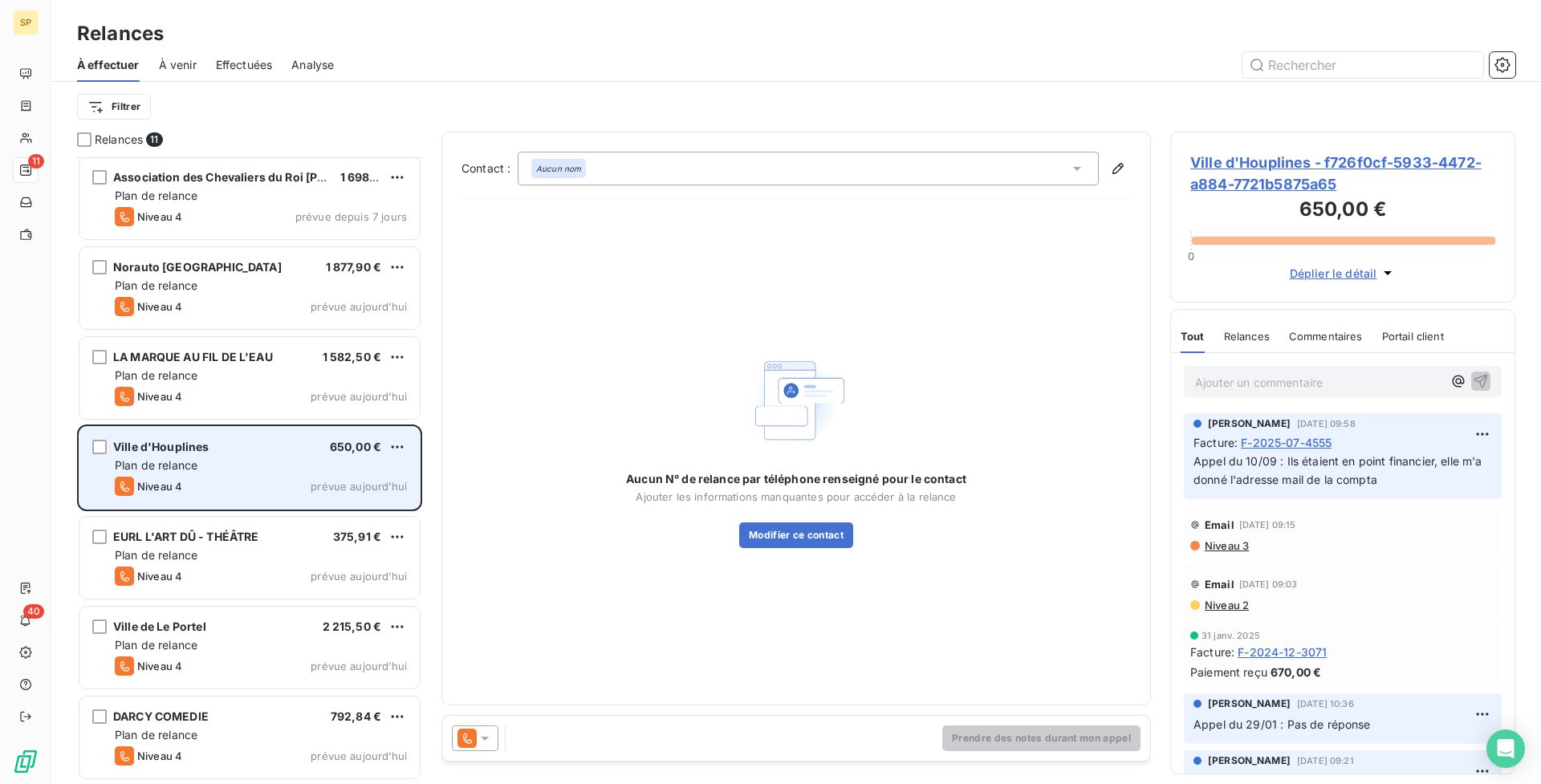
click at [292, 492] on div "Niveau 4 prévue aujourd’hui" at bounding box center [260, 485] width 292 height 19
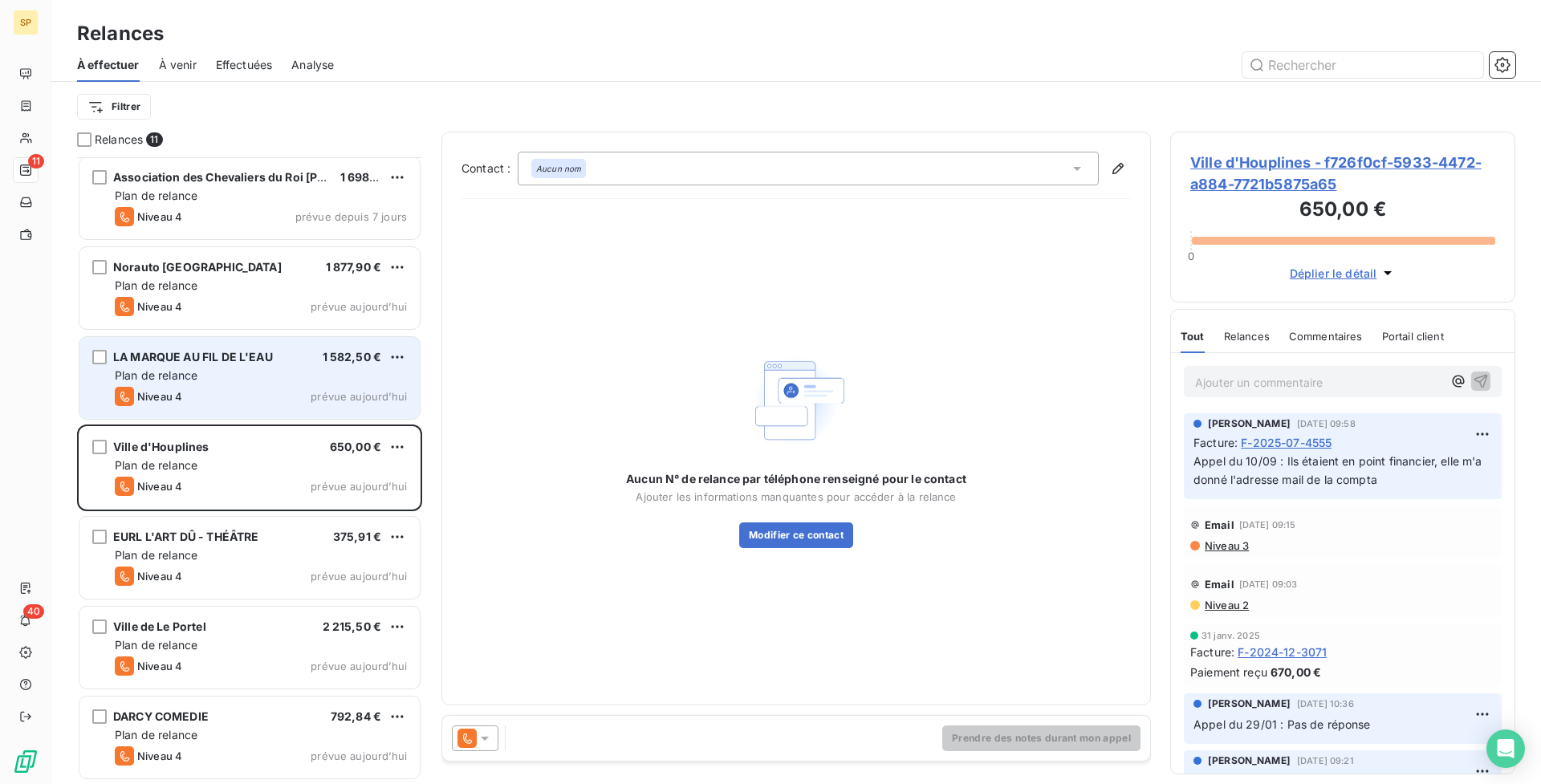
click at [269, 394] on div "Niveau 4 prévue aujourd’hui" at bounding box center [260, 396] width 292 height 19
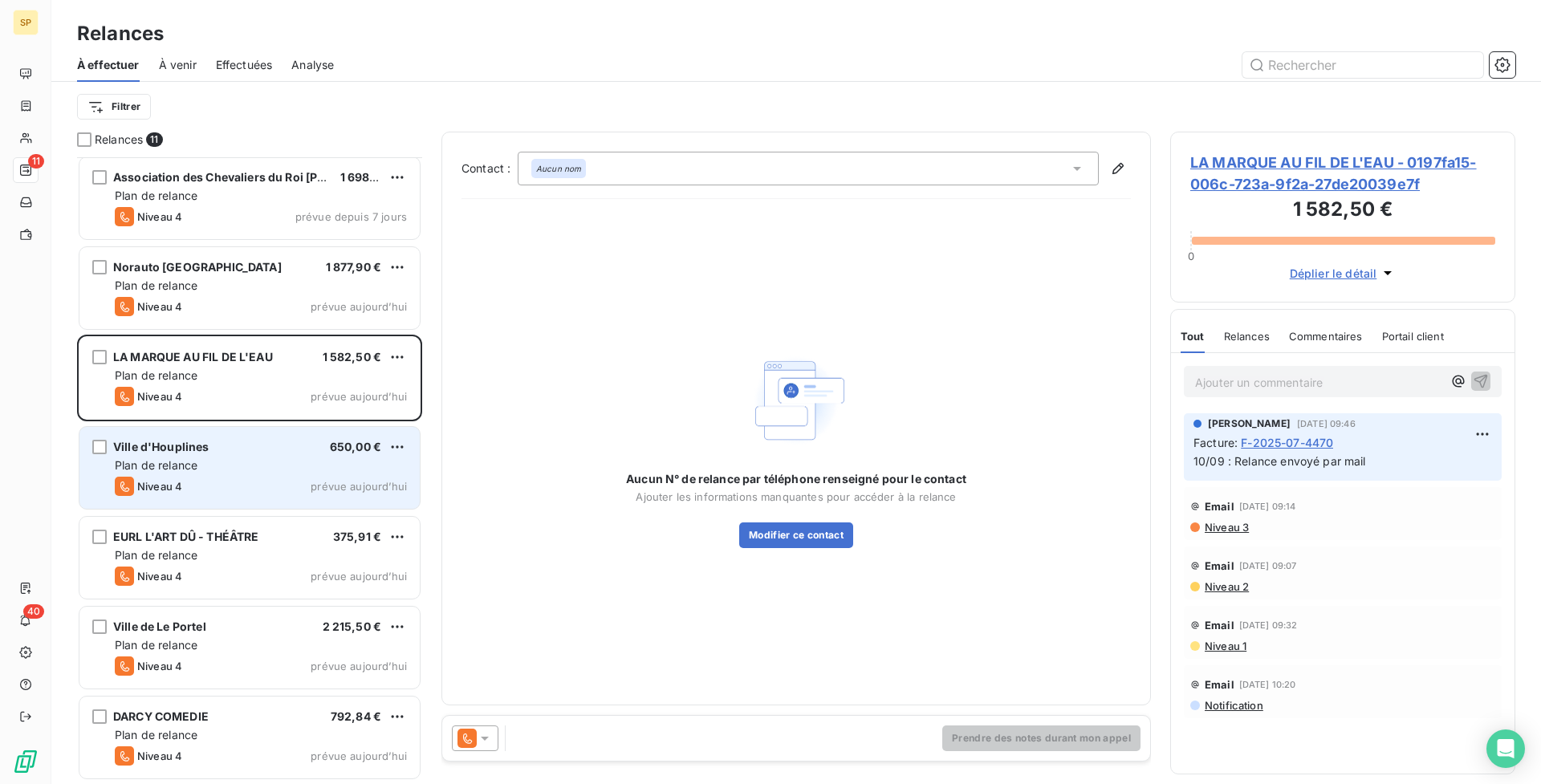
click at [295, 463] on div "Plan de relance" at bounding box center [260, 465] width 292 height 16
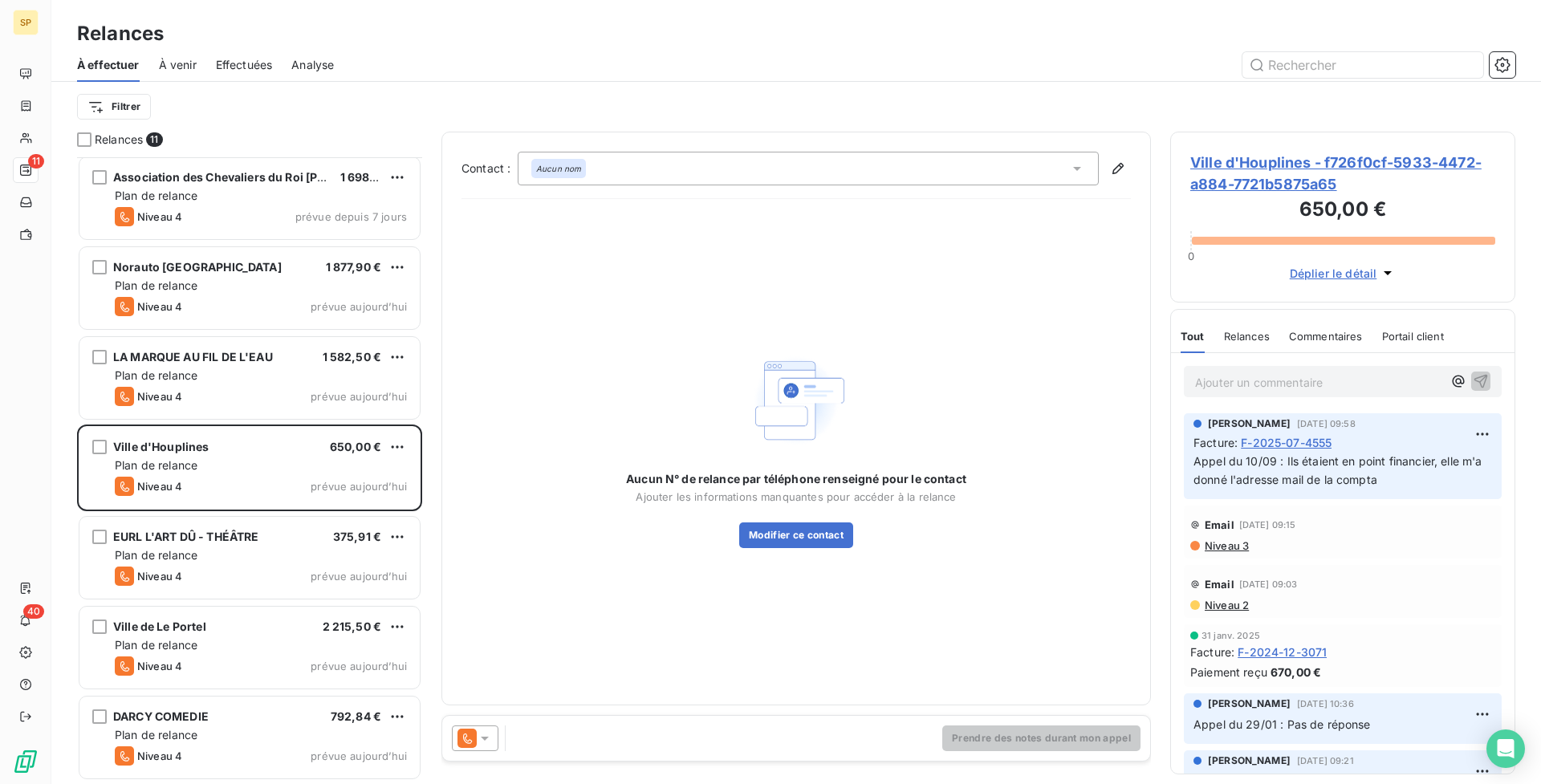
click at [1262, 159] on span "Ville d'Houplines - f726f0cf-5933-4472-a884-7721b5875a65" at bounding box center [1343, 173] width 305 height 43
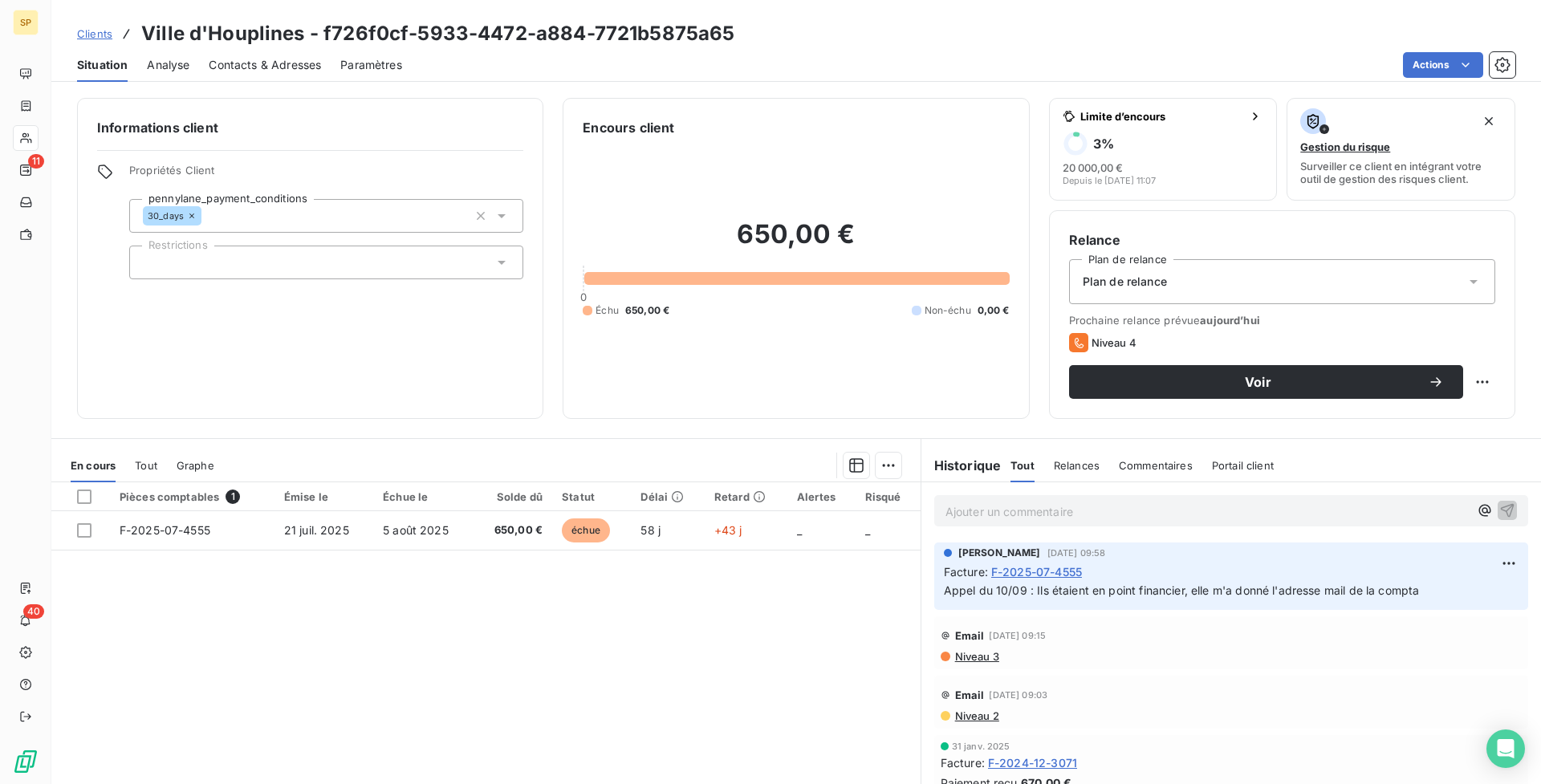
click at [313, 60] on span "Contacts & Adresses" at bounding box center [265, 65] width 113 height 16
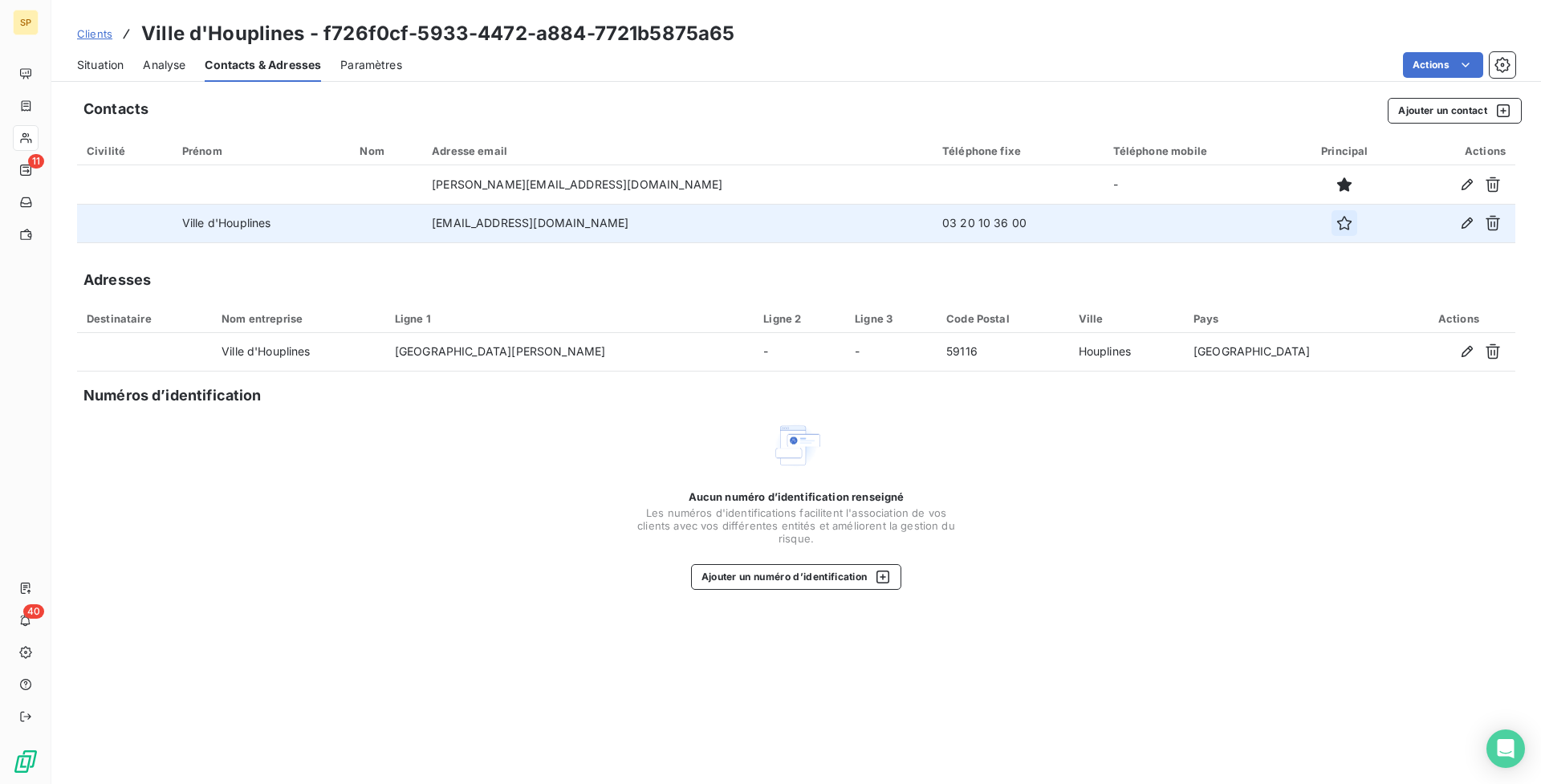
click at [1337, 218] on icon "button" at bounding box center [1345, 223] width 14 height 14
click at [116, 63] on span "Situation" at bounding box center [101, 65] width 47 height 16
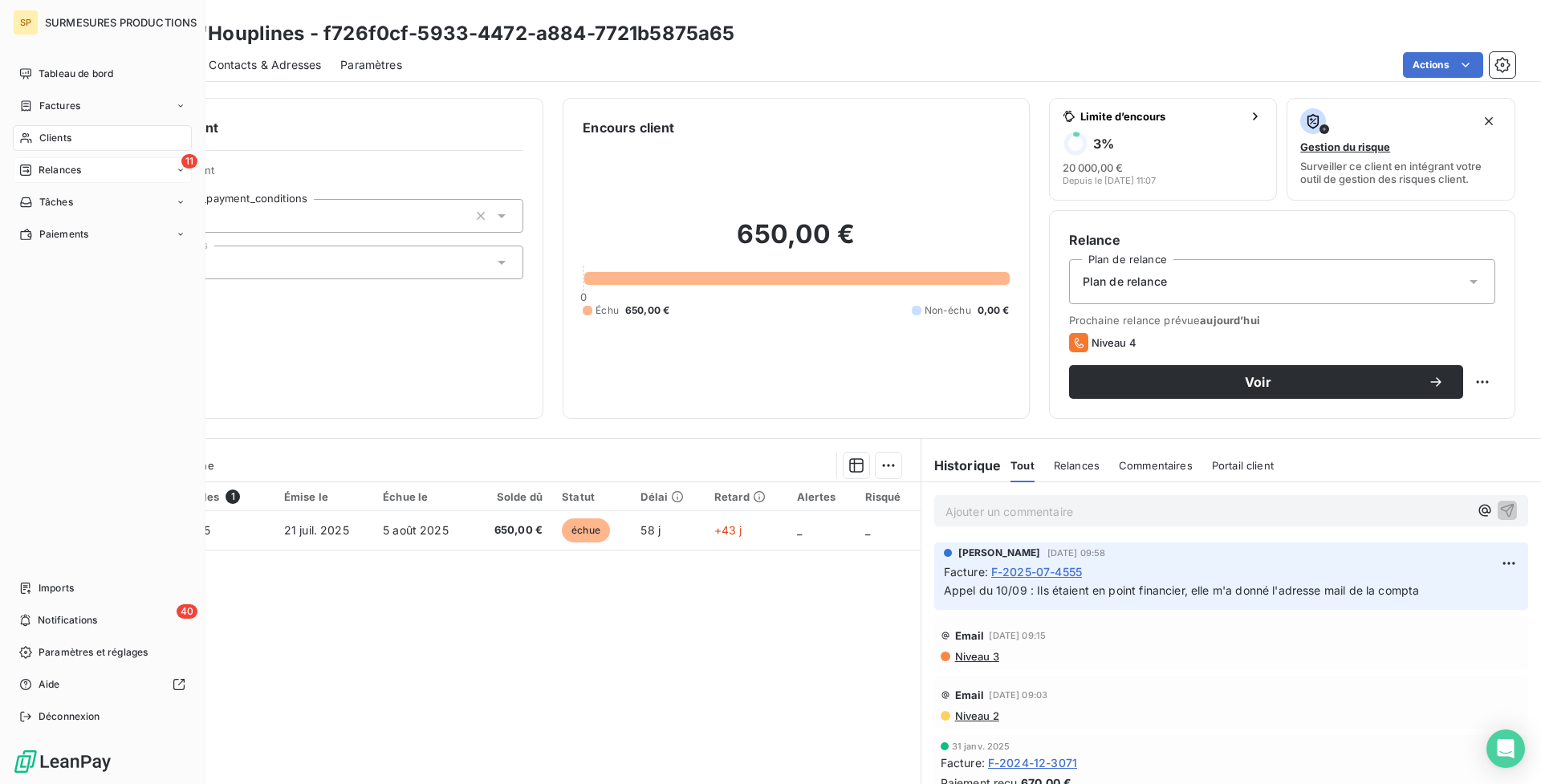
click at [26, 171] on icon at bounding box center [25, 170] width 11 height 11
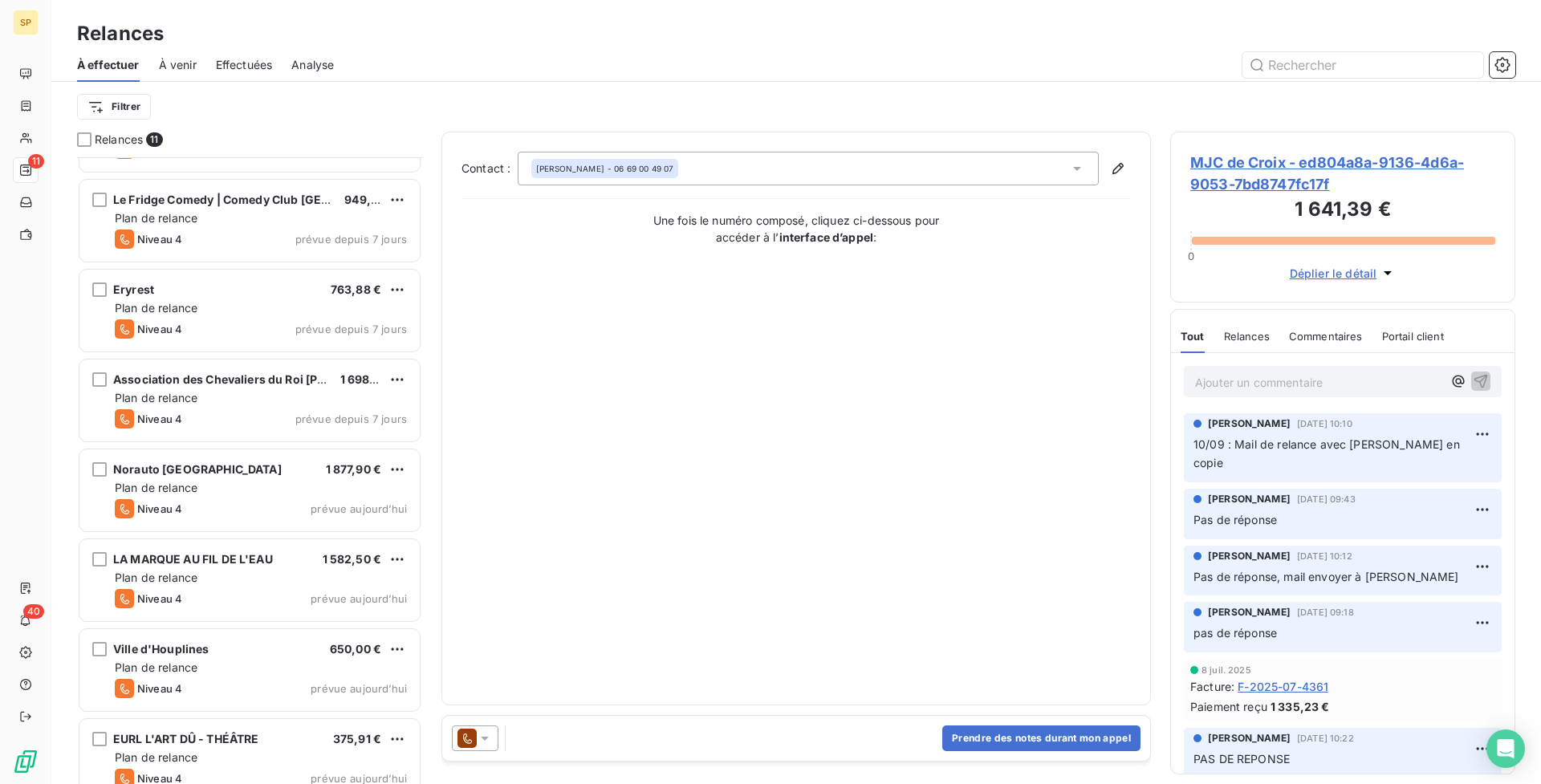
scroll to position [363, 0]
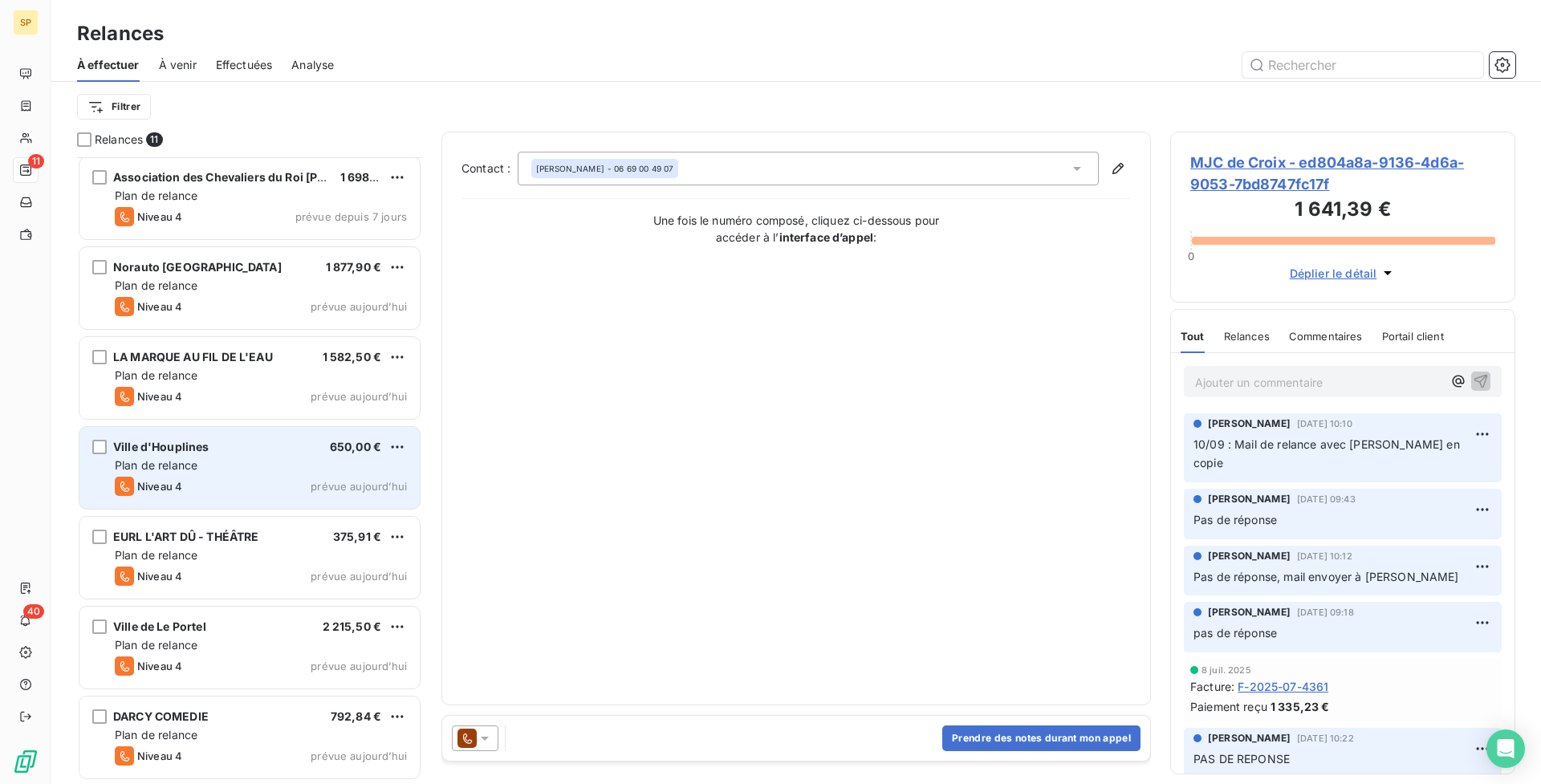
click at [252, 464] on div "Plan de relance" at bounding box center [260, 465] width 292 height 16
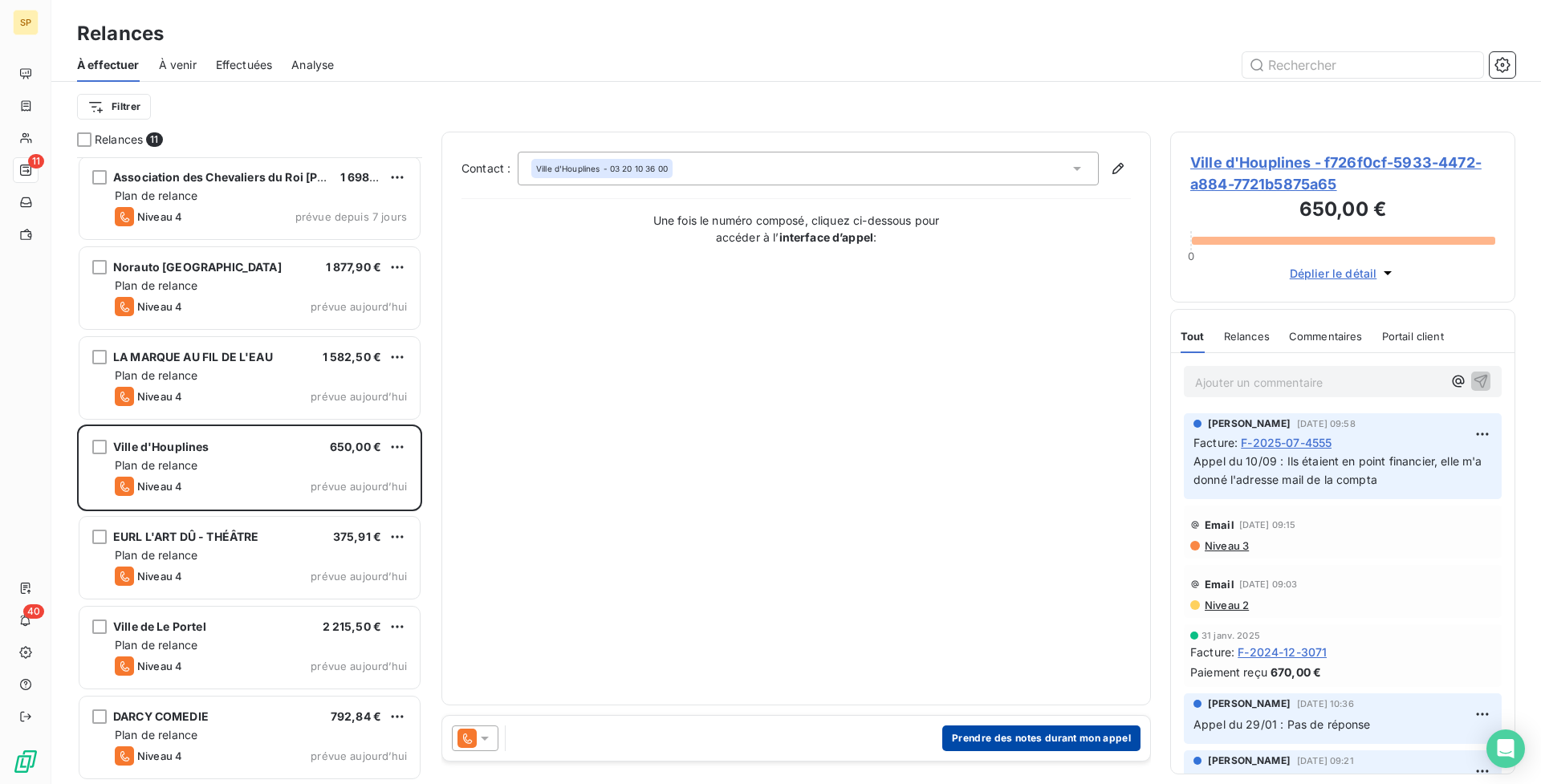
click at [1046, 731] on button "Prendre des notes durant mon appel" at bounding box center [1041, 738] width 198 height 26
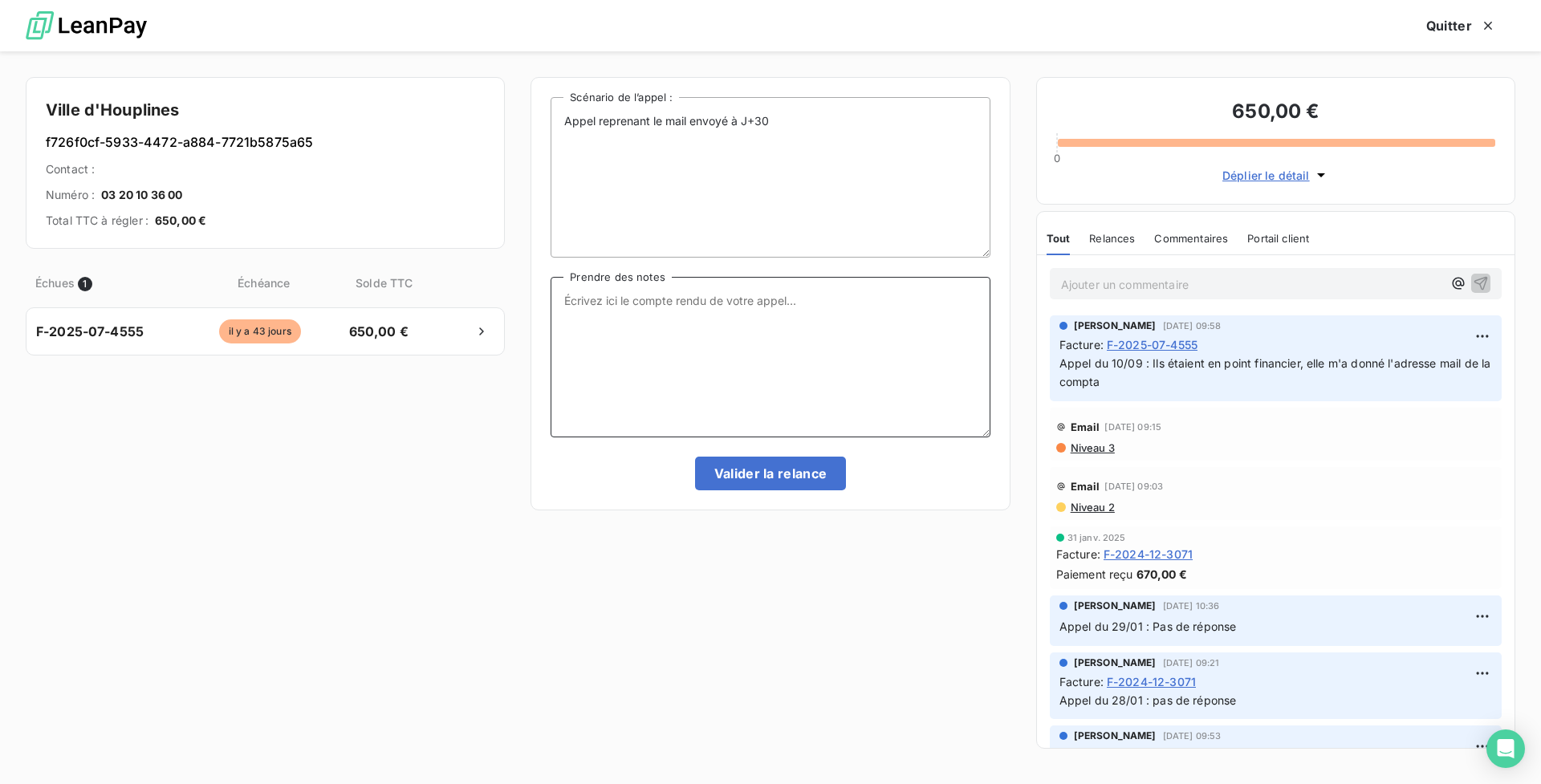
click at [698, 374] on textarea "Prendre des notes" at bounding box center [770, 356] width 440 height 160
drag, startPoint x: 910, startPoint y: 307, endPoint x: 557, endPoint y: 300, distance: 353.1
click at [557, 300] on textarea "Ils ont appeler hier, ils ont besoin du contrat, on leurs as nevoyé" at bounding box center [770, 356] width 440 height 160
paste textarea "é hier, ils ont besoin du contrat, on leur a en"
type textarea "Ils ont appelé hier, ils ont besoin du contrat, on leur a envoyé"
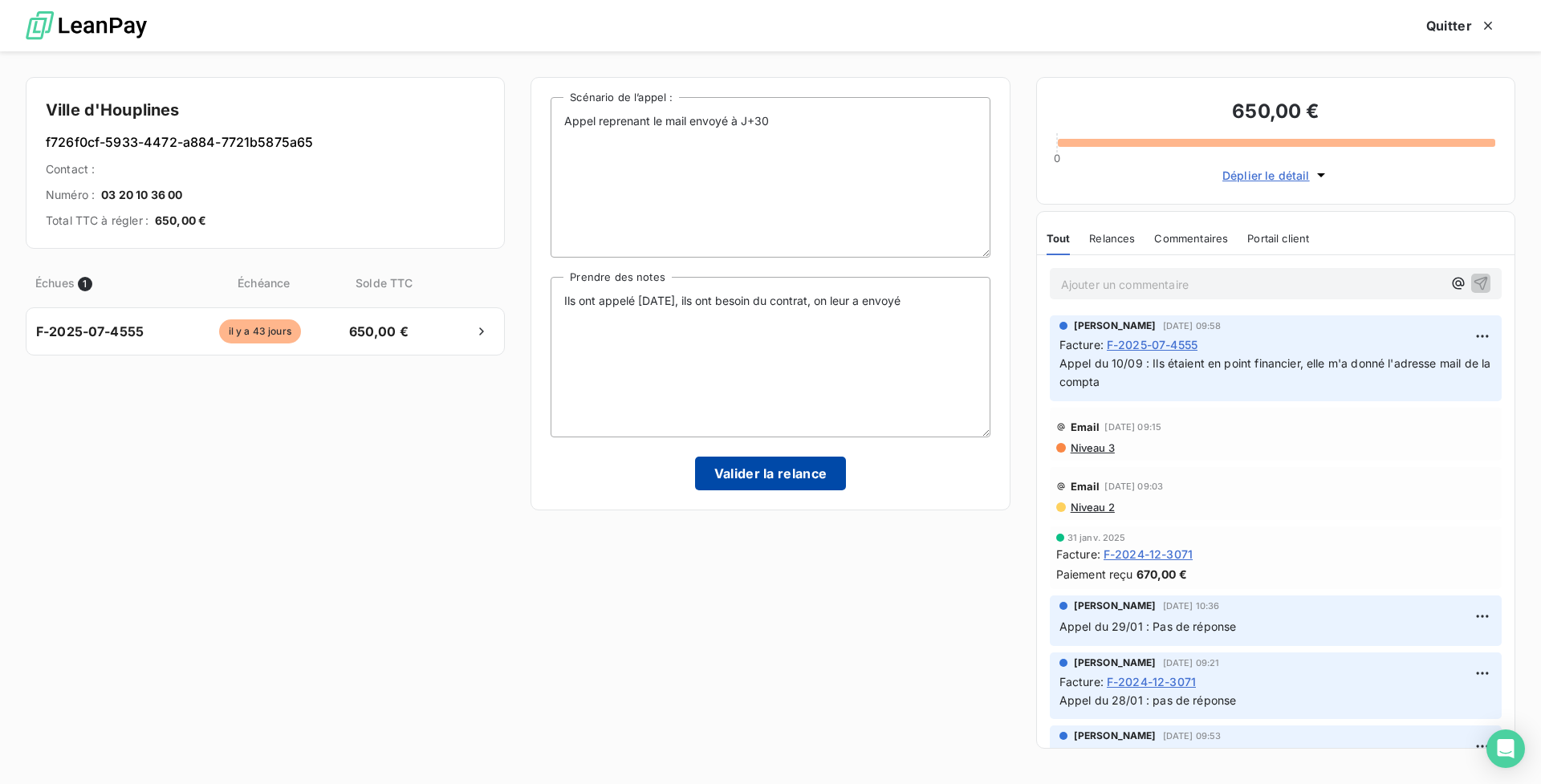
click at [759, 477] on button "Valider la relance" at bounding box center [771, 473] width 151 height 33
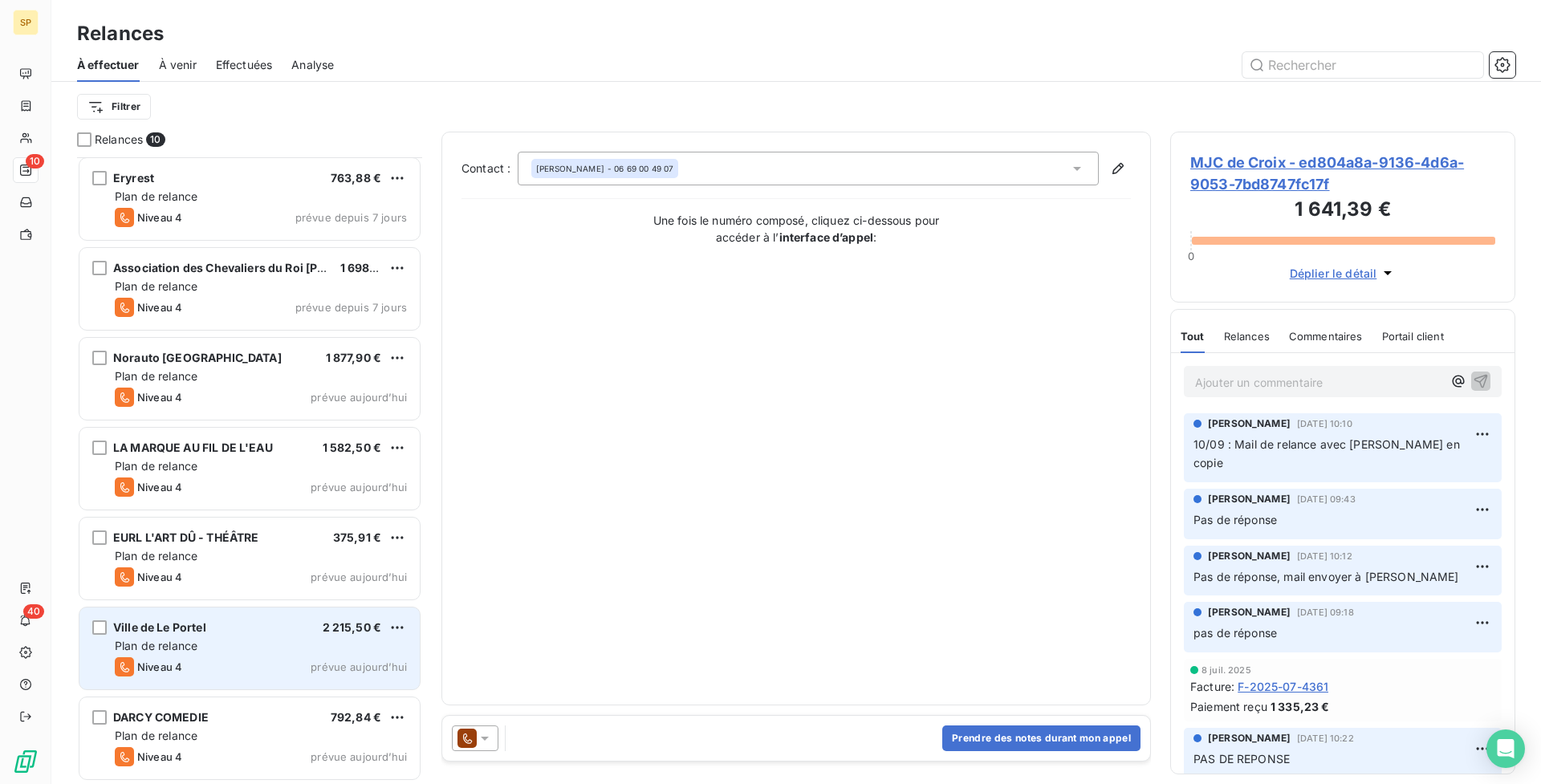
scroll to position [273, 0]
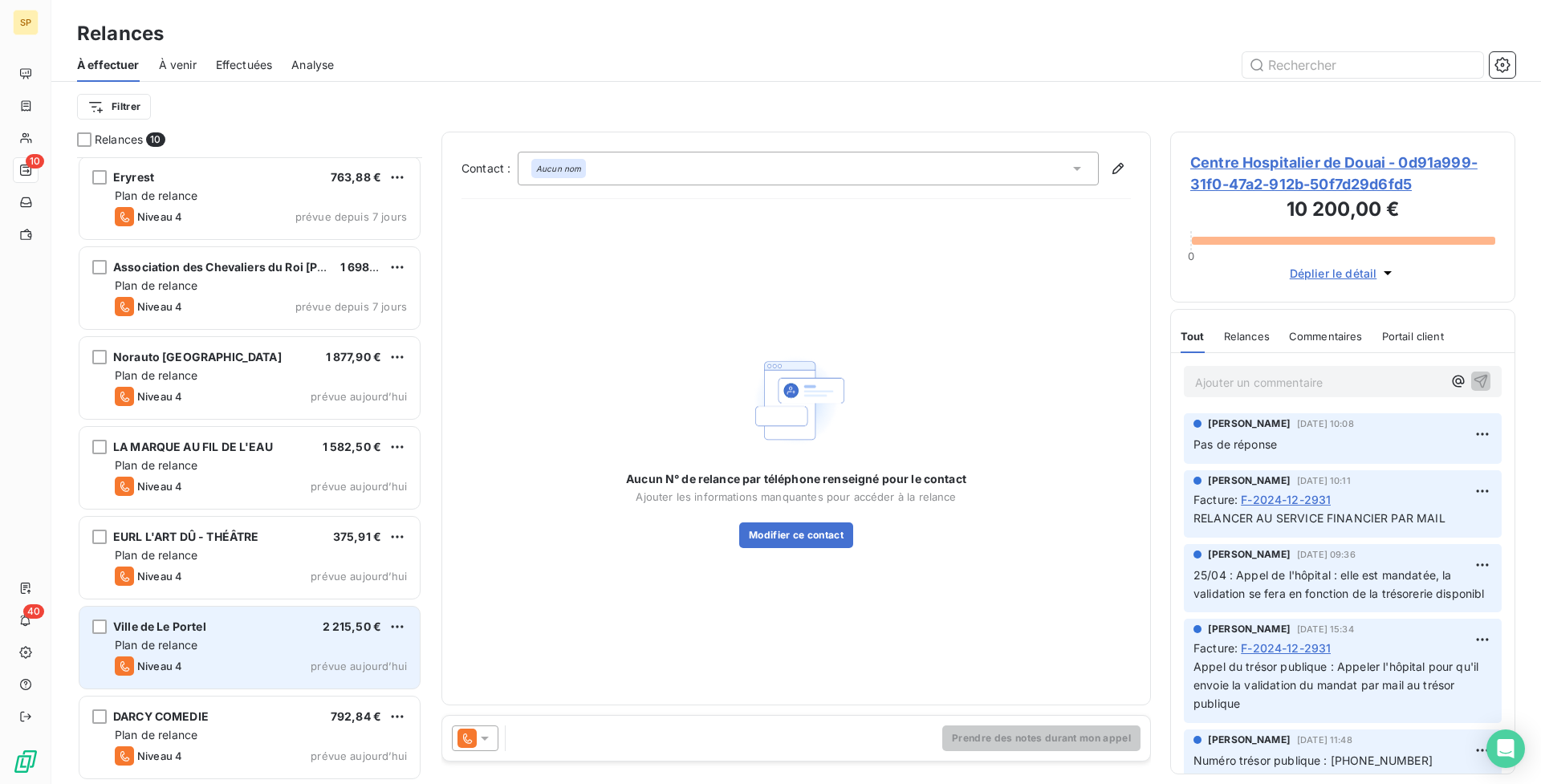
click at [286, 667] on div "Niveau 4 prévue aujourd’hui" at bounding box center [260, 665] width 292 height 19
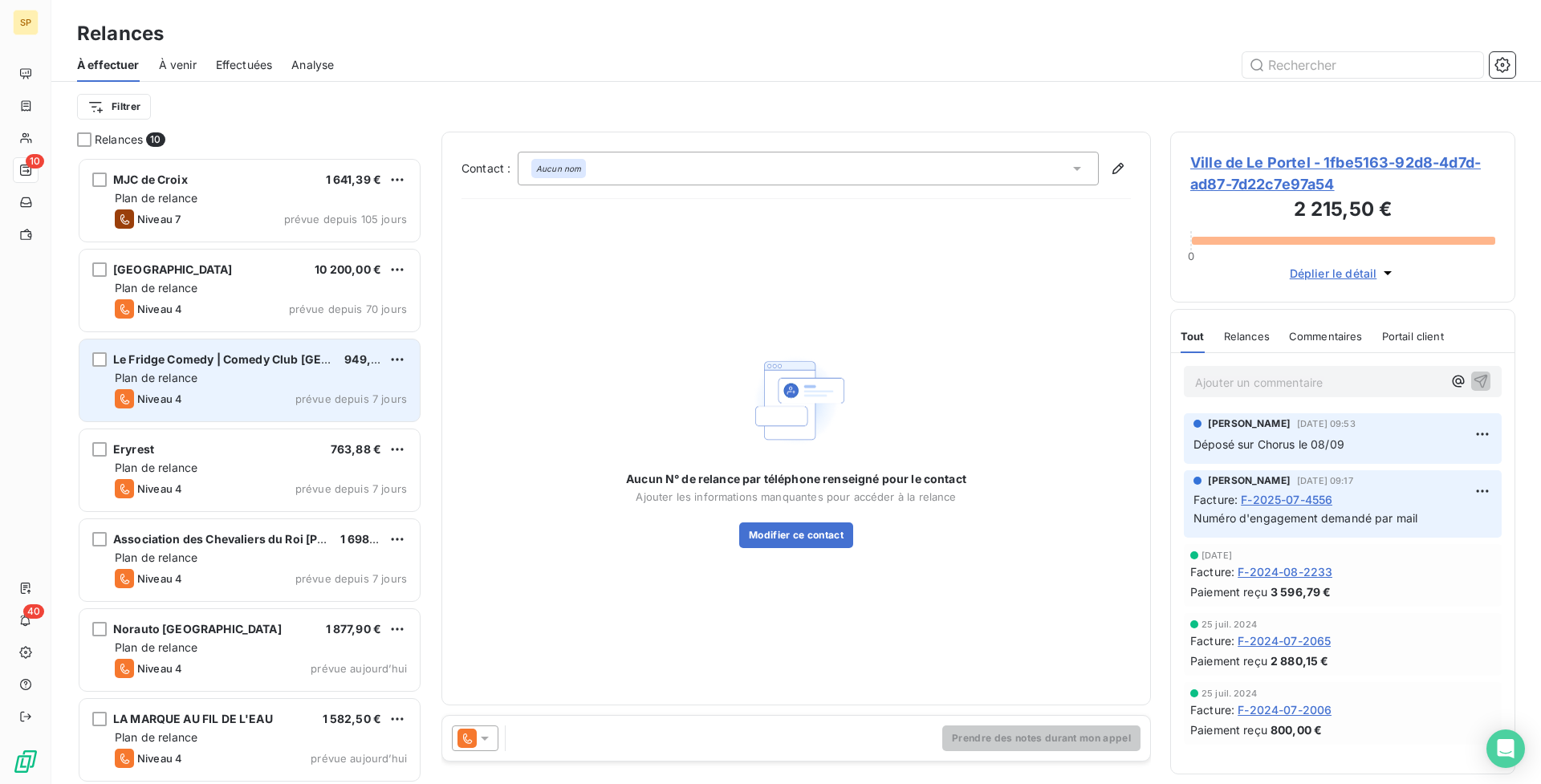
click at [235, 381] on div "Plan de relance" at bounding box center [260, 378] width 292 height 16
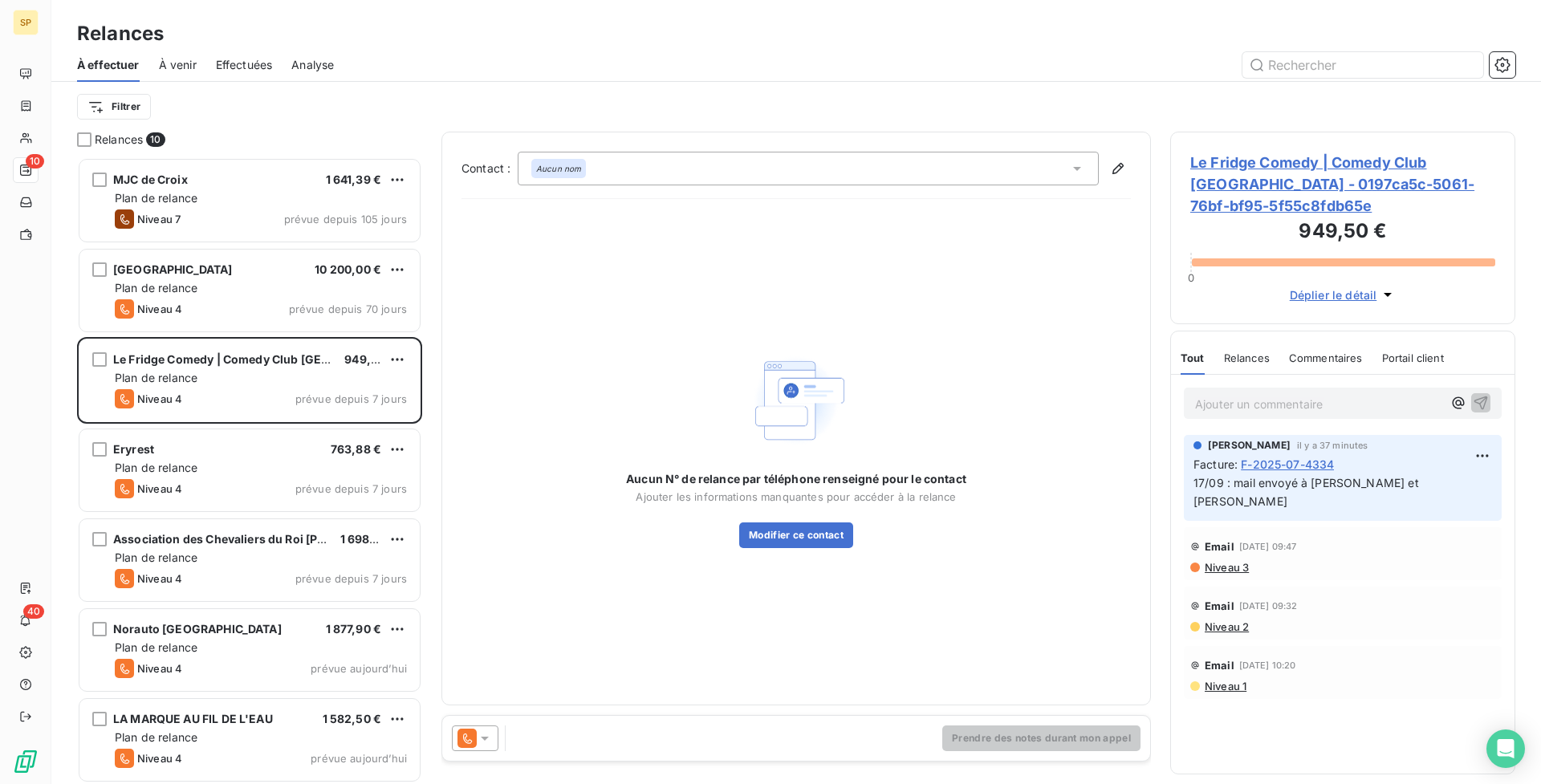
scroll to position [273, 0]
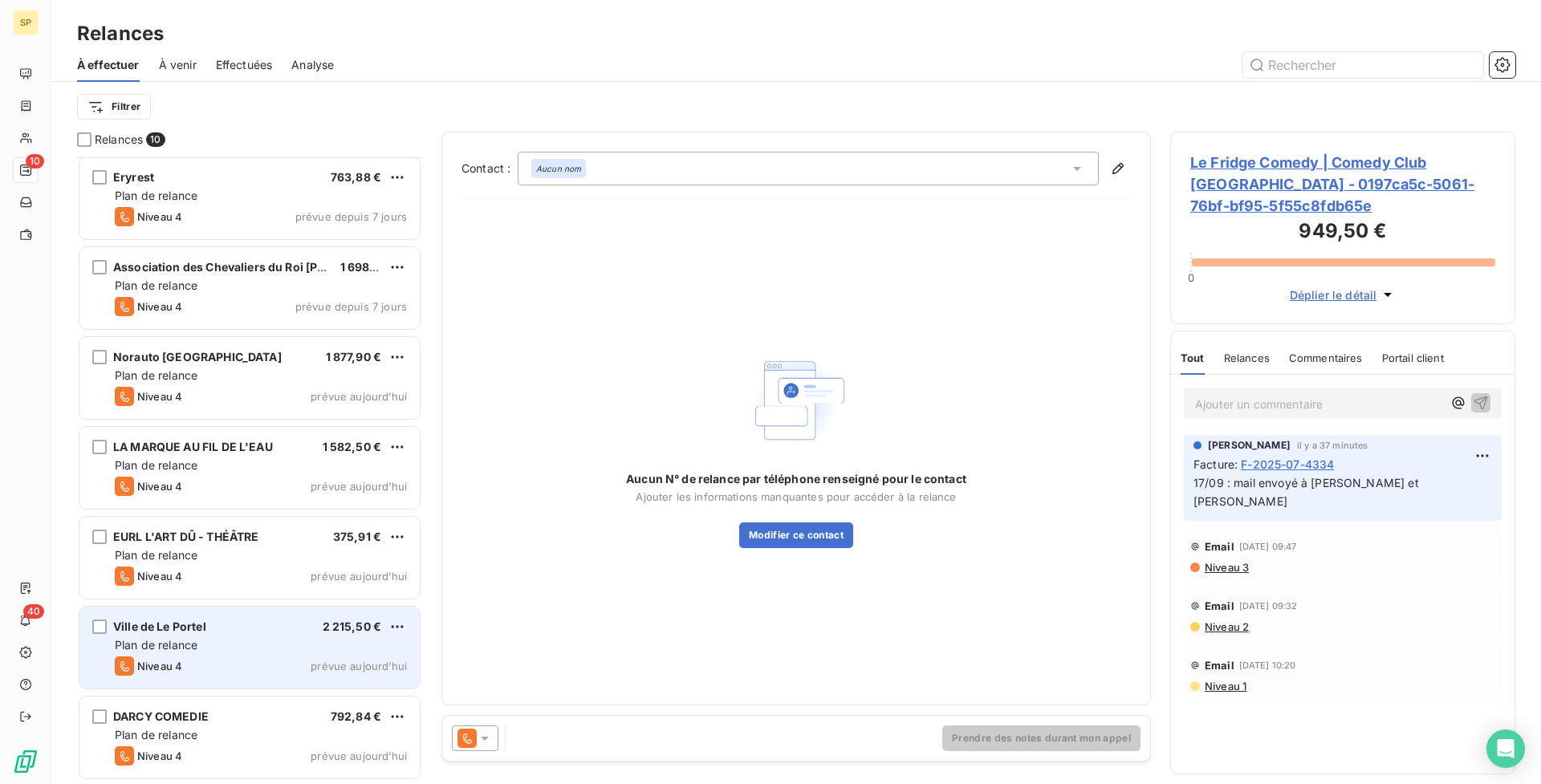
click at [374, 628] on span "2 215,50 €" at bounding box center [352, 626] width 59 height 14
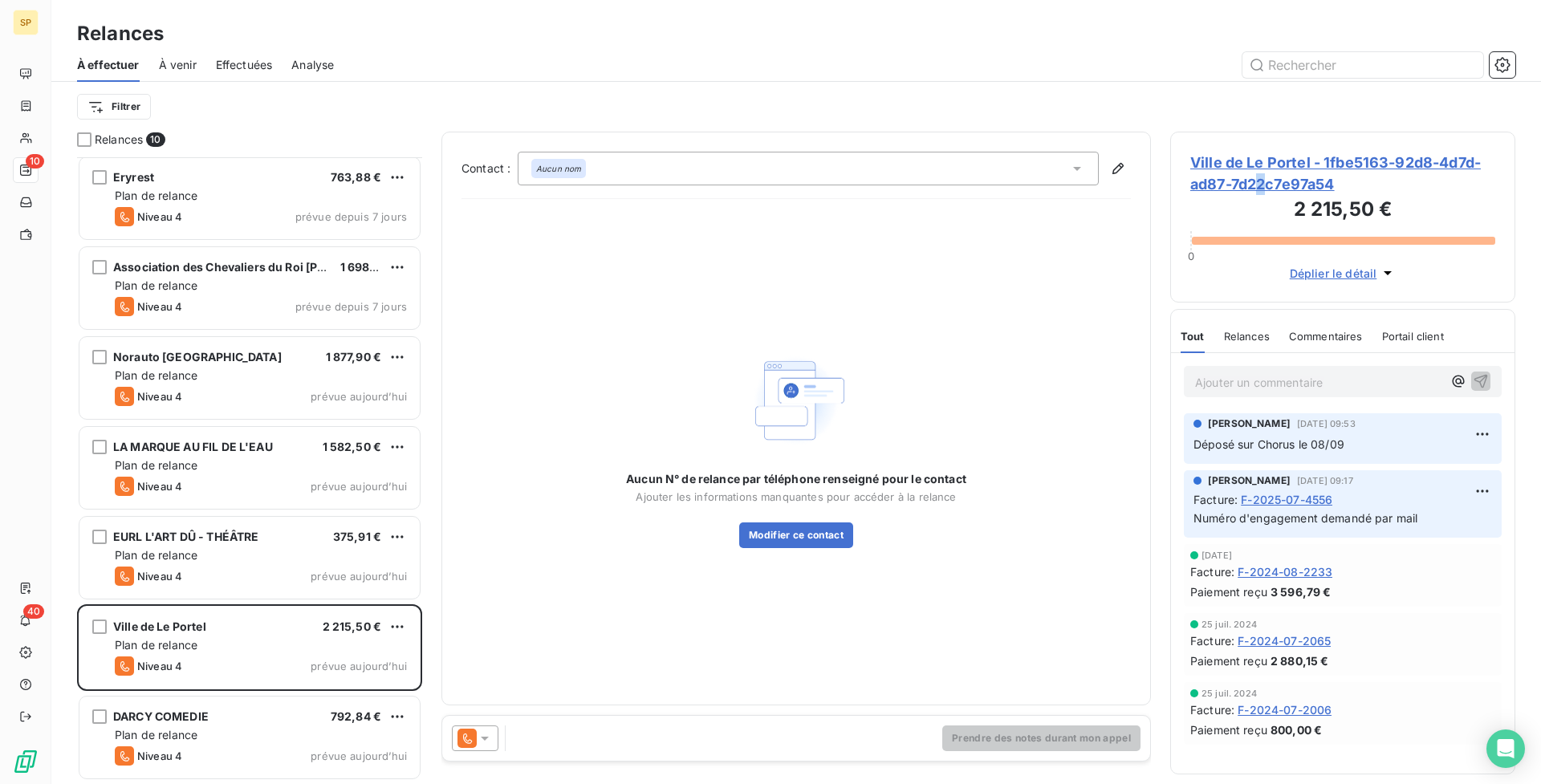
click at [1264, 185] on span "Ville de Le Portel - 1fbe5163-92d8-4d7d-ad87-7d22c7e97a54" at bounding box center [1343, 173] width 305 height 43
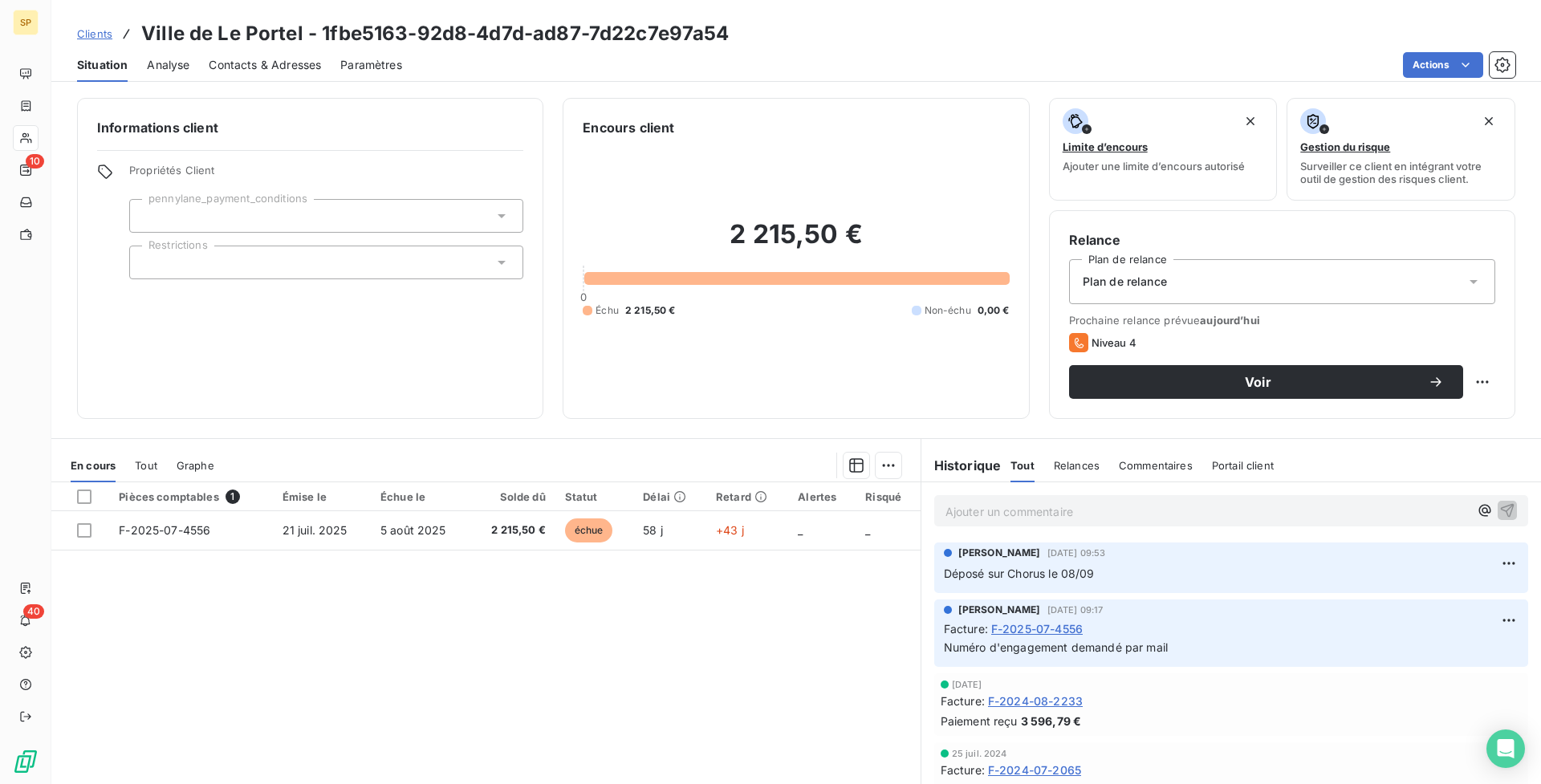
click at [313, 67] on span "Contacts & Adresses" at bounding box center [265, 65] width 113 height 16
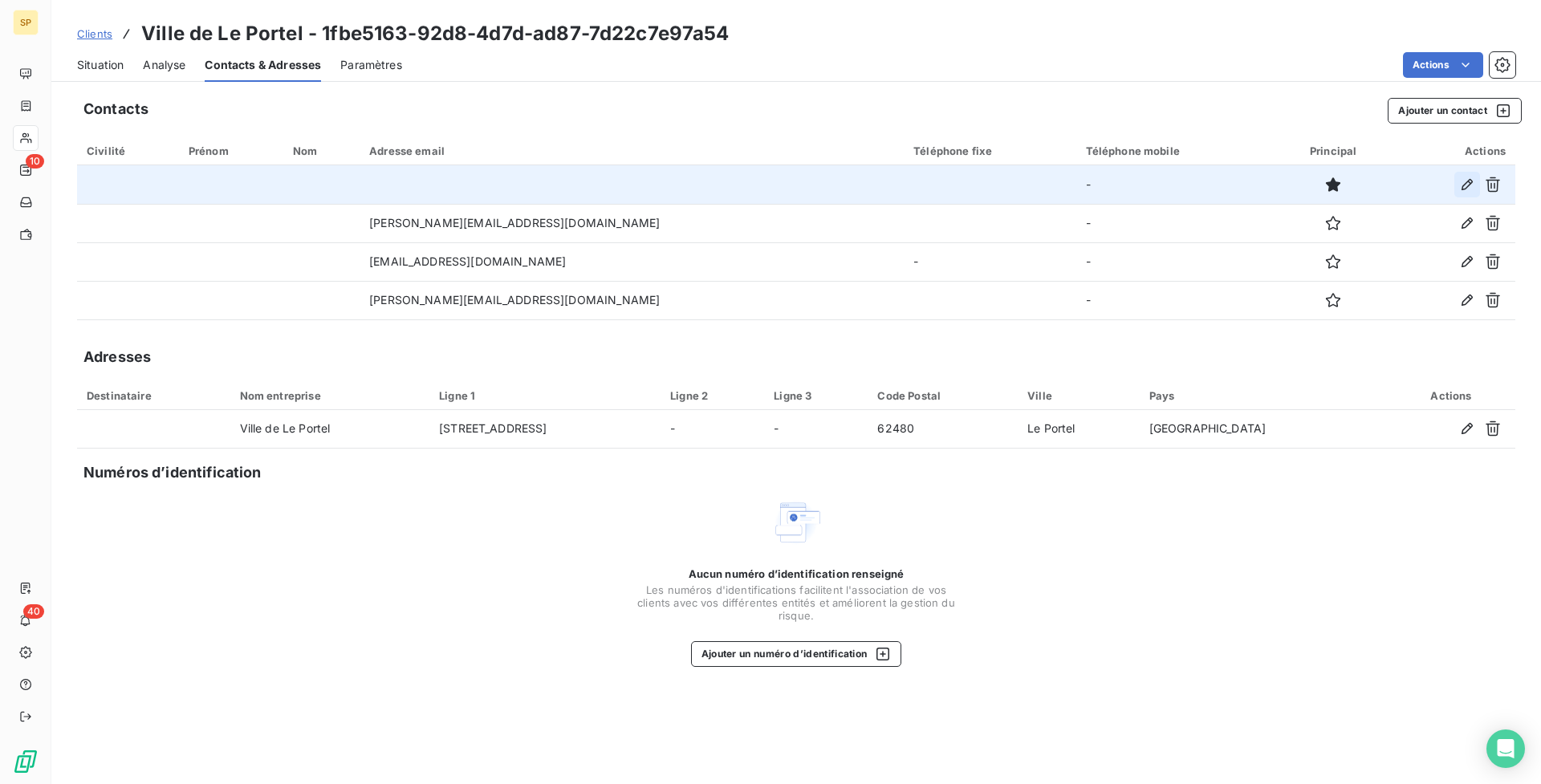
click at [1467, 182] on icon "button" at bounding box center [1467, 185] width 16 height 16
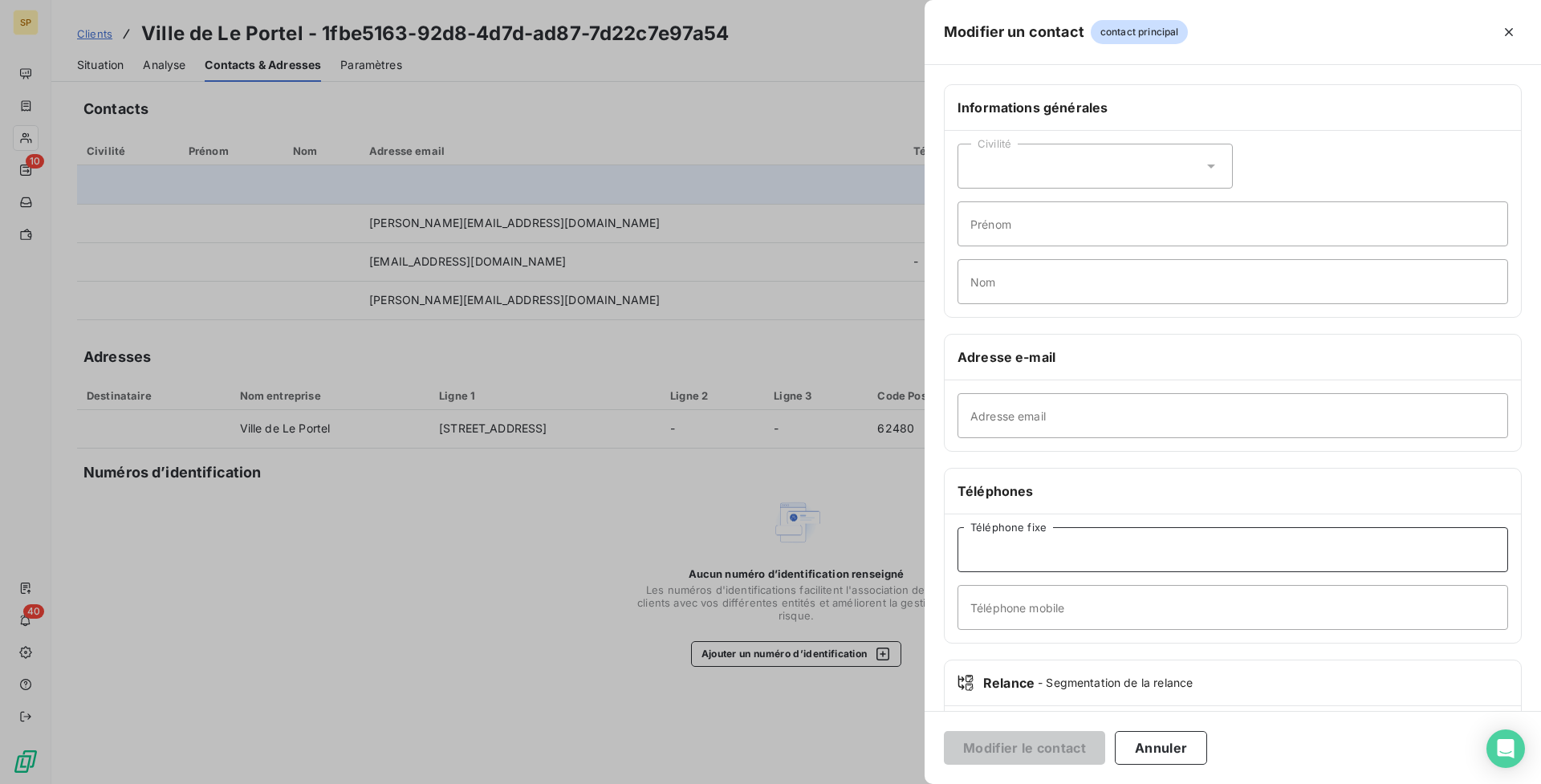
paste input "03 21 87 73 73"
type input "03 21 87 73 73"
click at [1065, 758] on button "Modifier le contact" at bounding box center [1024, 747] width 161 height 33
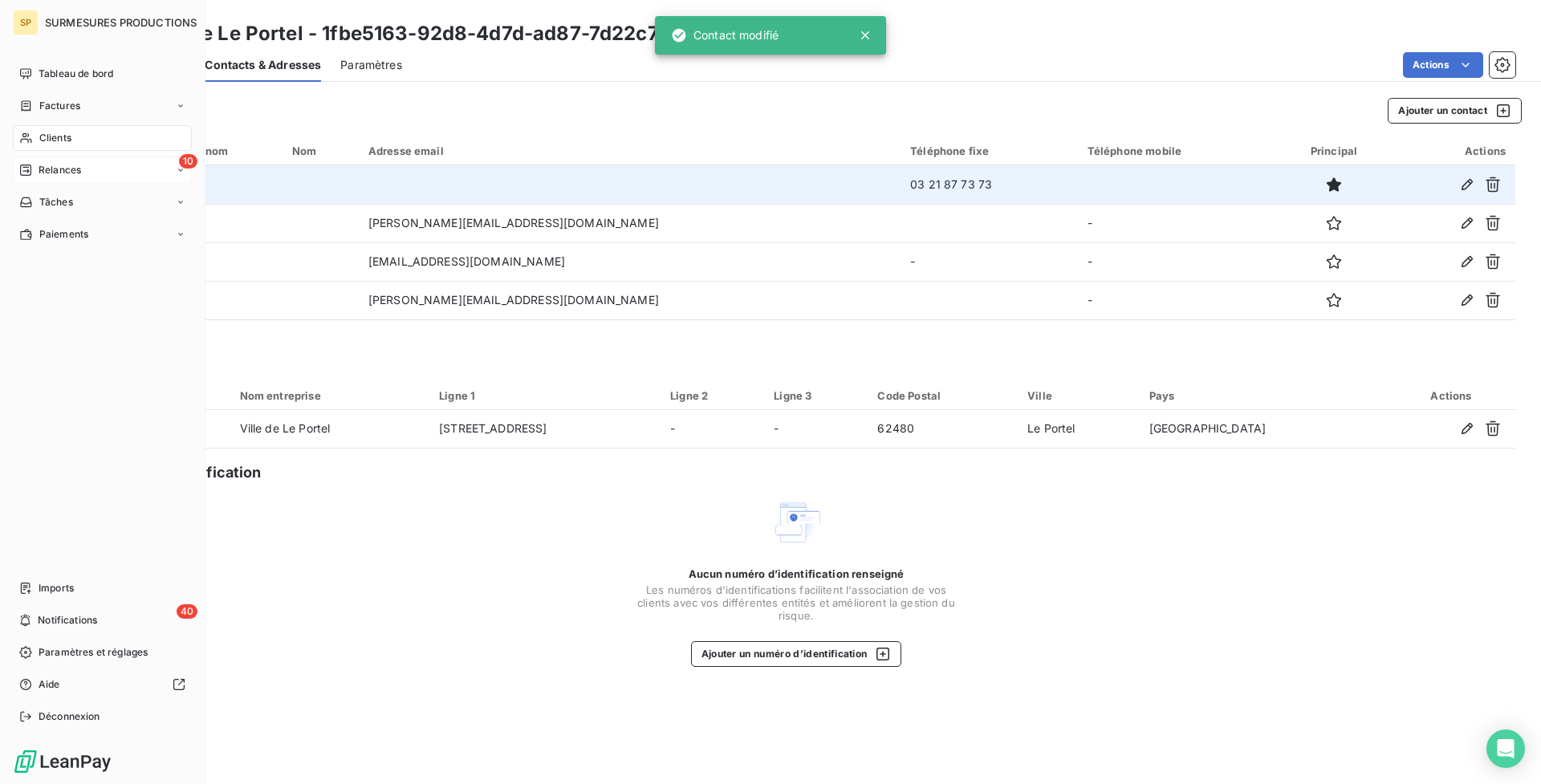
click at [33, 172] on div "Relances" at bounding box center [50, 170] width 62 height 14
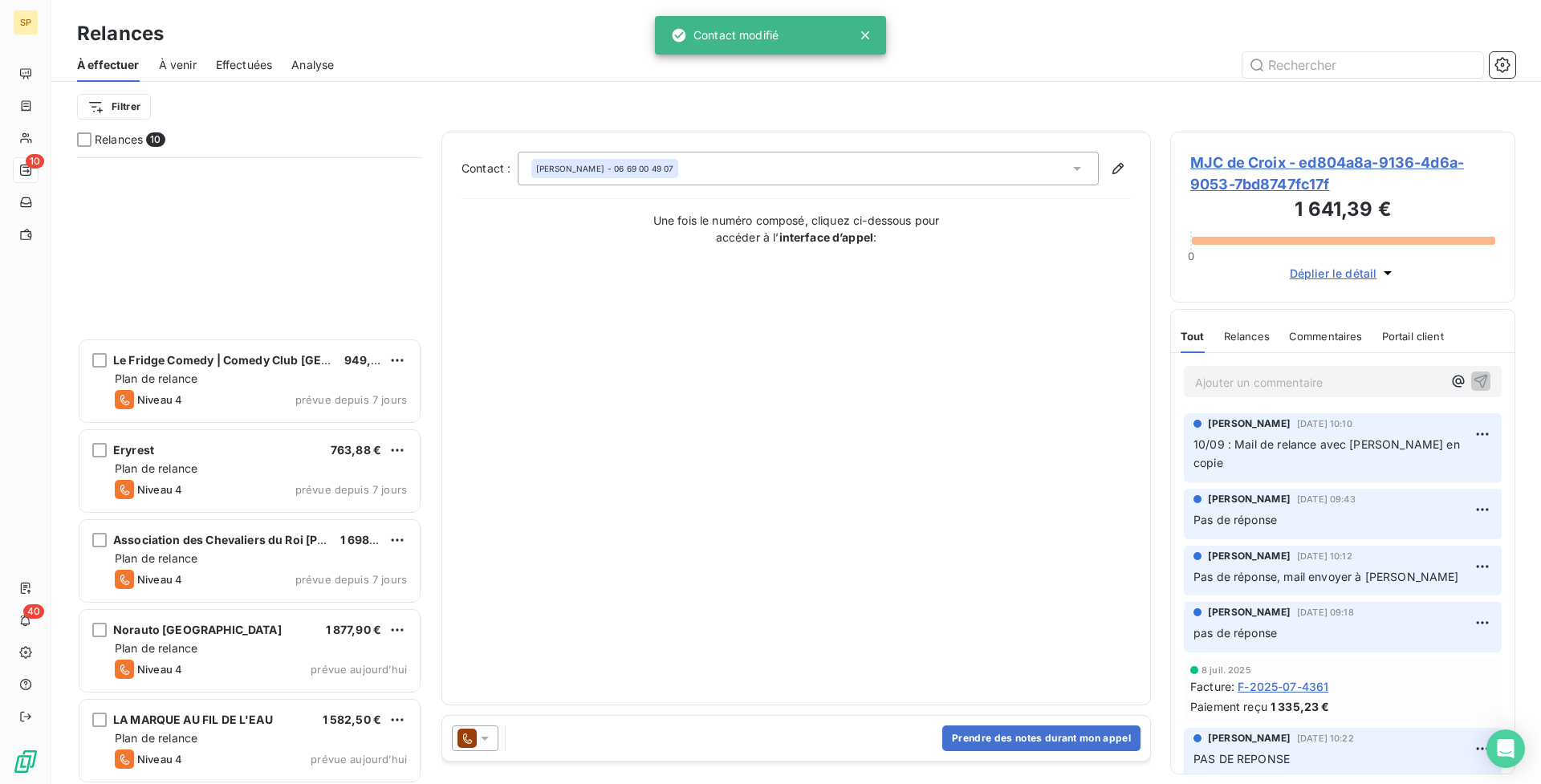
scroll to position [273, 0]
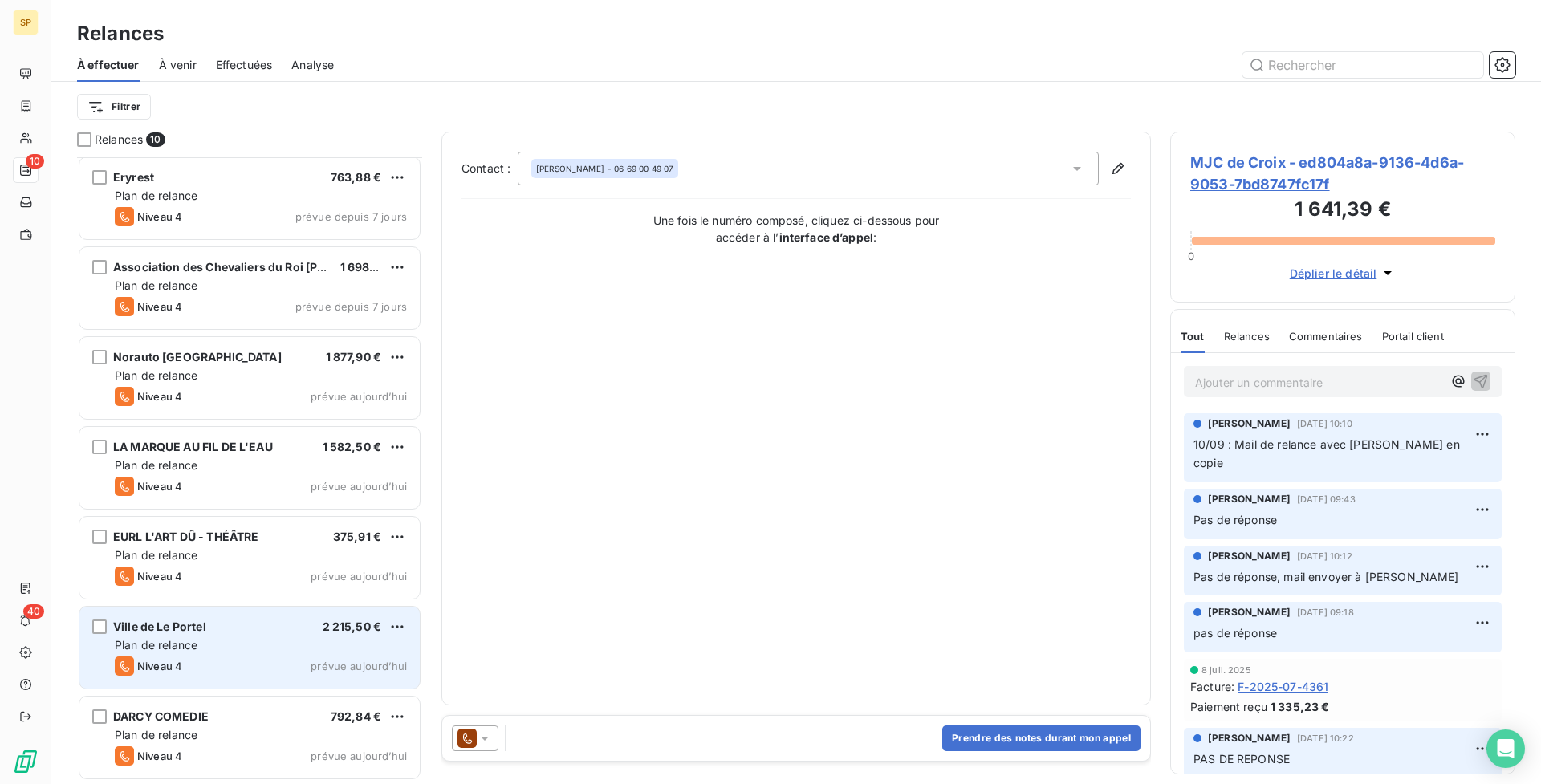
click at [306, 641] on div "Plan de relance" at bounding box center [260, 645] width 292 height 16
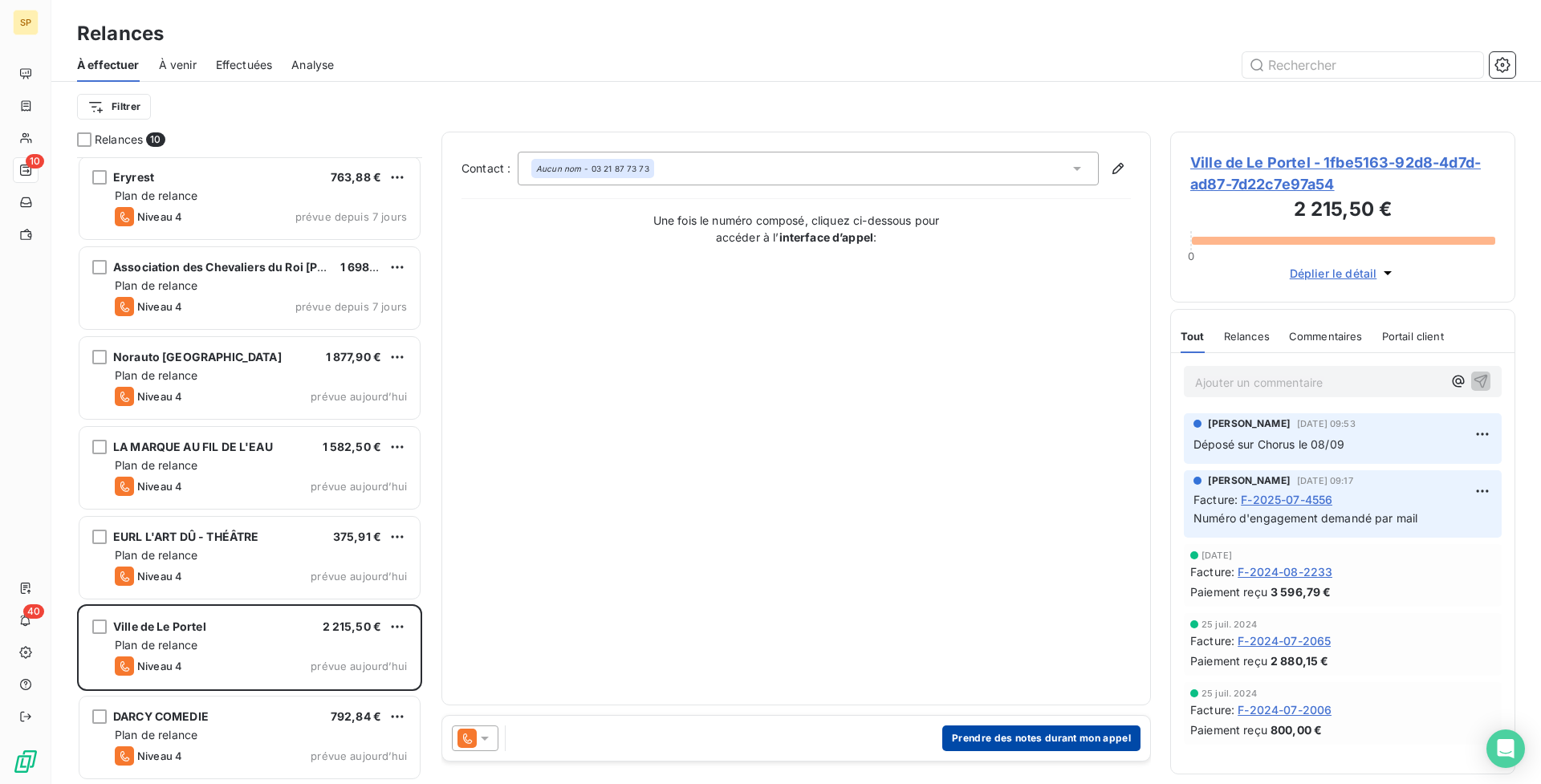
click at [1009, 743] on button "Prendre des notes durant mon appel" at bounding box center [1041, 738] width 198 height 26
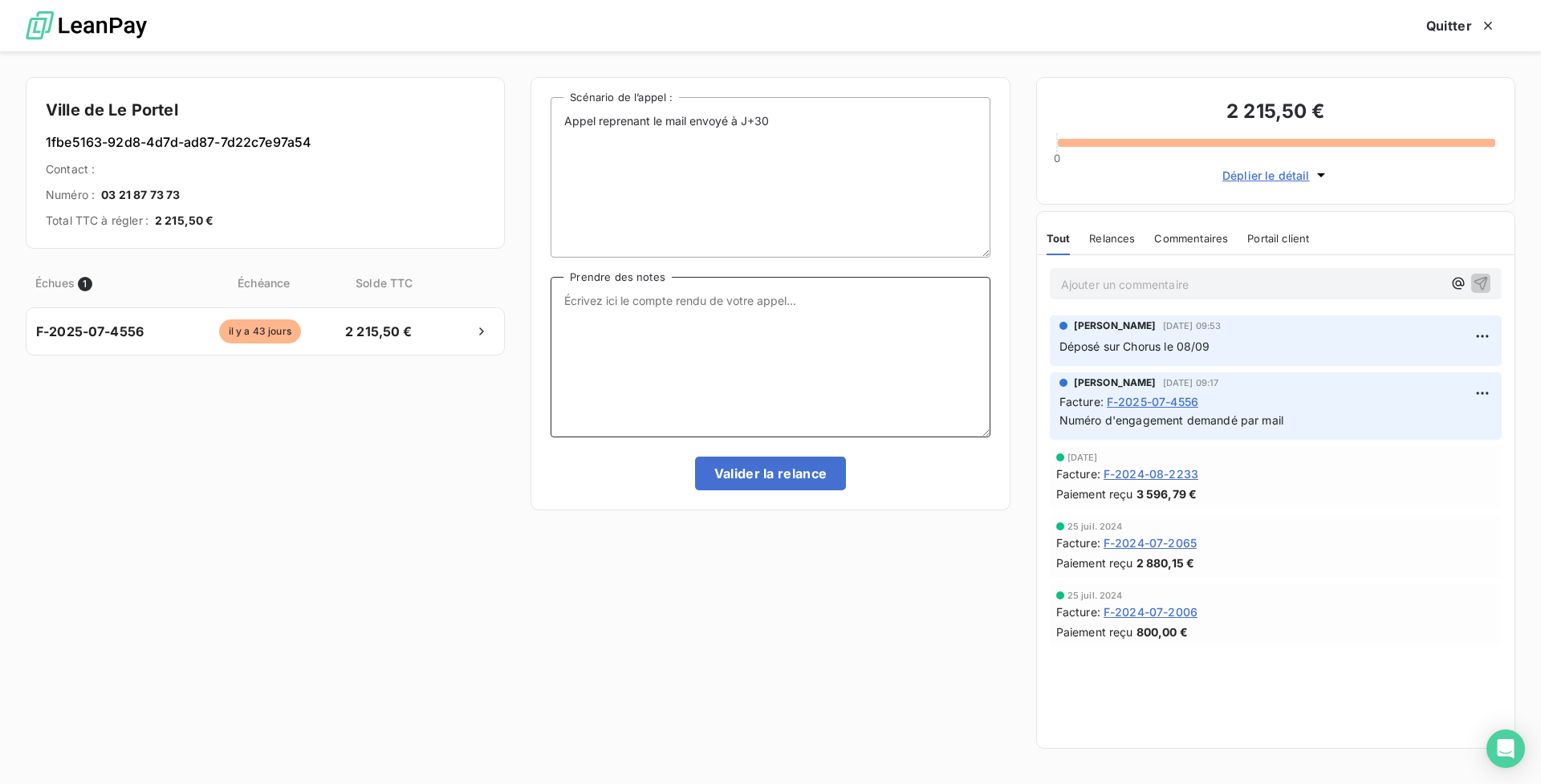
click at [719, 385] on textarea "Prendre des notes" at bounding box center [770, 356] width 440 height 160
drag, startPoint x: 816, startPoint y: 303, endPoint x: 565, endPoint y: 299, distance: 251.0
click at [565, 299] on textarea "Ils ont bien la facture, elle est encore au service" at bounding box center [770, 356] width 440 height 160
click at [772, 375] on textarea "Ils ont bien la facture, elle est encore au service" at bounding box center [770, 356] width 440 height 160
type textarea "Ils ont bien la facture, elle est encore au service"
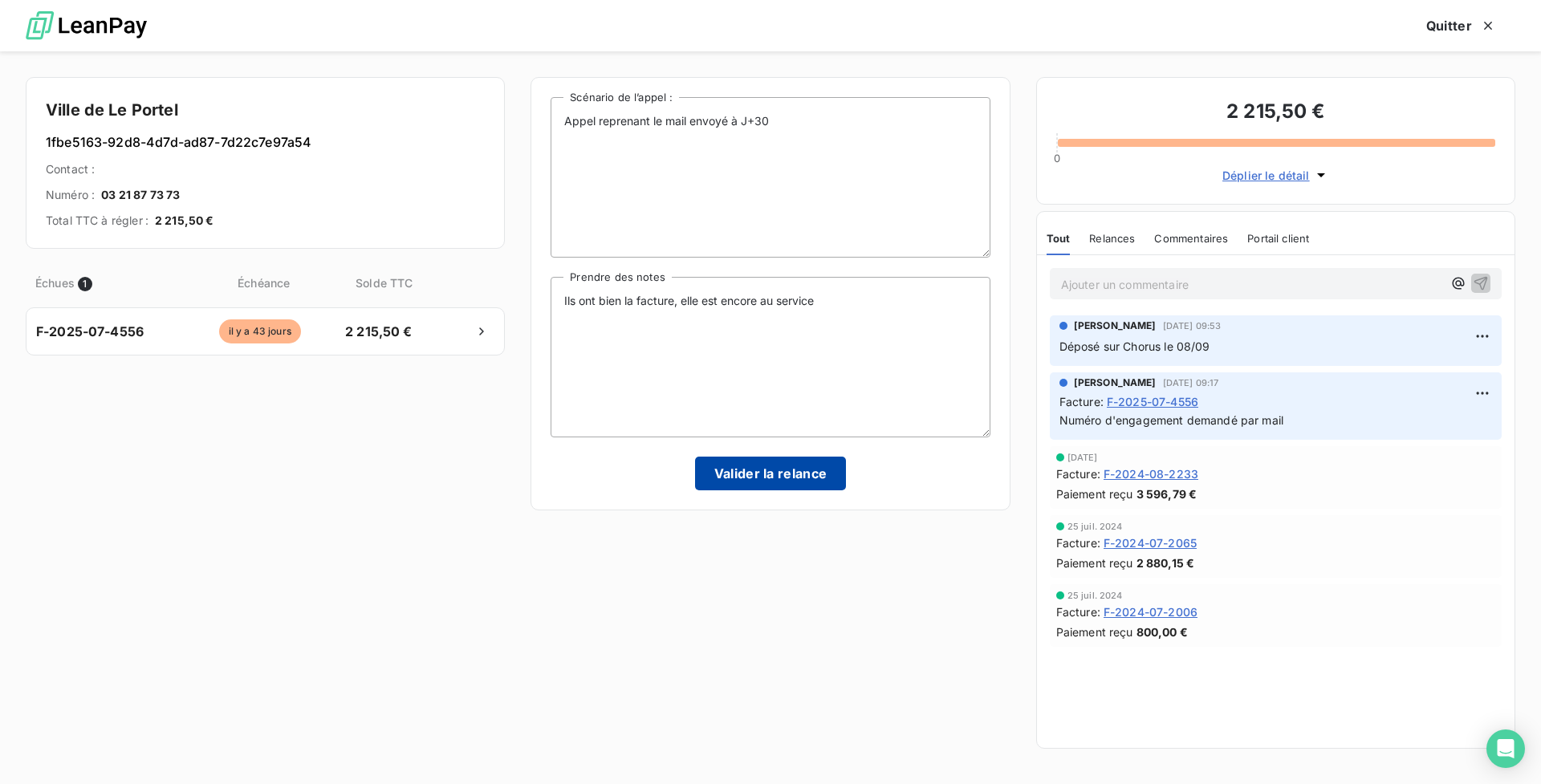
click at [796, 467] on button "Valider la relance" at bounding box center [771, 473] width 151 height 33
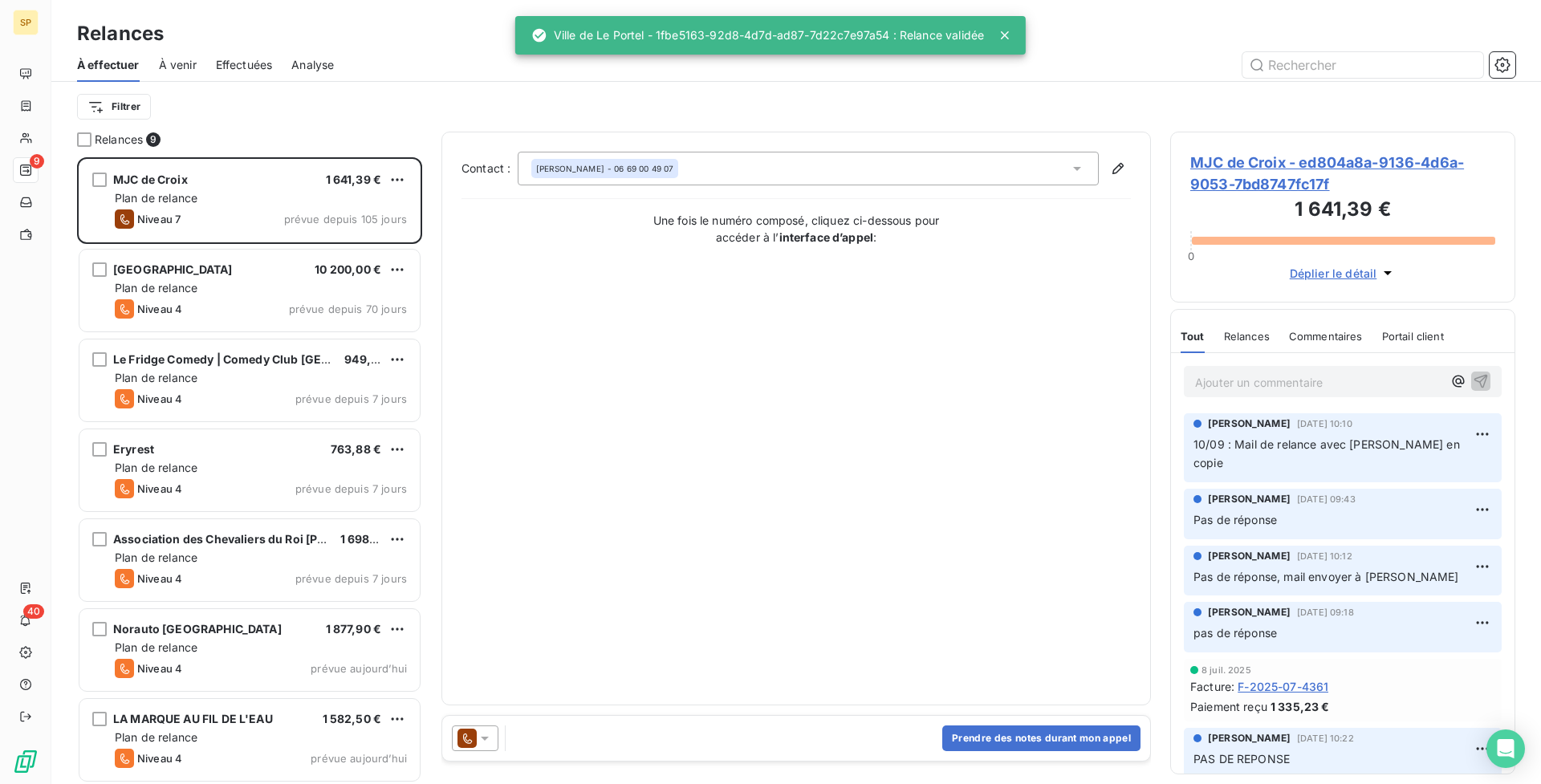
scroll to position [183, 0]
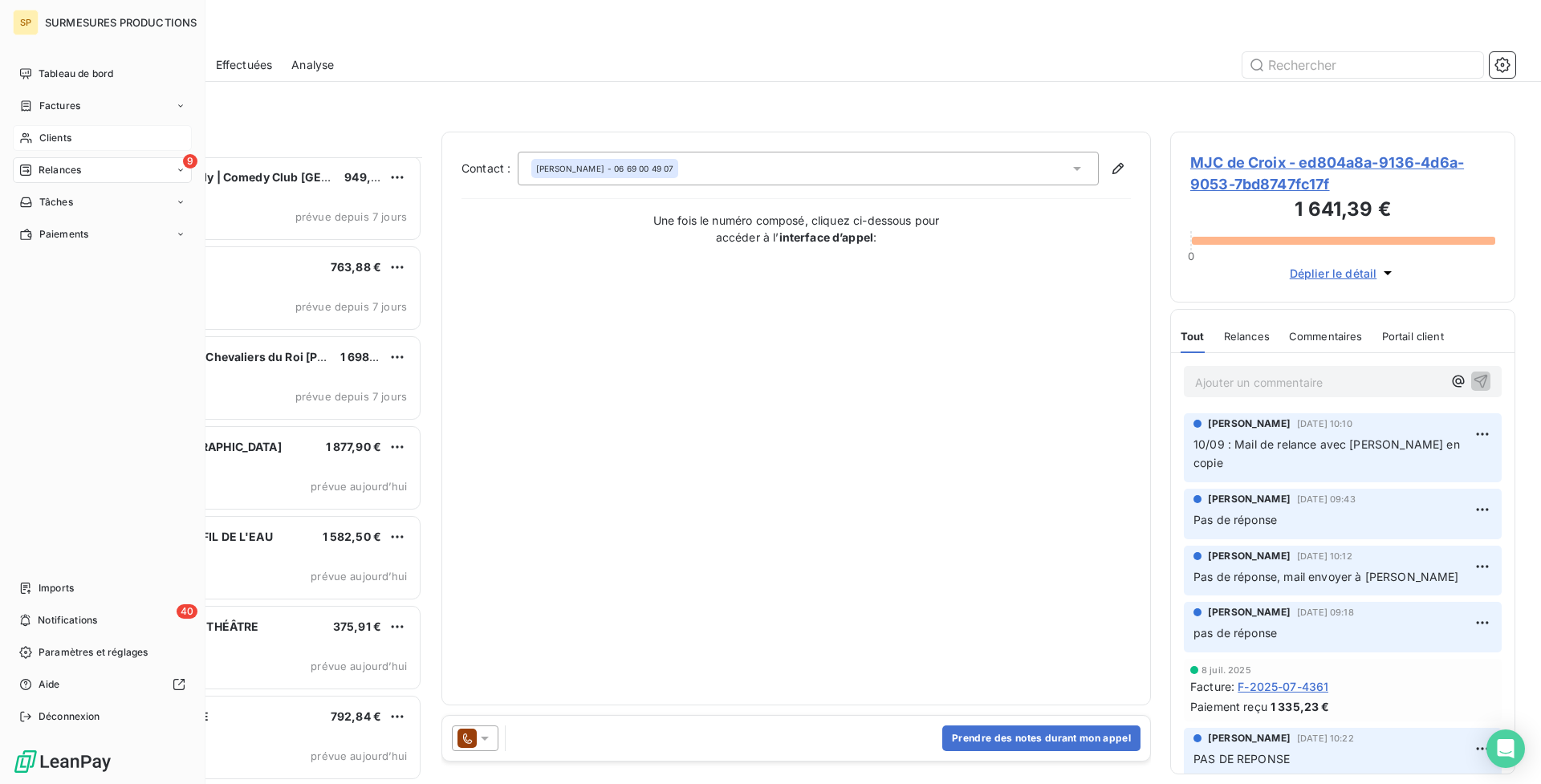
click at [72, 131] on div "Clients" at bounding box center [102, 138] width 179 height 26
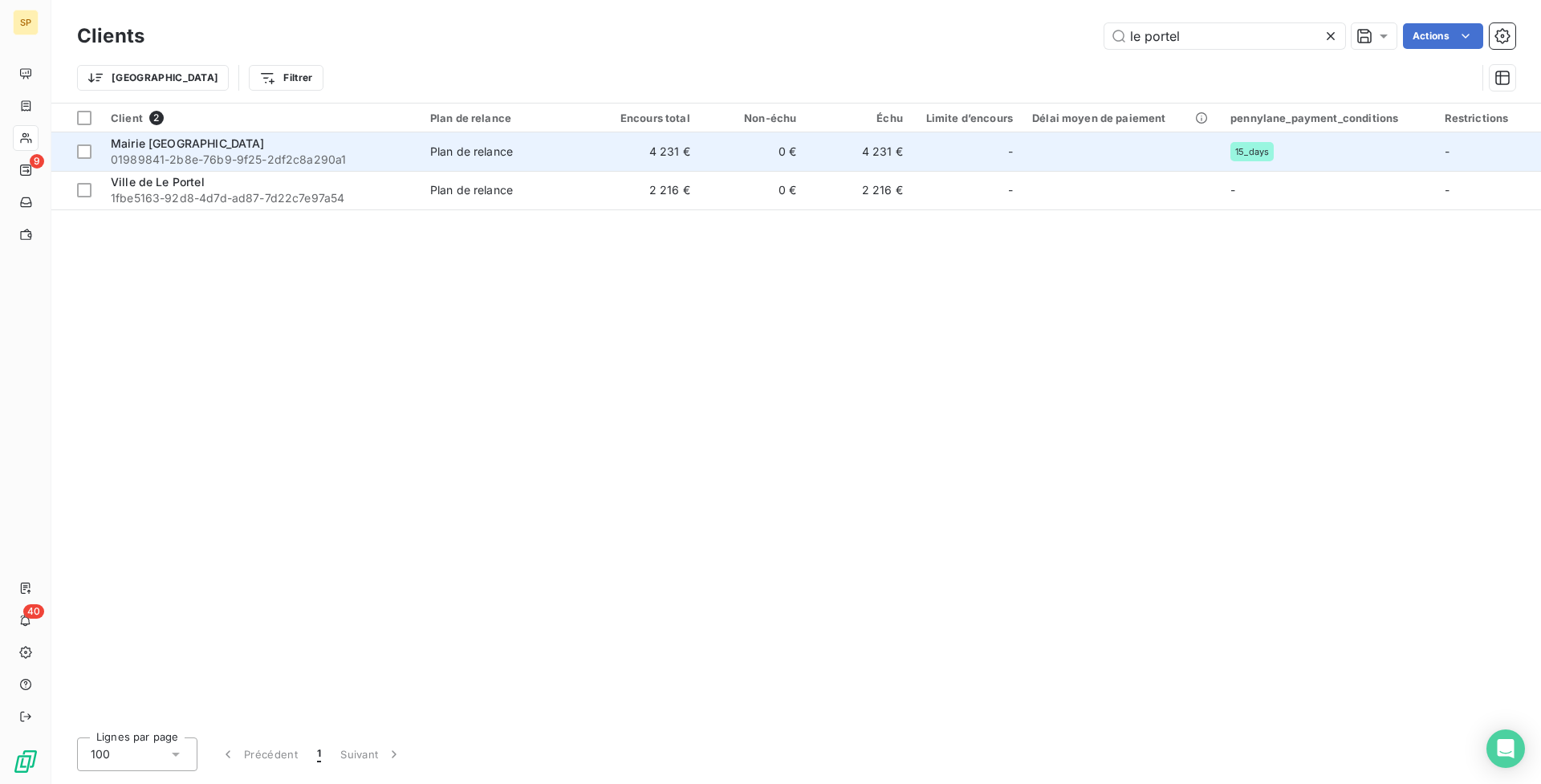
type input "le portel"
click at [607, 155] on td "4 231 €" at bounding box center [647, 151] width 107 height 39
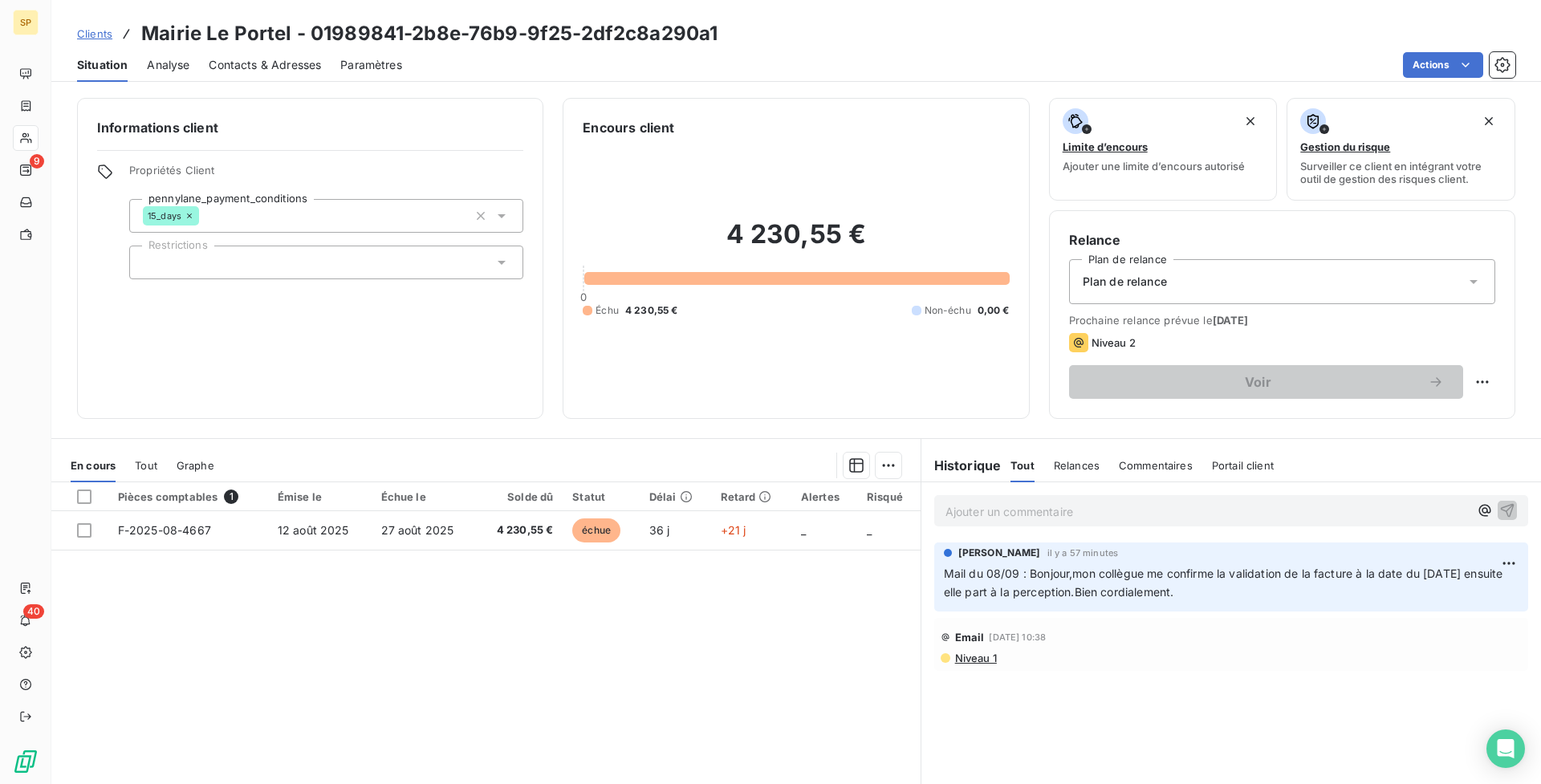
click at [1132, 509] on p "Ajouter un commentaire ﻿" at bounding box center [1207, 511] width 523 height 20
click at [1123, 503] on p "Appel du 17/09 : Elle va e^" at bounding box center [1207, 510] width 523 height 18
click at [1123, 502] on p "Appel du 17/09 : Elle va ê" at bounding box center [1207, 510] width 523 height 18
click at [1200, 515] on p "Appel du 17/09 : Elle va être bient^" at bounding box center [1207, 510] width 523 height 18
click at [1502, 506] on icon "button" at bounding box center [1508, 509] width 16 height 16
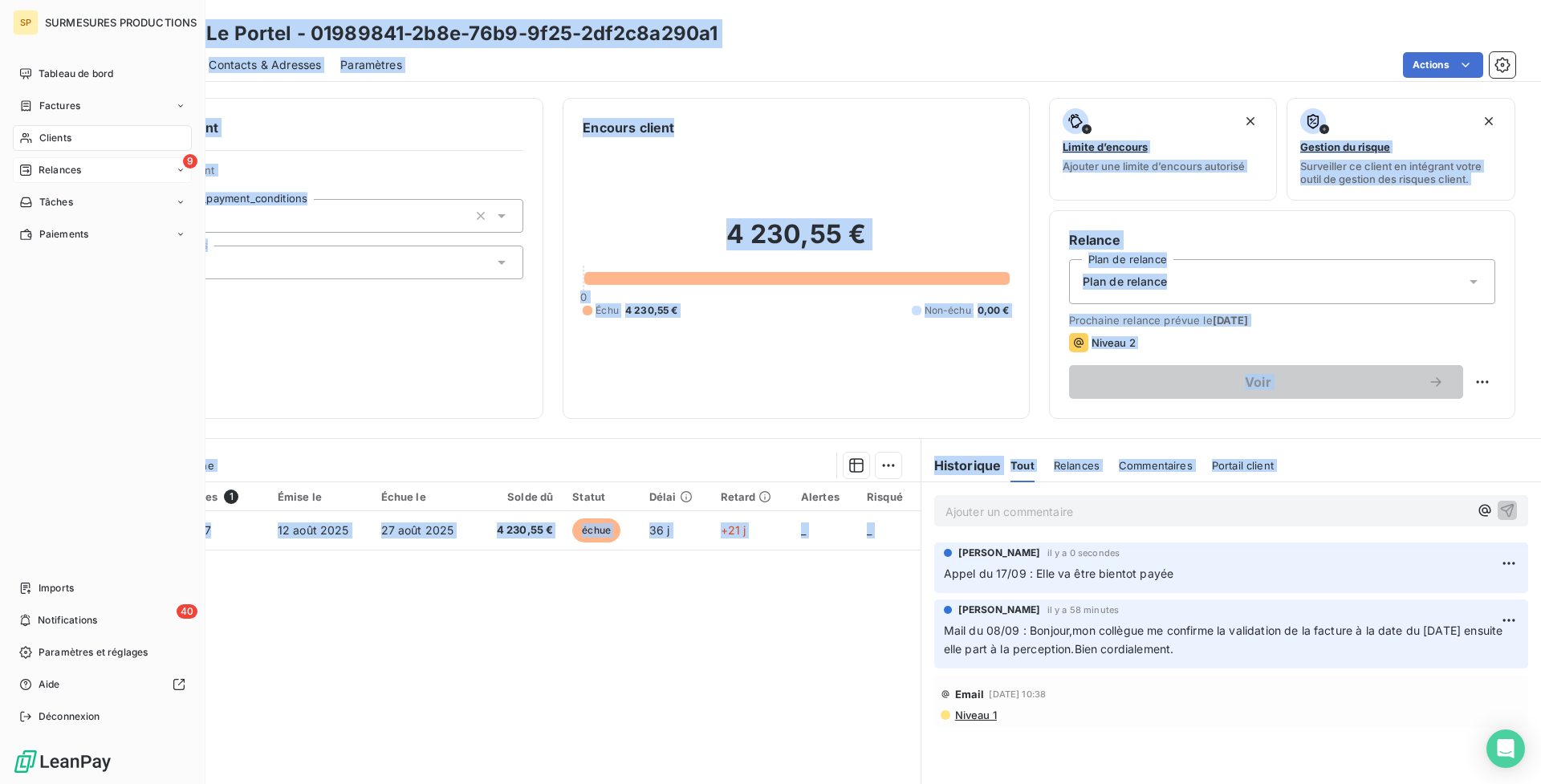
drag, startPoint x: 12, startPoint y: 176, endPoint x: 24, endPoint y: 174, distance: 12.2
click at [18, 178] on div "SP SURMESURES PRODUCTIONS Tableau de bord Factures Clients 9 Relances Tâches Pa…" at bounding box center [103, 392] width 205 height 784
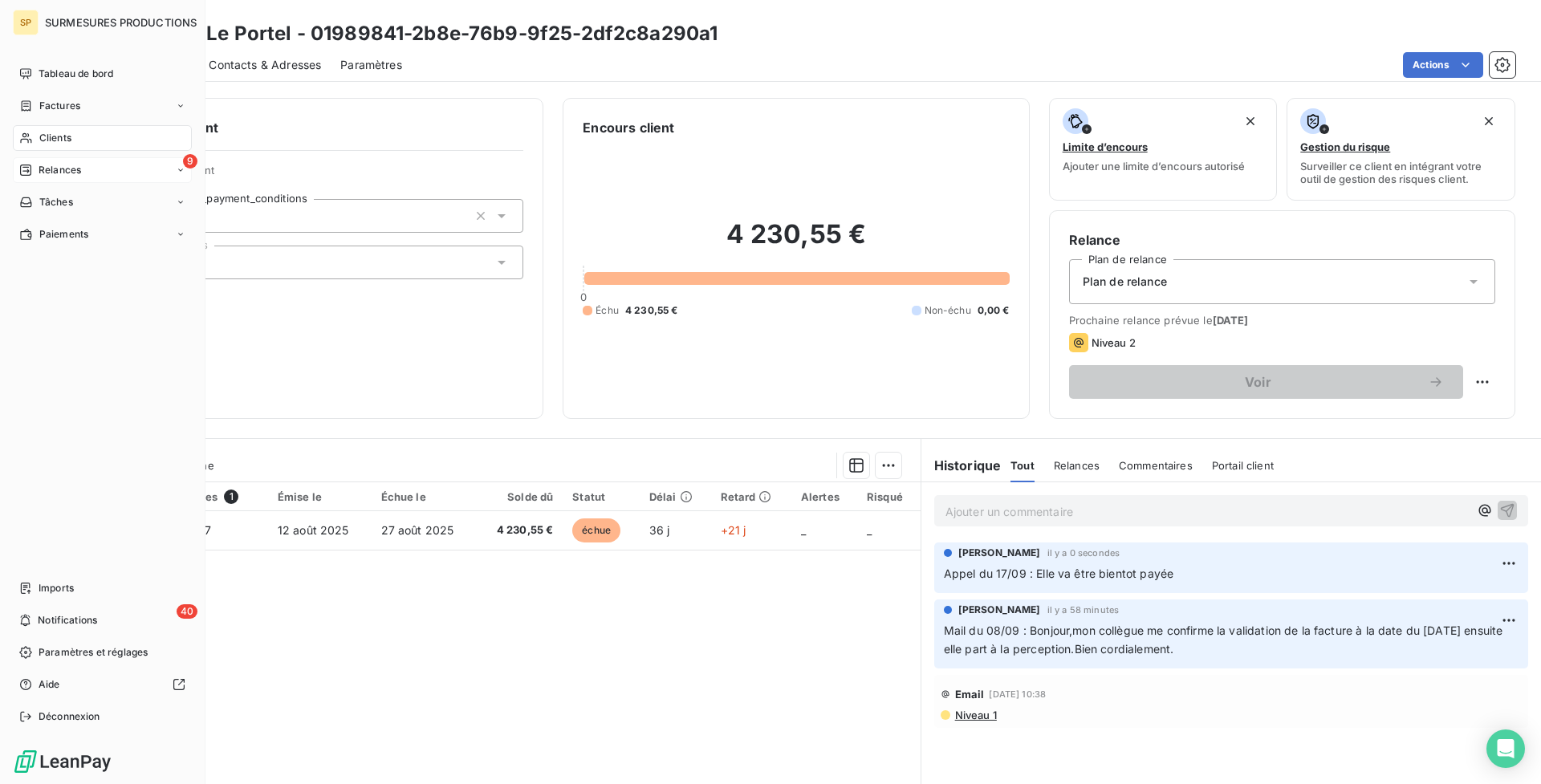
click at [39, 169] on span "Relances" at bounding box center [59, 170] width 42 height 14
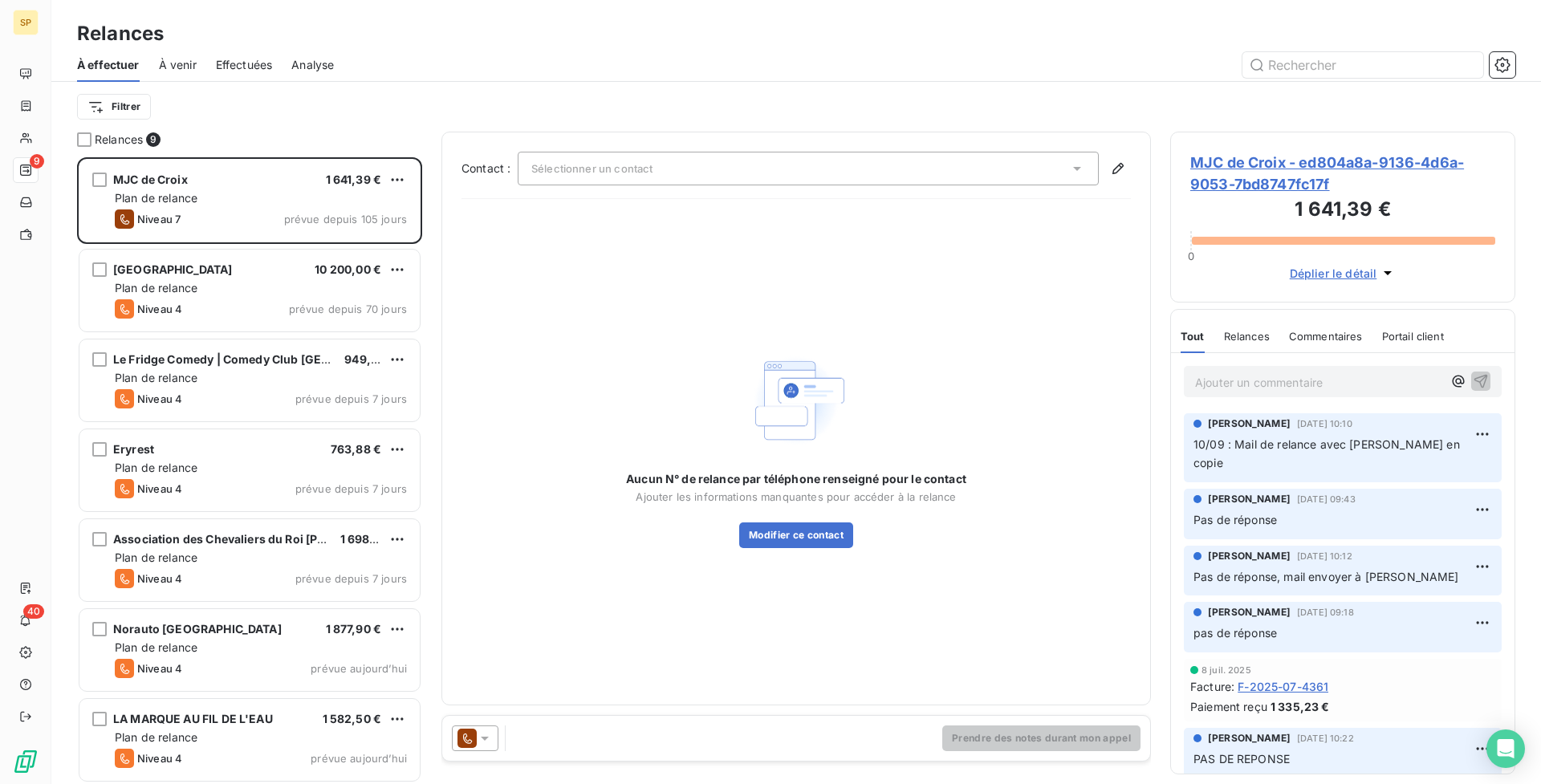
scroll to position [183, 0]
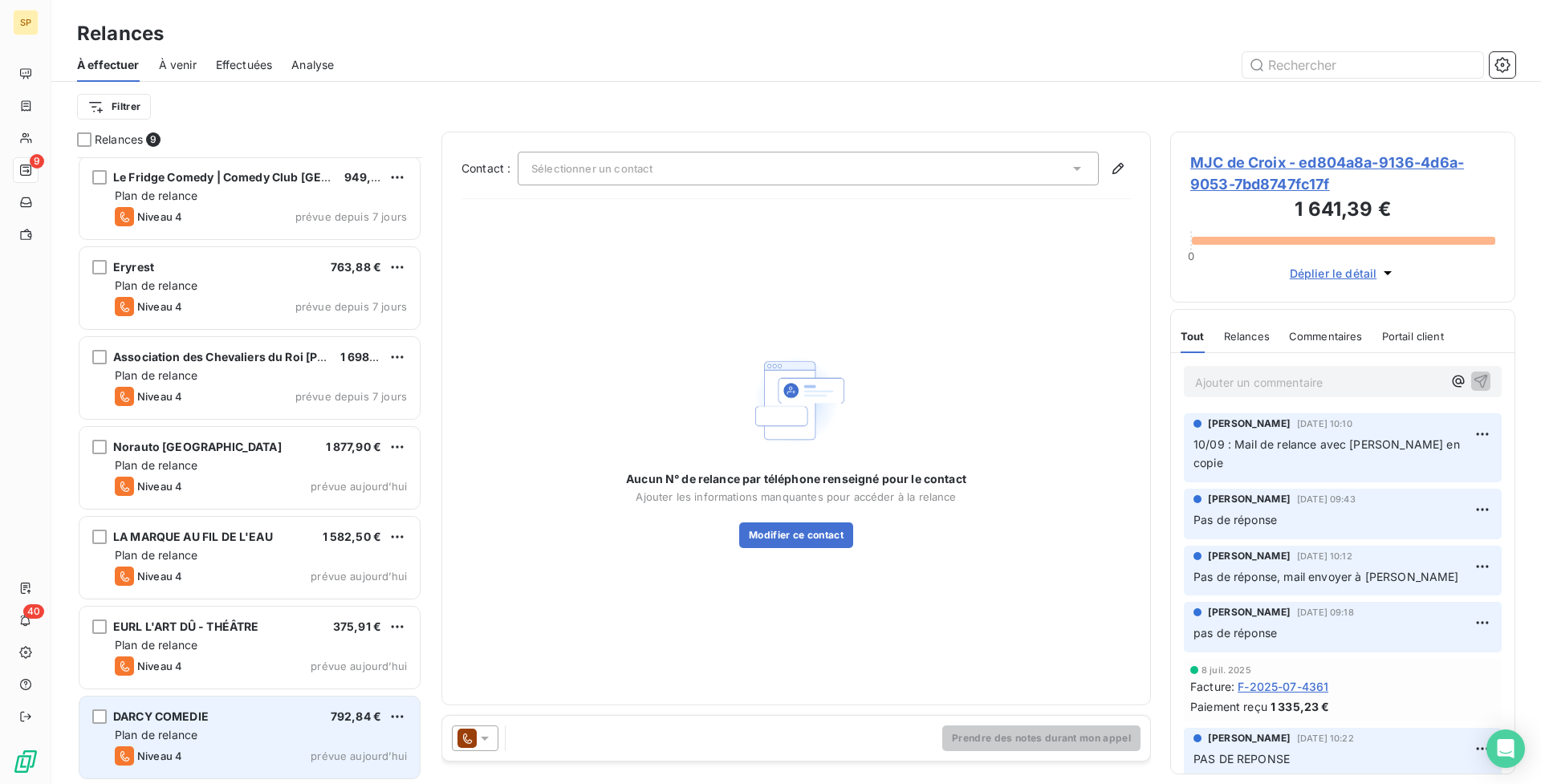
click at [290, 743] on div "DARCY COMEDIE 792,84 € Plan de relance Niveau 4 prévue aujourd’hui" at bounding box center [249, 737] width 340 height 82
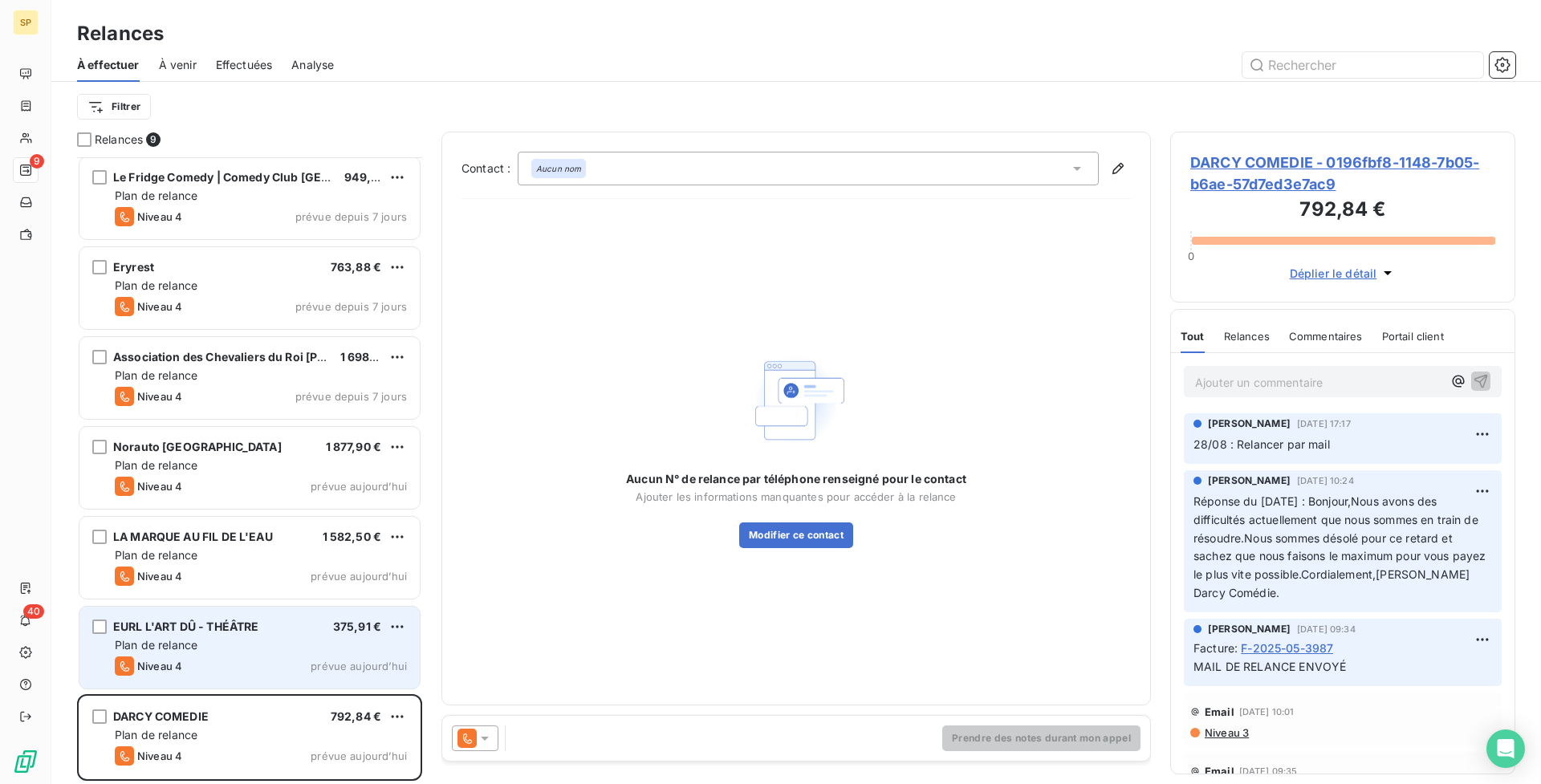
click at [280, 661] on div "Niveau 4 prévue aujourd’hui" at bounding box center [260, 665] width 292 height 19
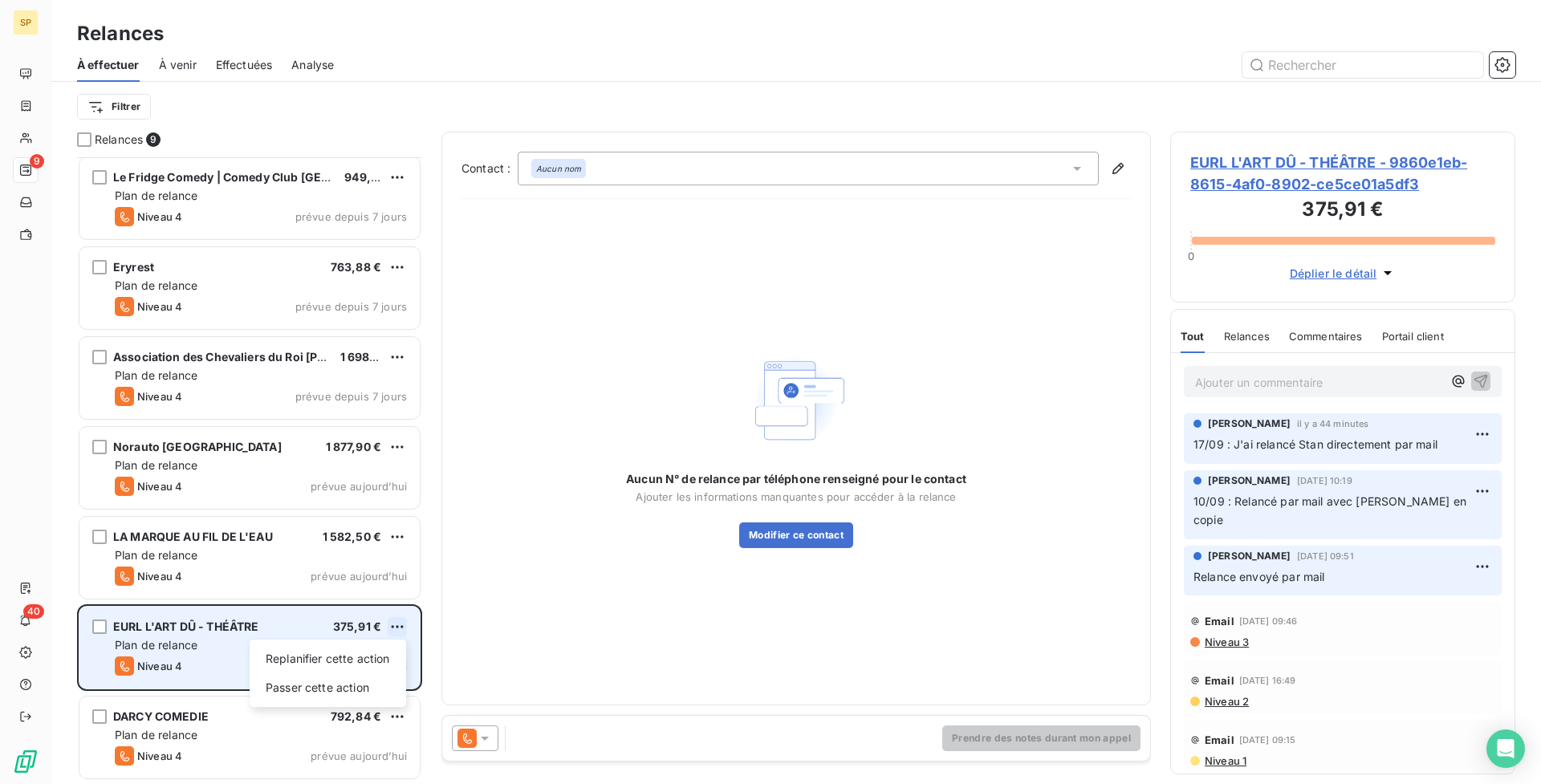
click at [389, 626] on html "SP 9 40 Relances À effectuer À venir Effectuées Analyse Filtrer Relances 9 Cent…" at bounding box center [770, 392] width 1541 height 784
click at [360, 648] on div "Replanifier cette action" at bounding box center [328, 658] width 144 height 26
select select "8"
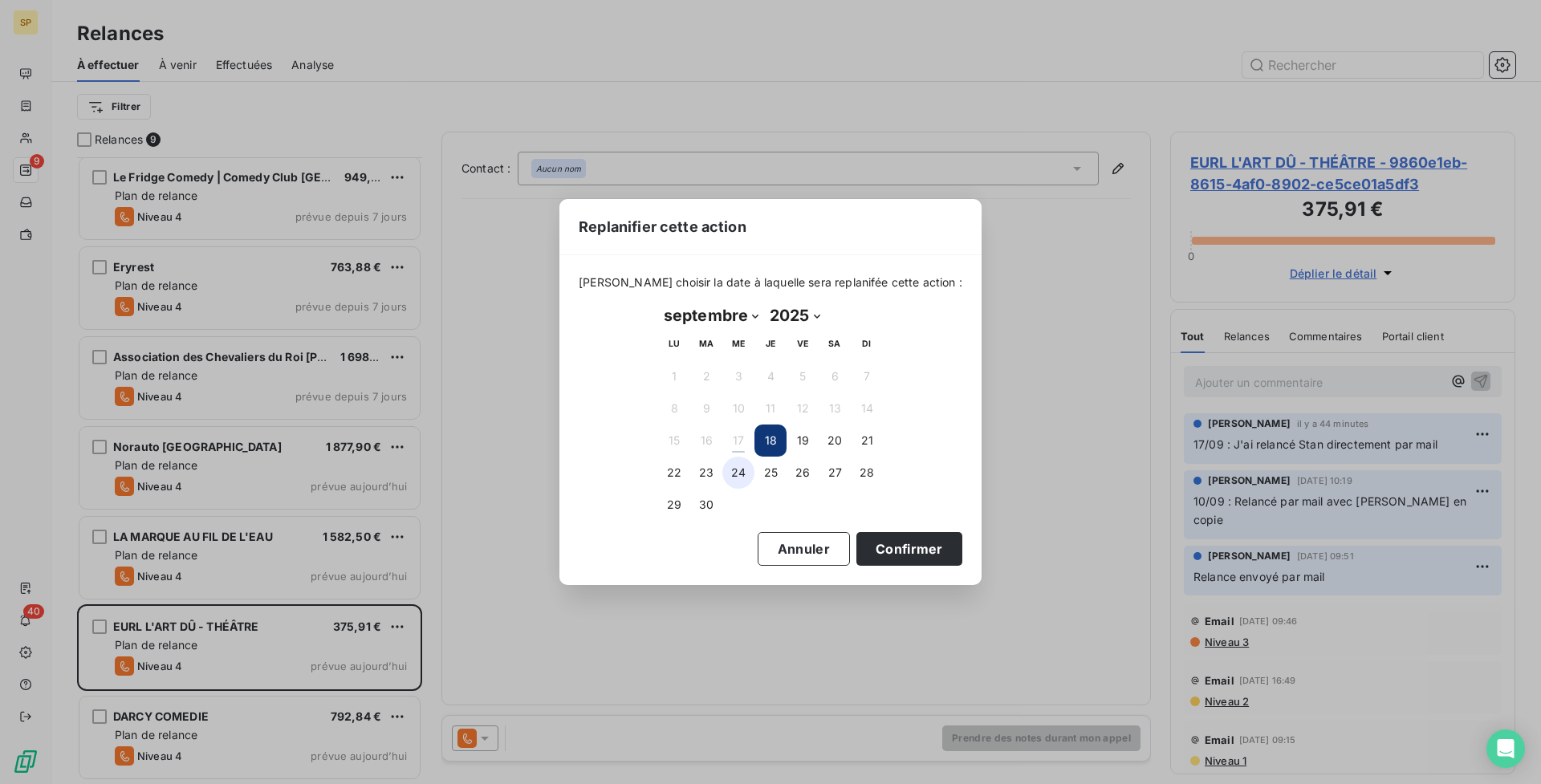
click at [745, 461] on button "24" at bounding box center [739, 473] width 32 height 32
click at [898, 550] on button "Confirmer" at bounding box center [910, 548] width 106 height 33
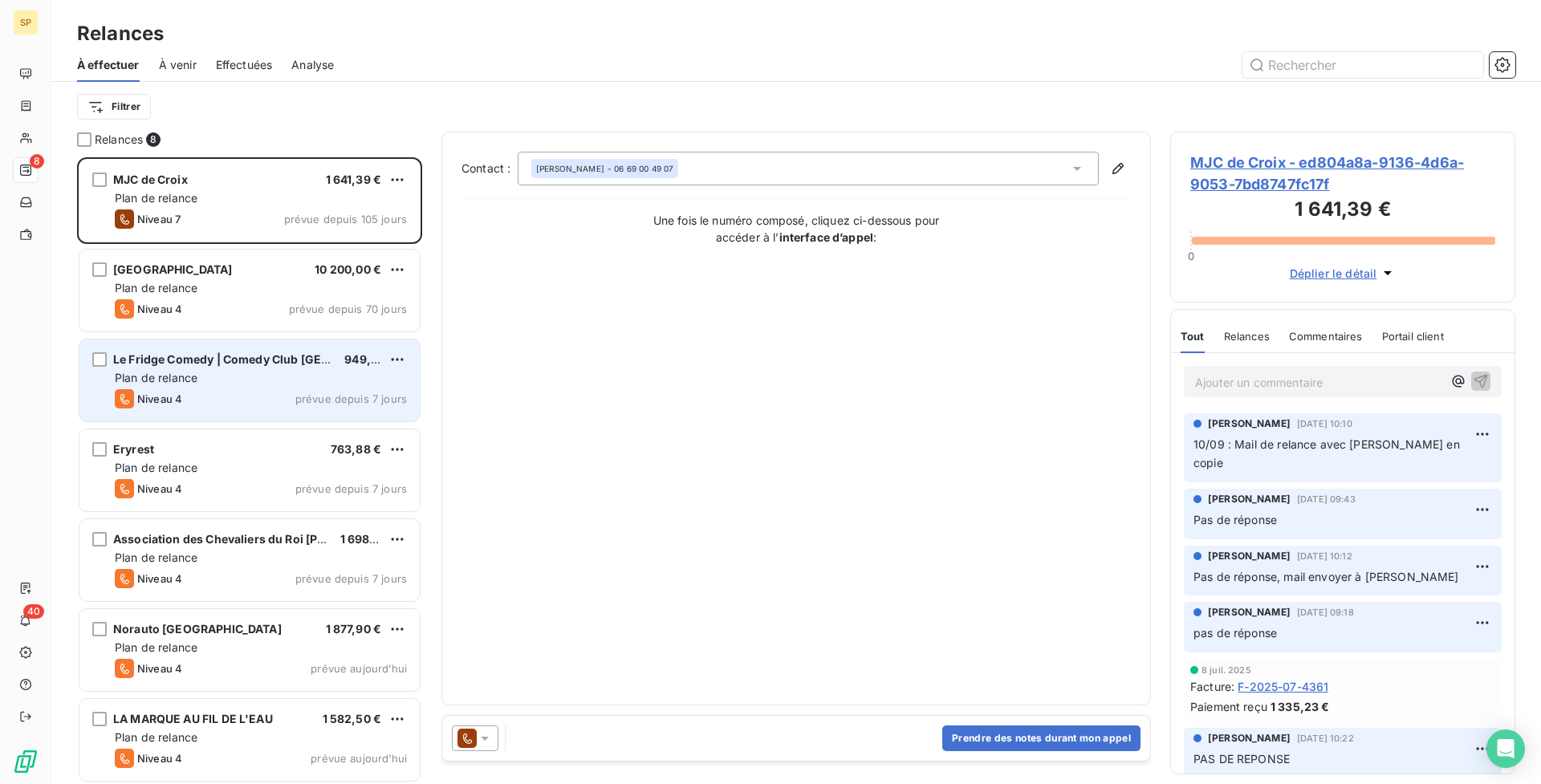
click at [255, 379] on div "Plan de relance" at bounding box center [260, 378] width 292 height 16
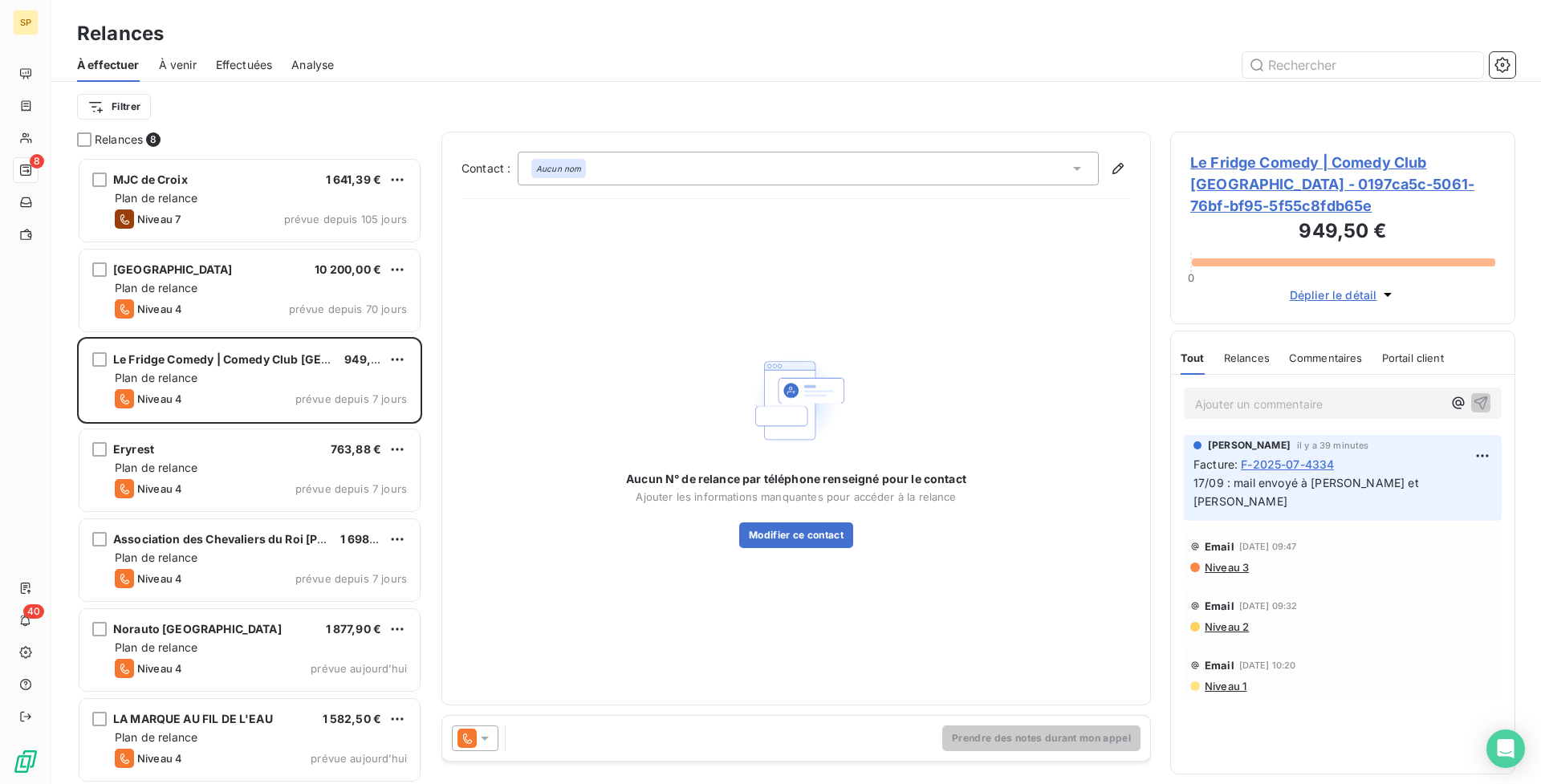
click at [1244, 163] on span "Le Fridge Comedy | Comedy Club [GEOGRAPHIC_DATA] - 0197ca5c-5061-76bf-bf95-5f55…" at bounding box center [1343, 184] width 305 height 65
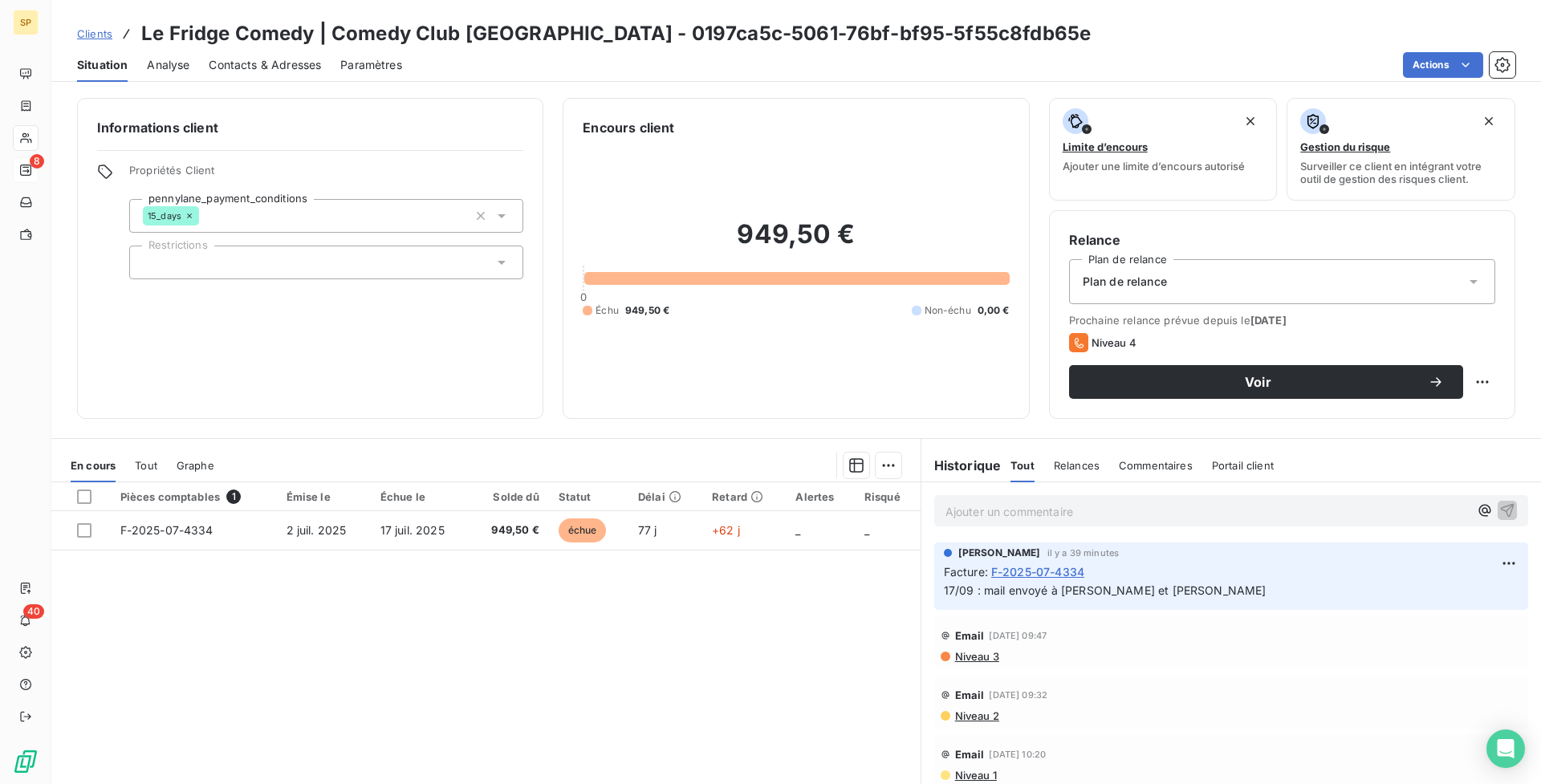
click at [262, 68] on span "Contacts & Adresses" at bounding box center [265, 65] width 113 height 16
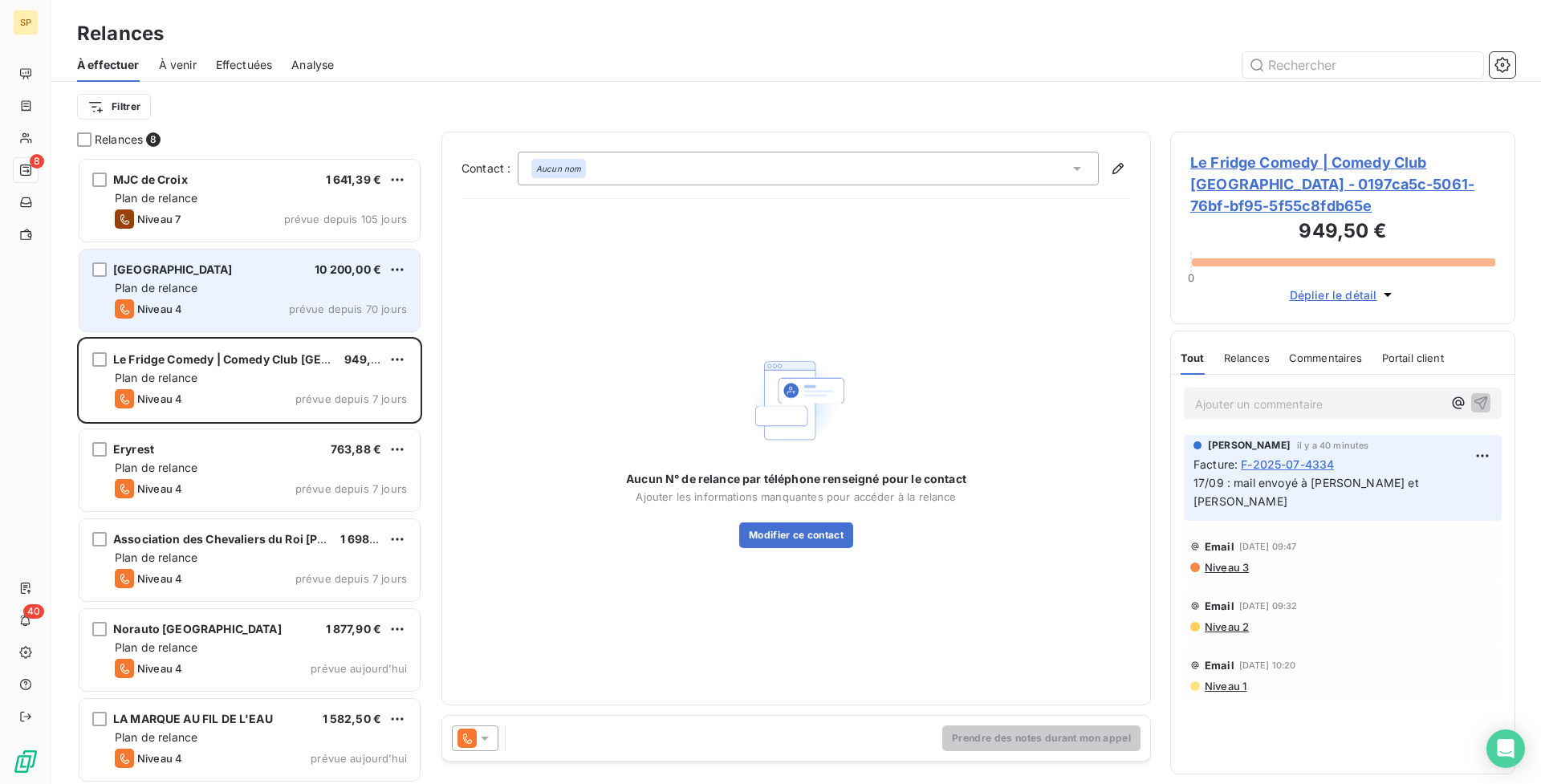
click at [259, 326] on div "Centre Hospitalier de Douai 10 200,00 € Plan de relance Niveau 4 prévue depuis …" at bounding box center [249, 290] width 340 height 82
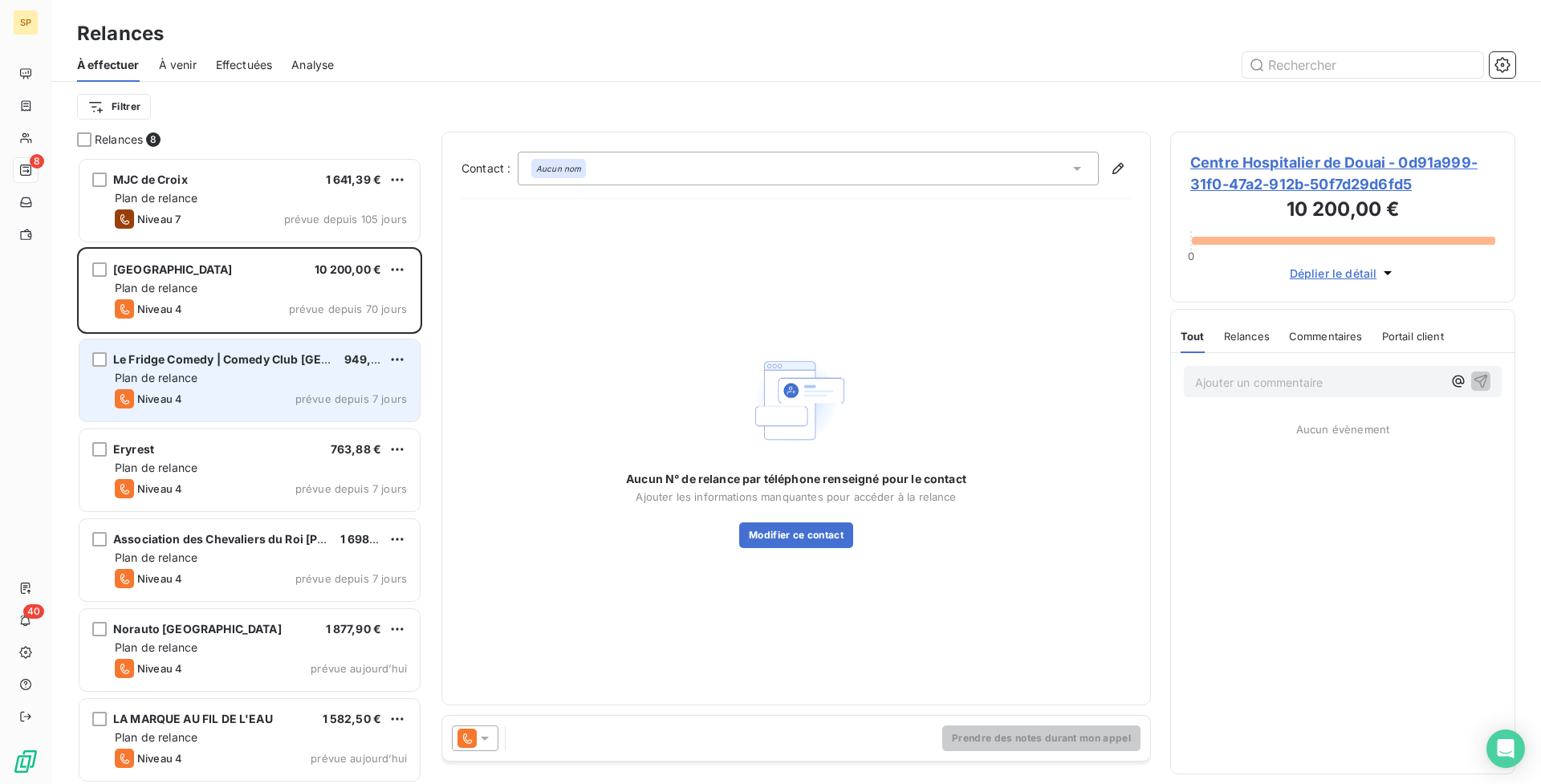
click at [277, 388] on div "Le Fridge Comedy | Comedy Club Paris 949,50 € Plan de relance Niveau 4 prévue d…" at bounding box center [249, 380] width 340 height 82
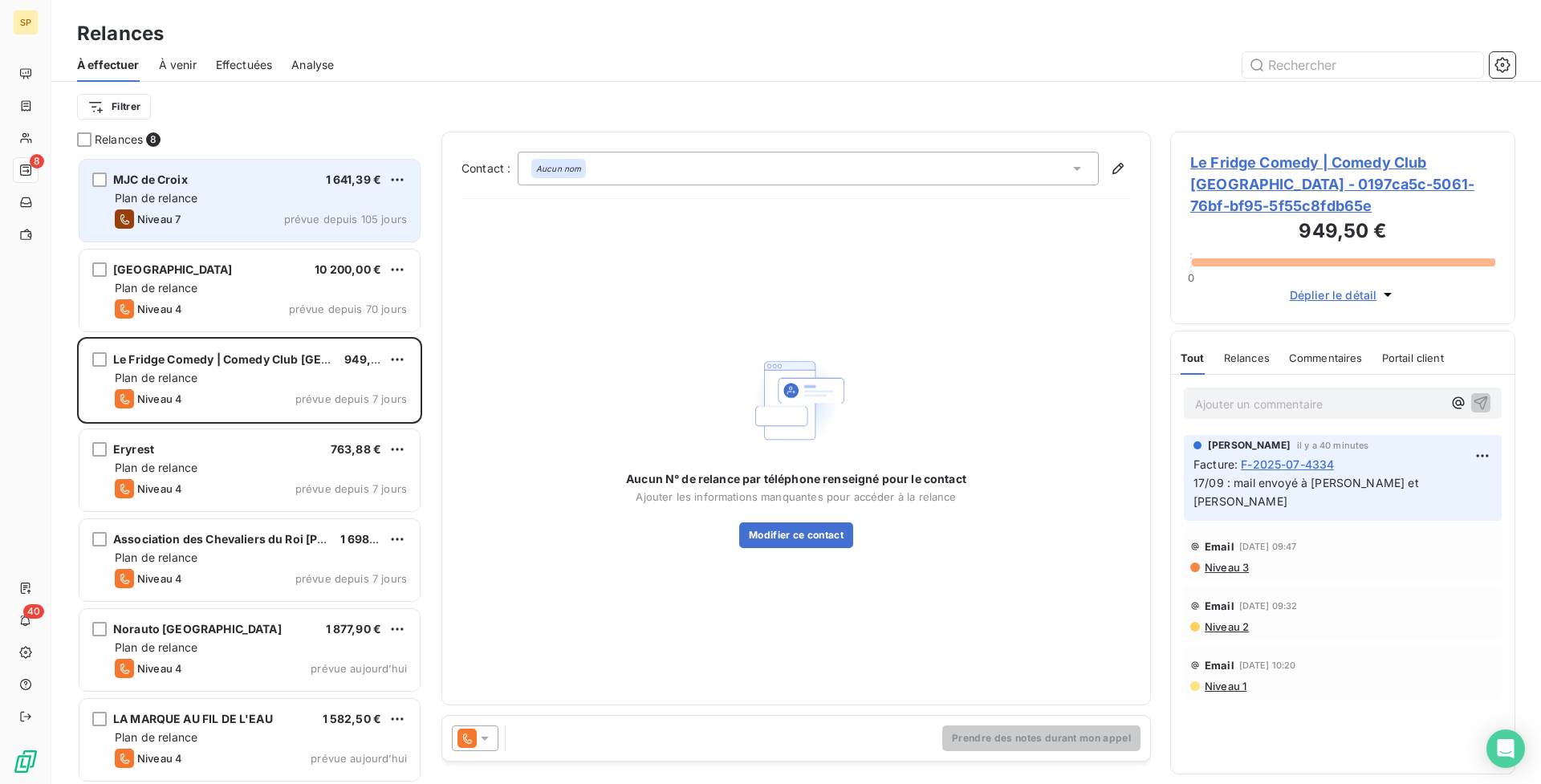
click at [238, 207] on div "MJC de Croix 1 641,39 € Plan de relance Niveau 7 prévue depuis 105 jours" at bounding box center [249, 200] width 340 height 82
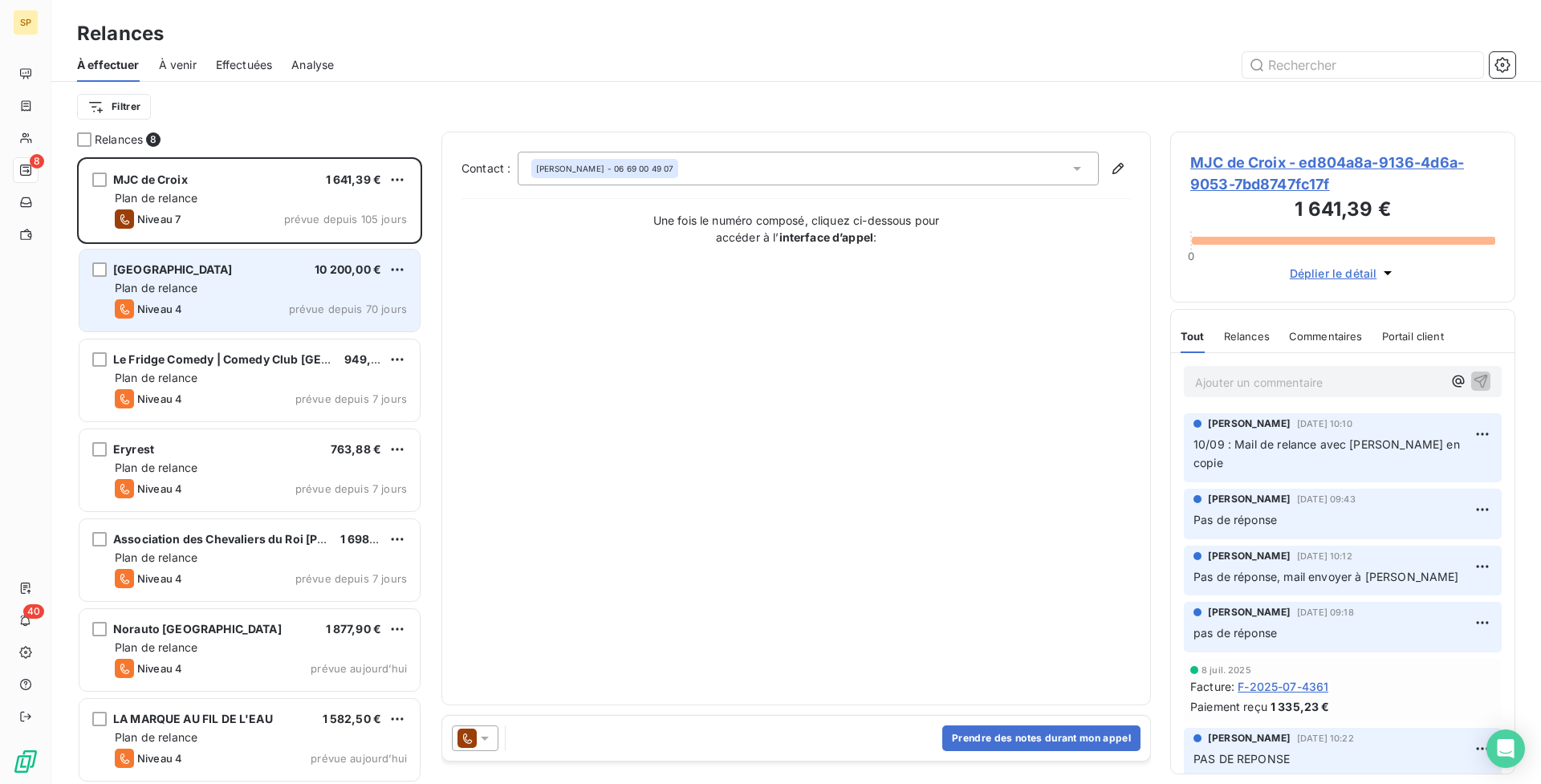
click at [232, 268] on span "[GEOGRAPHIC_DATA]" at bounding box center [173, 268] width 120 height 14
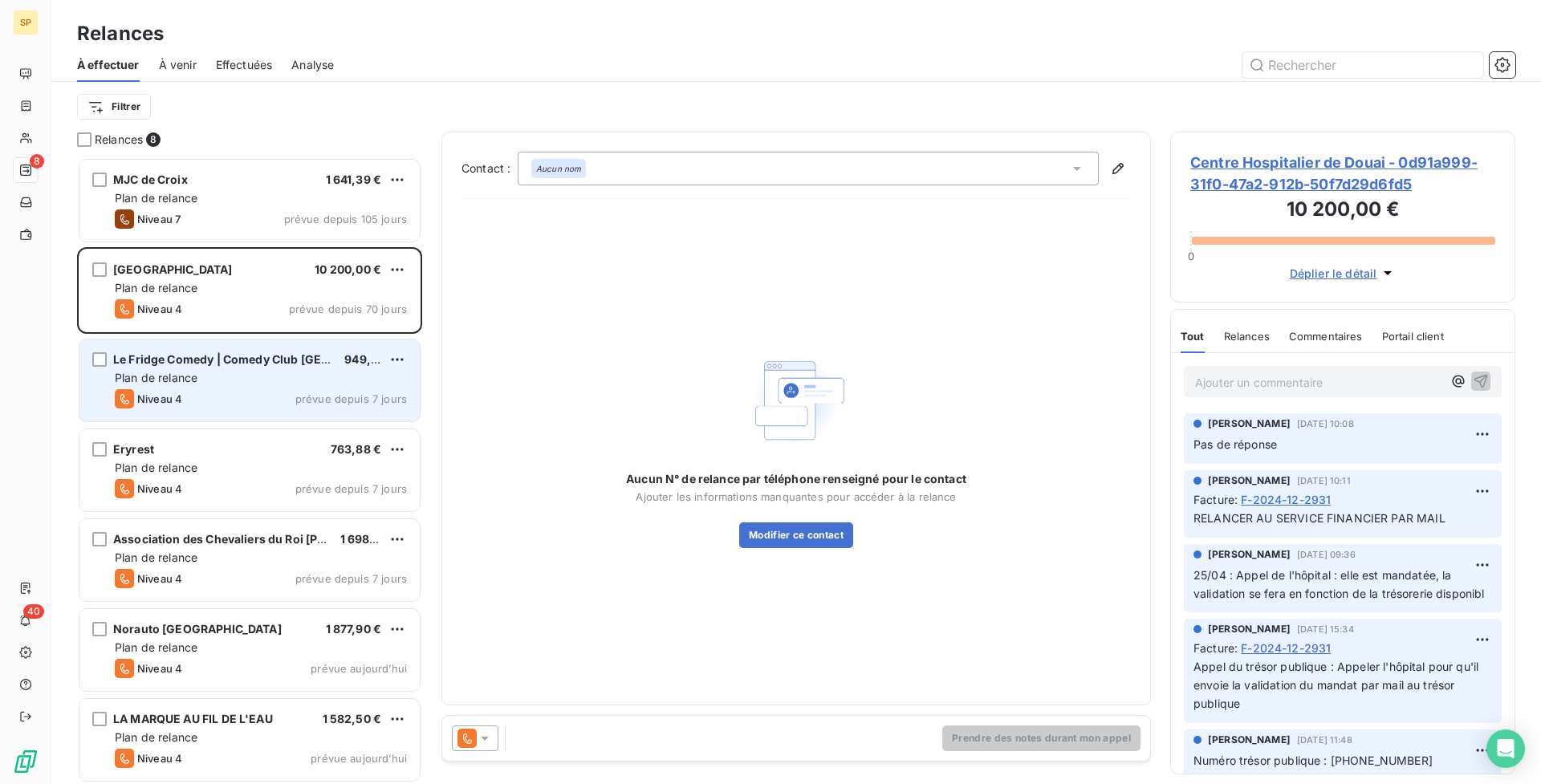
click at [231, 343] on div "Le Fridge Comedy | Comedy Club Paris 949,50 € Plan de relance Niveau 4 prévue d…" at bounding box center [249, 380] width 340 height 82
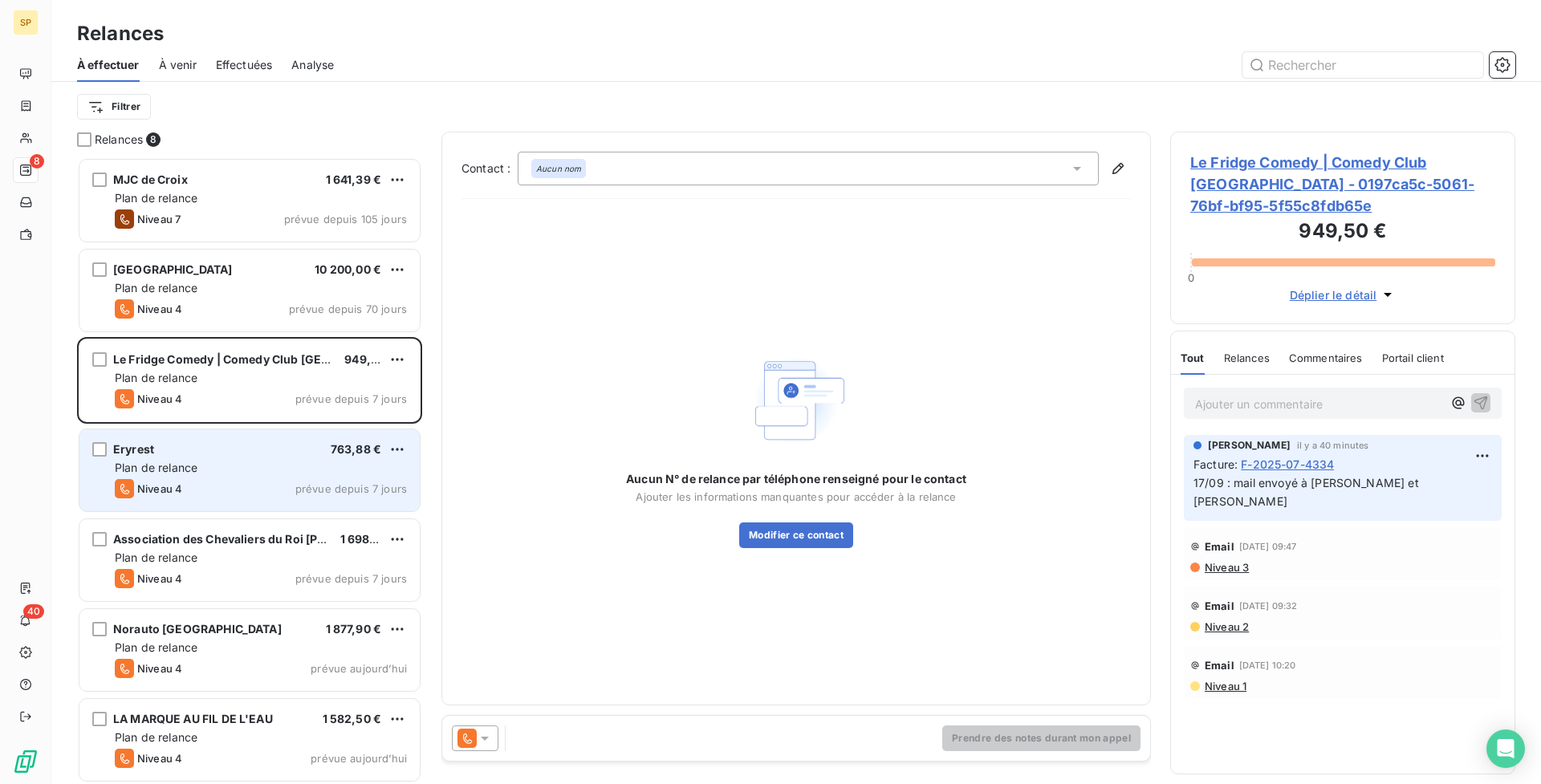
click at [292, 456] on div "Eryrest 763,88 € Plan de relance Niveau 4 prévue depuis 7 jours" at bounding box center [249, 470] width 340 height 82
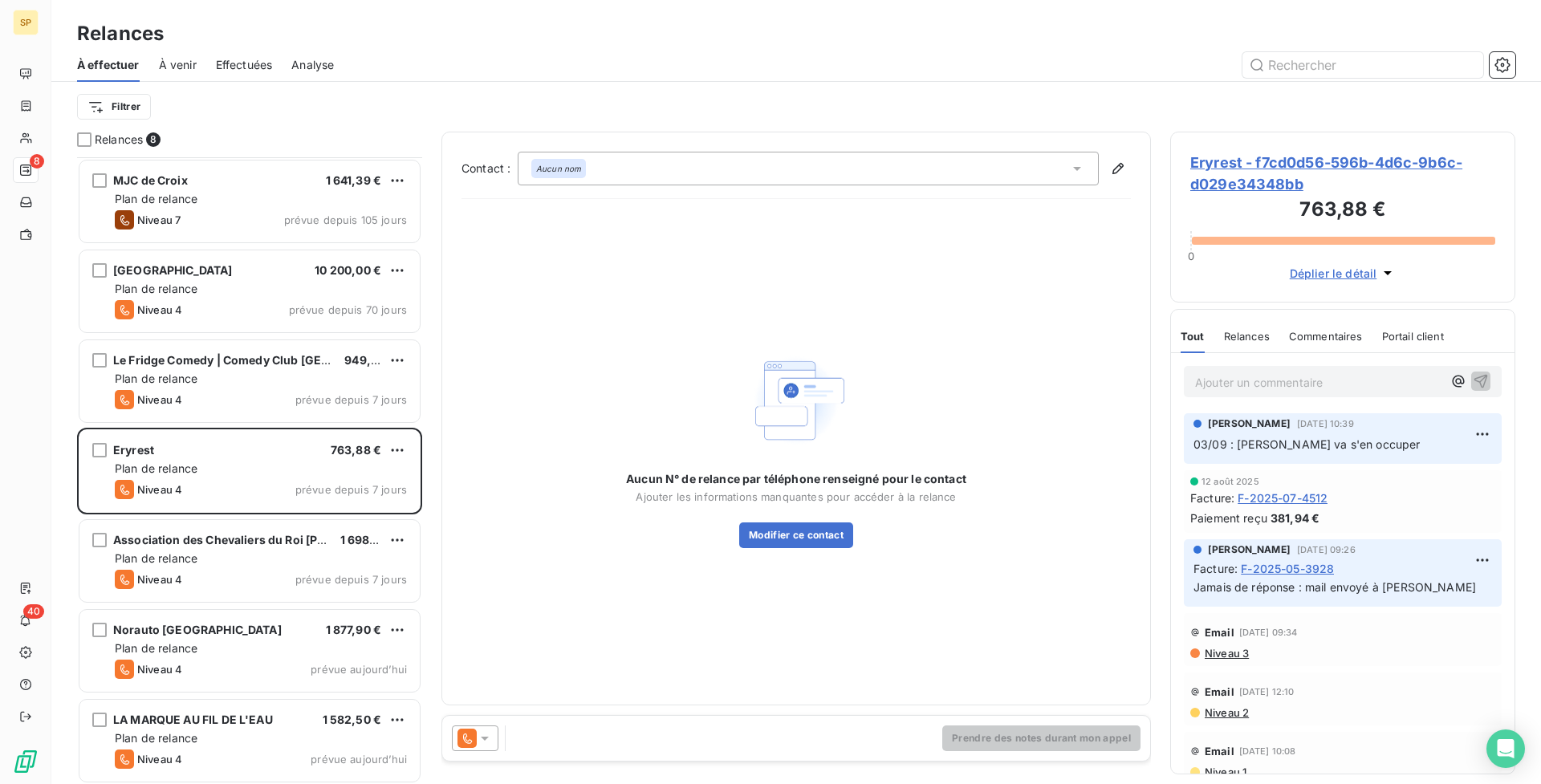
scroll to position [93, 0]
